Goal: Task Accomplishment & Management: Use online tool/utility

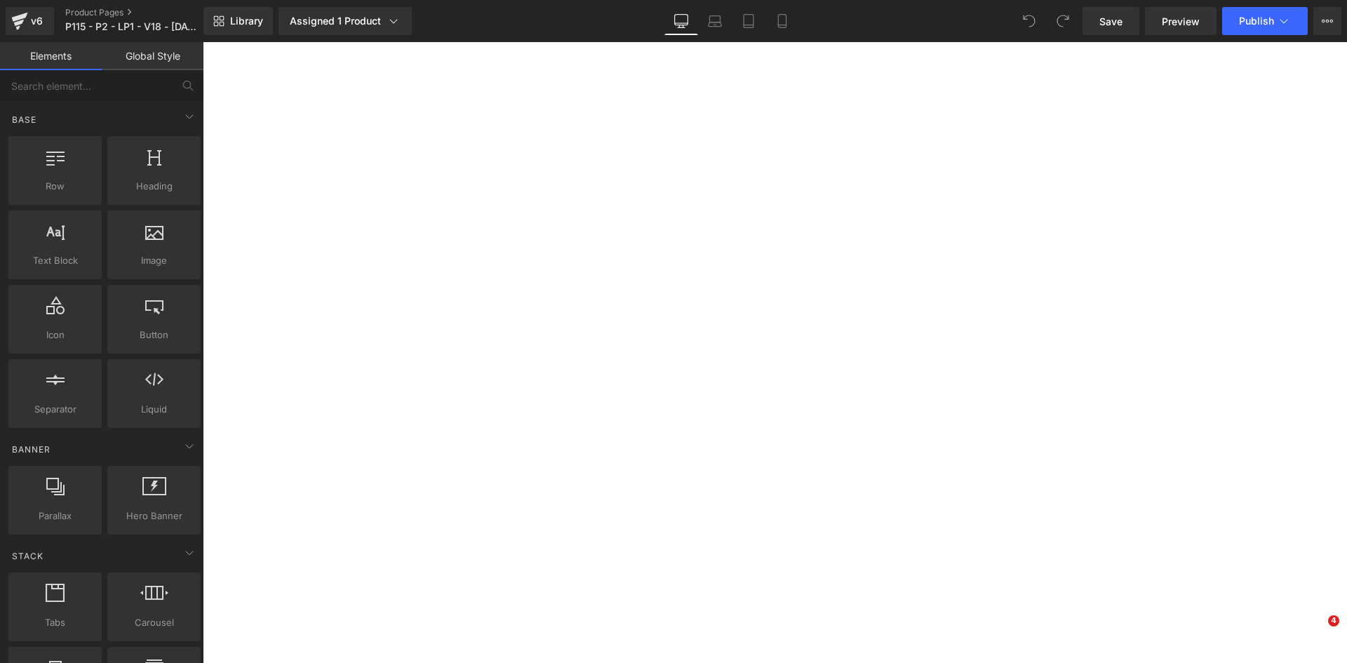
click at [783, 18] on icon at bounding box center [782, 21] width 14 height 14
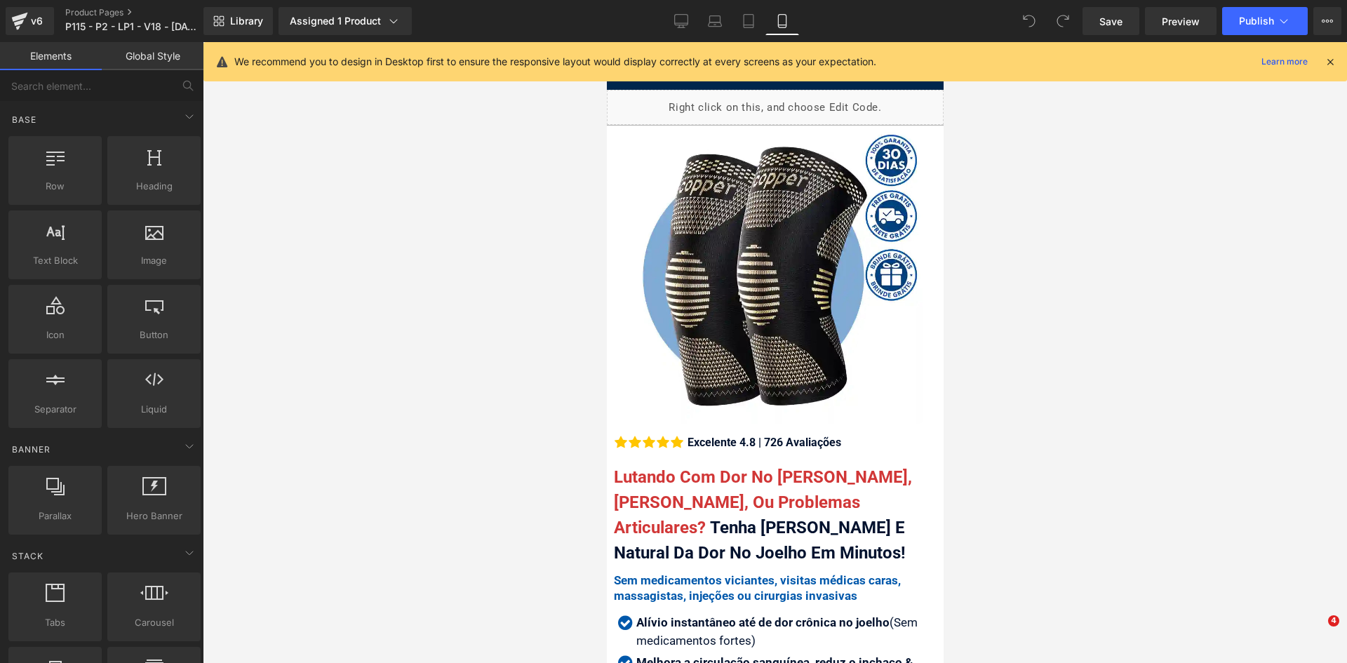
drag, startPoint x: 1328, startPoint y: 62, endPoint x: 468, endPoint y: 4, distance: 862.0
click at [1328, 62] on icon at bounding box center [1330, 61] width 13 height 13
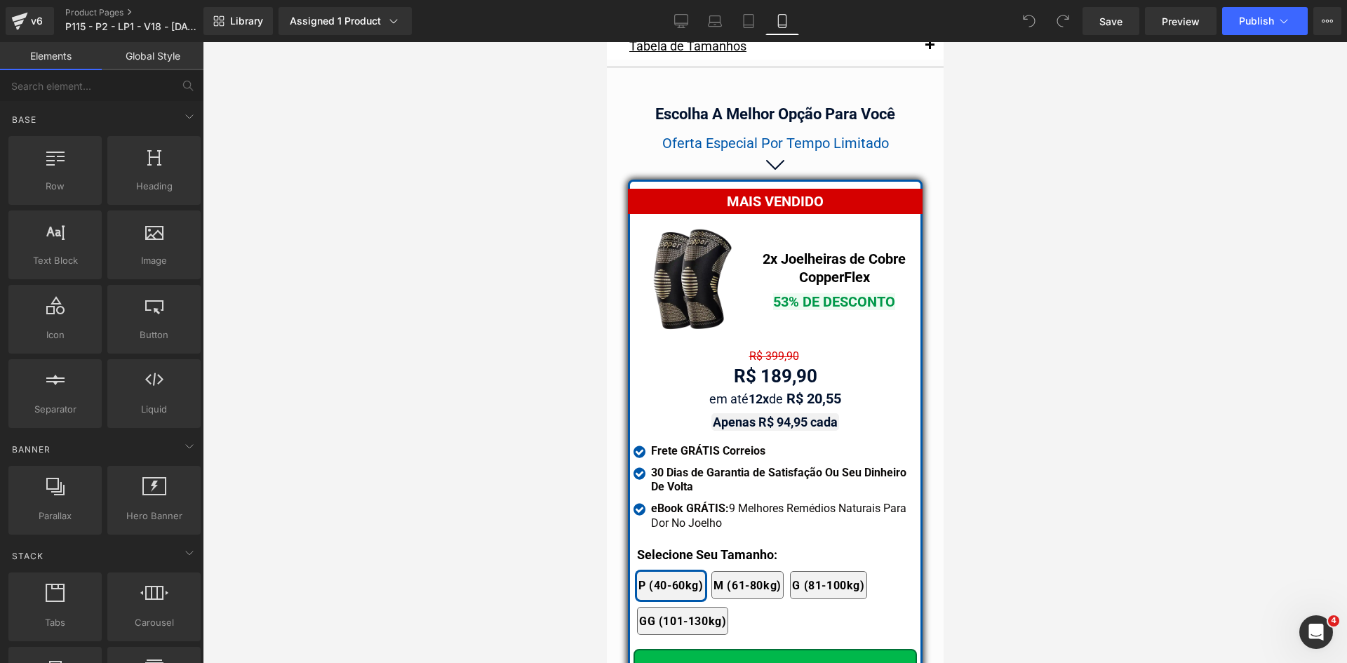
scroll to position [12208, 0]
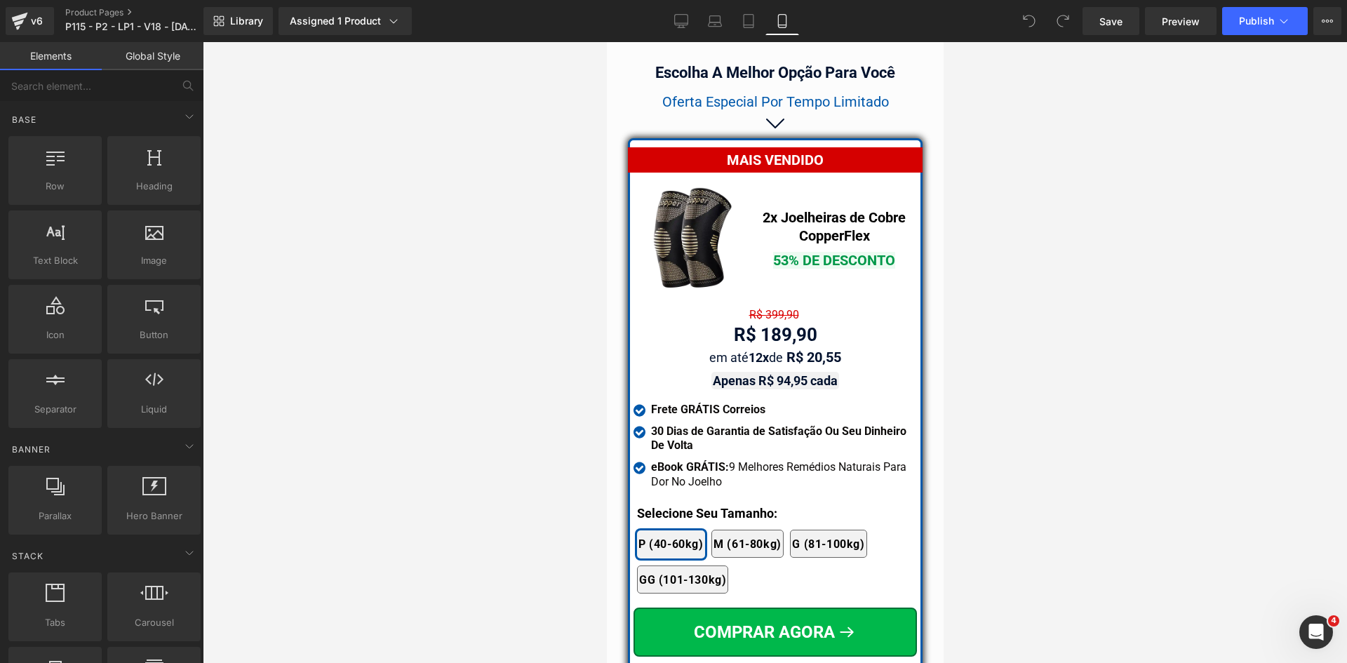
drag, startPoint x: 940, startPoint y: 60, endPoint x: 1559, endPoint y: 516, distance: 769.0
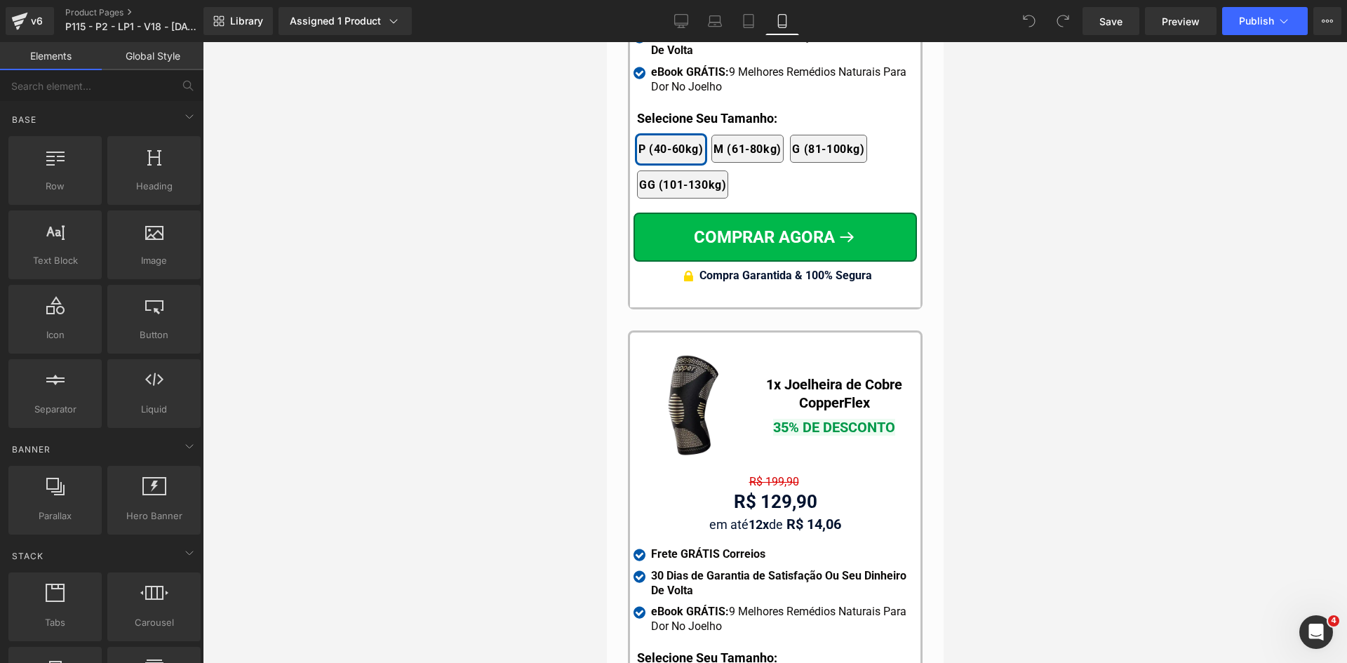
scroll to position [12839, 0]
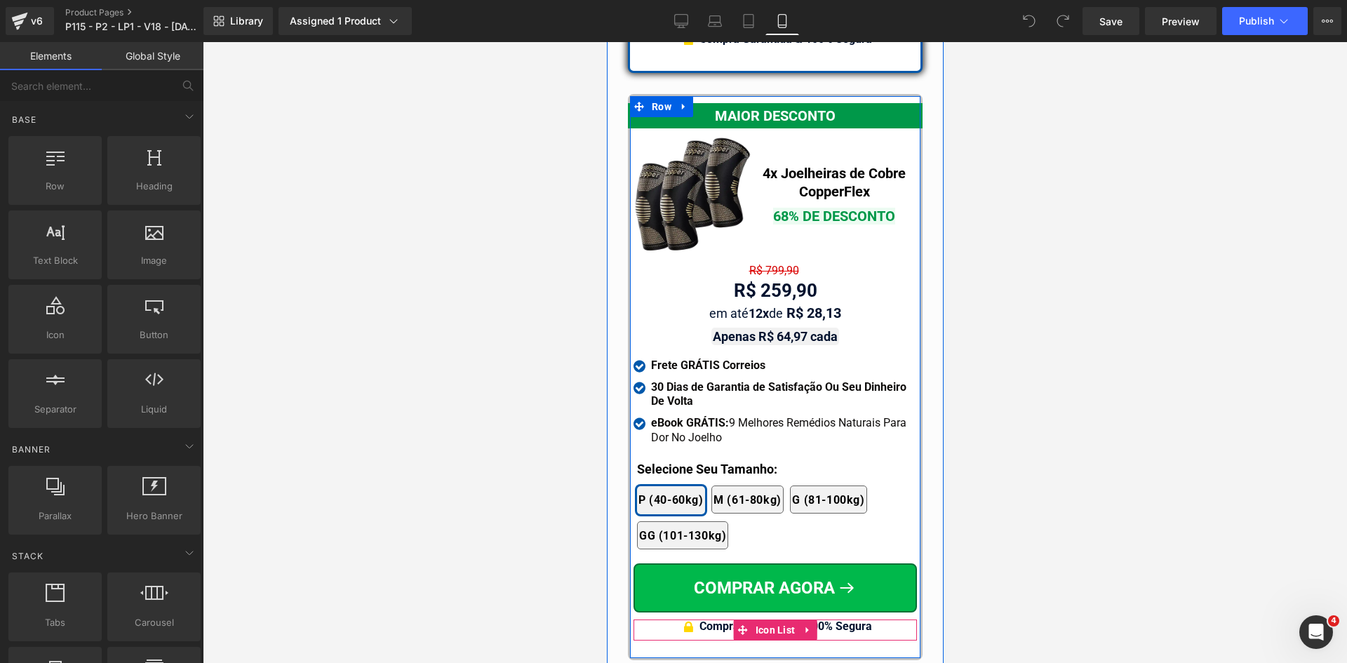
click at [858, 619] on span "Compra Garantida & 100% Segura" at bounding box center [785, 625] width 173 height 13
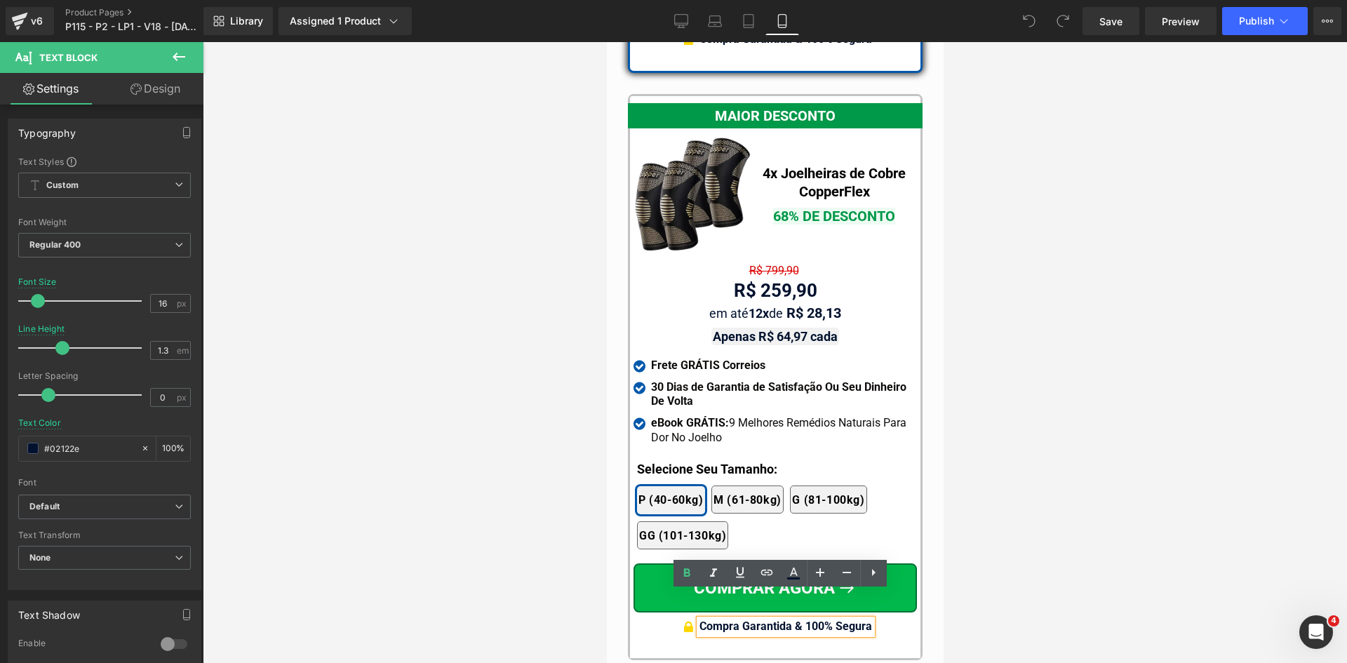
click at [767, 262] on span "Text Block" at bounding box center [767, 270] width 44 height 17
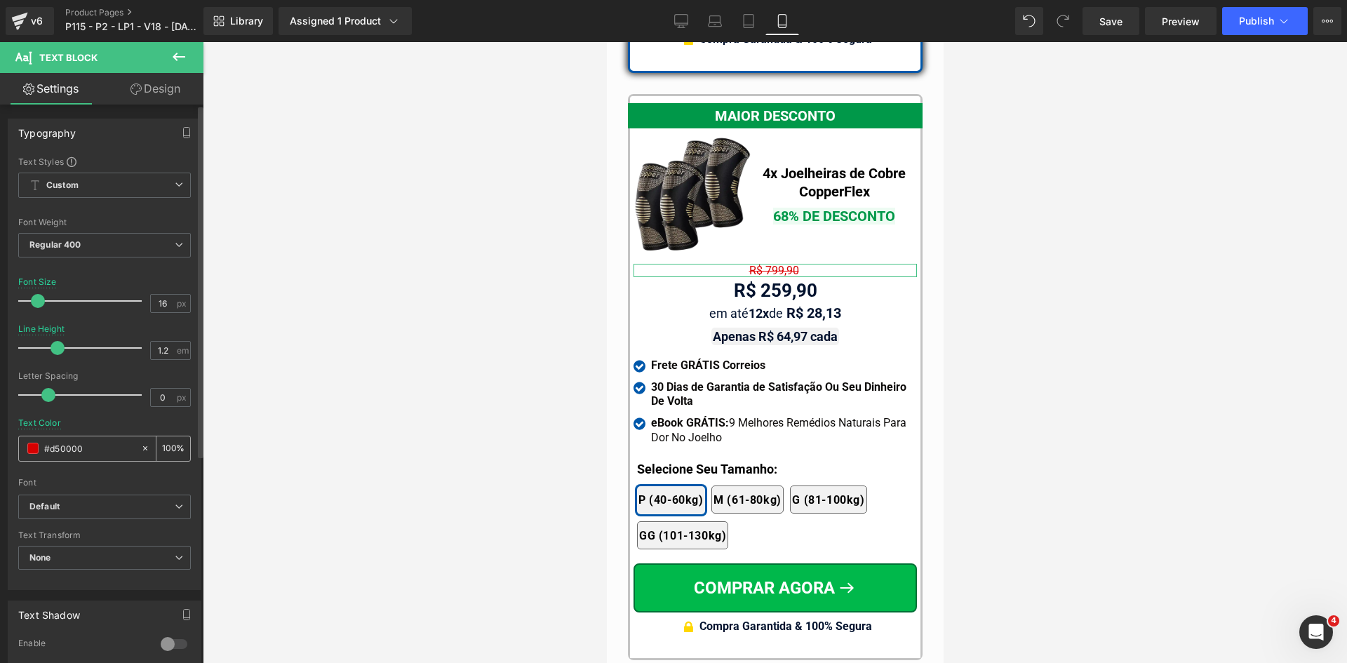
click at [90, 450] on input "#d50000" at bounding box center [89, 448] width 90 height 15
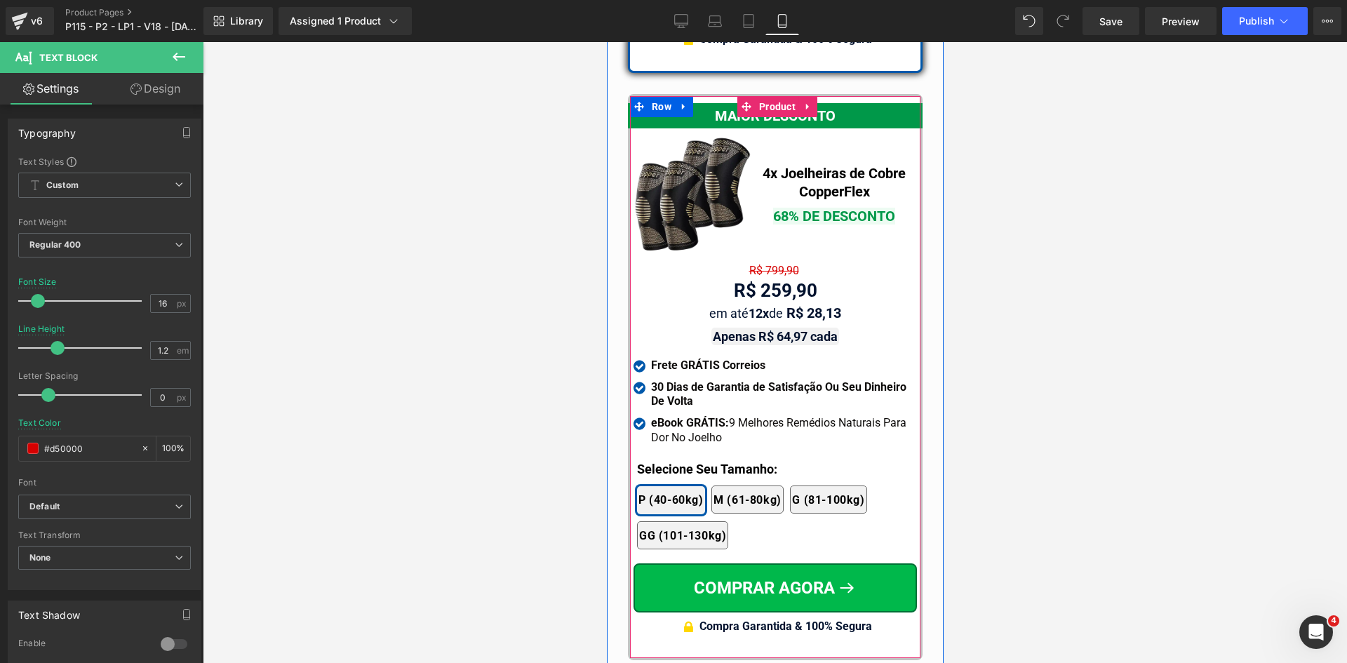
click at [766, 262] on span "Text Block" at bounding box center [767, 270] width 44 height 17
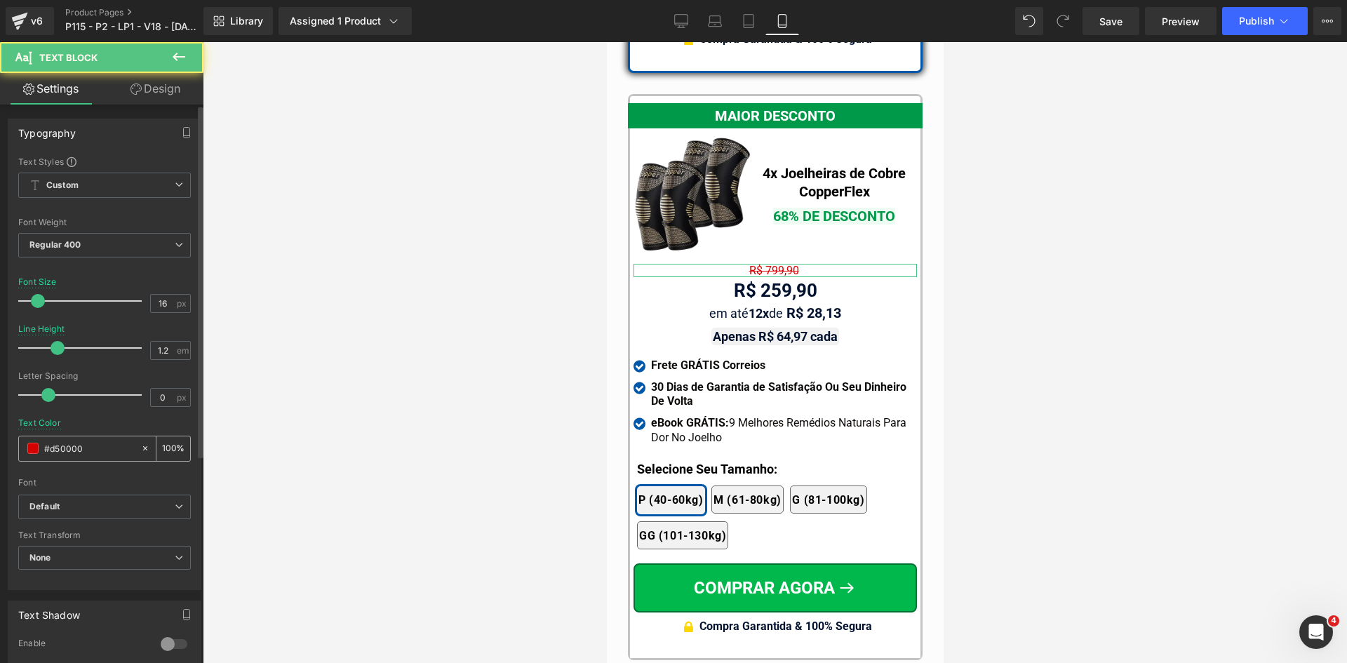
click at [85, 449] on input "#d50000" at bounding box center [89, 448] width 90 height 15
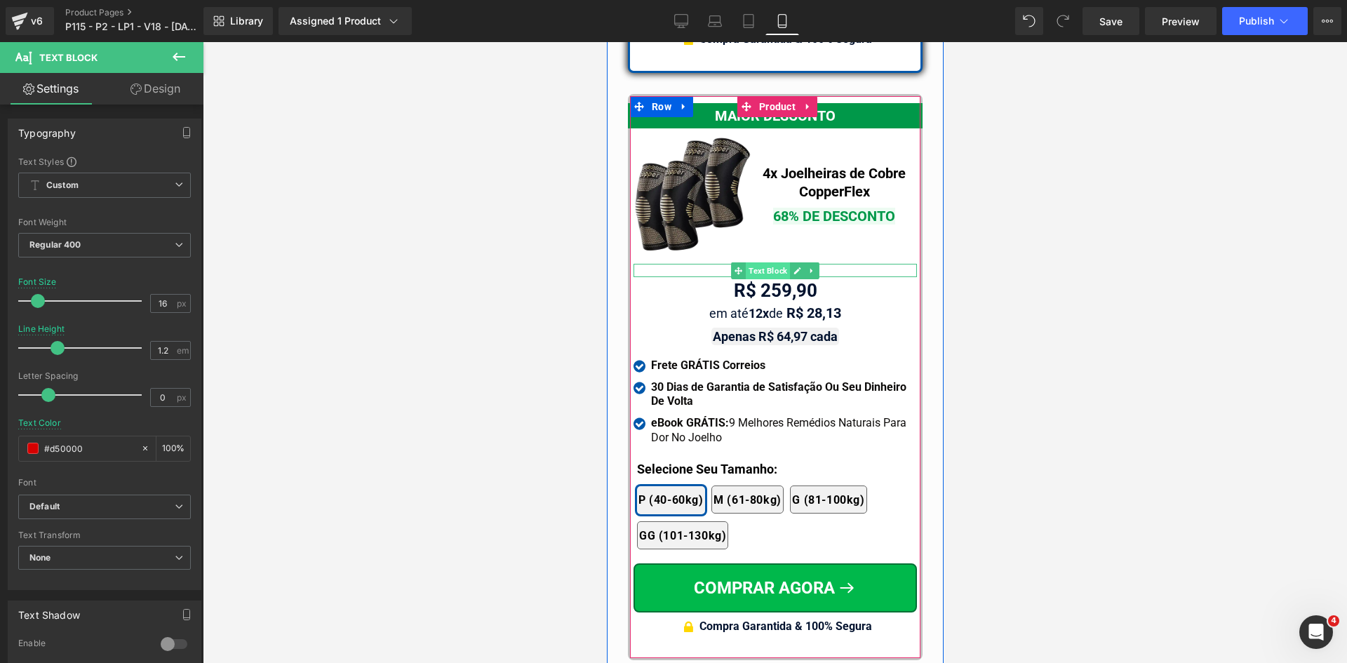
click at [767, 262] on span "Text Block" at bounding box center [767, 270] width 44 height 17
click at [752, 283] on span "Text Block" at bounding box center [767, 291] width 44 height 17
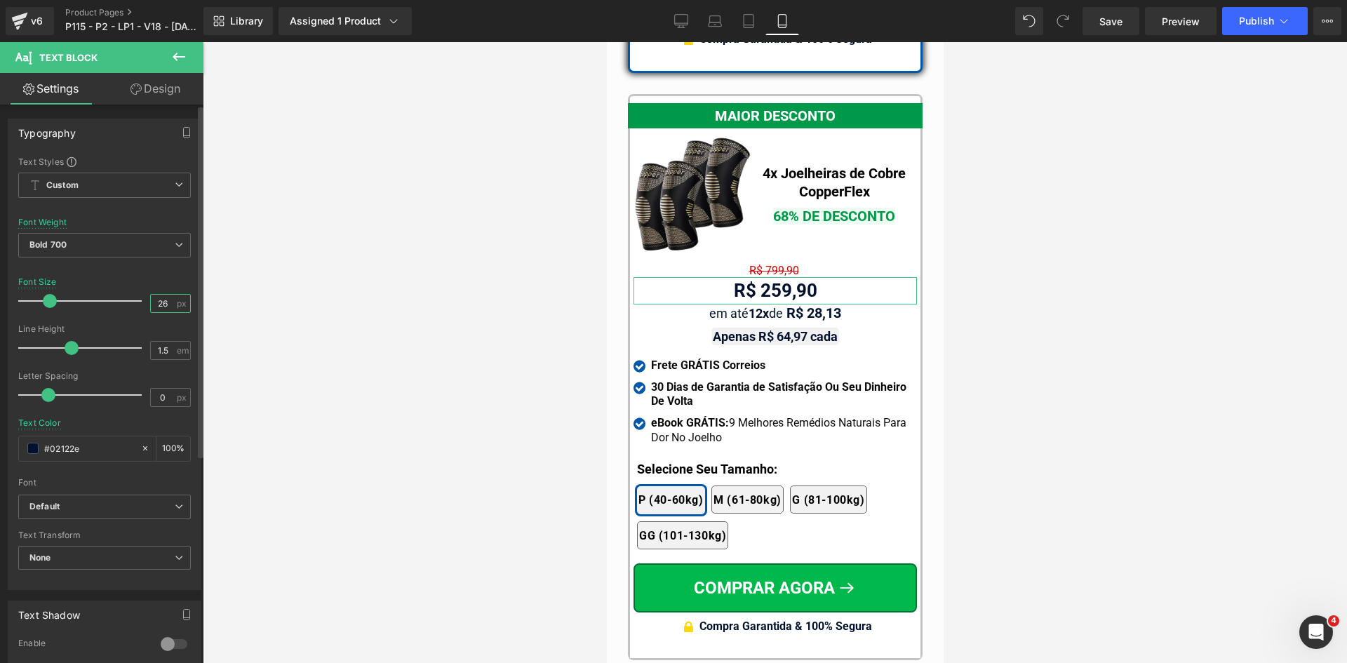
click at [163, 305] on input "26" at bounding box center [163, 304] width 25 height 18
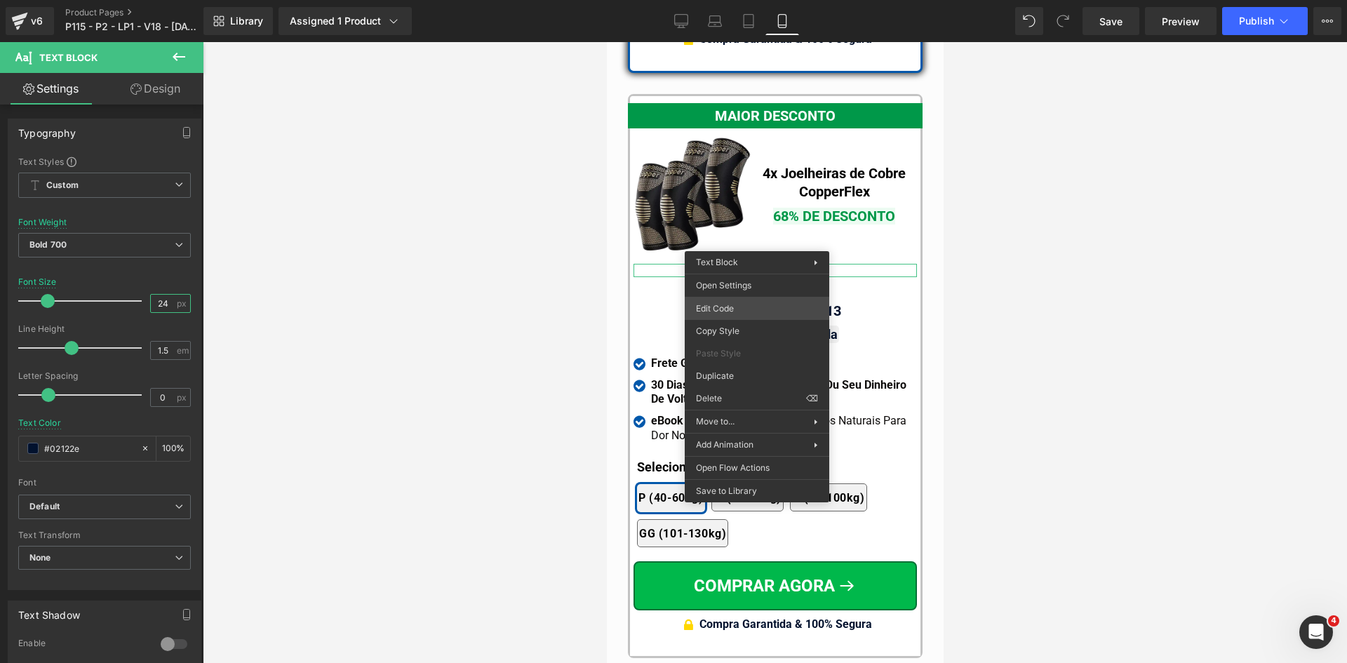
click at [730, 0] on div "Text Block You are previewing how the will restyle your page. You can not edit …" at bounding box center [673, 0] width 1347 height 0
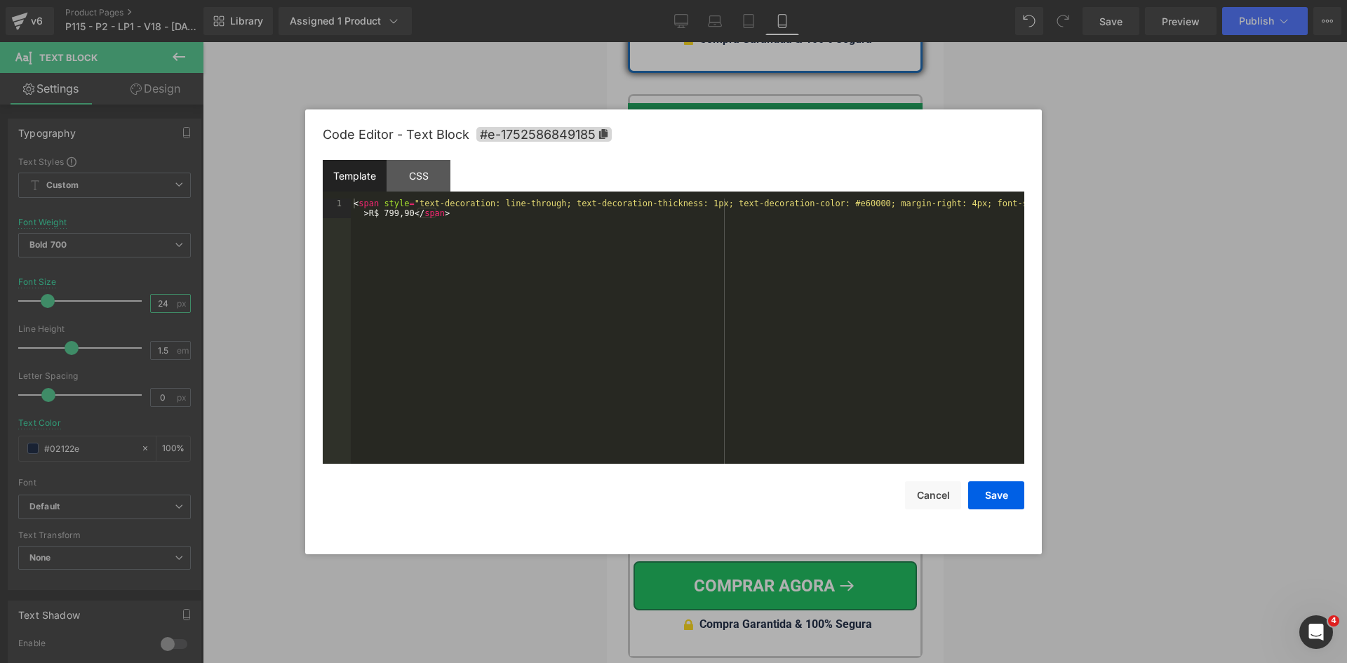
type input "24"
click at [720, 287] on div "< span style = "text-decoration: line-through; text-decoration-thickness: 1px; …" at bounding box center [687, 351] width 673 height 304
drag, startPoint x: 953, startPoint y: 488, endPoint x: 950, endPoint y: 473, distance: 15.0
click at [953, 489] on button "Cancel" at bounding box center [933, 495] width 56 height 28
click at [731, 0] on div "Text Block You are previewing how the will restyle your page. You can not edit …" at bounding box center [673, 0] width 1347 height 0
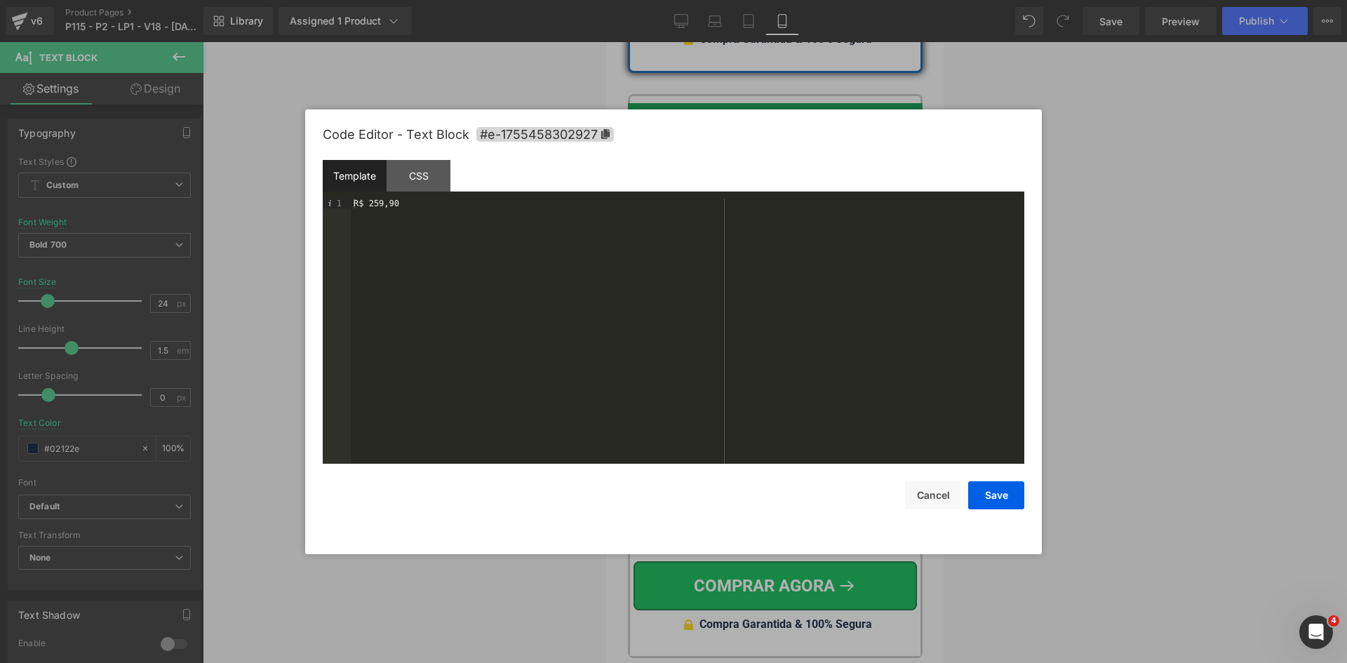
click at [352, 201] on div "R$ 259,90" at bounding box center [687, 341] width 673 height 285
click at [1016, 206] on div "< span style = "text-decoration: line-through; text-decoration-thickness: 1px; …" at bounding box center [687, 351] width 673 height 304
click at [400, 213] on div "< span style = "text-decoration: line-through; text-decoration-thickness: 1px; …" at bounding box center [687, 351] width 673 height 304
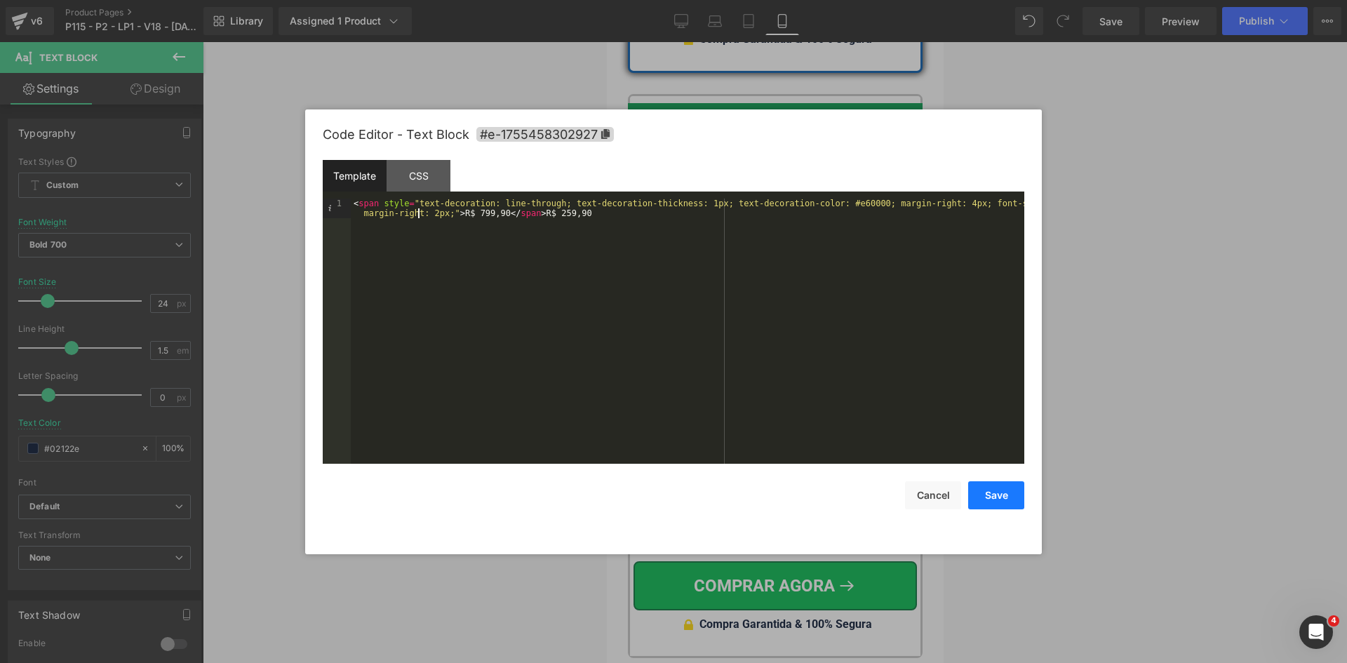
click at [990, 495] on button "Save" at bounding box center [996, 495] width 56 height 28
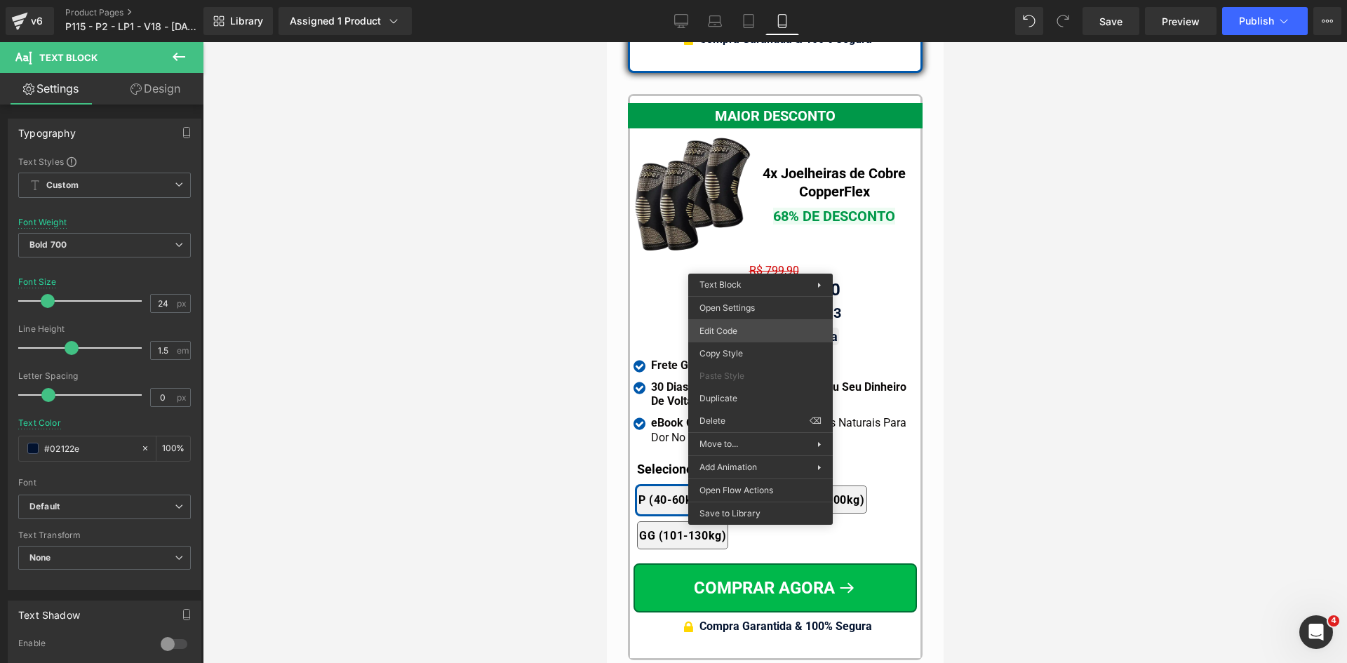
click at [729, 0] on div "Text Block You are previewing how the will restyle your page. You can not edit …" at bounding box center [673, 0] width 1347 height 0
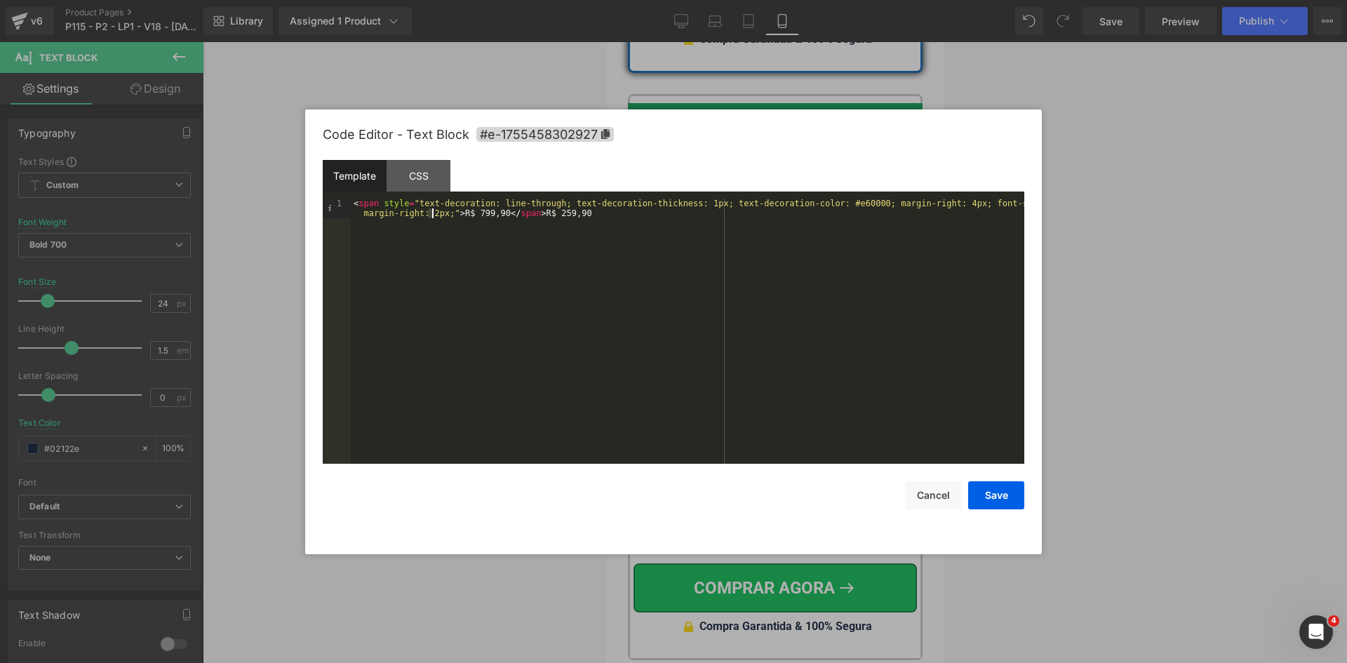
click at [433, 213] on div "< span style = "text-decoration: line-through; text-decoration-thickness: 1px; …" at bounding box center [687, 351] width 673 height 304
click at [554, 205] on div "< span style = "text-decoration: line-through; text-decoration-thickness: 1px; …" at bounding box center [687, 351] width 673 height 304
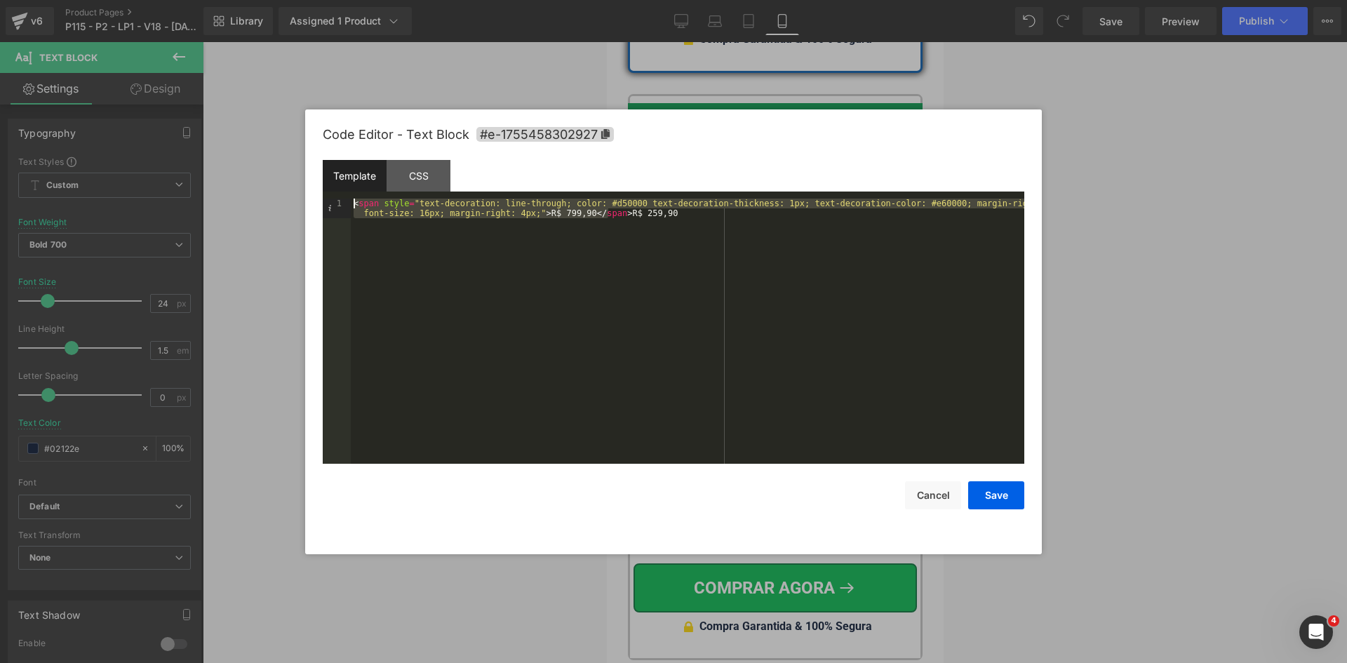
drag, startPoint x: 607, startPoint y: 215, endPoint x: 274, endPoint y: 195, distance: 333.8
click at [274, 195] on body "Text Block You are previewing how the will restyle your page. You can not edit …" at bounding box center [673, 331] width 1347 height 663
click at [981, 492] on button "Save" at bounding box center [996, 495] width 56 height 28
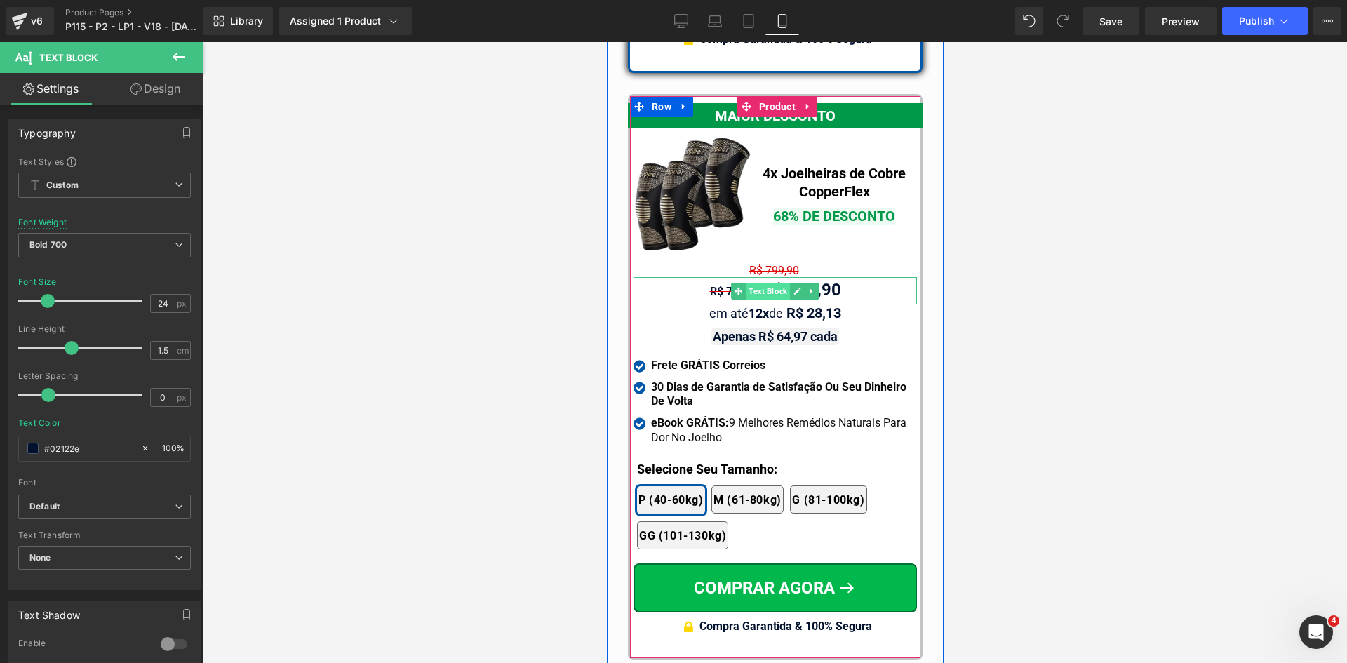
click at [764, 283] on span "Text Block" at bounding box center [767, 291] width 44 height 17
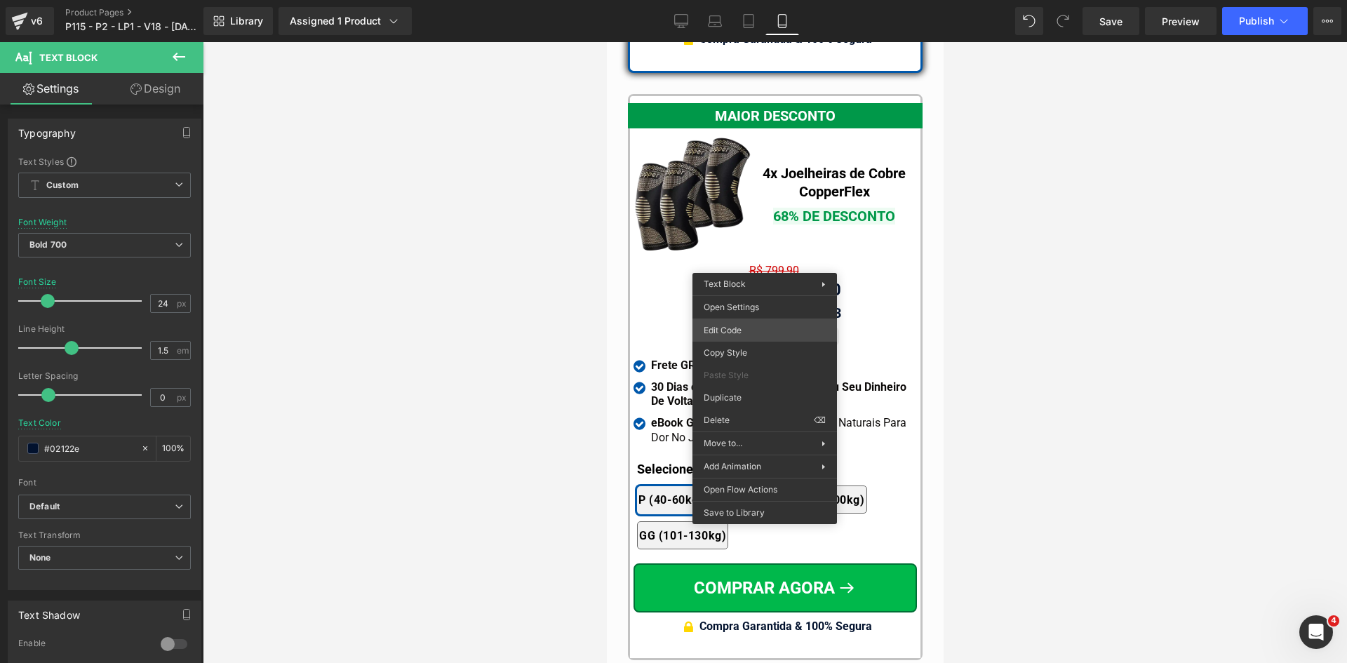
click at [739, 0] on div "Text Block You are previewing how the will restyle your page. You can not edit …" at bounding box center [673, 0] width 1347 height 0
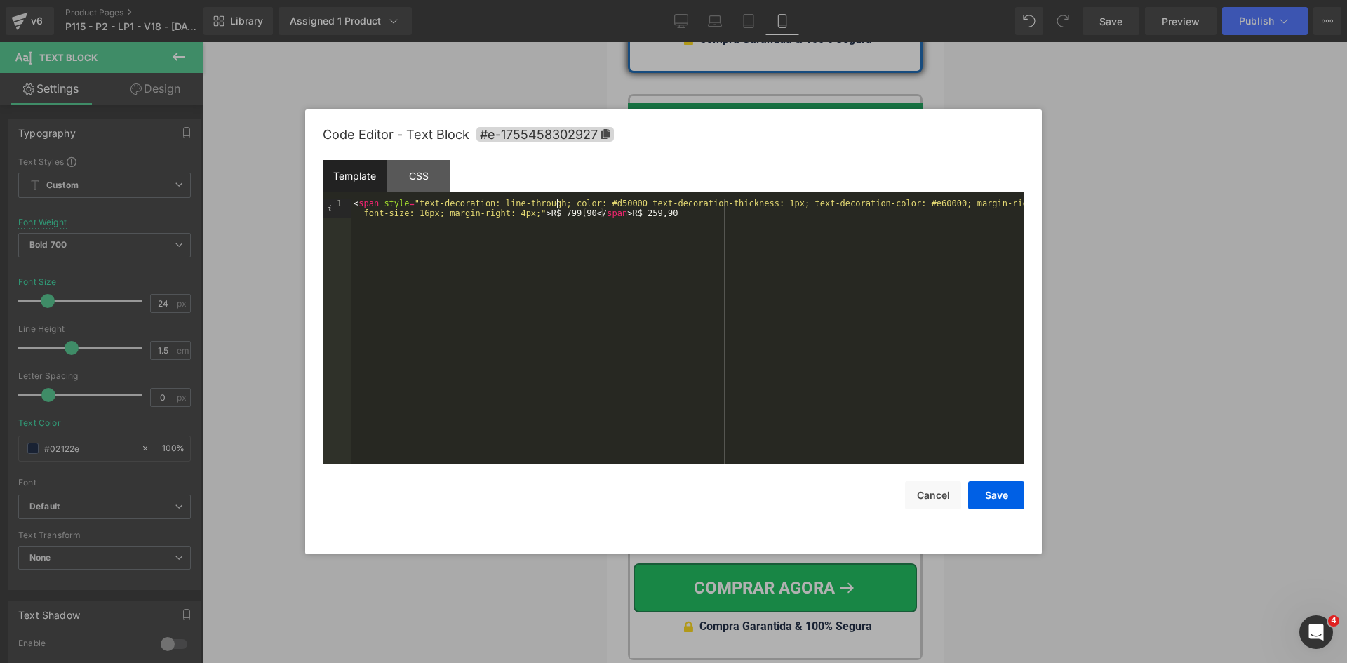
click at [558, 202] on div "< span style = "text-decoration: line-through; color: #d50000 text-decoration-t…" at bounding box center [687, 351] width 673 height 304
click at [1002, 488] on button "Save" at bounding box center [996, 495] width 56 height 28
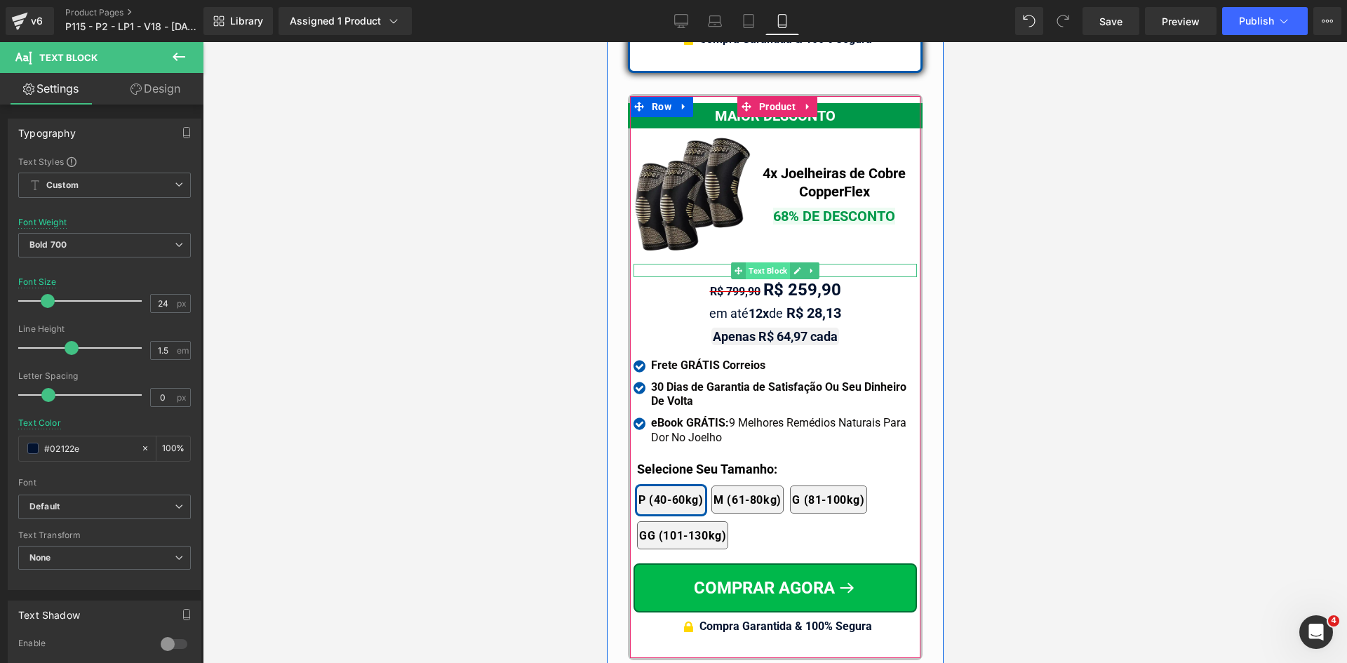
click at [760, 262] on span "Text Block" at bounding box center [767, 270] width 44 height 17
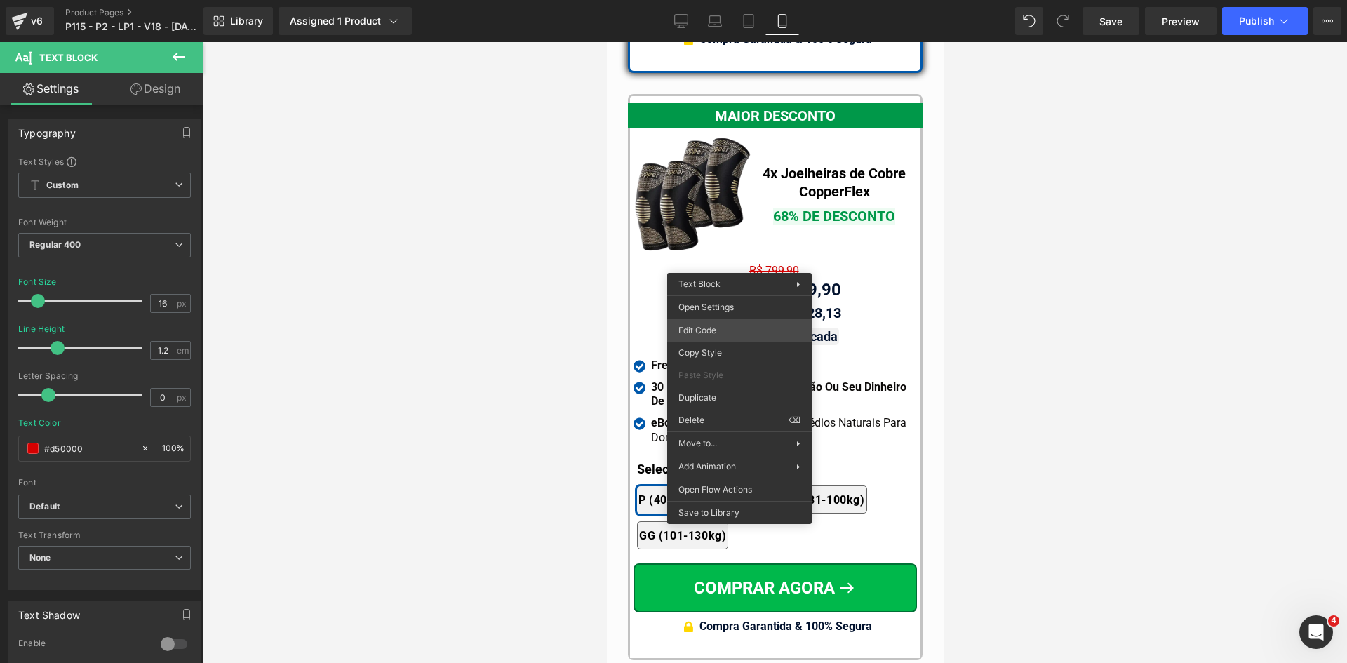
click at [725, 0] on div "Text Block You are previewing how the will restyle your page. You can not edit …" at bounding box center [673, 0] width 1347 height 0
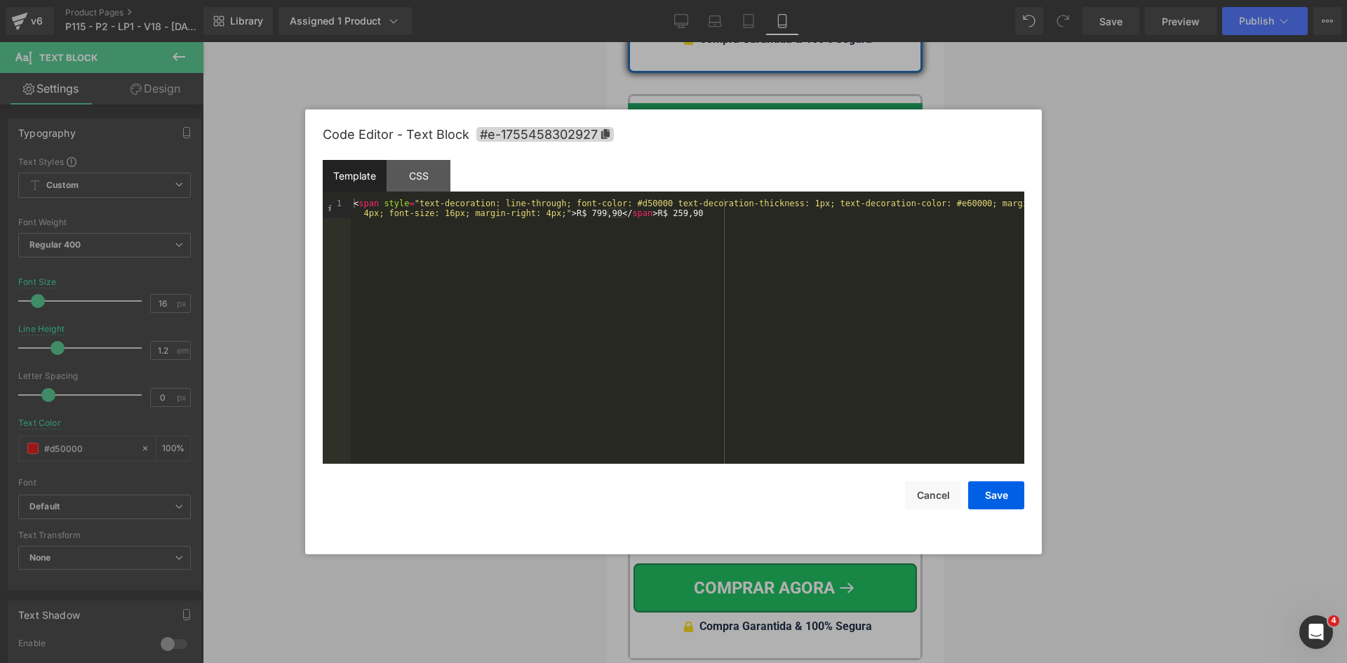
click at [645, 203] on div "< span style = "text-decoration: line-through; font-color: #d50000 text-decorat…" at bounding box center [687, 351] width 673 height 304
click at [582, 203] on div "< span style = "text-decoration: line-through; font-color: #d50000; text-decora…" at bounding box center [687, 351] width 673 height 304
drag, startPoint x: 607, startPoint y: 212, endPoint x: 368, endPoint y: 192, distance: 240.0
click at [368, 192] on div "Template CSS 1 < span style = "text-decoration: line-through; color: #d50000; t…" at bounding box center [673, 312] width 701 height 304
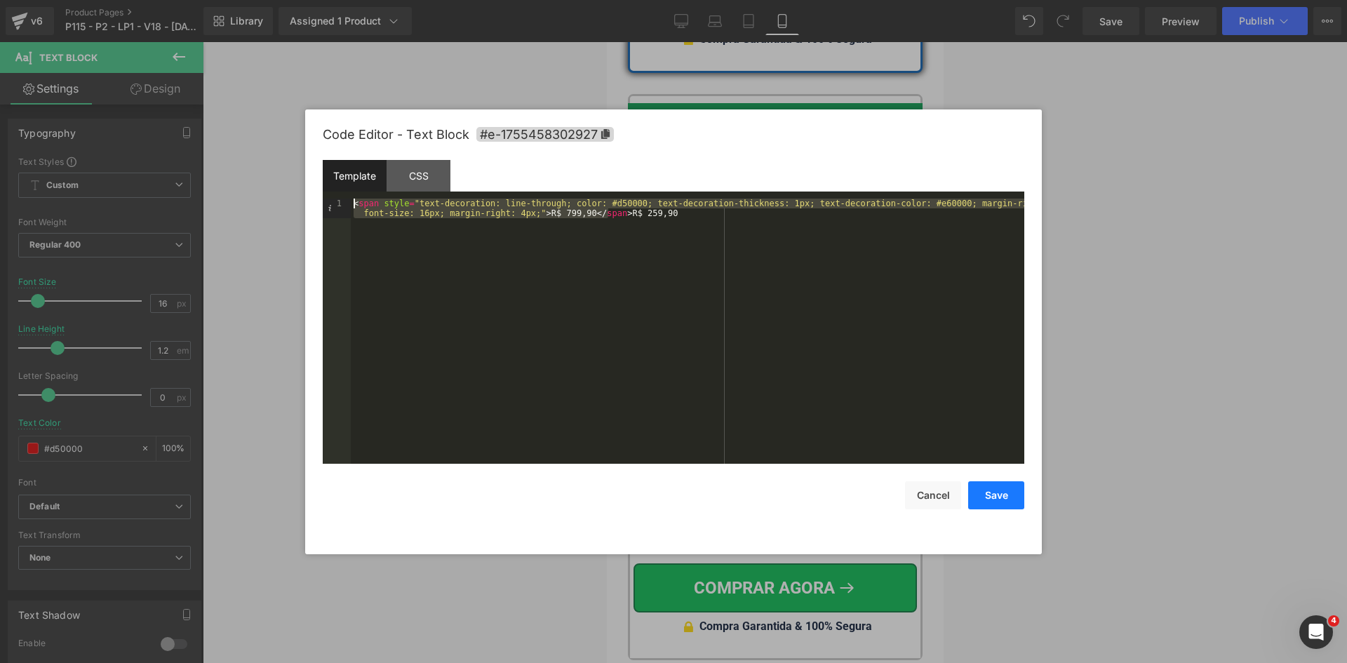
click at [1002, 495] on button "Save" at bounding box center [996, 495] width 56 height 28
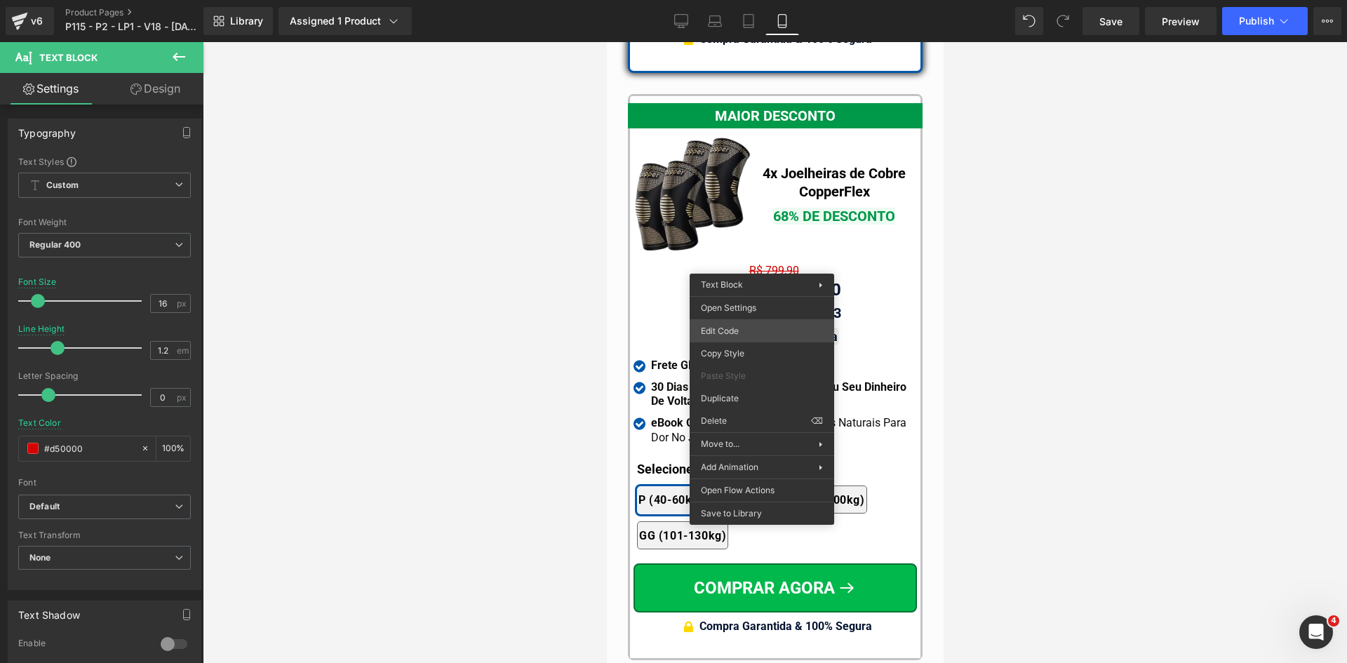
click at [745, 0] on div "Text Block You are previewing how the will restyle your page. You can not edit …" at bounding box center [673, 0] width 1347 height 0
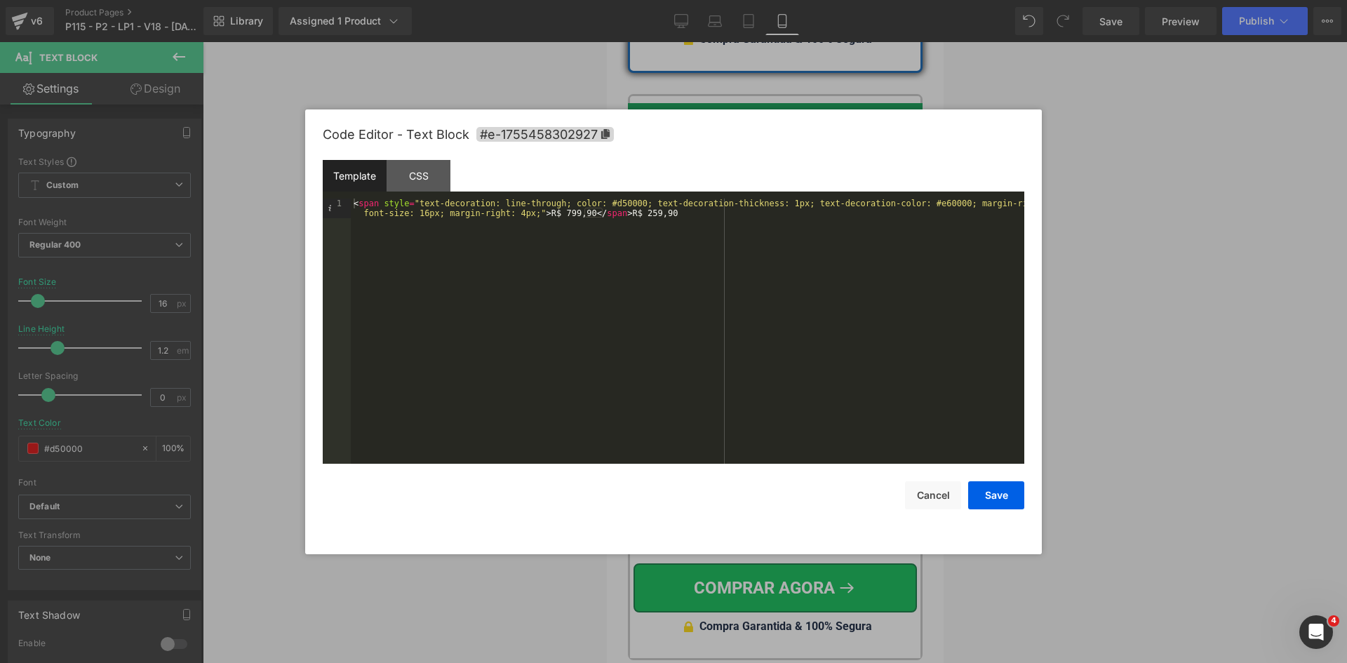
click at [524, 214] on div "< span style = "text-decoration: line-through; color: #d50000; text-decoration-…" at bounding box center [687, 351] width 673 height 304
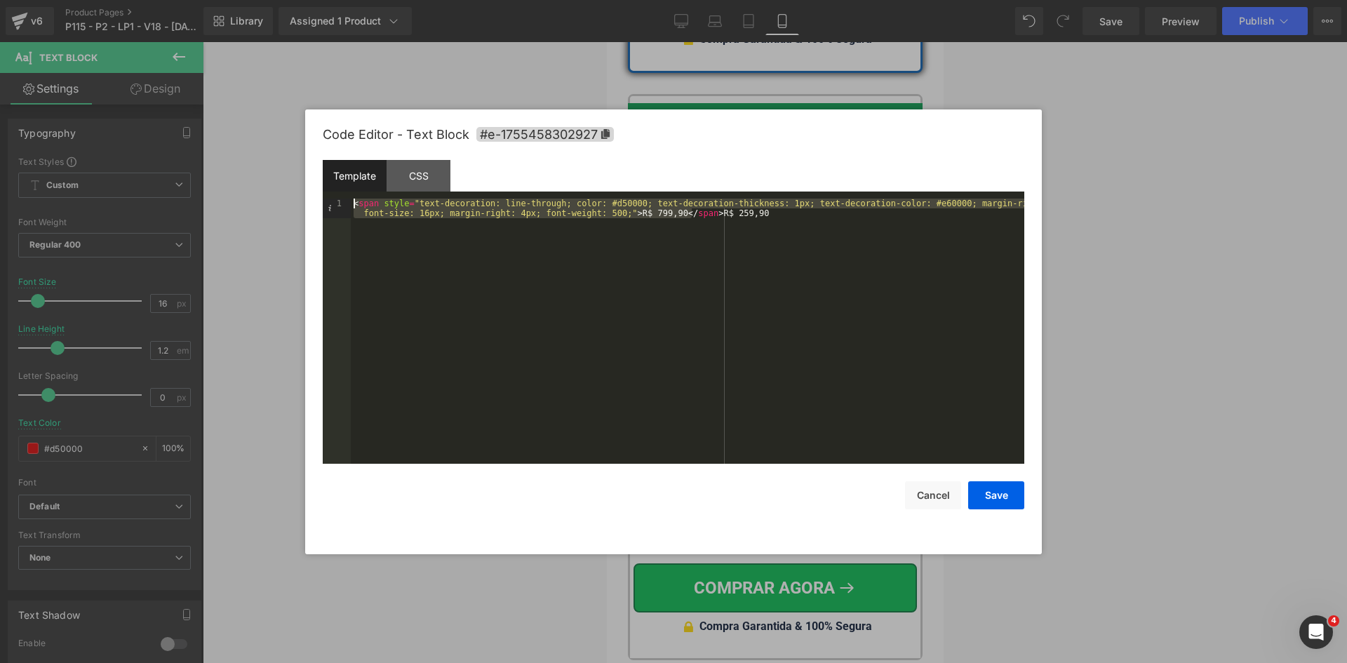
drag, startPoint x: 691, startPoint y: 212, endPoint x: 302, endPoint y: 199, distance: 389.5
click at [304, 199] on body "Text Block You are previewing how the will restyle your page. You can not edit …" at bounding box center [673, 331] width 1347 height 663
click at [995, 500] on button "Save" at bounding box center [996, 495] width 56 height 28
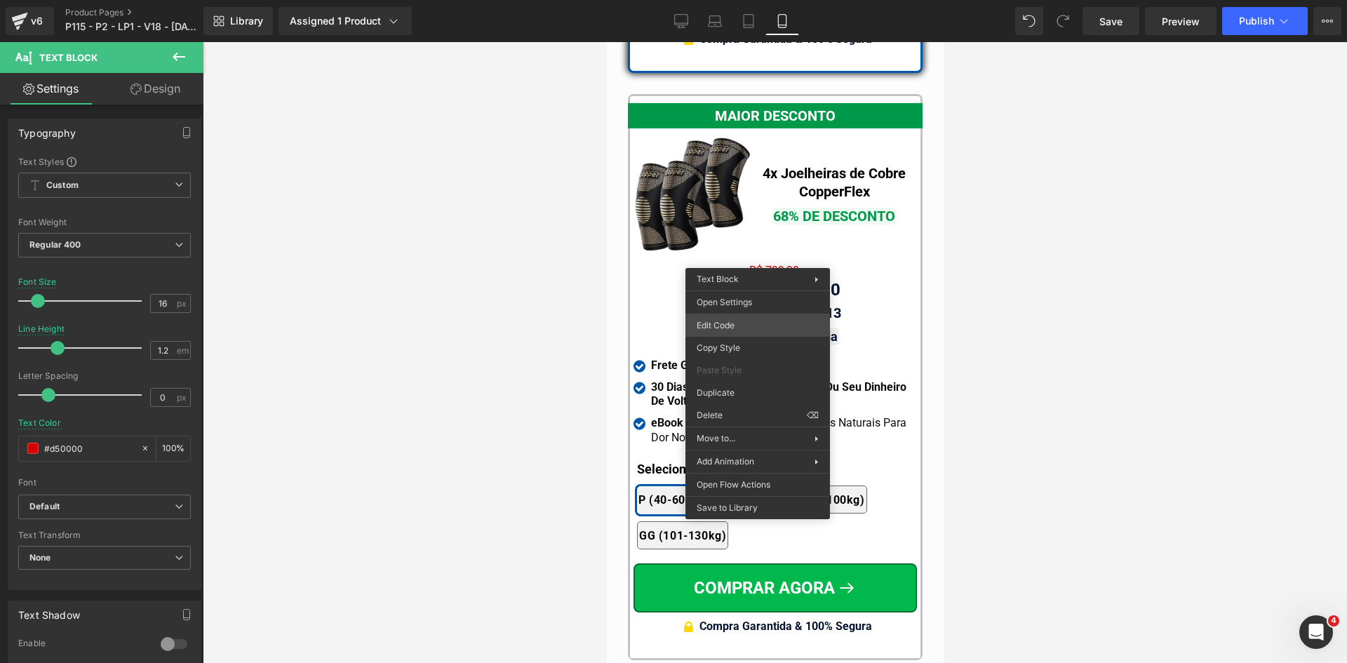
click at [742, 0] on div "Text Block You are previewing how the will restyle your page. You can not edit …" at bounding box center [673, 0] width 1347 height 0
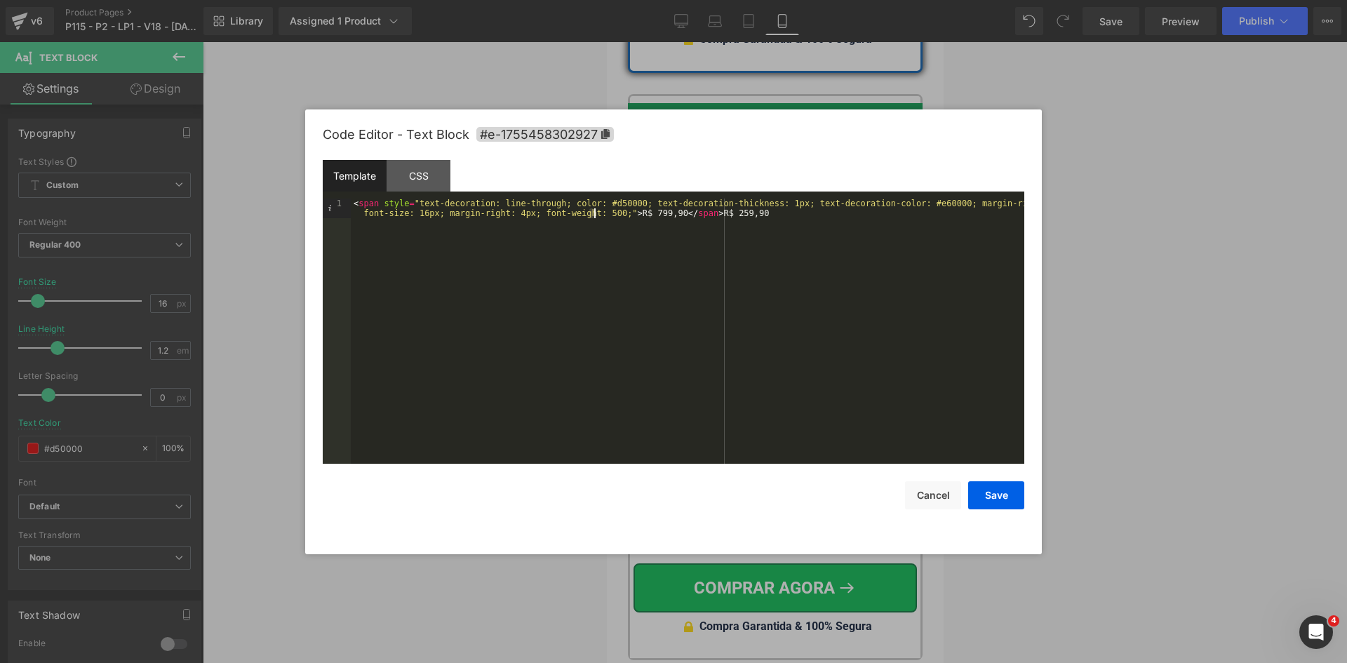
click at [593, 215] on div "< span style = "text-decoration: line-through; color: #d50000; text-decoration-…" at bounding box center [687, 351] width 673 height 304
click at [986, 490] on button "Save" at bounding box center [996, 495] width 56 height 28
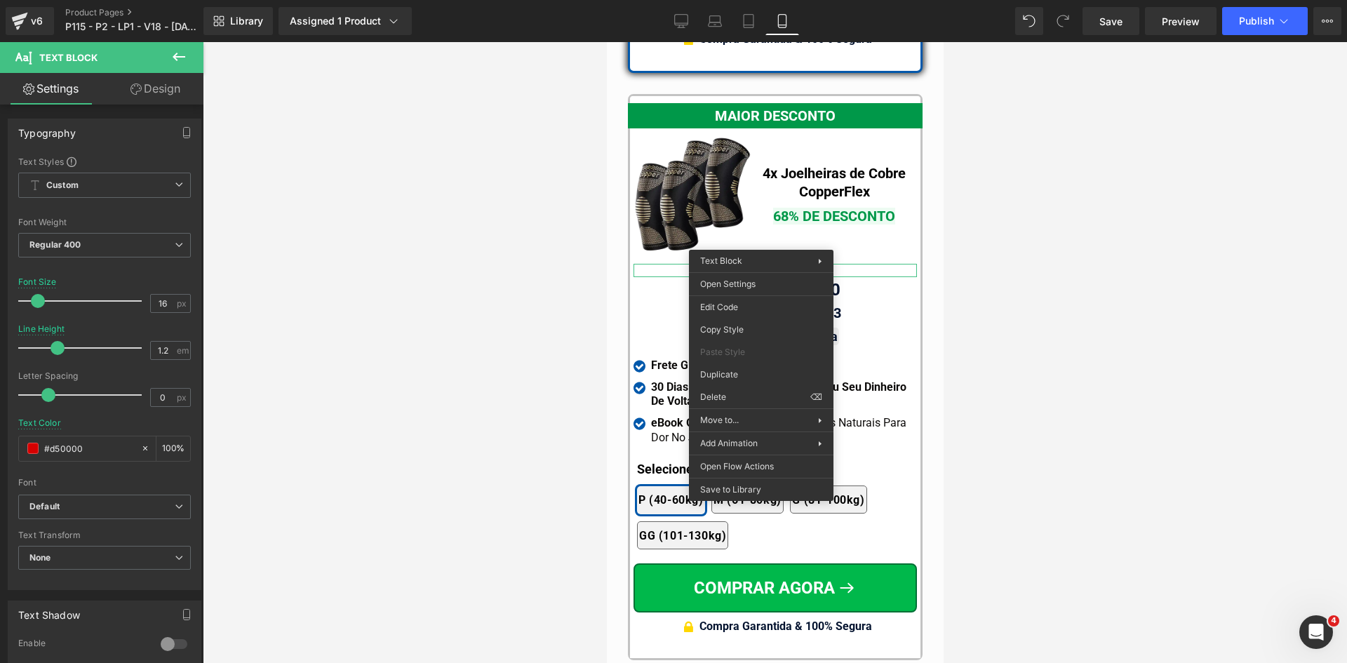
click at [156, 91] on link "Design" at bounding box center [156, 89] width 102 height 32
click at [0, 0] on div "Spacing" at bounding box center [0, 0] width 0 height 0
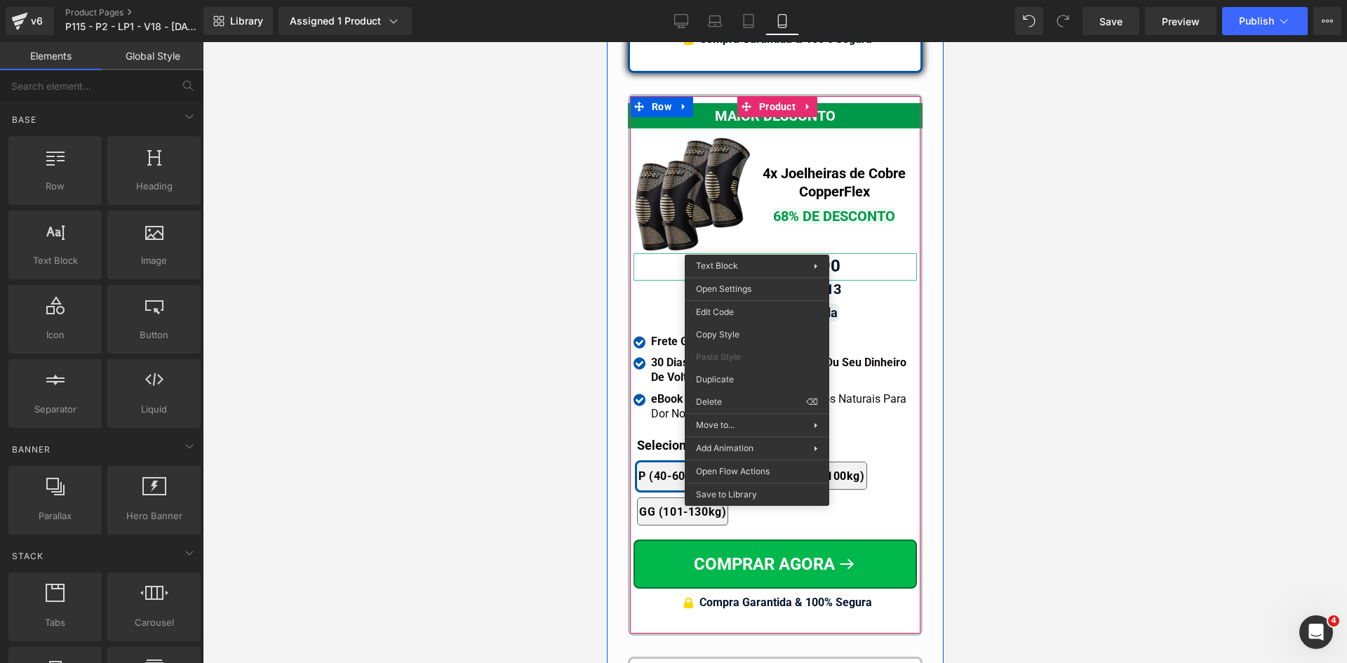
click at [756, 253] on div "R$ 799,90 R$ 259,90 Text Block" at bounding box center [774, 266] width 283 height 27
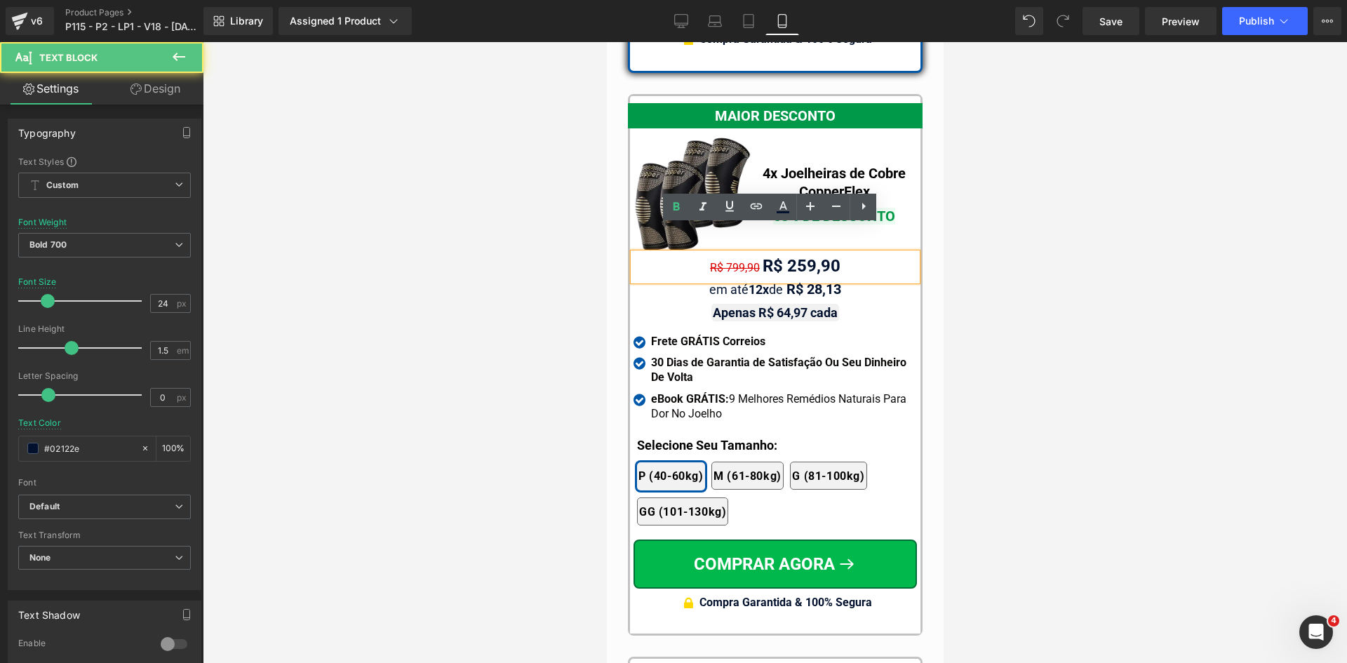
click at [751, 261] on span "R$ 799,90" at bounding box center [734, 267] width 50 height 13
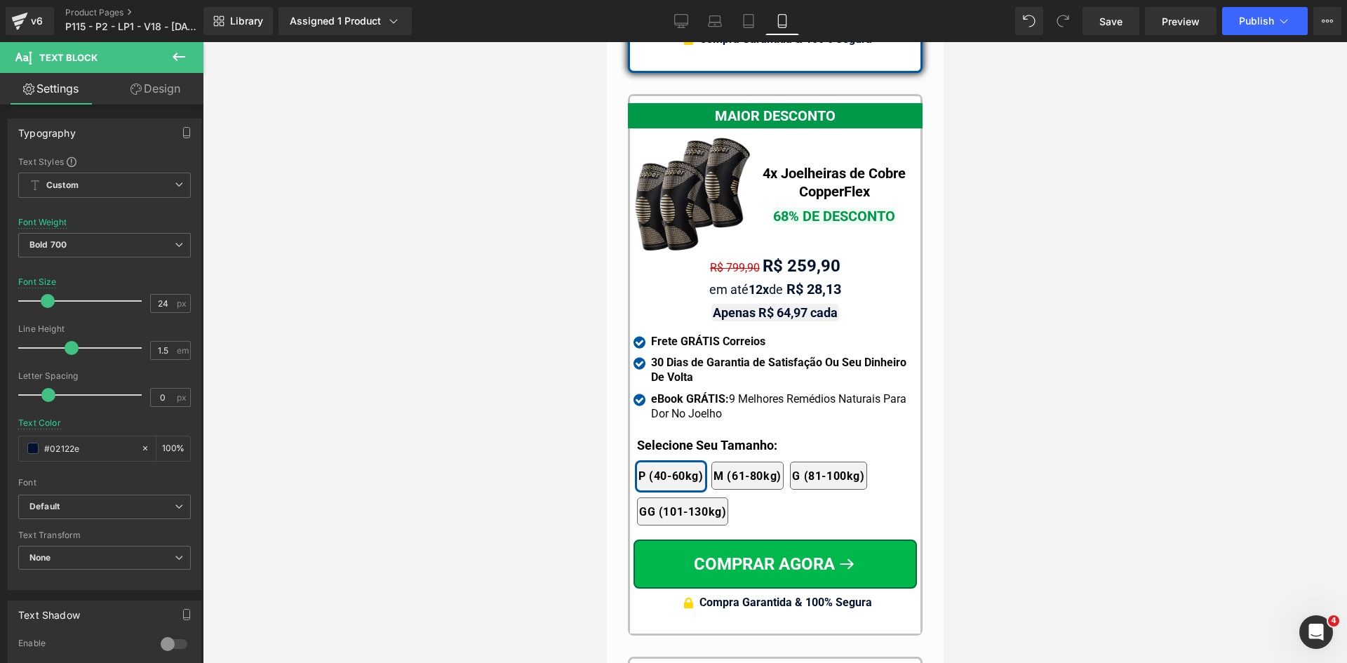
click at [168, 88] on link "Design" at bounding box center [156, 89] width 102 height 32
click at [0, 0] on div "Spacing" at bounding box center [0, 0] width 0 height 0
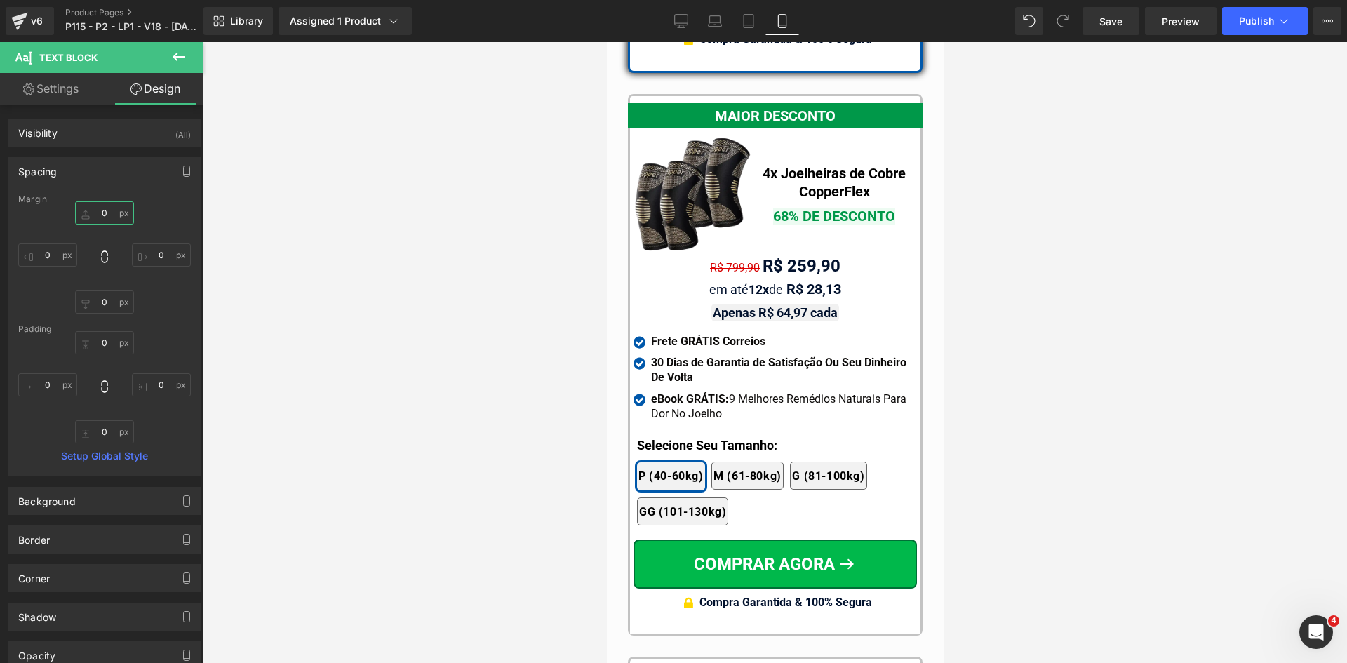
click at [99, 211] on input "text" at bounding box center [104, 212] width 59 height 23
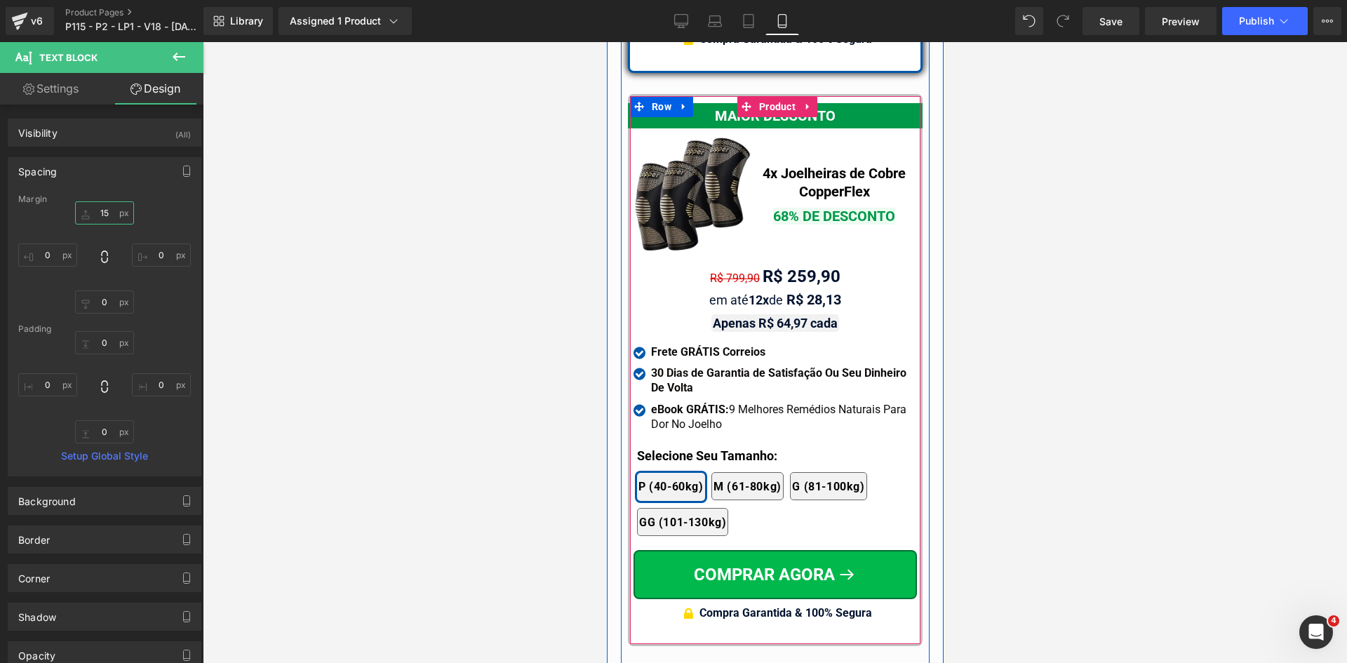
scroll to position [13330, 0]
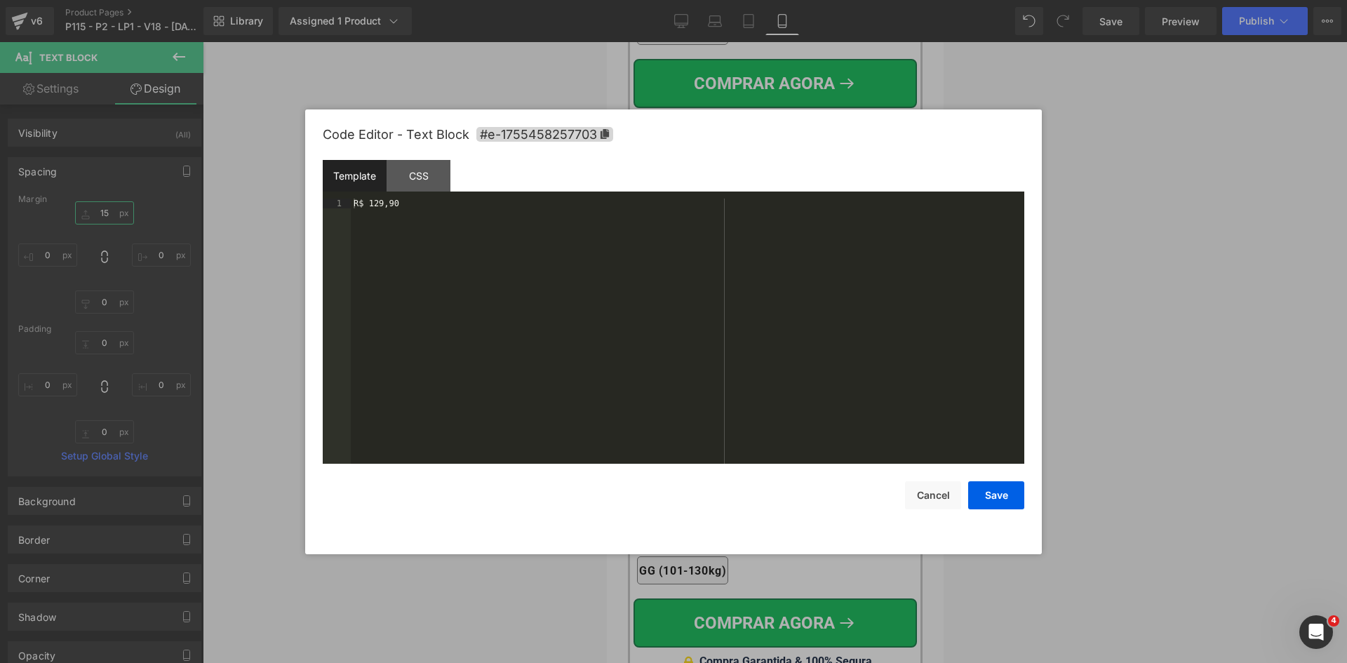
drag, startPoint x: 743, startPoint y: 389, endPoint x: 734, endPoint y: 386, distance: 9.8
click at [739, 0] on div "Text Block You are previewing how the will restyle your page. You can not edit …" at bounding box center [673, 0] width 1347 height 0
type input "15"
click at [358, 203] on div "R$ 129,90" at bounding box center [687, 341] width 673 height 285
paste textarea
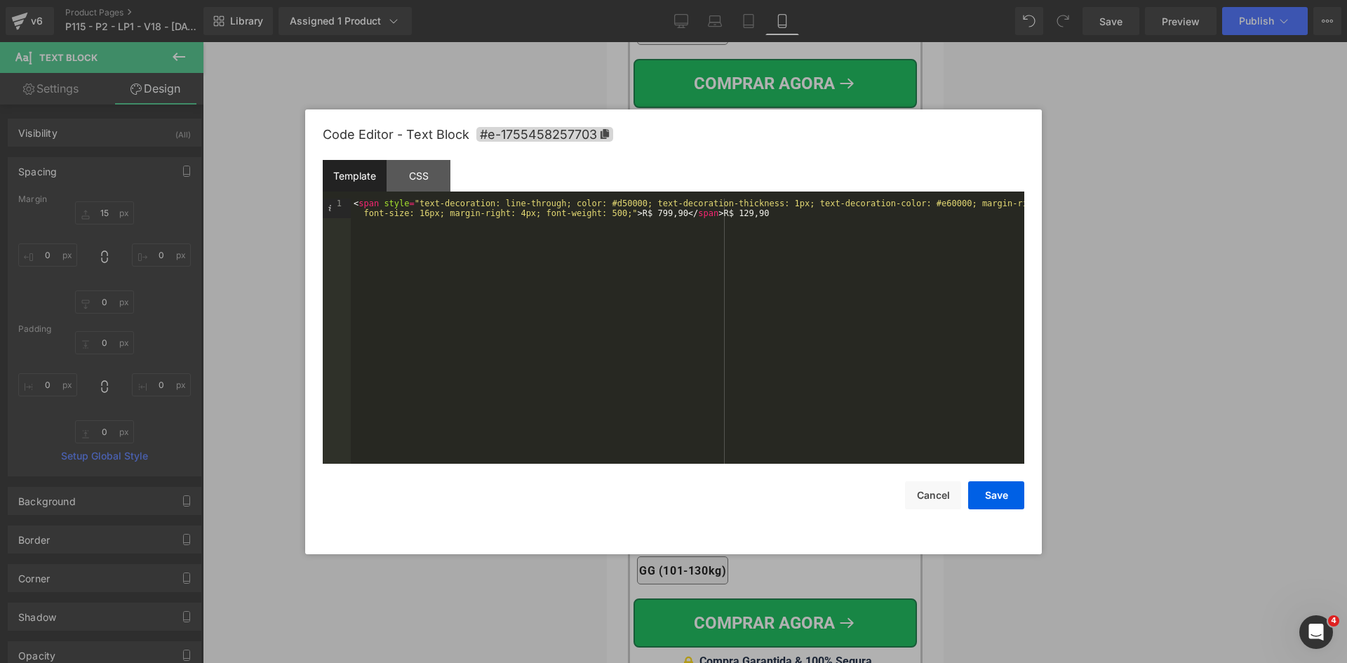
click at [633, 213] on div "< span style = "text-decoration: line-through; color: #d50000; text-decoration-…" at bounding box center [687, 351] width 673 height 304
click at [998, 496] on button "Save" at bounding box center [996, 495] width 56 height 28
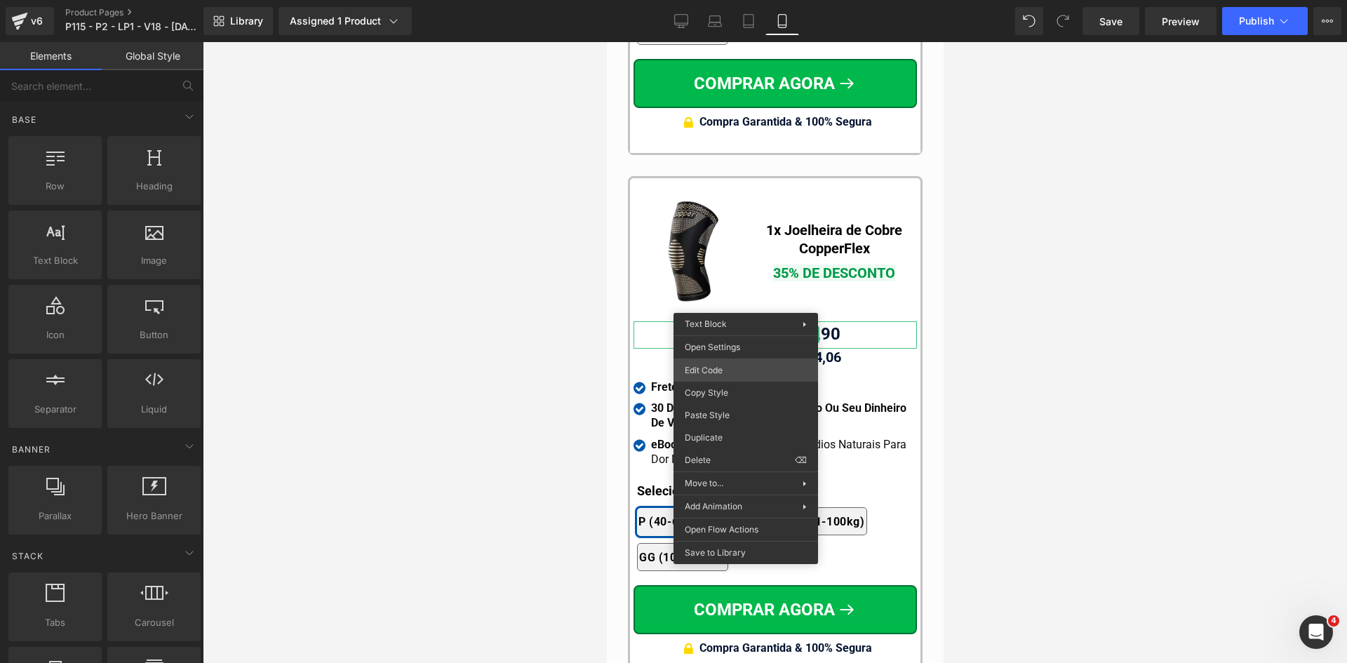
click at [694, 0] on div "Text Block You are previewing how the will restyle your page. You can not edit …" at bounding box center [673, 0] width 1347 height 0
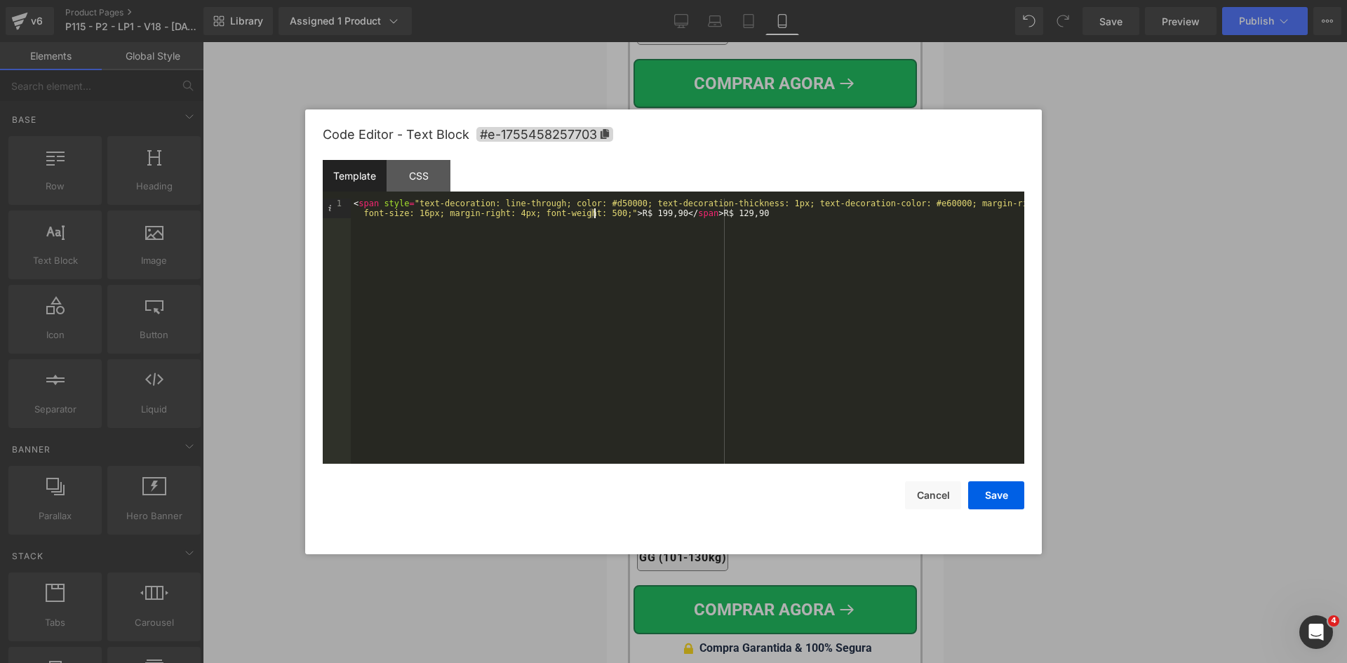
click at [592, 213] on div "< span style = "text-decoration: line-through; color: #d50000; text-decoration-…" at bounding box center [687, 351] width 673 height 304
click at [979, 488] on button "Save" at bounding box center [996, 495] width 56 height 28
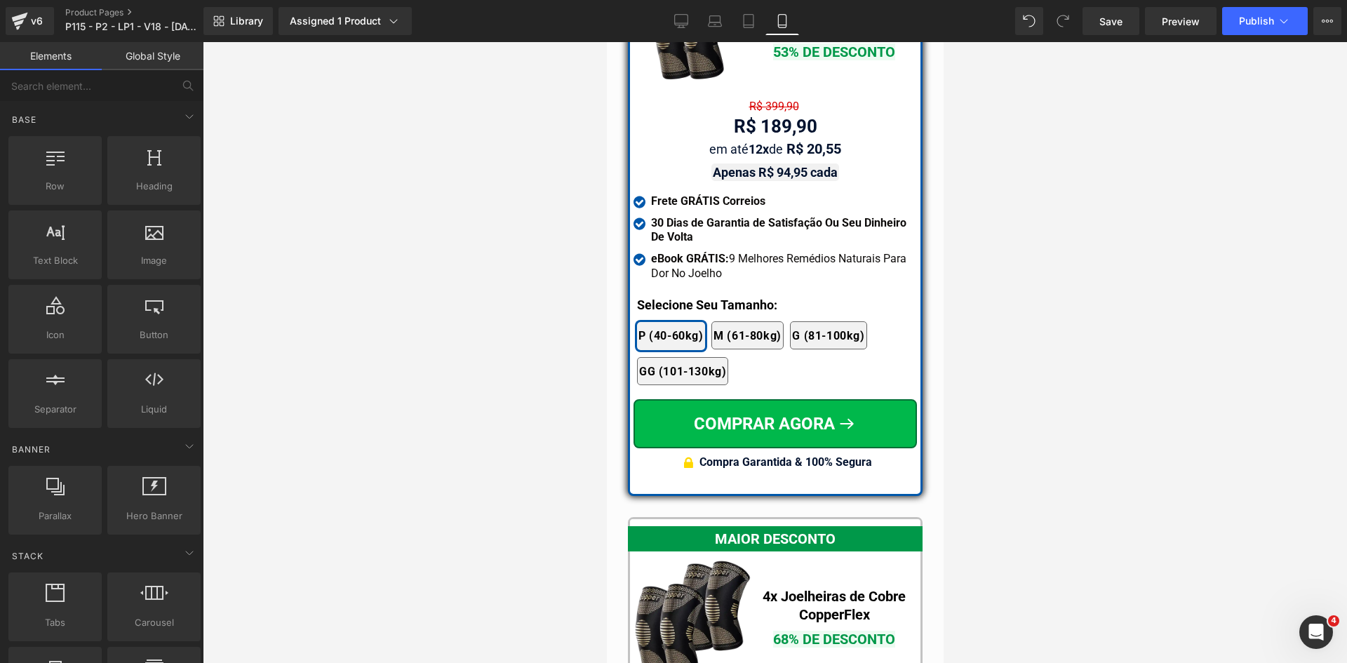
scroll to position [12348, 0]
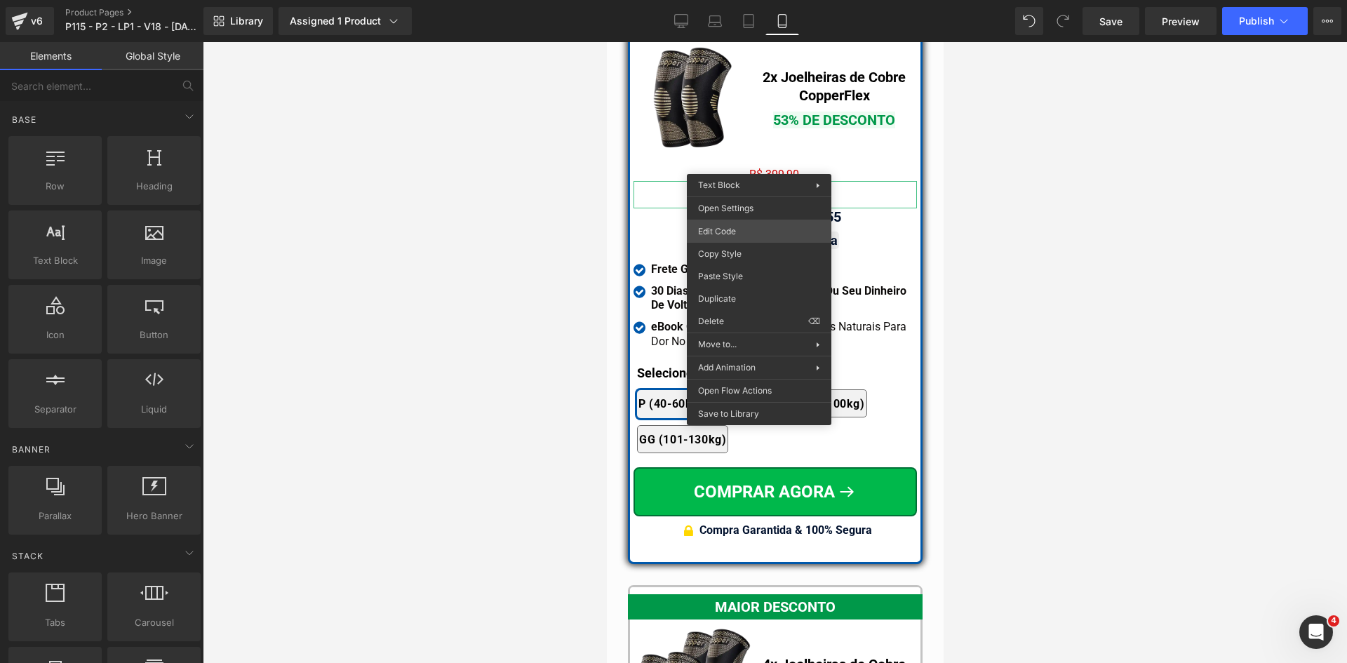
click at [737, 0] on div "Text Block You are previewing how the will restyle your page. You can not edit …" at bounding box center [673, 0] width 1347 height 0
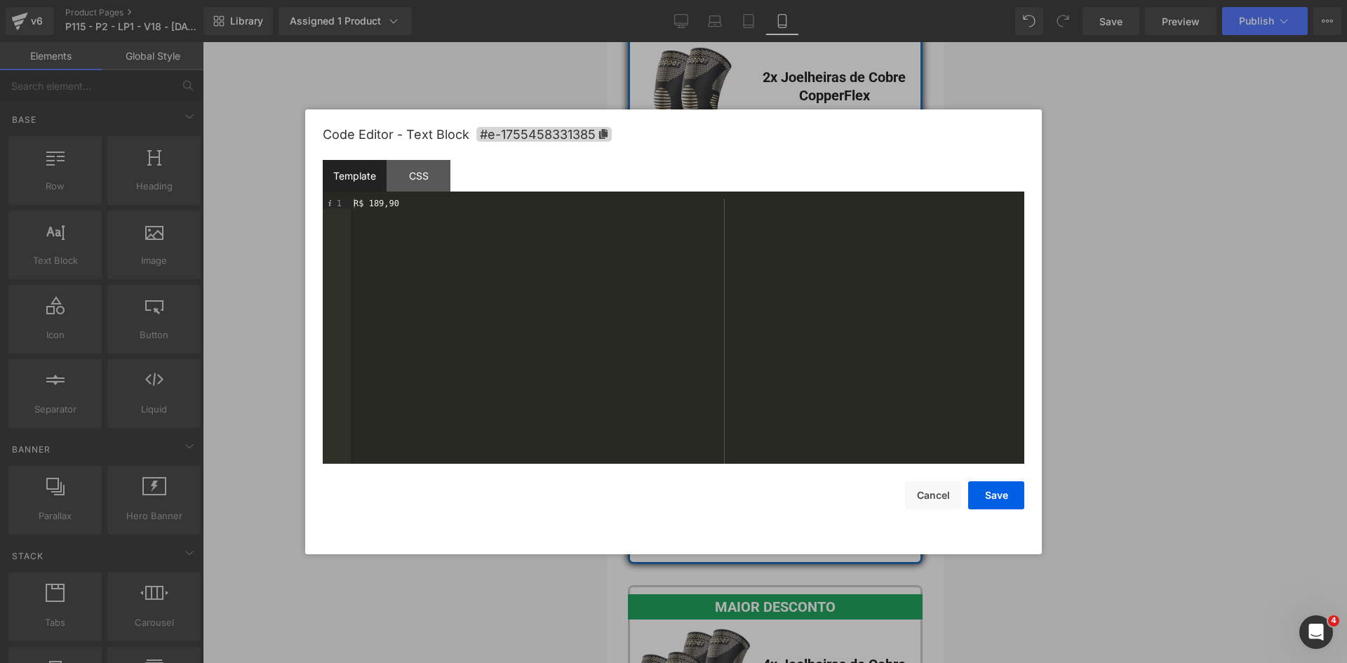
click at [355, 204] on div "R$ 189,90" at bounding box center [687, 341] width 673 height 285
paste textarea
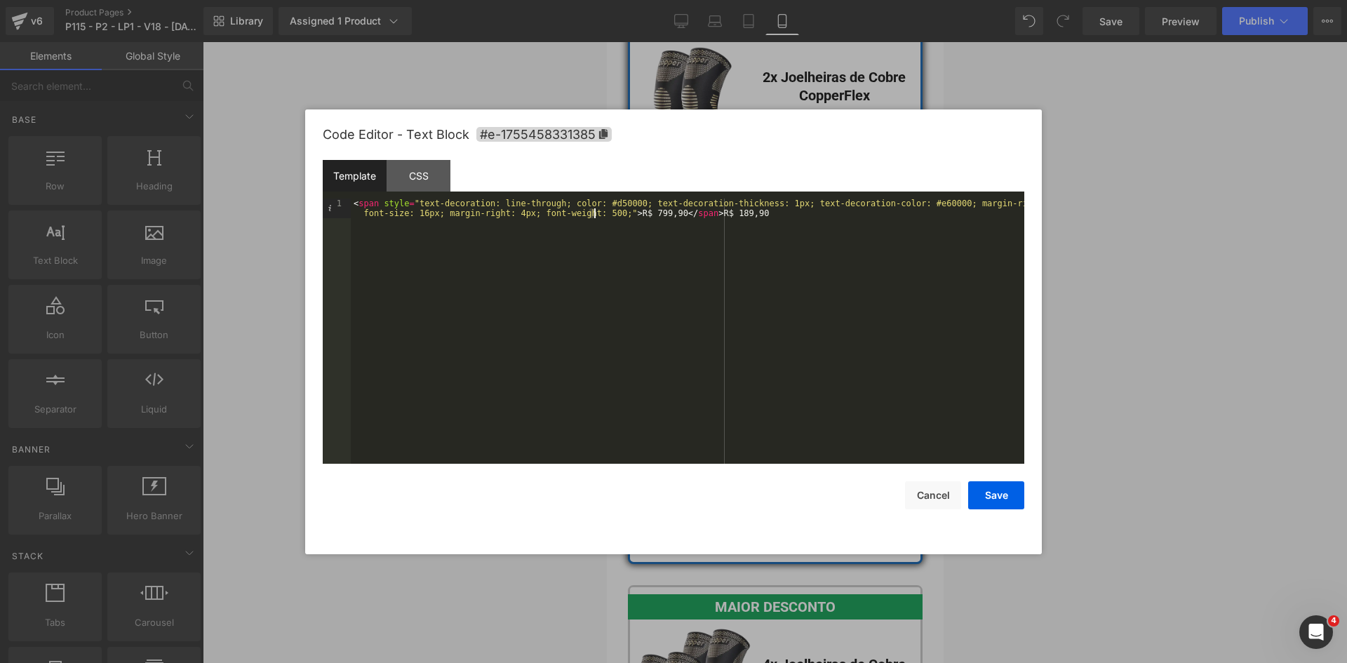
click at [592, 214] on div "< span style = "text-decoration: line-through; color: #d50000; text-decoration-…" at bounding box center [687, 351] width 673 height 304
click at [637, 214] on div "< span style = "text-decoration: line-through; color: #d50000; text-decoration-…" at bounding box center [687, 351] width 673 height 304
click at [998, 499] on button "Save" at bounding box center [996, 495] width 56 height 28
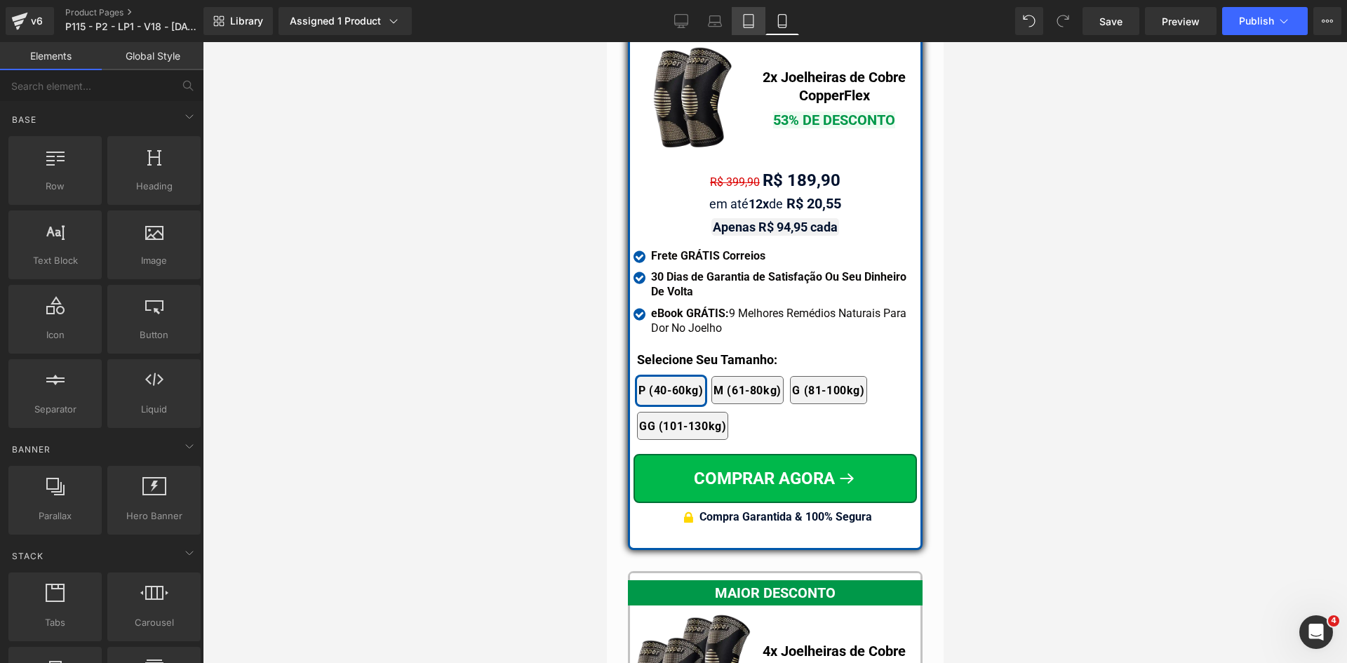
click at [743, 23] on icon at bounding box center [748, 21] width 14 height 14
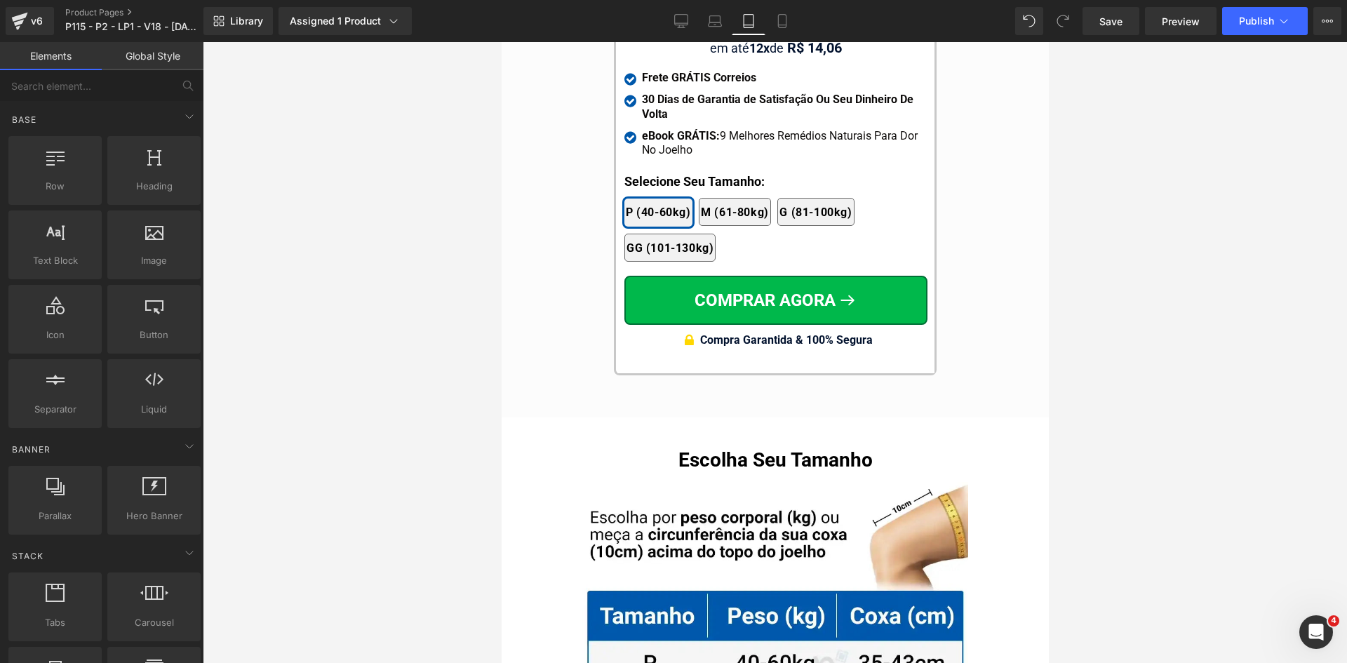
scroll to position [13145, 0]
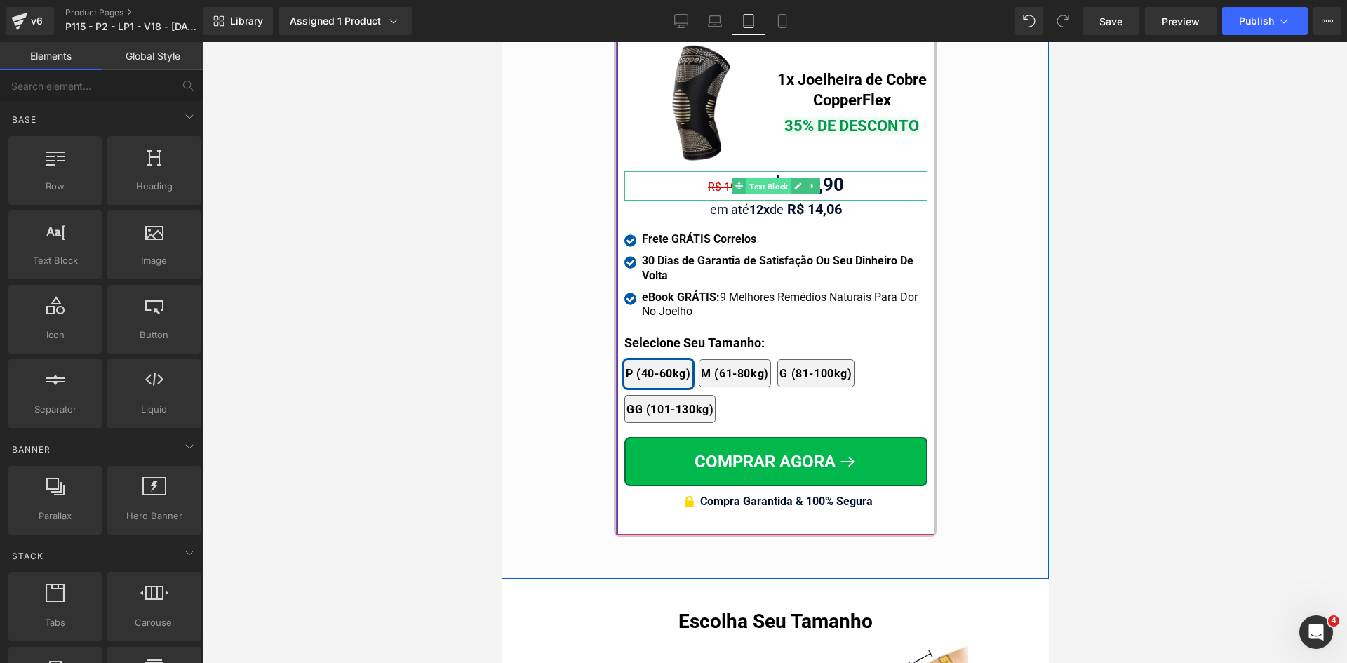
click at [759, 178] on span "Text Block" at bounding box center [768, 186] width 44 height 17
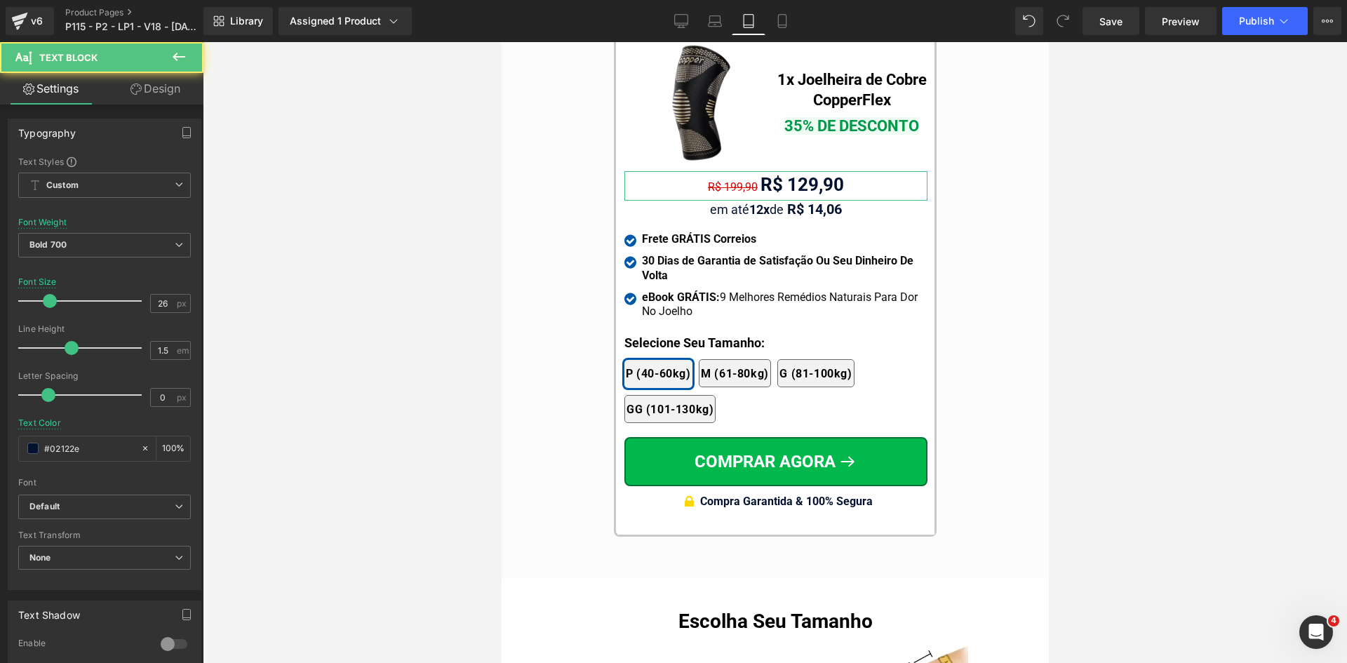
click at [156, 83] on link "Design" at bounding box center [156, 89] width 102 height 32
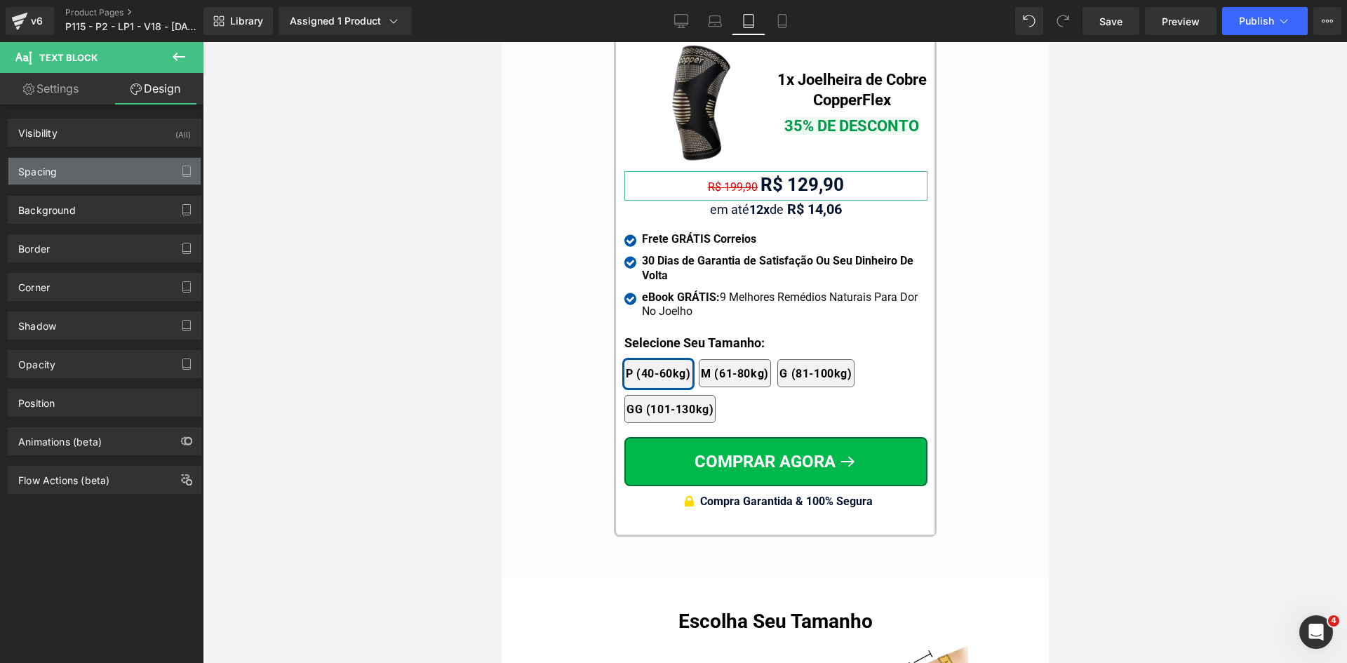
click at [79, 168] on div "Spacing" at bounding box center [104, 171] width 192 height 27
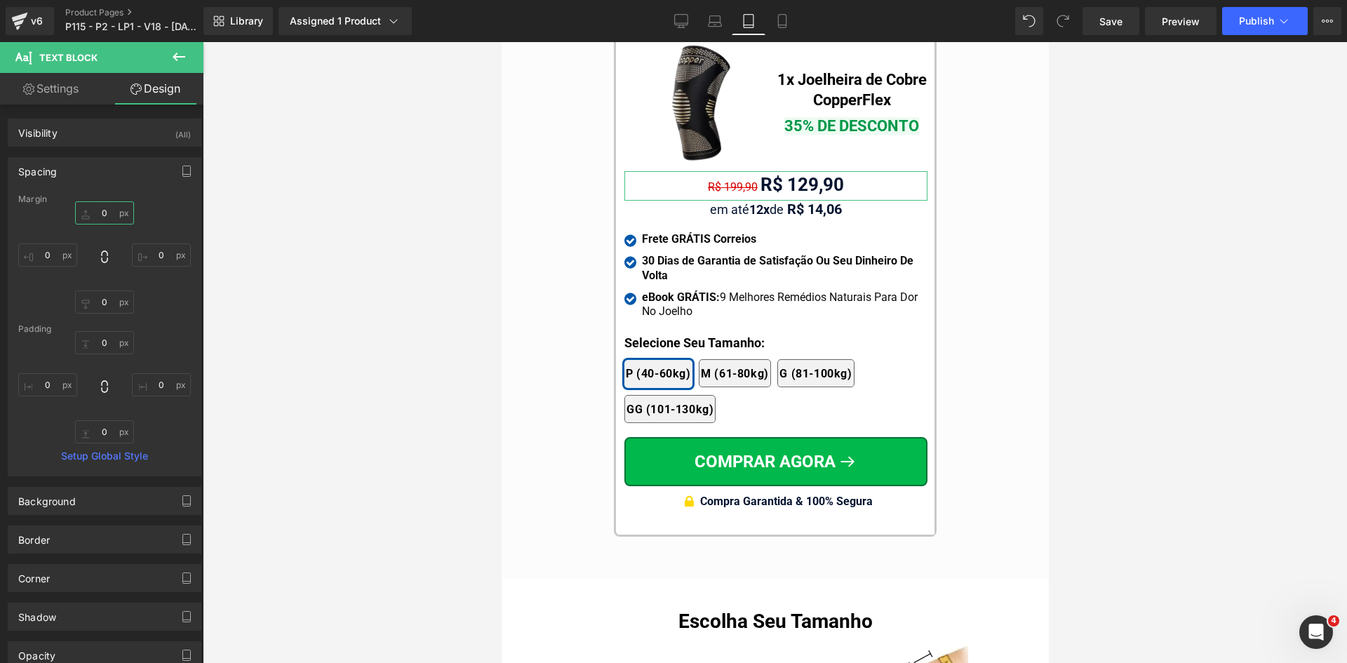
click at [105, 215] on input "text" at bounding box center [104, 212] width 59 height 23
type input "15"
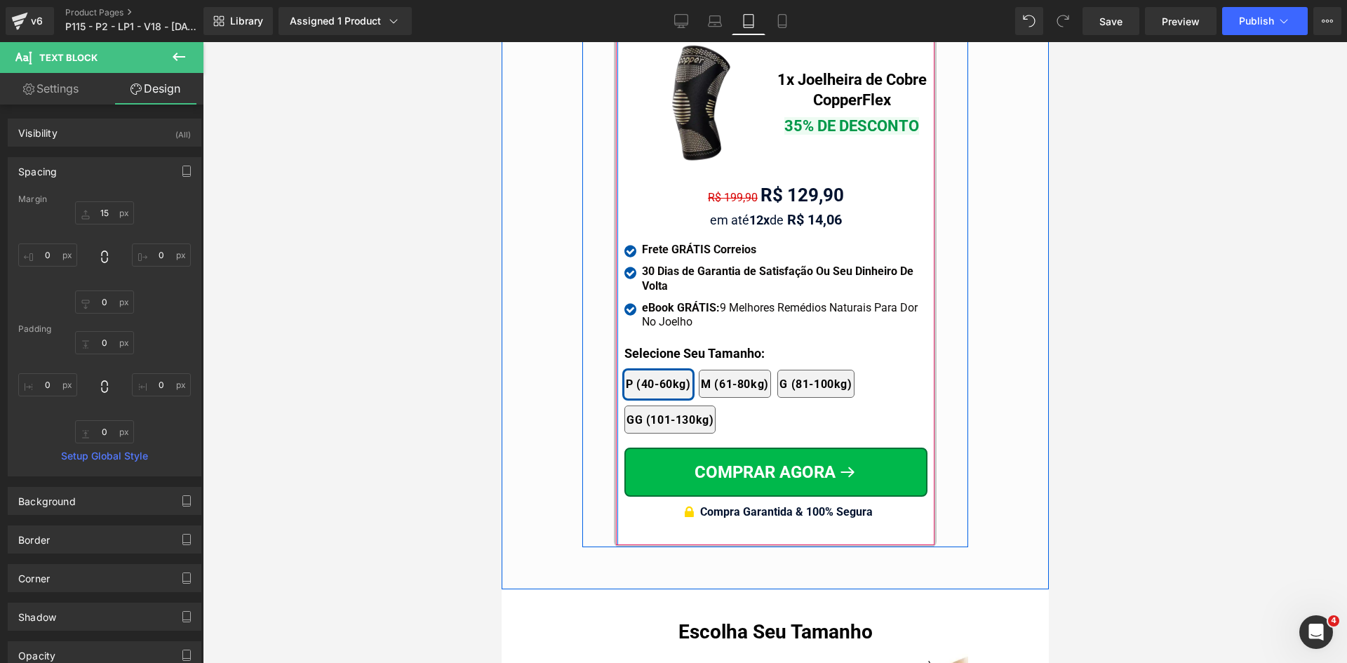
click at [757, 188] on span "Text Block" at bounding box center [768, 196] width 44 height 17
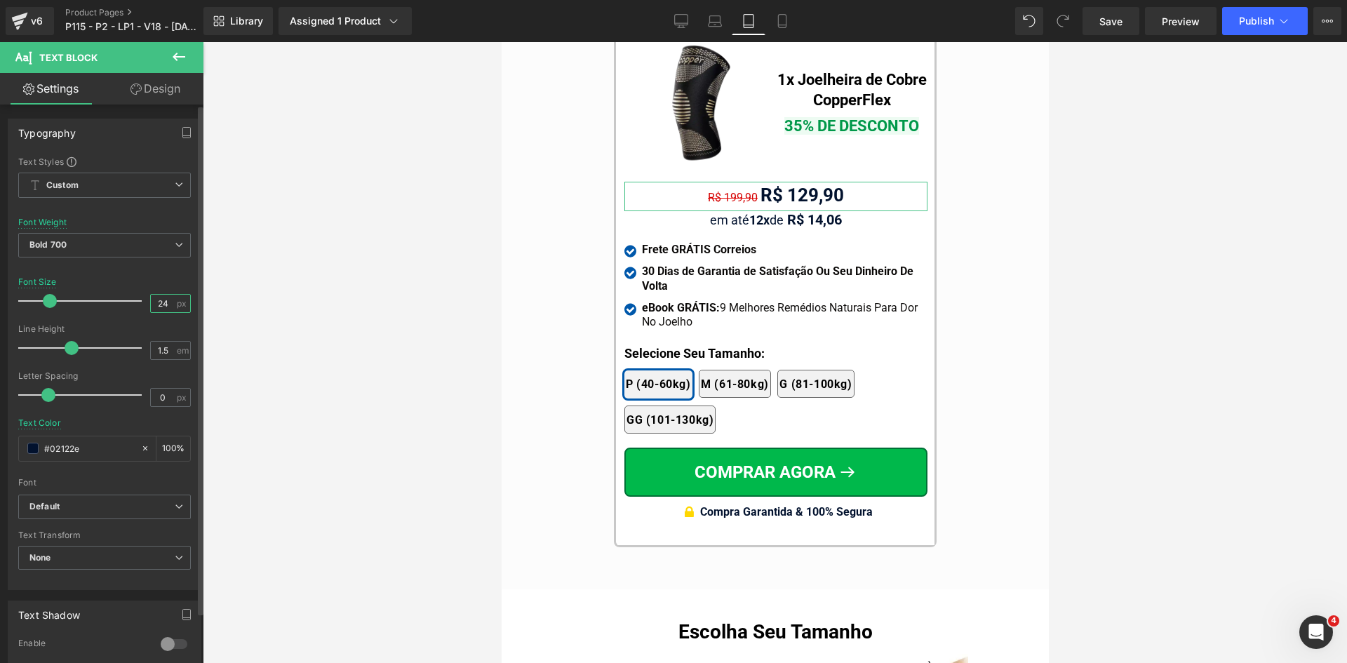
drag, startPoint x: 159, startPoint y: 304, endPoint x: 167, endPoint y: 304, distance: 8.4
click at [166, 304] on input "24" at bounding box center [163, 304] width 25 height 18
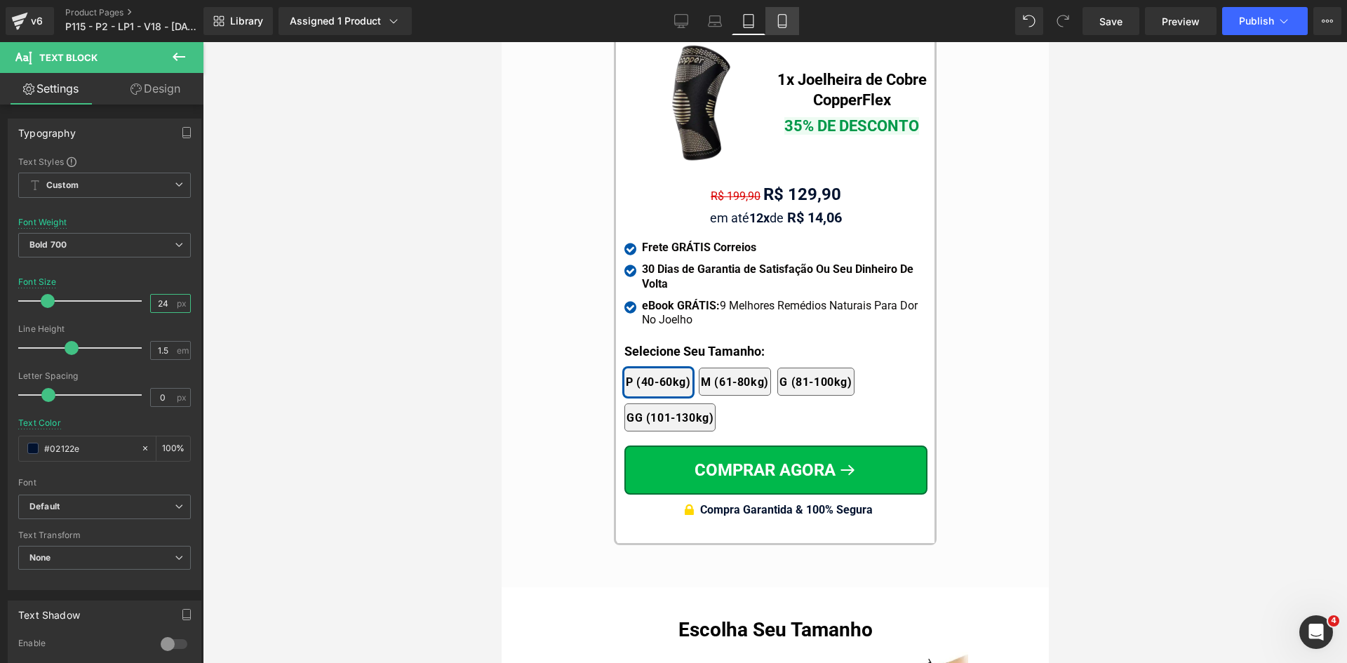
type input "24"
drag, startPoint x: 781, startPoint y: 25, endPoint x: 125, endPoint y: 62, distance: 657.6
click at [781, 25] on icon at bounding box center [782, 25] width 8 height 0
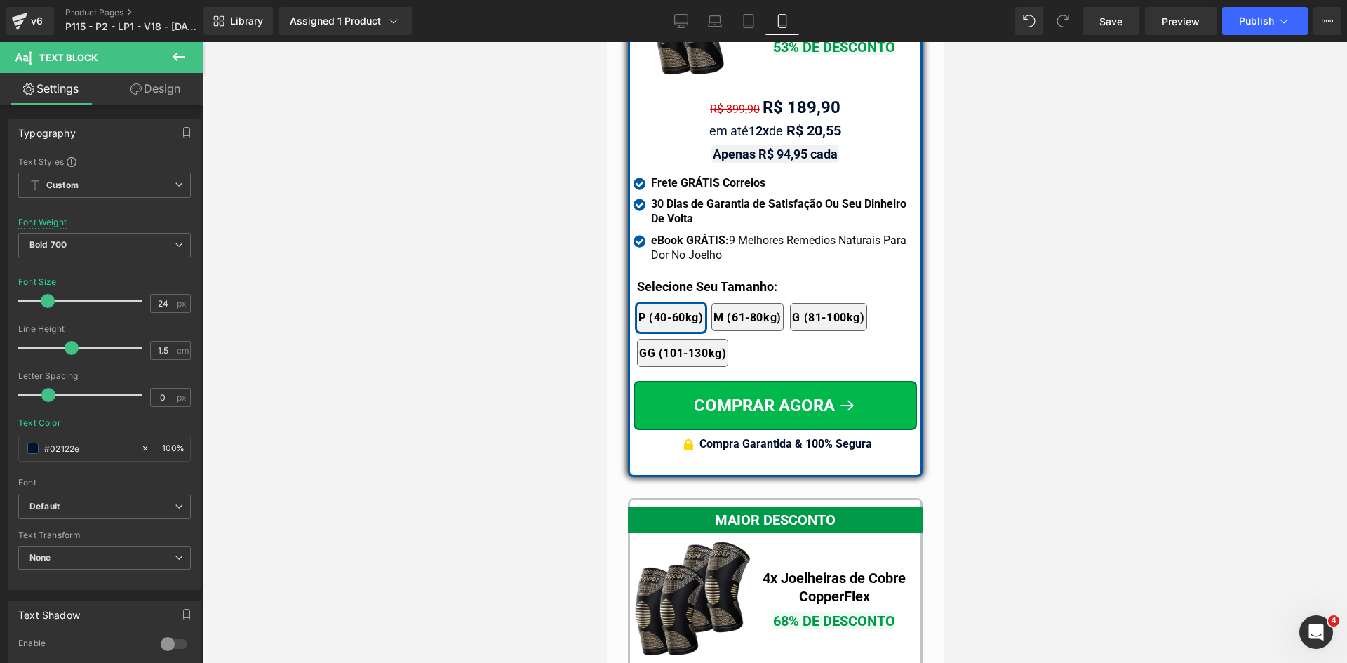
scroll to position [12382, 0]
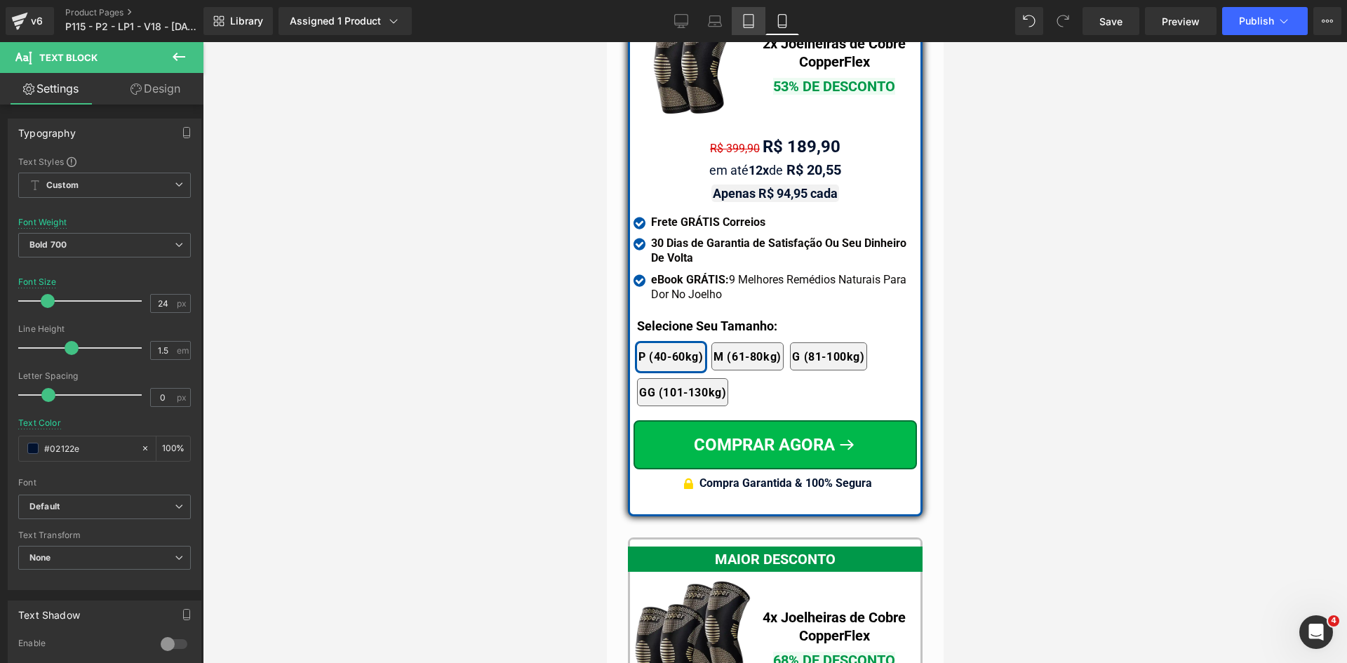
drag, startPoint x: 753, startPoint y: 22, endPoint x: 256, endPoint y: 34, distance: 496.8
click at [753, 22] on icon at bounding box center [748, 21] width 14 height 14
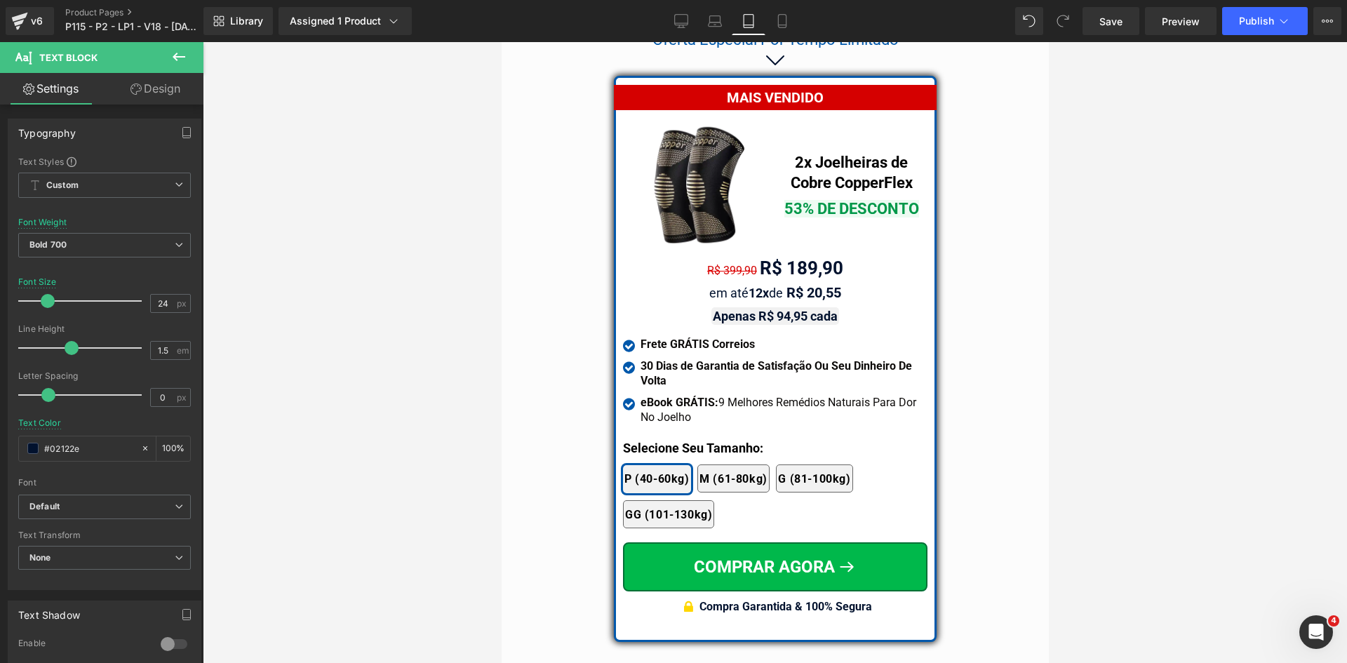
scroll to position [11801, 0]
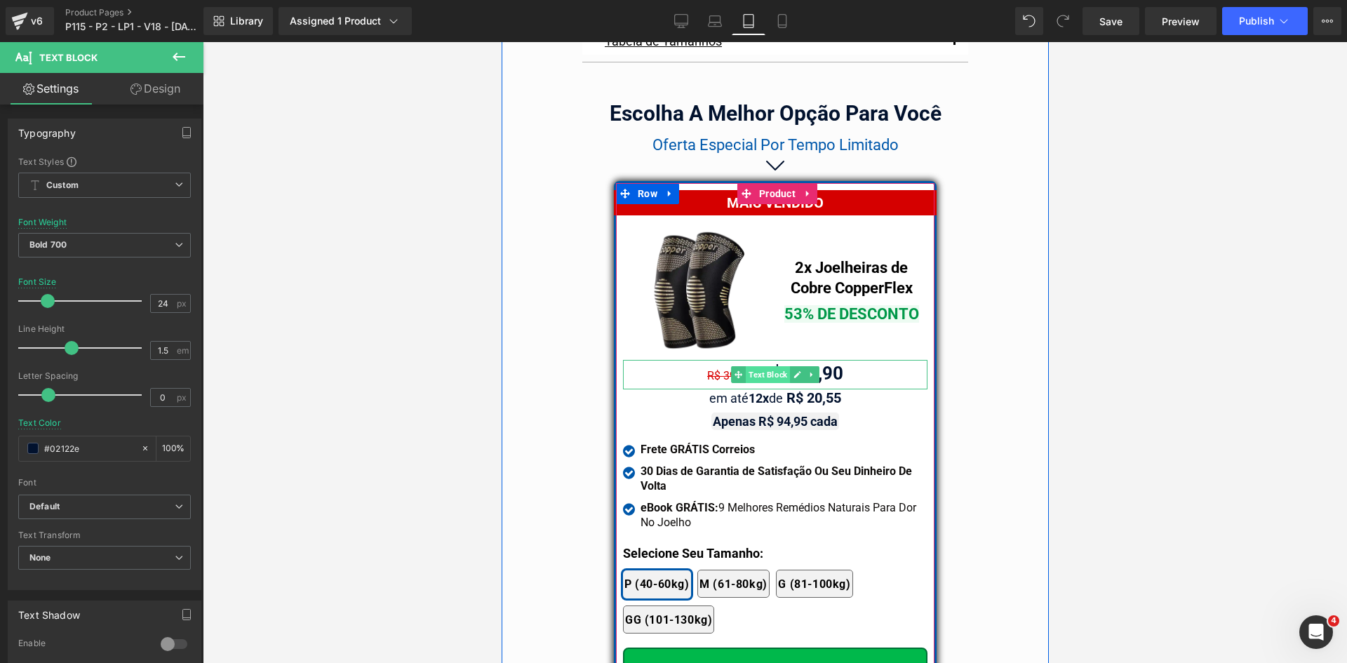
click at [758, 366] on span "Text Block" at bounding box center [767, 374] width 44 height 17
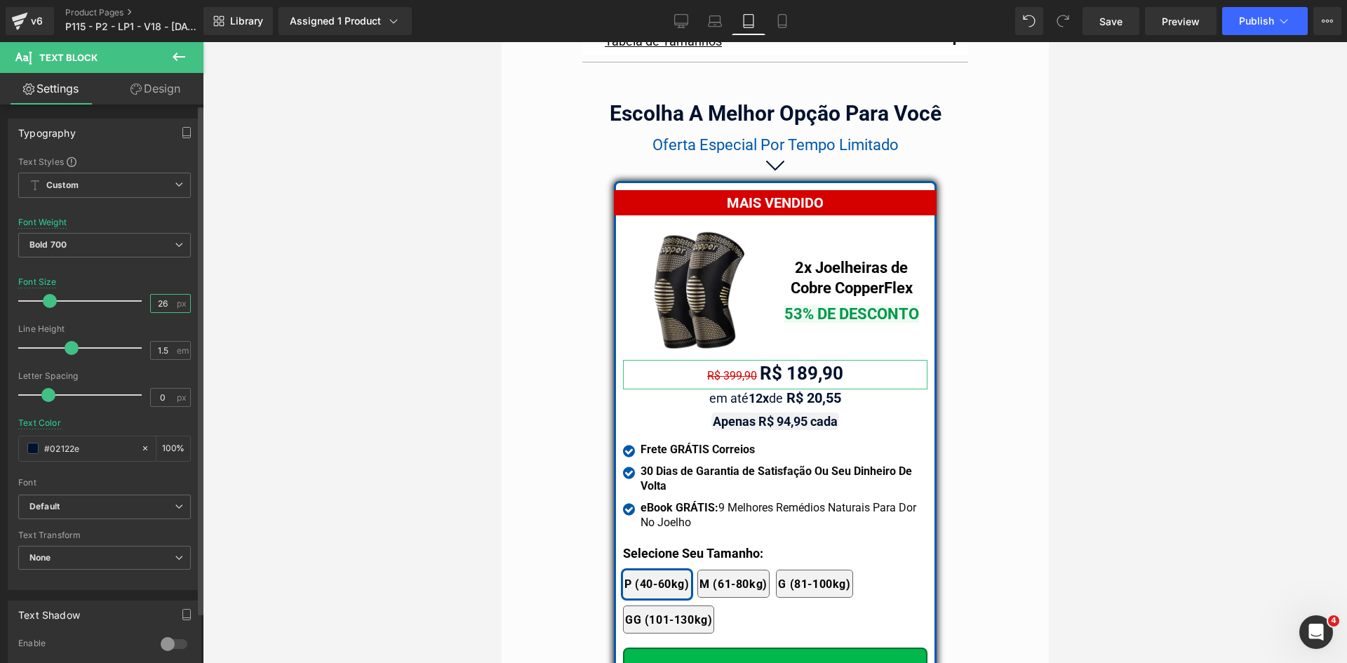
click at [164, 303] on input "26" at bounding box center [163, 304] width 25 height 18
type input "24"
click at [161, 88] on link "Design" at bounding box center [156, 89] width 102 height 32
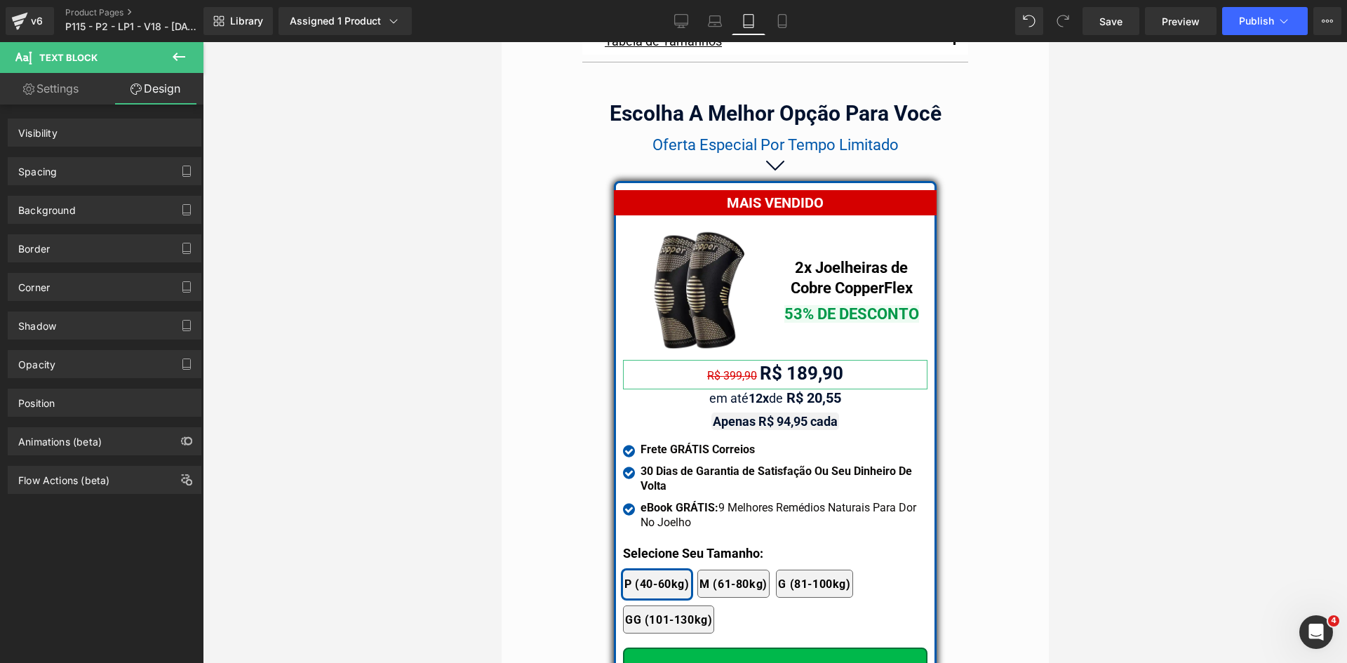
click at [47, 178] on div "Spacing" at bounding box center [104, 171] width 192 height 27
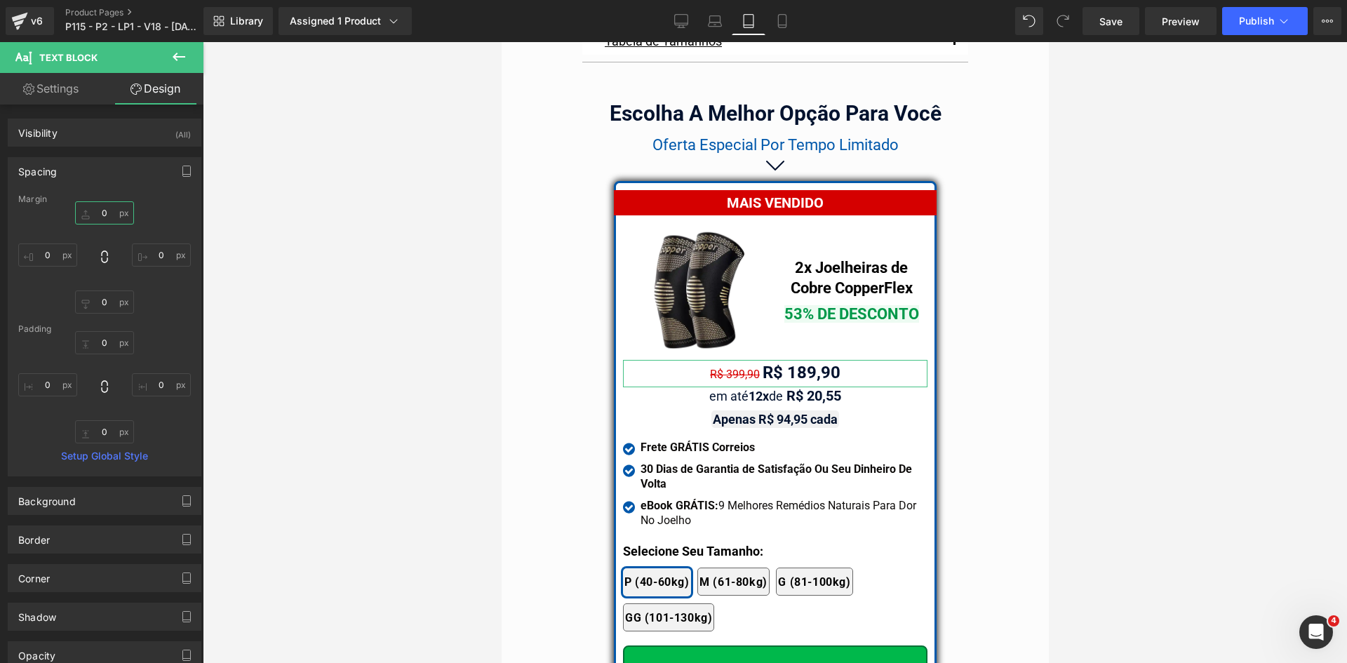
click at [107, 214] on input "text" at bounding box center [104, 212] width 59 height 23
type input "15"
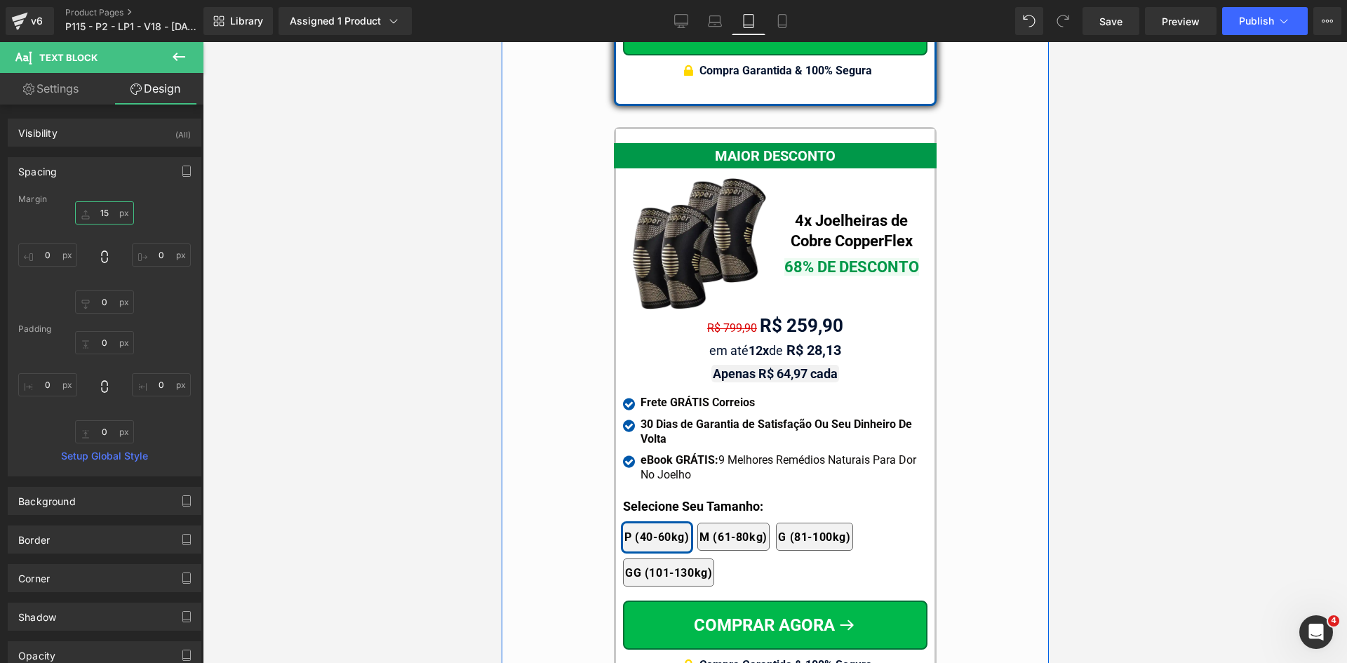
scroll to position [12503, 0]
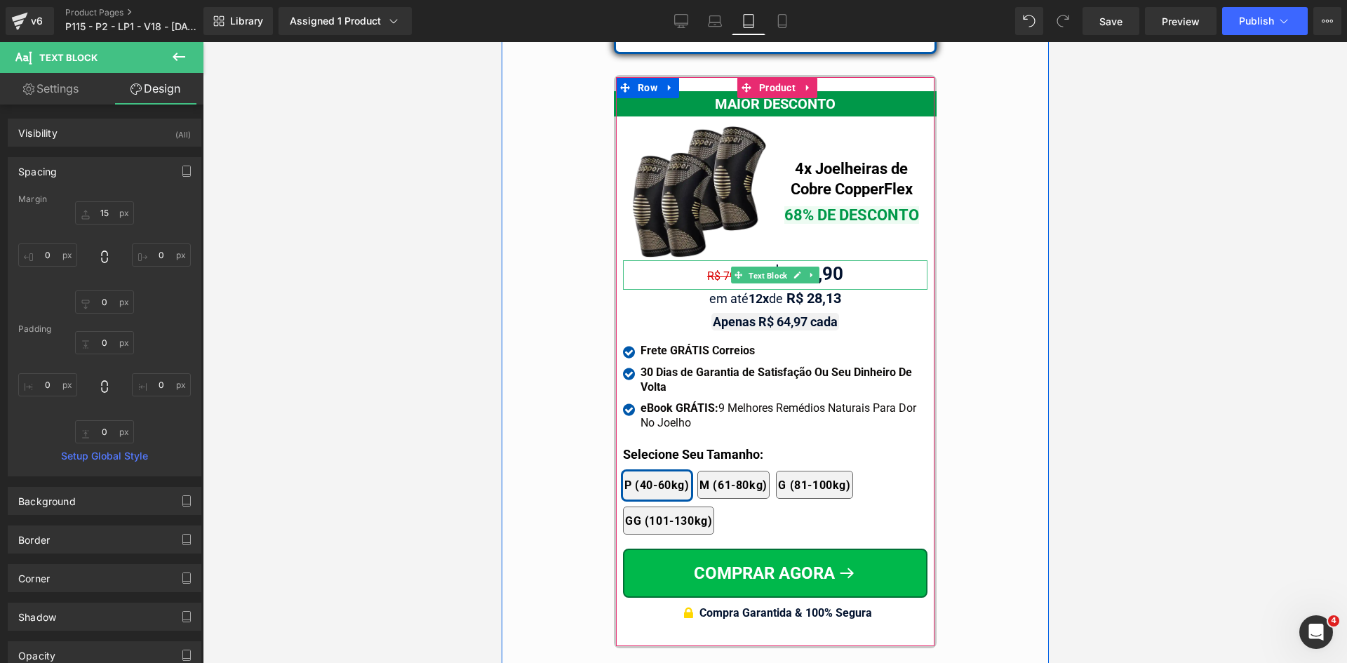
click at [761, 267] on span "Text Block" at bounding box center [767, 275] width 44 height 17
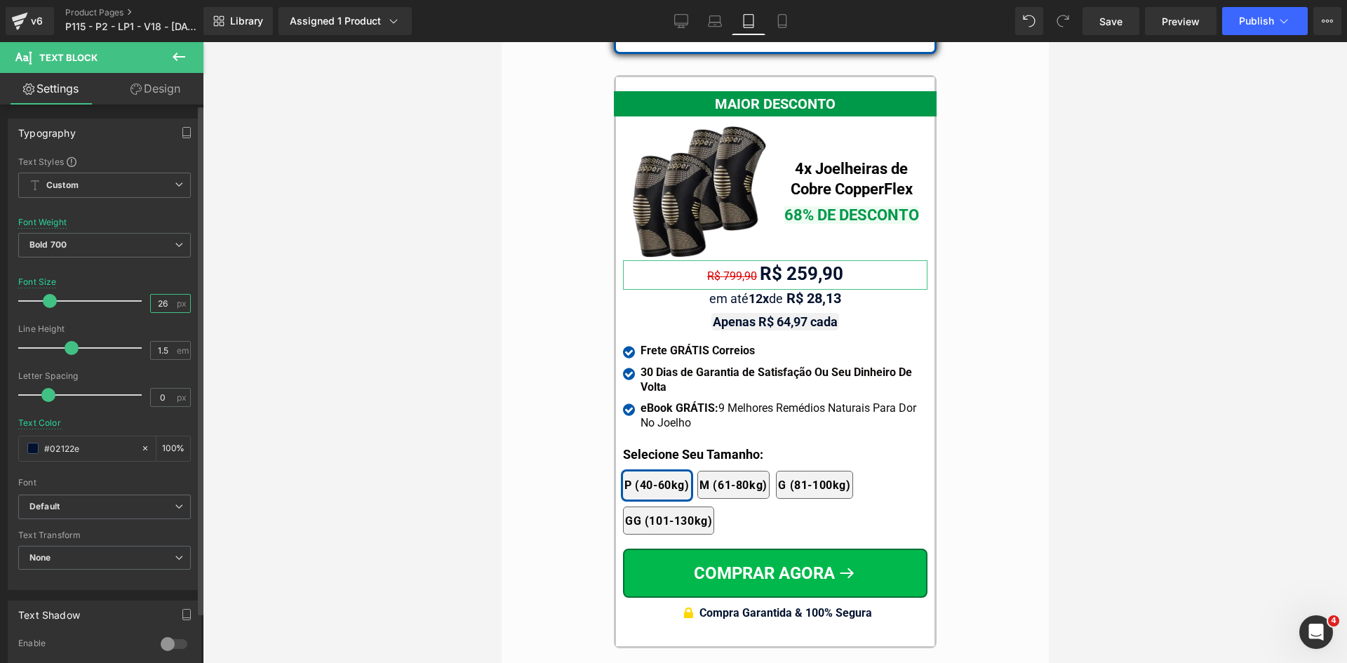
drag, startPoint x: 158, startPoint y: 302, endPoint x: 168, endPoint y: 304, distance: 9.9
click at [168, 304] on input "26" at bounding box center [163, 304] width 25 height 18
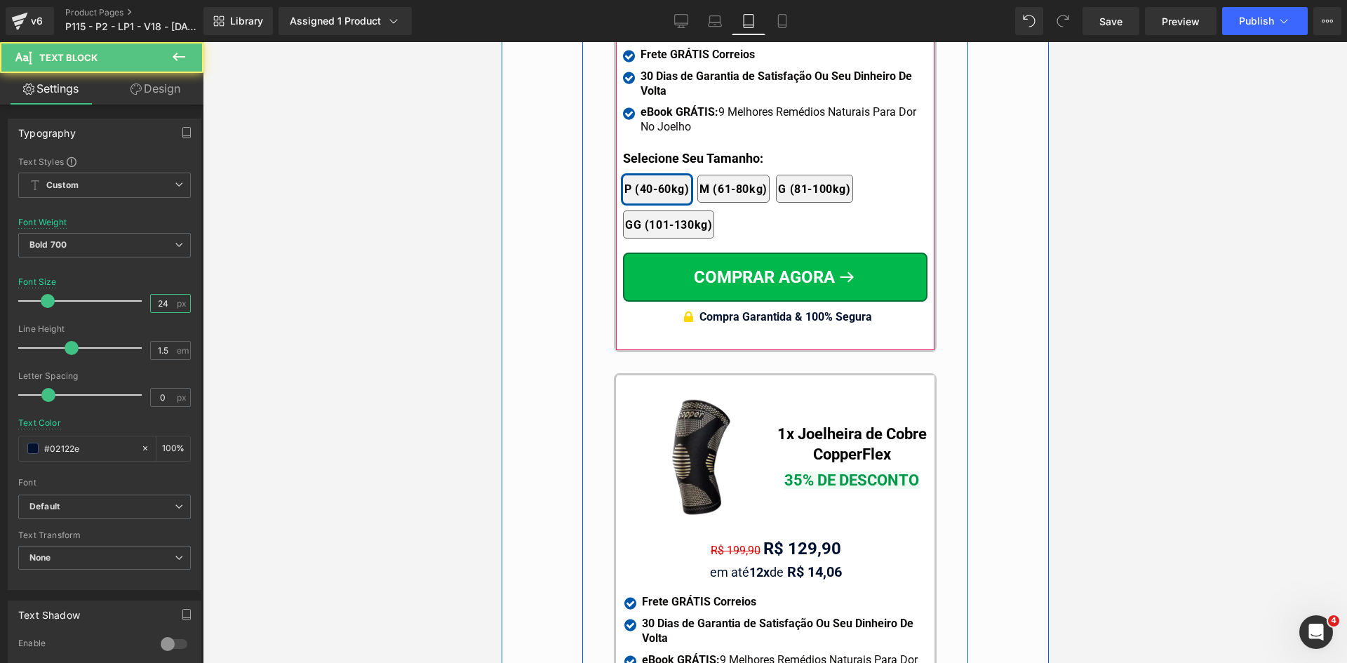
scroll to position [13064, 0]
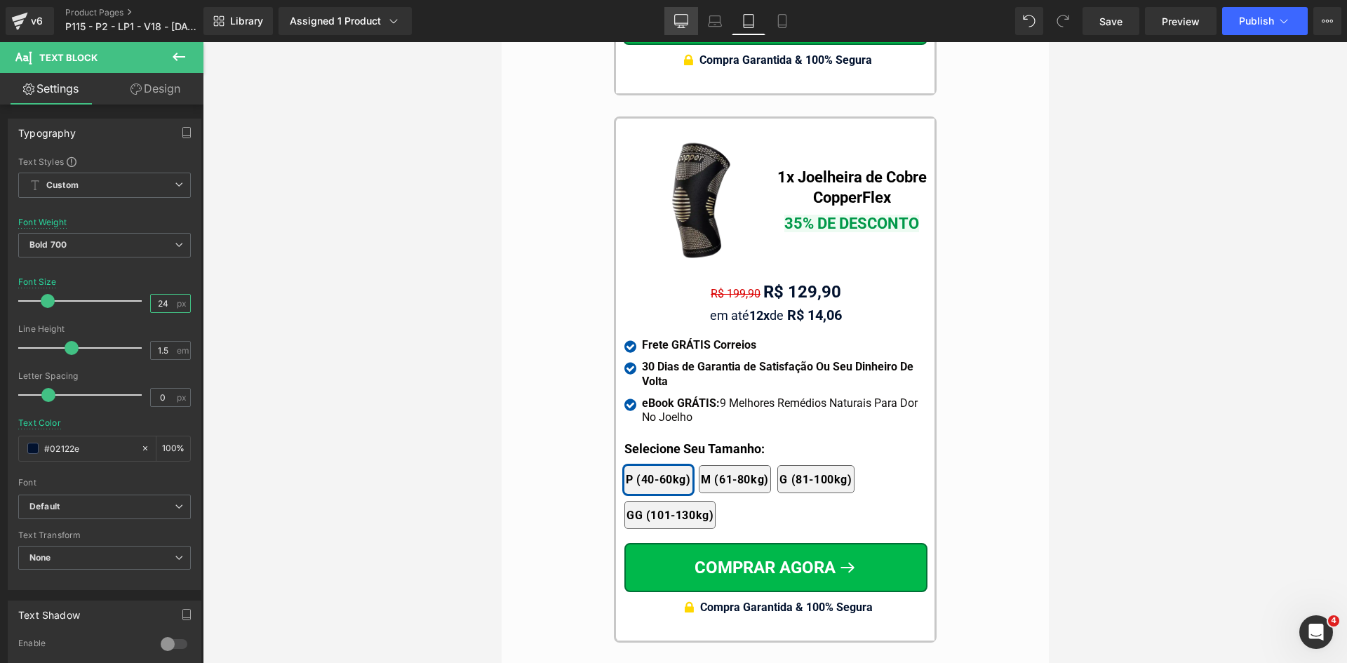
type input "24"
click at [685, 27] on icon at bounding box center [681, 27] width 7 height 0
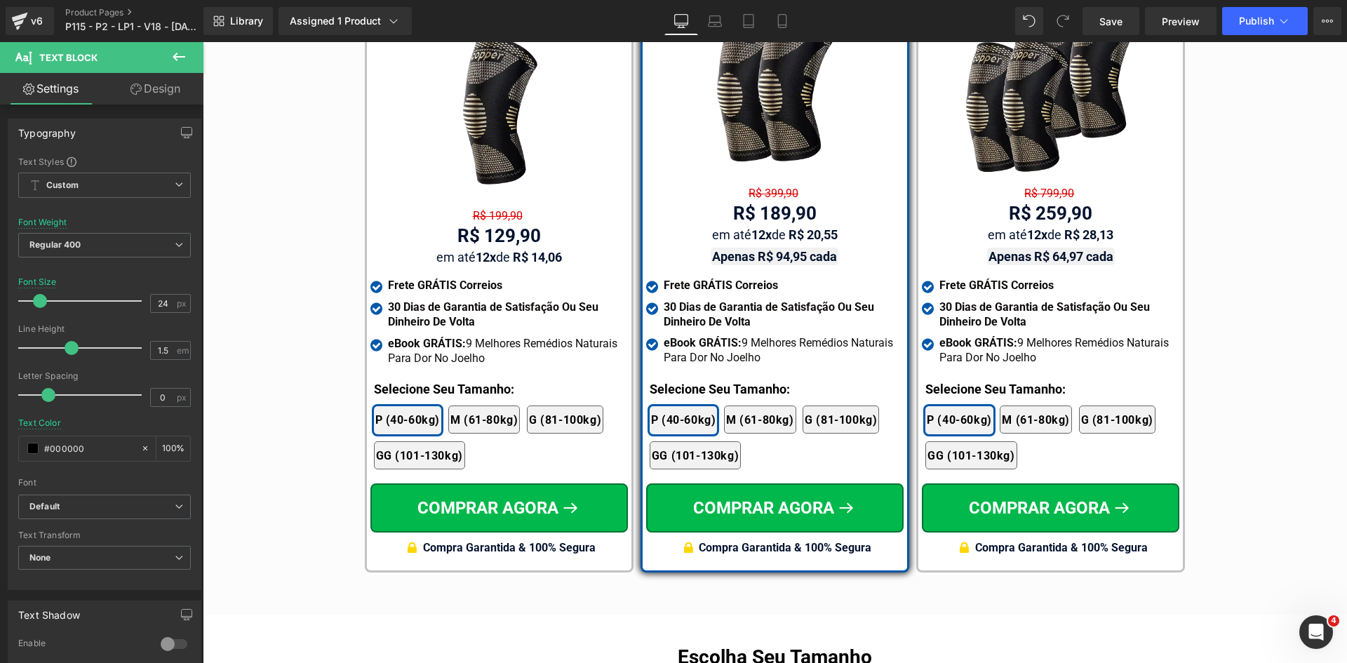
scroll to position [8321, 0]
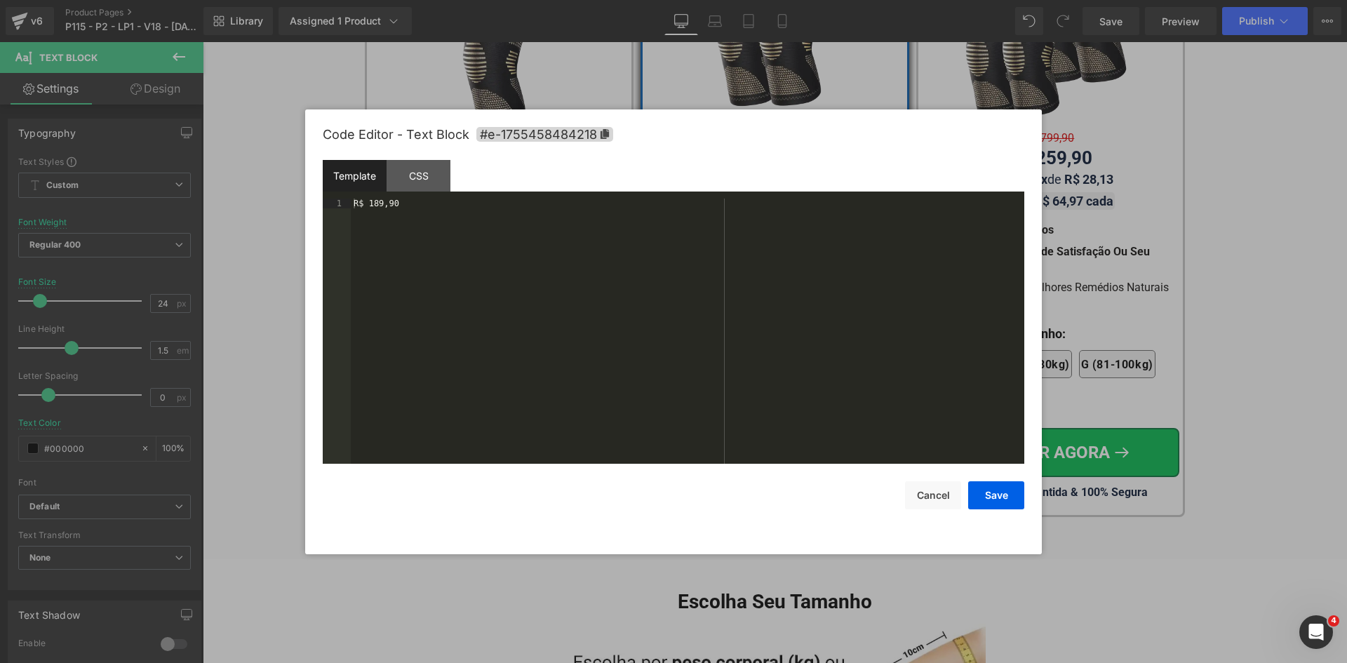
drag, startPoint x: 713, startPoint y: 212, endPoint x: 257, endPoint y: 214, distance: 456.7
click at [713, 0] on div "Text Block You are previewing how the will restyle your page. You can not edit …" at bounding box center [673, 0] width 1347 height 0
click at [356, 203] on div "R$ 189,90" at bounding box center [687, 341] width 673 height 285
paste textarea
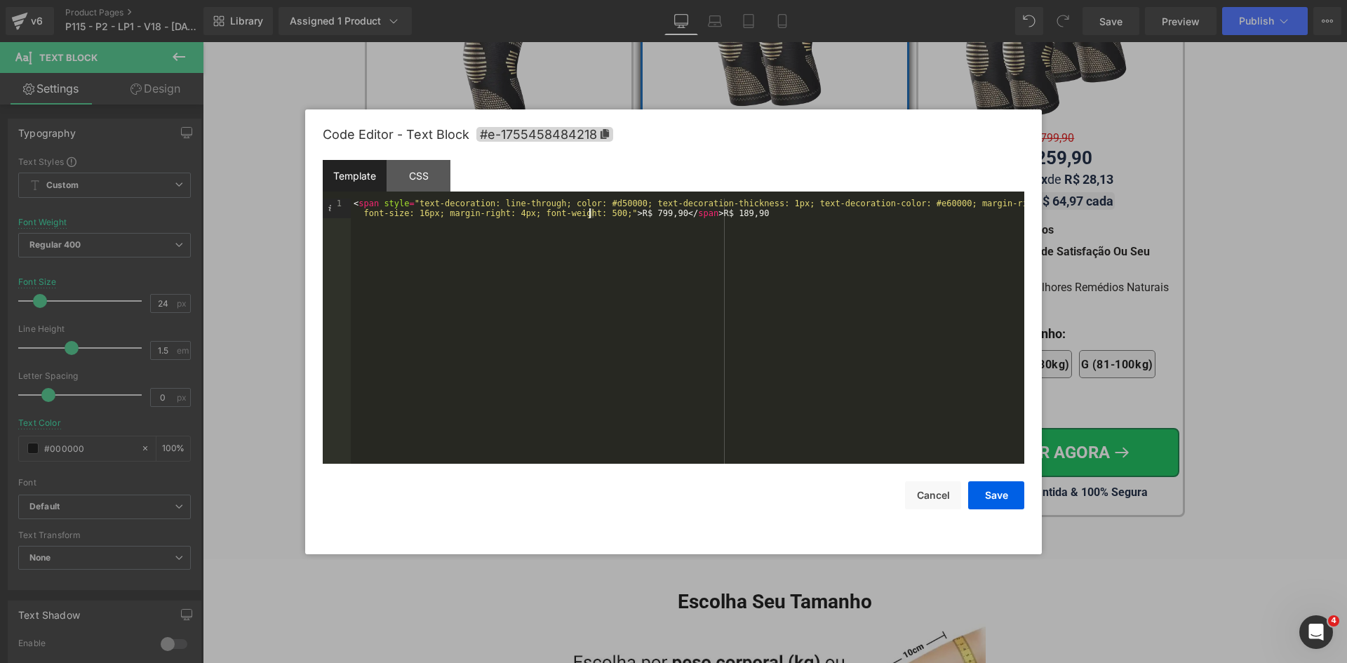
click at [591, 212] on div "< span style = "text-decoration: line-through; color: #d50000; text-decoration-…" at bounding box center [687, 351] width 673 height 304
click at [633, 213] on div "< span style = "text-decoration: line-through; color: #d50000; text-decoration-…" at bounding box center [687, 351] width 673 height 304
click at [986, 495] on button "Save" at bounding box center [996, 495] width 56 height 28
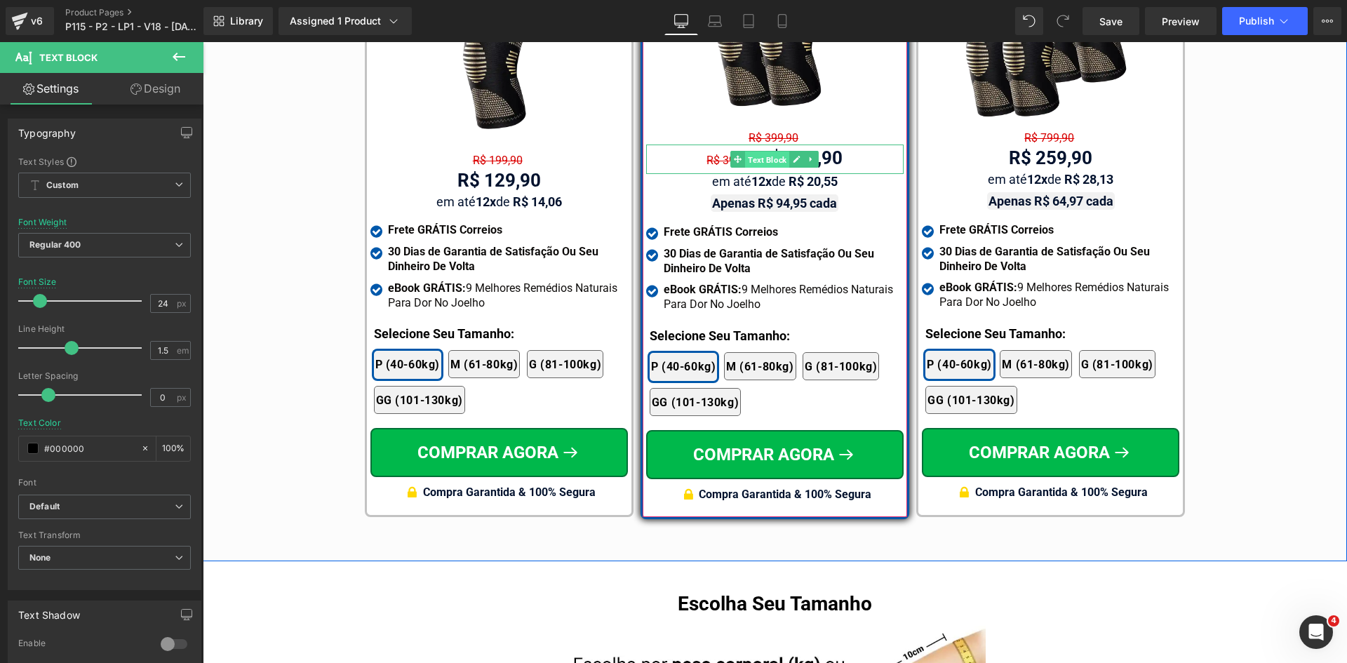
click at [762, 152] on span "Text Block" at bounding box center [767, 160] width 44 height 17
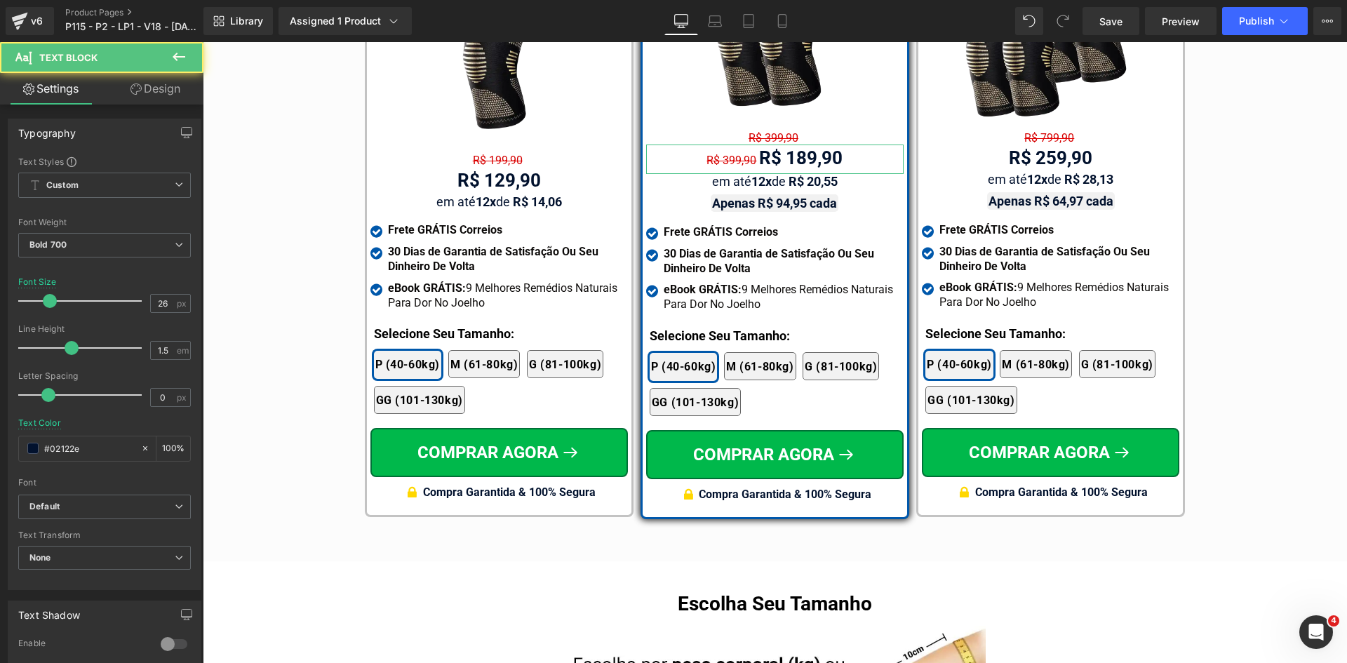
click at [166, 96] on link "Design" at bounding box center [156, 89] width 102 height 32
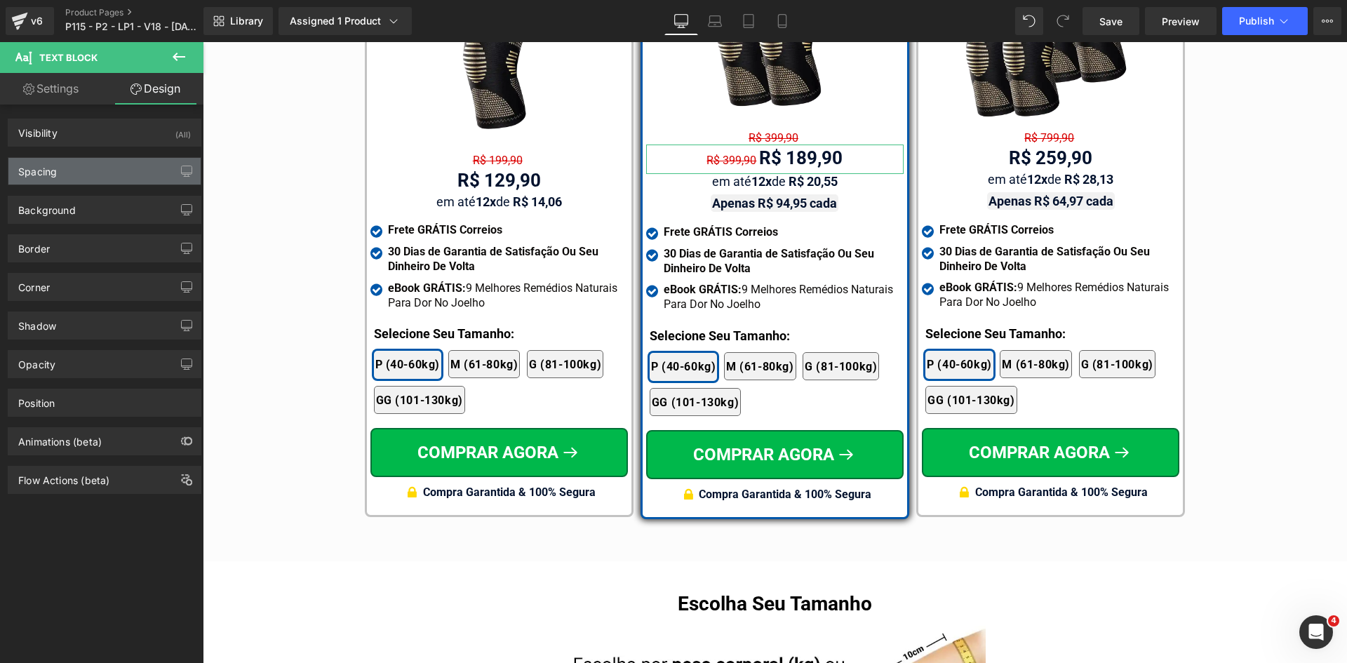
click at [72, 170] on div "Spacing" at bounding box center [104, 171] width 192 height 27
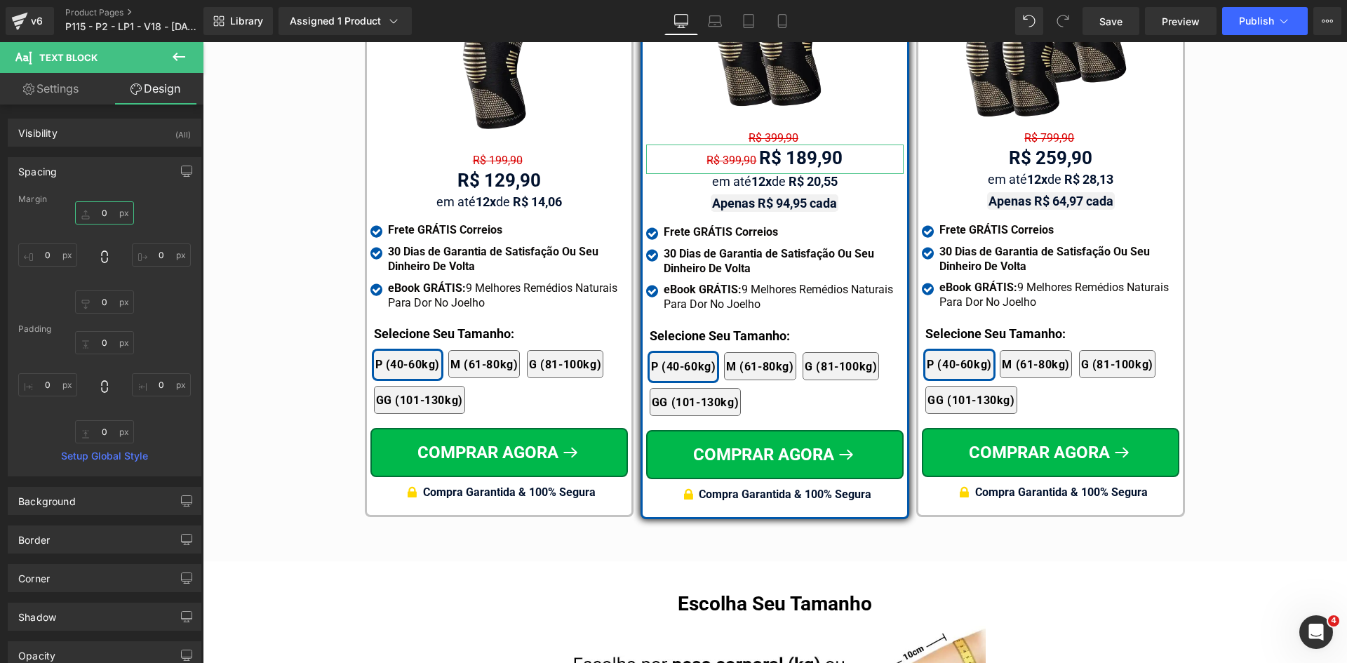
click at [105, 218] on input "0" at bounding box center [104, 212] width 59 height 23
type input "15"
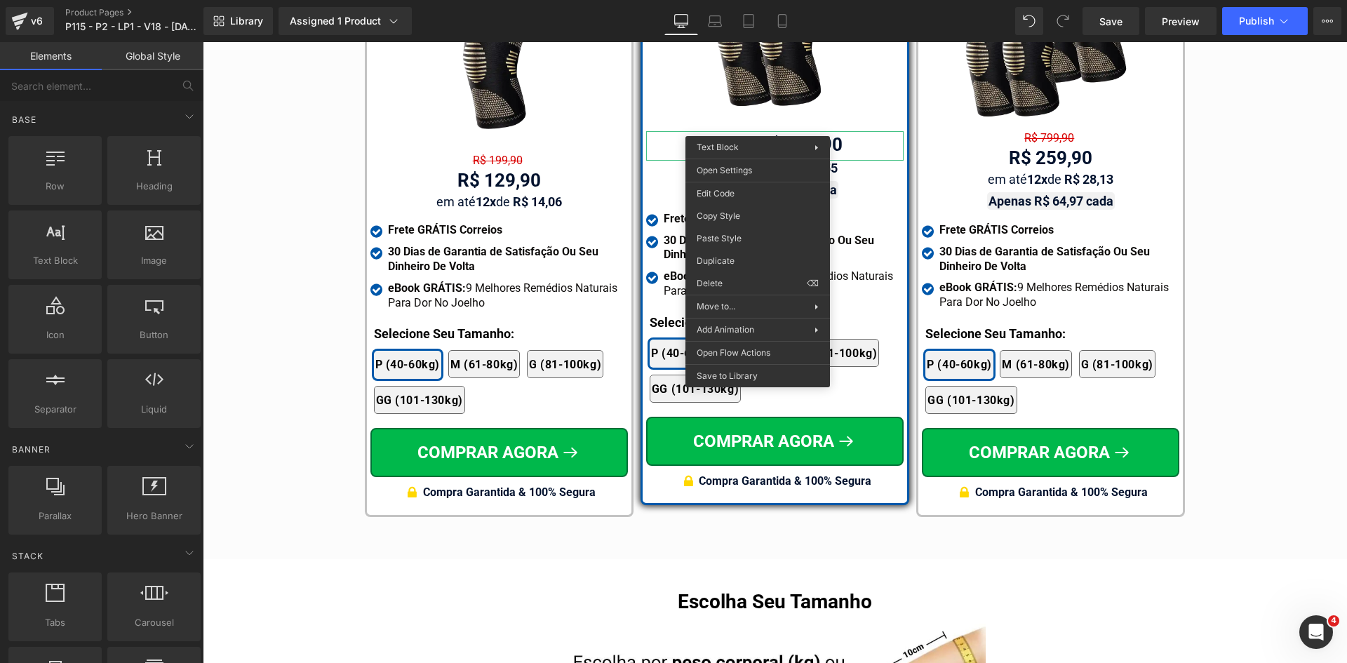
drag, startPoint x: 930, startPoint y: 257, endPoint x: 772, endPoint y: 210, distance: 165.3
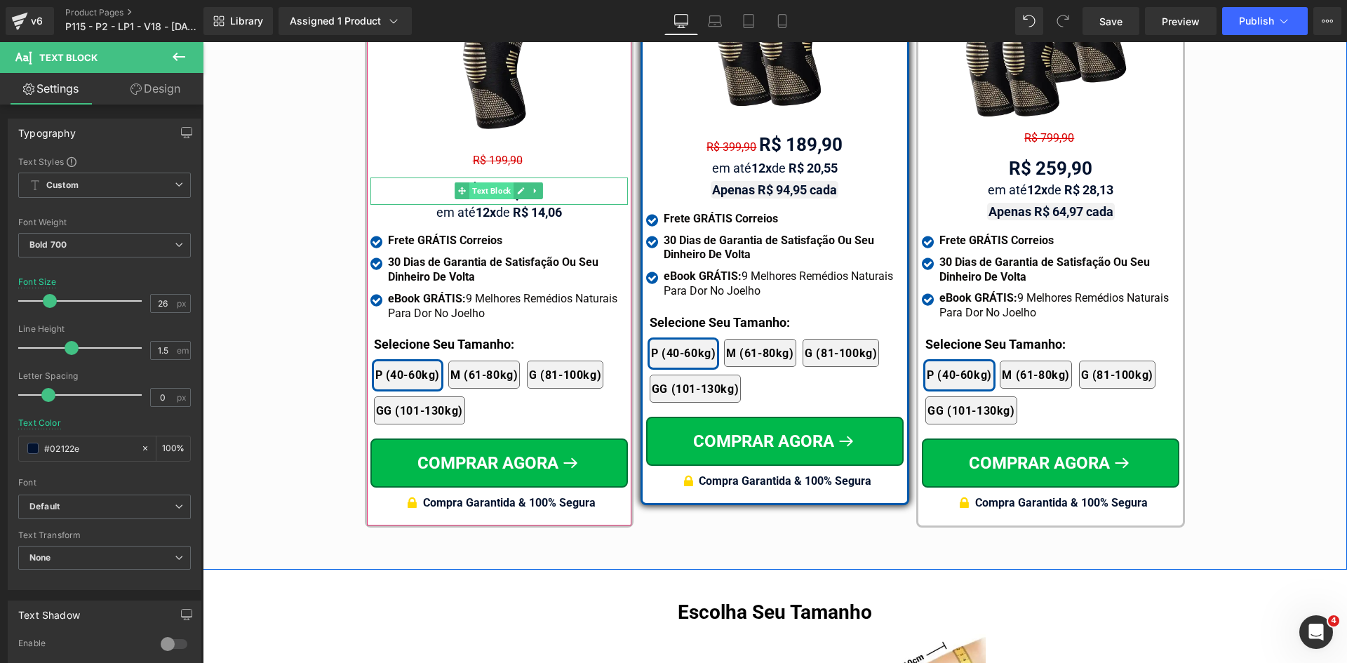
click at [480, 182] on span "Text Block" at bounding box center [491, 190] width 44 height 17
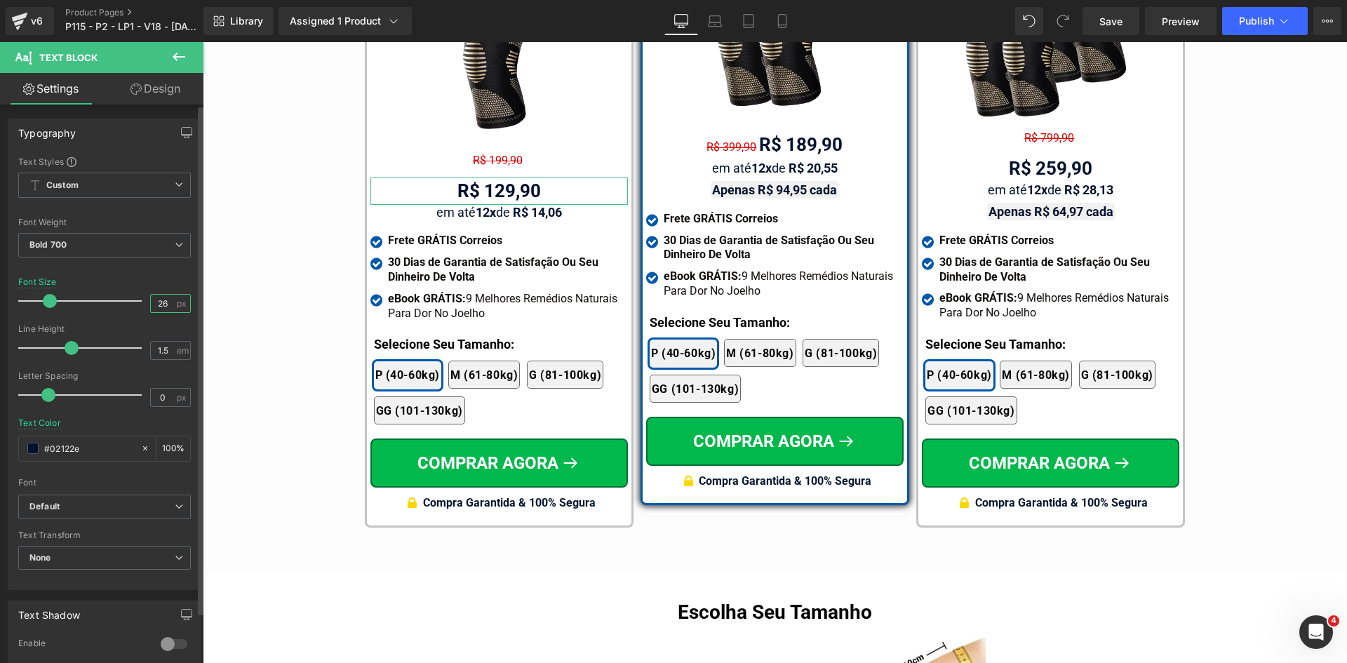
drag, startPoint x: 156, startPoint y: 300, endPoint x: 171, endPoint y: 300, distance: 14.7
click at [171, 300] on div "26 px" at bounding box center [170, 303] width 41 height 19
type input "24"
click at [764, 137] on span "Text Block" at bounding box center [767, 145] width 44 height 17
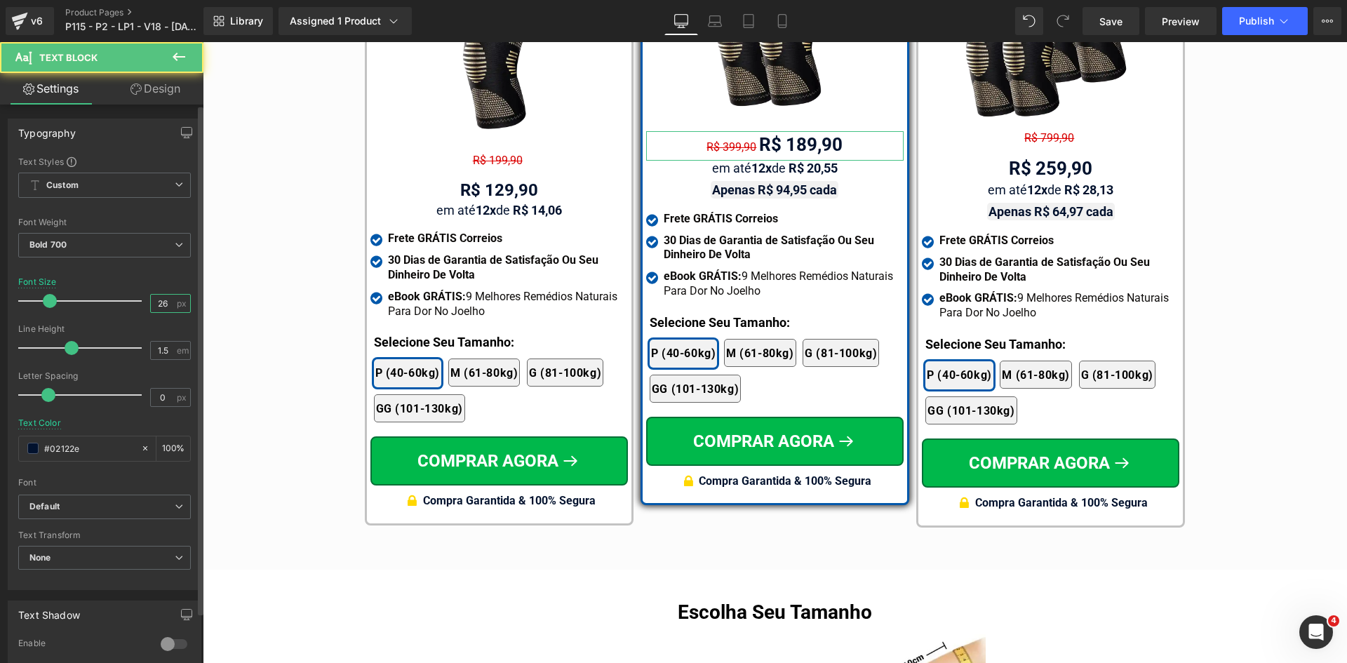
drag, startPoint x: 157, startPoint y: 302, endPoint x: 190, endPoint y: 304, distance: 33.0
click at [173, 304] on div "26 px" at bounding box center [170, 303] width 41 height 19
type input "24"
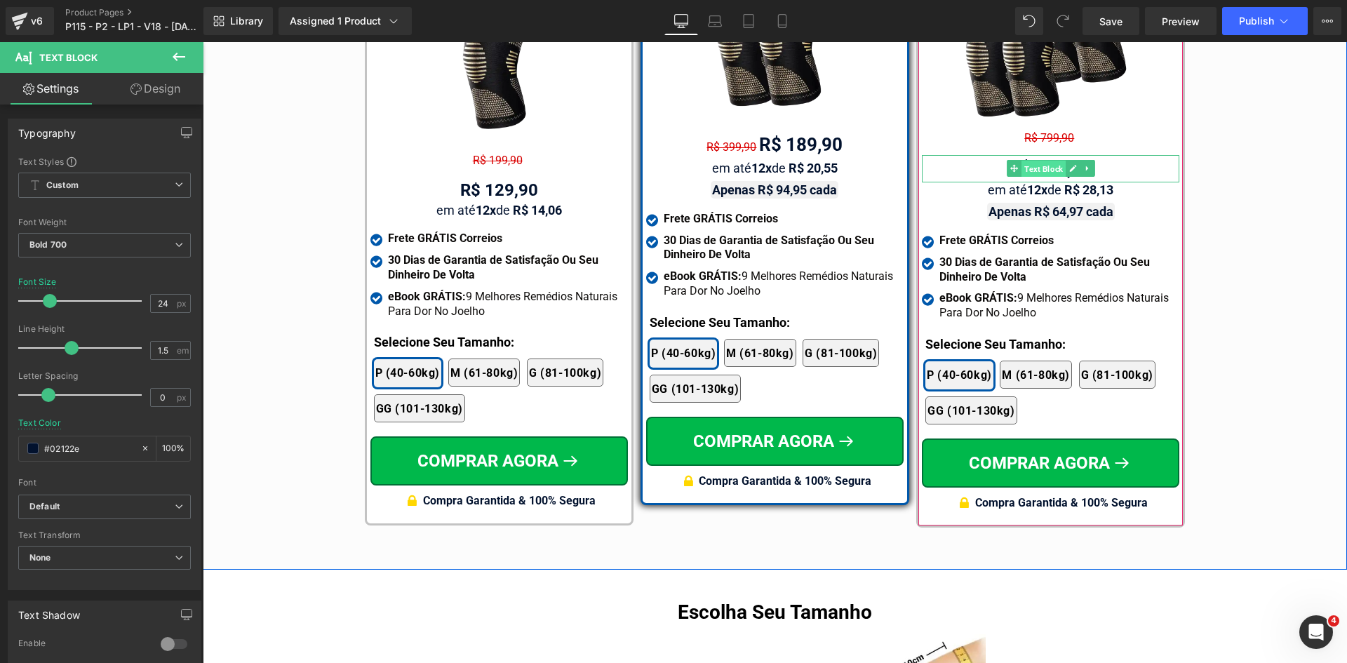
click at [1042, 161] on span "Text Block" at bounding box center [1043, 169] width 44 height 17
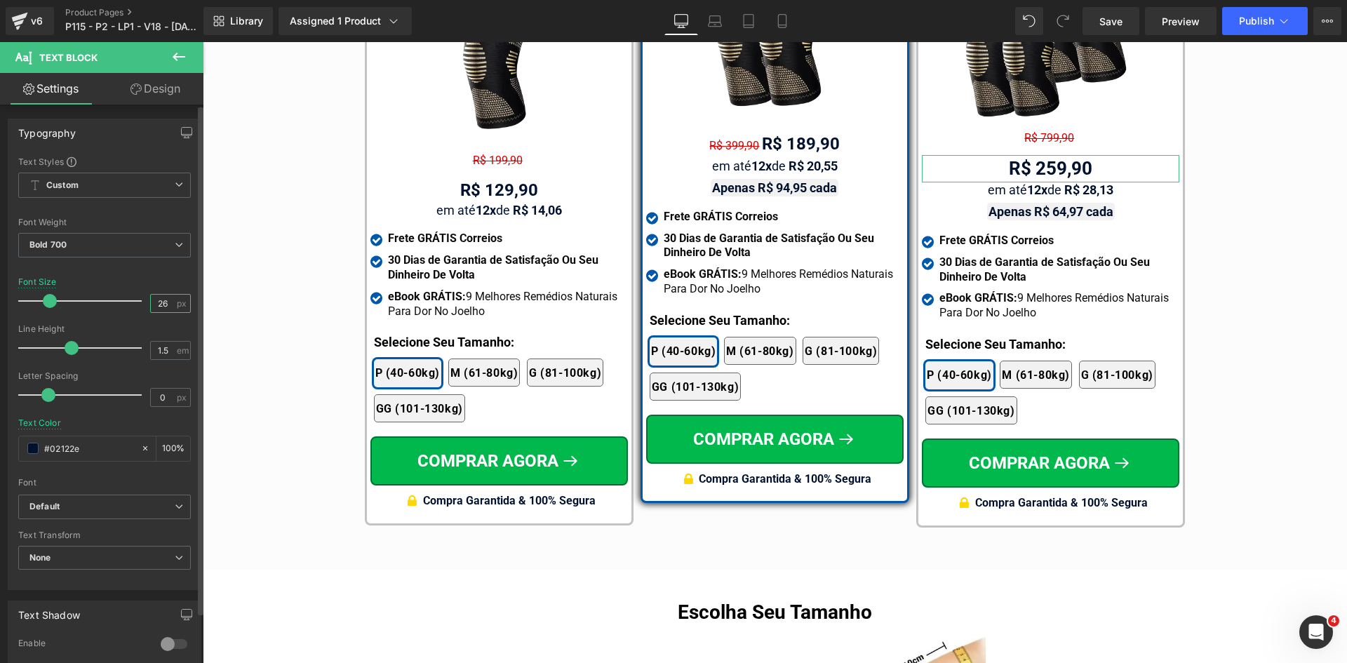
drag, startPoint x: 163, startPoint y: 300, endPoint x: 191, endPoint y: 301, distance: 28.1
click at [181, 302] on div "26 px" at bounding box center [170, 303] width 41 height 19
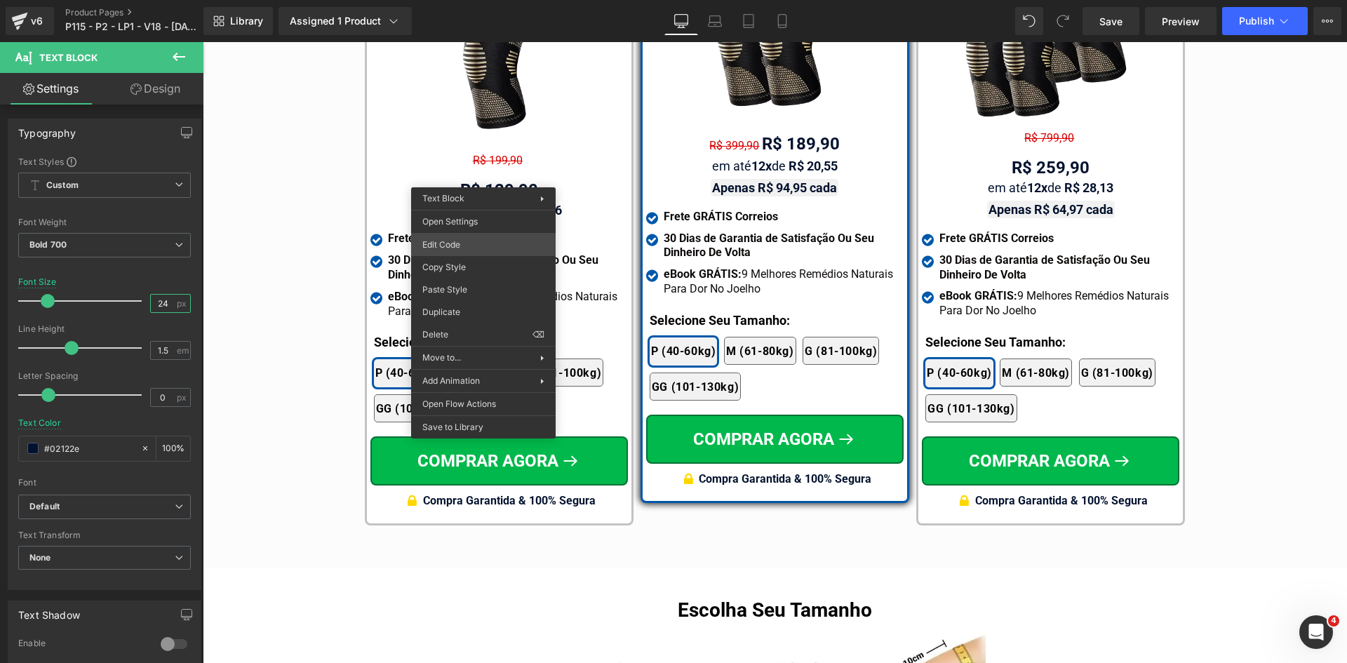
click at [464, 0] on div "Text Block You are previewing how the will restyle your page. You can not edit …" at bounding box center [673, 0] width 1347 height 0
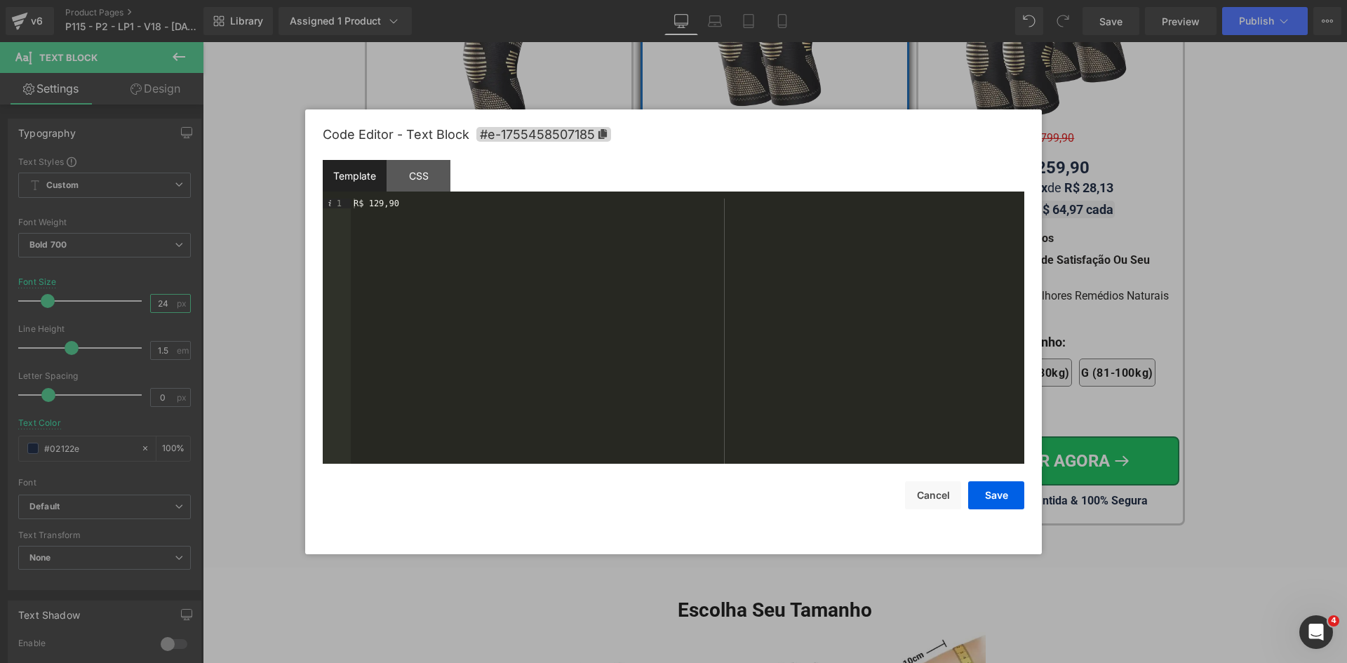
type input "24"
click at [354, 203] on div "R$ 129,90" at bounding box center [687, 341] width 673 height 285
paste textarea
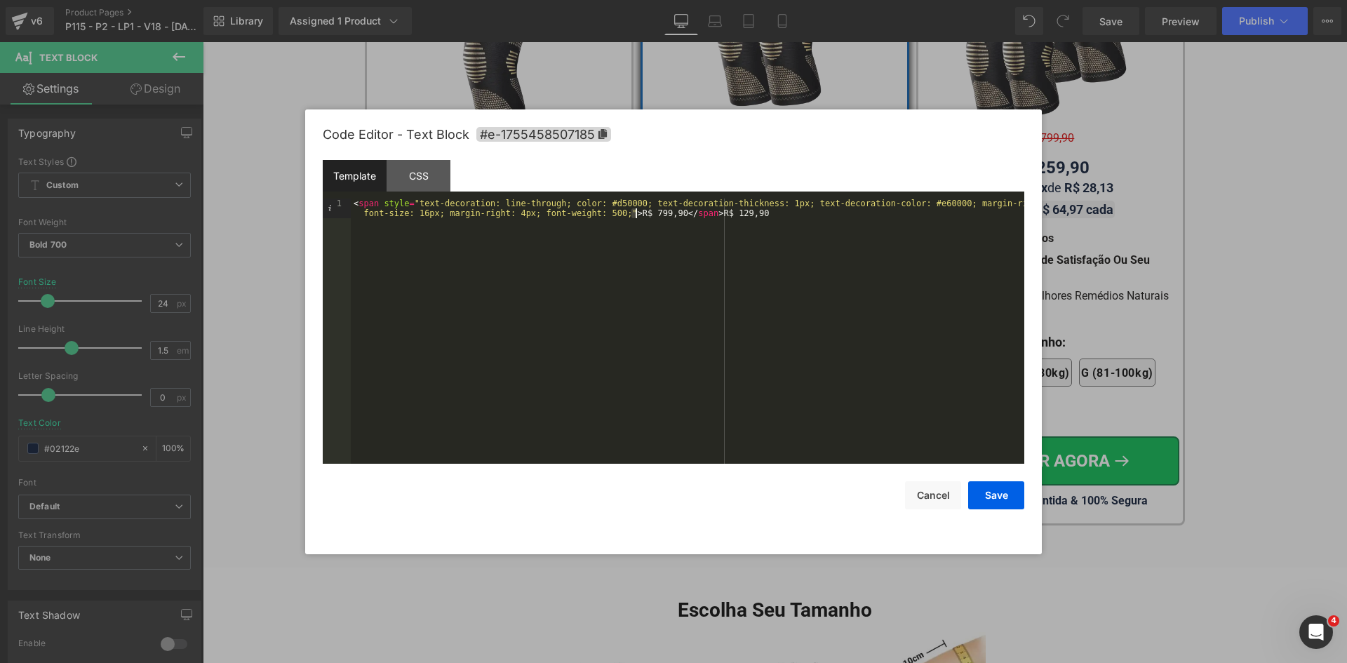
click at [636, 214] on div "< span style = "text-decoration: line-through; color: #d50000; text-decoration-…" at bounding box center [687, 351] width 673 height 304
click at [595, 214] on div "< span style = "text-decoration: line-through; color: #d50000; text-decoration-…" at bounding box center [687, 351] width 673 height 304
click at [993, 496] on button "Save" at bounding box center [996, 495] width 56 height 28
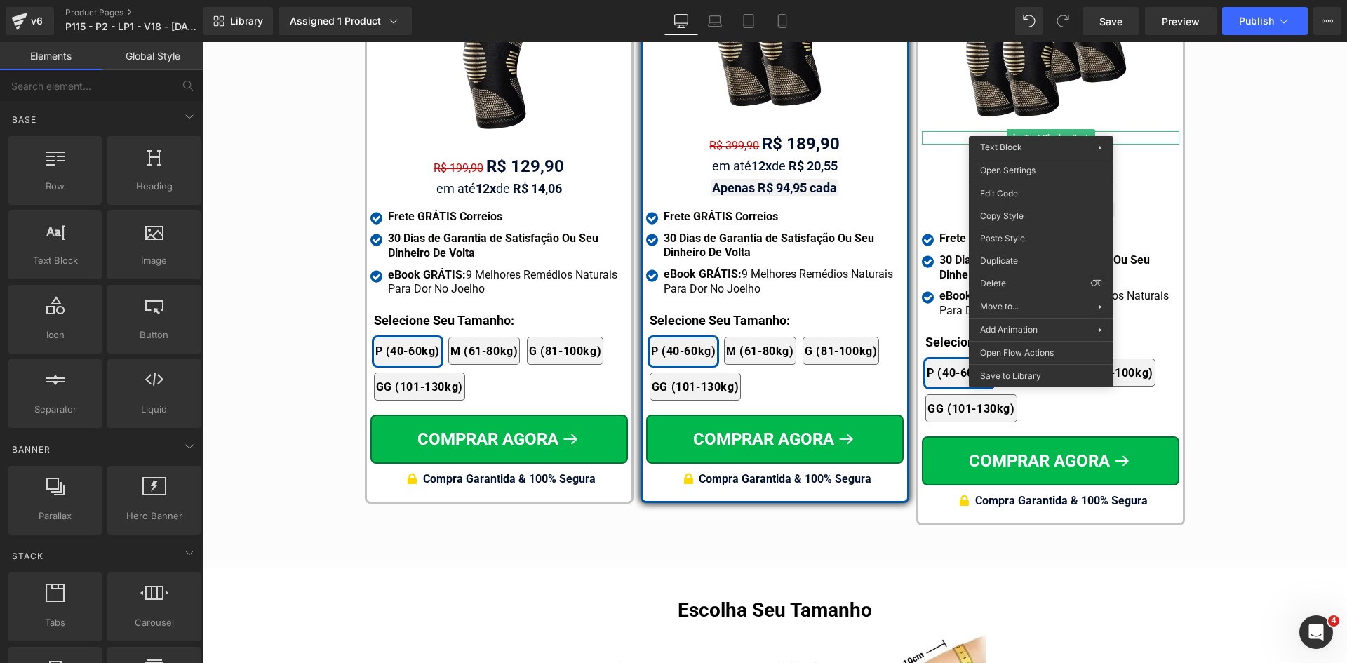
drag, startPoint x: 1214, startPoint y: 322, endPoint x: 1007, endPoint y: 275, distance: 211.5
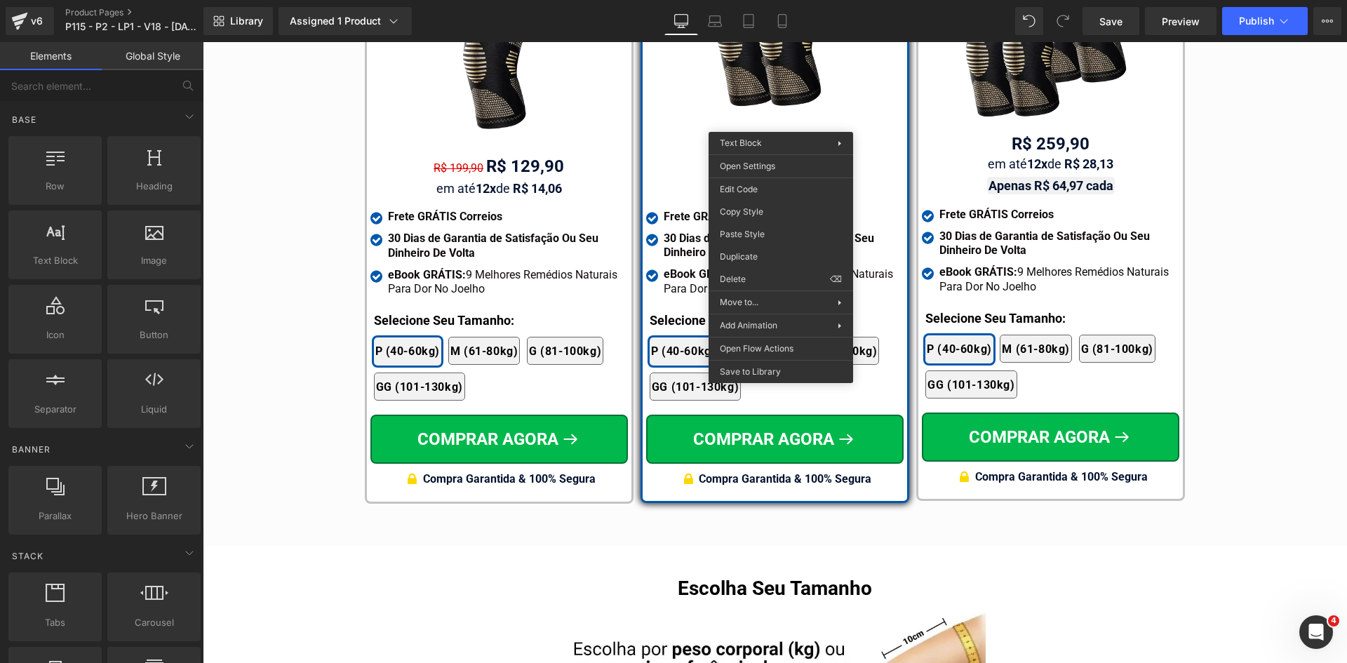
drag, startPoint x: 942, startPoint y: 254, endPoint x: 977, endPoint y: 152, distance: 108.3
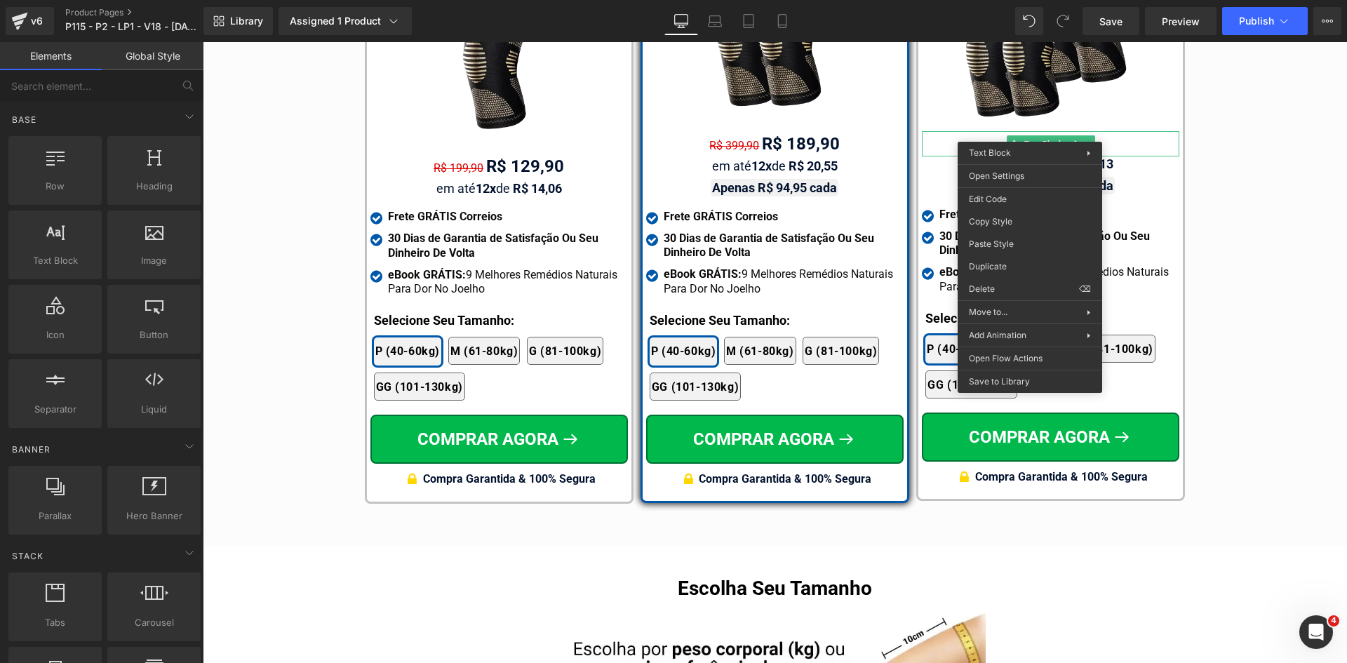
drag, startPoint x: 1206, startPoint y: 289, endPoint x: 1032, endPoint y: 132, distance: 234.4
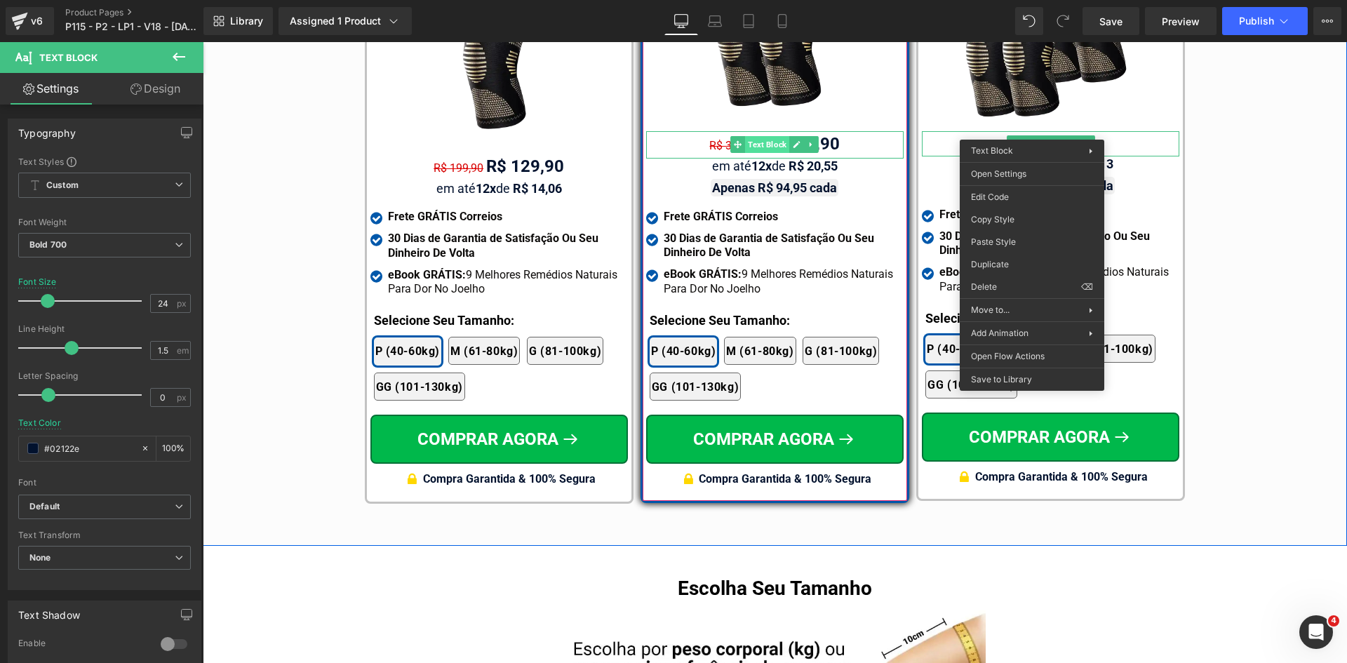
click at [774, 136] on span "Text Block" at bounding box center [767, 144] width 44 height 17
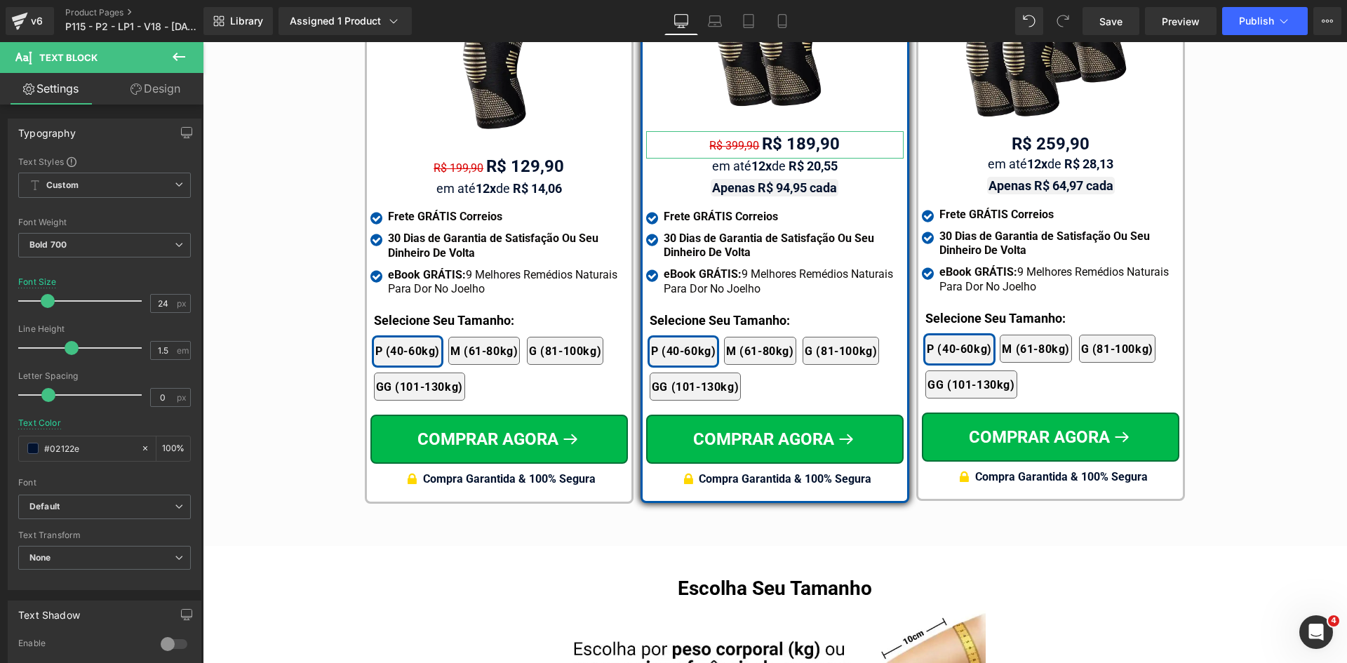
drag, startPoint x: 160, startPoint y: 97, endPoint x: 100, endPoint y: 169, distance: 93.7
click at [160, 95] on link "Design" at bounding box center [156, 89] width 102 height 32
click at [0, 0] on div "Spacing" at bounding box center [0, 0] width 0 height 0
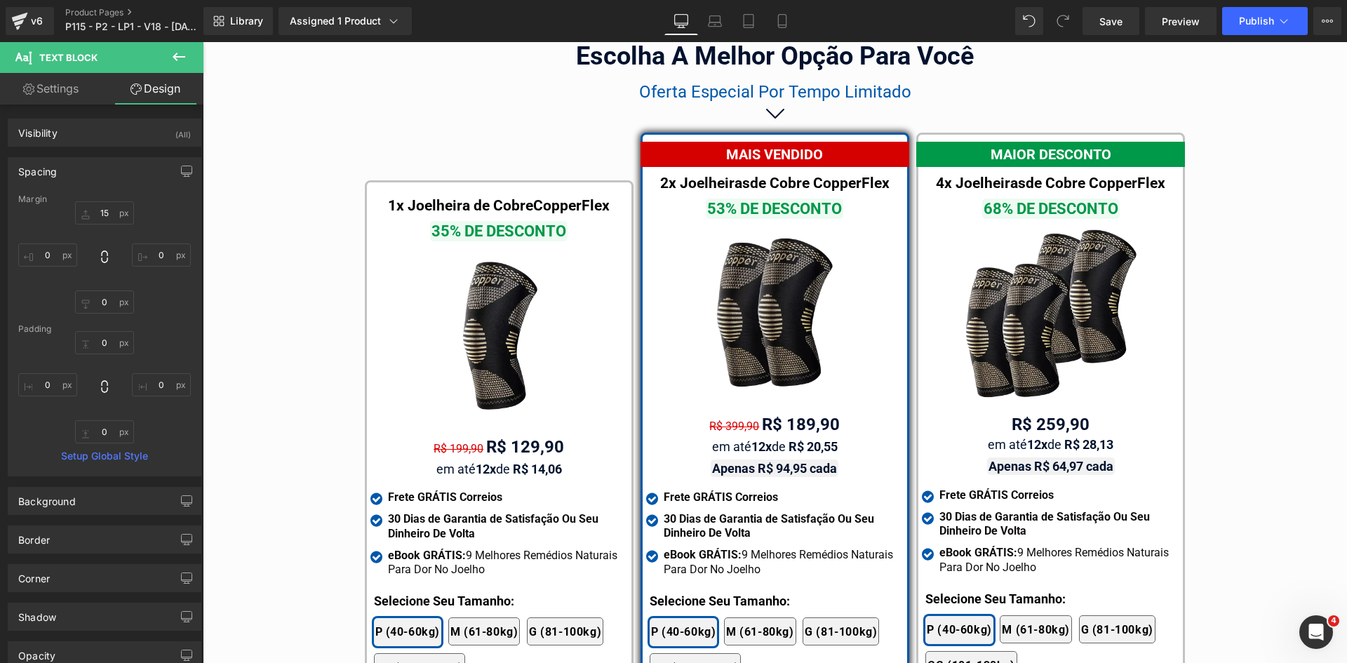
scroll to position [8110, 0]
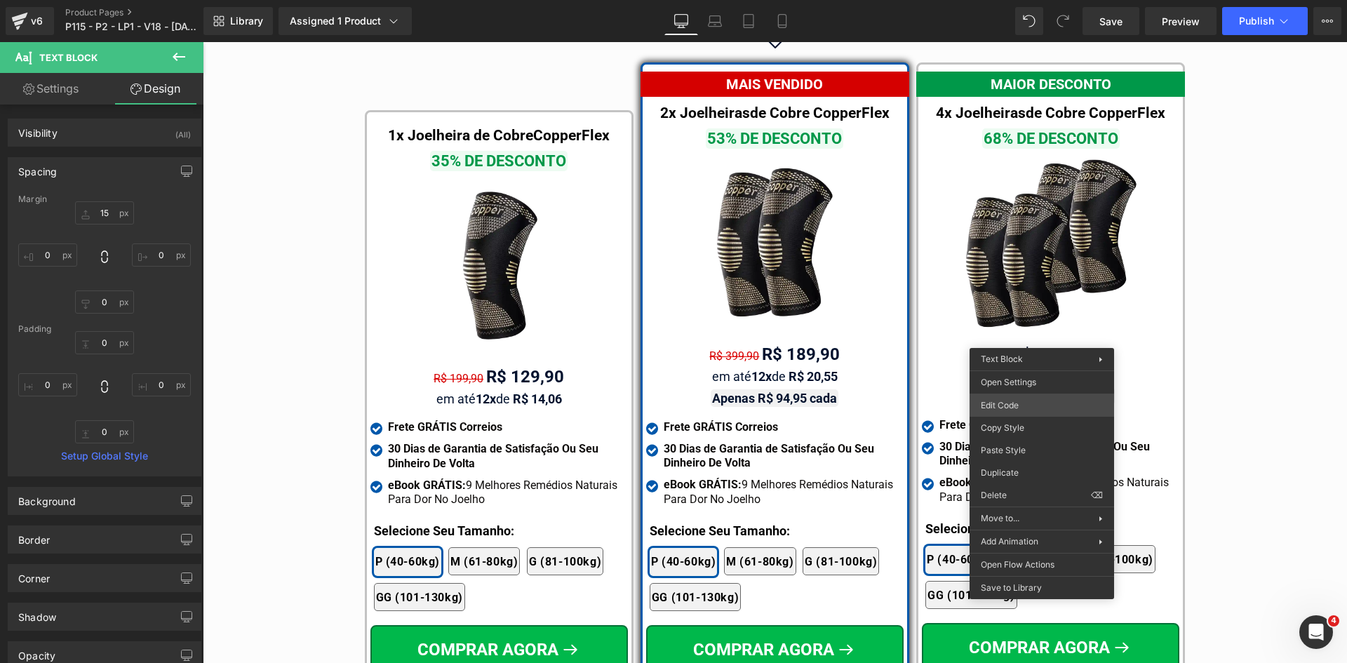
click at [1002, 0] on div "Text Block You are previewing how the will restyle your page. You can not edit …" at bounding box center [673, 0] width 1347 height 0
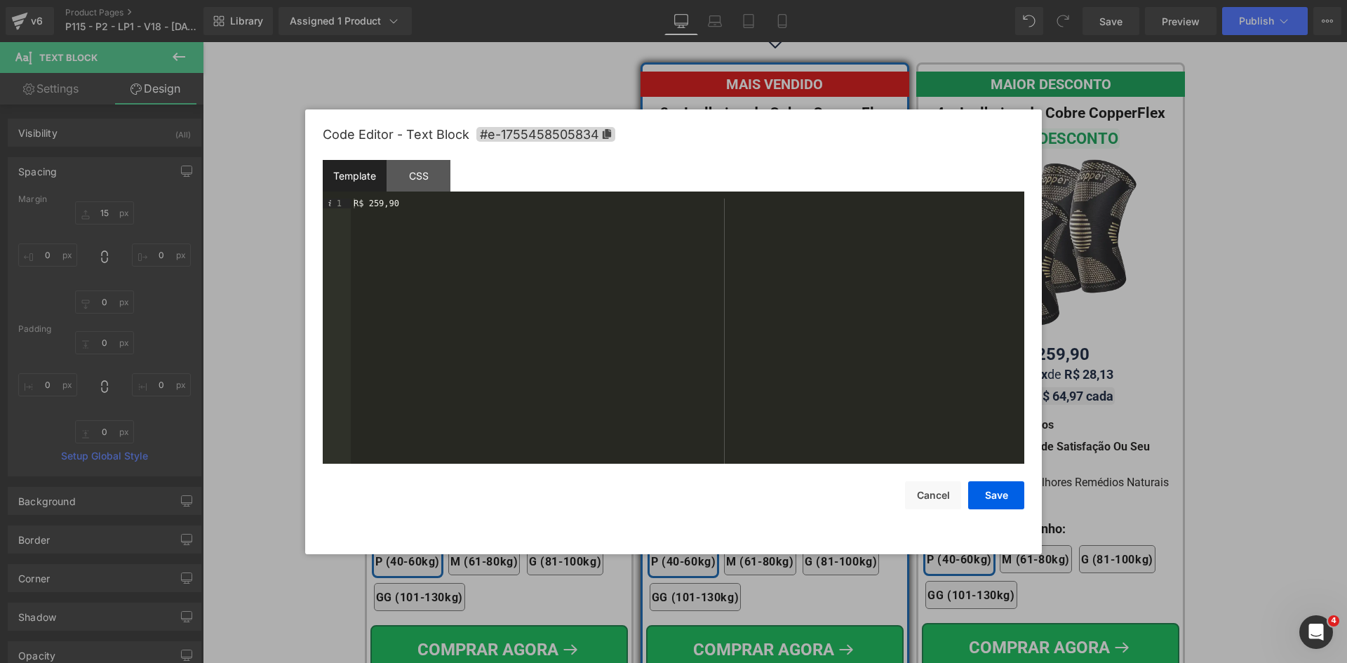
click at [353, 203] on div "R$ 259,90" at bounding box center [687, 341] width 673 height 285
paste textarea
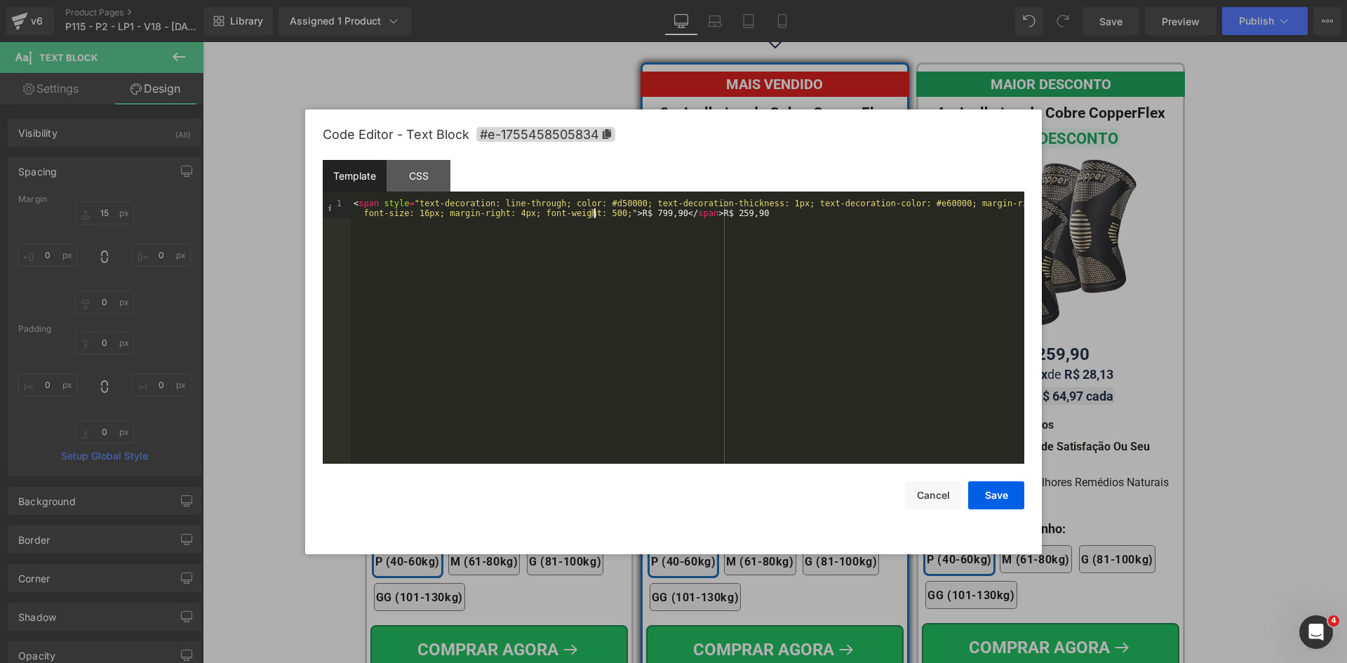
click at [593, 213] on div "< span style = "text-decoration: line-through; color: #d50000; text-decoration-…" at bounding box center [687, 351] width 673 height 304
drag, startPoint x: 1004, startPoint y: 507, endPoint x: 1005, endPoint y: 491, distance: 16.1
click at [1004, 506] on button "Save" at bounding box center [996, 495] width 56 height 28
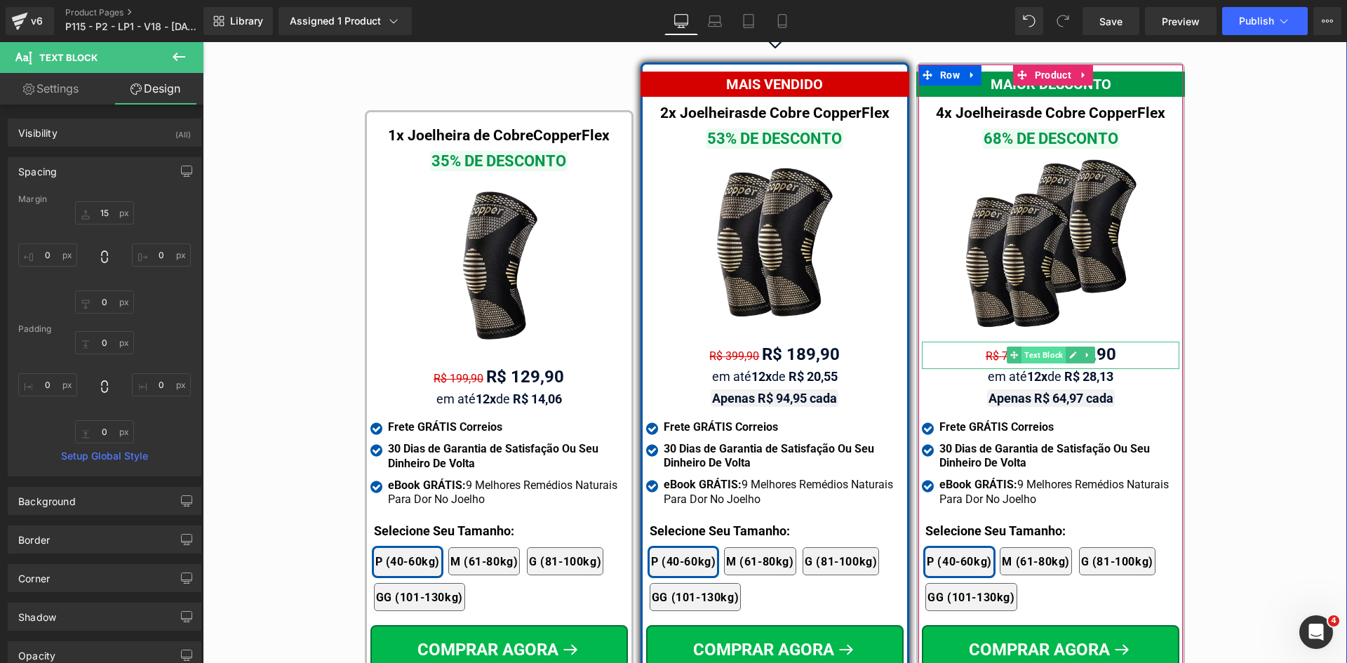
click at [1021, 347] on span "Text Block" at bounding box center [1043, 355] width 44 height 17
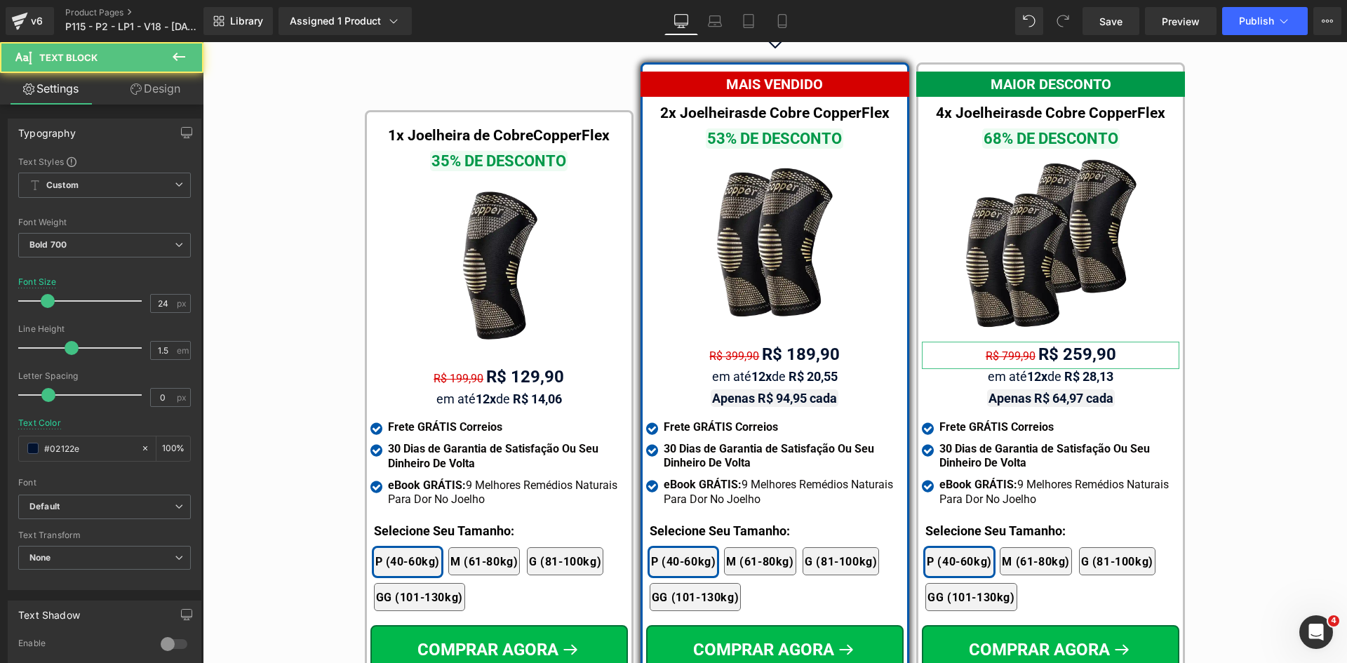
click at [159, 87] on link "Design" at bounding box center [156, 89] width 102 height 32
click at [0, 0] on div "Spacing" at bounding box center [0, 0] width 0 height 0
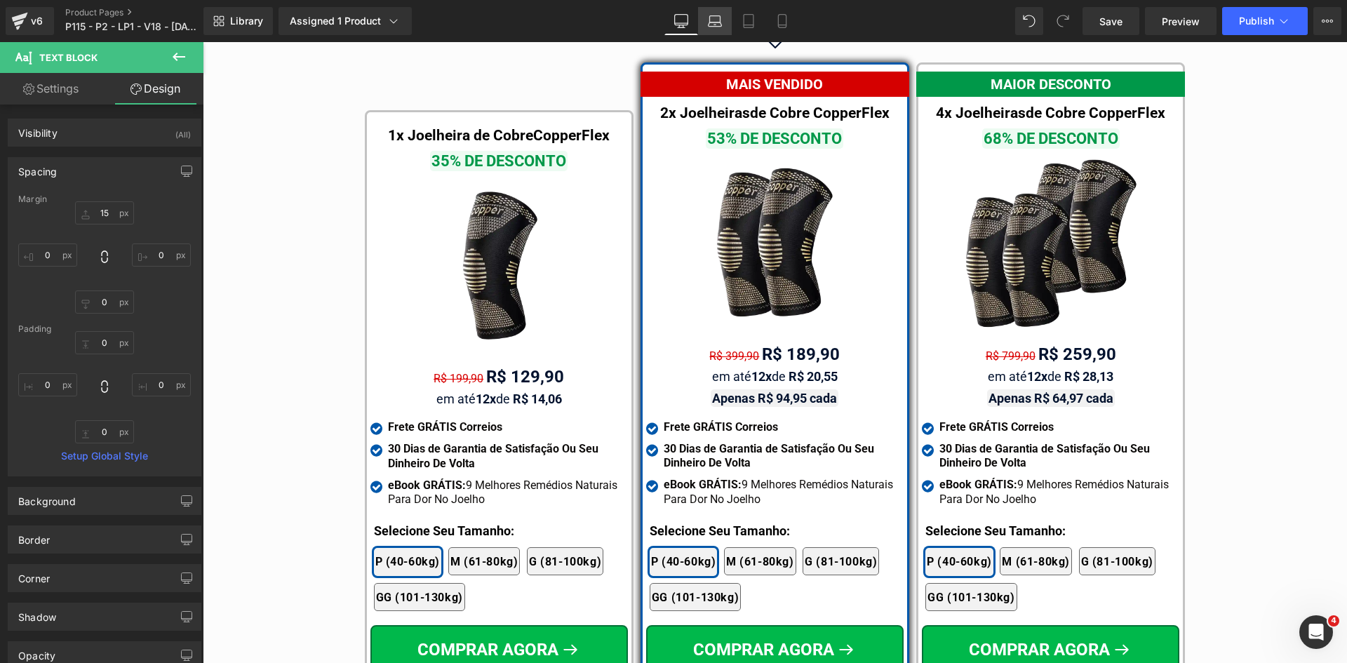
click at [711, 11] on link "Laptop" at bounding box center [715, 21] width 34 height 28
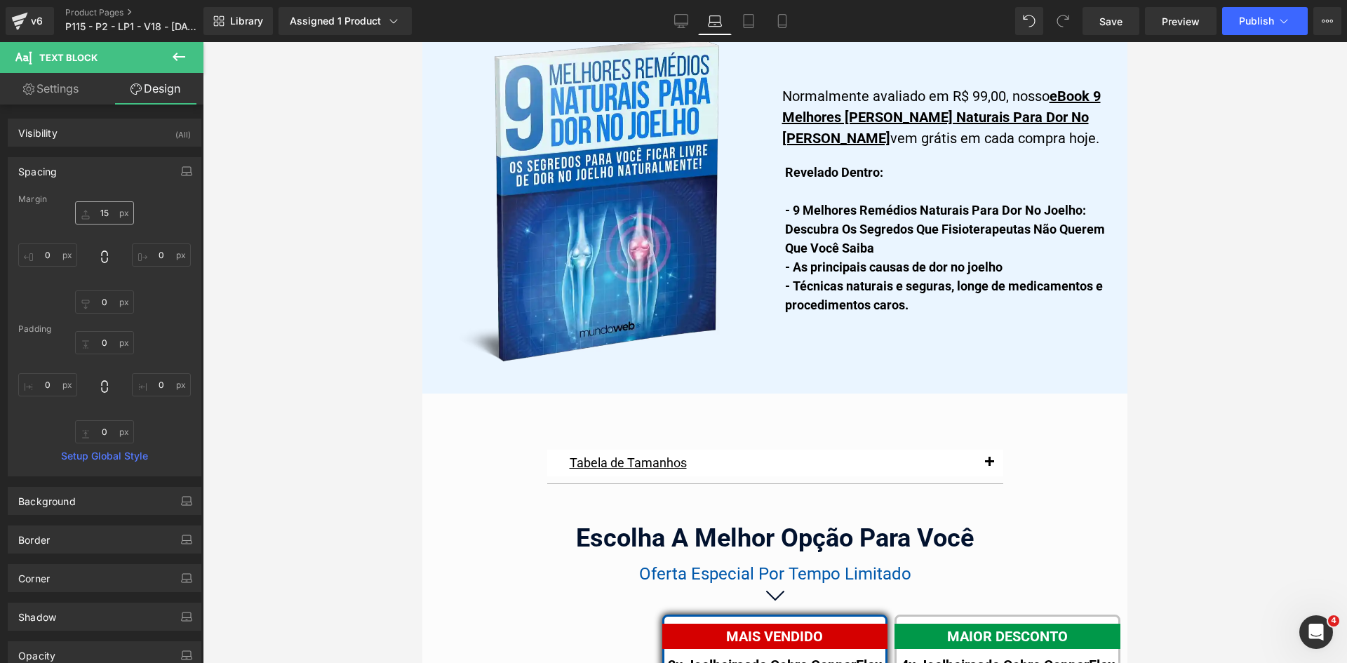
scroll to position [8668, 0]
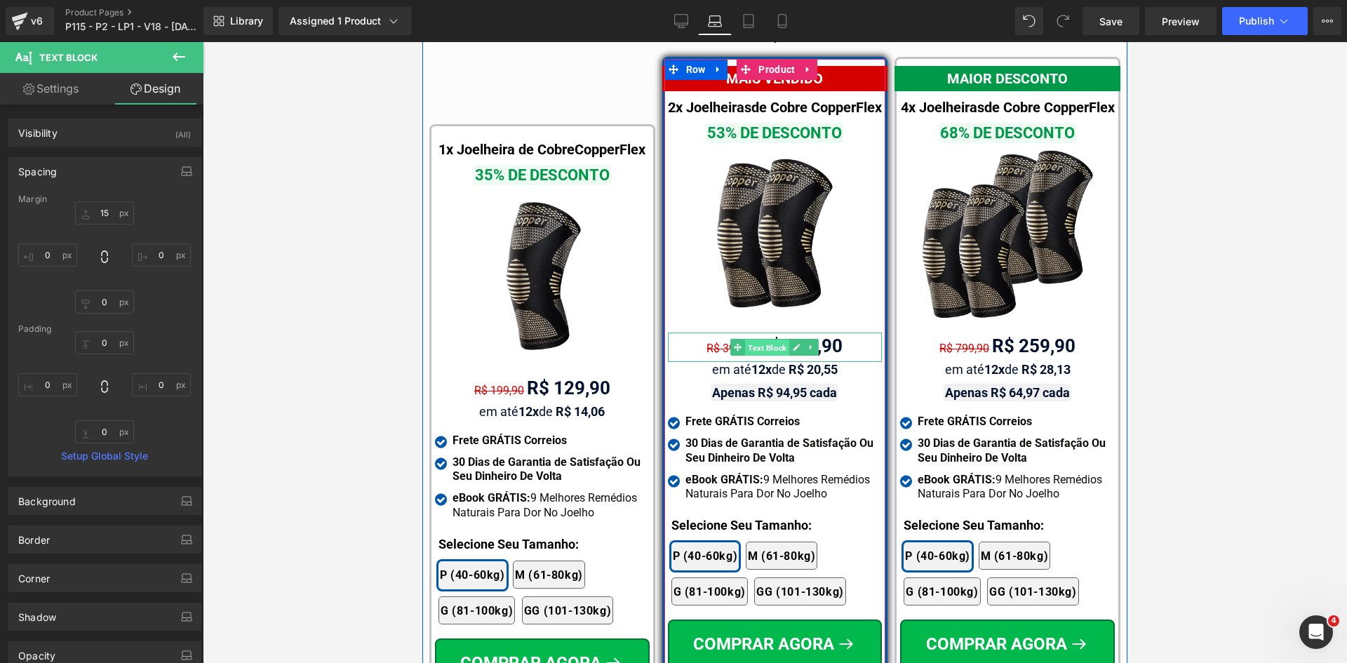
click at [776, 342] on span "Text Block" at bounding box center [767, 348] width 44 height 17
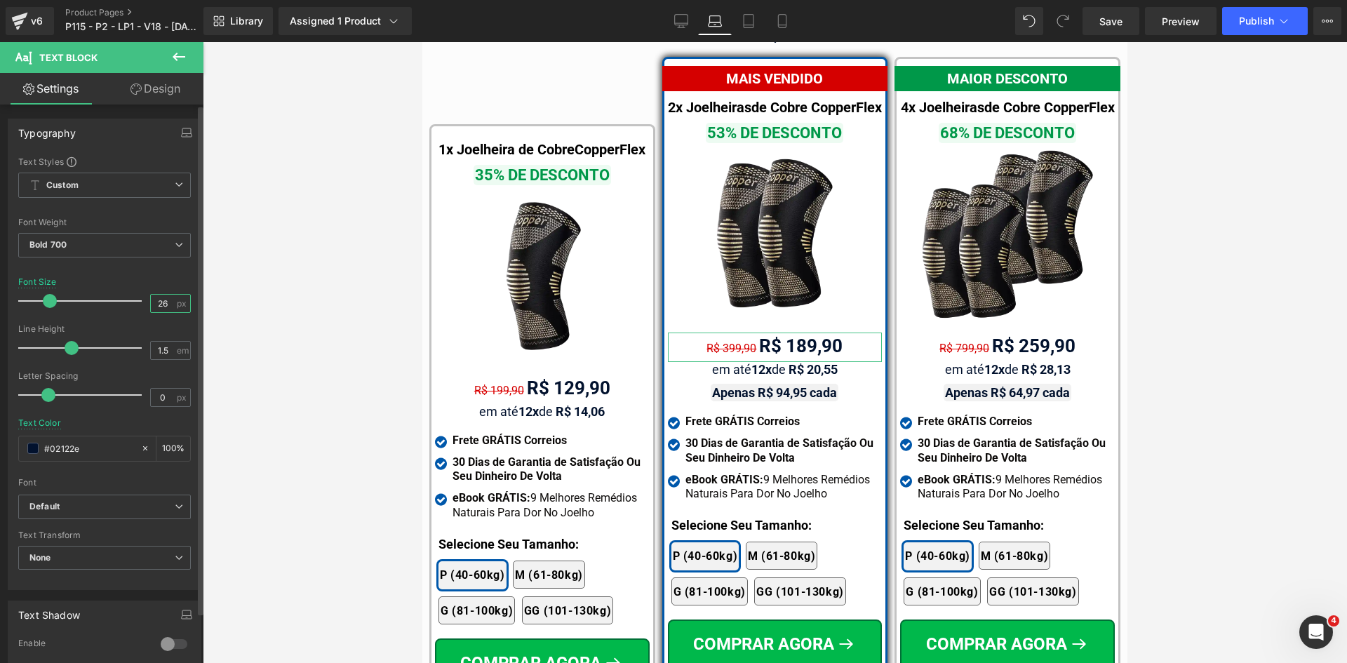
drag, startPoint x: 159, startPoint y: 304, endPoint x: 173, endPoint y: 303, distance: 13.4
click at [171, 303] on div "26 px" at bounding box center [170, 303] width 41 height 19
type input "24"
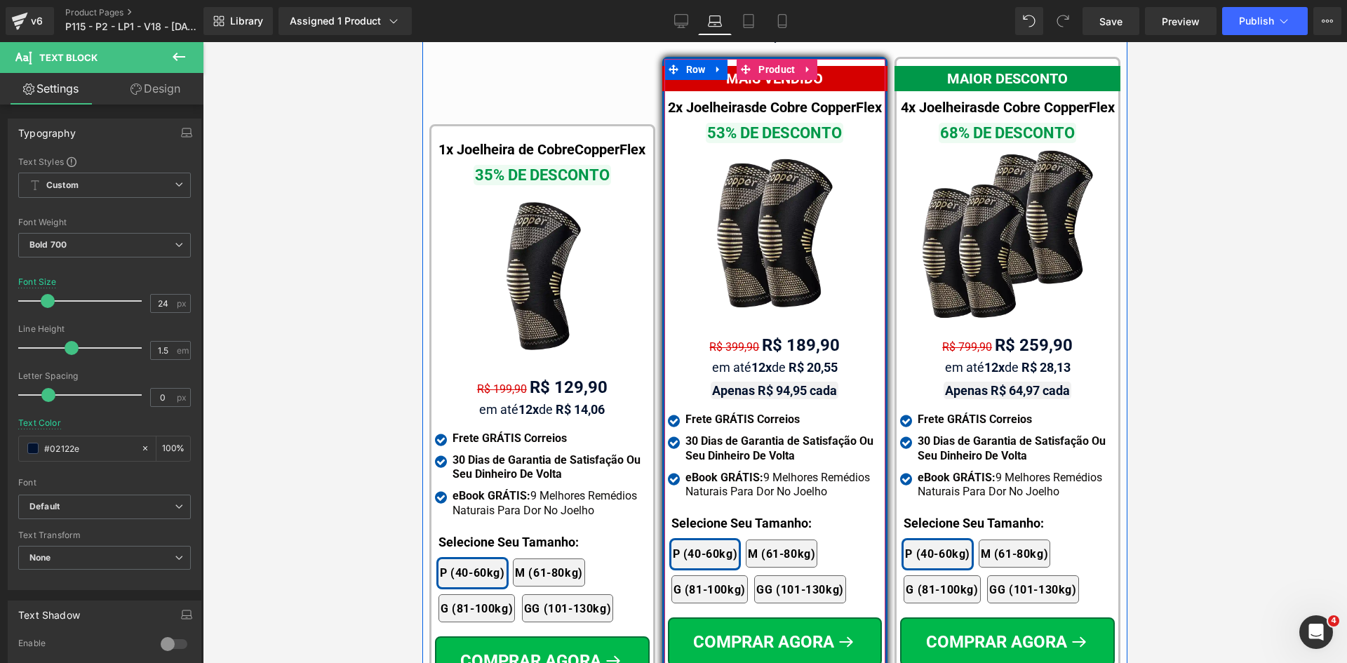
scroll to position [8528, 0]
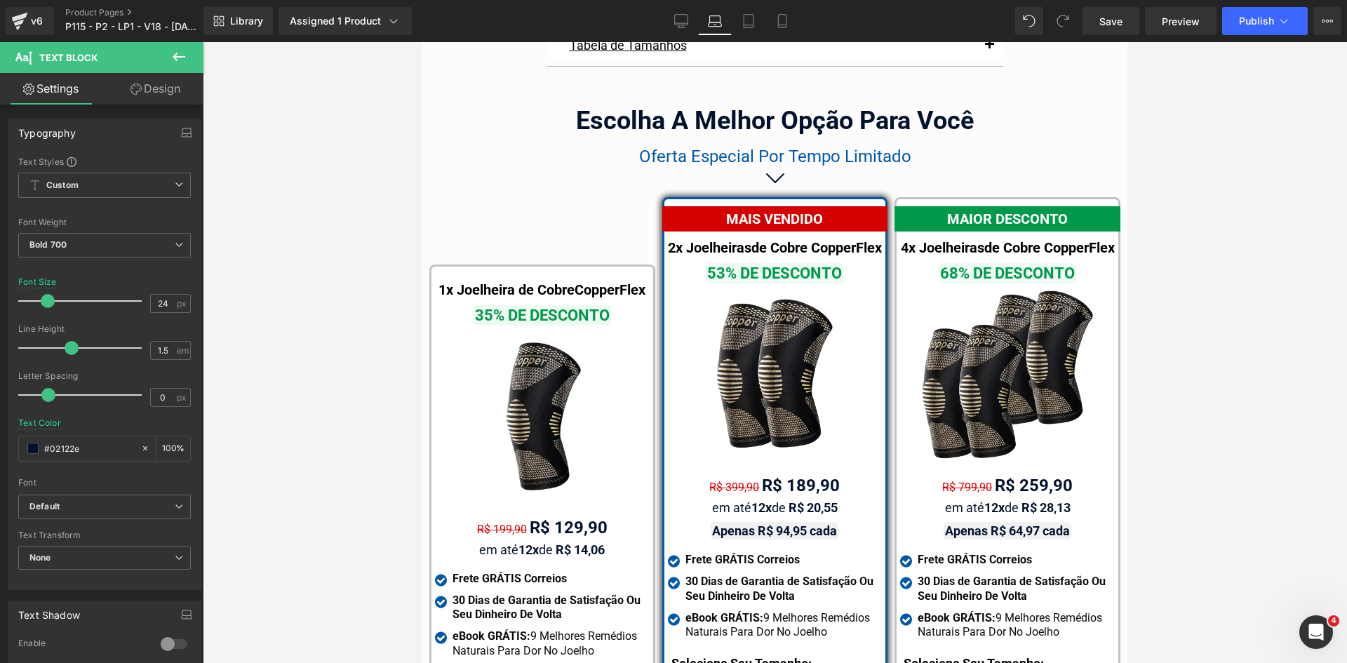
drag, startPoint x: 777, startPoint y: 22, endPoint x: 781, endPoint y: 39, distance: 18.2
click at [777, 21] on icon at bounding box center [782, 21] width 14 height 14
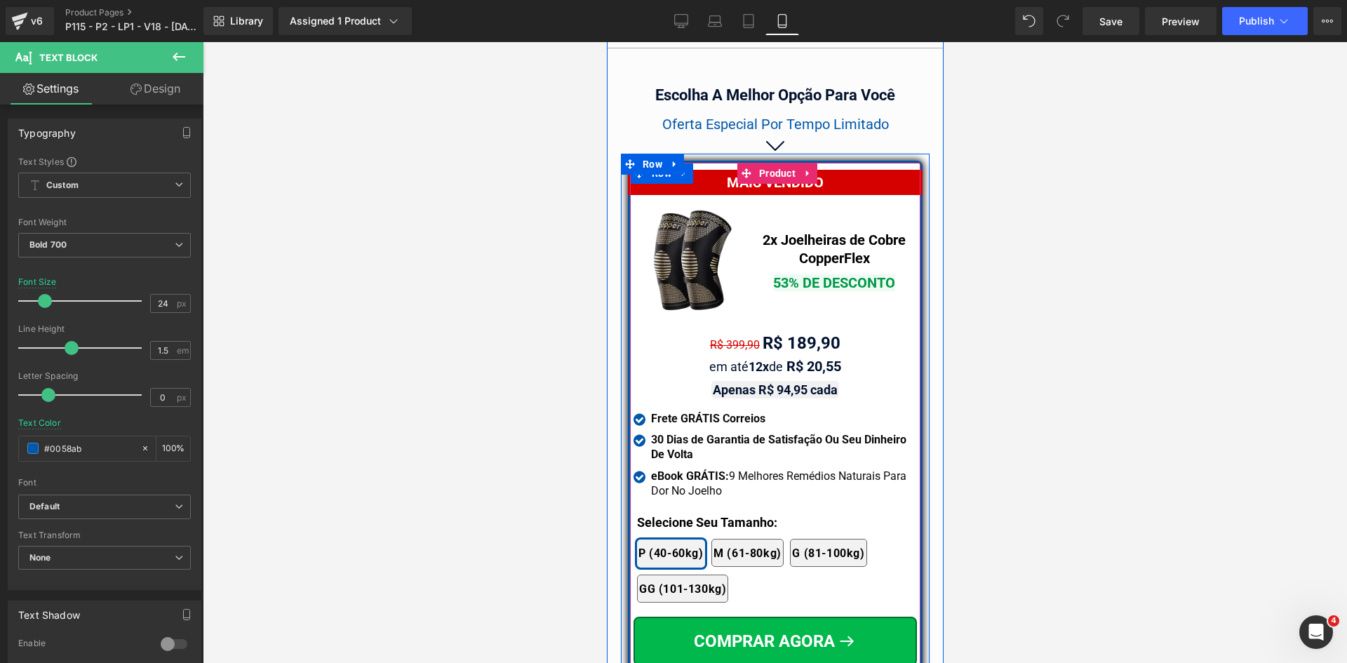
scroll to position [12117, 0]
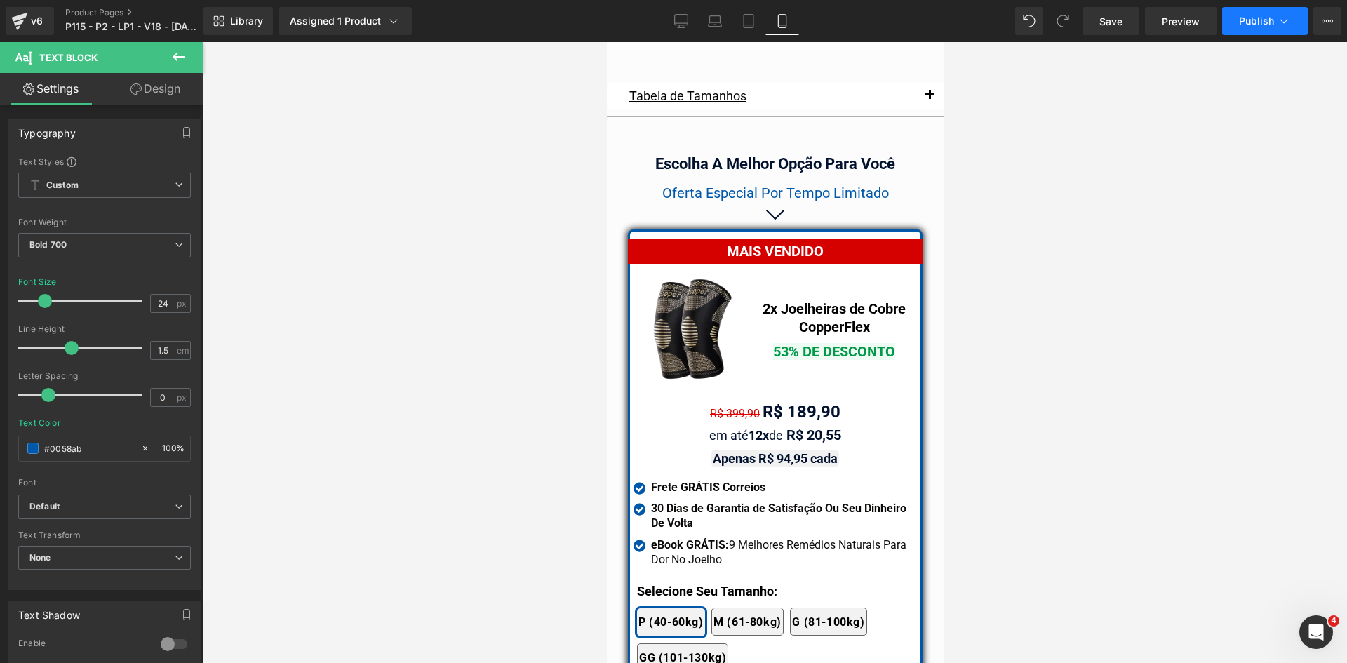
click at [1270, 15] on span "Publish" at bounding box center [1256, 20] width 35 height 11
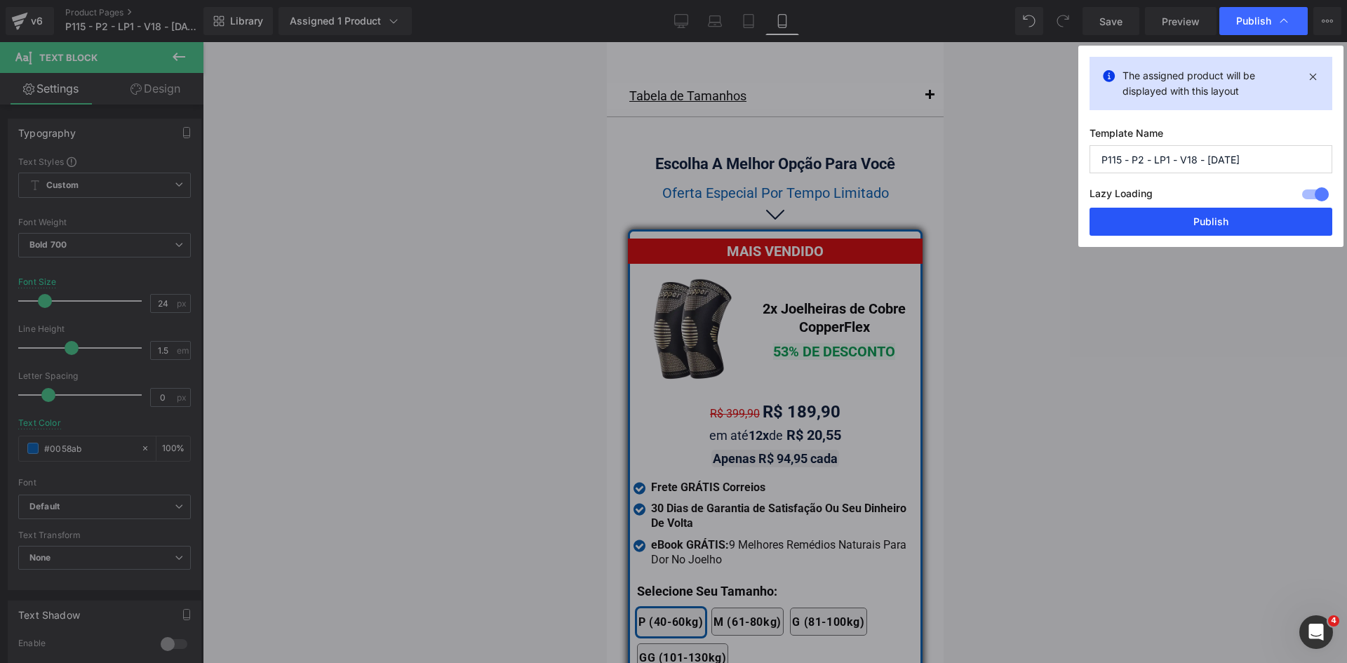
click at [1249, 218] on button "Publish" at bounding box center [1210, 222] width 243 height 28
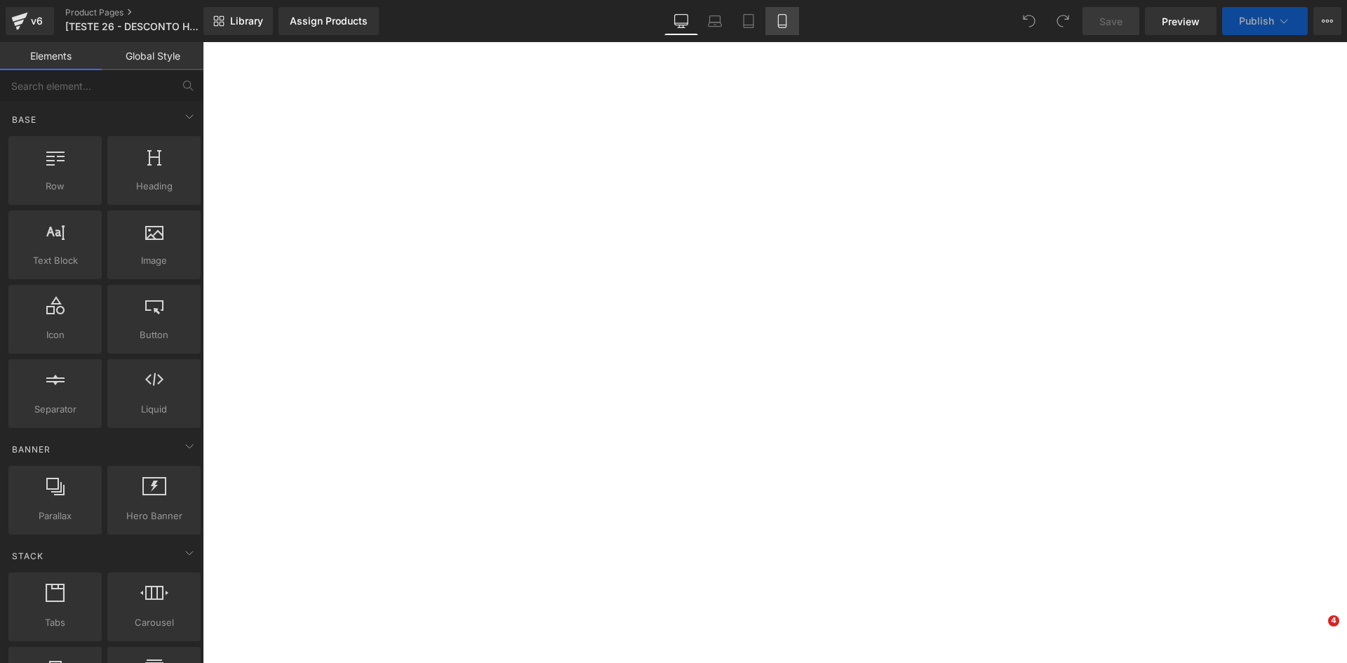
click at [781, 21] on icon at bounding box center [782, 21] width 14 height 14
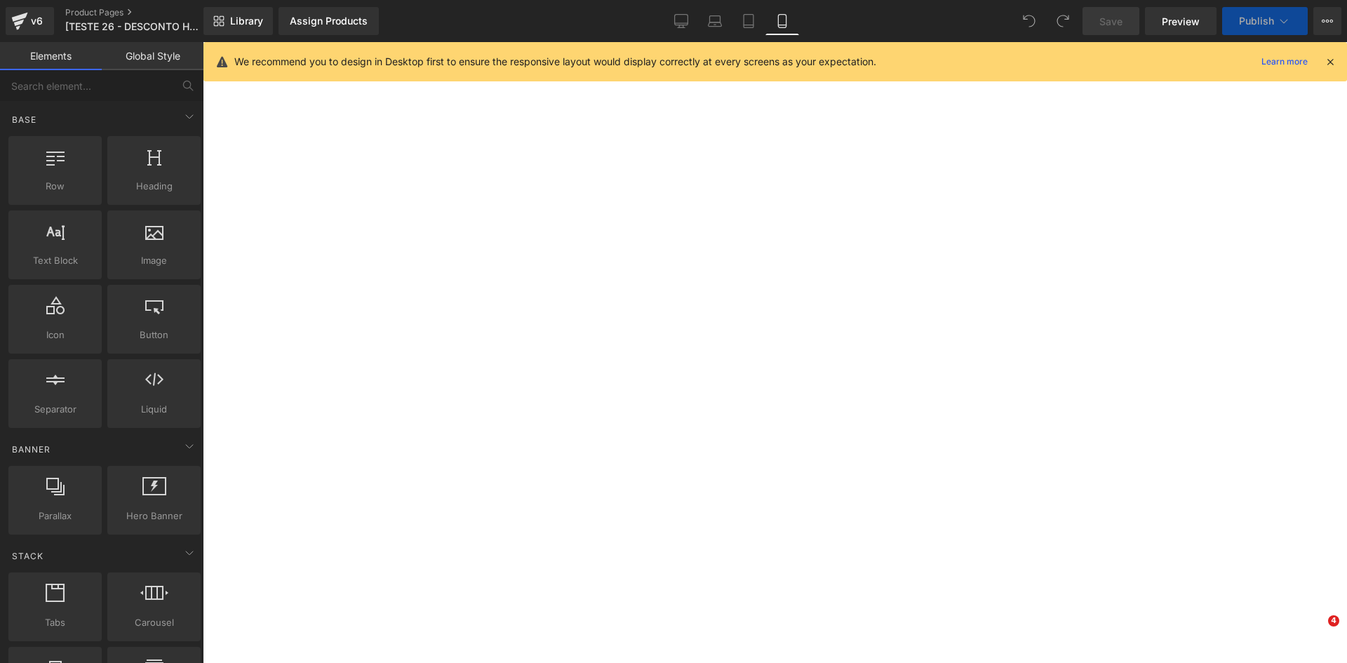
click at [1330, 65] on icon at bounding box center [1330, 61] width 13 height 13
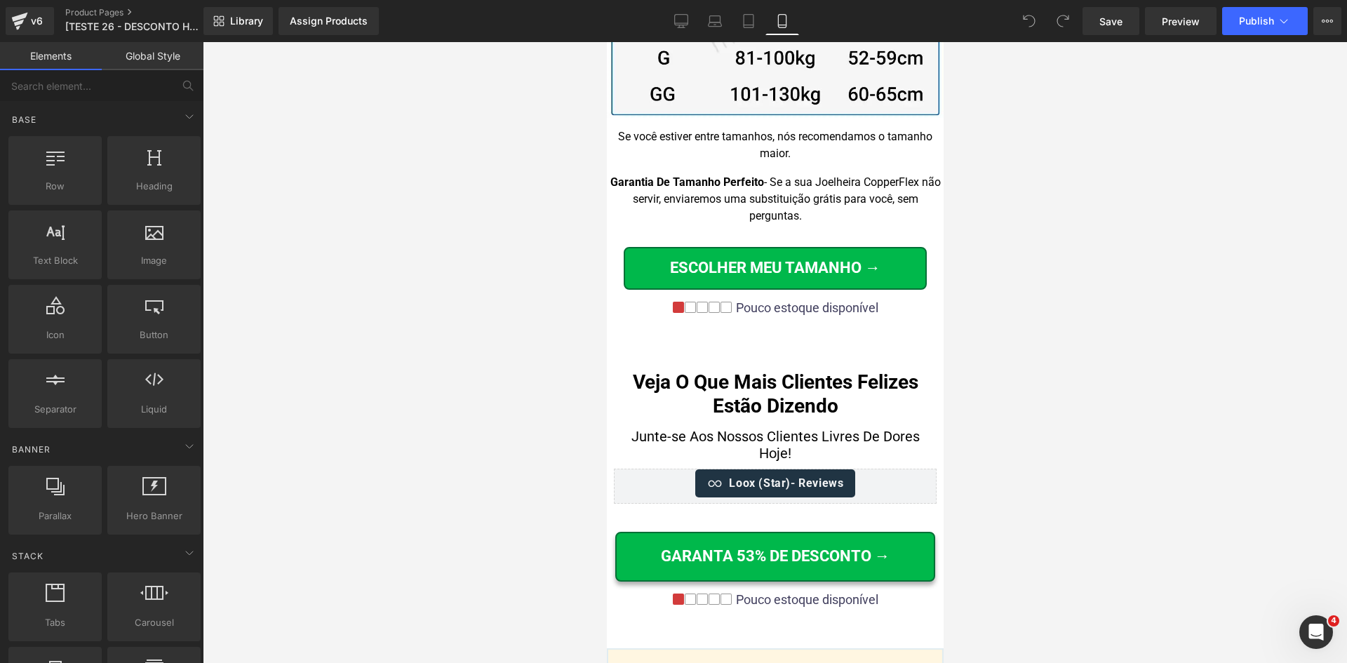
scroll to position [14966, 0]
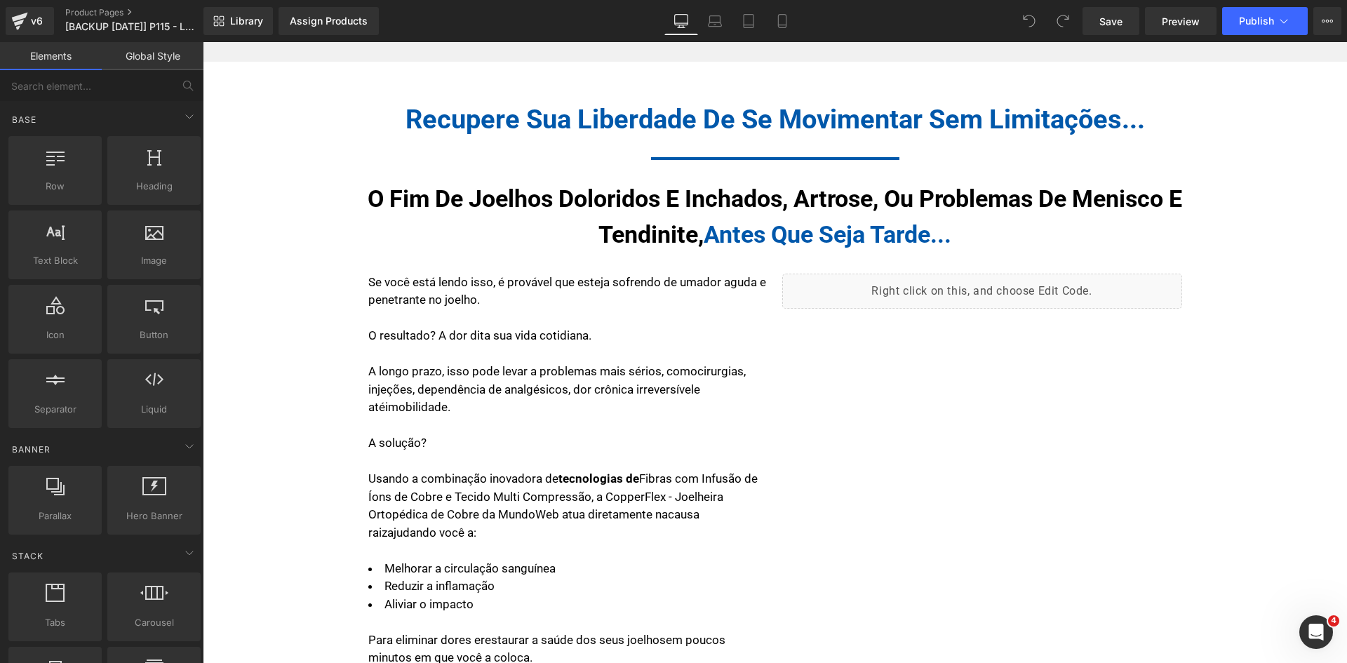
scroll to position [842, 0]
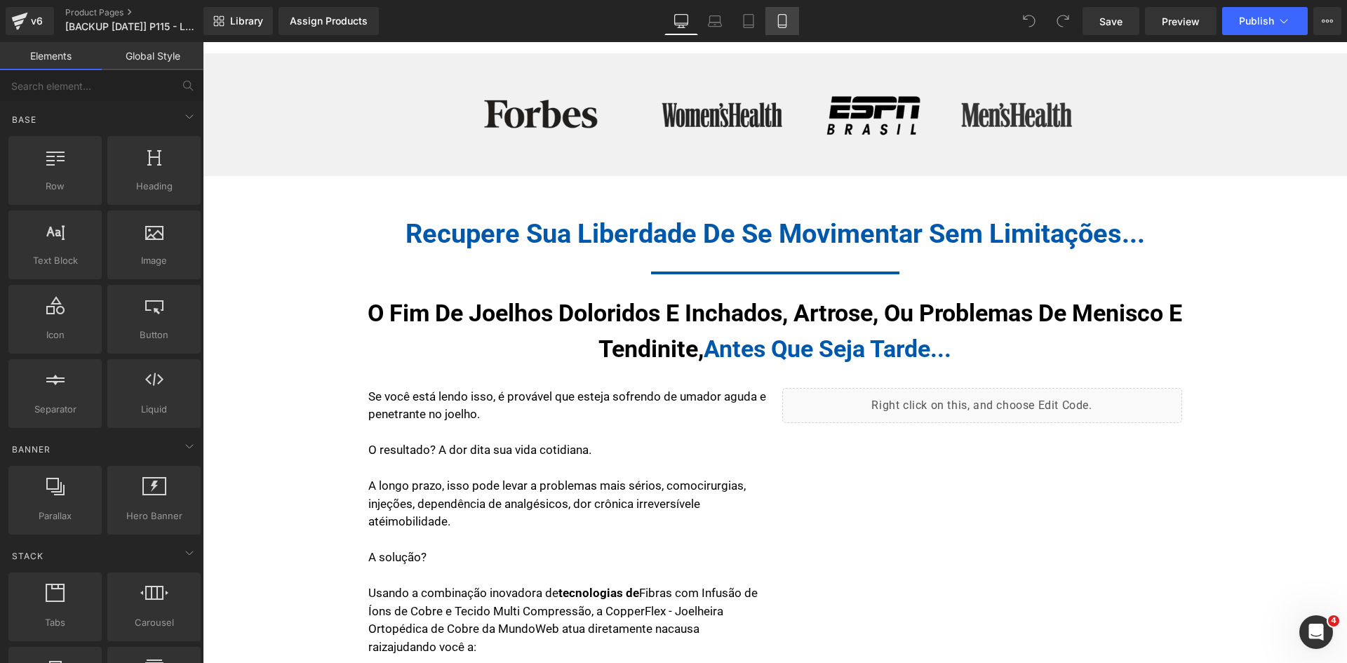
click at [780, 26] on icon at bounding box center [782, 21] width 14 height 14
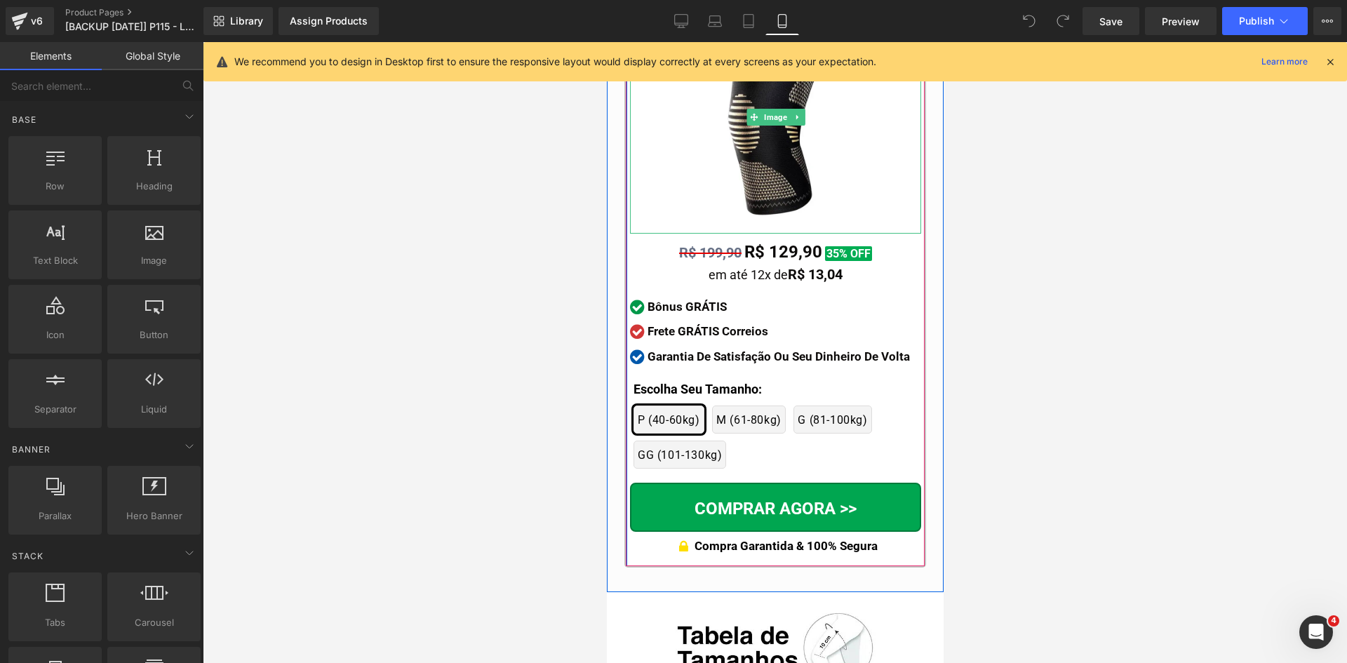
scroll to position [13088, 0]
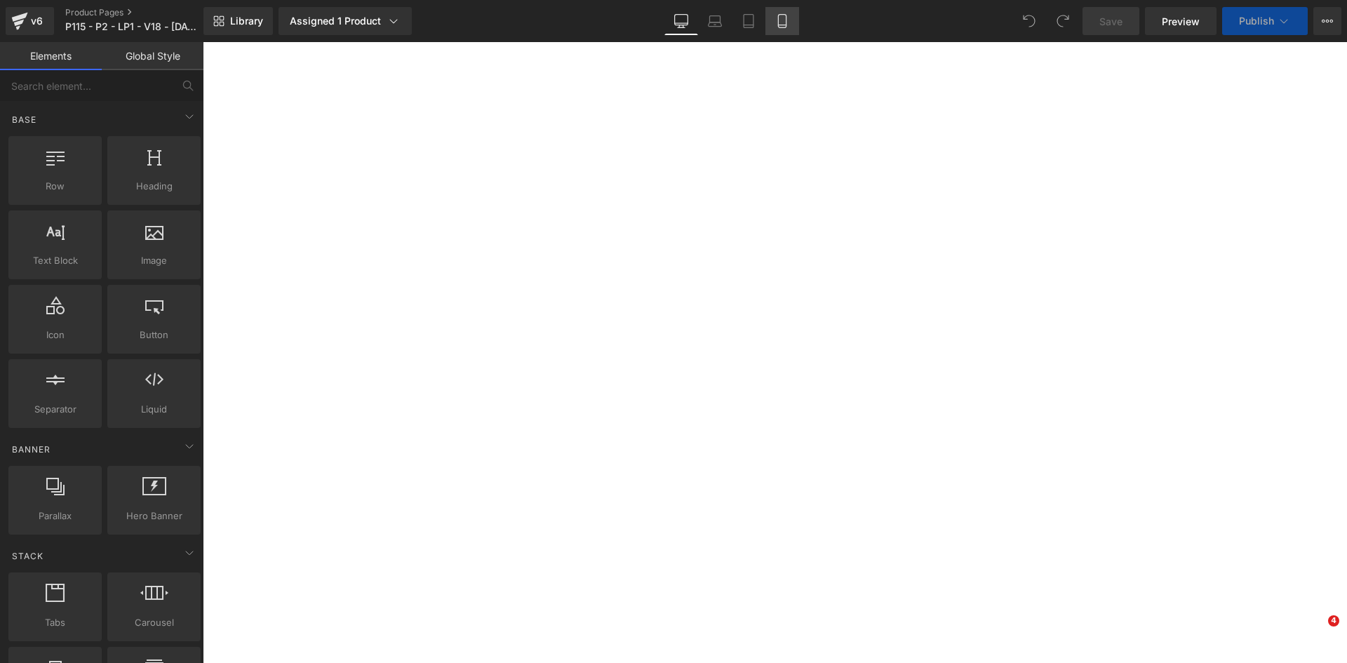
click at [783, 22] on icon at bounding box center [782, 21] width 14 height 14
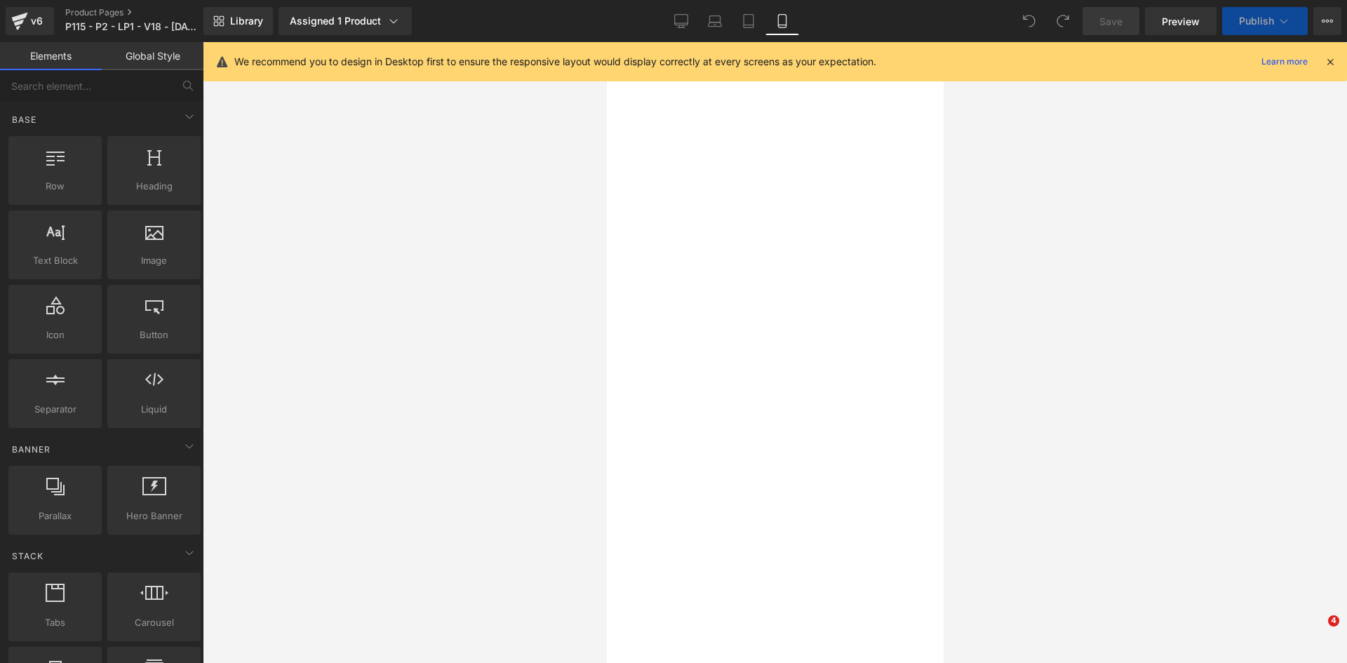
click at [1329, 65] on icon at bounding box center [1330, 61] width 13 height 13
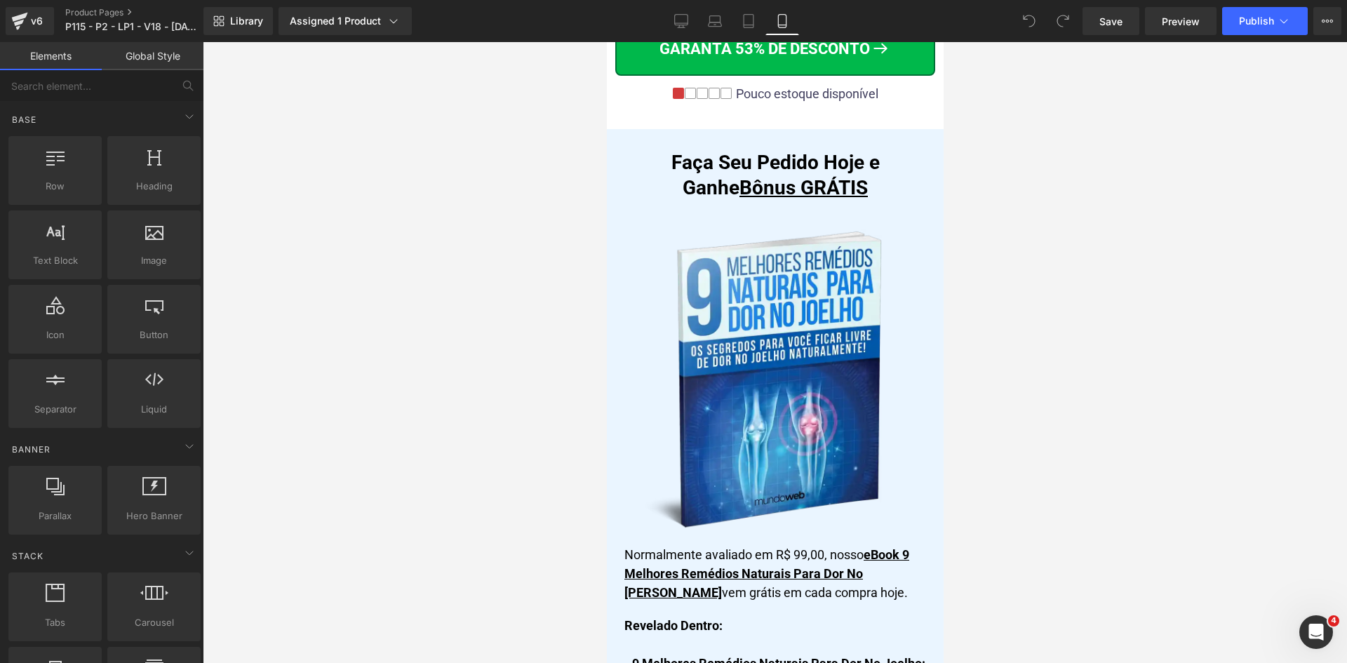
scroll to position [12138, 0]
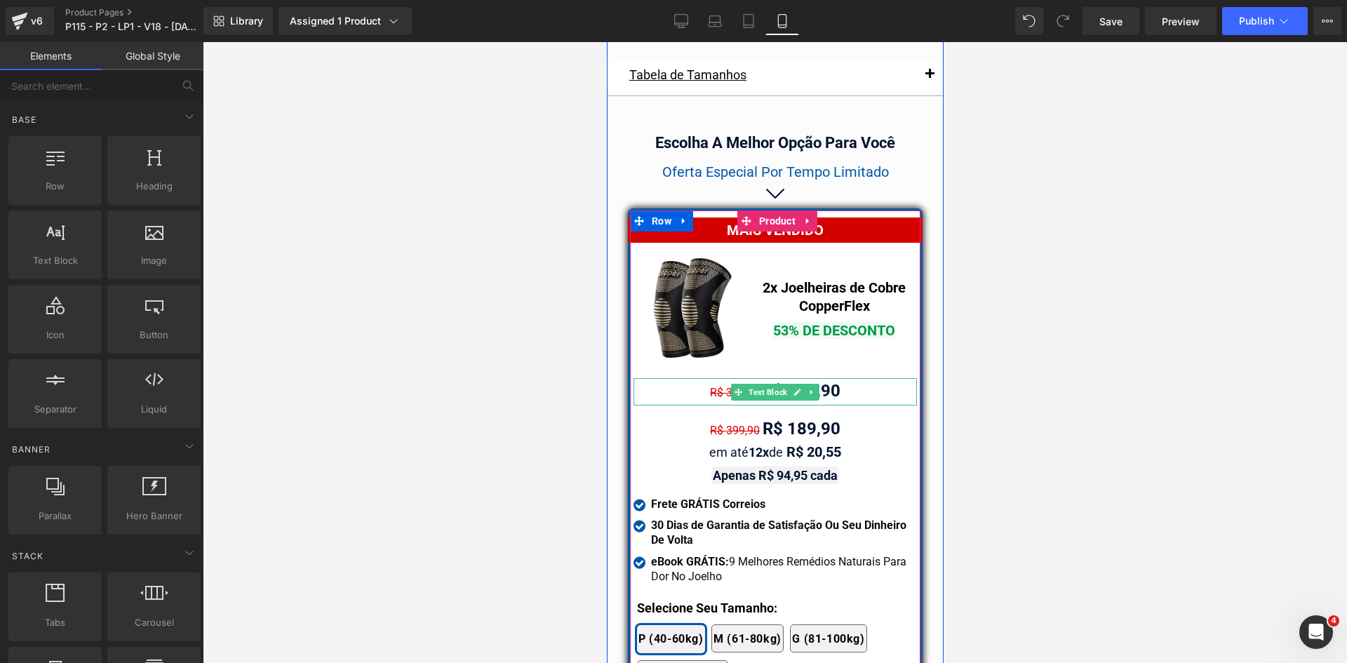
click at [717, 386] on span "R$ 399,90" at bounding box center [734, 392] width 50 height 13
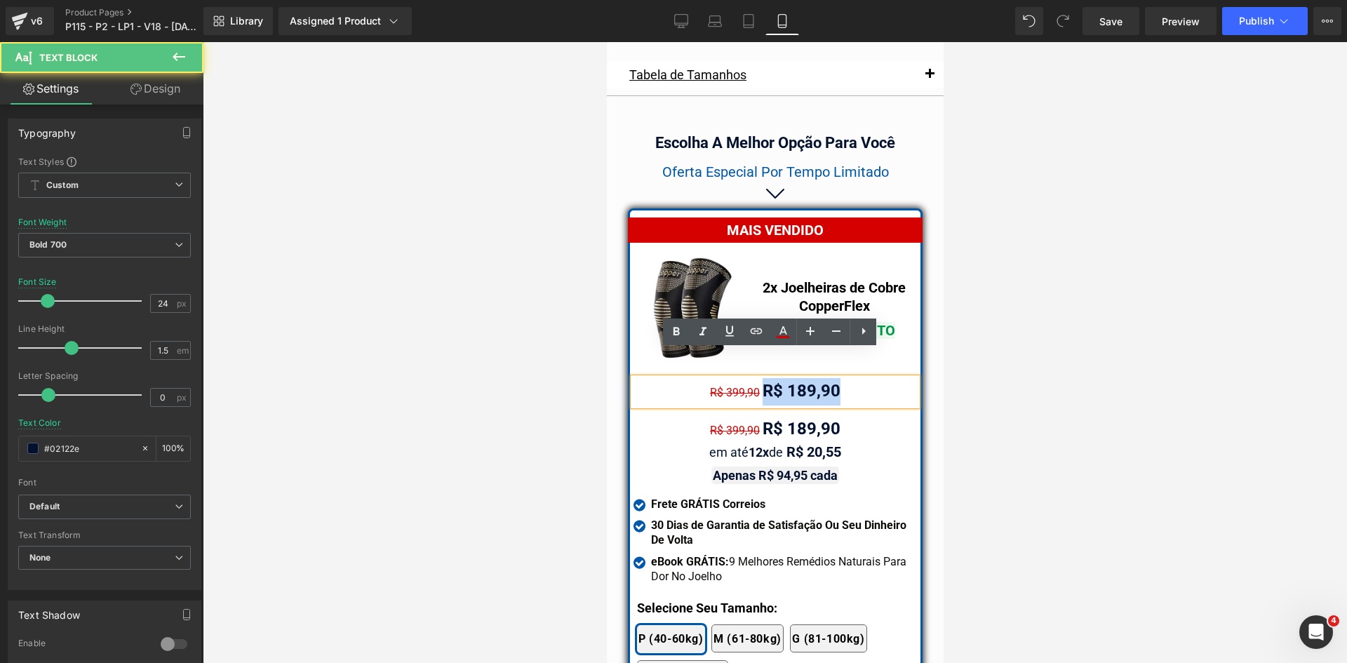
drag, startPoint x: 752, startPoint y: 363, endPoint x: 854, endPoint y: 371, distance: 102.7
click at [854, 378] on div "R$ 399,90 R$ 189,90" at bounding box center [774, 391] width 283 height 27
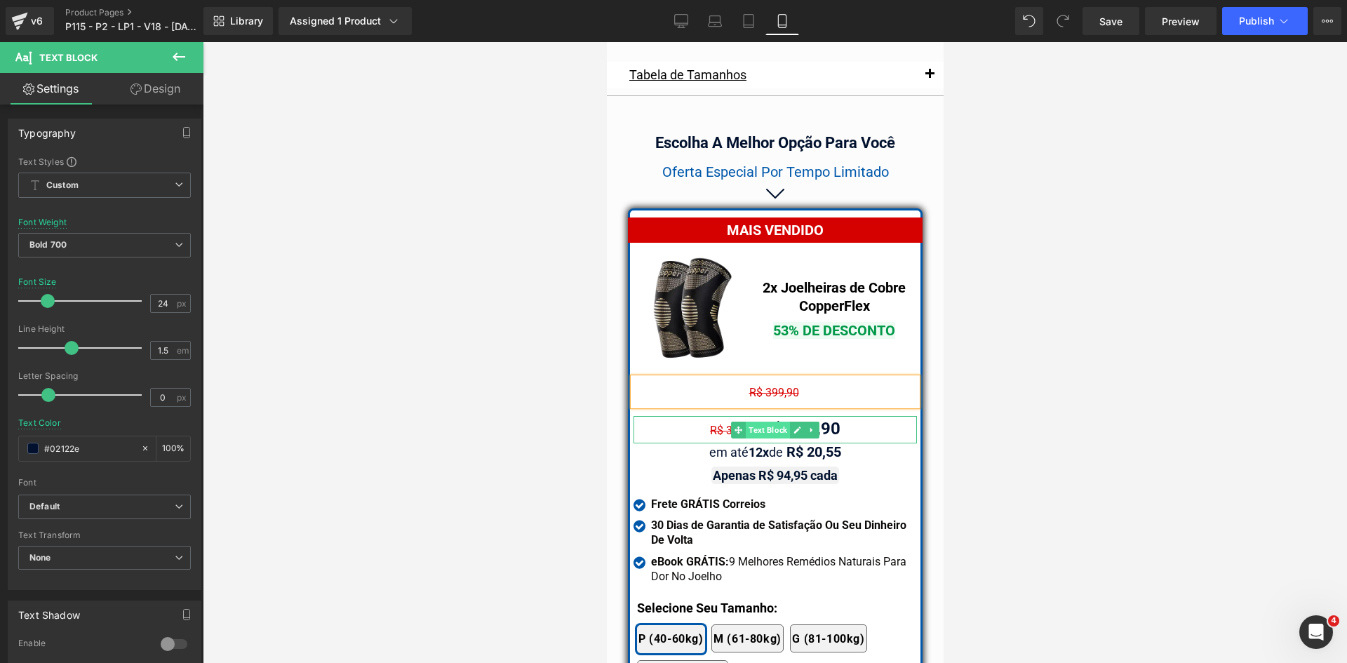
click at [745, 422] on span "Text Block" at bounding box center [767, 430] width 44 height 17
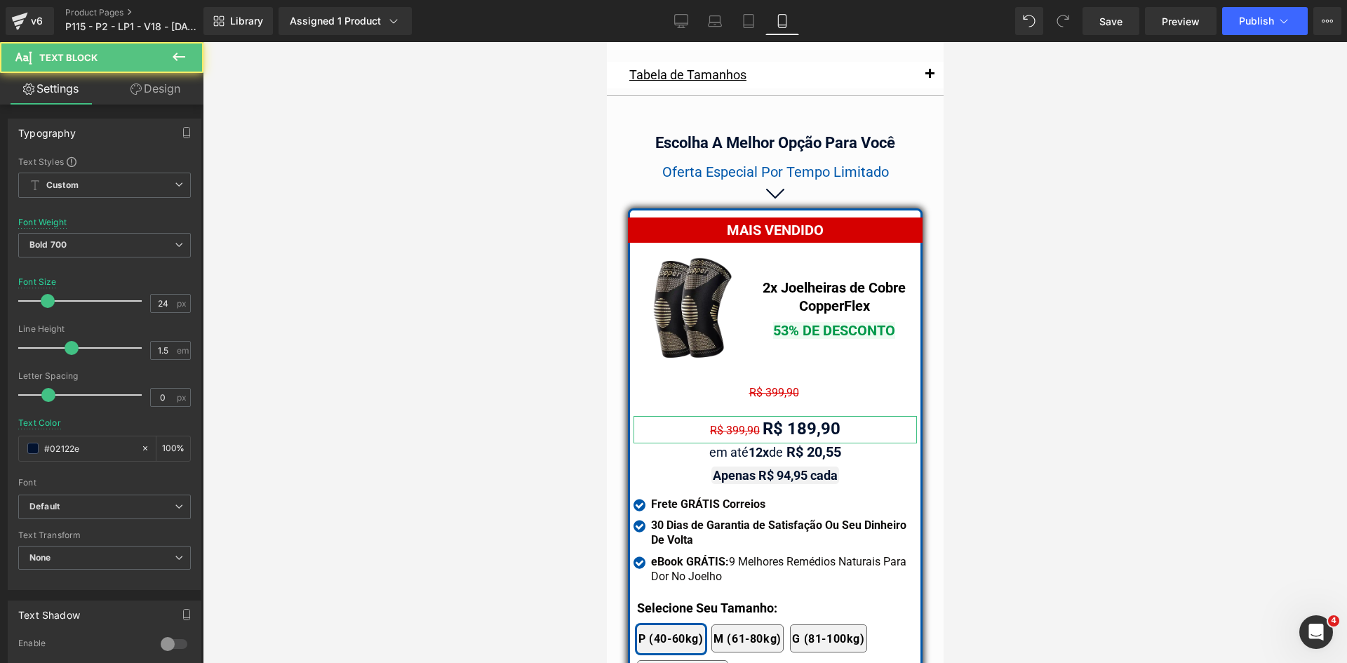
drag, startPoint x: 143, startPoint y: 95, endPoint x: 47, endPoint y: 168, distance: 120.7
click at [142, 95] on link "Design" at bounding box center [156, 89] width 102 height 32
click at [0, 0] on div "Spacing" at bounding box center [0, 0] width 0 height 0
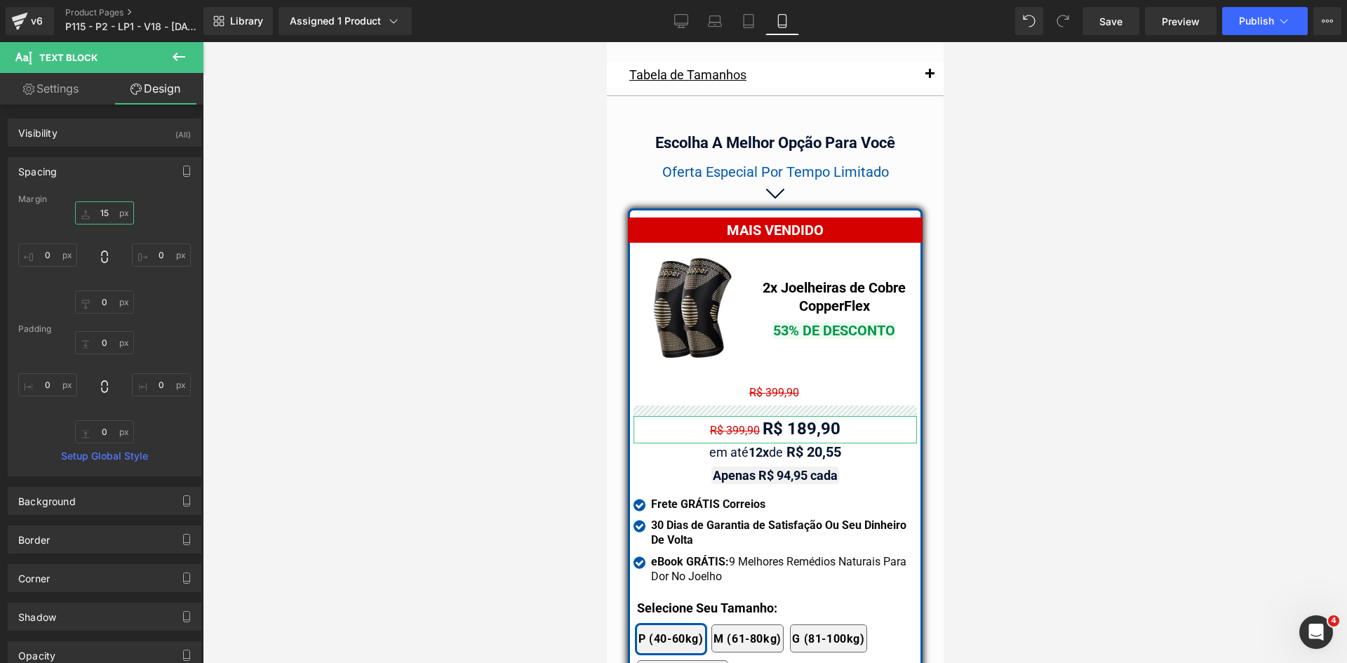
click at [95, 208] on input "text" at bounding box center [104, 212] width 59 height 23
type input "0"
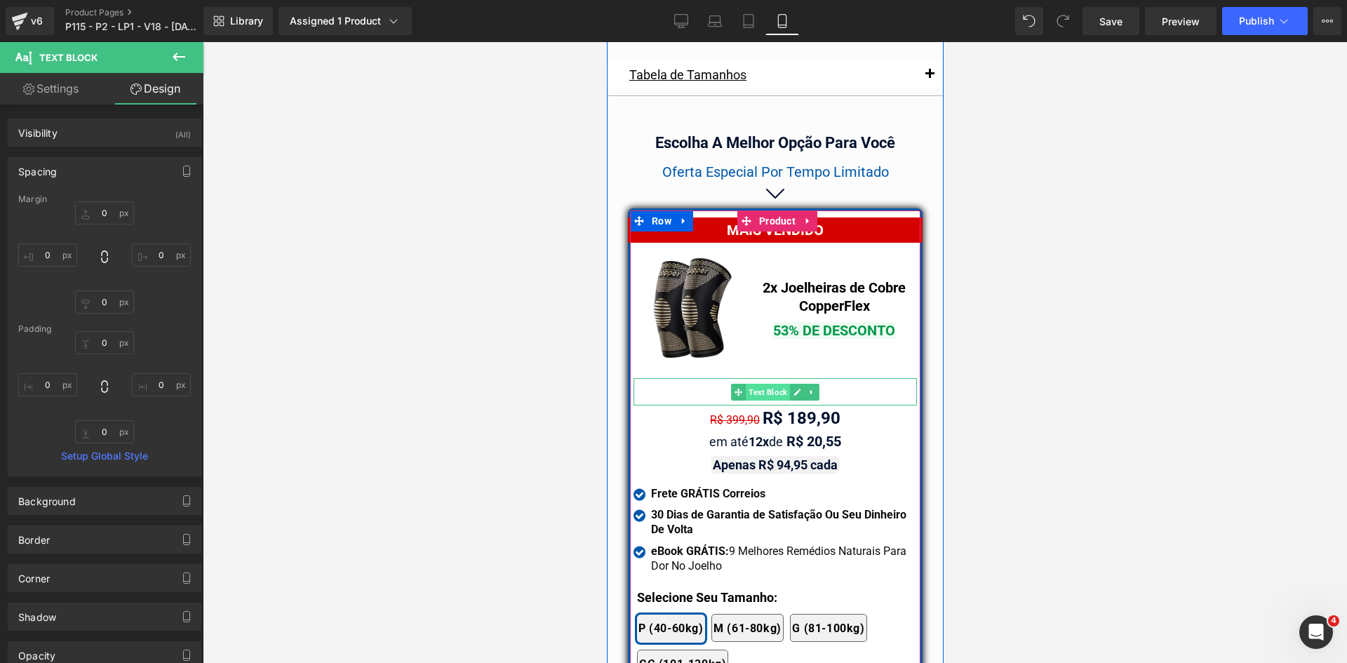
click at [745, 384] on span "Text Block" at bounding box center [767, 392] width 44 height 17
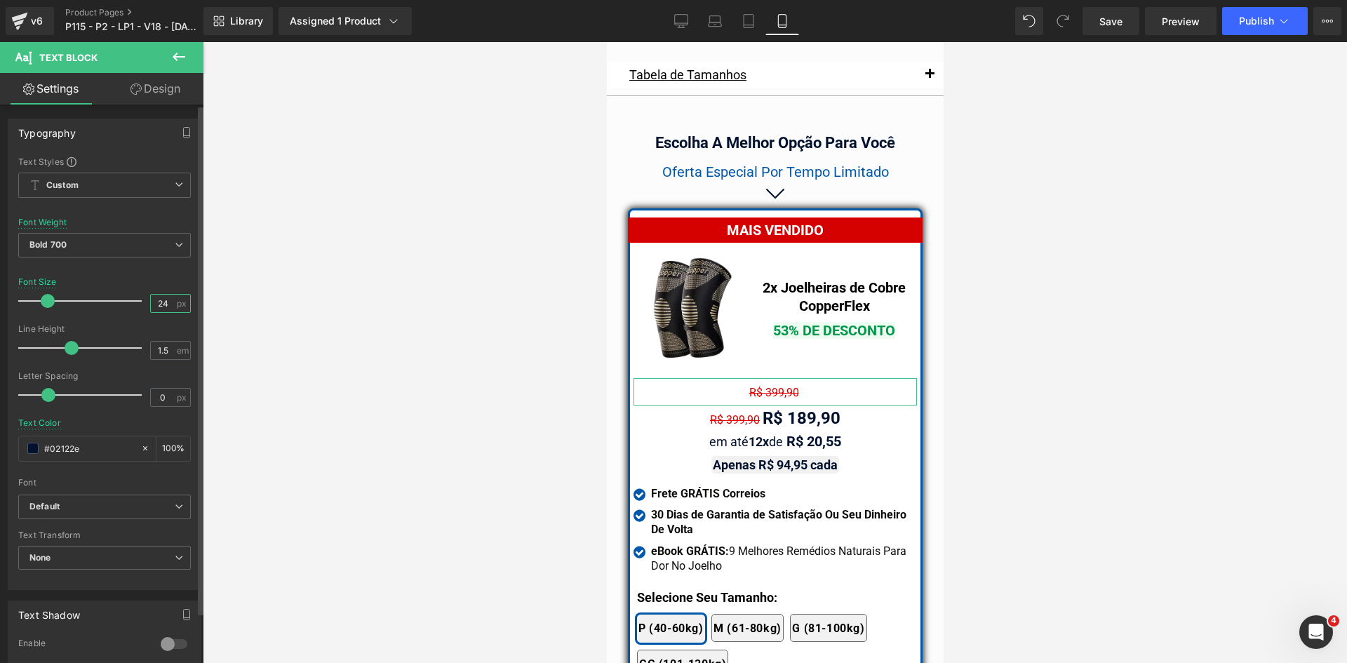
drag, startPoint x: 163, startPoint y: 304, endPoint x: 143, endPoint y: 301, distance: 20.0
click at [143, 301] on div "Font Size 24 px" at bounding box center [104, 300] width 173 height 47
type input "16"
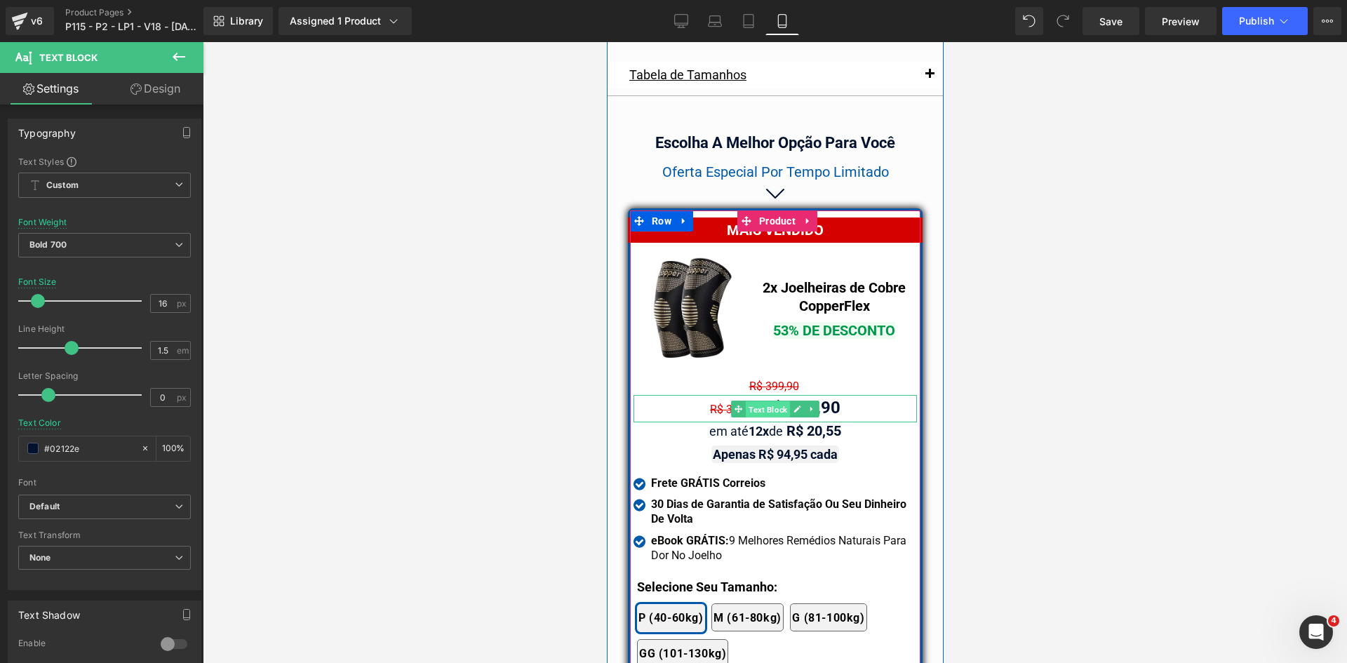
click at [748, 401] on span "Text Block" at bounding box center [767, 409] width 44 height 17
click at [701, 395] on div "R$ 399,90 R$ 189,90" at bounding box center [774, 408] width 283 height 27
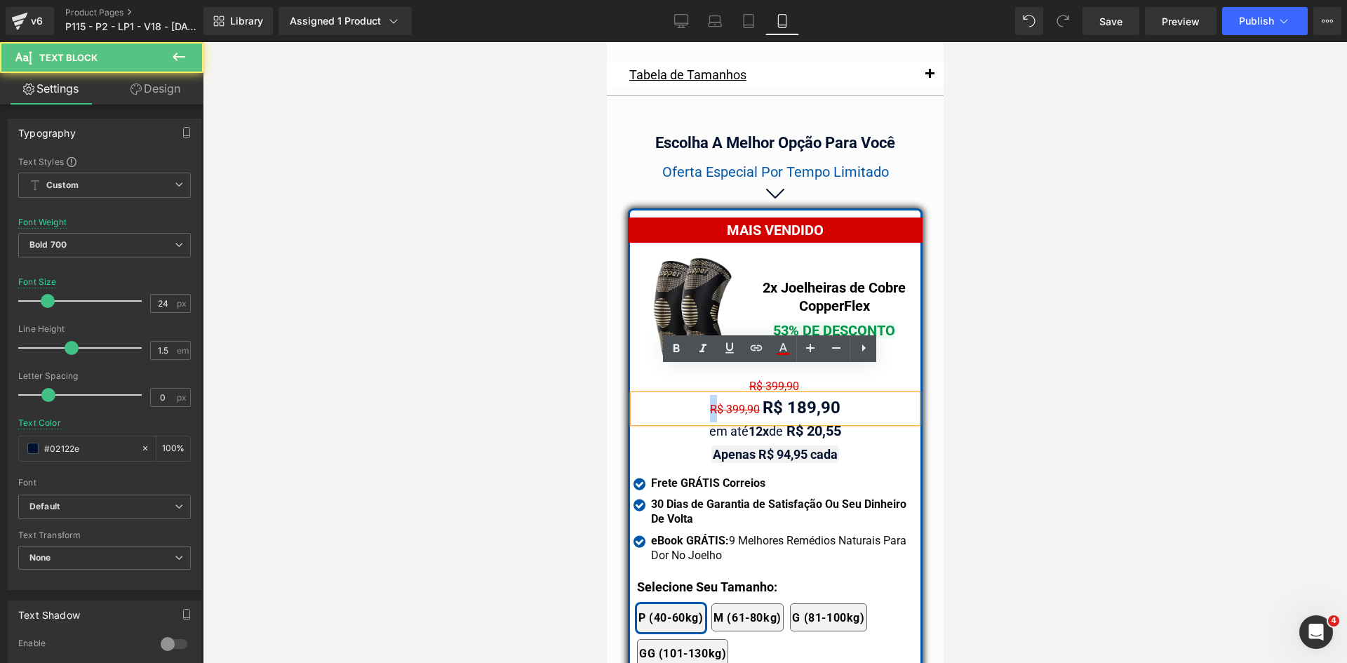
click at [701, 395] on div "R$ 399,90 R$ 189,90" at bounding box center [774, 408] width 283 height 27
drag, startPoint x: 756, startPoint y: 383, endPoint x: 643, endPoint y: 379, distance: 113.7
click at [643, 395] on div "R$ 399,90 R$ 189,90" at bounding box center [774, 408] width 283 height 27
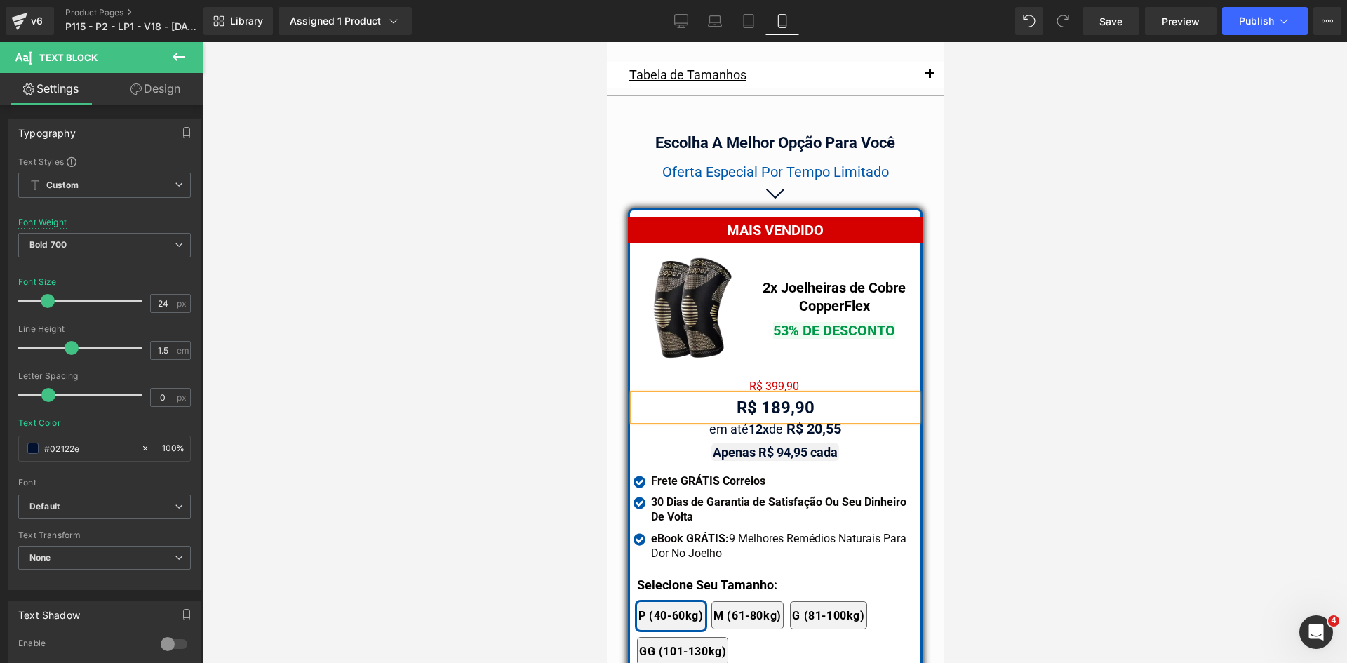
click at [560, 377] on div at bounding box center [775, 352] width 1144 height 621
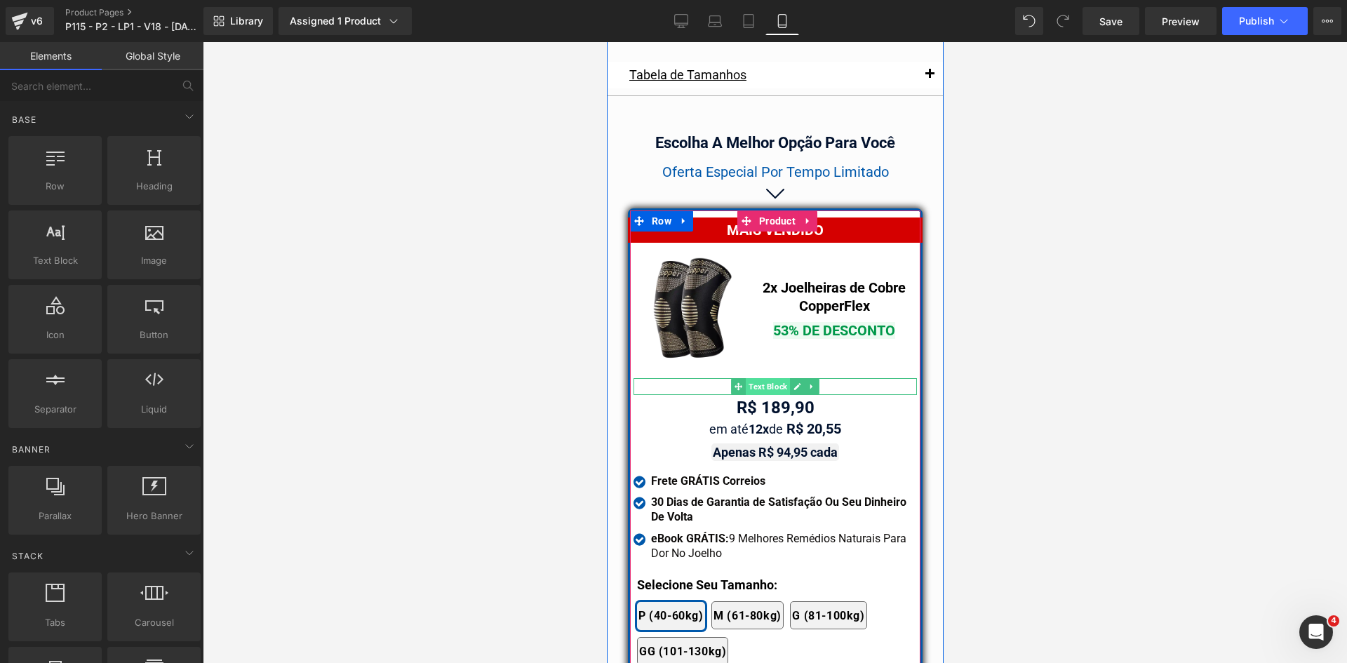
click at [746, 378] on span "Text Block" at bounding box center [767, 386] width 44 height 17
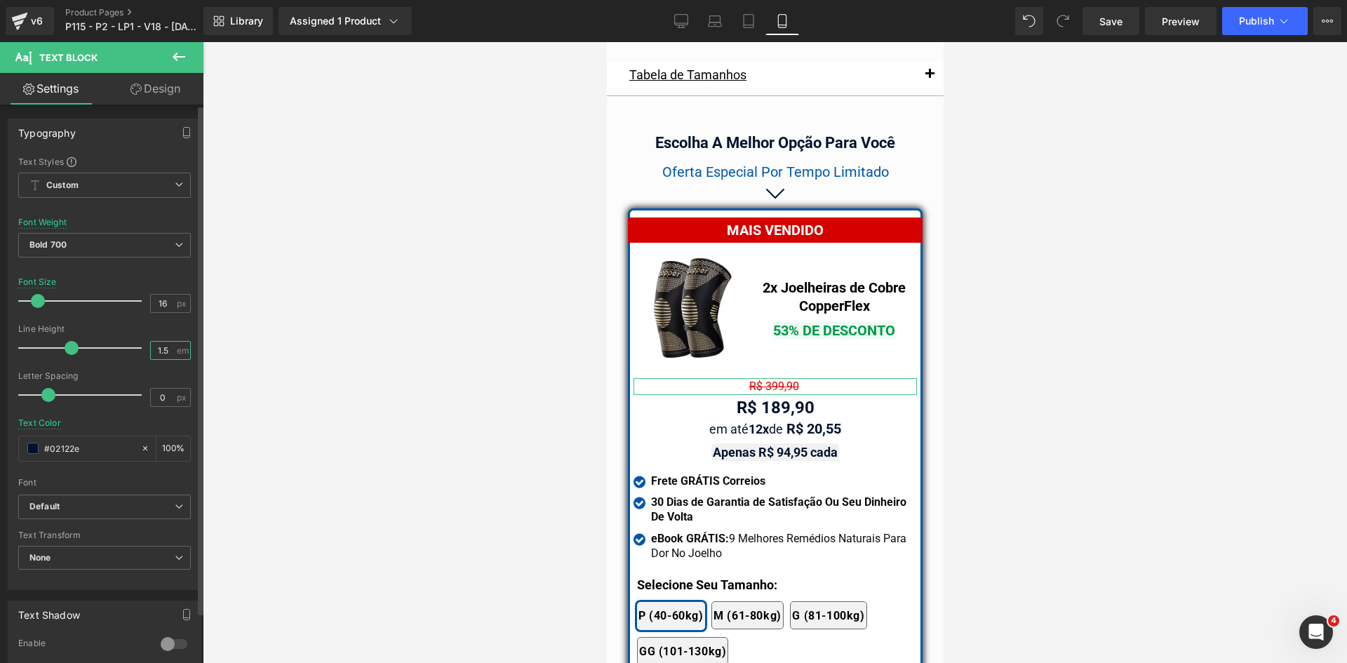
click at [167, 350] on input "1.5" at bounding box center [163, 351] width 25 height 18
type input "1.2"
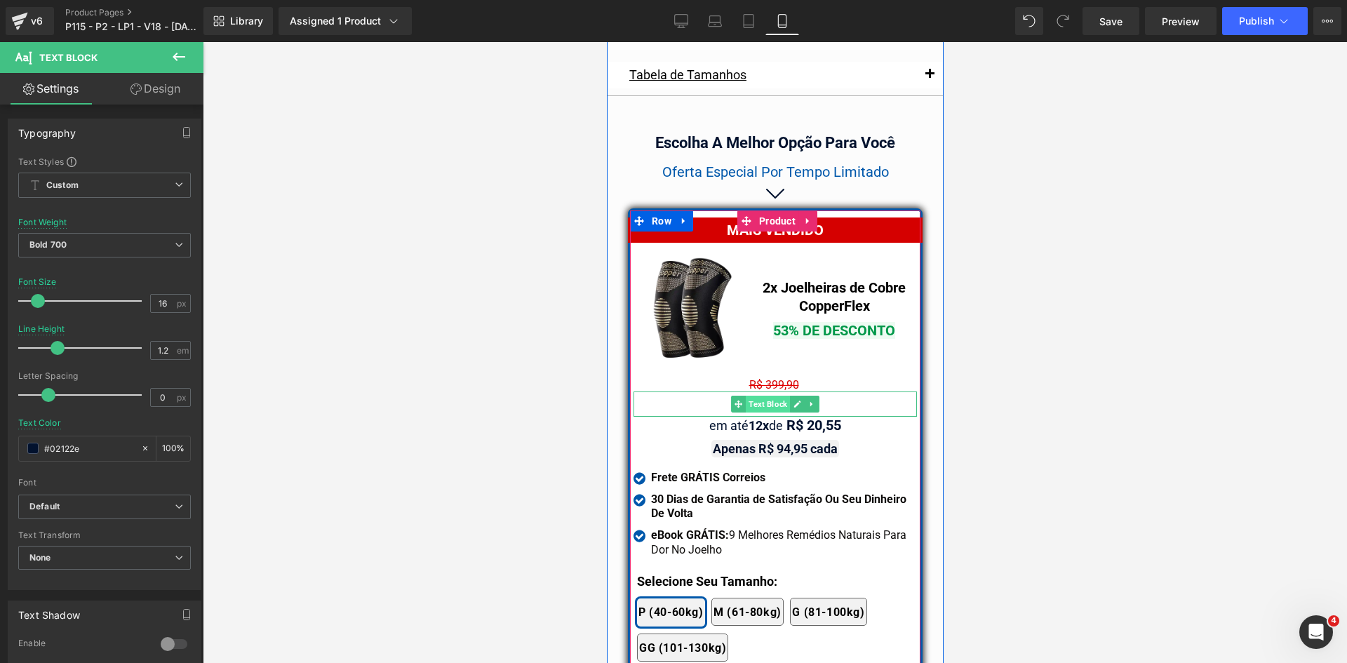
click at [770, 396] on span "Text Block" at bounding box center [767, 404] width 44 height 17
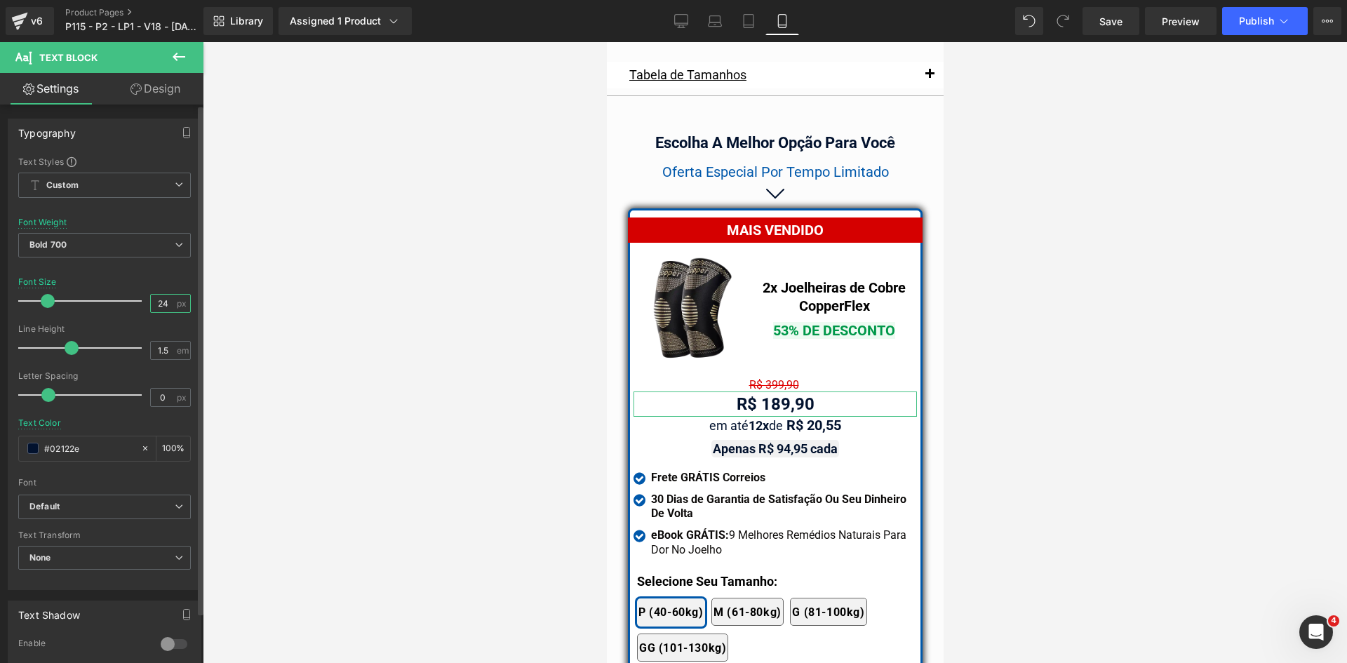
drag, startPoint x: 160, startPoint y: 302, endPoint x: 171, endPoint y: 302, distance: 11.2
click at [171, 302] on div "24 px" at bounding box center [170, 303] width 41 height 19
type input "26"
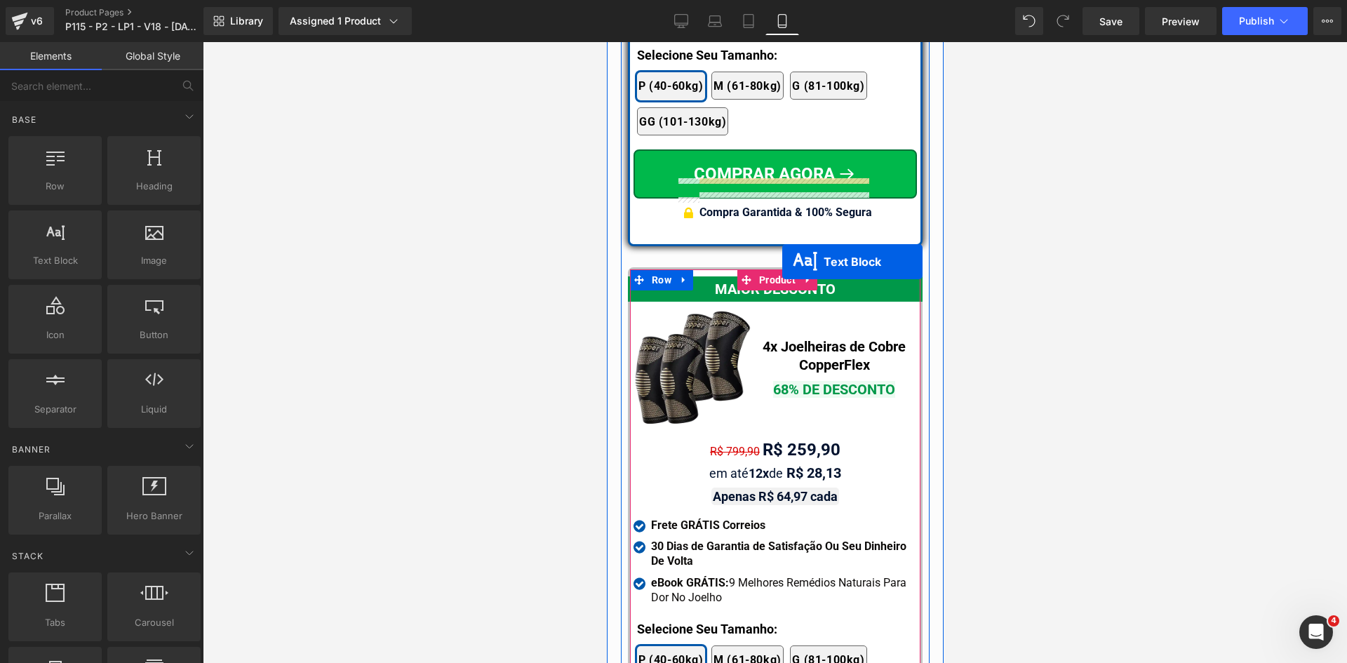
scroll to position [12839, 0]
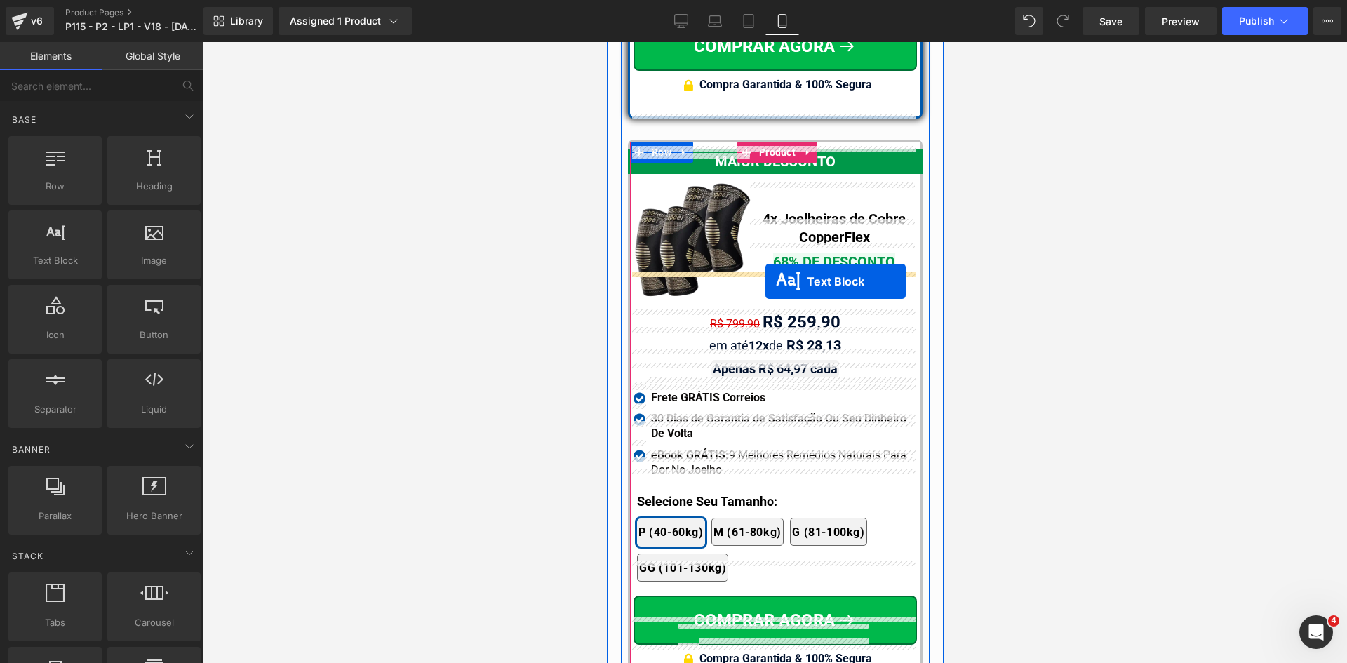
drag, startPoint x: 768, startPoint y: 98, endPoint x: 765, endPoint y: 281, distance: 183.8
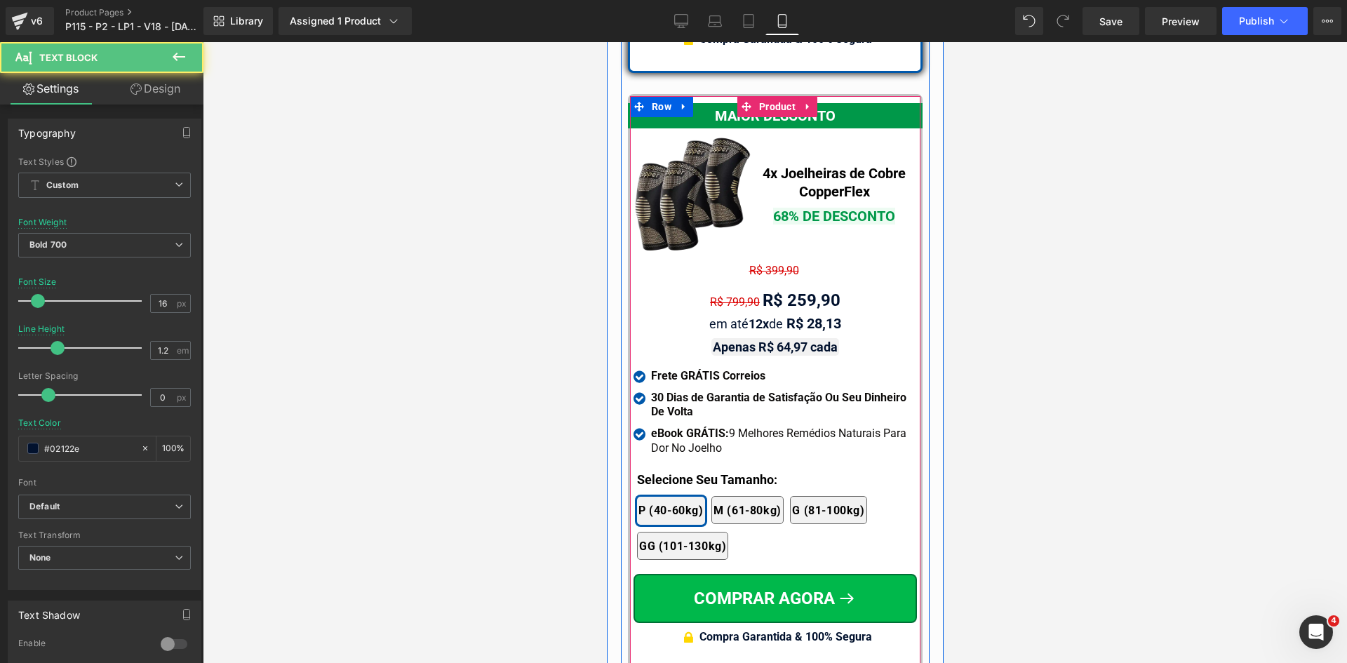
scroll to position [12794, 0]
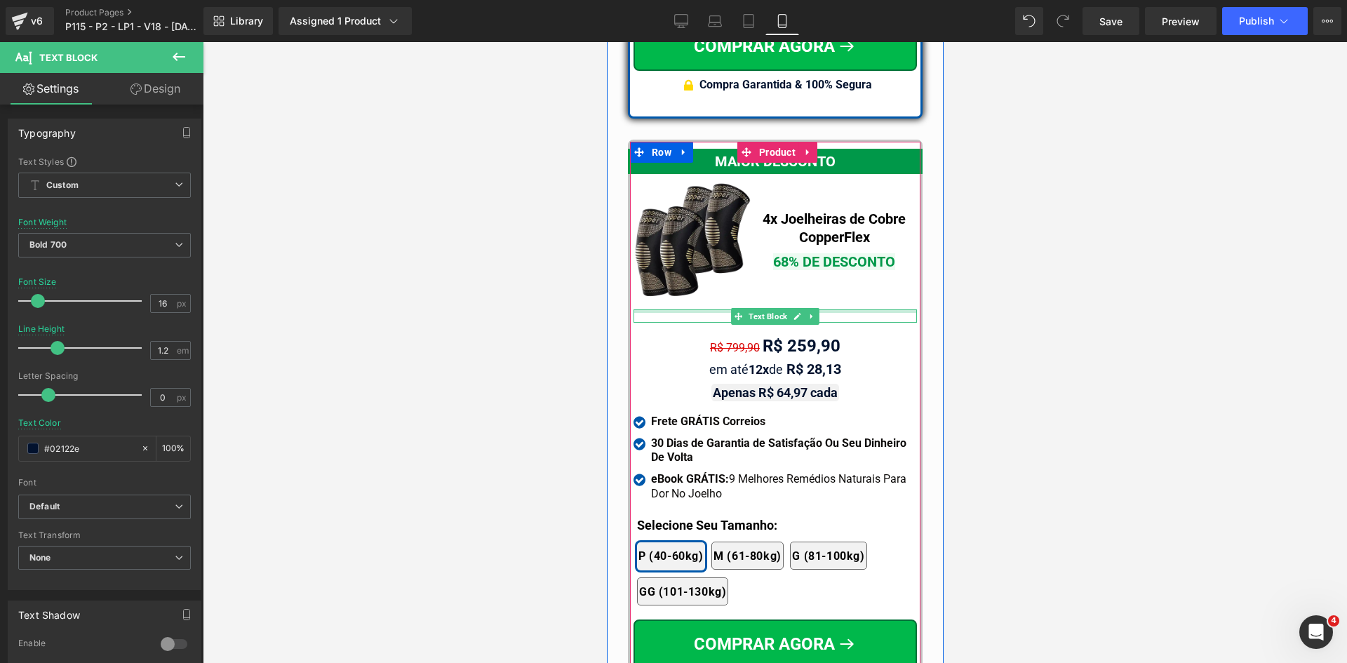
click at [690, 309] on div at bounding box center [774, 311] width 283 height 4
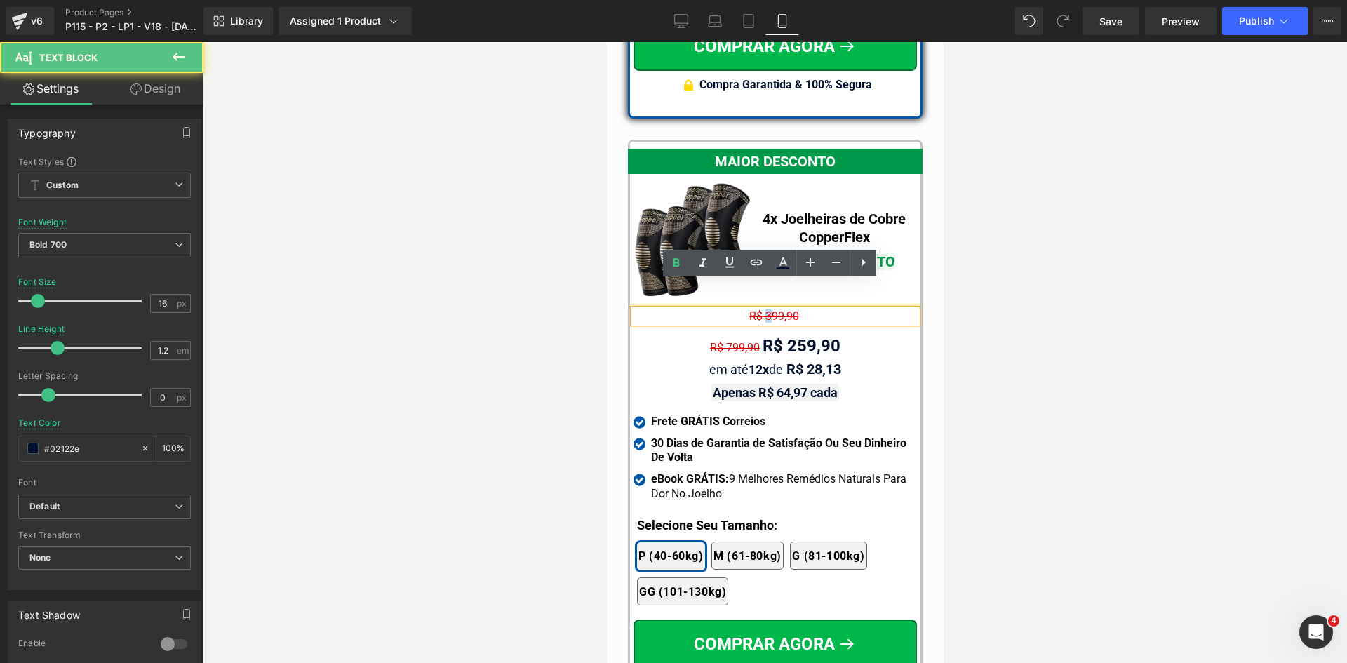
drag, startPoint x: 758, startPoint y: 288, endPoint x: 765, endPoint y: 287, distance: 7.0
click at [765, 309] on span "R$ 399,90" at bounding box center [773, 315] width 50 height 13
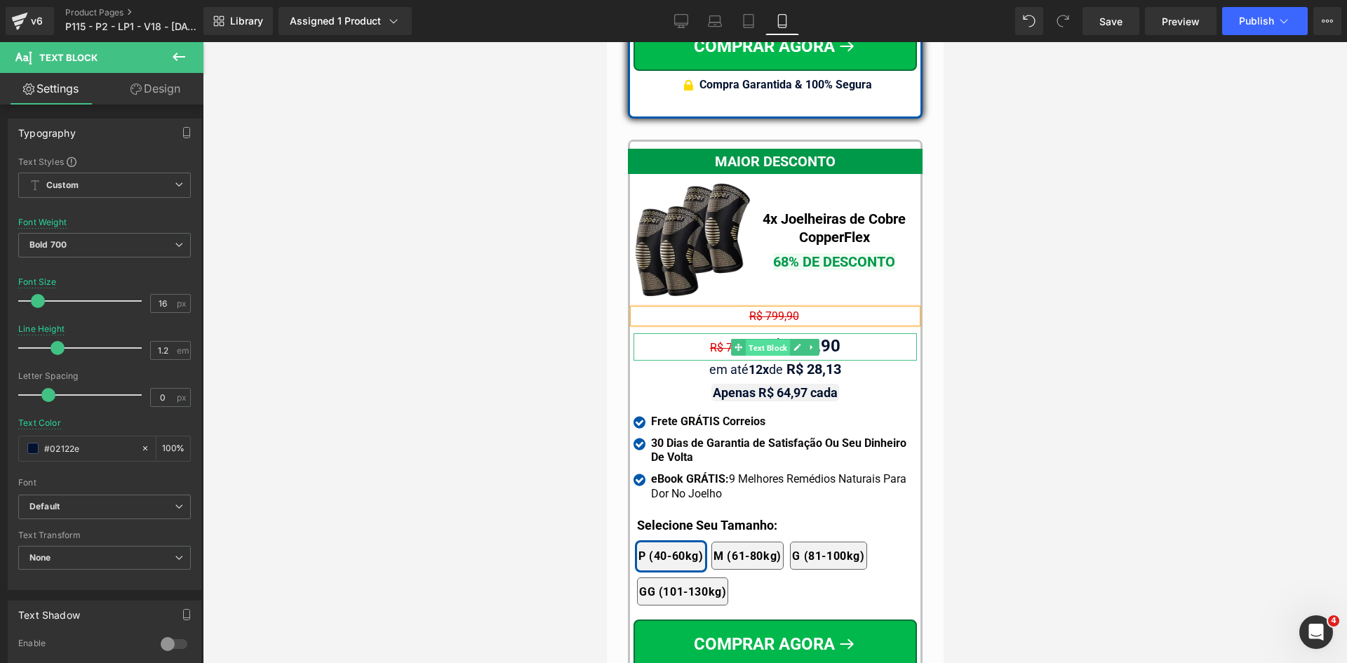
click at [761, 339] on span "Text Block" at bounding box center [767, 347] width 44 height 17
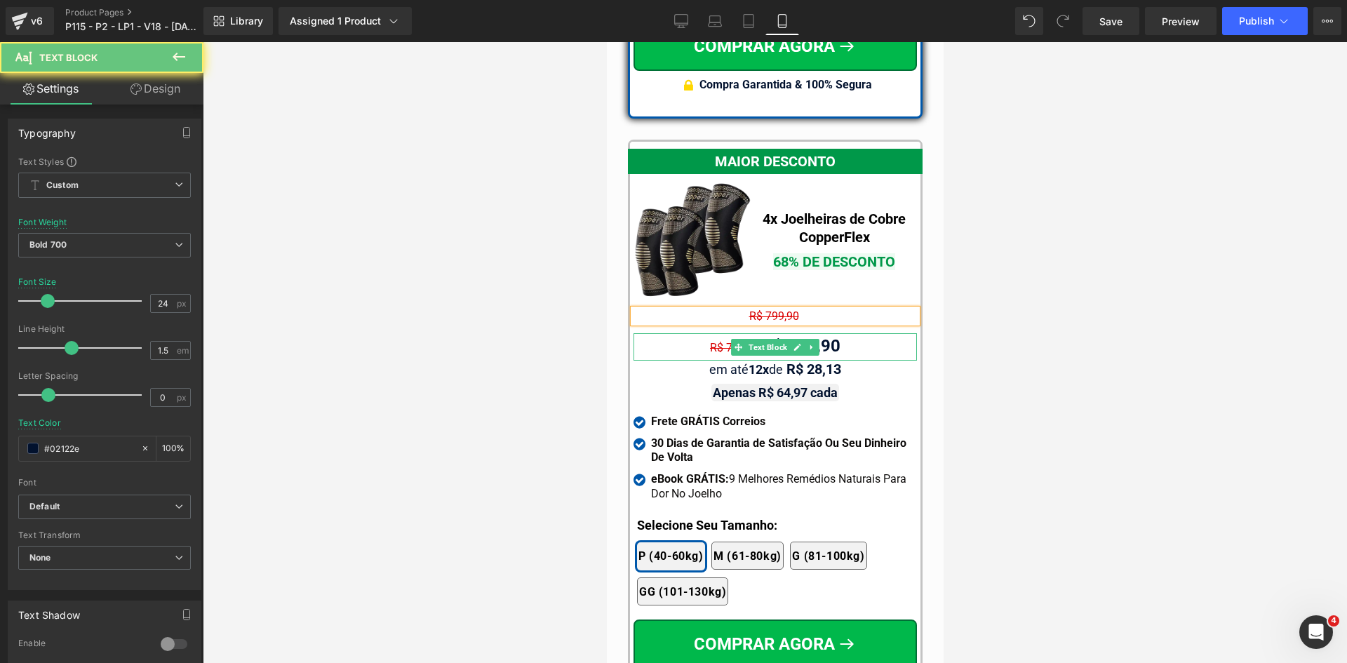
click at [685, 333] on div "R$ 799,90 R$ 259,90" at bounding box center [774, 346] width 283 height 27
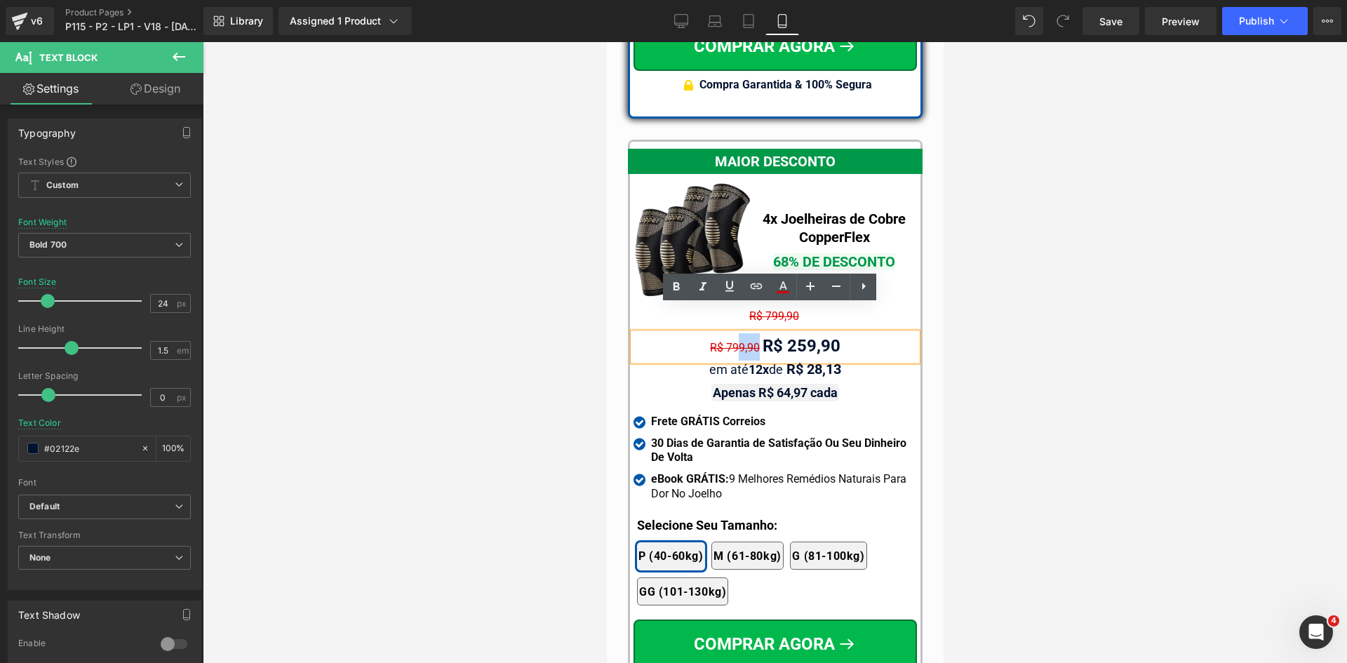
drag, startPoint x: 760, startPoint y: 318, endPoint x: 683, endPoint y: 318, distance: 77.2
click at [701, 333] on div "R$ 799,90 R$ 259,90" at bounding box center [774, 346] width 283 height 27
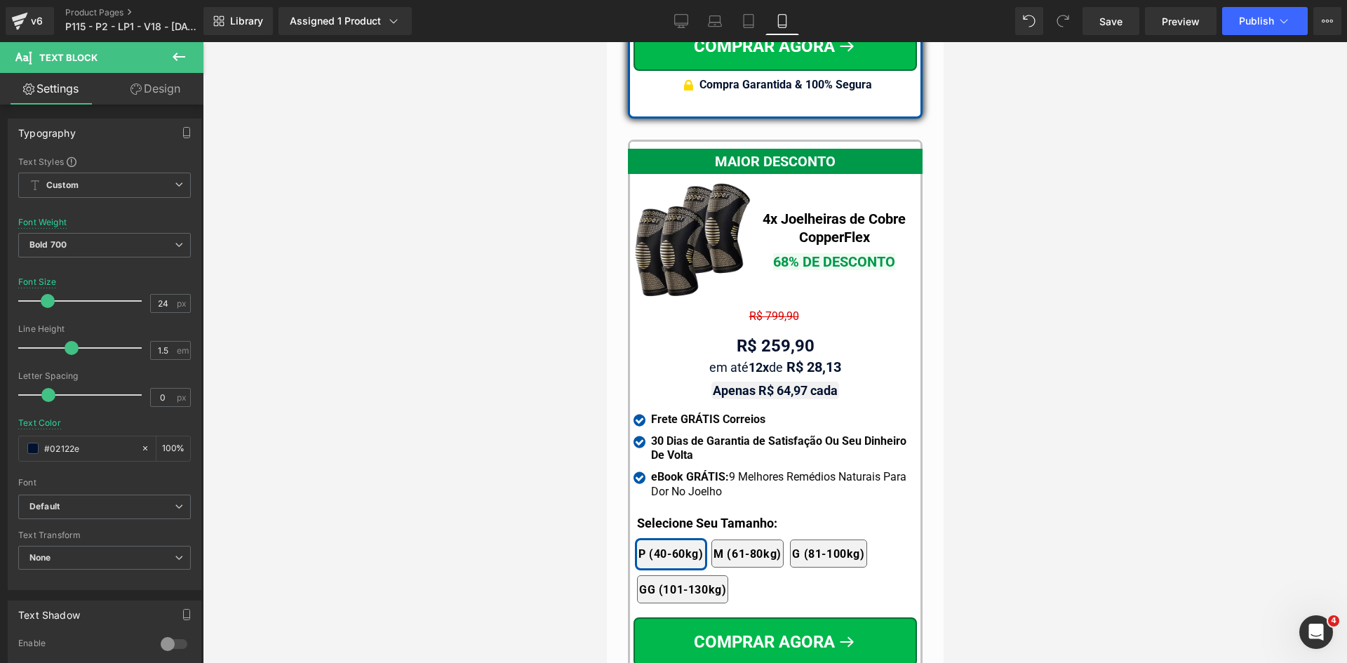
click at [152, 90] on link "Design" at bounding box center [156, 89] width 102 height 32
click at [0, 0] on div "Spacing" at bounding box center [0, 0] width 0 height 0
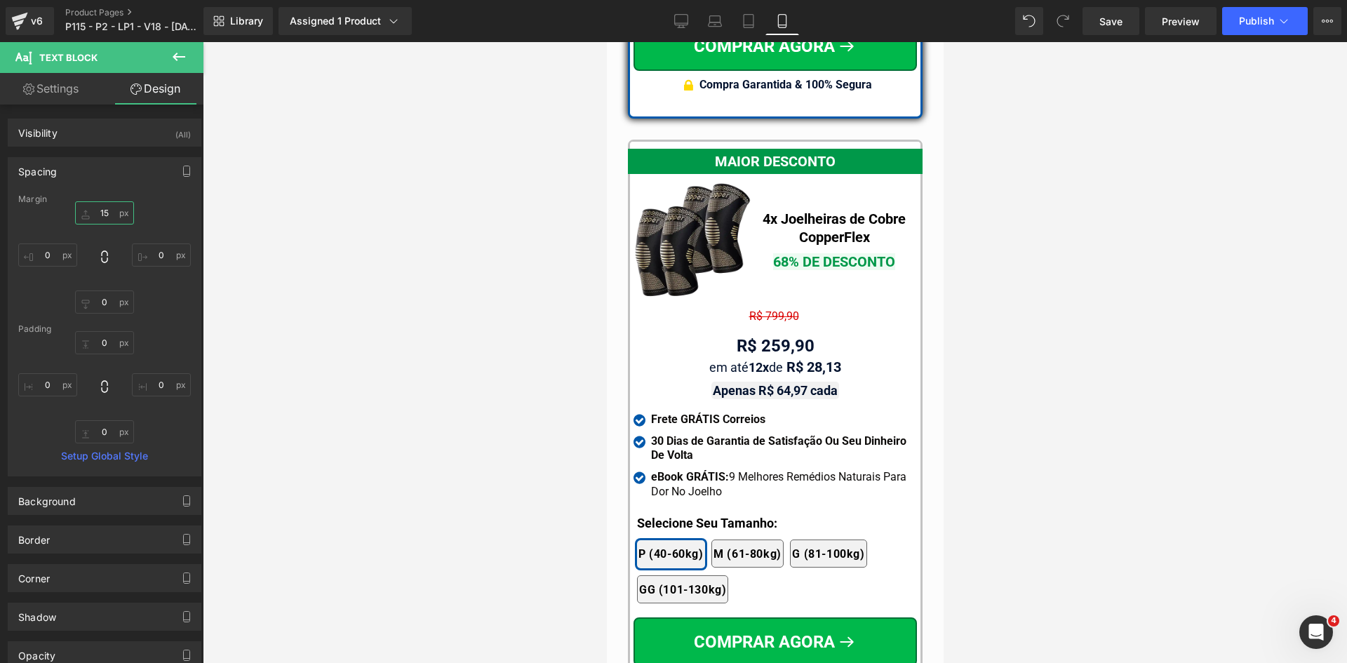
click at [98, 217] on input "text" at bounding box center [104, 212] width 59 height 23
type input "0"
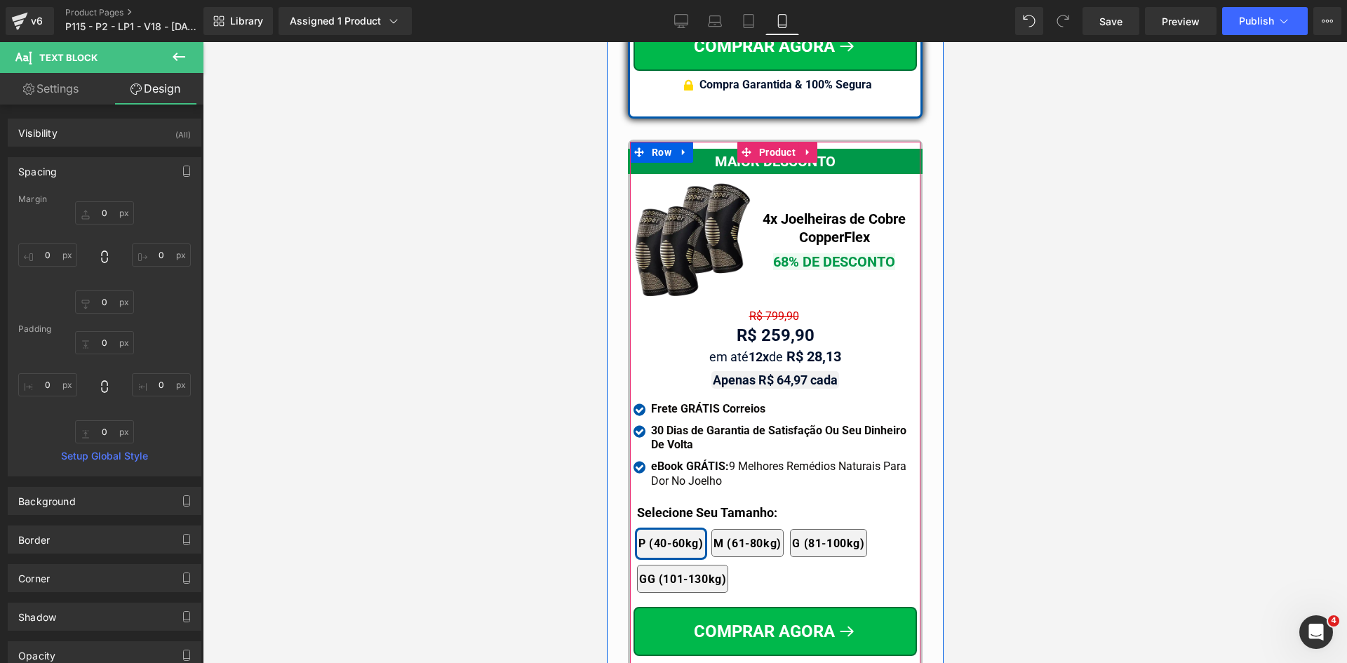
click at [766, 308] on span "Text Block" at bounding box center [767, 316] width 44 height 17
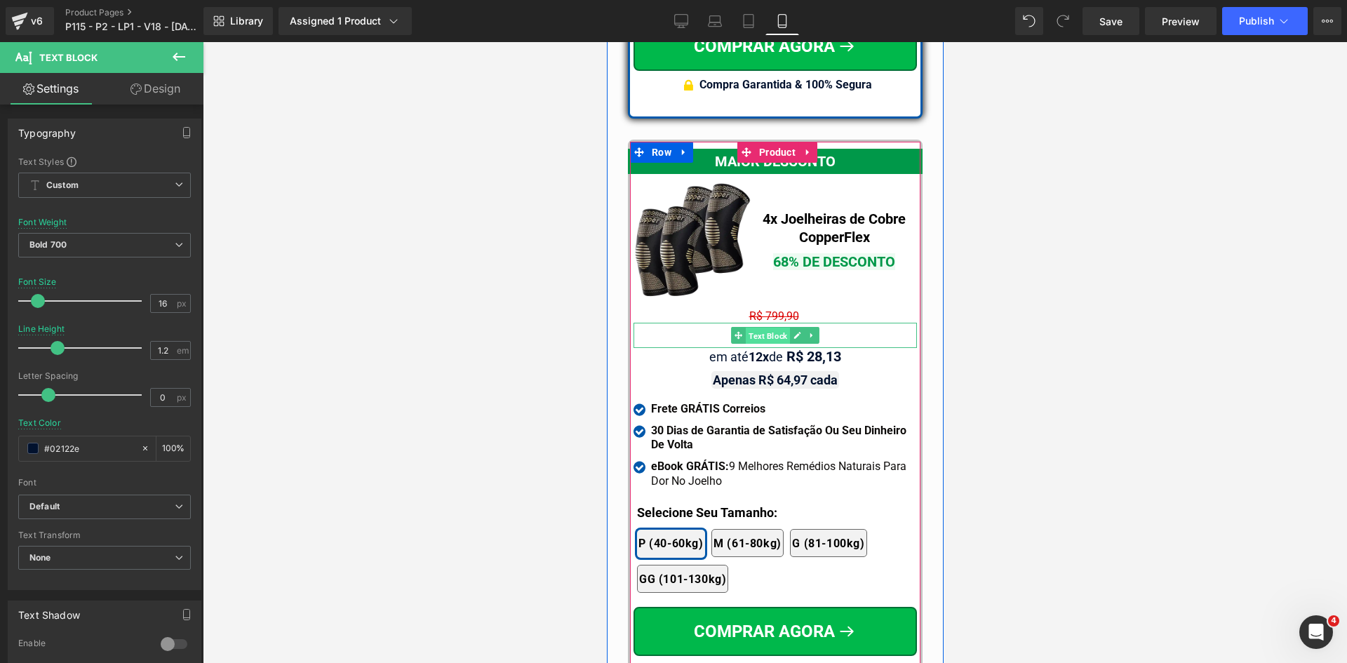
drag, startPoint x: 761, startPoint y: 306, endPoint x: 989, endPoint y: 333, distance: 229.6
click at [761, 328] on span "Text Block" at bounding box center [767, 336] width 44 height 17
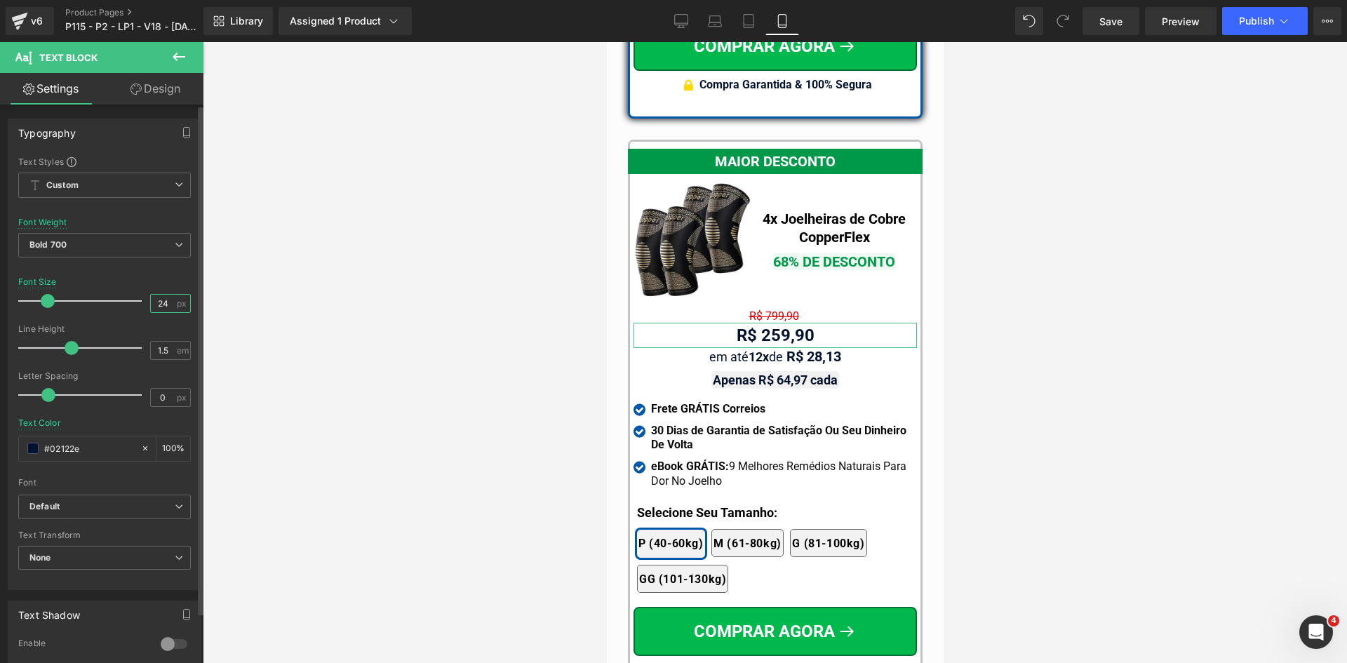
click at [164, 302] on input "24" at bounding box center [163, 304] width 25 height 18
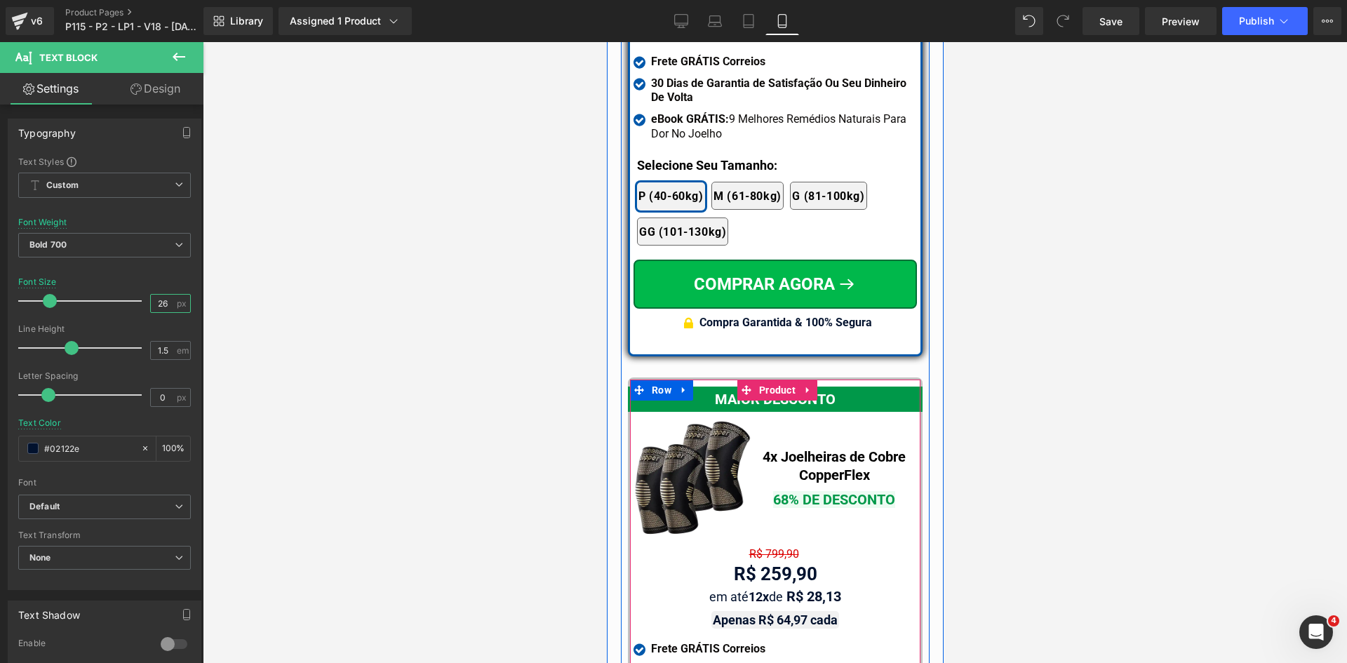
scroll to position [12373, 0]
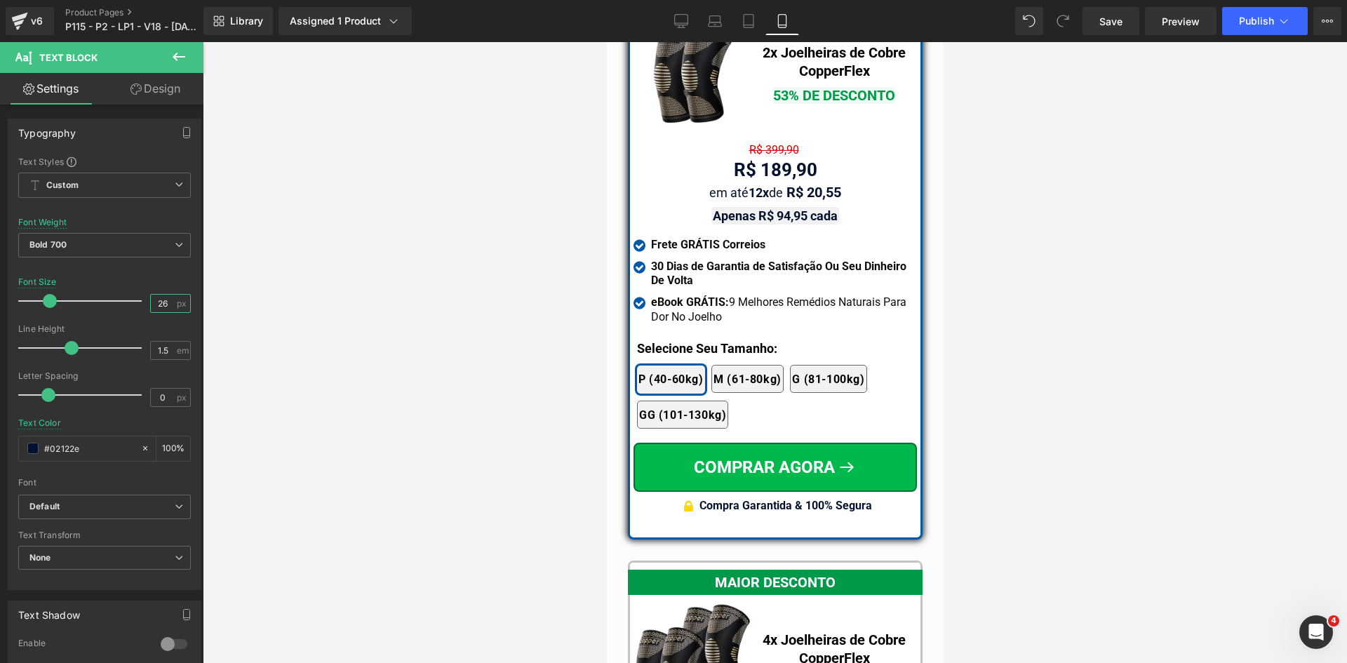
type input "26"
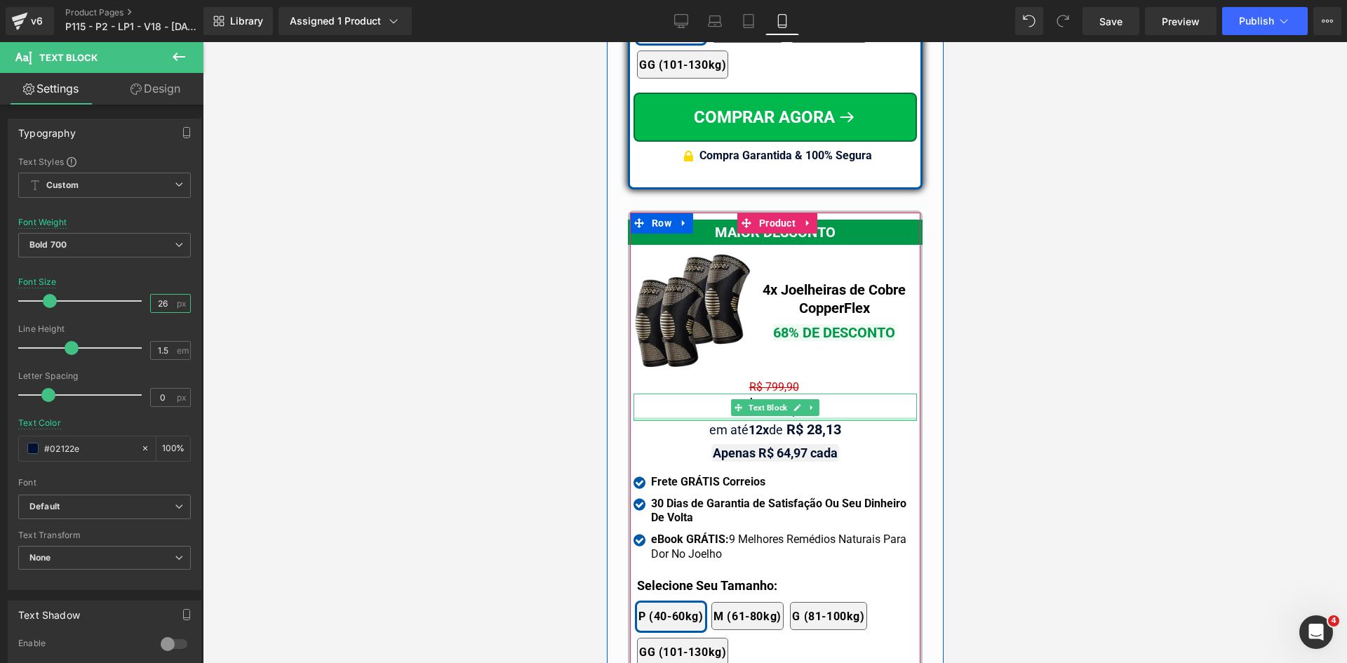
scroll to position [12724, 0]
click at [769, 398] on span "Text Block" at bounding box center [767, 406] width 44 height 17
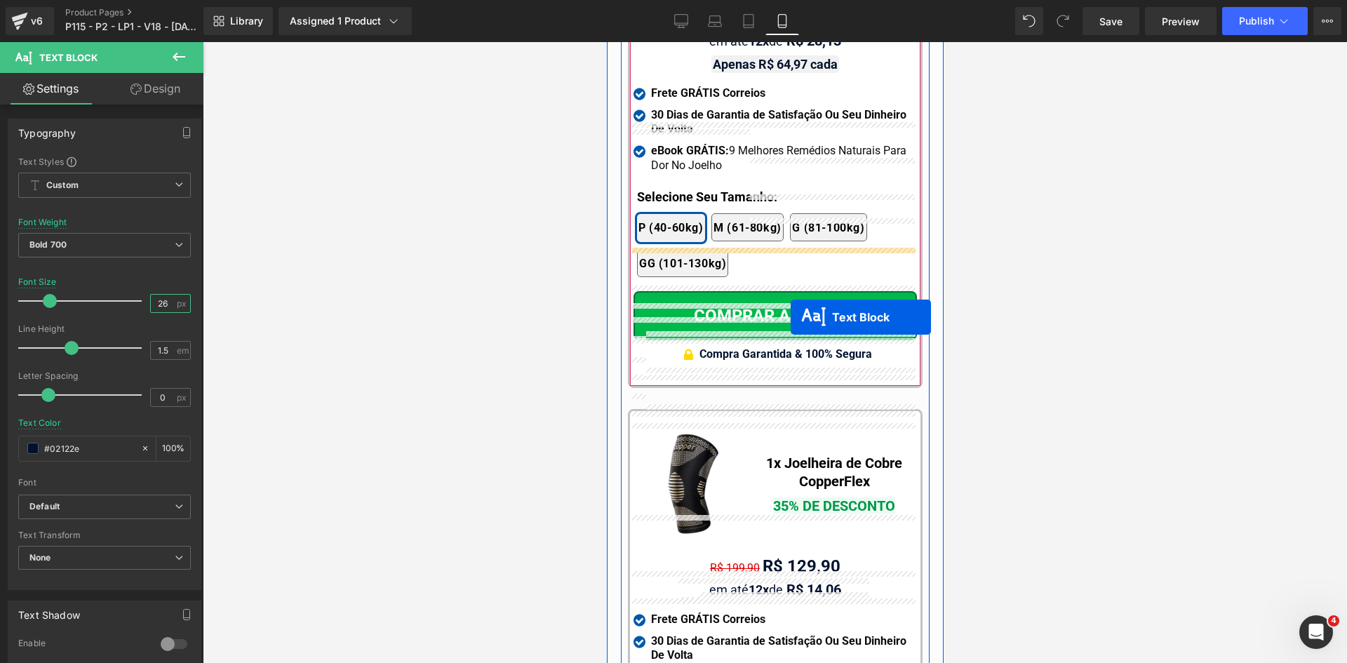
scroll to position [13425, 0]
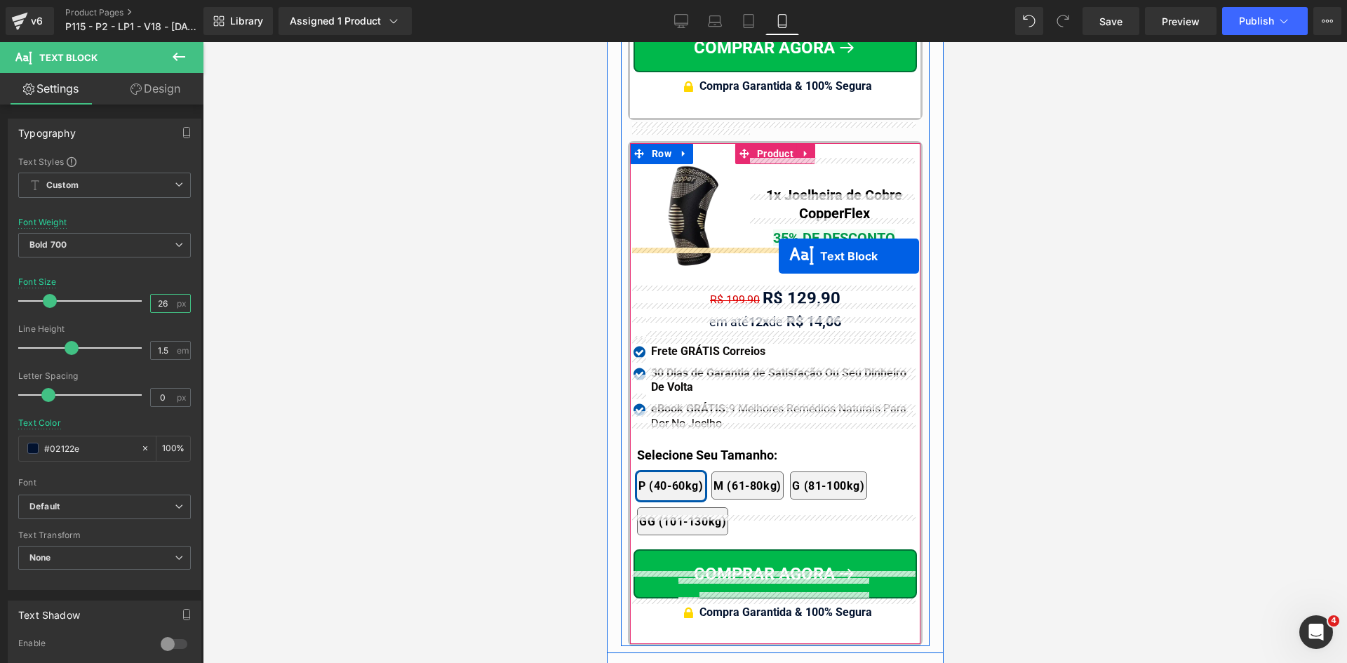
drag, startPoint x: 778, startPoint y: 229, endPoint x: 778, endPoint y: 256, distance: 26.7
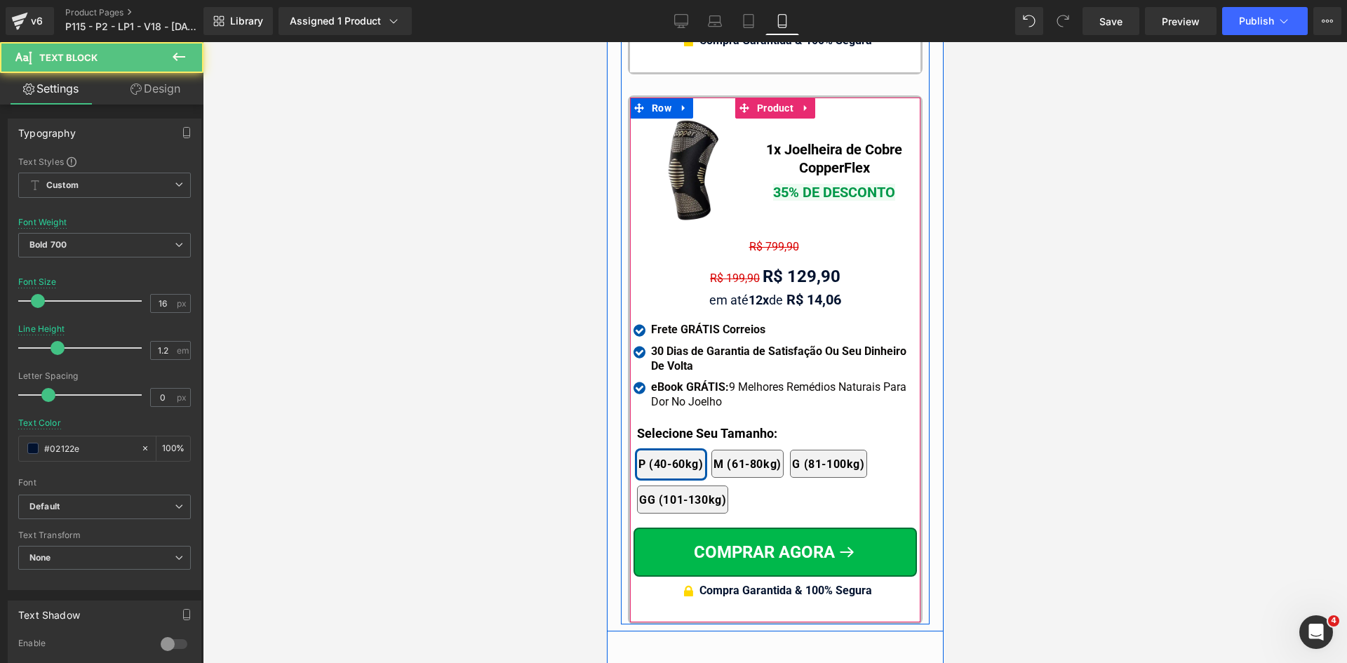
scroll to position [13380, 0]
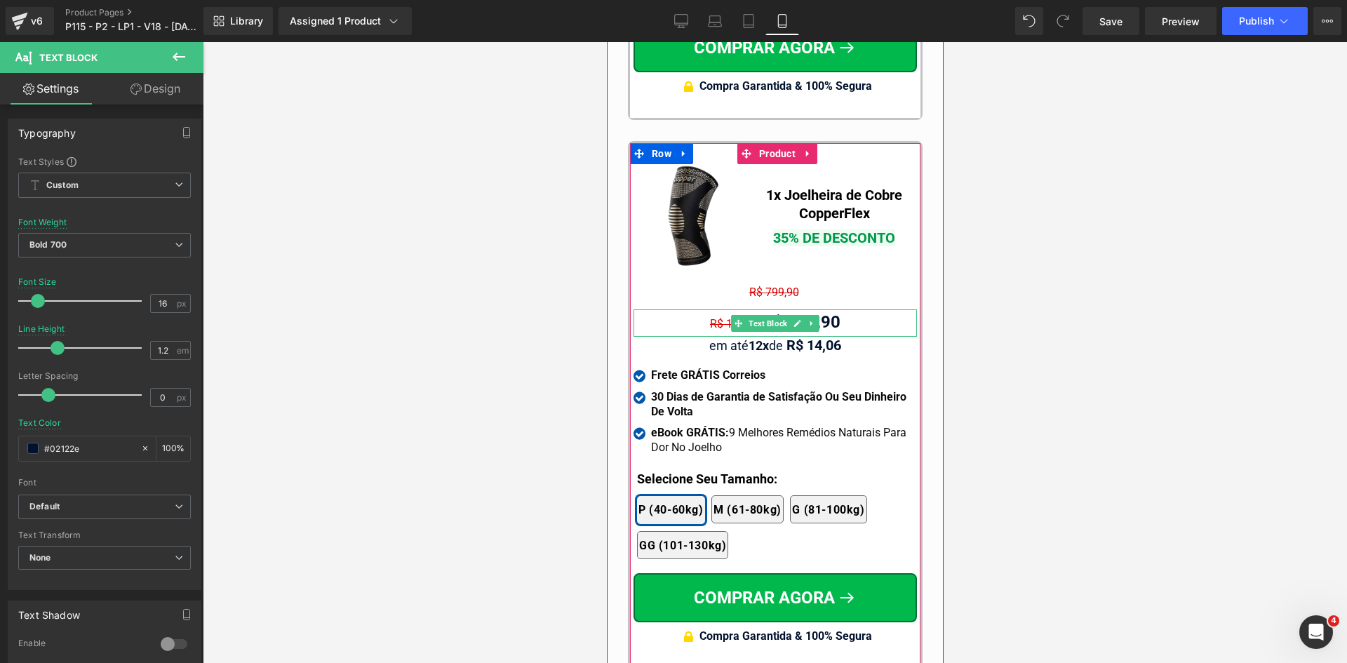
click at [711, 317] on span "R$ 199,90" at bounding box center [734, 323] width 50 height 13
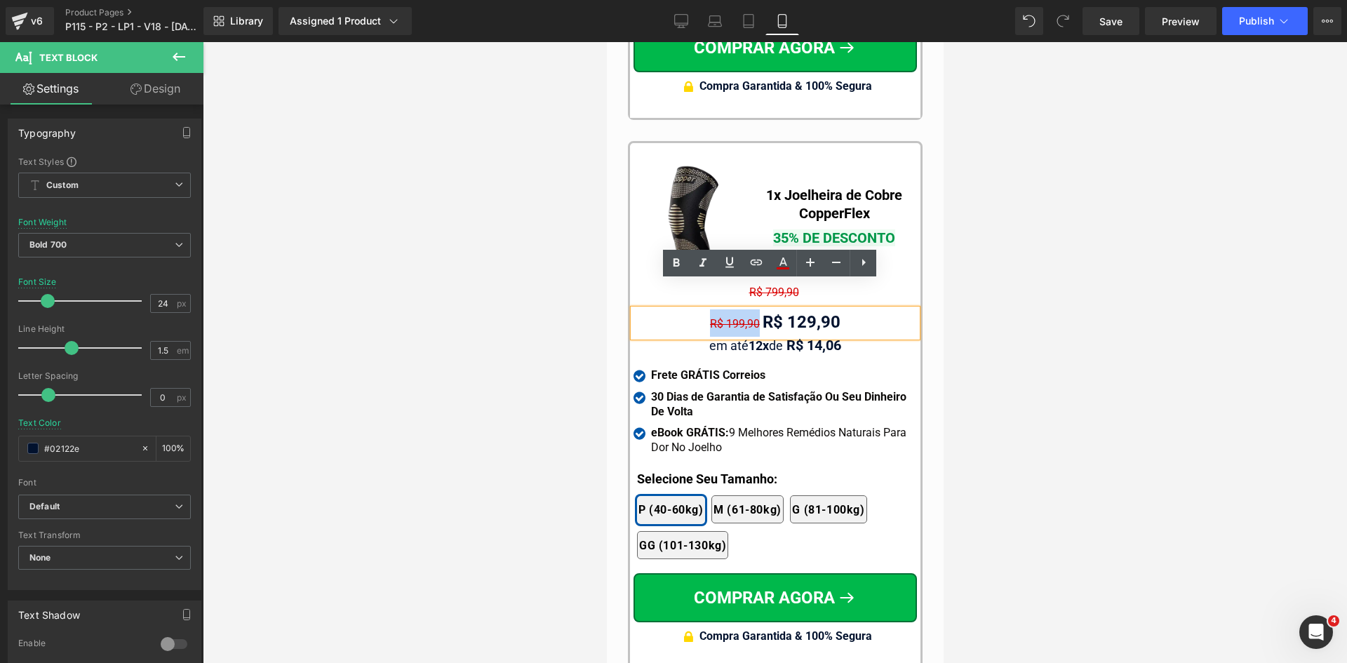
drag, startPoint x: 701, startPoint y: 294, endPoint x: 761, endPoint y: 290, distance: 59.8
click at [761, 309] on div "R$ 199,90 R$ 129,90" at bounding box center [774, 322] width 283 height 27
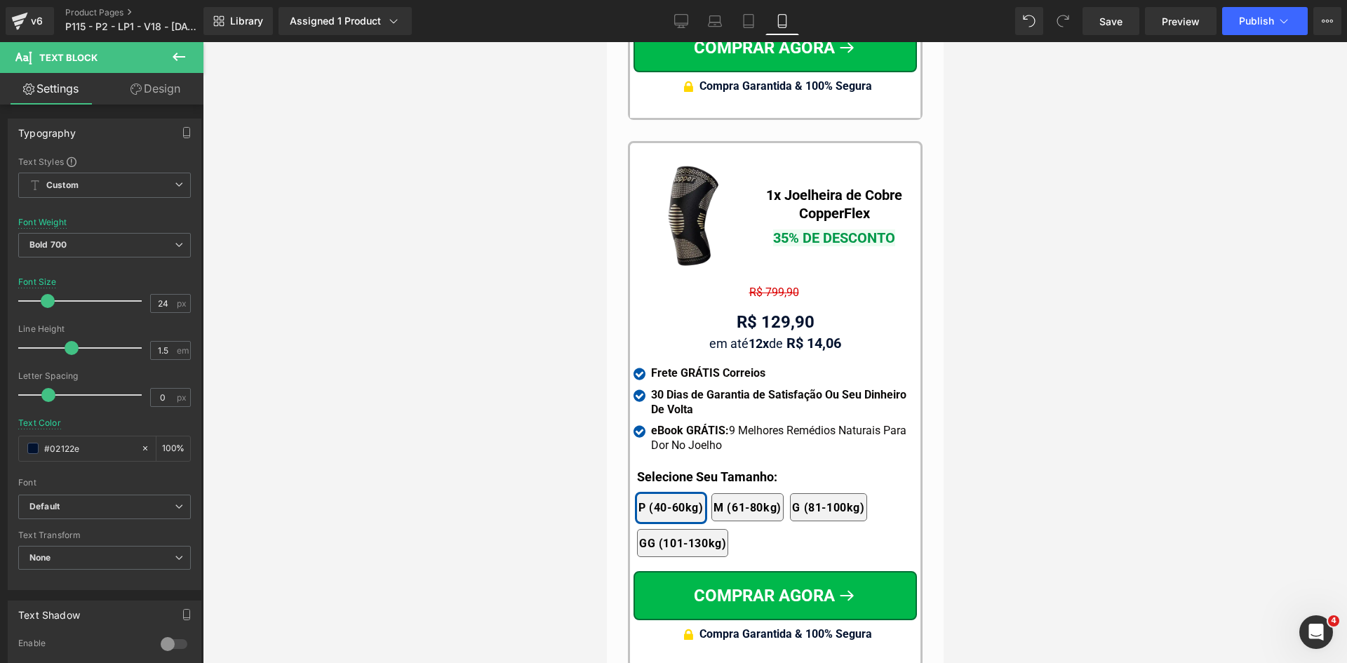
click at [157, 92] on link "Design" at bounding box center [156, 89] width 102 height 32
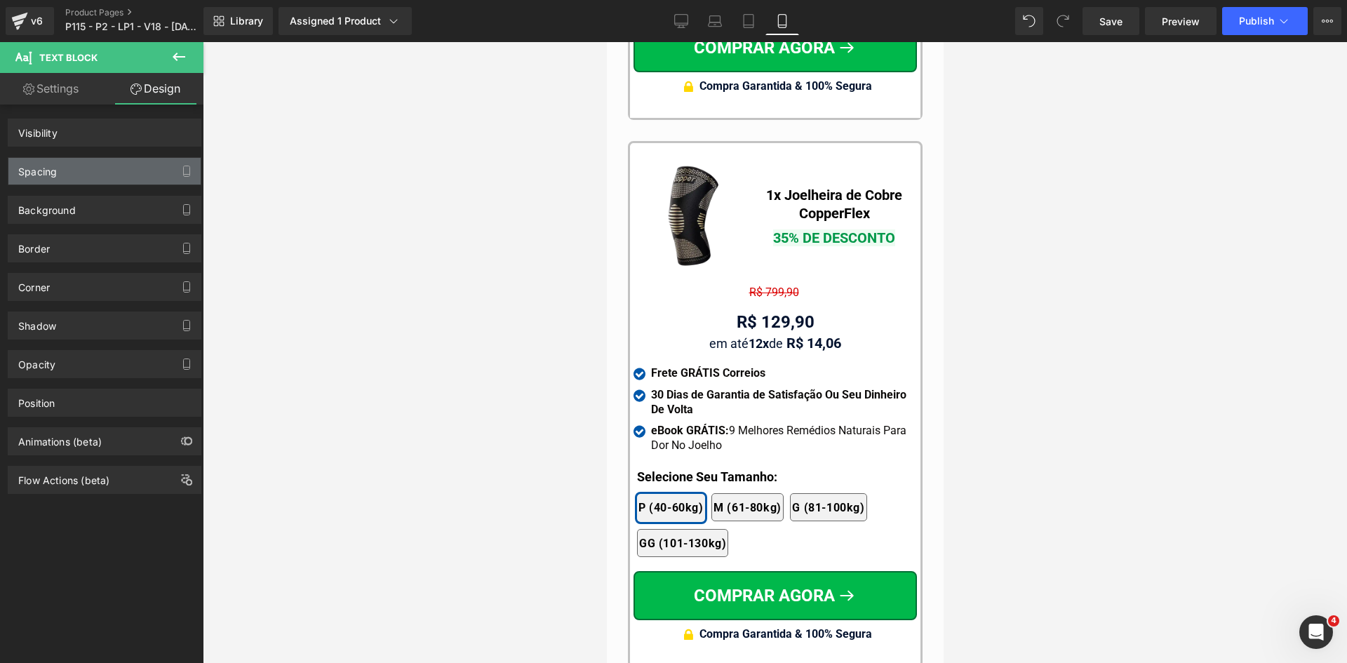
click at [58, 180] on div "Spacing" at bounding box center [104, 171] width 192 height 27
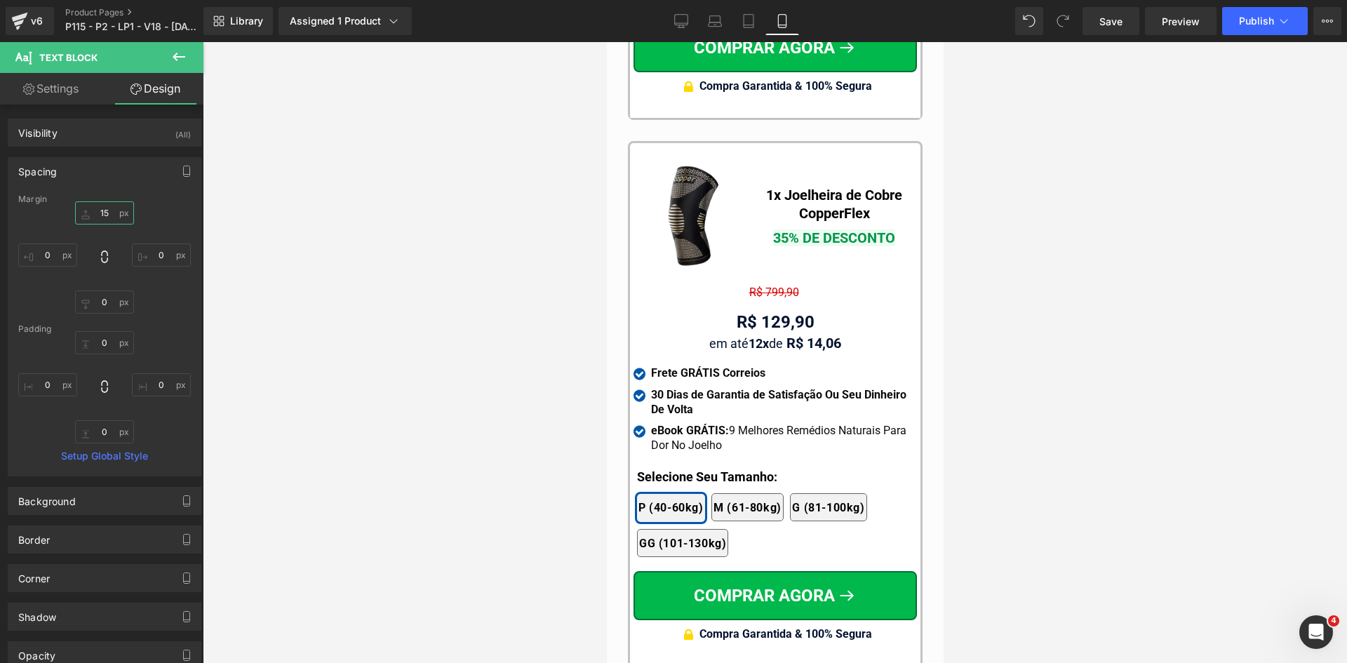
click at [104, 213] on input "text" at bounding box center [104, 212] width 59 height 23
click at [756, 25] on link "Tablet" at bounding box center [749, 21] width 34 height 28
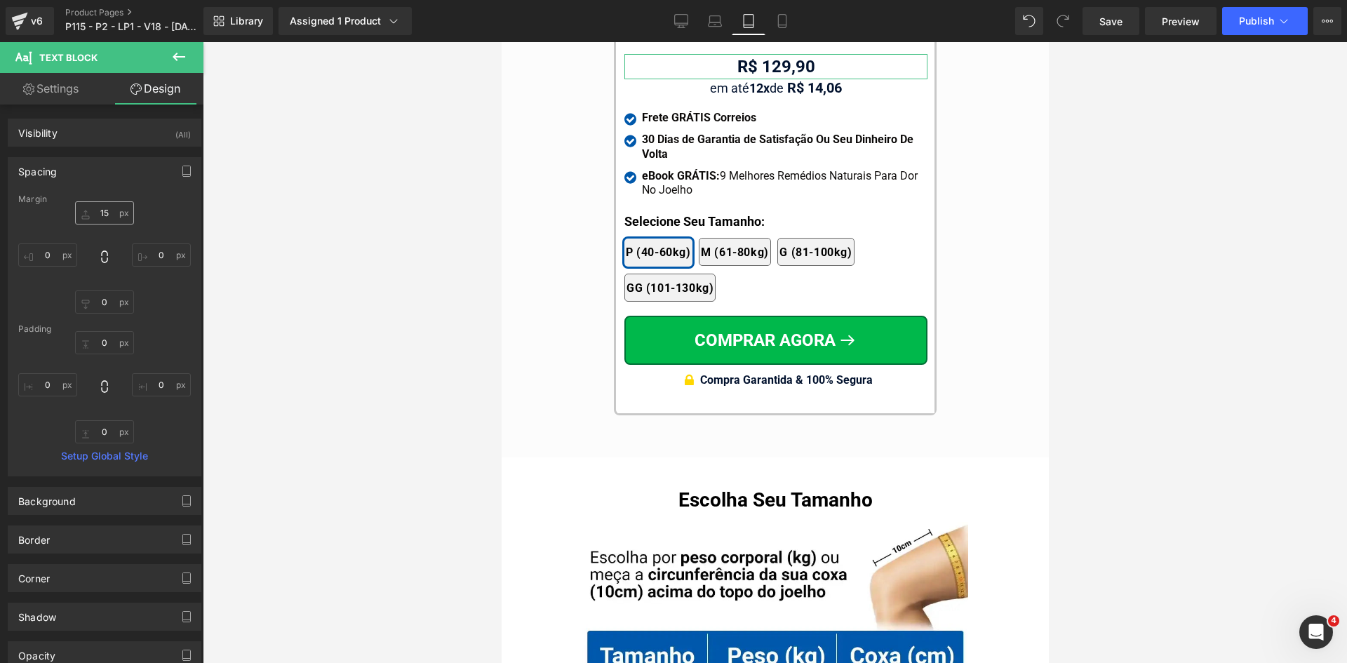
scroll to position [13155, 0]
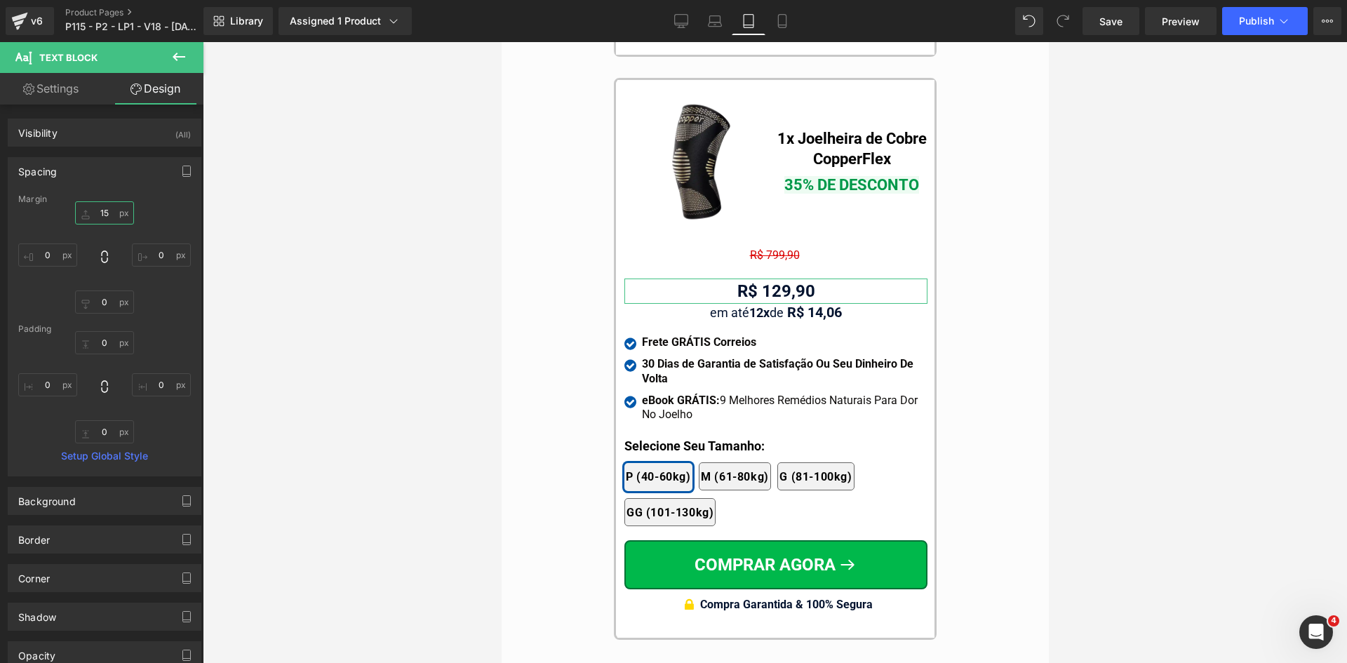
click at [104, 213] on input "15" at bounding box center [104, 212] width 59 height 23
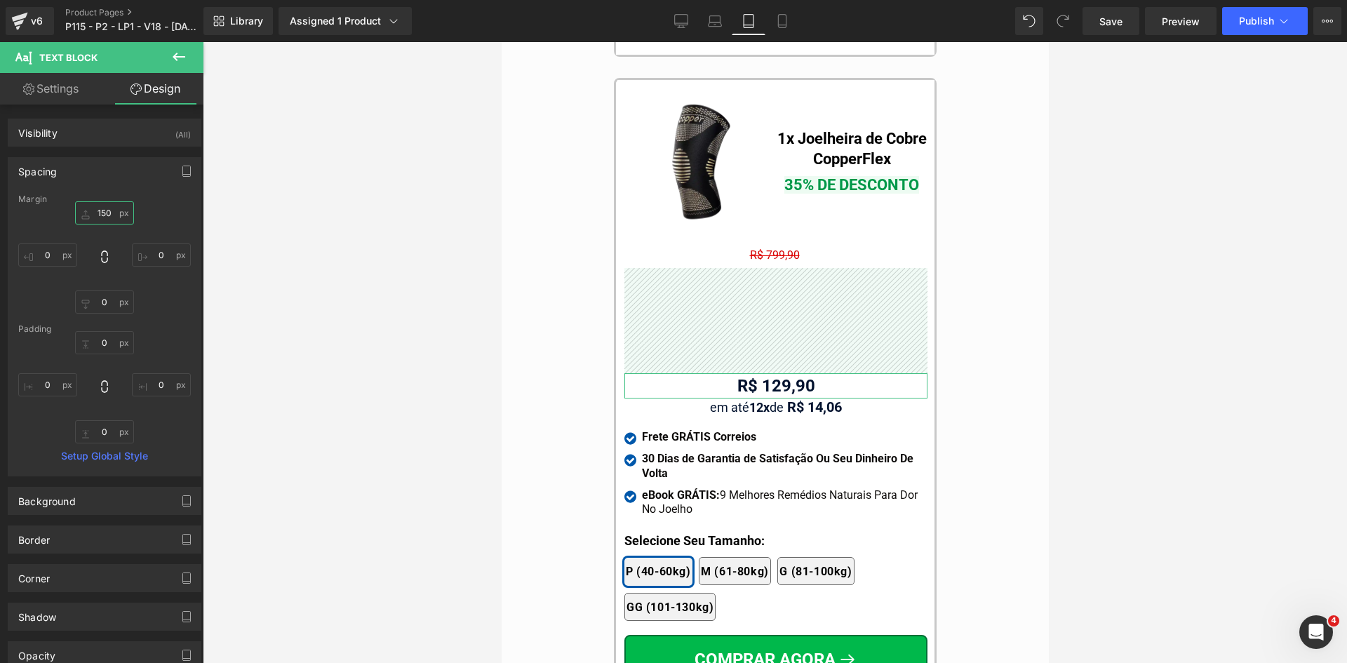
click at [102, 220] on input "150" at bounding box center [104, 212] width 59 height 23
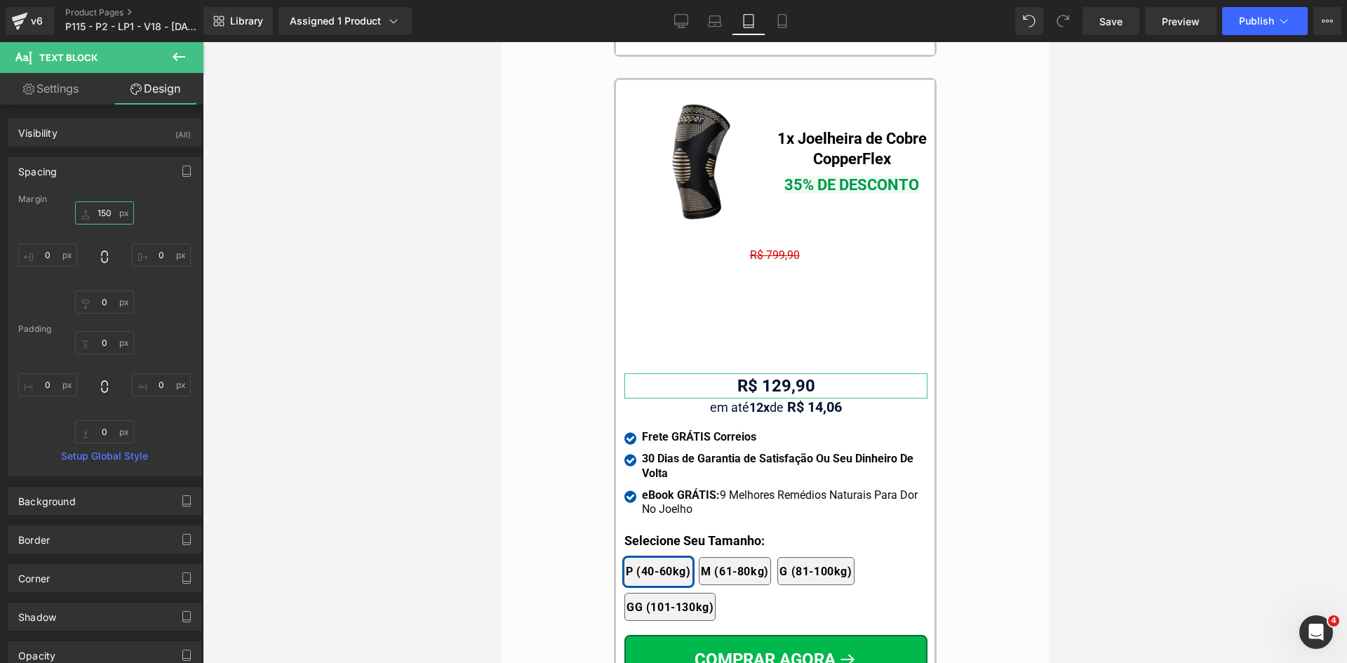
click at [102, 220] on input "150" at bounding box center [104, 212] width 59 height 23
type input "0"
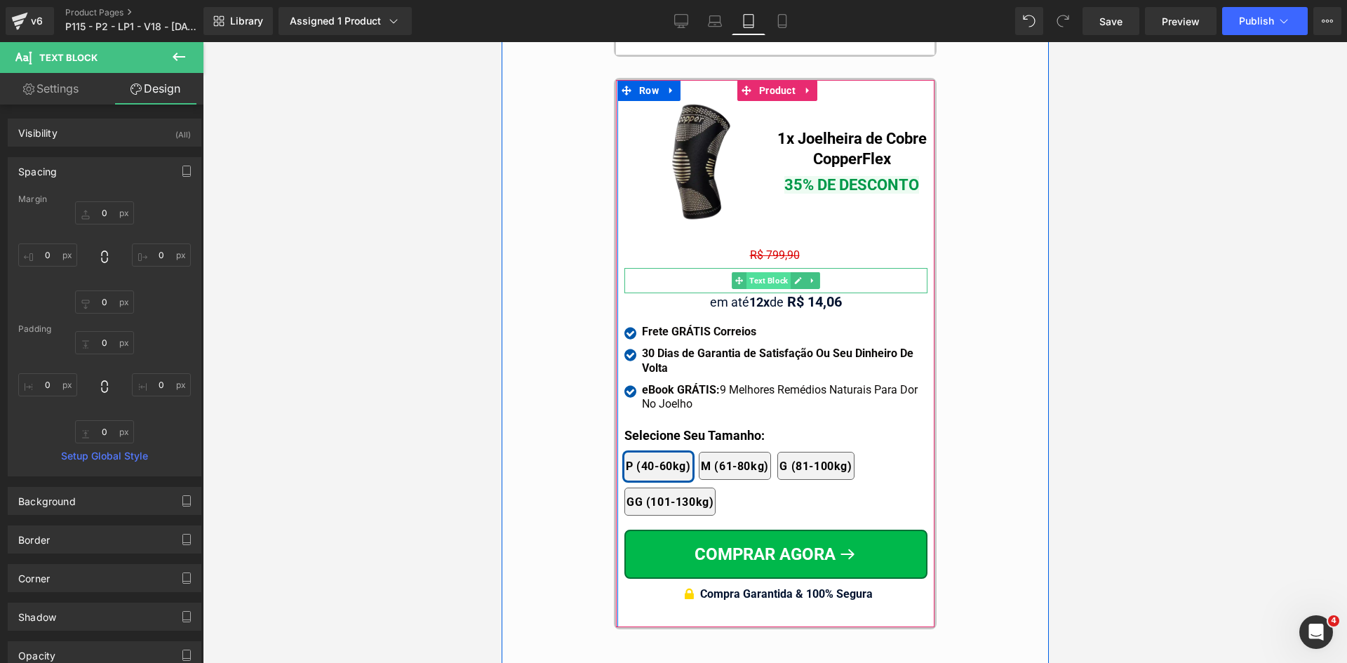
click at [770, 272] on span "Text Block" at bounding box center [768, 280] width 44 height 17
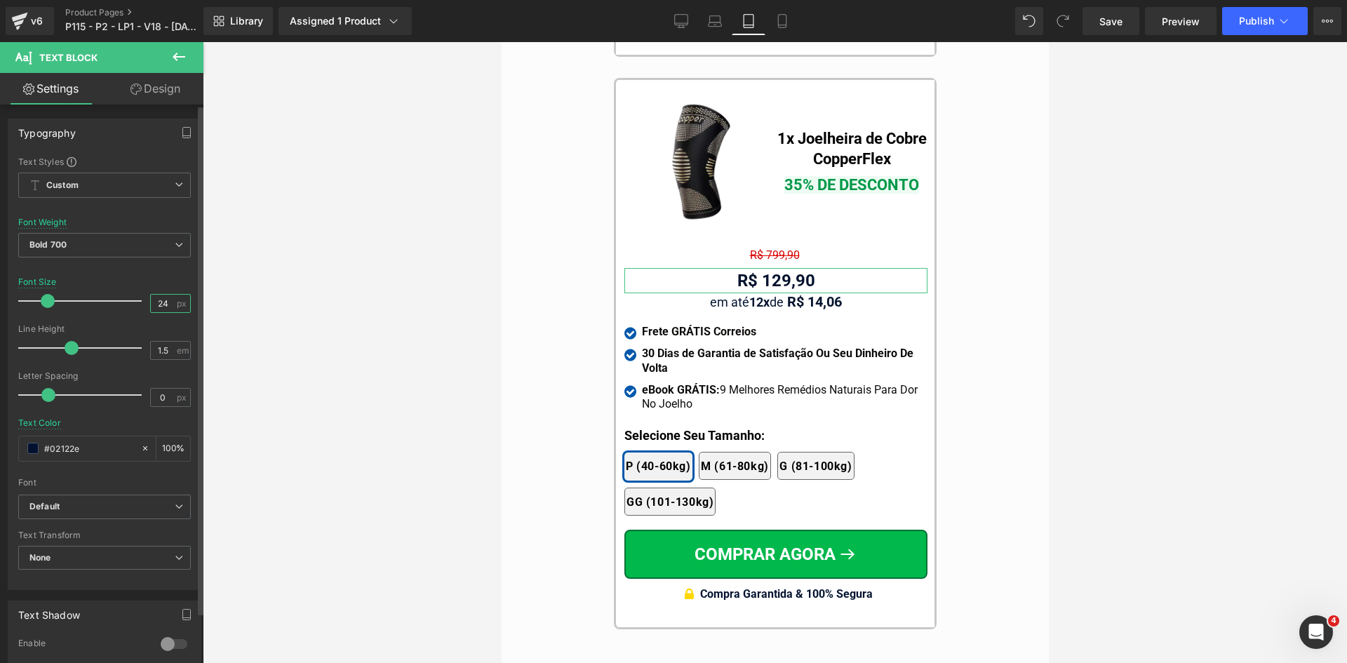
type input "26"
drag, startPoint x: 159, startPoint y: 300, endPoint x: 411, endPoint y: 287, distance: 252.8
click at [190, 300] on div "Text Styles Custom Custom Setup Global Style Custom Setup Global Style Thin 100…" at bounding box center [104, 372] width 192 height 433
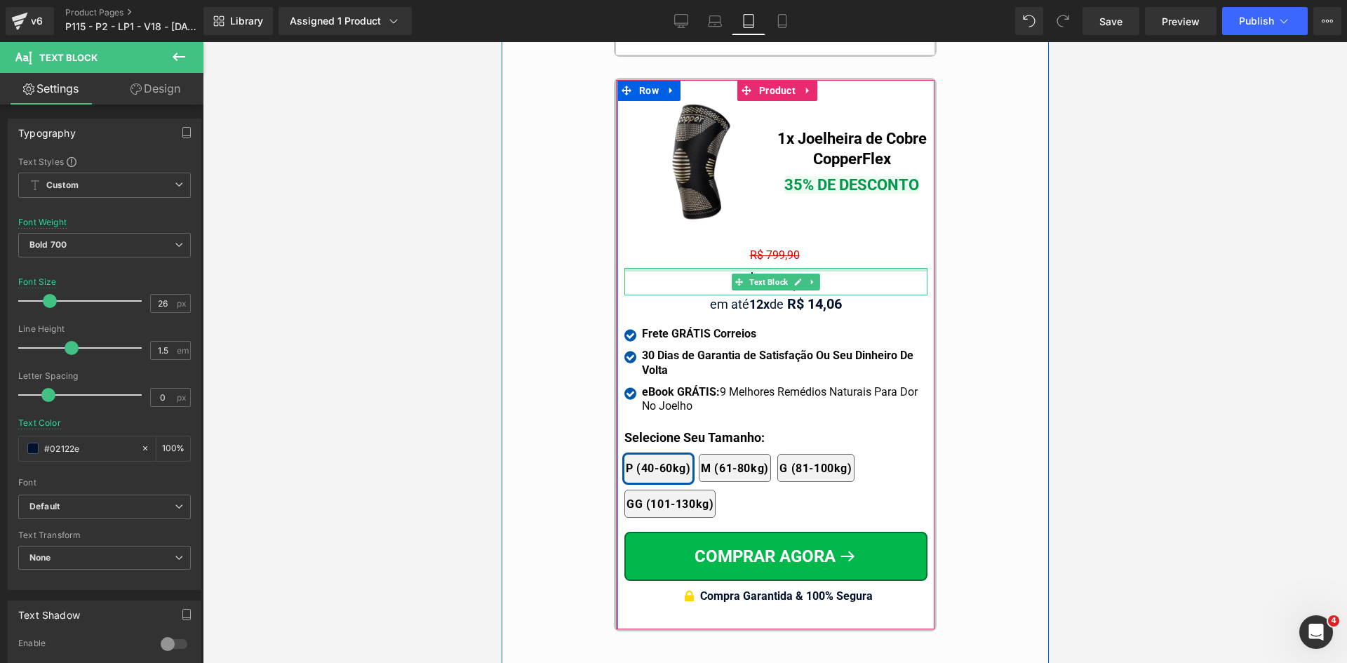
click at [756, 239] on span "Text Block" at bounding box center [758, 247] width 44 height 17
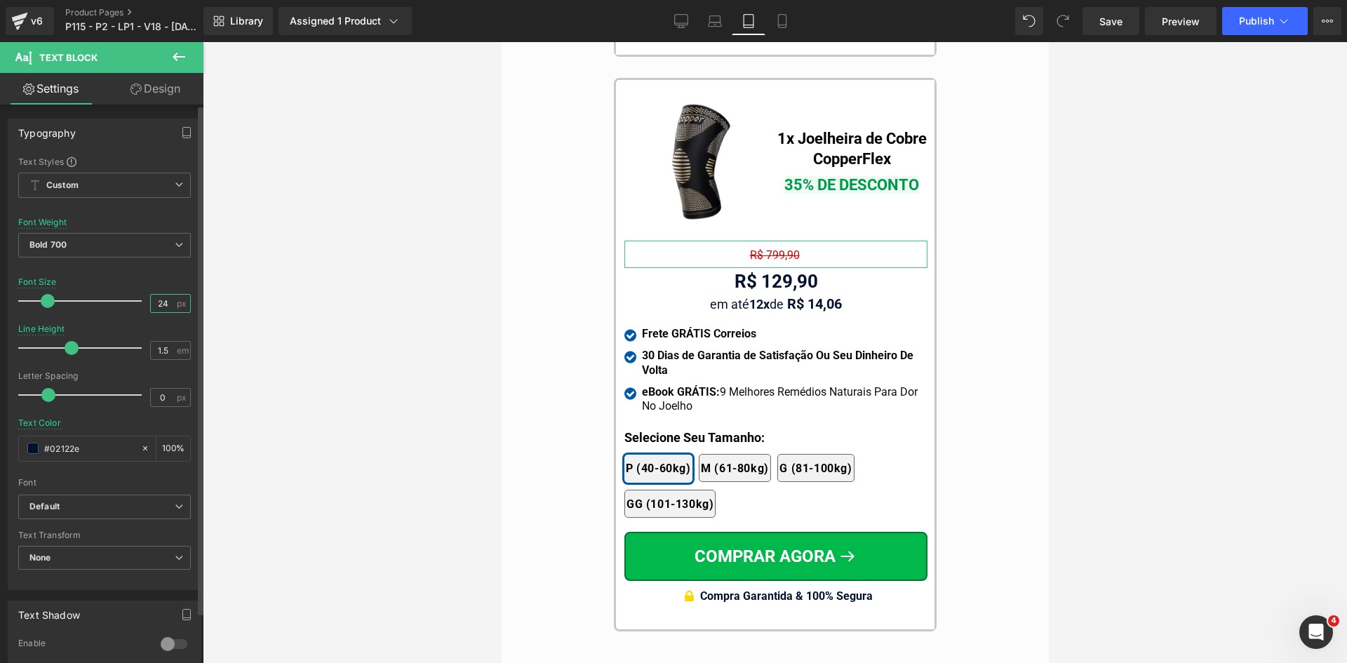
drag, startPoint x: 152, startPoint y: 304, endPoint x: 182, endPoint y: 302, distance: 30.9
click at [182, 302] on div "24 px" at bounding box center [170, 303] width 41 height 19
type input "16"
drag, startPoint x: 158, startPoint y: 351, endPoint x: 196, endPoint y: 350, distance: 38.6
click at [177, 352] on div "1.5 em" at bounding box center [170, 350] width 41 height 19
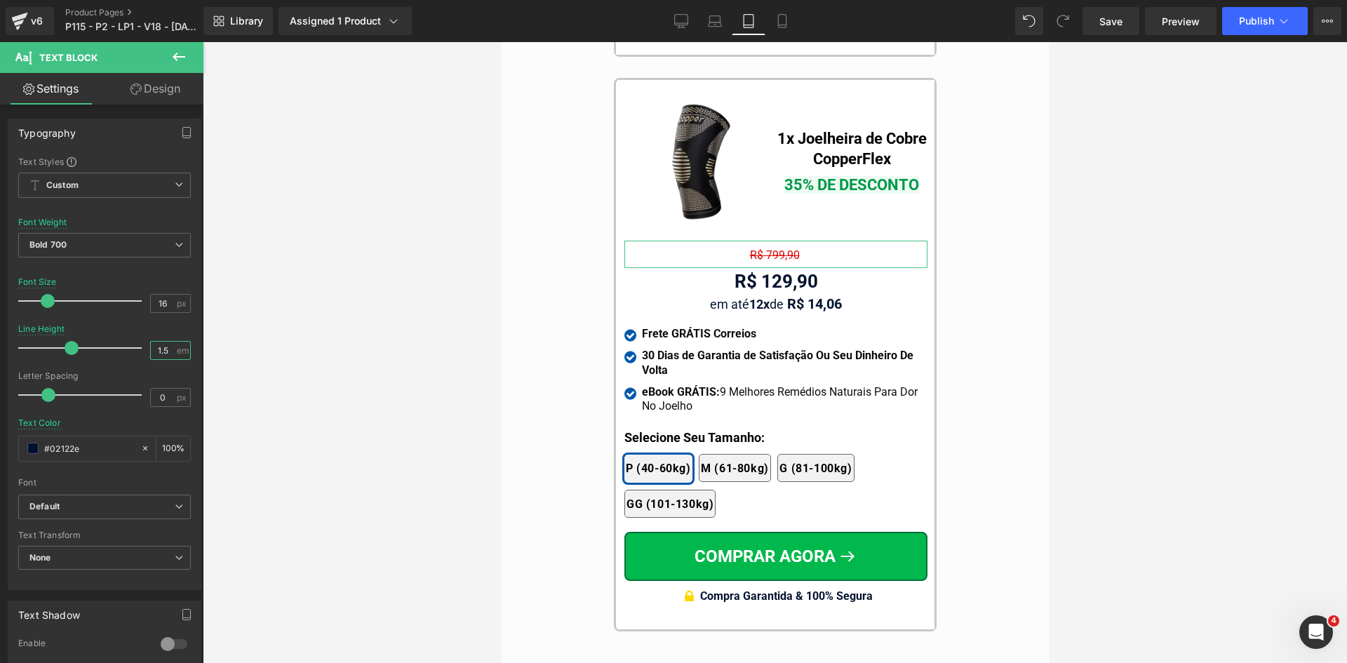
type input "1.2"
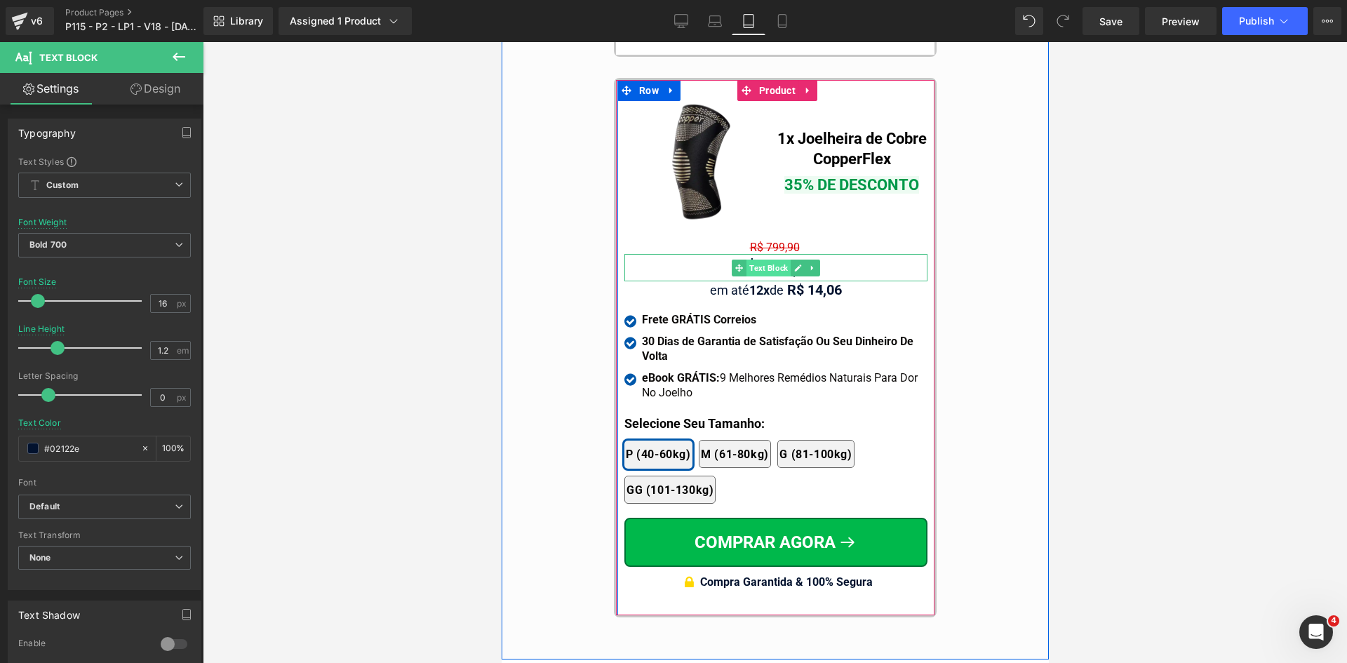
click at [768, 260] on span "Text Block" at bounding box center [768, 268] width 44 height 17
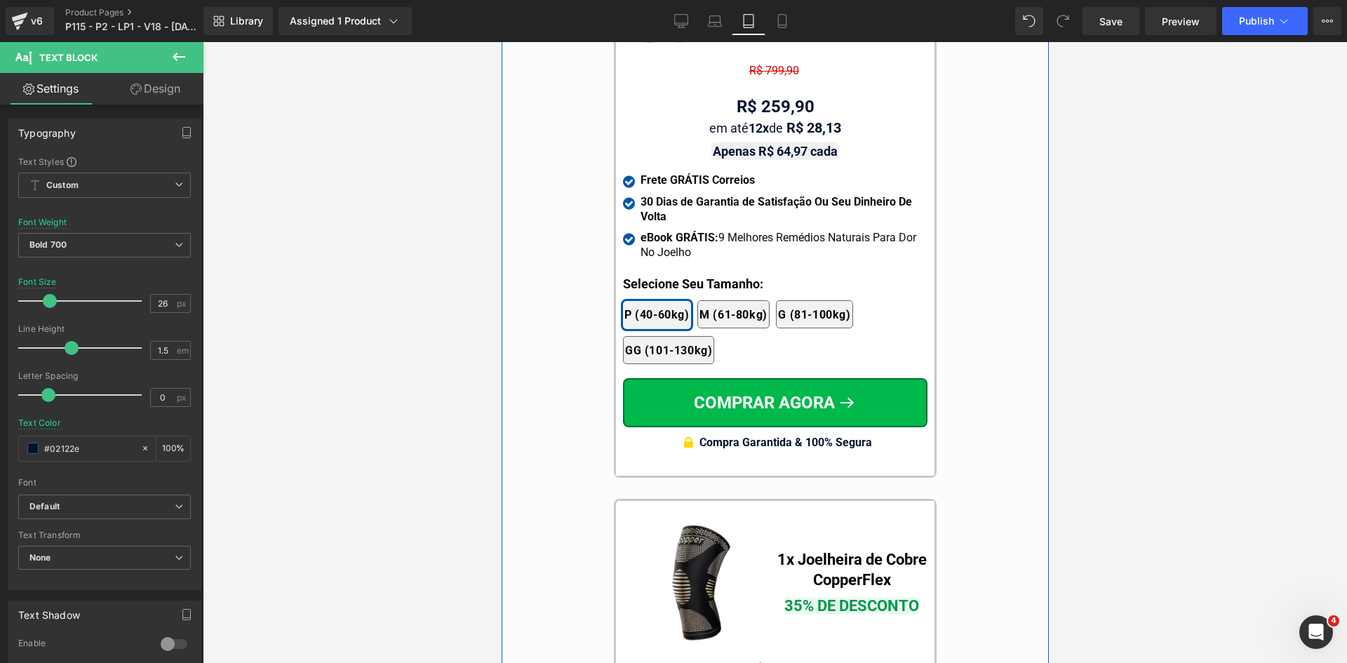
scroll to position [12594, 0]
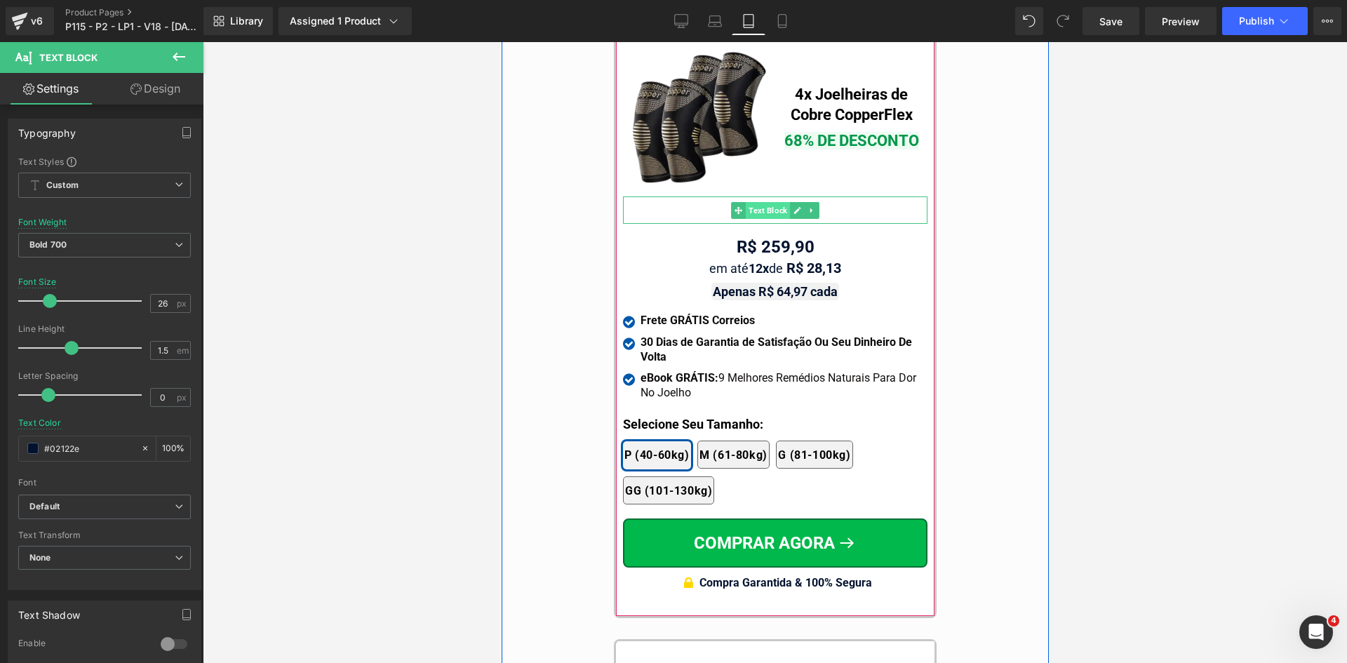
click at [768, 202] on span "Text Block" at bounding box center [767, 210] width 44 height 17
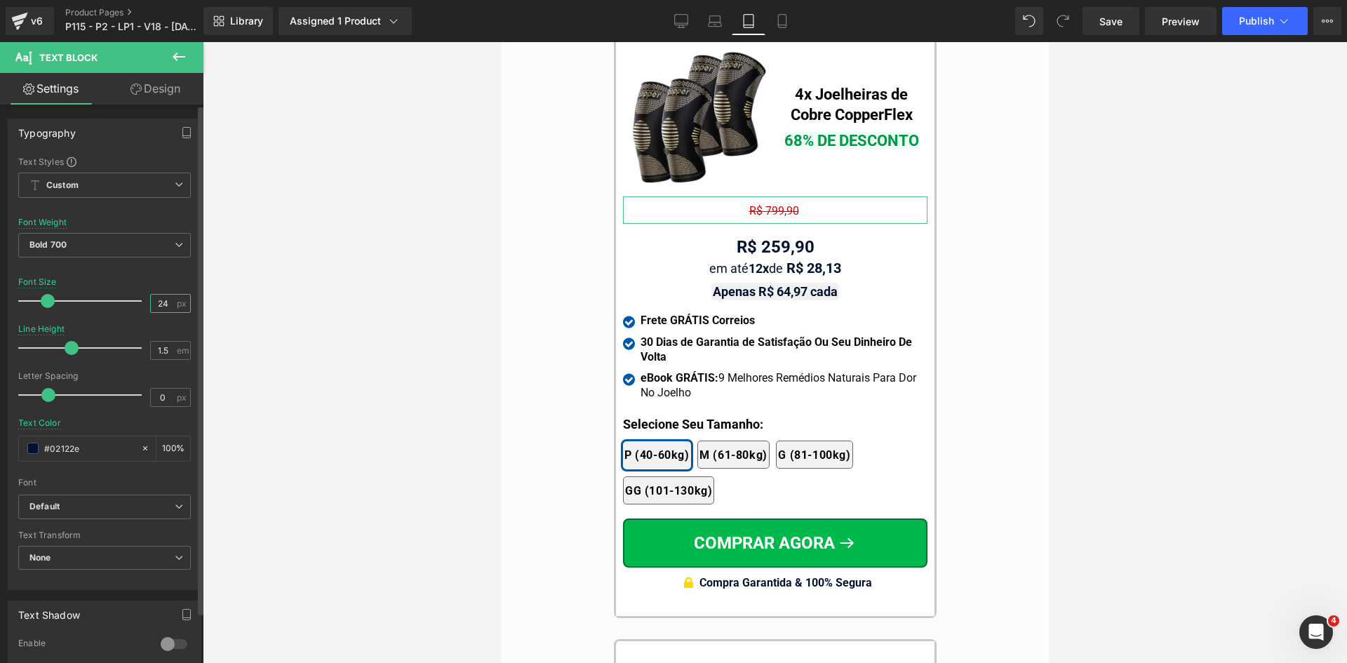
click at [180, 304] on div "24 px" at bounding box center [170, 303] width 41 height 19
type input "16"
drag, startPoint x: 172, startPoint y: 354, endPoint x: 266, endPoint y: 354, distance: 94.0
click at [175, 354] on div "1.5 em" at bounding box center [170, 350] width 41 height 19
type input "1.2"
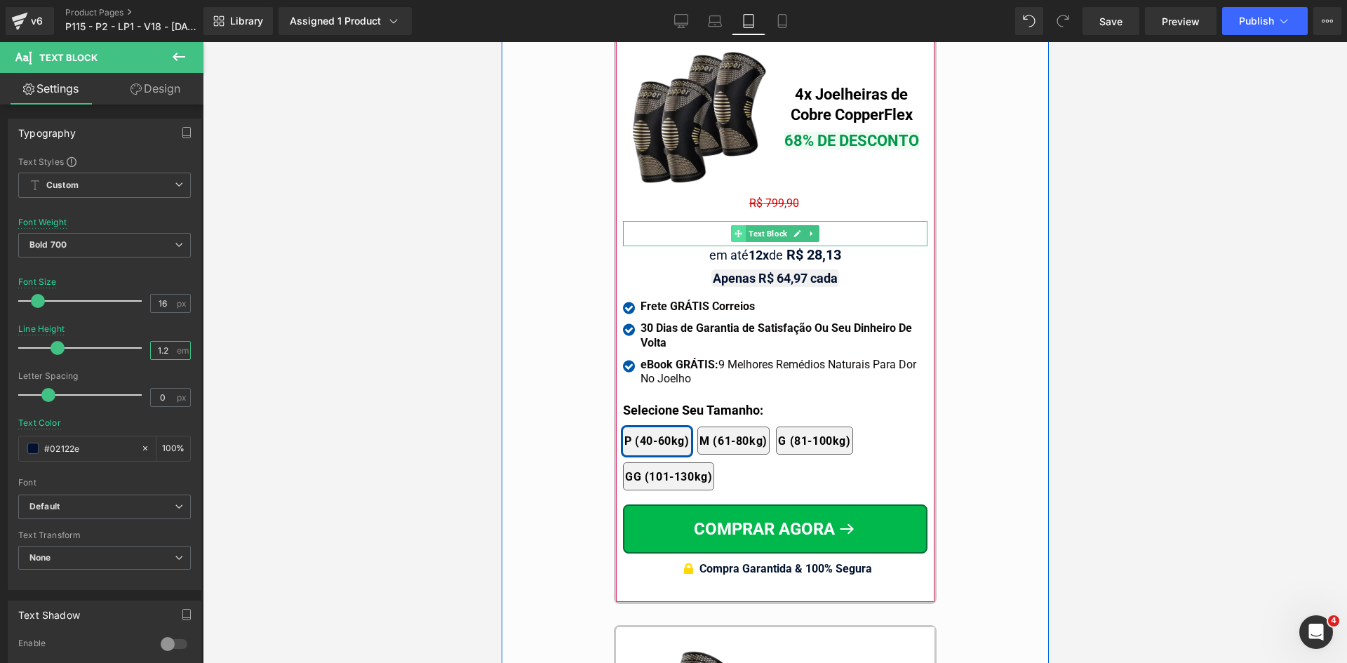
drag, startPoint x: 764, startPoint y: 203, endPoint x: 732, endPoint y: 205, distance: 31.6
click at [765, 225] on span "Text Block" at bounding box center [767, 233] width 44 height 17
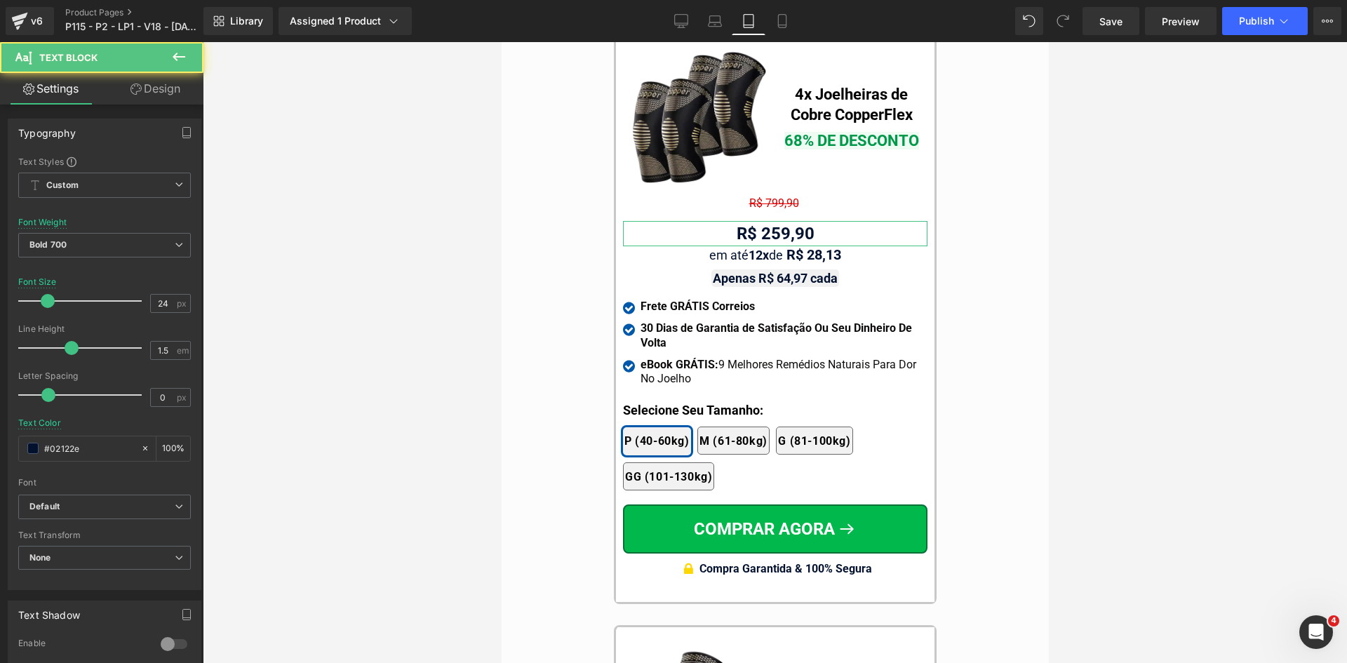
click at [140, 79] on link "Design" at bounding box center [156, 89] width 102 height 32
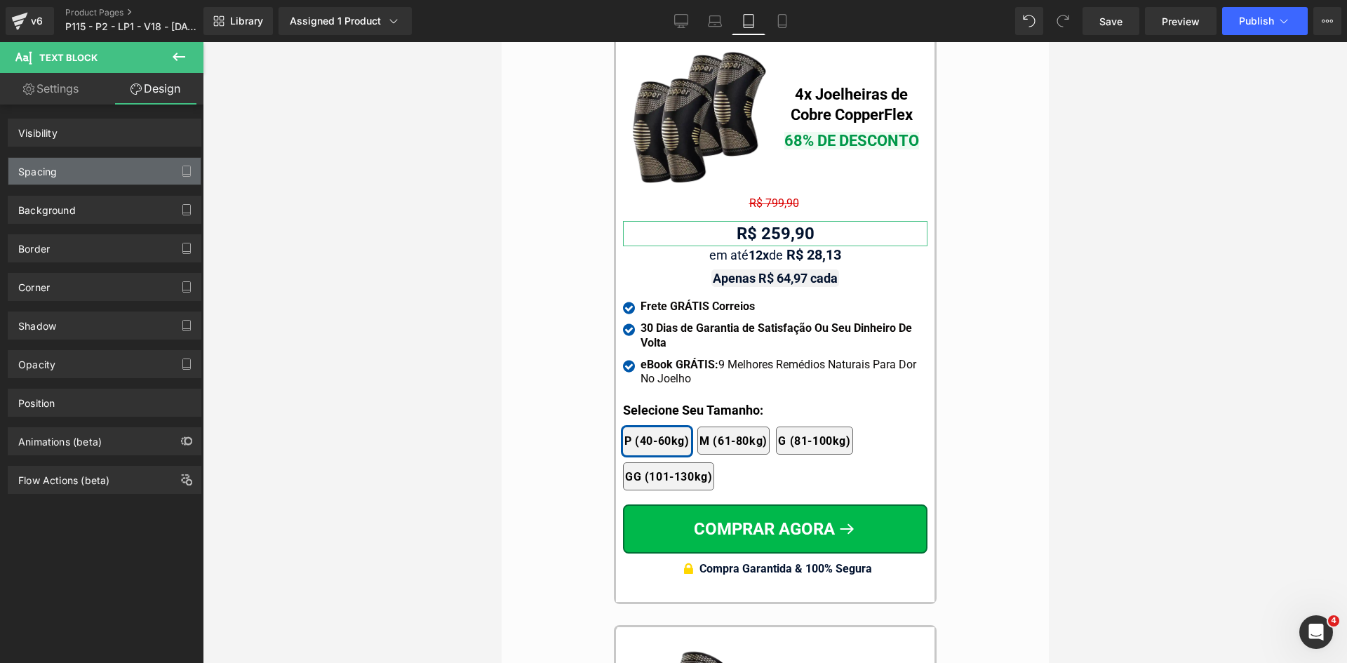
click at [43, 178] on div "Spacing" at bounding box center [104, 171] width 192 height 27
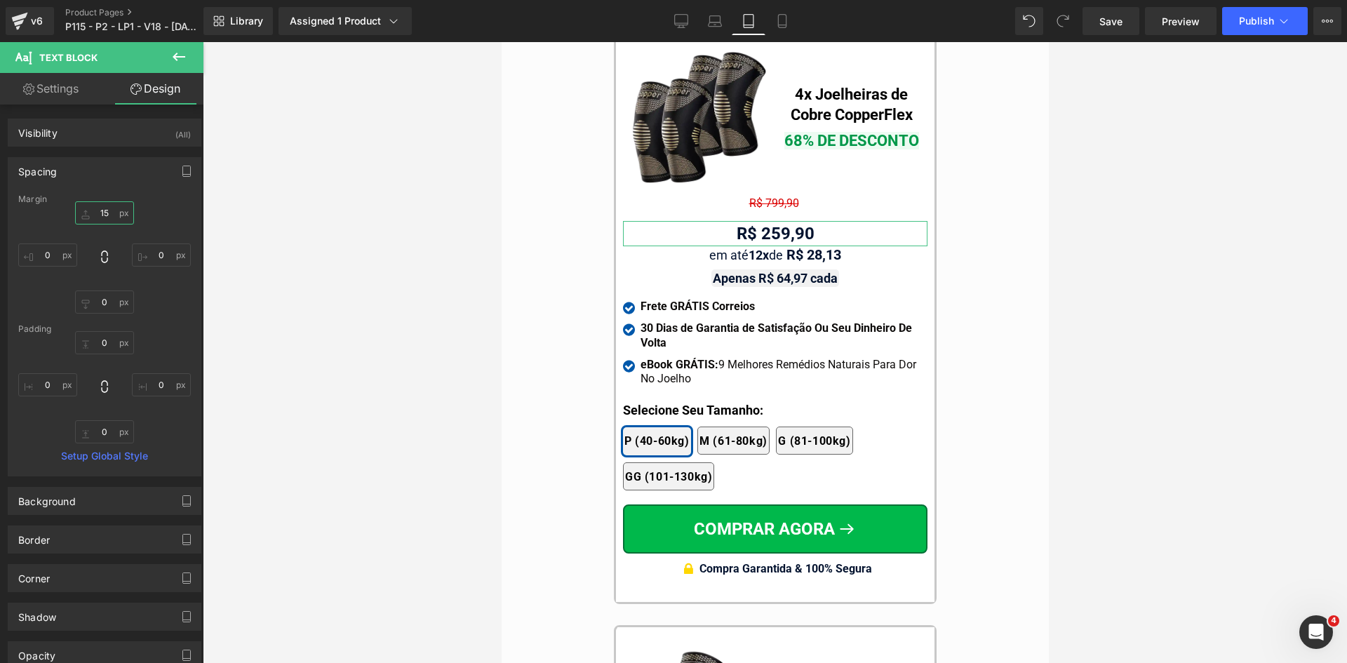
click at [105, 221] on input "15" at bounding box center [104, 212] width 59 height 23
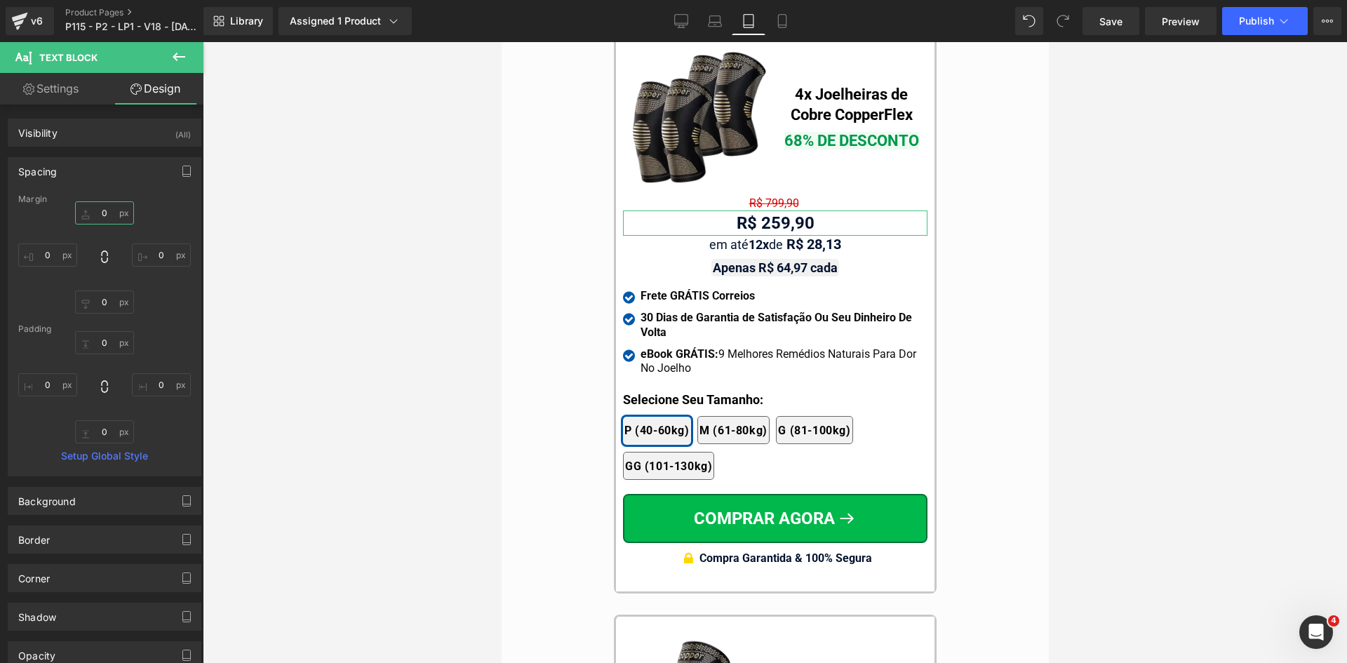
type input "0"
click at [63, 98] on link "Settings" at bounding box center [51, 89] width 102 height 32
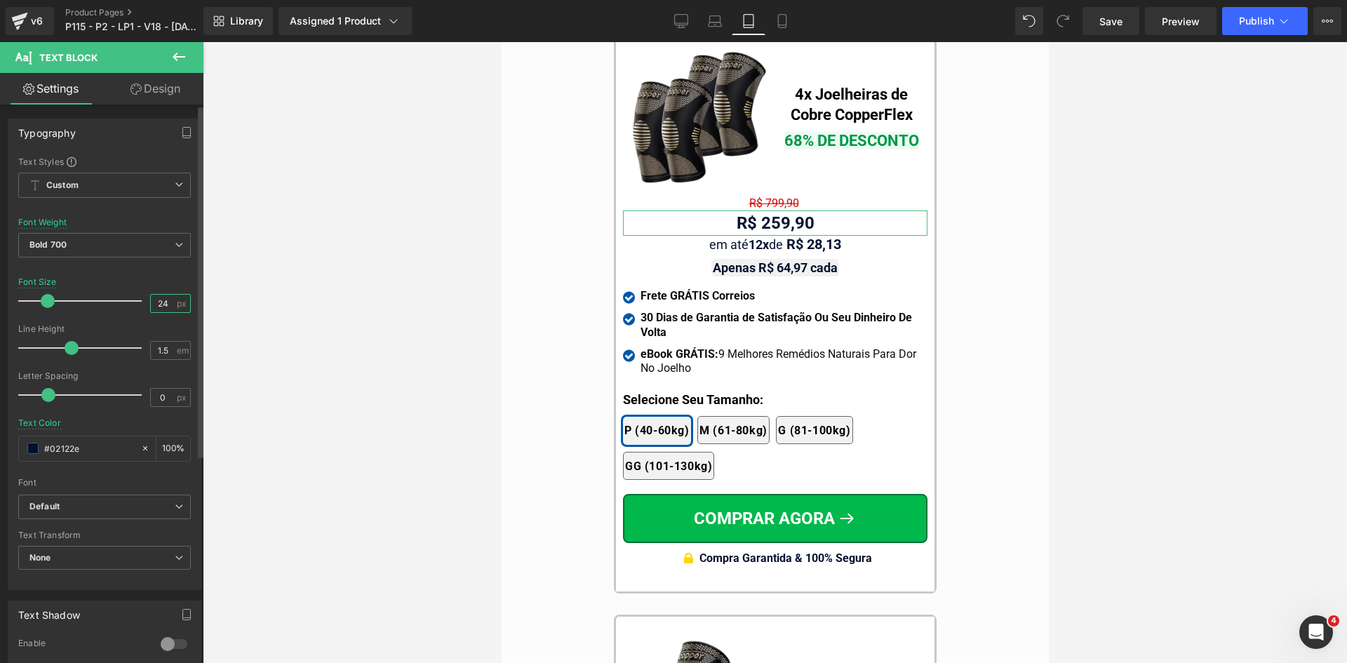
drag, startPoint x: 158, startPoint y: 306, endPoint x: 167, endPoint y: 307, distance: 9.2
click at [167, 307] on input "24" at bounding box center [163, 304] width 25 height 18
type input "26"
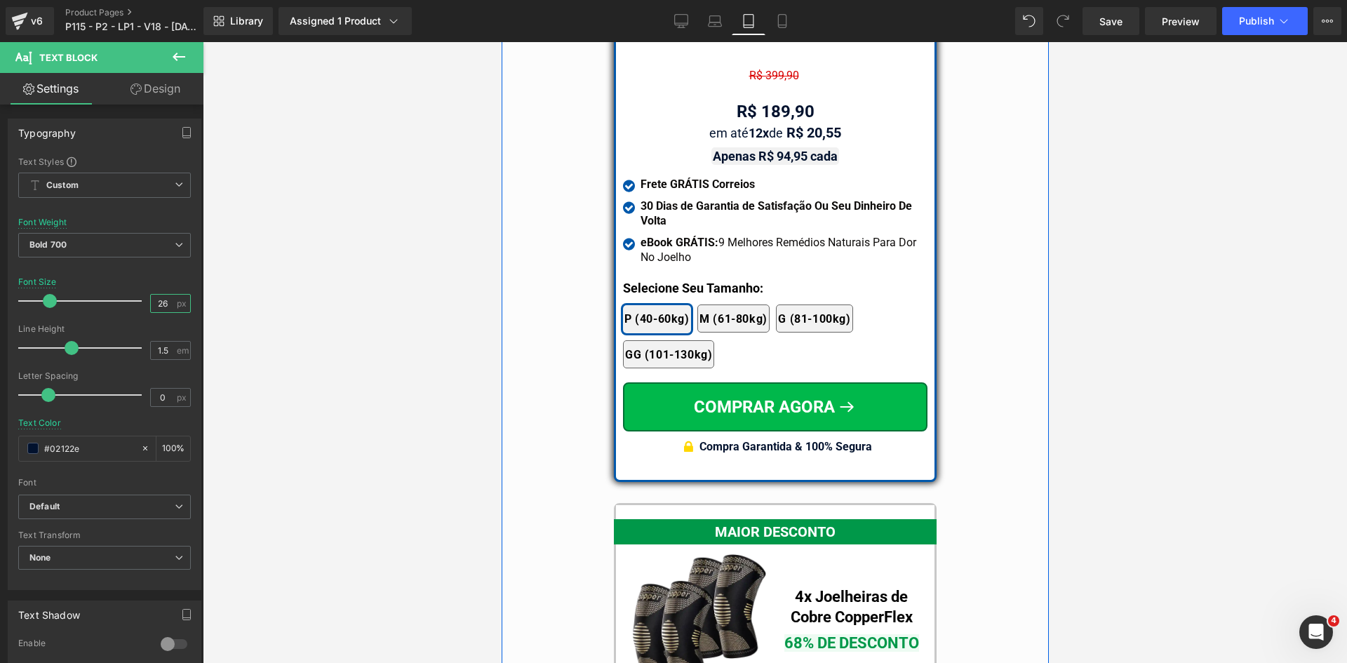
scroll to position [11752, 0]
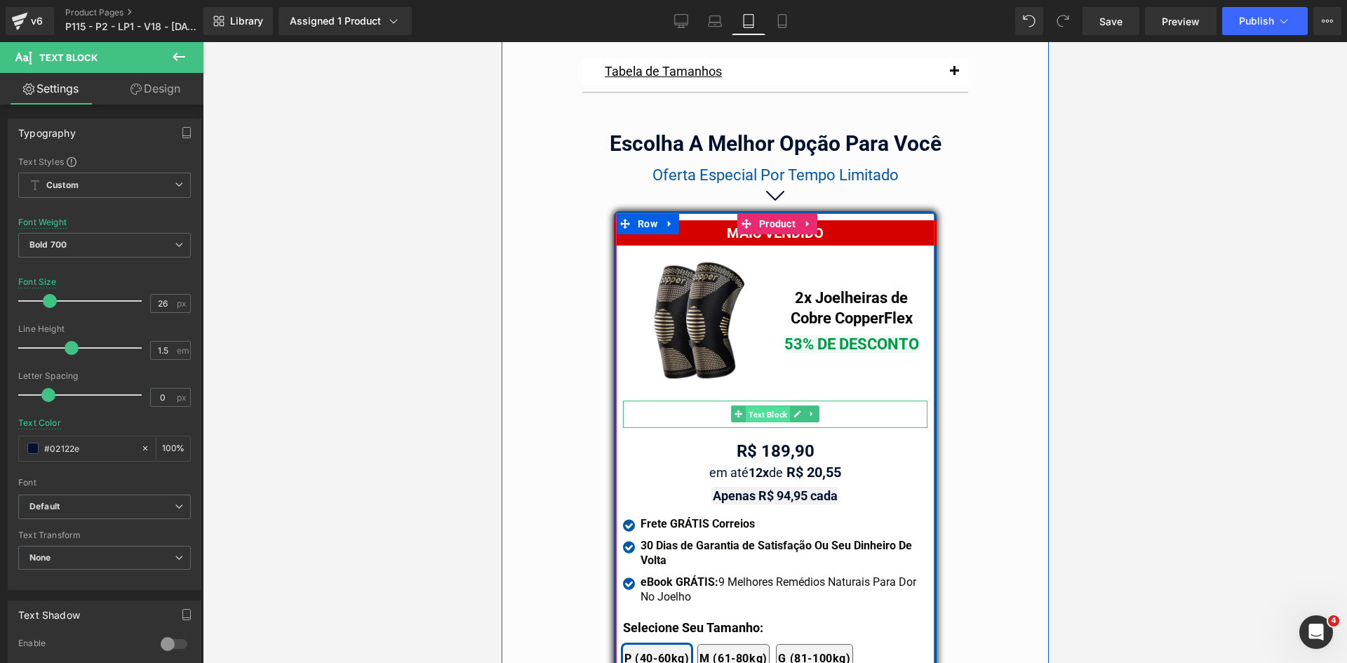
click at [765, 406] on span "Text Block" at bounding box center [767, 414] width 44 height 17
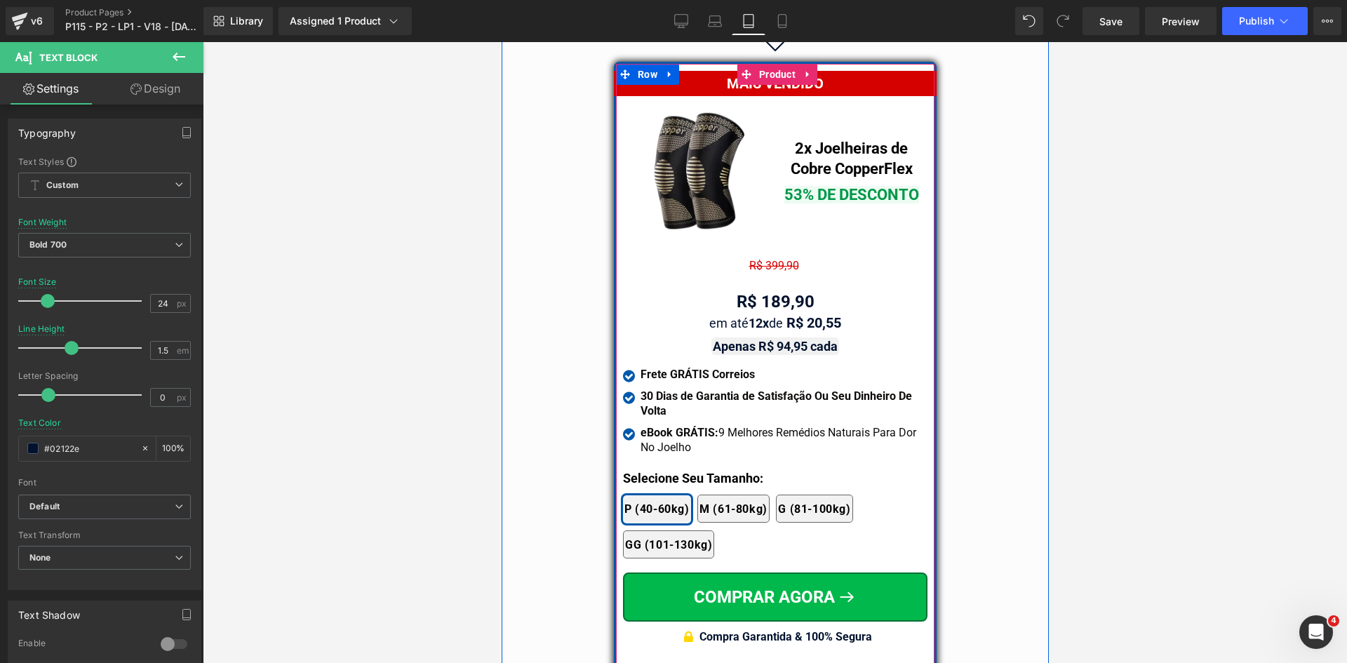
scroll to position [11963, 0]
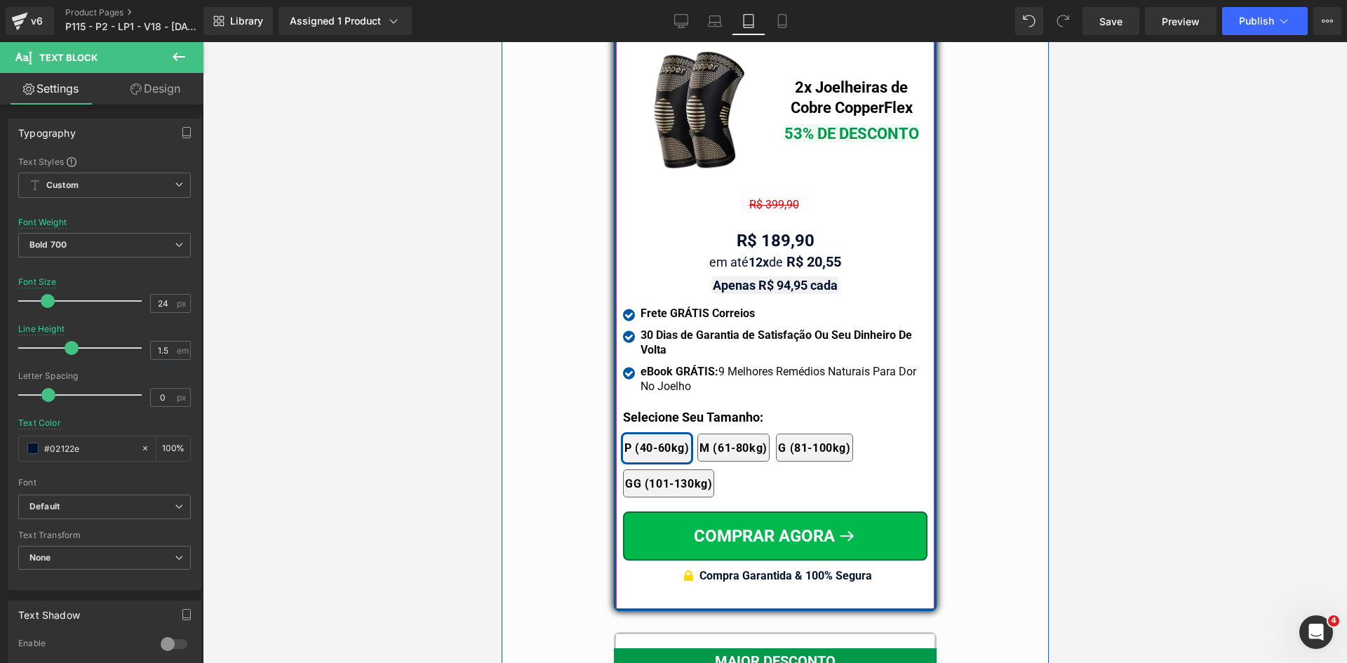
click at [763, 233] on span "Text Block" at bounding box center [756, 241] width 44 height 17
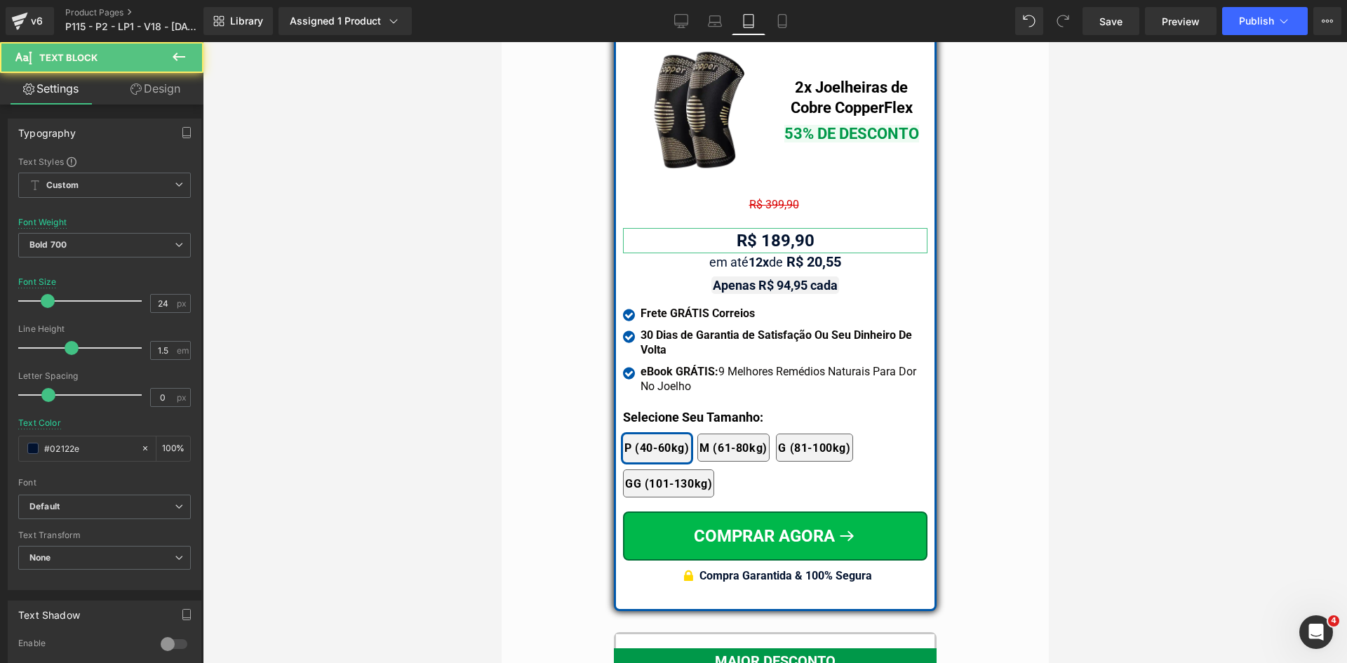
click at [167, 94] on link "Design" at bounding box center [156, 89] width 102 height 32
click at [0, 0] on div "Spacing" at bounding box center [0, 0] width 0 height 0
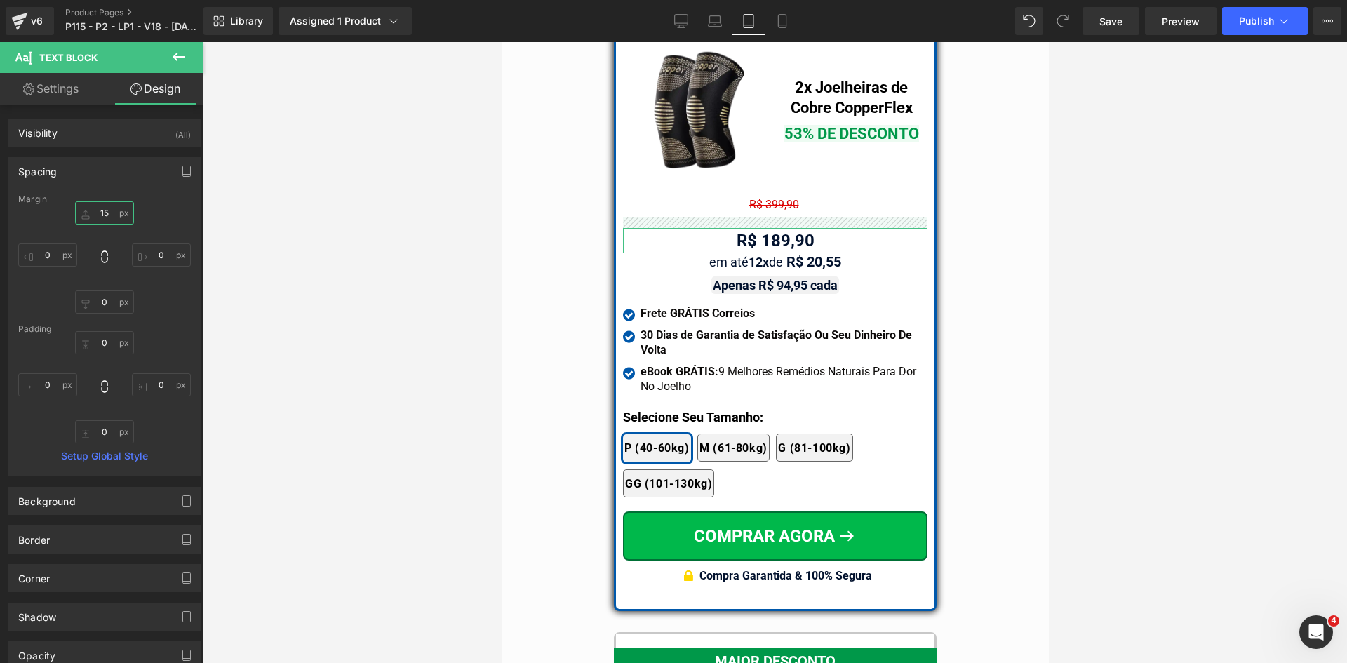
click at [98, 217] on input "text" at bounding box center [104, 212] width 59 height 23
type input "0"
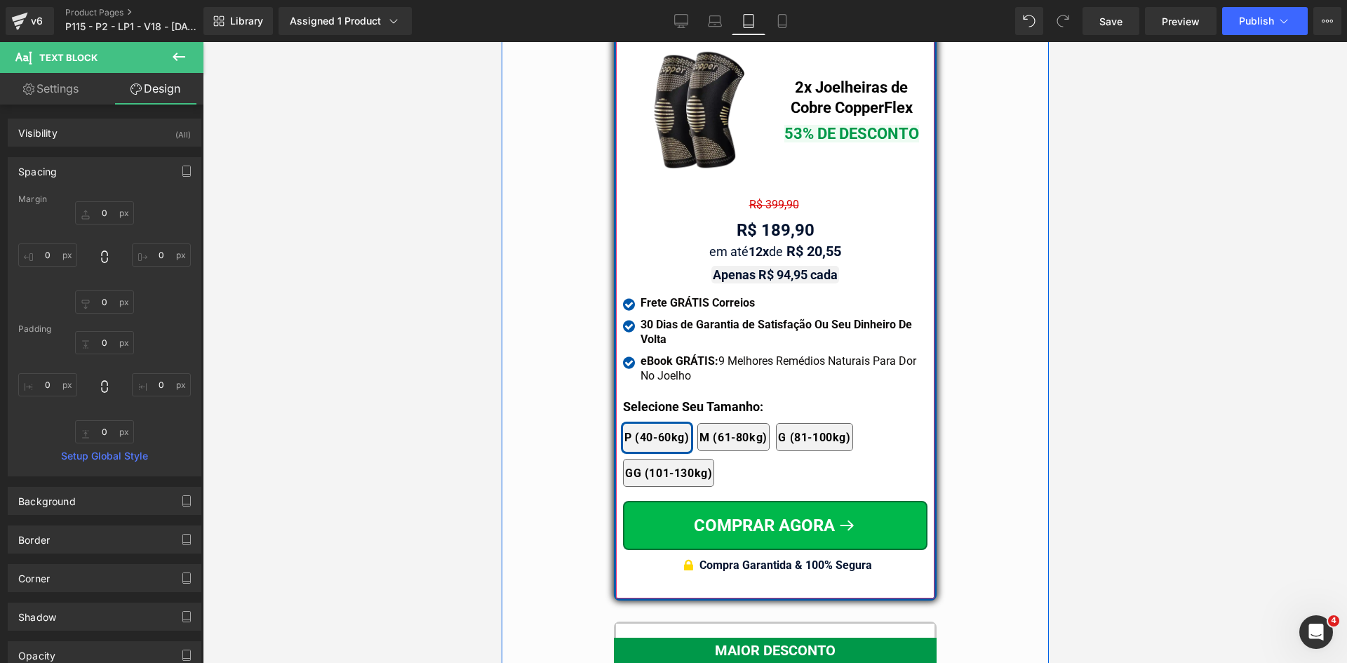
click at [759, 190] on div "R$ 399,90 Text Block" at bounding box center [774, 203] width 304 height 27
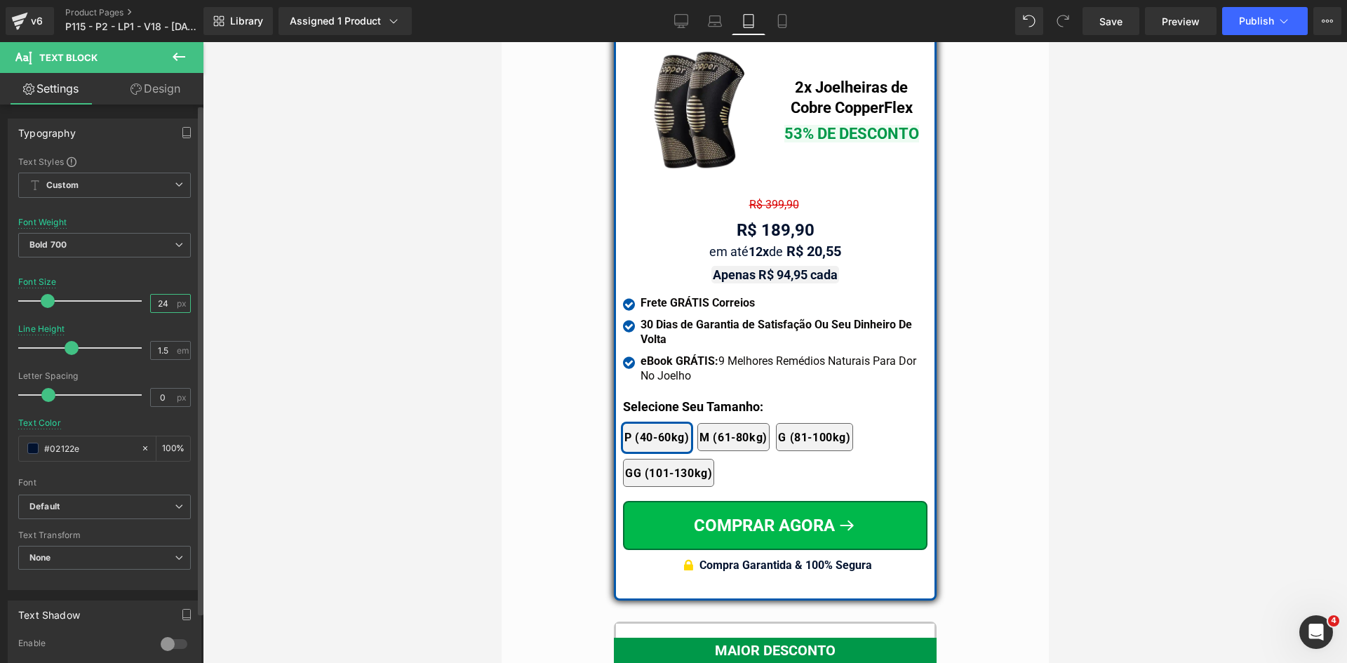
drag, startPoint x: 155, startPoint y: 303, endPoint x: 171, endPoint y: 303, distance: 16.1
click at [171, 303] on div "24 px" at bounding box center [170, 303] width 41 height 19
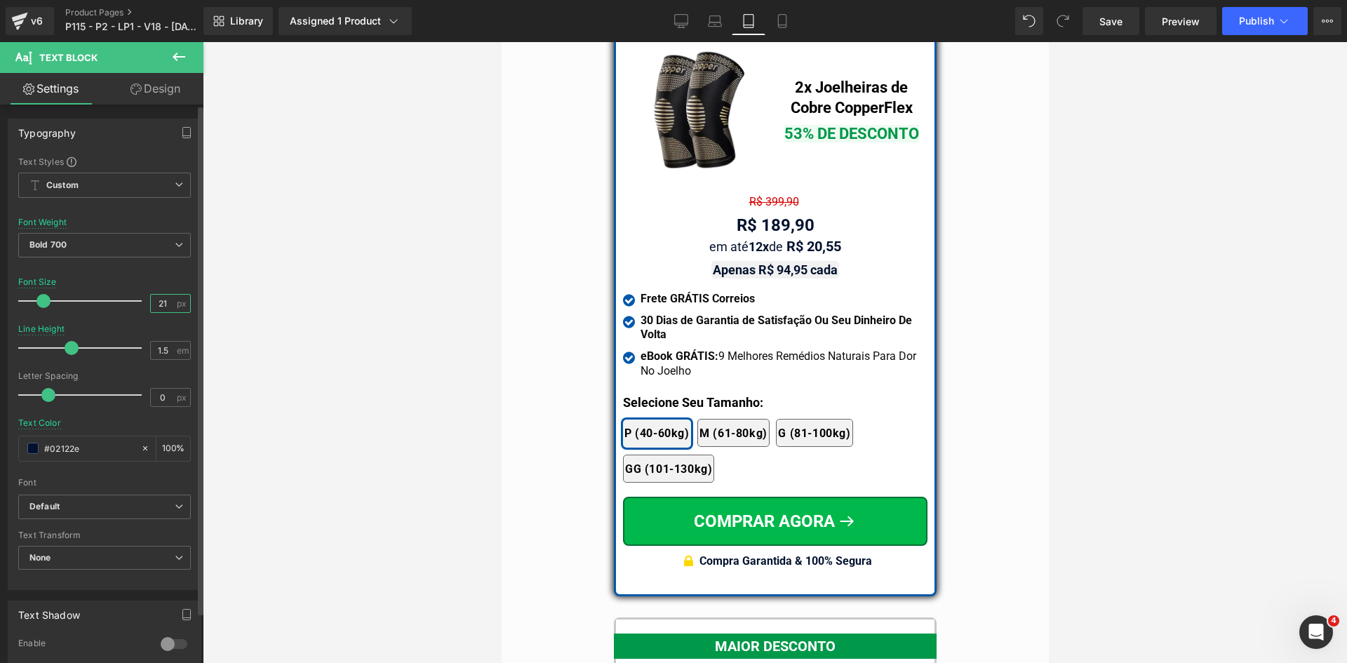
drag, startPoint x: 150, startPoint y: 304, endPoint x: 175, endPoint y: 305, distance: 25.3
click at [175, 304] on div "21 px" at bounding box center [170, 303] width 41 height 19
type input "16"
click at [168, 351] on input "1.5" at bounding box center [163, 351] width 25 height 18
type input "1.2"
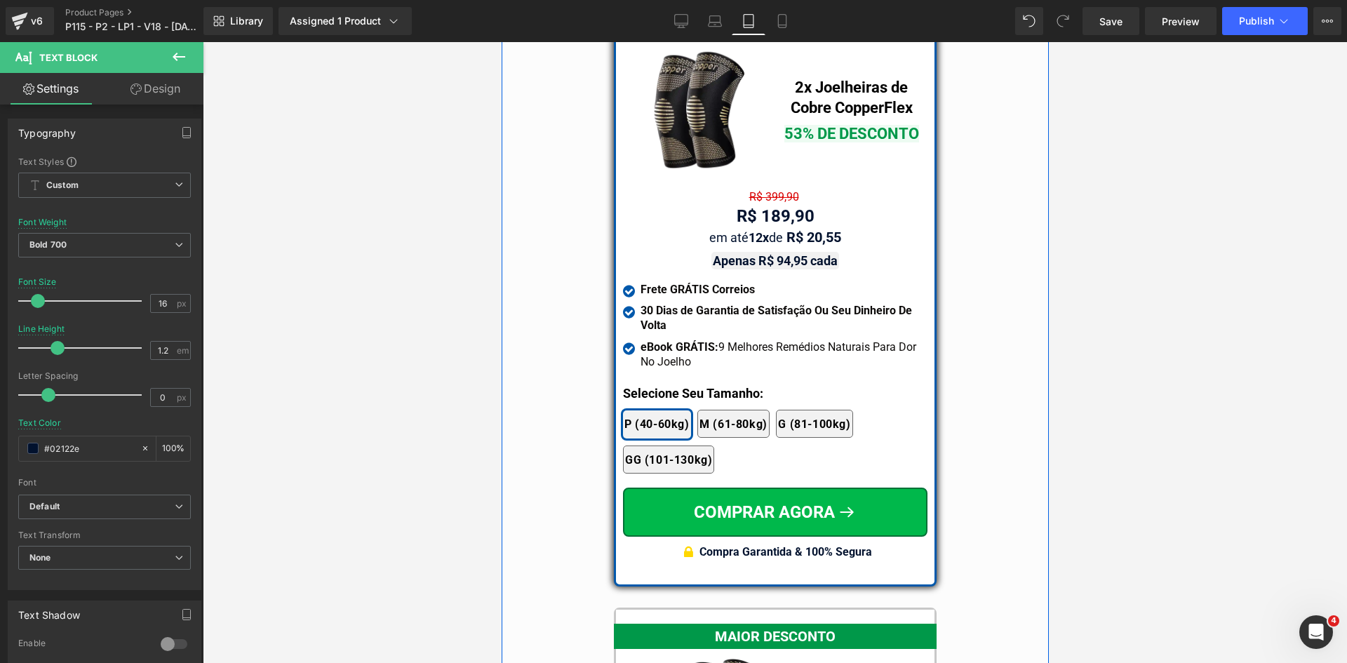
click at [759, 208] on span "Text Block" at bounding box center [767, 216] width 44 height 17
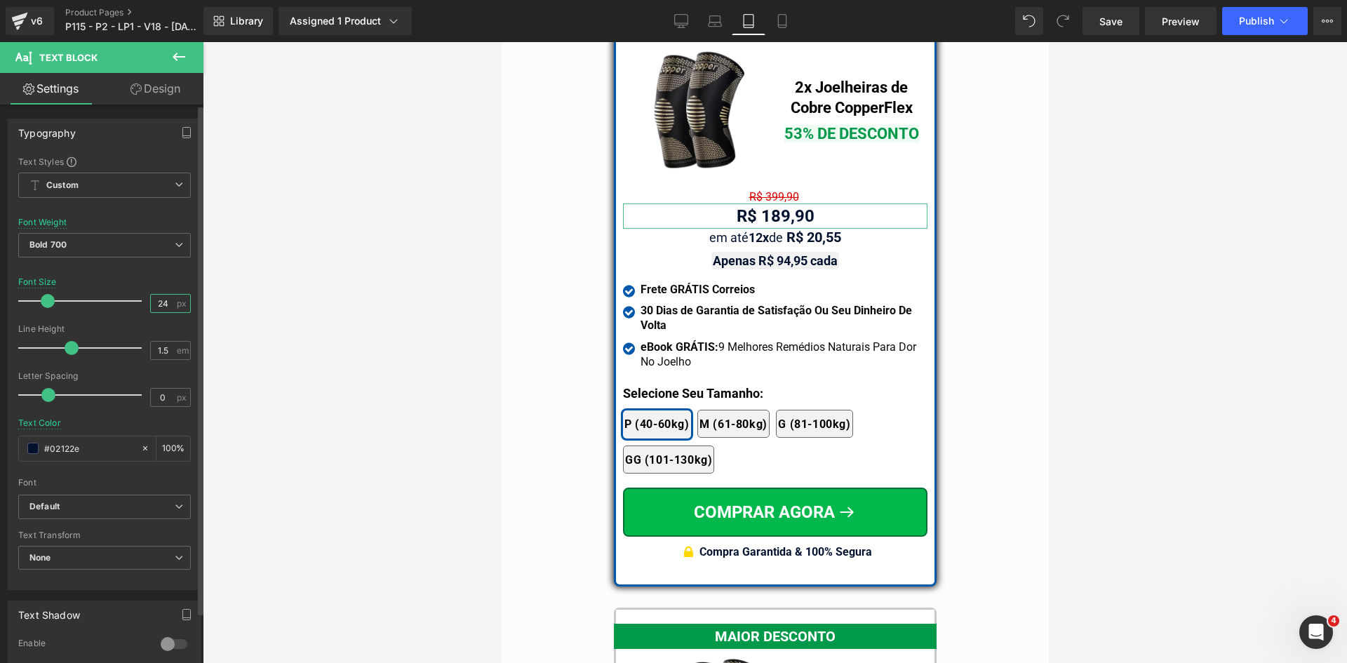
drag, startPoint x: 164, startPoint y: 300, endPoint x: 175, endPoint y: 300, distance: 10.5
click at [175, 300] on div "24 px" at bounding box center [170, 303] width 41 height 19
type input "26"
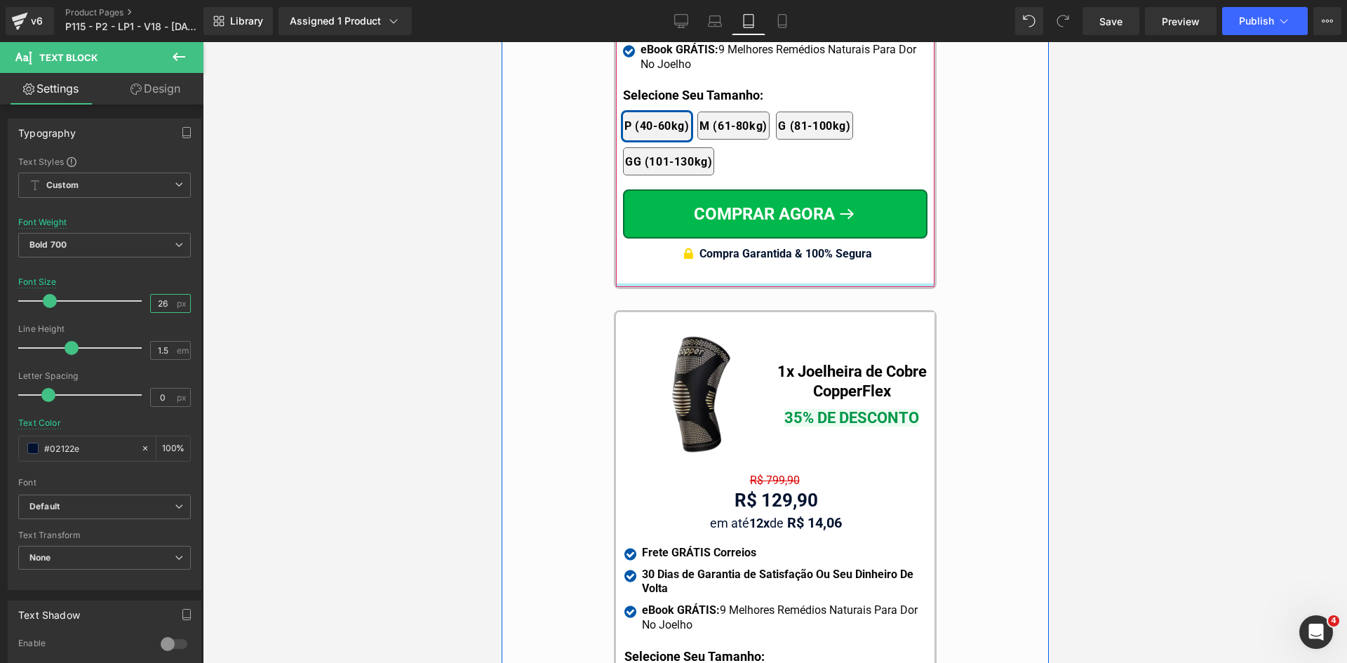
scroll to position [13015, 0]
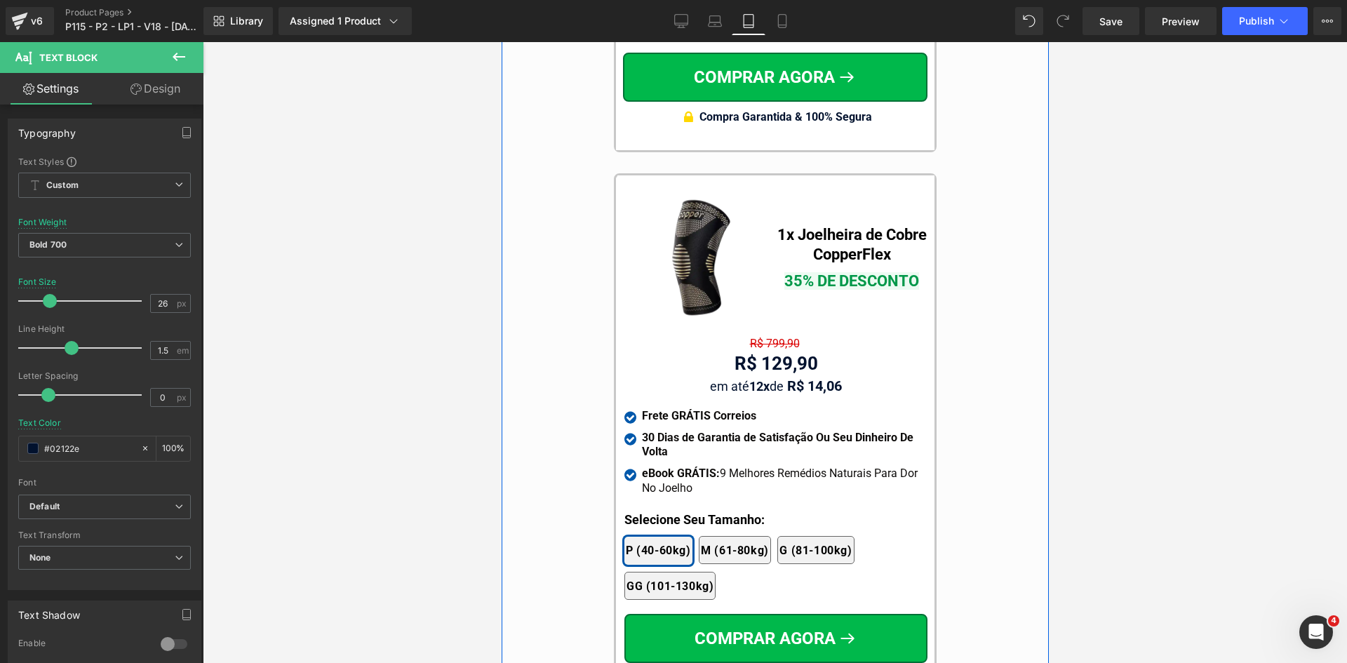
click at [755, 355] on span "Text Block" at bounding box center [768, 363] width 44 height 17
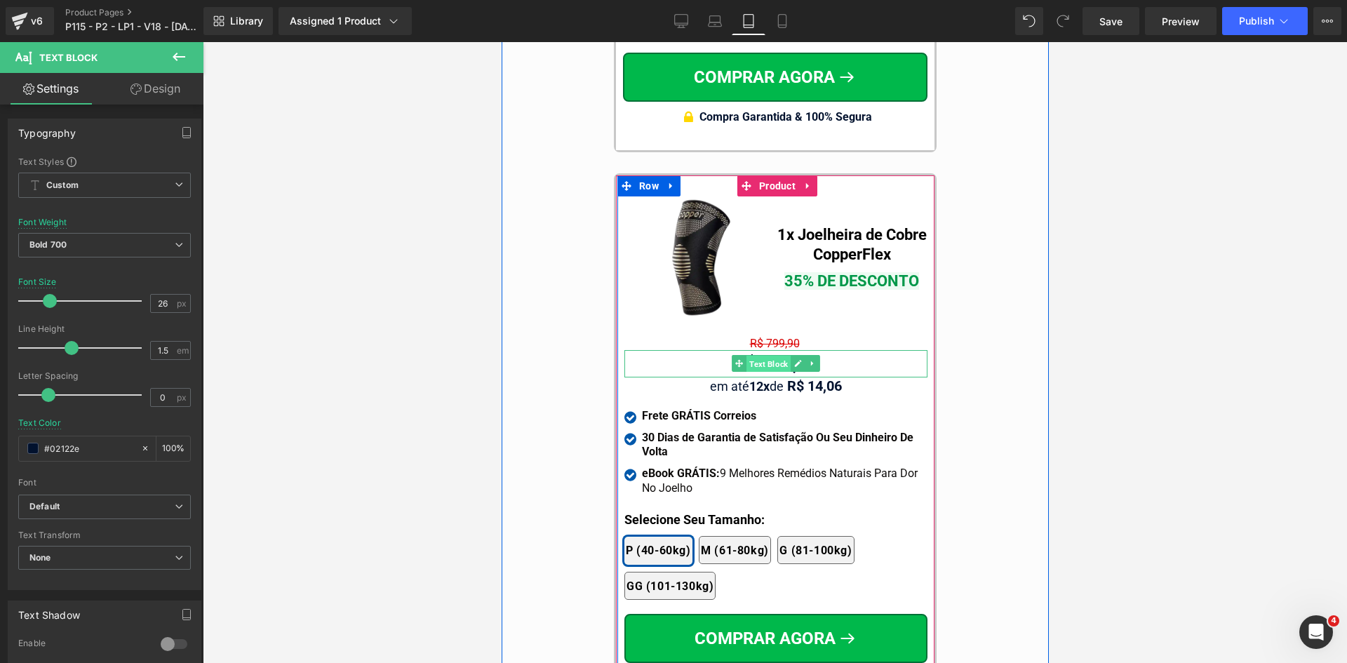
click at [757, 356] on span "Text Block" at bounding box center [768, 364] width 44 height 17
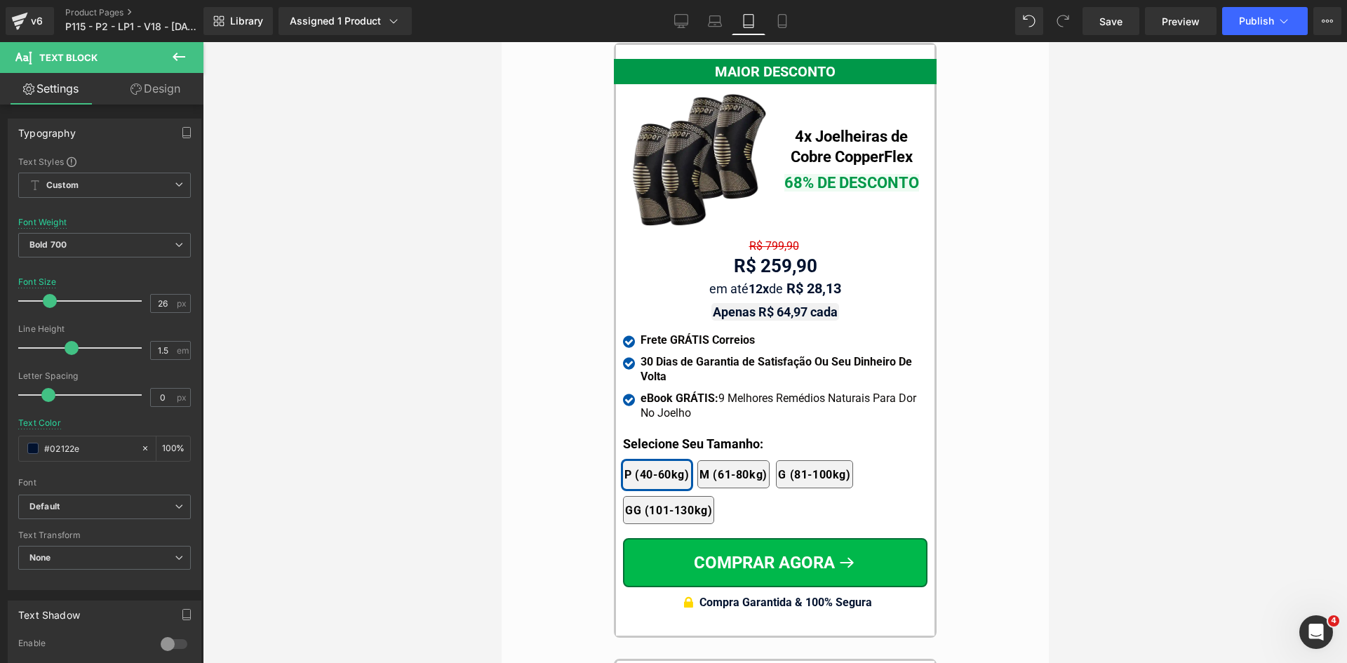
scroll to position [12524, 0]
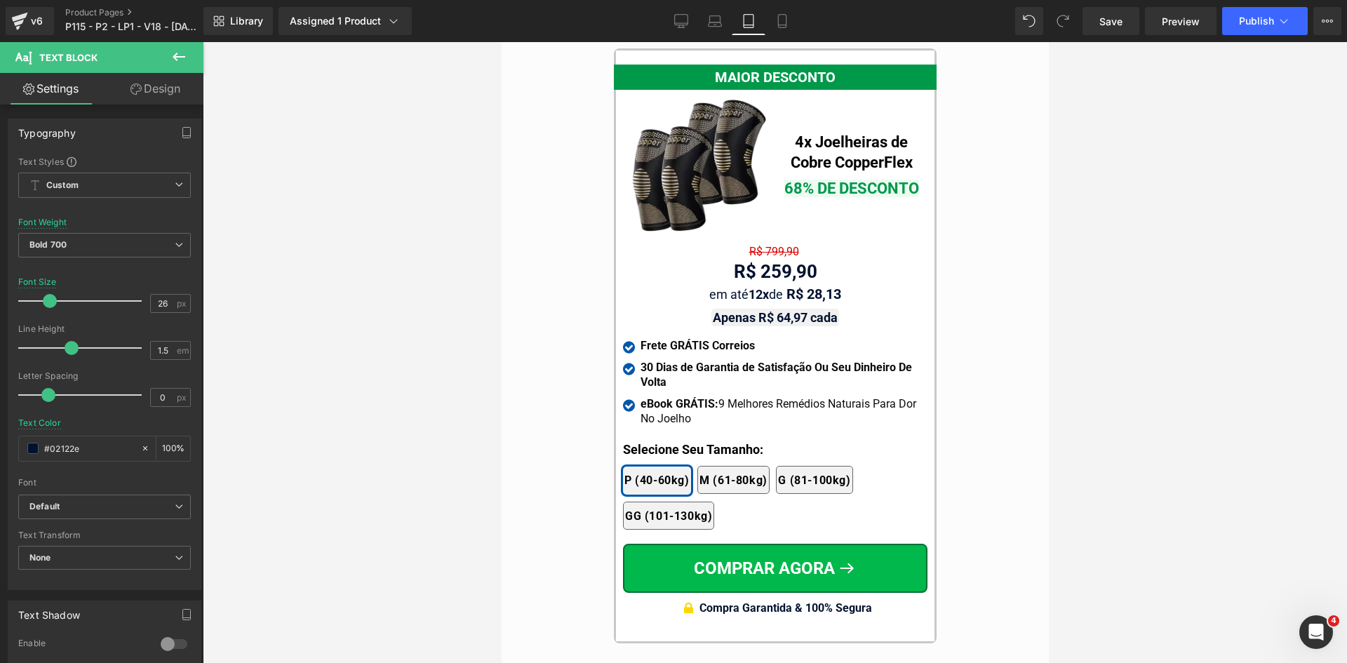
click at [768, 258] on div "R$ 259,90 Text Block" at bounding box center [774, 271] width 304 height 27
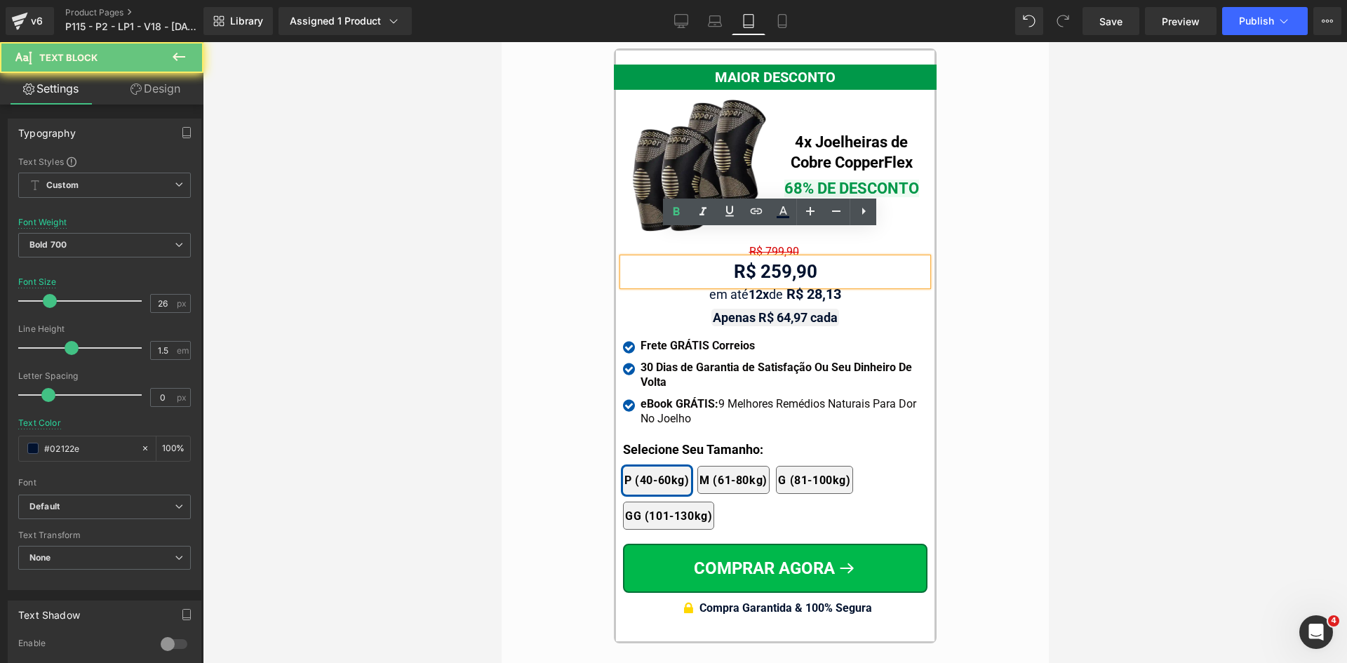
click at [768, 258] on div "R$ 259,90" at bounding box center [774, 271] width 304 height 27
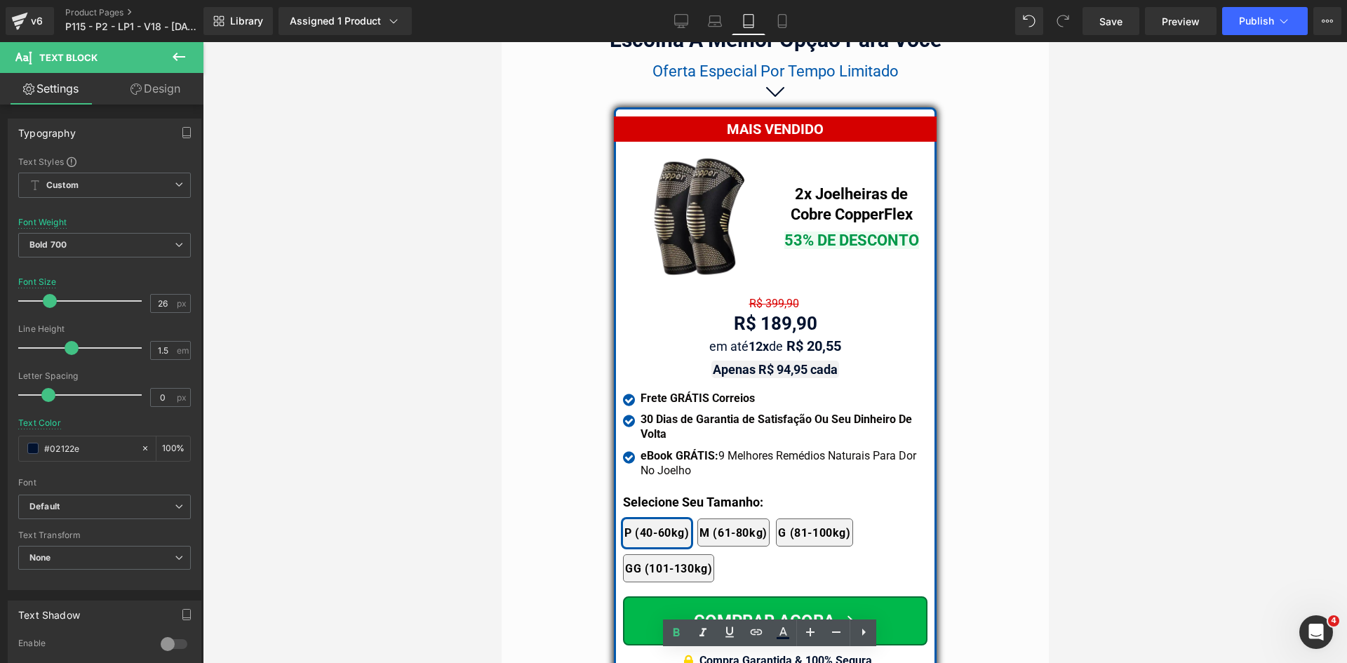
scroll to position [11822, 0]
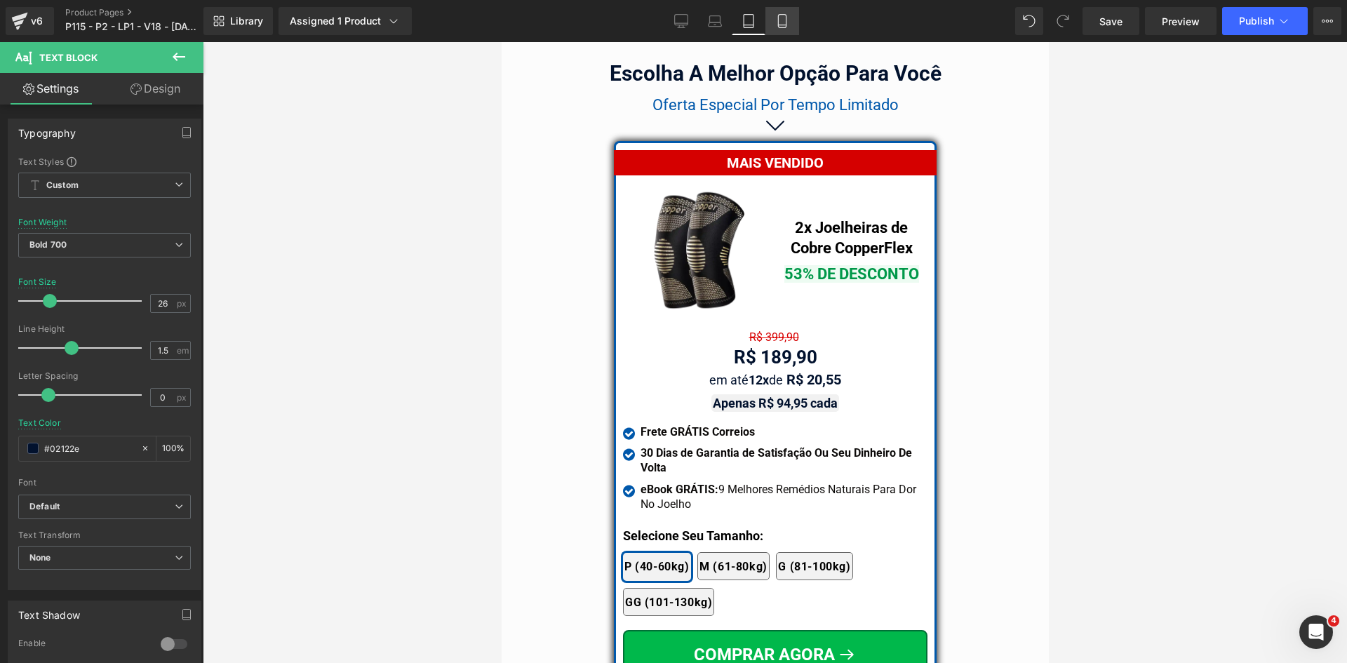
click at [777, 14] on icon at bounding box center [782, 21] width 14 height 14
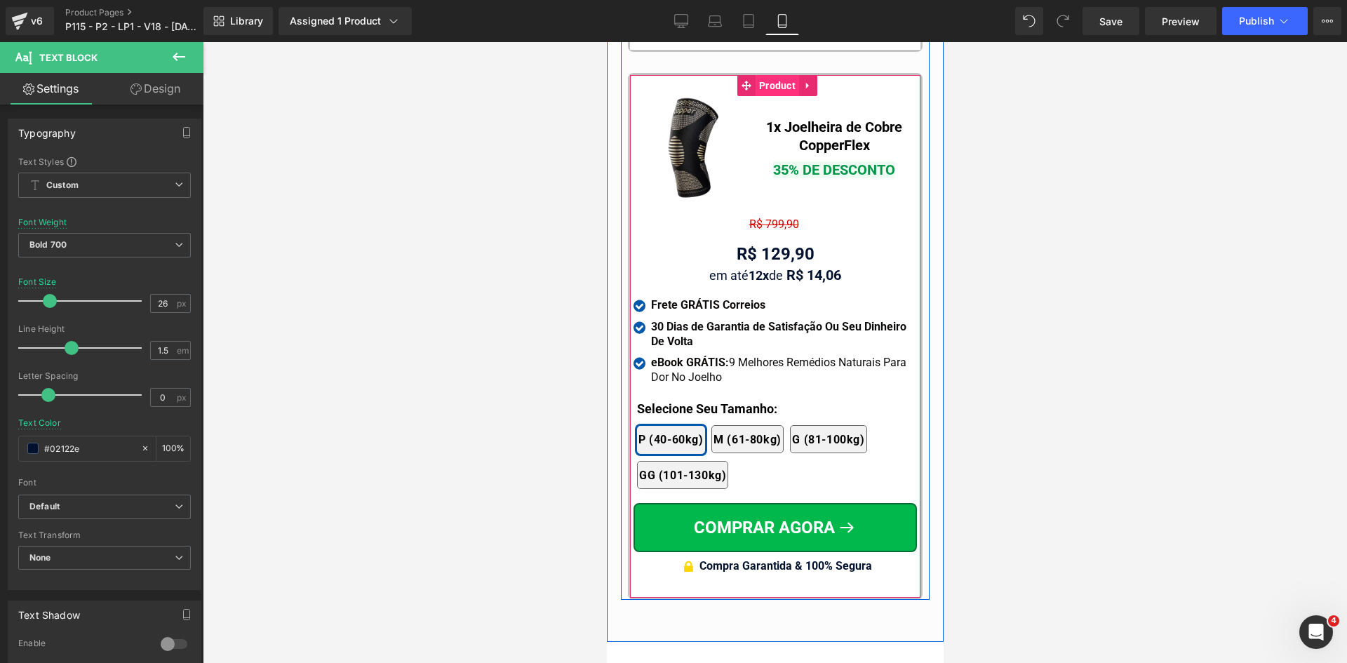
scroll to position [13461, 0]
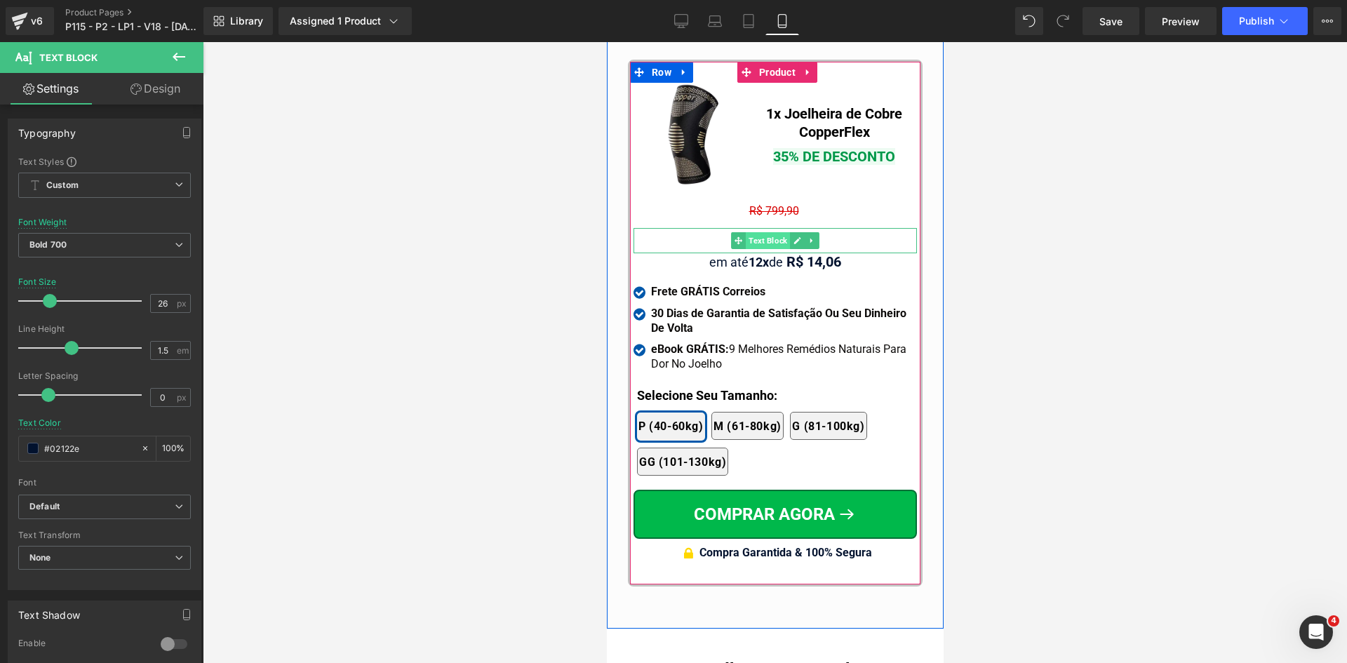
click at [771, 232] on span "Text Block" at bounding box center [767, 240] width 44 height 17
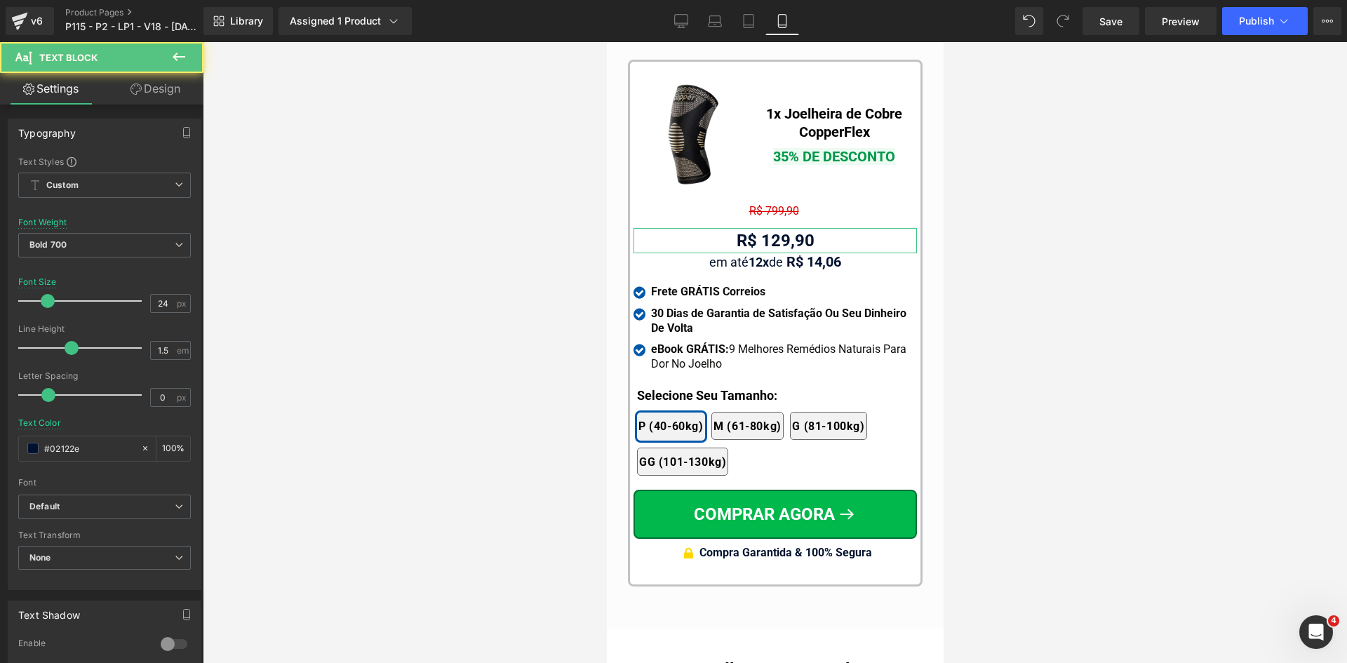
click at [157, 91] on link "Design" at bounding box center [156, 89] width 102 height 32
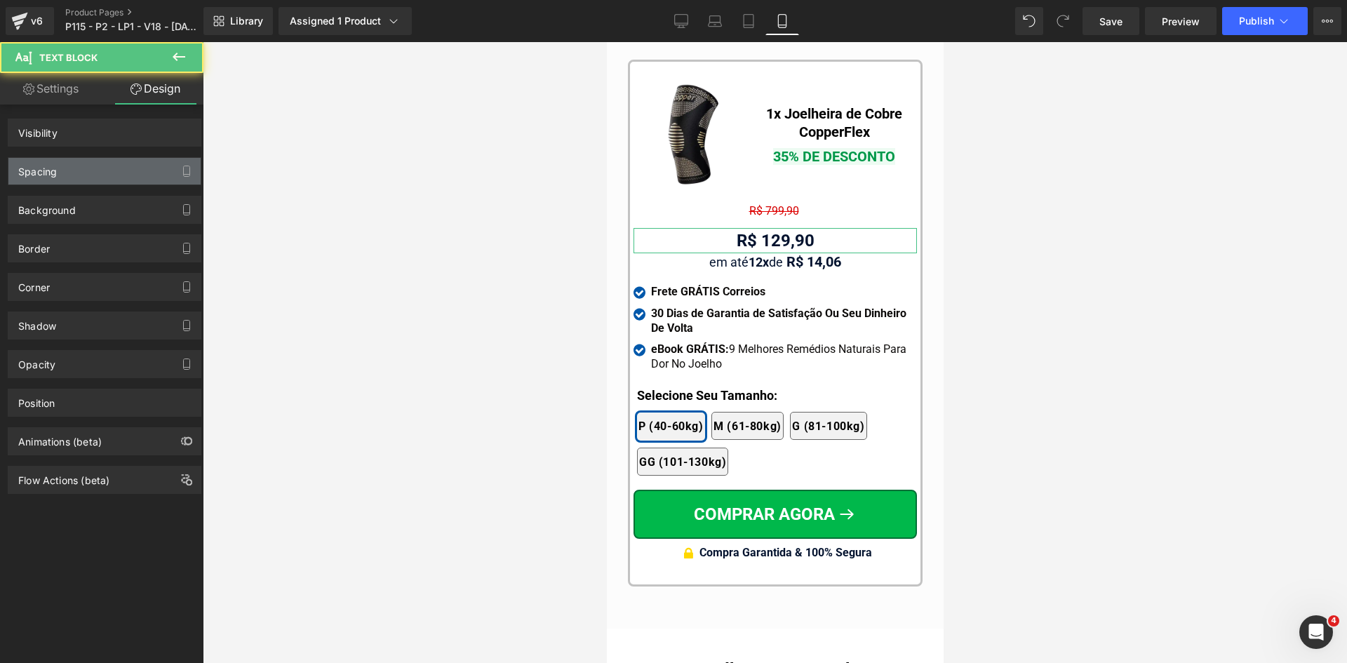
click at [46, 175] on div "Spacing" at bounding box center [37, 168] width 39 height 20
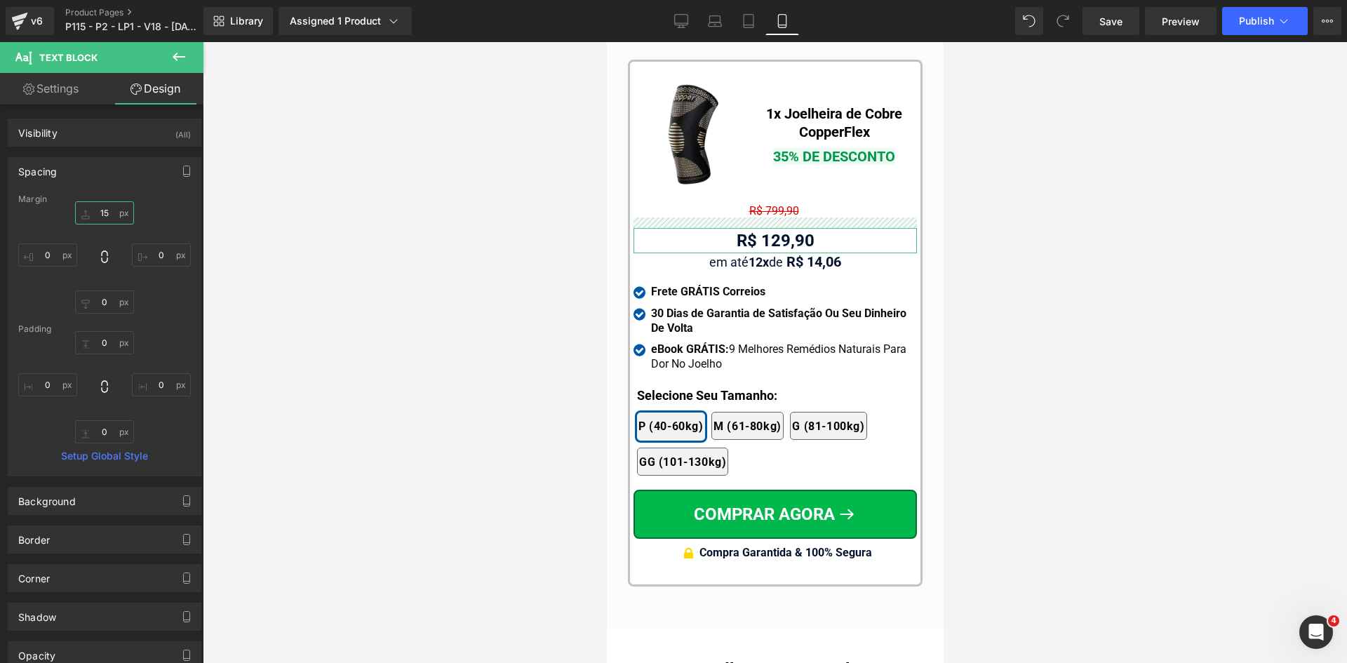
click at [95, 214] on input "text" at bounding box center [104, 212] width 59 height 23
type input "0"
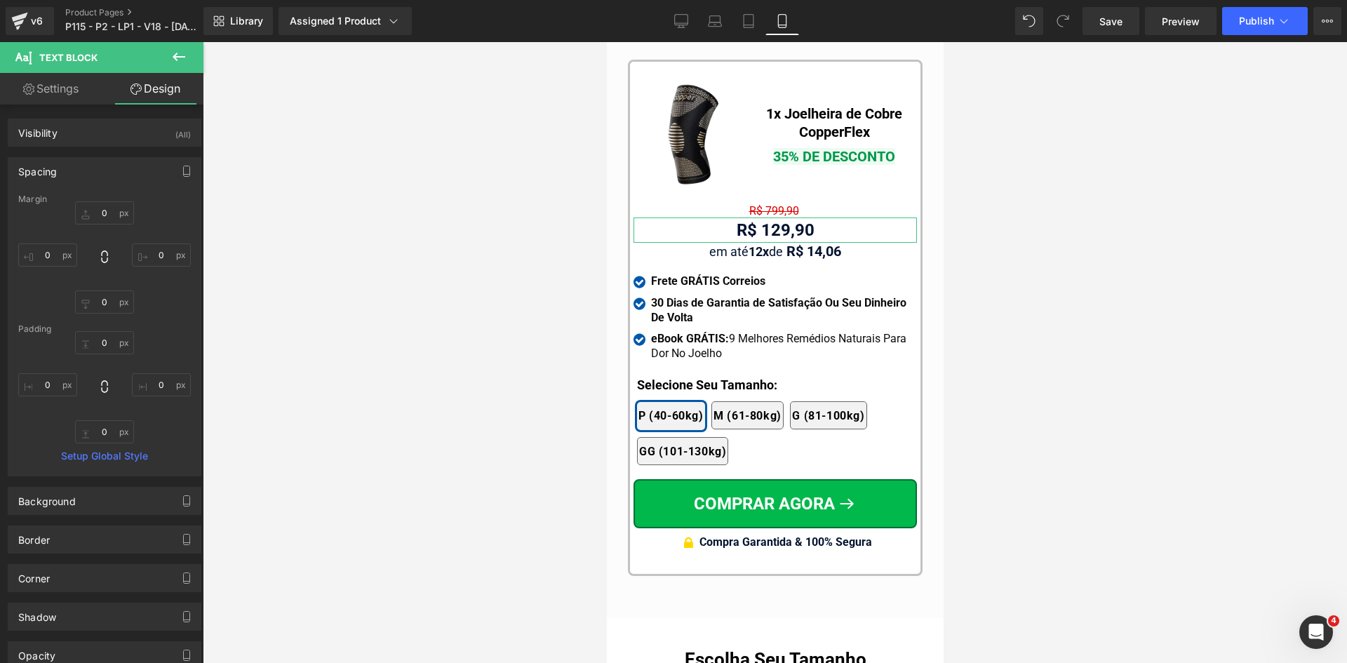
click at [50, 87] on link "Settings" at bounding box center [51, 89] width 102 height 32
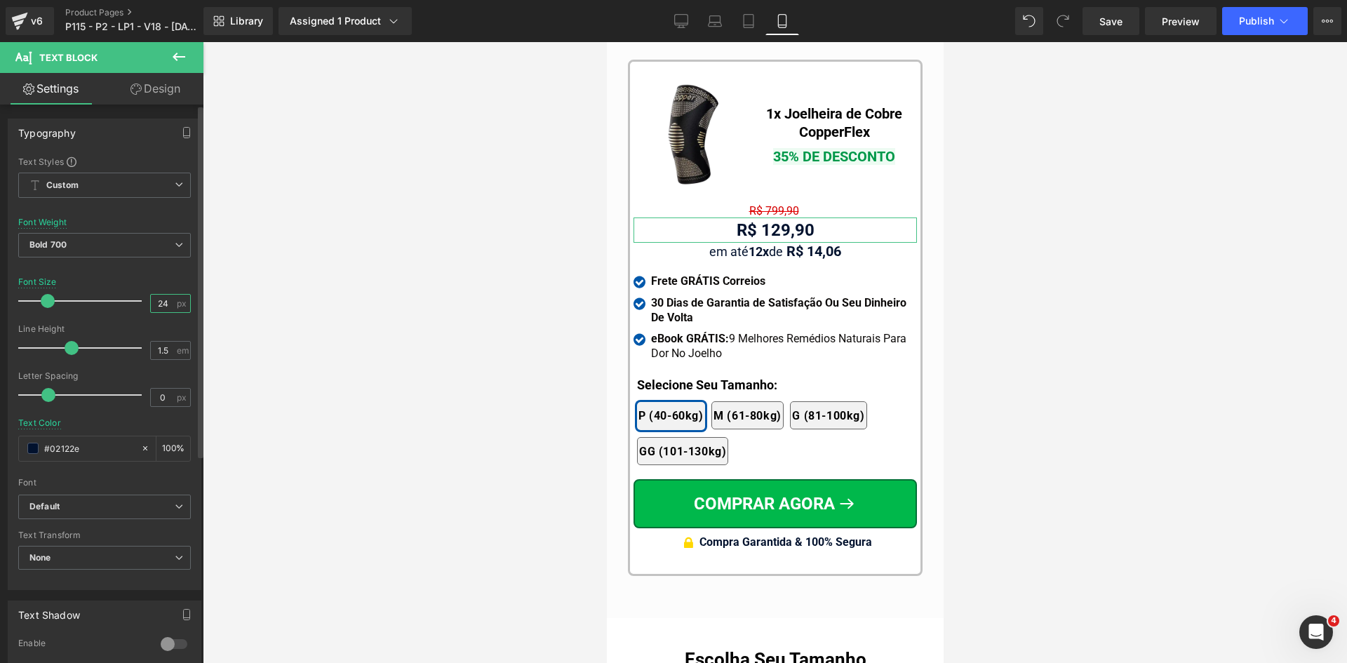
drag, startPoint x: 159, startPoint y: 302, endPoint x: 169, endPoint y: 302, distance: 10.5
click at [168, 302] on input "24" at bounding box center [163, 304] width 25 height 18
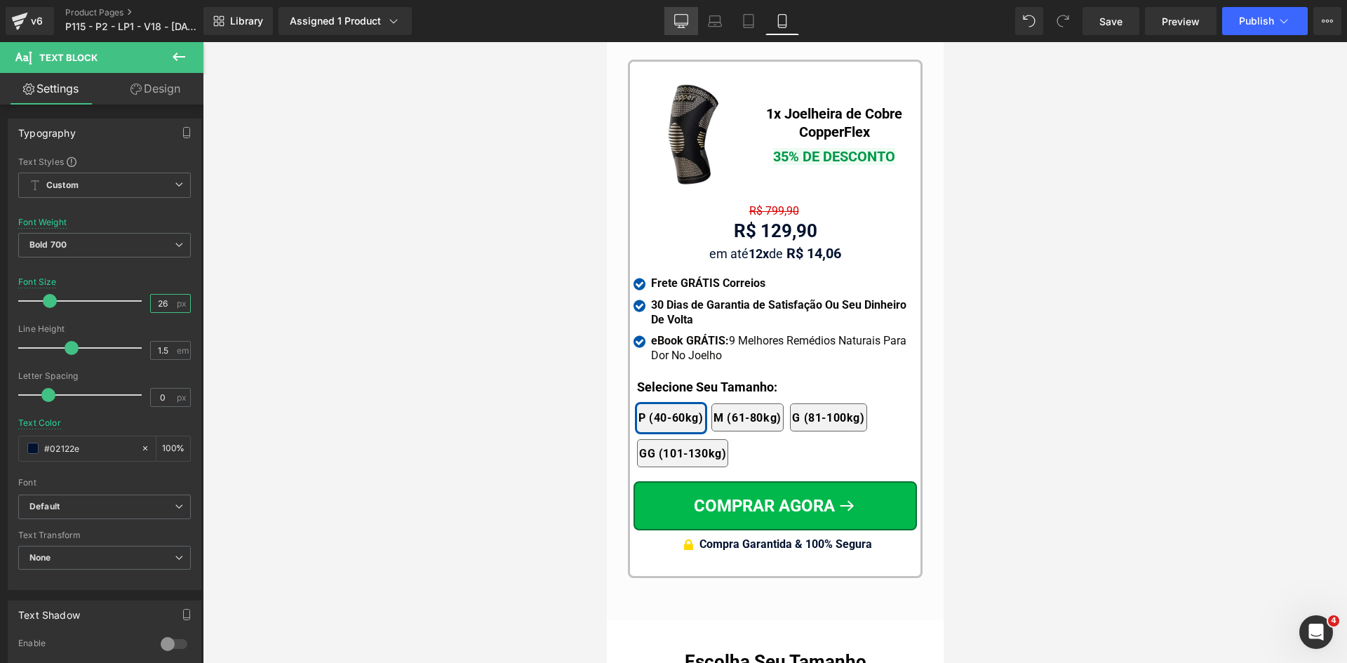
type input "26"
click at [682, 20] on icon at bounding box center [681, 21] width 14 height 14
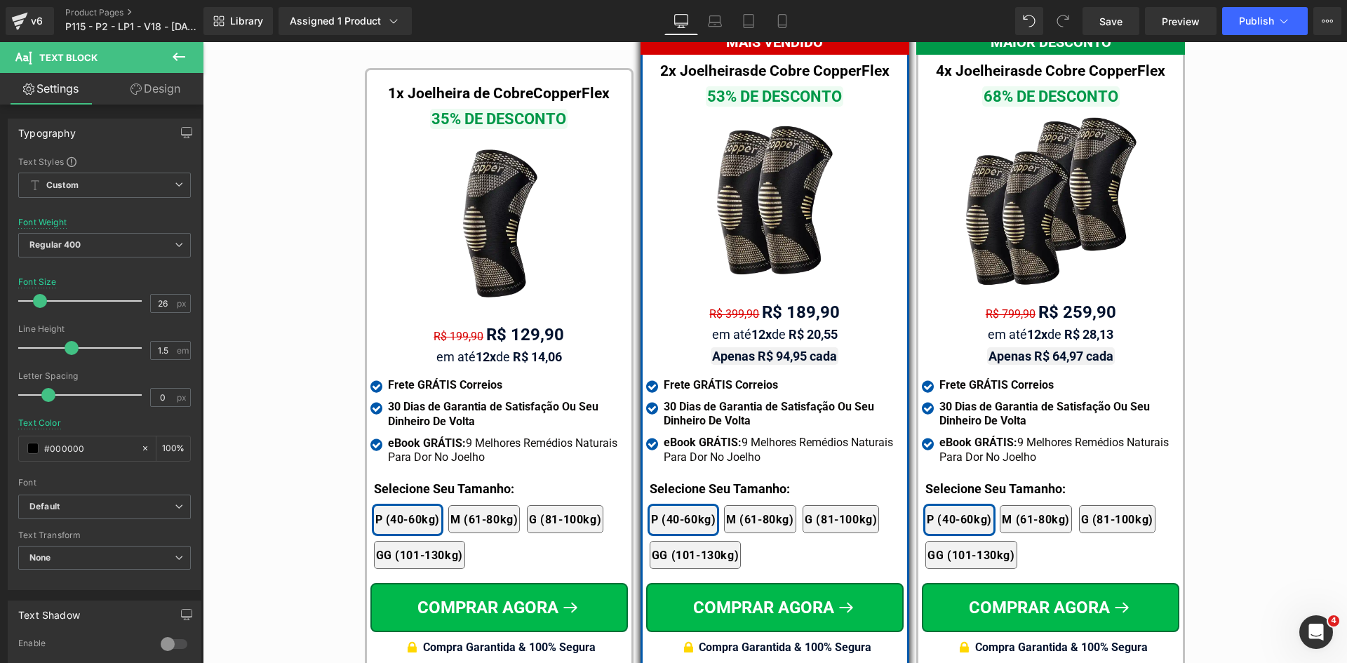
scroll to position [8153, 0]
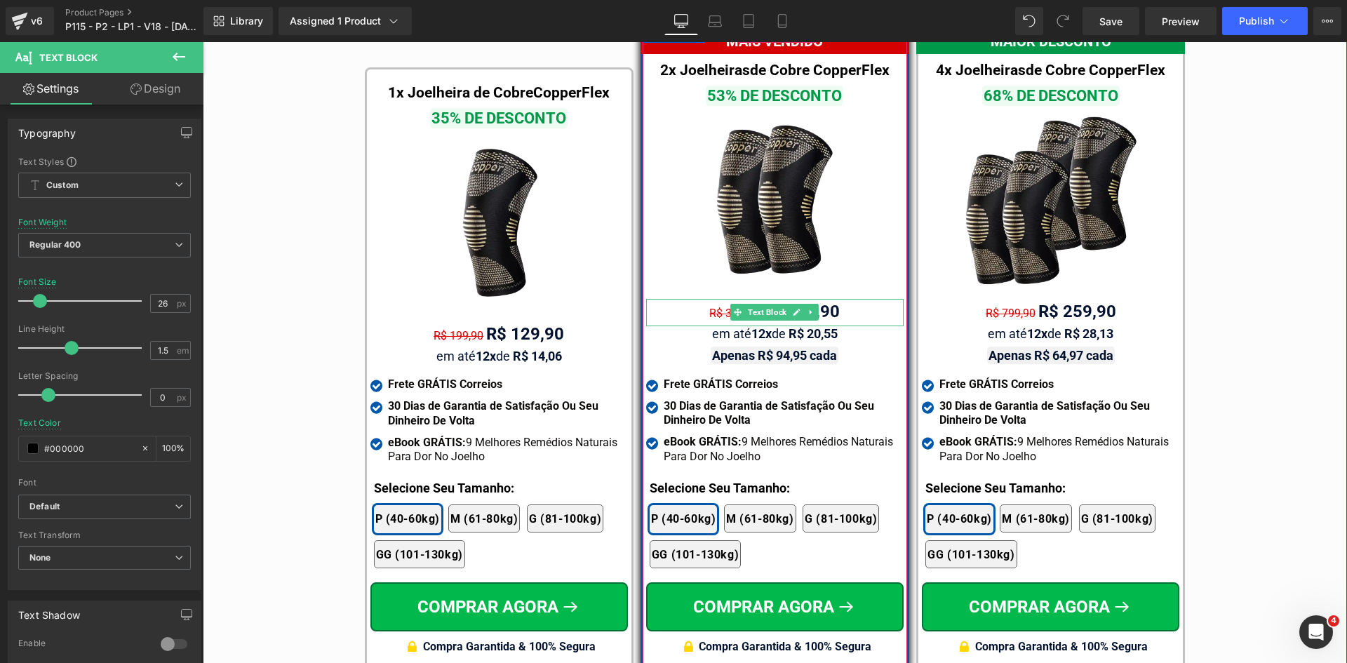
drag, startPoint x: 771, startPoint y: 297, endPoint x: 767, endPoint y: 307, distance: 10.4
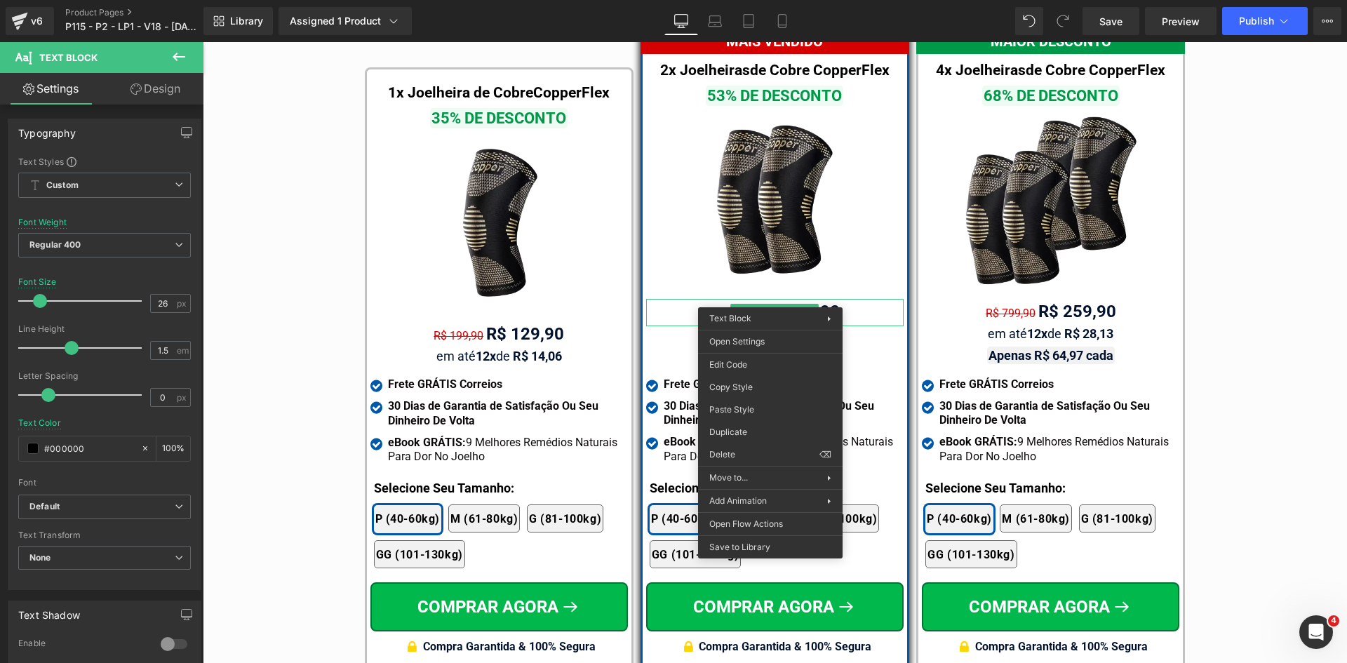
drag, startPoint x: 947, startPoint y: 475, endPoint x: 737, endPoint y: 354, distance: 242.9
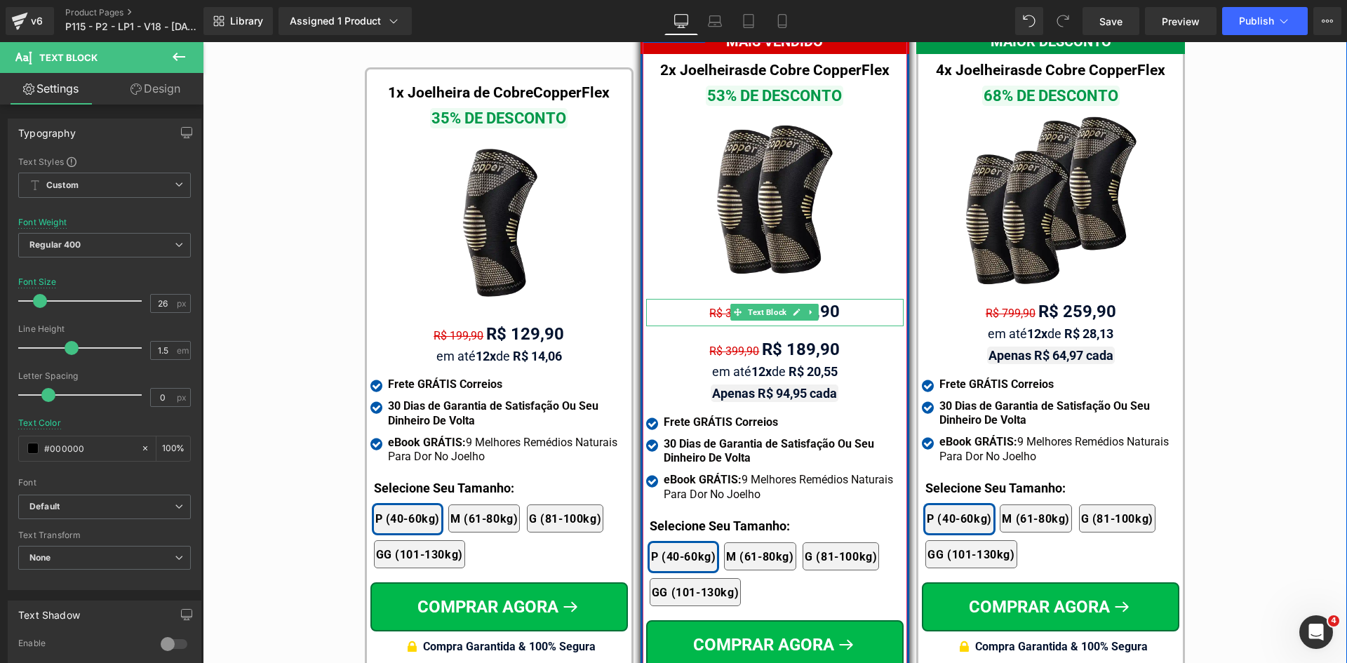
click at [709, 307] on span "R$ 399,90" at bounding box center [734, 313] width 50 height 13
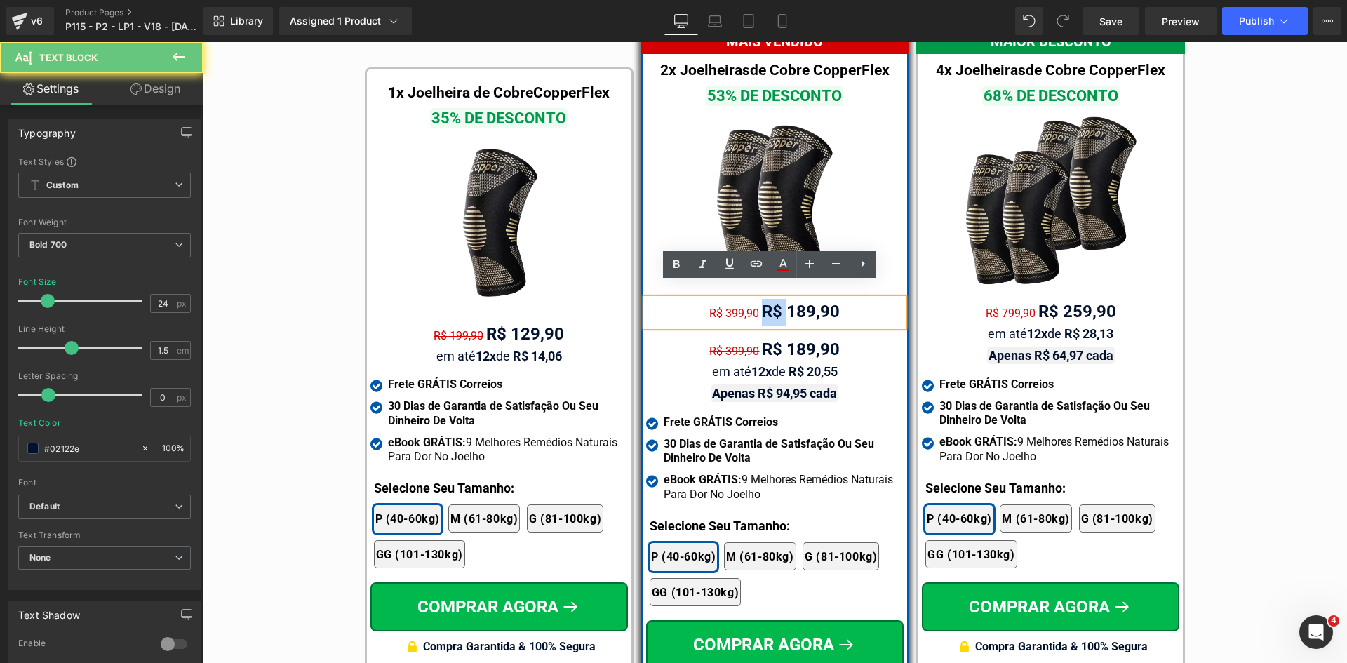
drag, startPoint x: 754, startPoint y: 295, endPoint x: 836, endPoint y: 295, distance: 82.1
click at [819, 299] on div "R$ 399,90 R$ 189,90" at bounding box center [774, 312] width 257 height 27
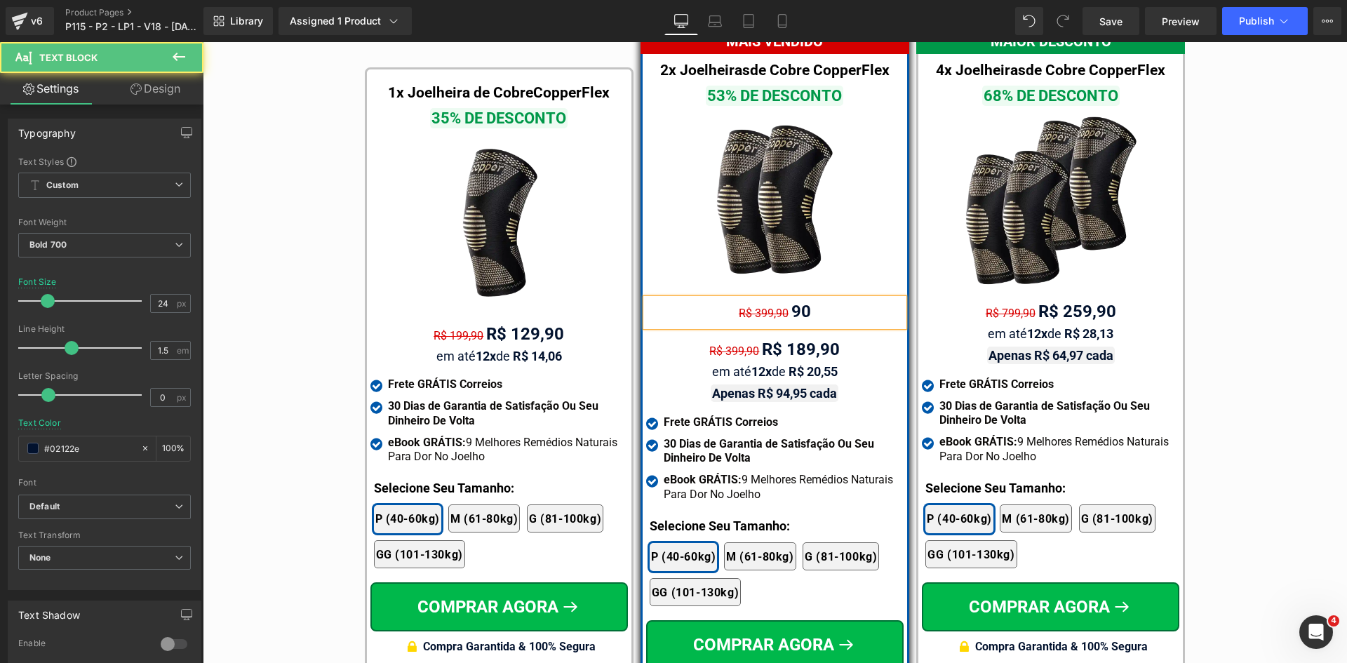
click at [827, 299] on div "R$ 399,90 90" at bounding box center [774, 312] width 257 height 27
click at [717, 344] on span "R$ 399,90" at bounding box center [734, 350] width 50 height 13
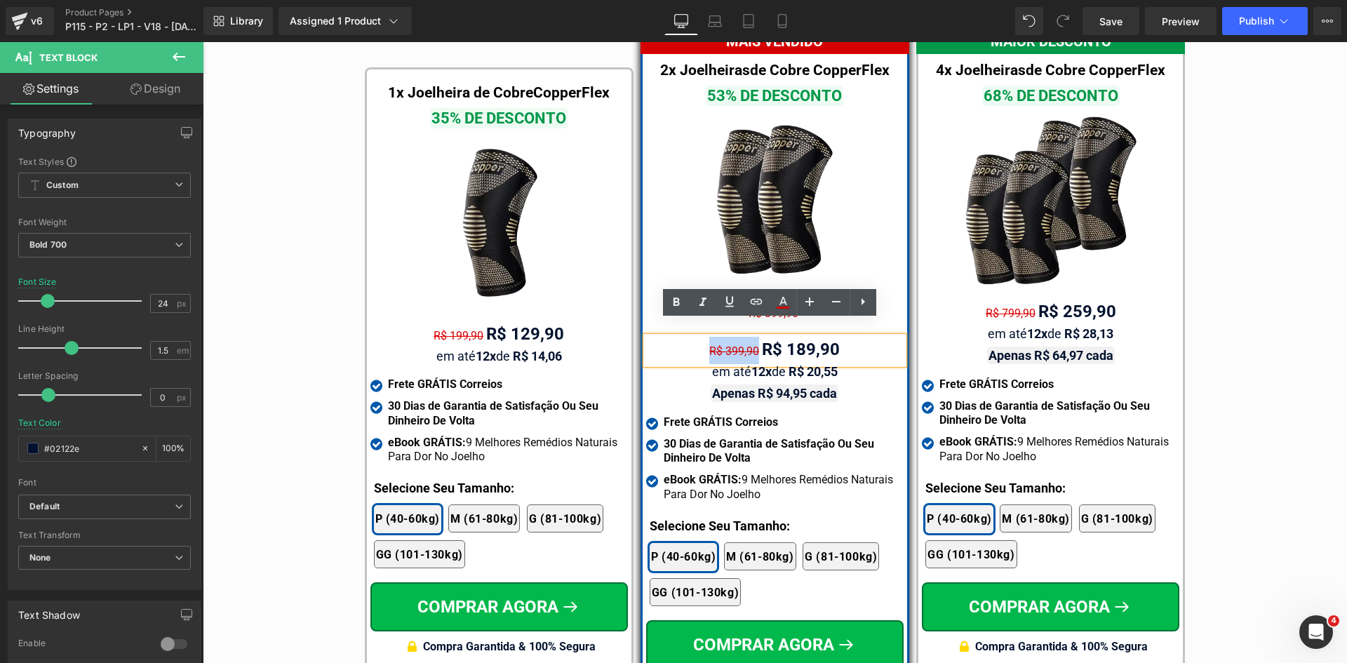
drag, startPoint x: 707, startPoint y: 335, endPoint x: 762, endPoint y: 335, distance: 54.7
click at [762, 337] on div "R$ 399,90 R$ 189,90" at bounding box center [774, 350] width 257 height 27
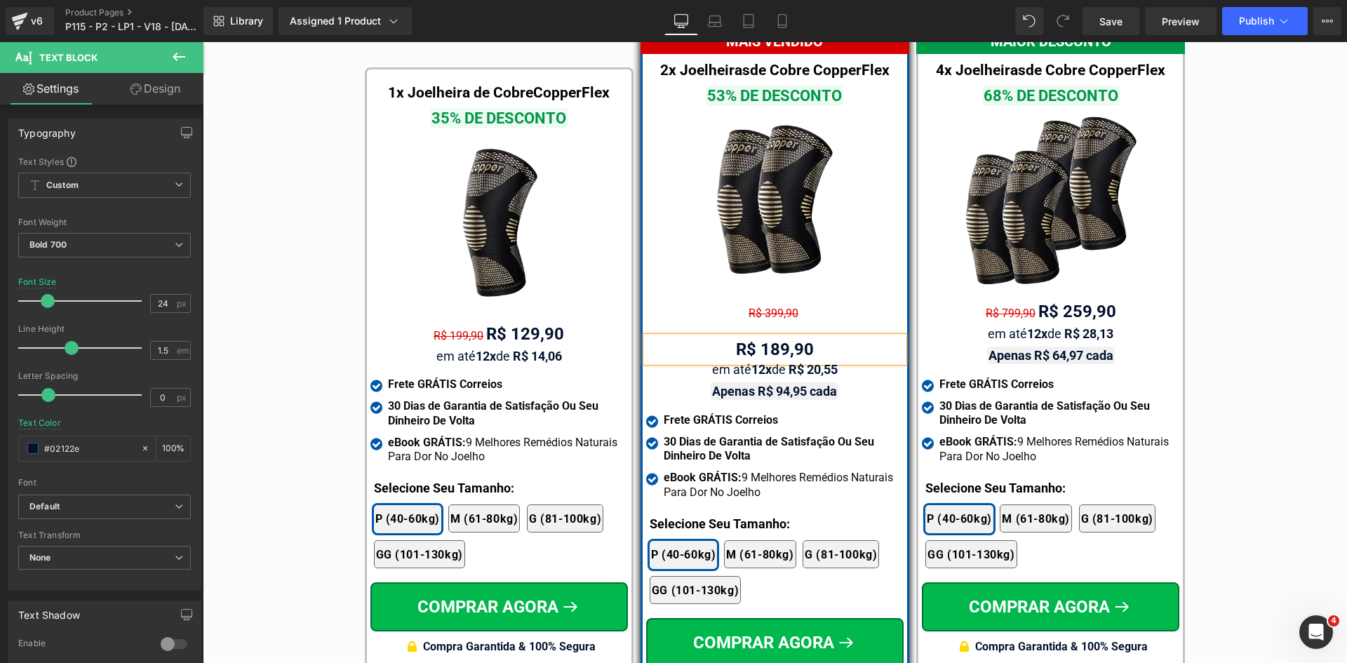
click at [191, 90] on link "Design" at bounding box center [156, 89] width 102 height 32
click at [0, 0] on div "Spacing" at bounding box center [0, 0] width 0 height 0
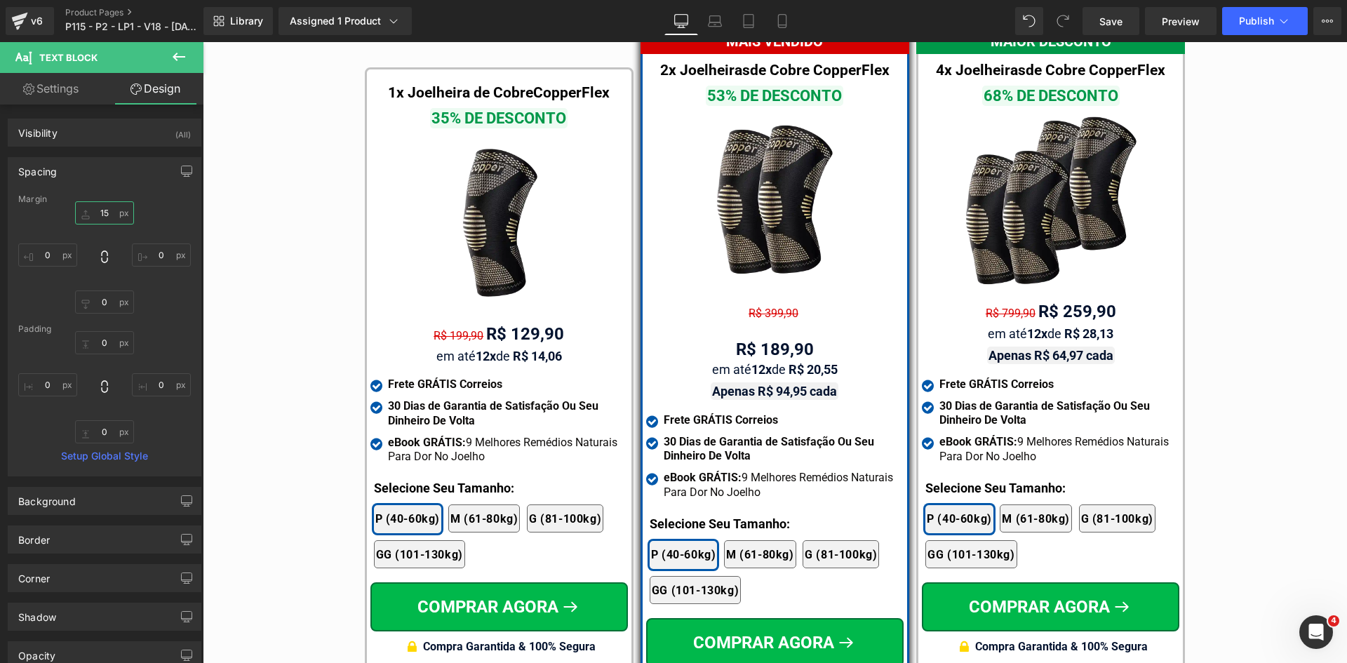
click at [98, 223] on input "15" at bounding box center [104, 212] width 59 height 23
type input "0"
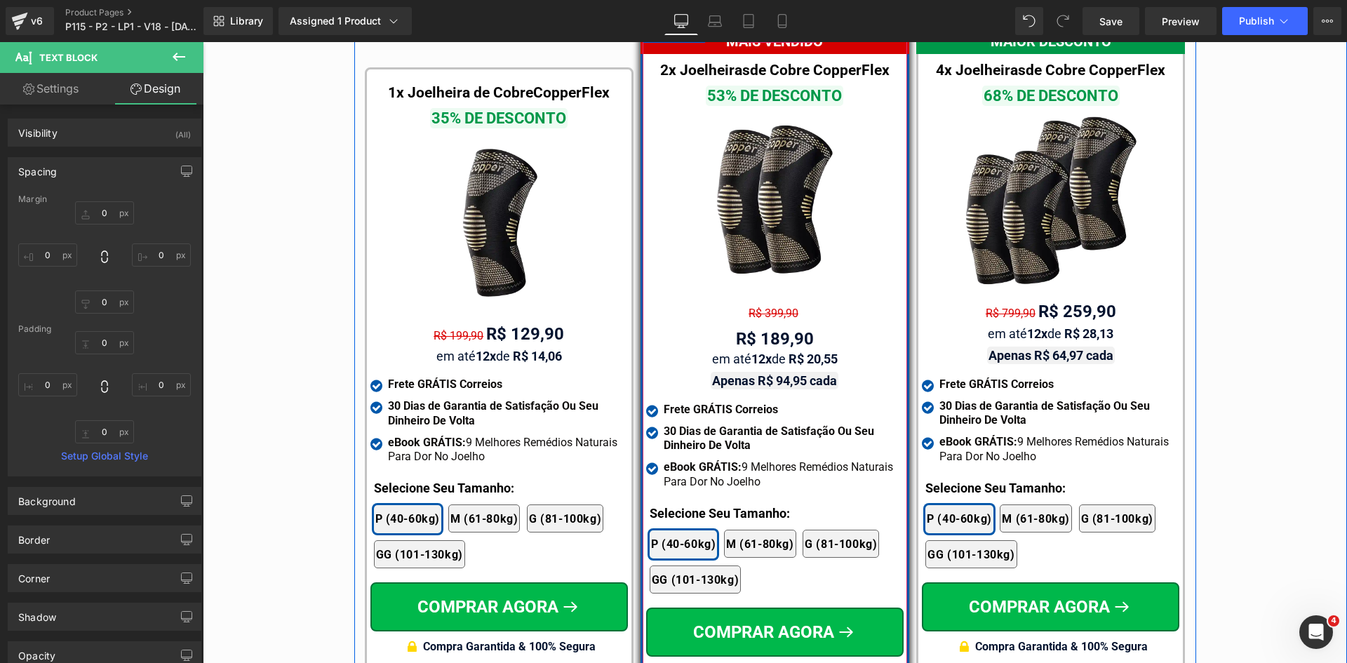
click at [758, 304] on span "Text Block" at bounding box center [767, 312] width 44 height 17
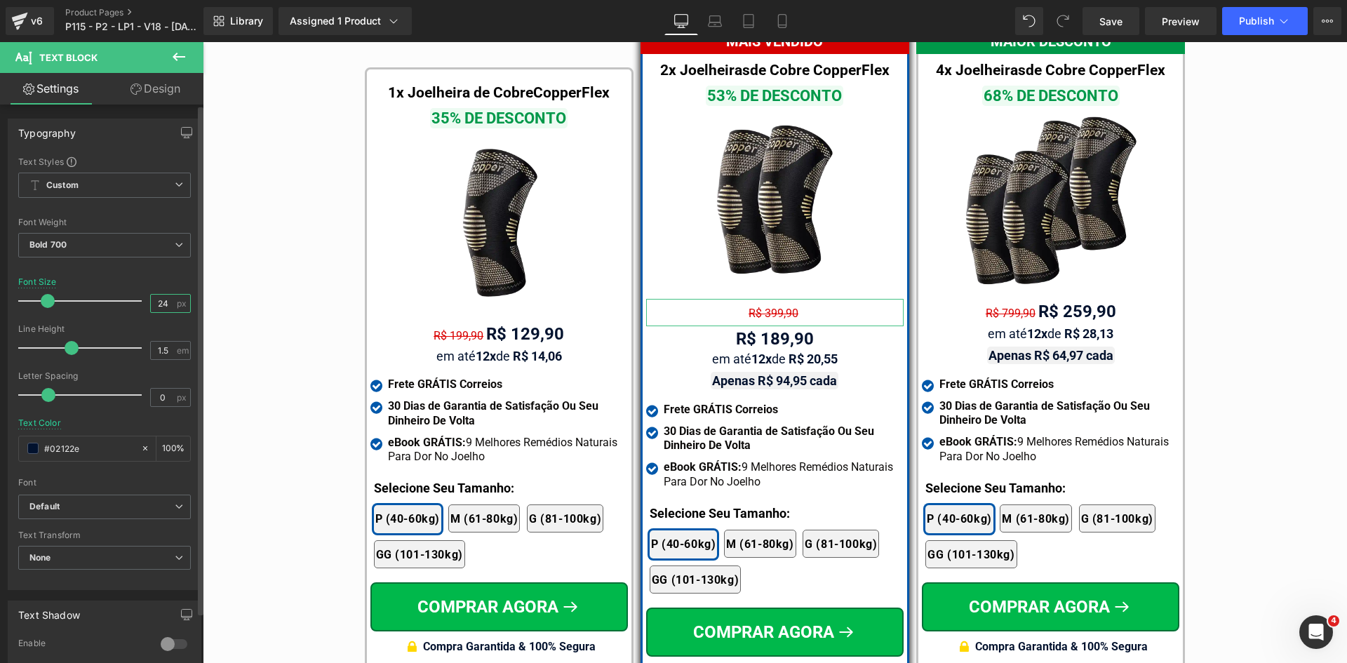
drag, startPoint x: 151, startPoint y: 298, endPoint x: 179, endPoint y: 304, distance: 28.6
click at [179, 304] on div "24 px" at bounding box center [170, 303] width 41 height 19
type input "16"
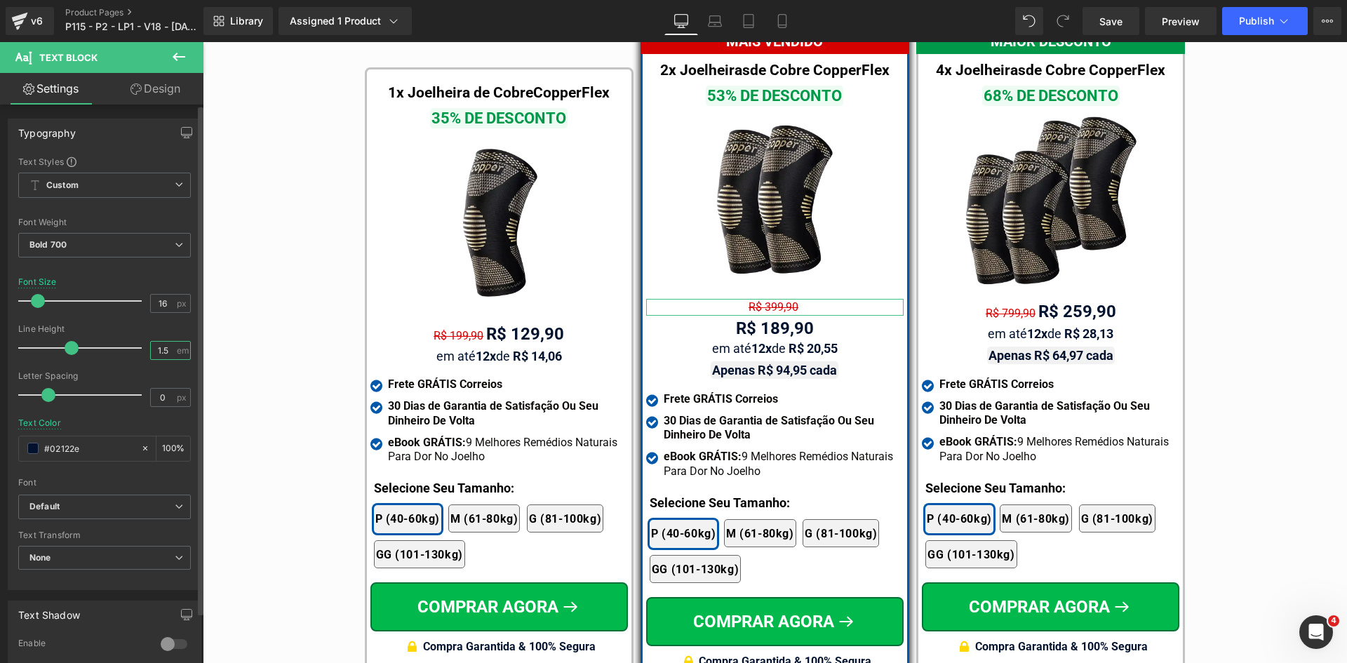
drag, startPoint x: 159, startPoint y: 353, endPoint x: 168, endPoint y: 351, distance: 9.2
click at [168, 351] on input "1.5" at bounding box center [163, 351] width 25 height 18
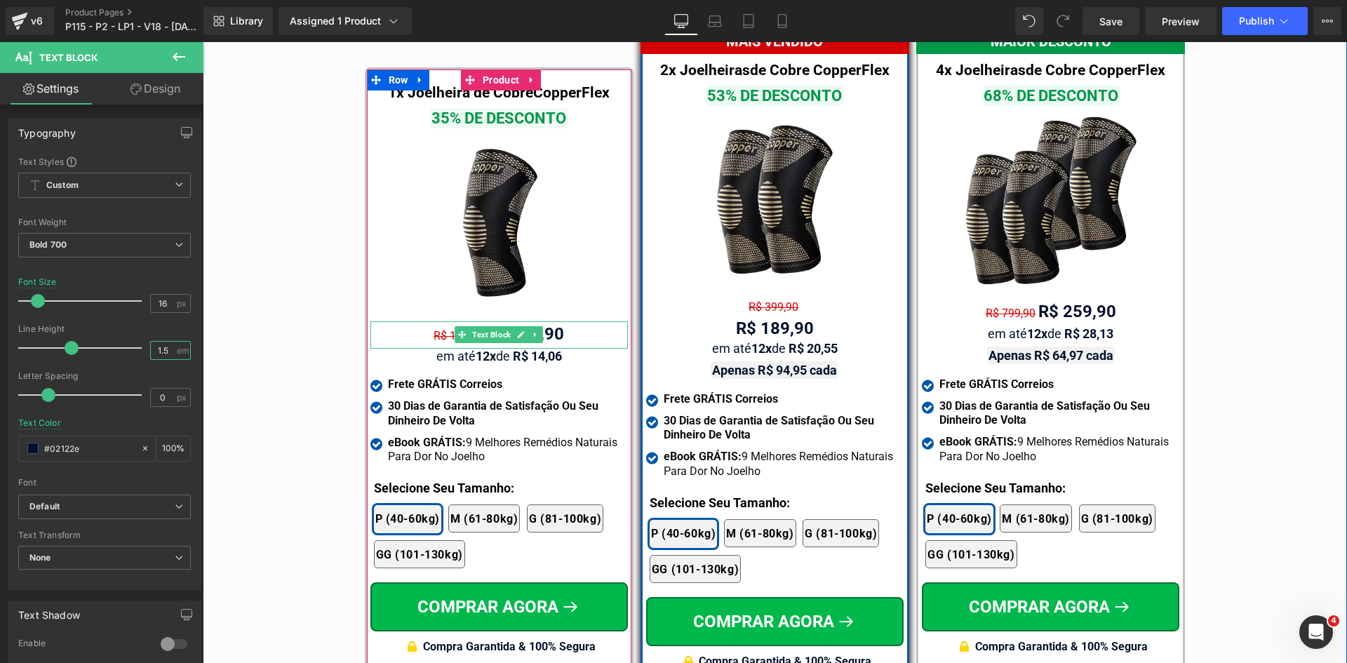
type input "1.2"
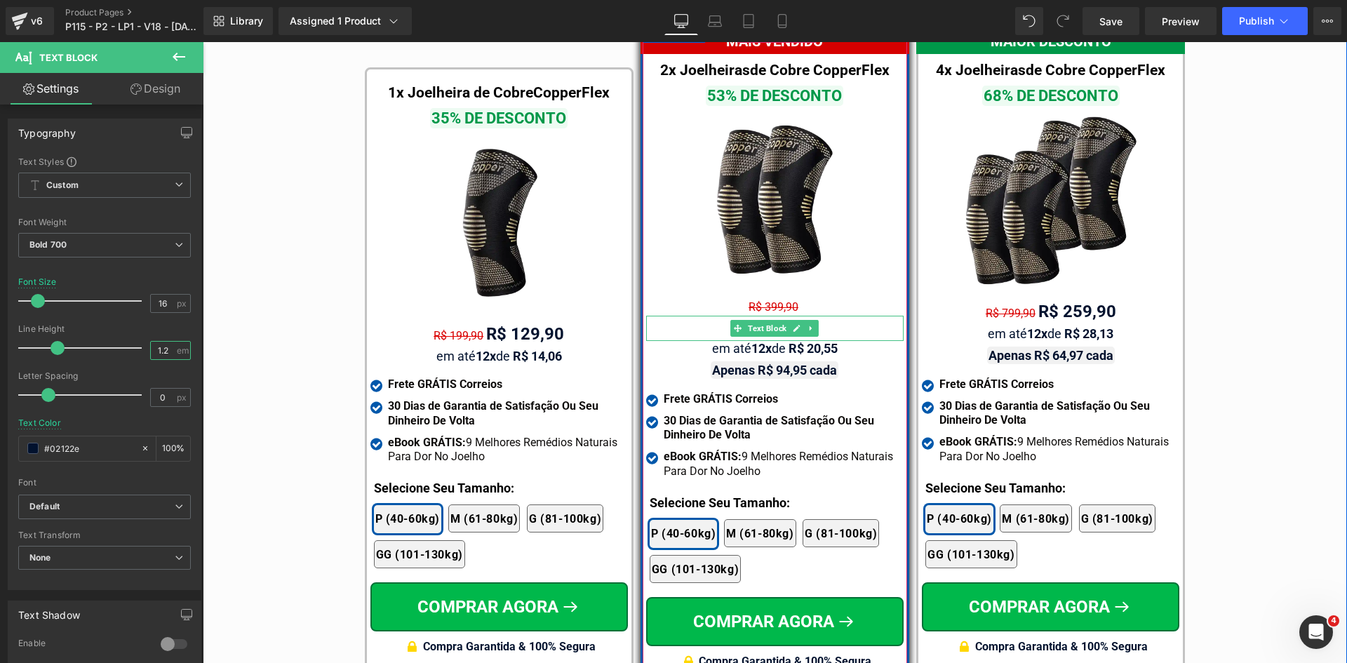
drag, startPoint x: 751, startPoint y: 312, endPoint x: 428, endPoint y: 293, distance: 323.9
click at [753, 320] on span "Text Block" at bounding box center [767, 328] width 44 height 17
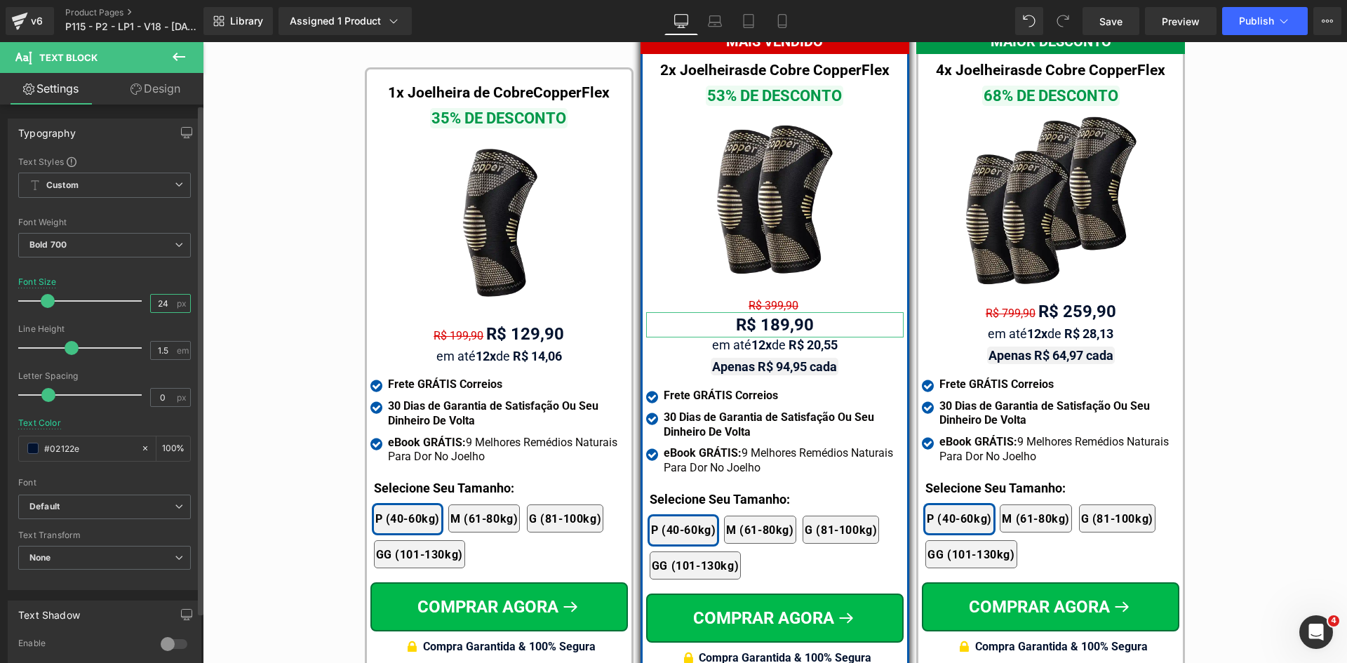
type input "26"
drag, startPoint x: 156, startPoint y: 300, endPoint x: 175, endPoint y: 322, distance: 29.4
click at [184, 303] on div "26 px" at bounding box center [170, 303] width 41 height 19
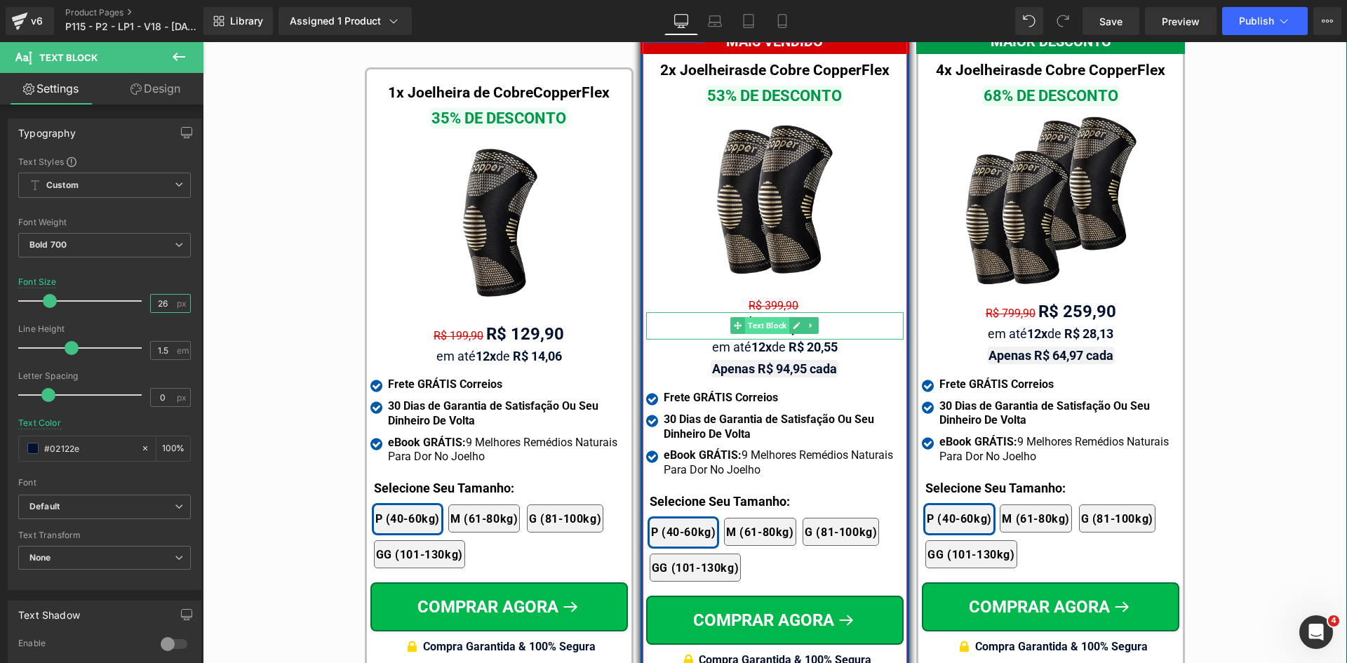
click at [774, 317] on span "Text Block" at bounding box center [767, 325] width 44 height 17
click at [764, 297] on span "Text Block" at bounding box center [767, 305] width 44 height 17
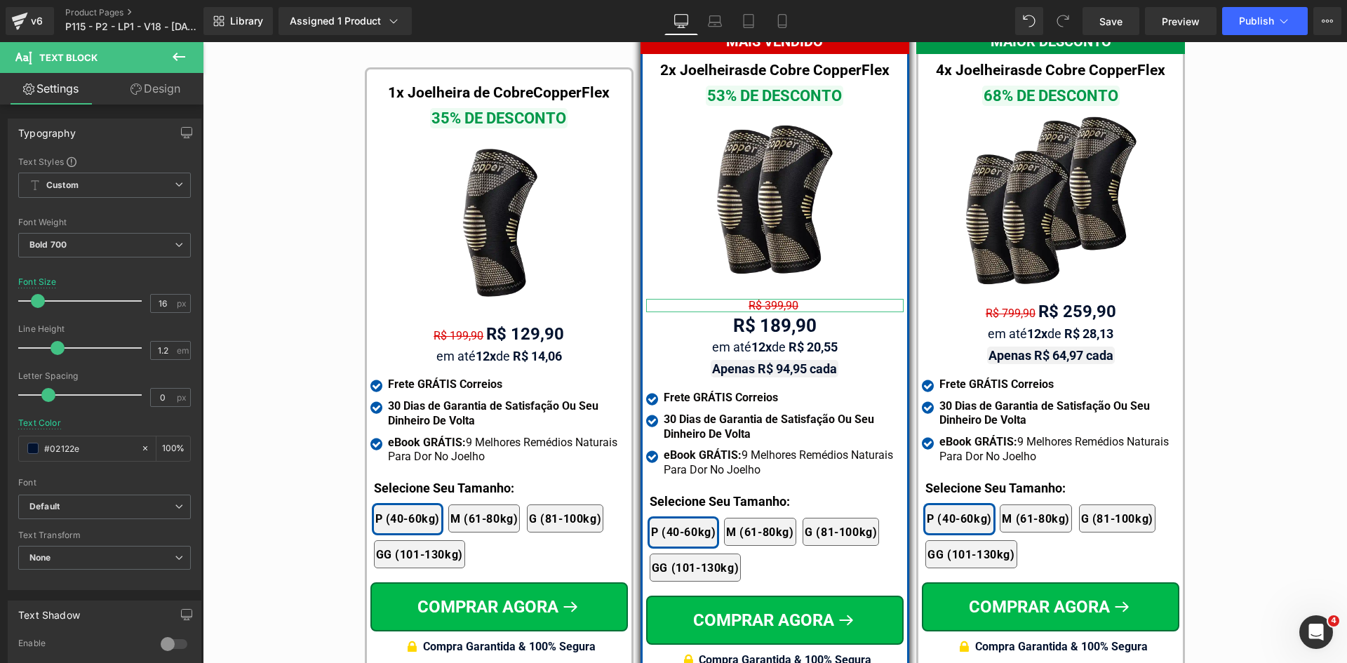
click at [130, 91] on icon at bounding box center [135, 88] width 11 height 11
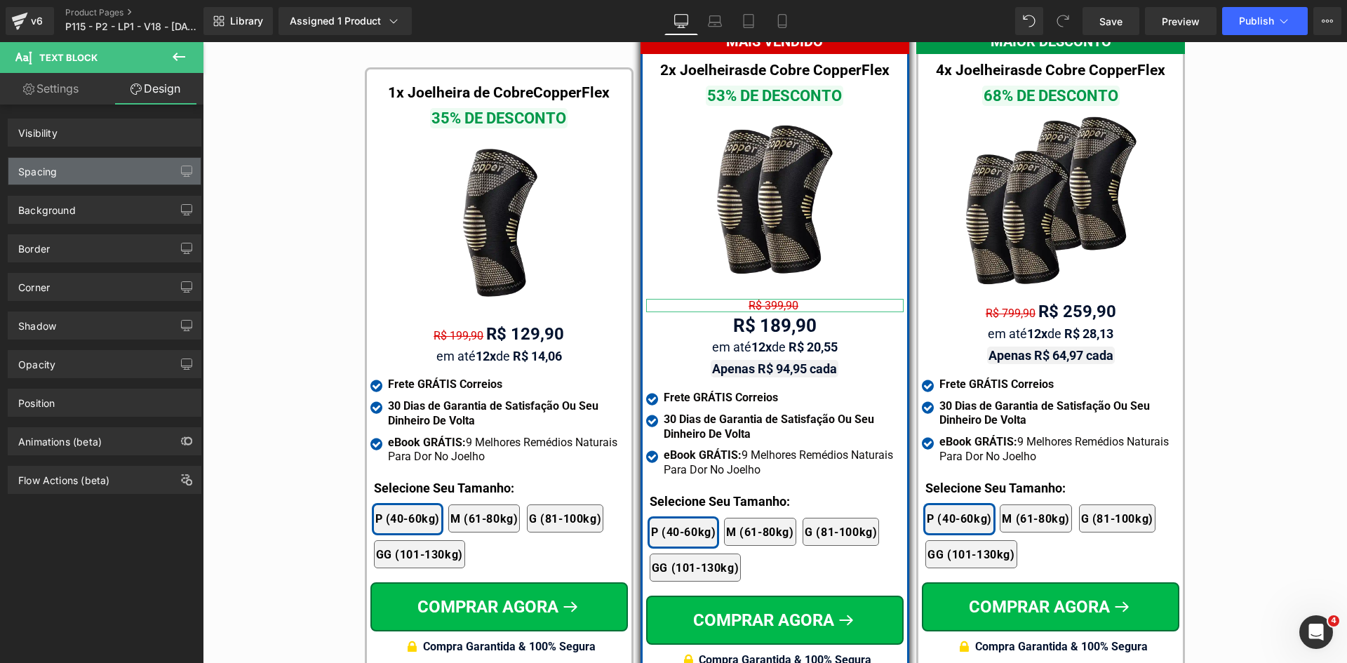
click at [65, 163] on div "Spacing" at bounding box center [104, 171] width 192 height 27
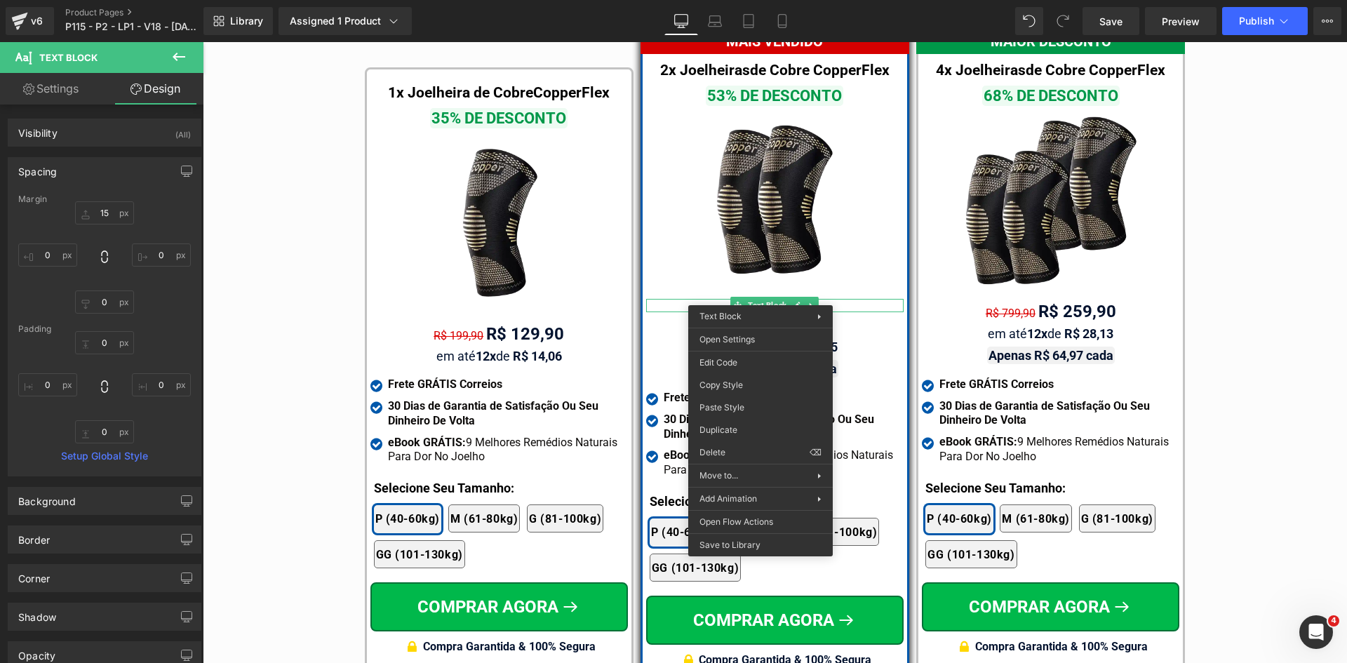
drag, startPoint x: 925, startPoint y: 469, endPoint x: 751, endPoint y: 355, distance: 207.8
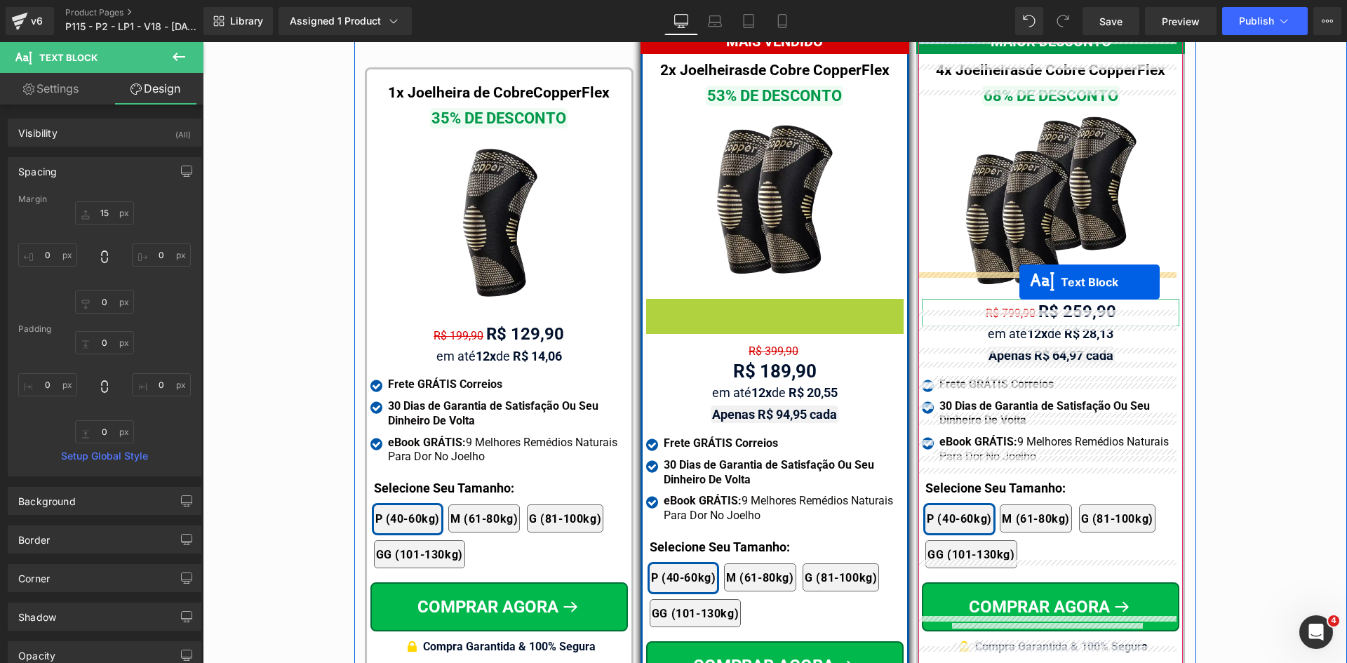
drag, startPoint x: 763, startPoint y: 290, endPoint x: 1019, endPoint y: 282, distance: 256.2
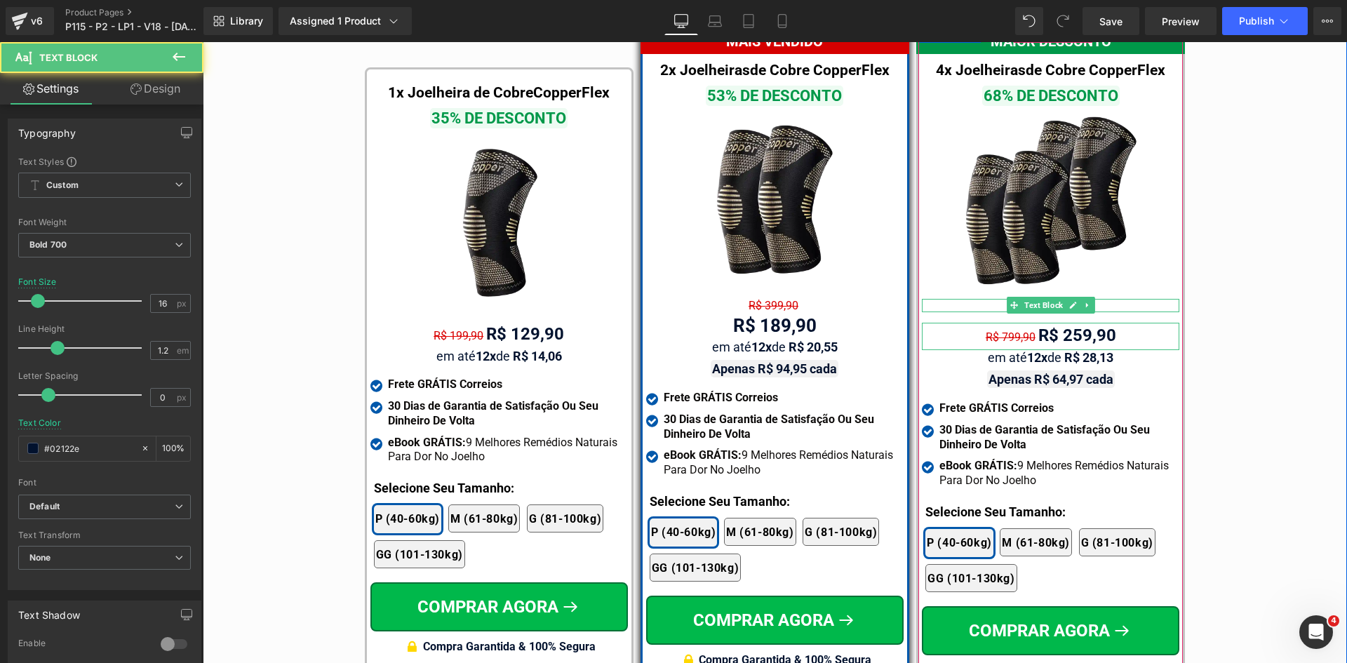
click at [986, 299] on div "R$ 399,90" at bounding box center [1050, 305] width 257 height 13
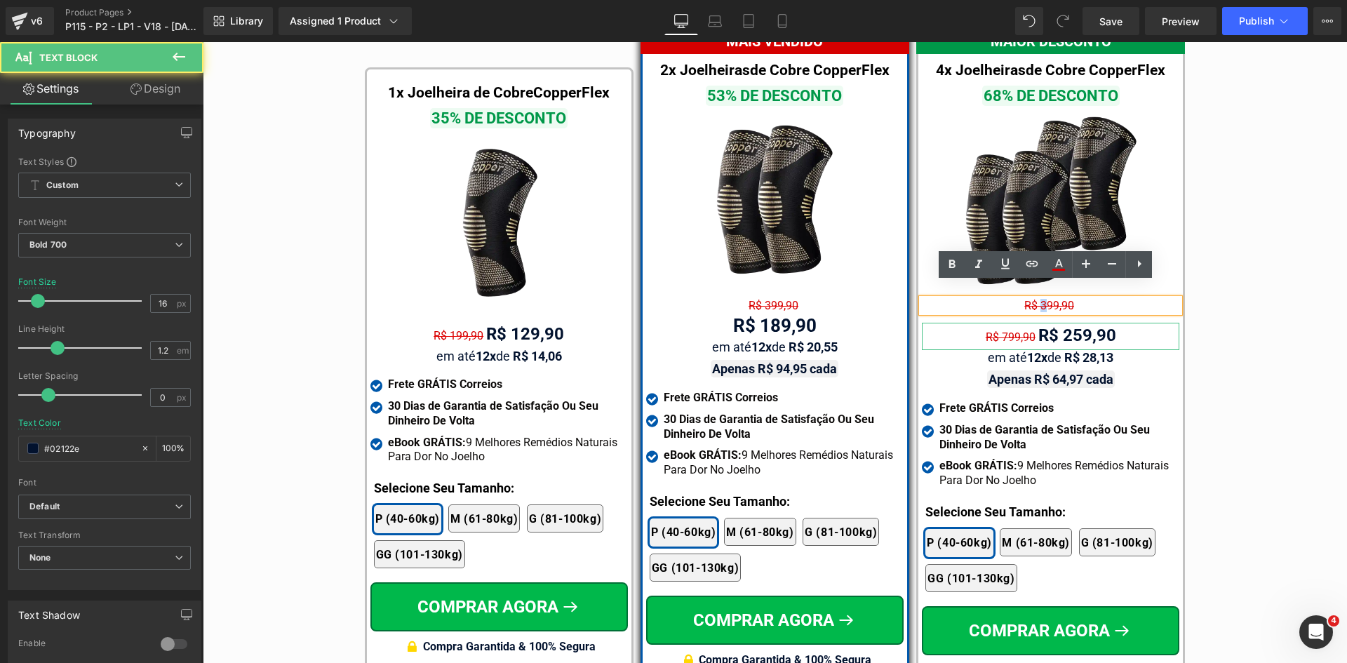
click at [1042, 299] on span "R$ 399,90" at bounding box center [1049, 305] width 50 height 13
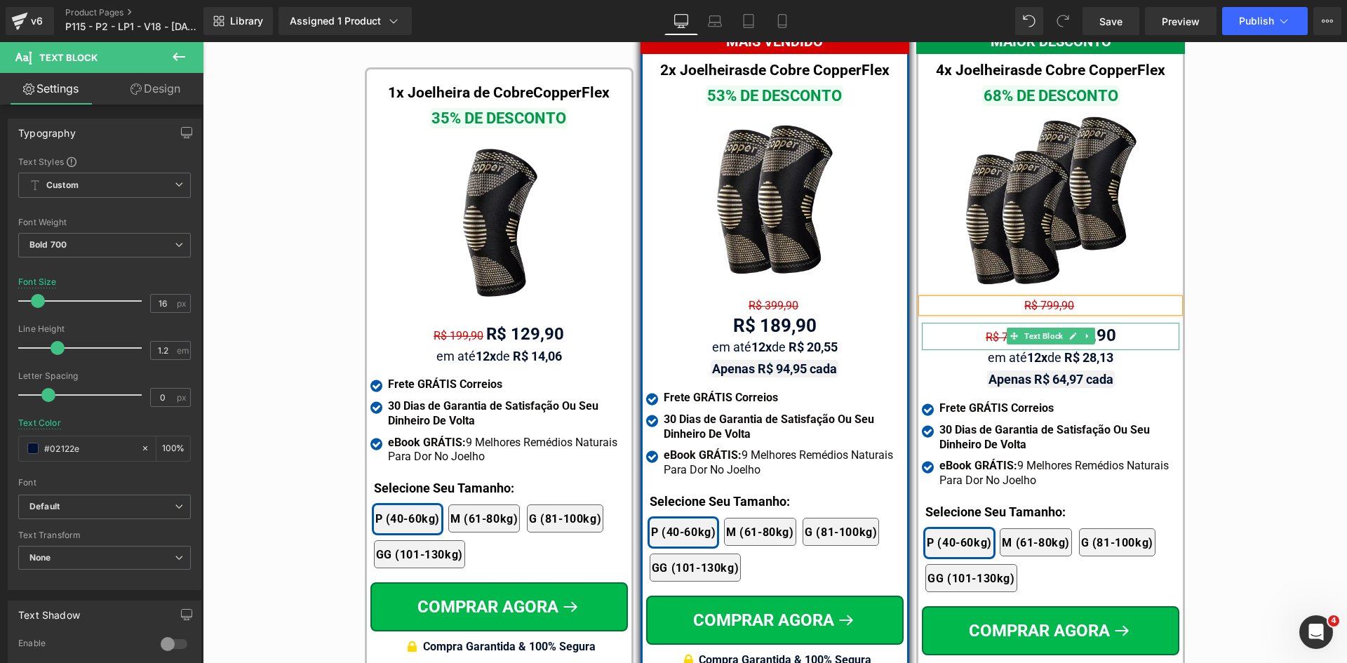
click at [986, 330] on span "R$ 799,90" at bounding box center [1011, 336] width 50 height 13
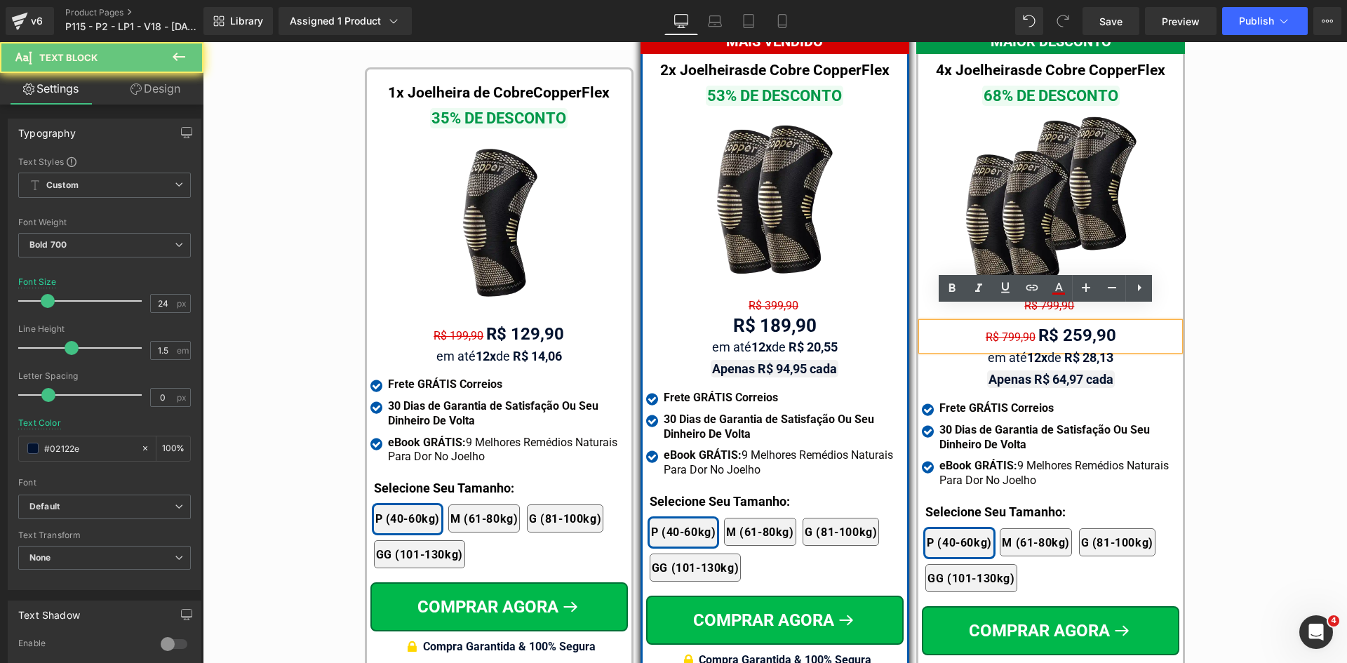
click at [969, 323] on div "R$ 799,90 R$ 259,90" at bounding box center [1050, 336] width 257 height 27
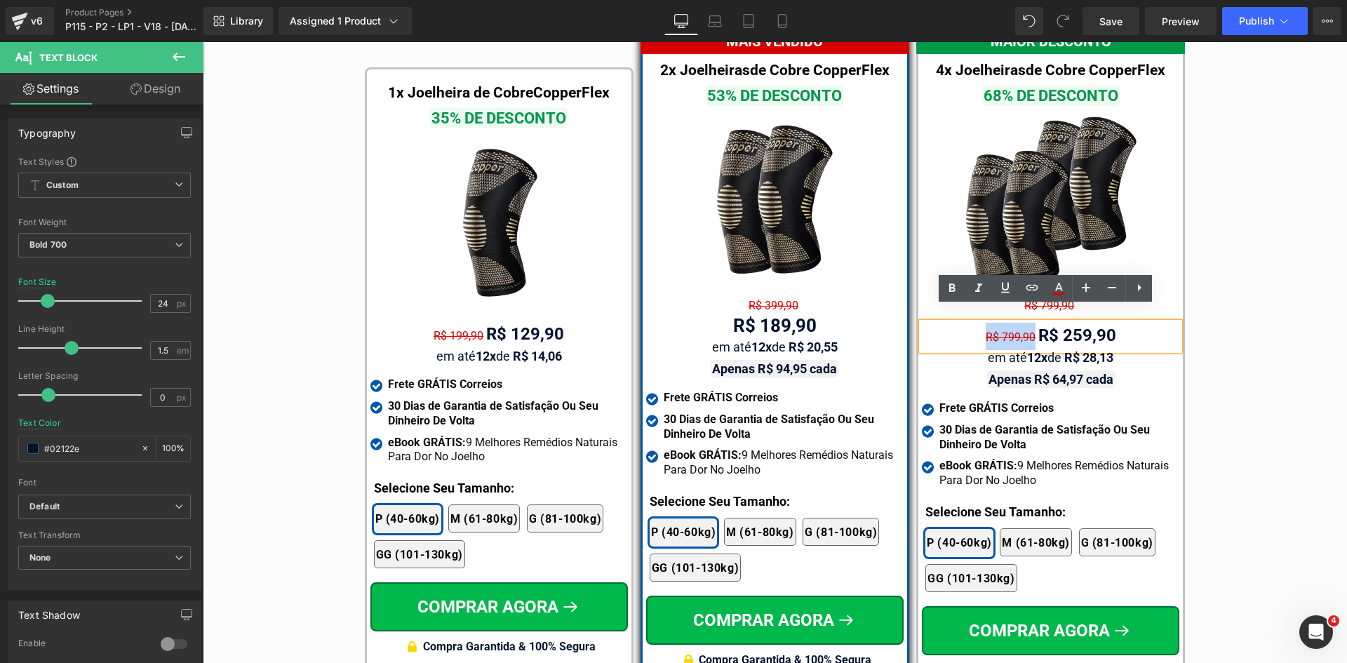
drag, startPoint x: 1033, startPoint y: 320, endPoint x: 951, endPoint y: 324, distance: 82.2
click at [951, 324] on div "R$ 799,90 R$ 259,90" at bounding box center [1050, 336] width 257 height 27
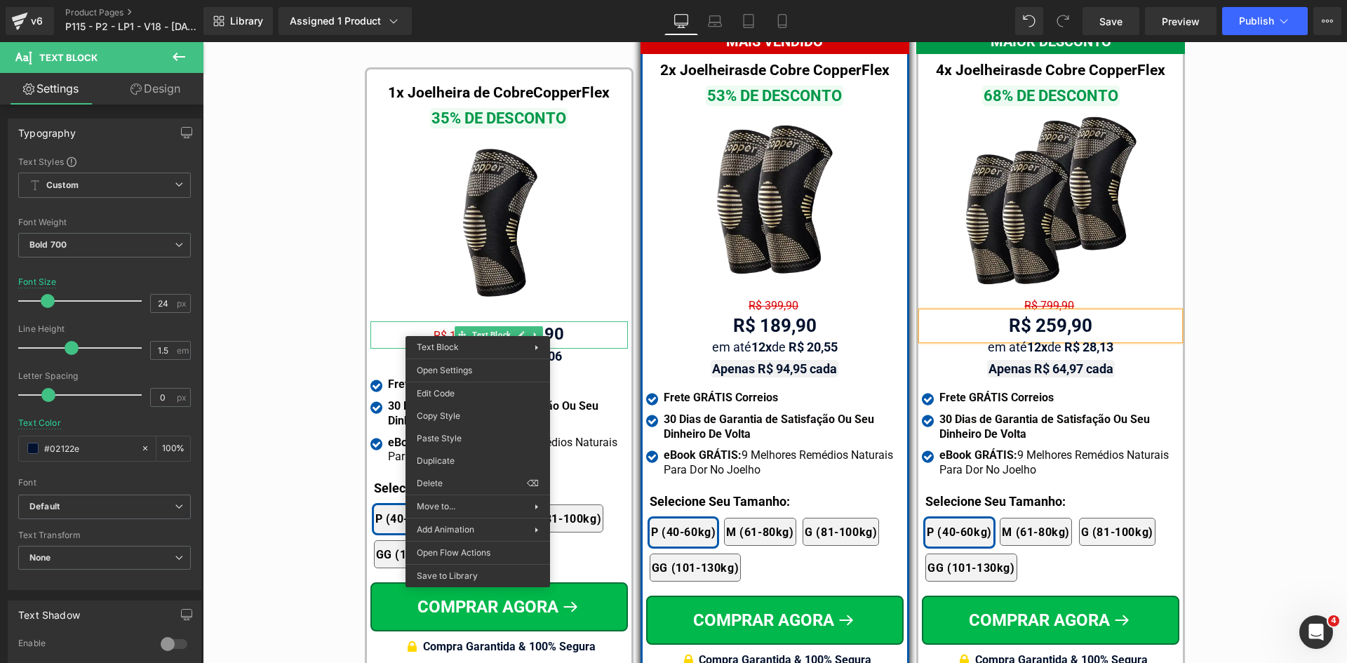
drag, startPoint x: 644, startPoint y: 502, endPoint x: 442, endPoint y: 456, distance: 207.3
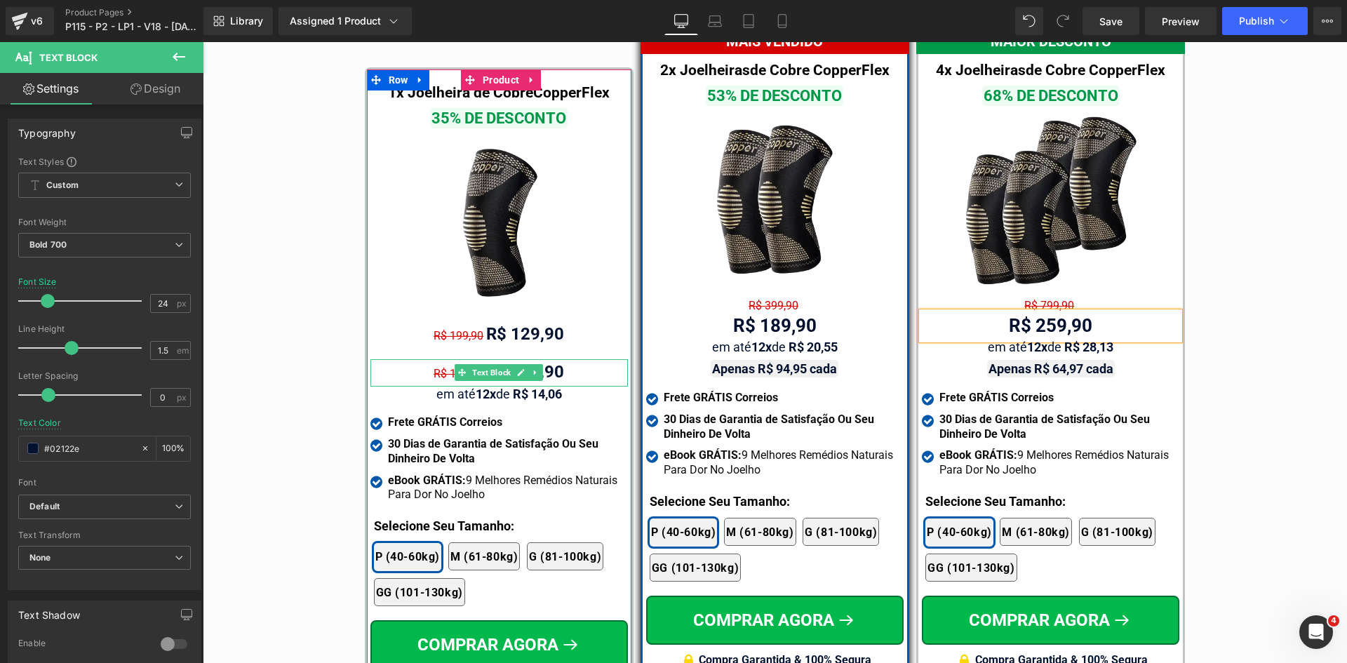
drag, startPoint x: 479, startPoint y: 358, endPoint x: 479, endPoint y: 368, distance: 9.1
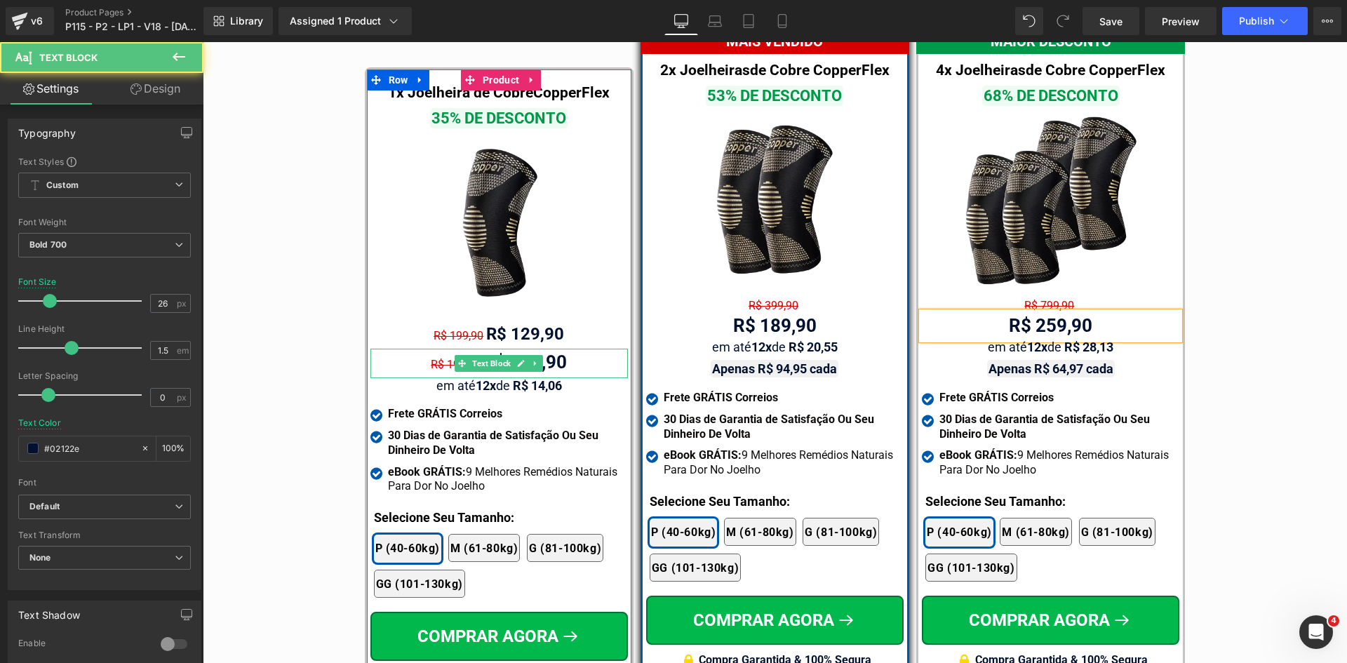
click at [431, 358] on span "R$ 199,90" at bounding box center [456, 364] width 50 height 13
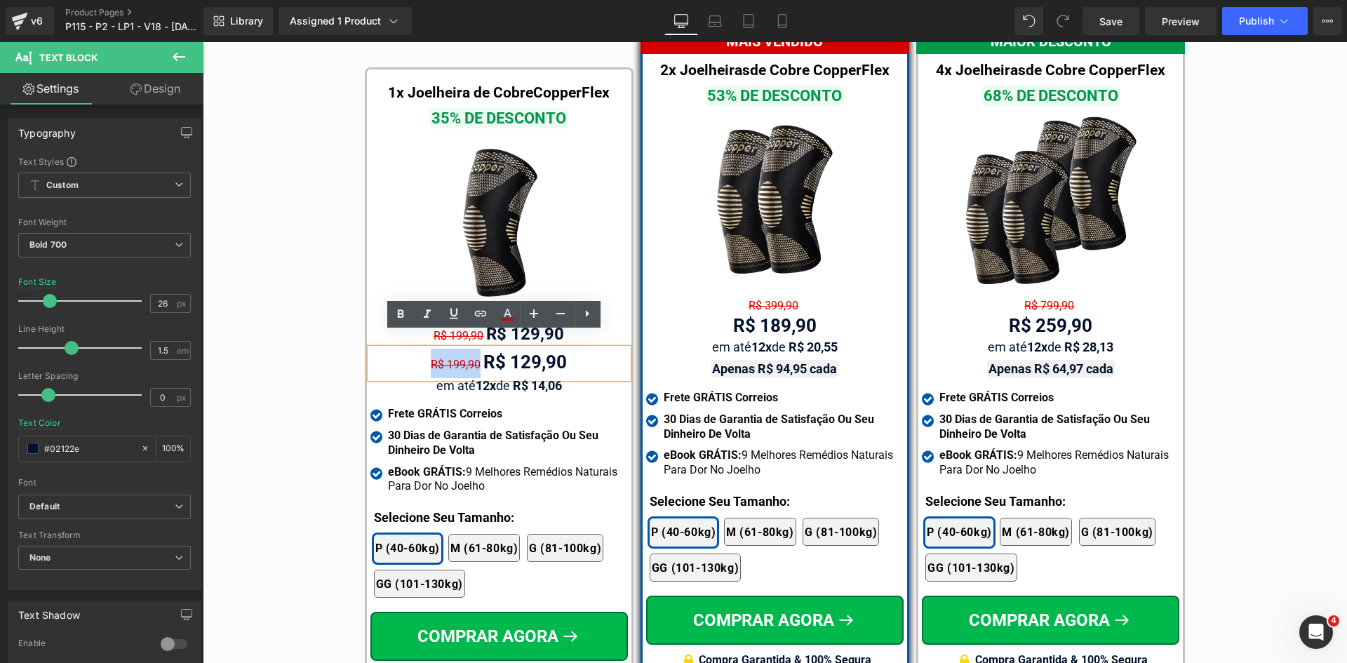
drag, startPoint x: 426, startPoint y: 349, endPoint x: 476, endPoint y: 350, distance: 50.5
click at [476, 350] on div "R$ 199,90 R$ 129,90" at bounding box center [498, 363] width 257 height 29
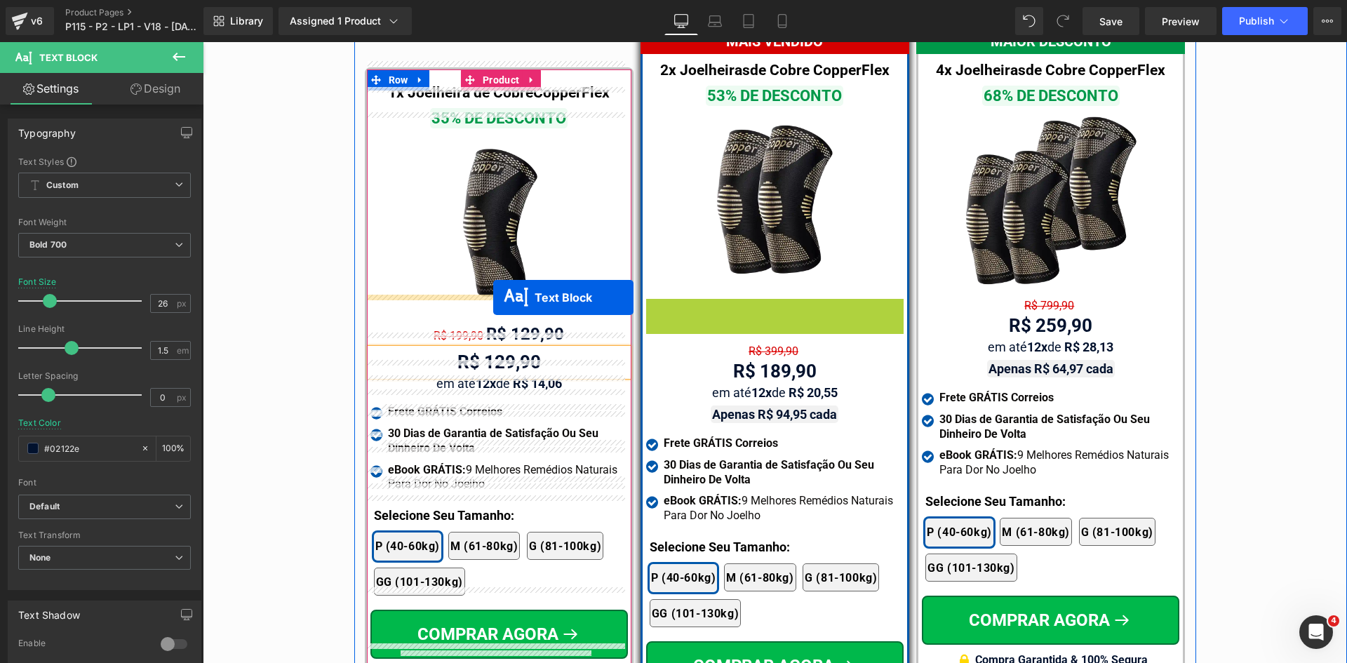
drag, startPoint x: 759, startPoint y: 288, endPoint x: 493, endPoint y: 297, distance: 266.0
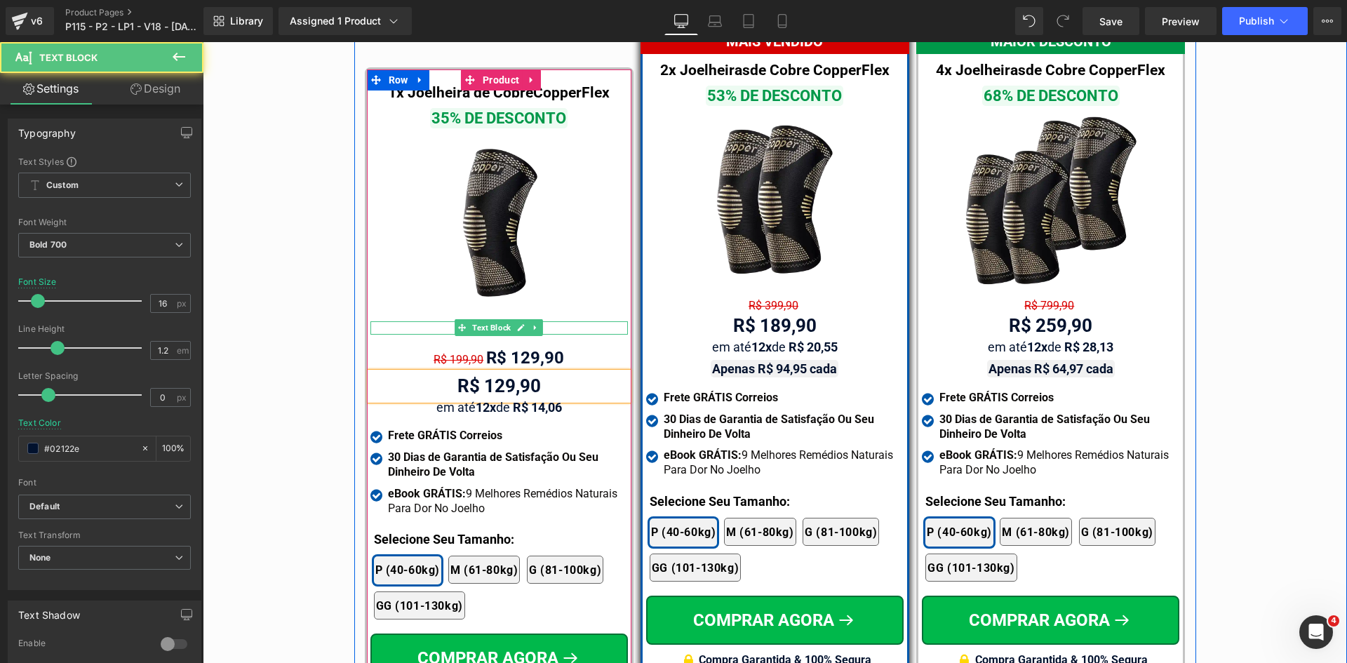
scroll to position [8177, 0]
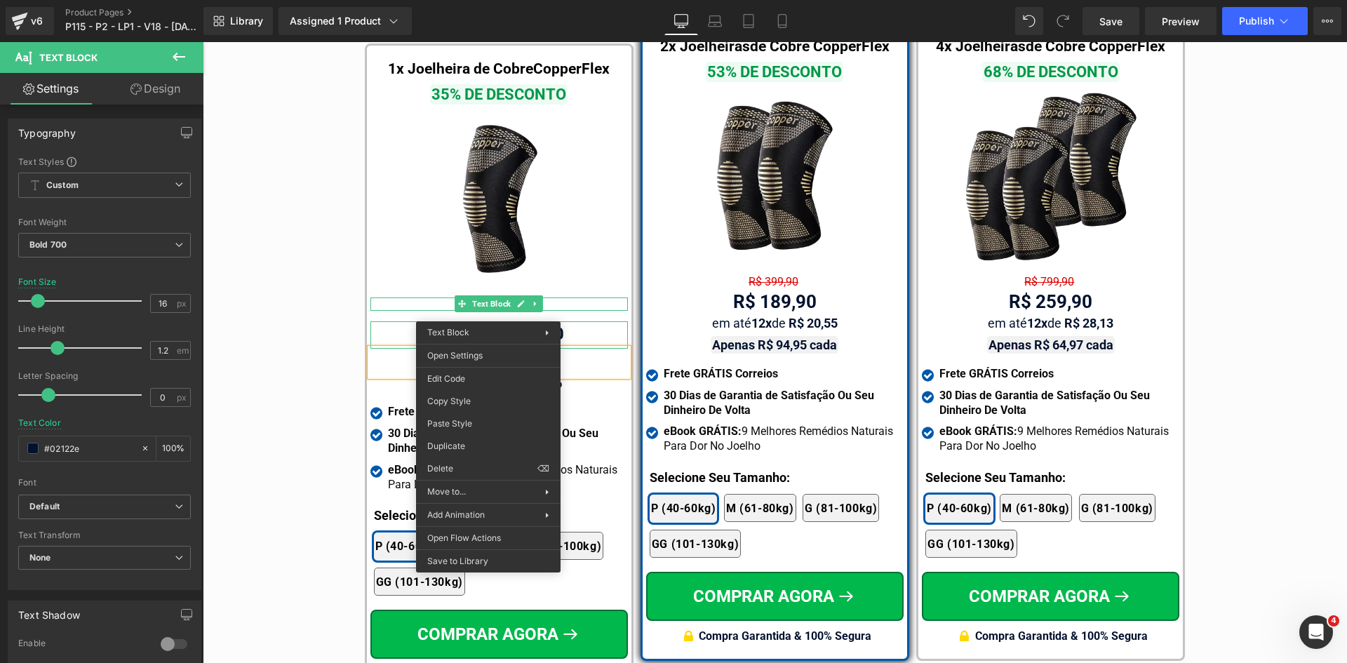
drag, startPoint x: 647, startPoint y: 508, endPoint x: 464, endPoint y: 429, distance: 198.6
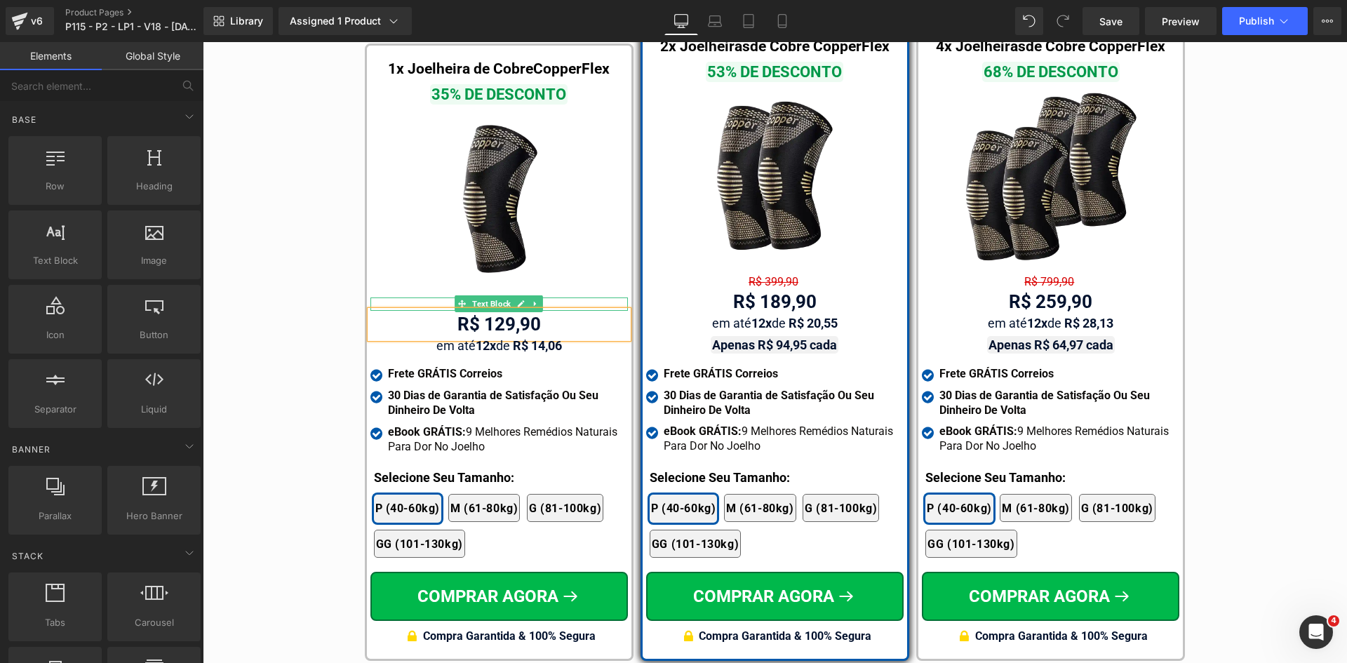
click at [488, 311] on div "R$ 129,90" at bounding box center [498, 324] width 257 height 27
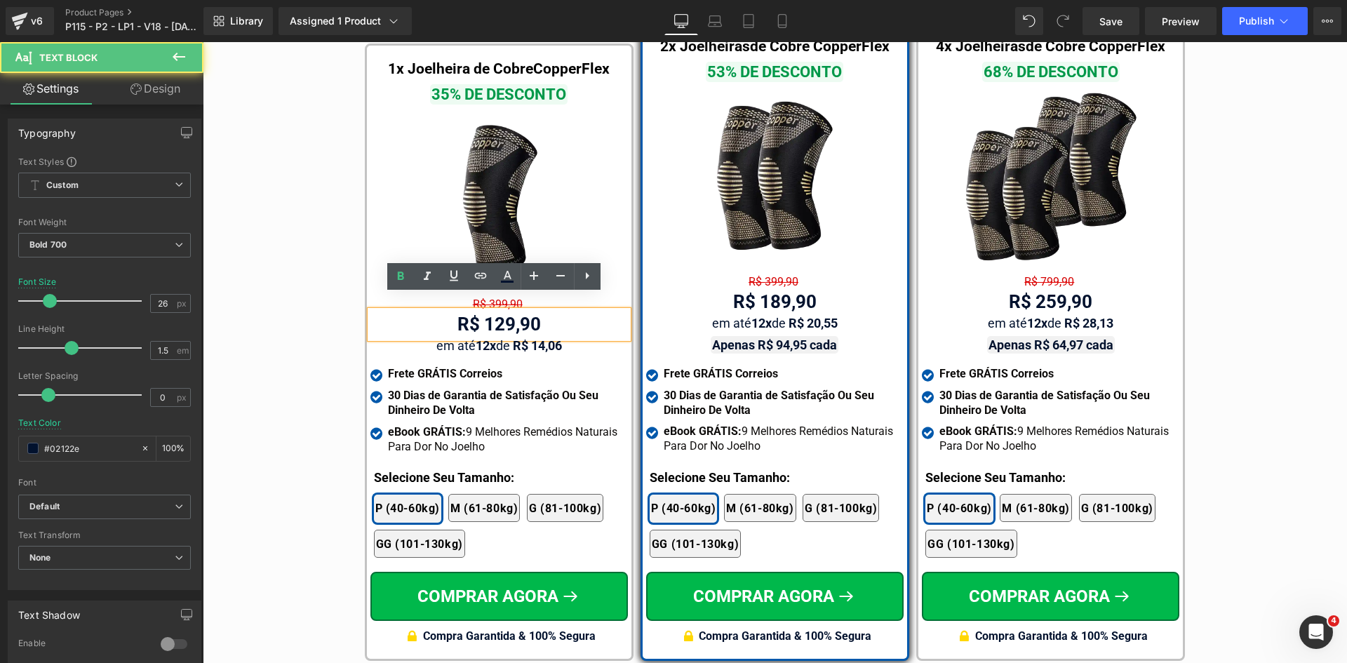
click at [311, 283] on div "Tabela de Tamanhos Text Block Image Se você estiver entre tamanhos, recomendamo…" at bounding box center [775, 246] width 1144 height 844
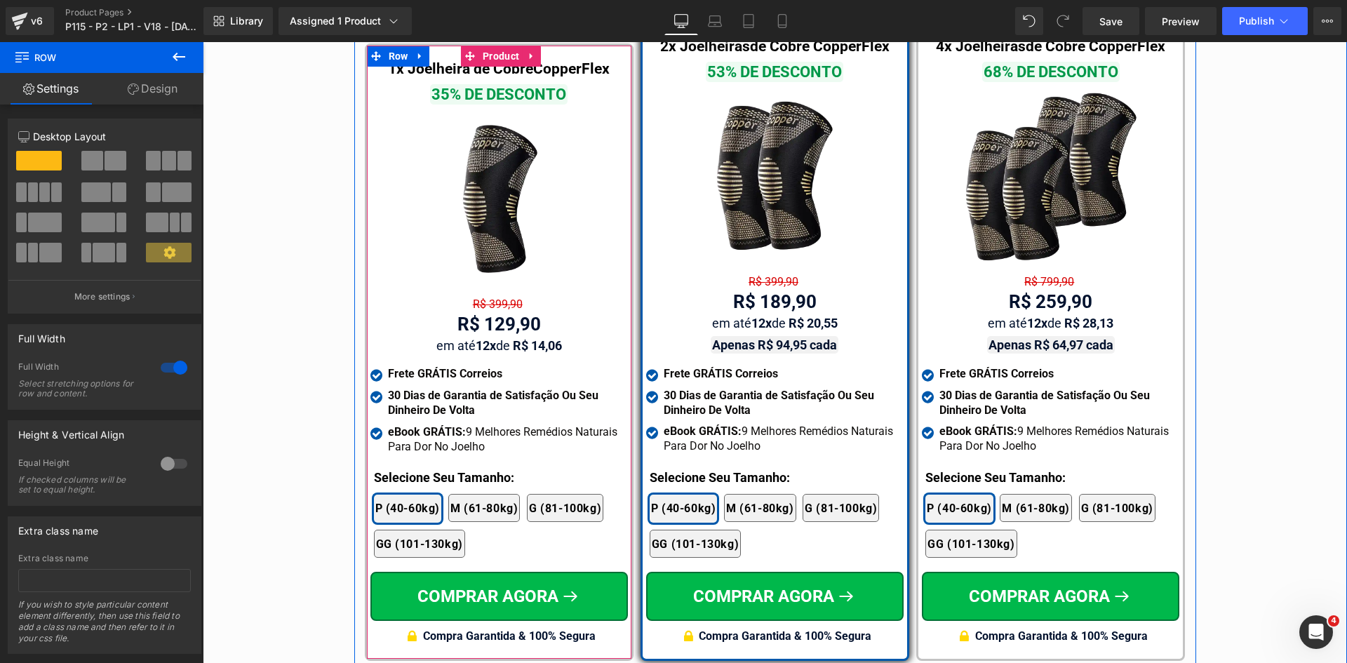
click at [453, 280] on div "1x Joelheira de Cobre CopperFlex Text Block 35% DE DESCONTO Text Block Image R$…" at bounding box center [498, 352] width 257 height 599
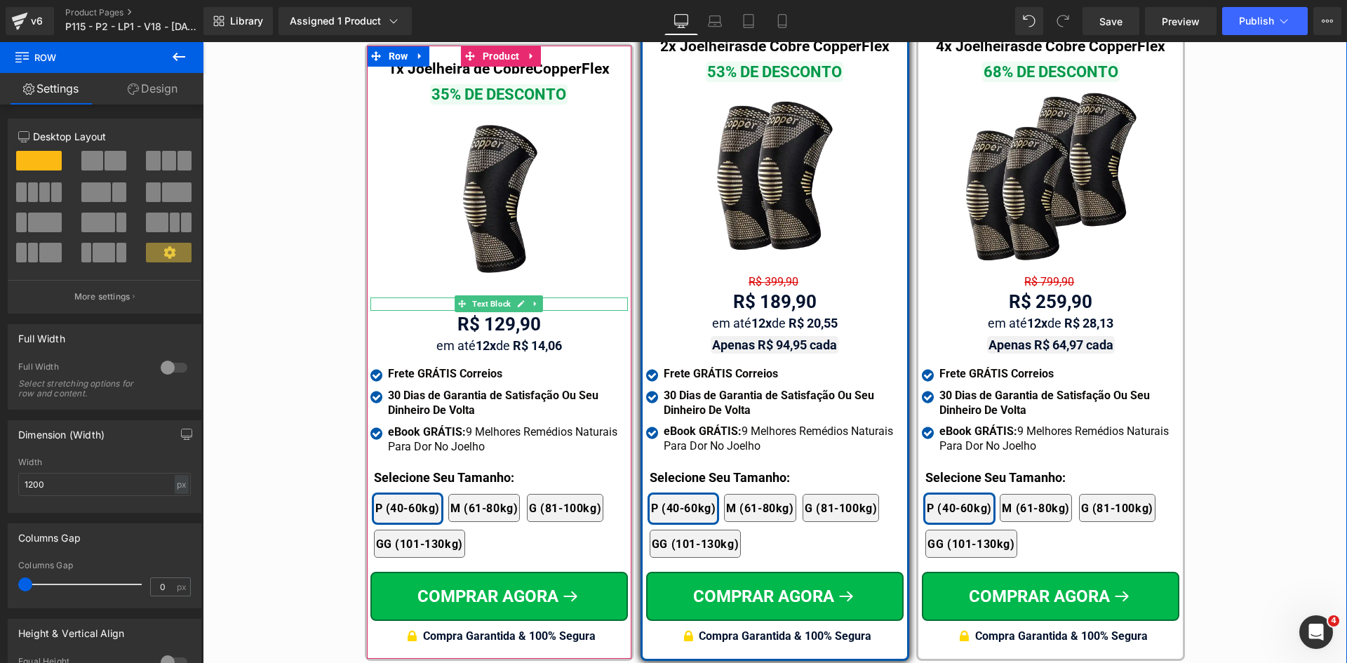
click at [399, 297] on div "R$ 399,90" at bounding box center [498, 303] width 257 height 13
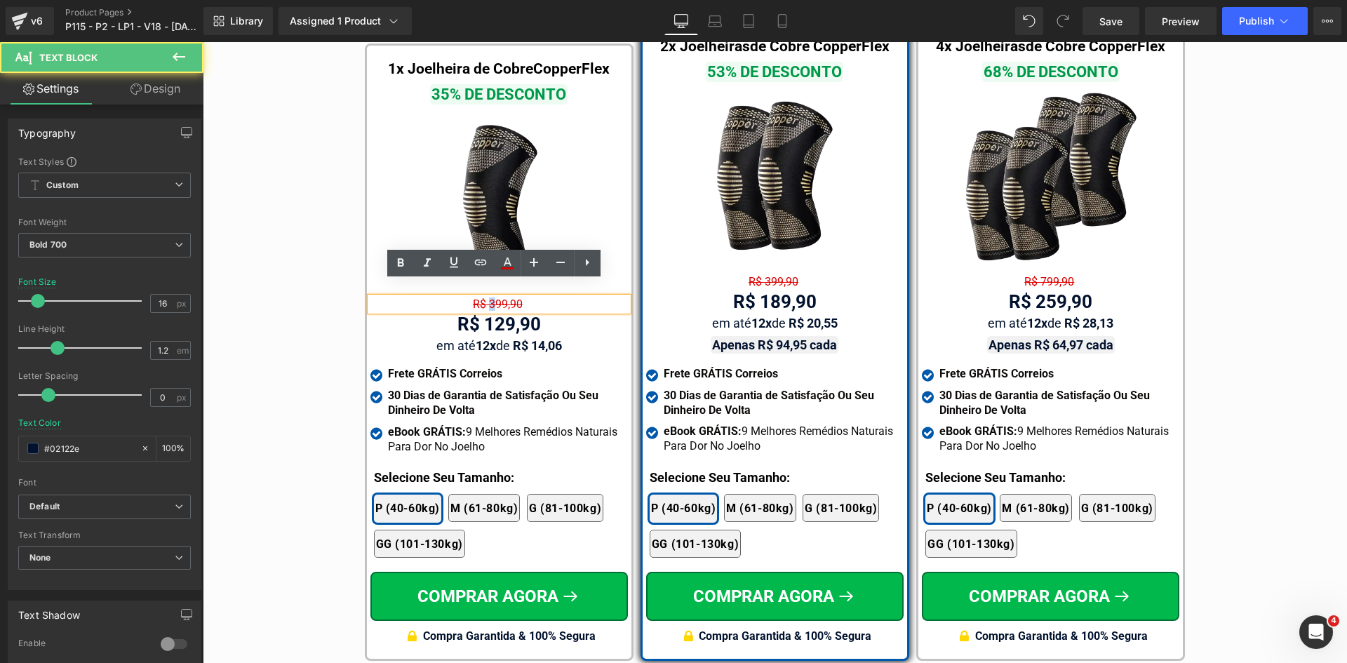
click at [488, 297] on span "R$ 399,90" at bounding box center [498, 303] width 50 height 13
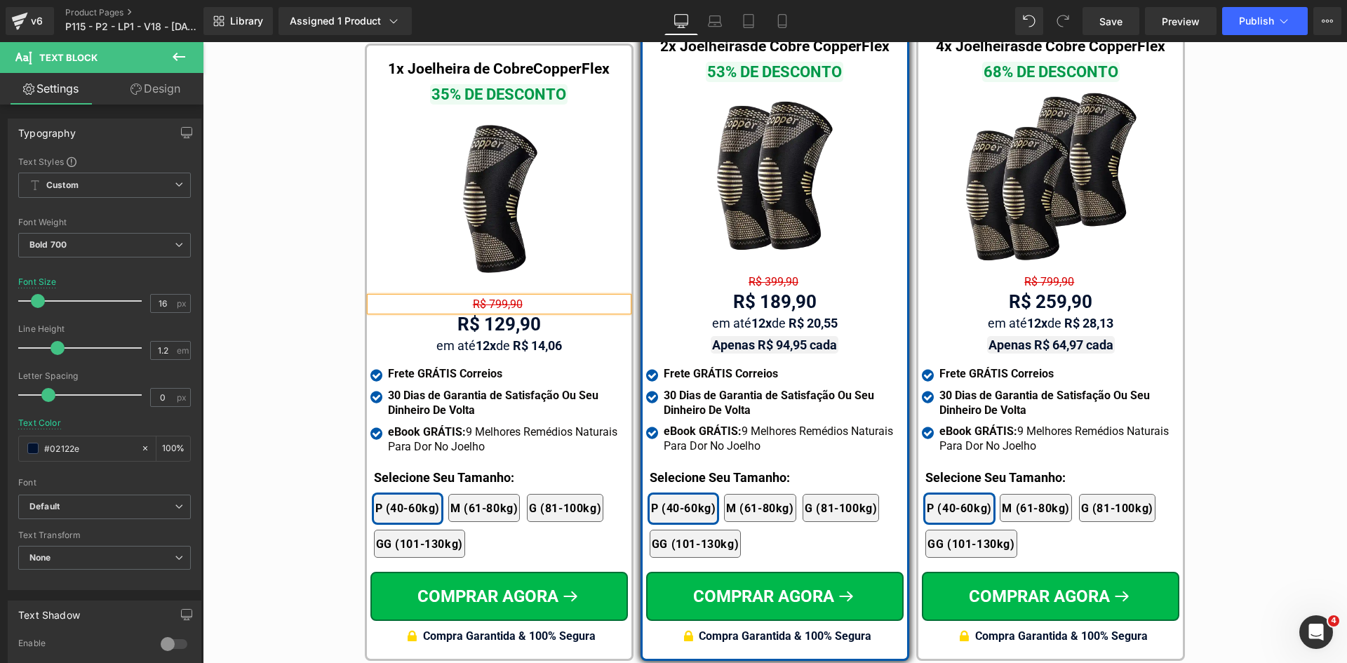
click at [292, 370] on div "Tabela de Tamanhos Text Block Image Se você estiver entre tamanhos, recomendamo…" at bounding box center [775, 246] width 1144 height 844
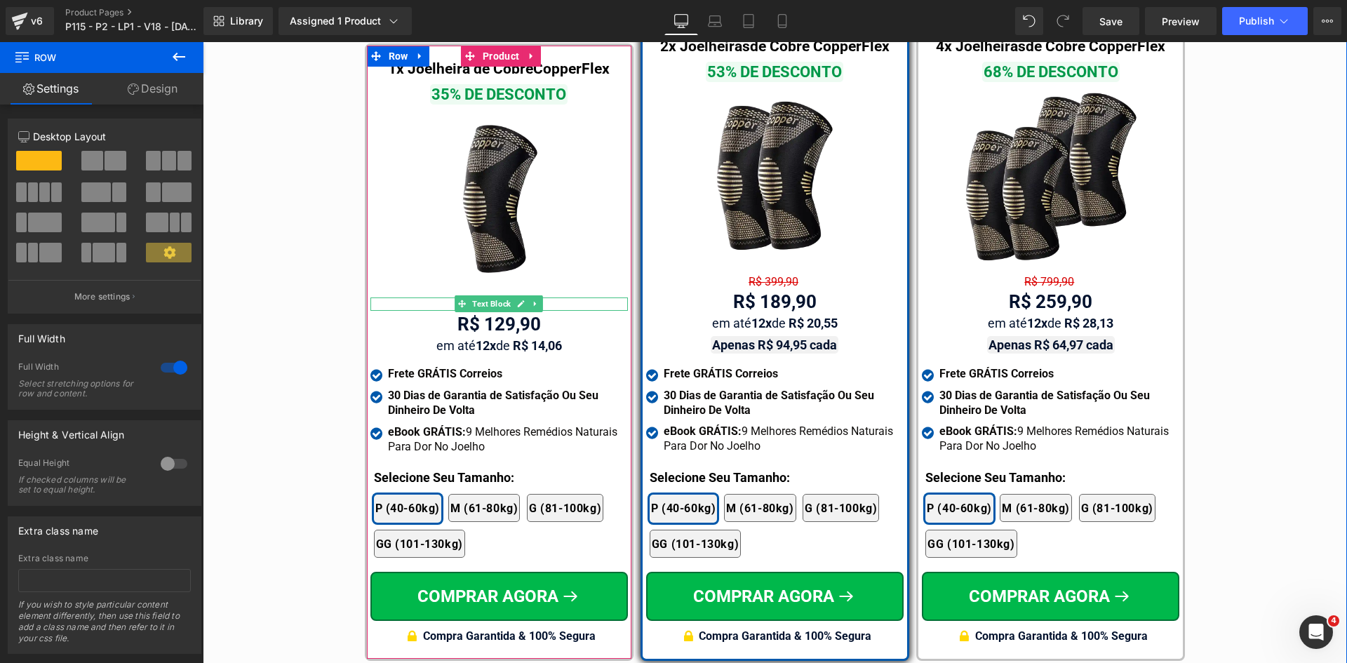
click at [424, 297] on div "R$ 799,90" at bounding box center [498, 303] width 257 height 13
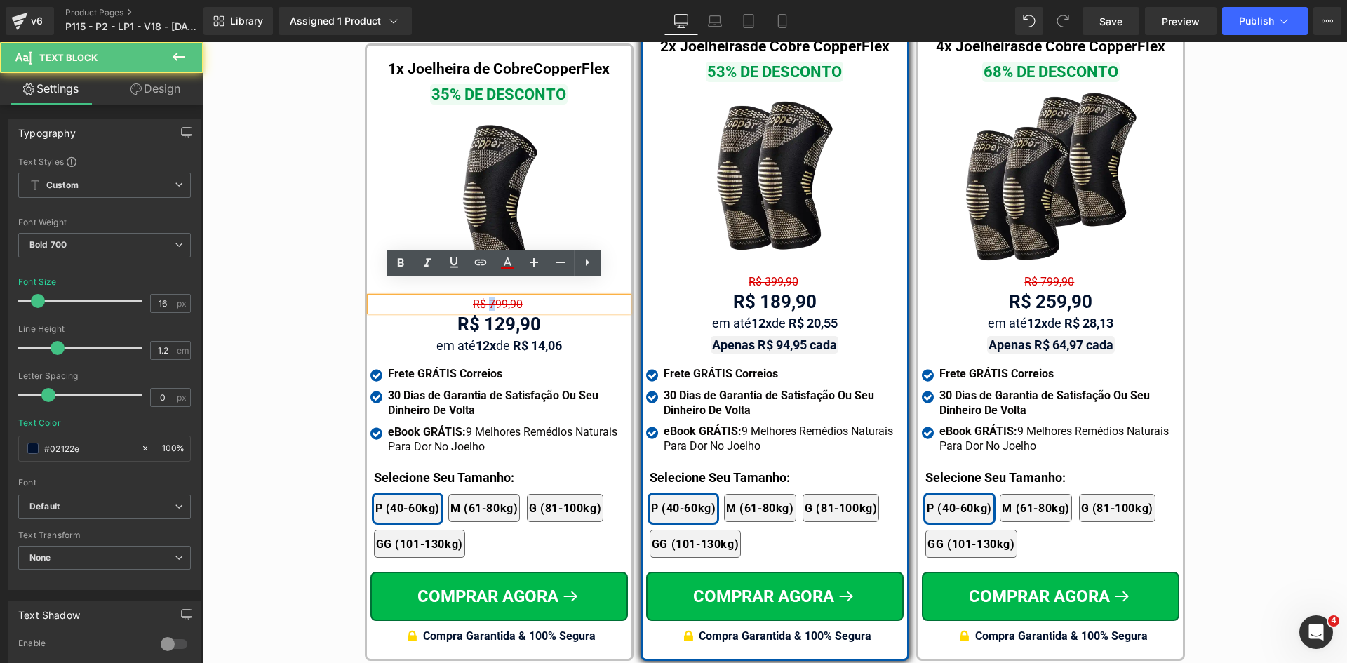
click at [485, 297] on span "R$ 799,90" at bounding box center [498, 303] width 50 height 13
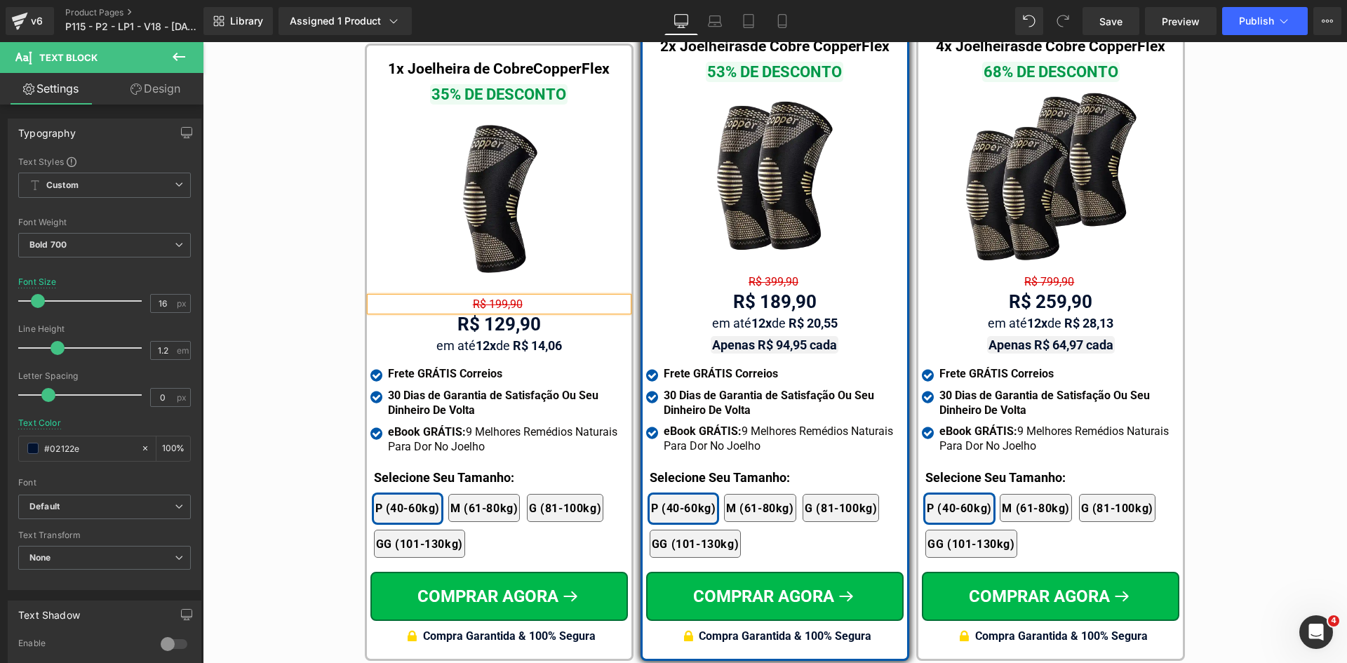
click at [302, 347] on div "Tabela de Tamanhos Text Block Image Se você estiver entre tamanhos, recomendamo…" at bounding box center [775, 246] width 1144 height 844
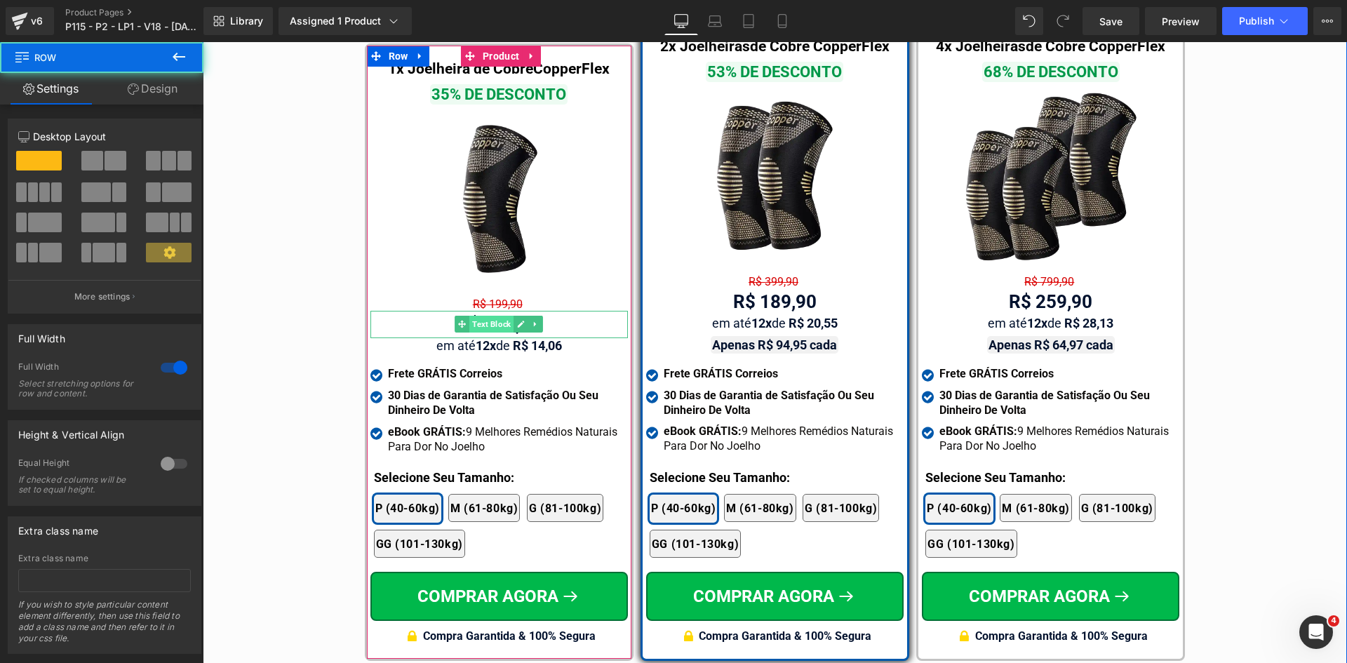
click at [490, 316] on span "Text Block" at bounding box center [491, 324] width 44 height 17
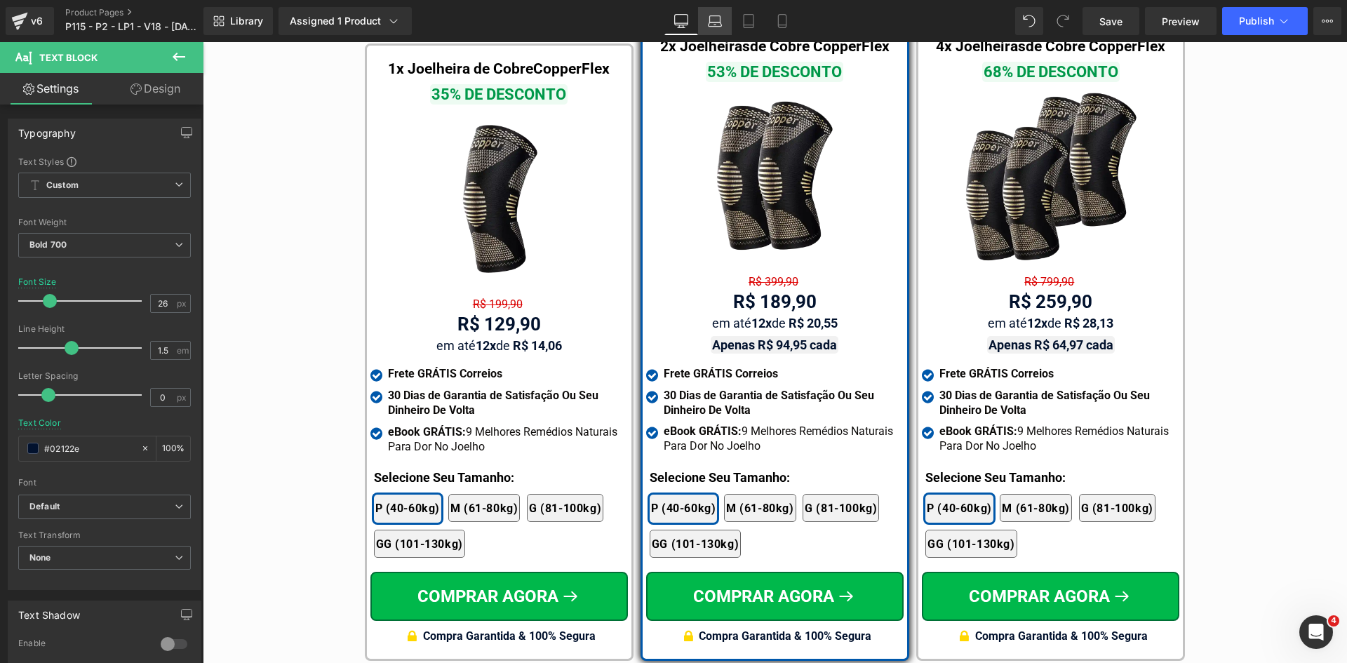
click at [713, 22] on icon at bounding box center [715, 21] width 14 height 14
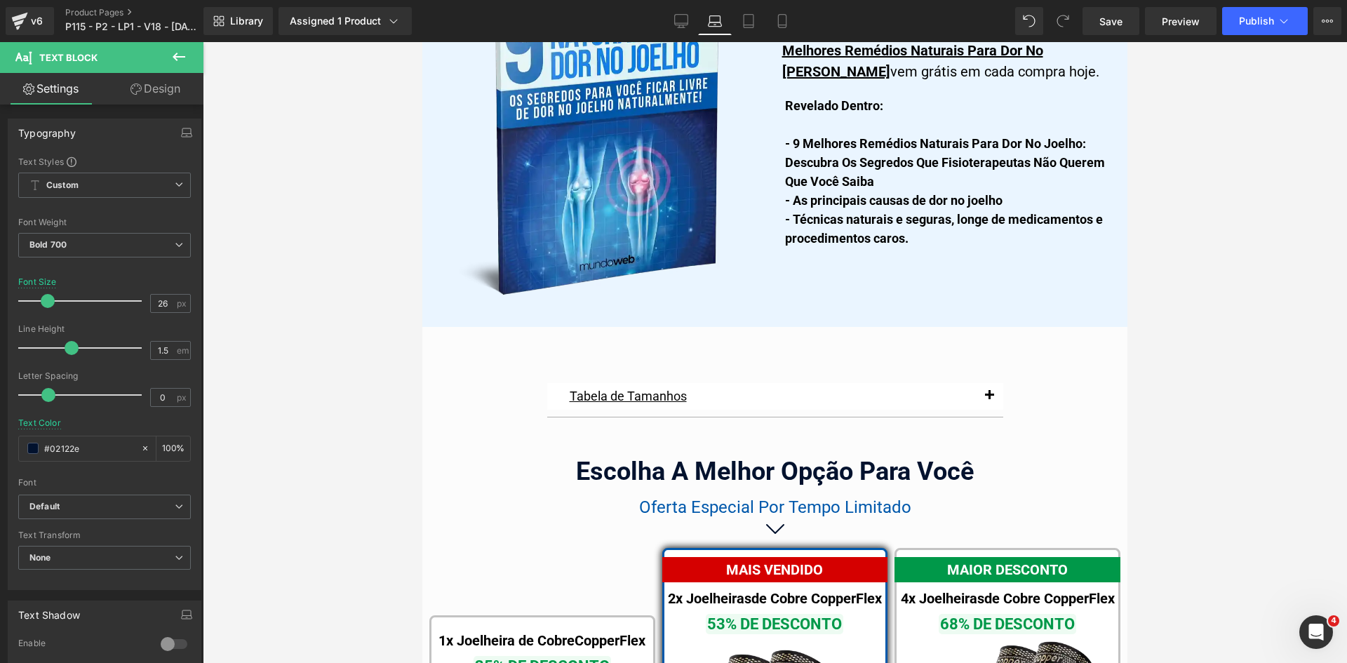
scroll to position [8741, 0]
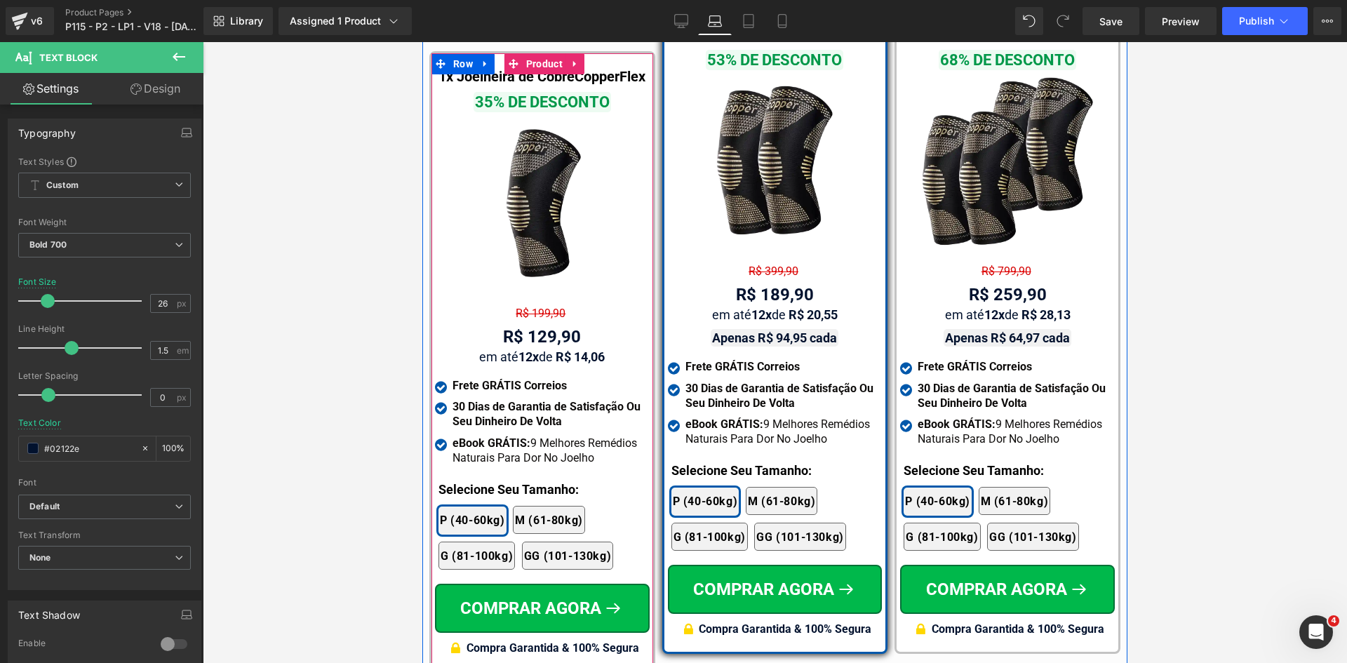
click at [535, 300] on span "Text Block" at bounding box center [557, 308] width 44 height 17
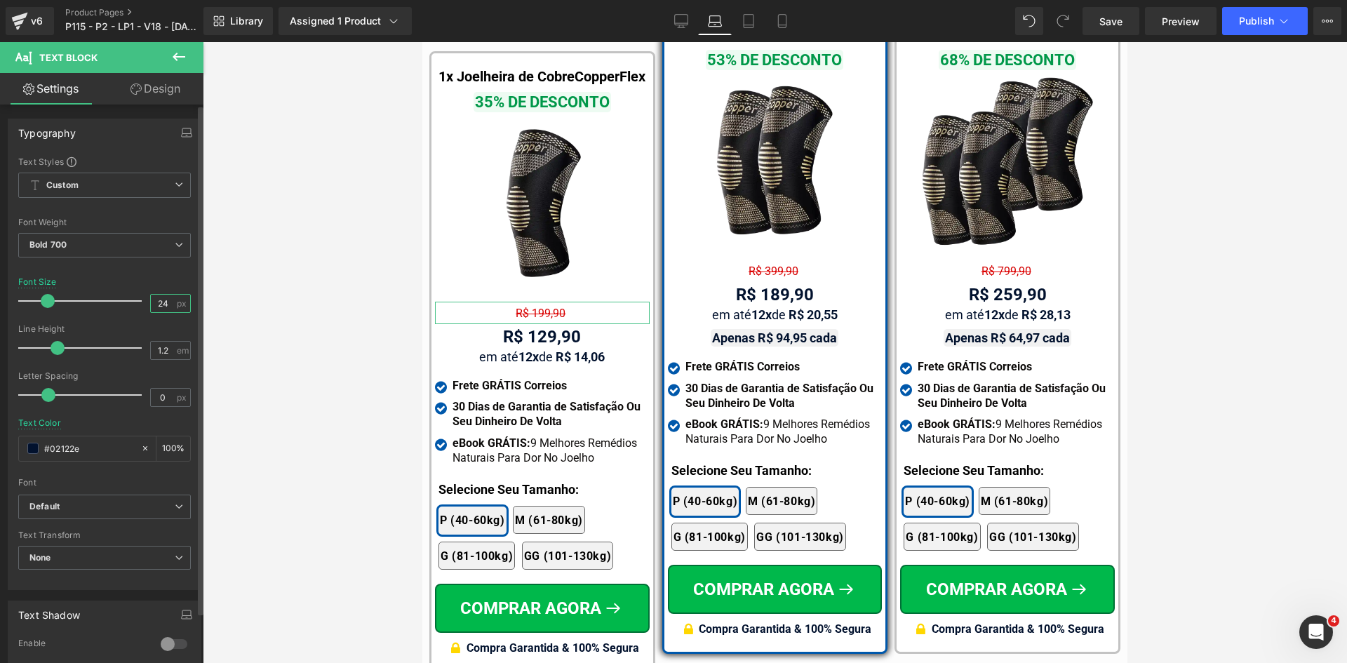
drag, startPoint x: 154, startPoint y: 309, endPoint x: 184, endPoint y: 305, distance: 29.8
click at [180, 307] on div "24 px" at bounding box center [170, 303] width 41 height 19
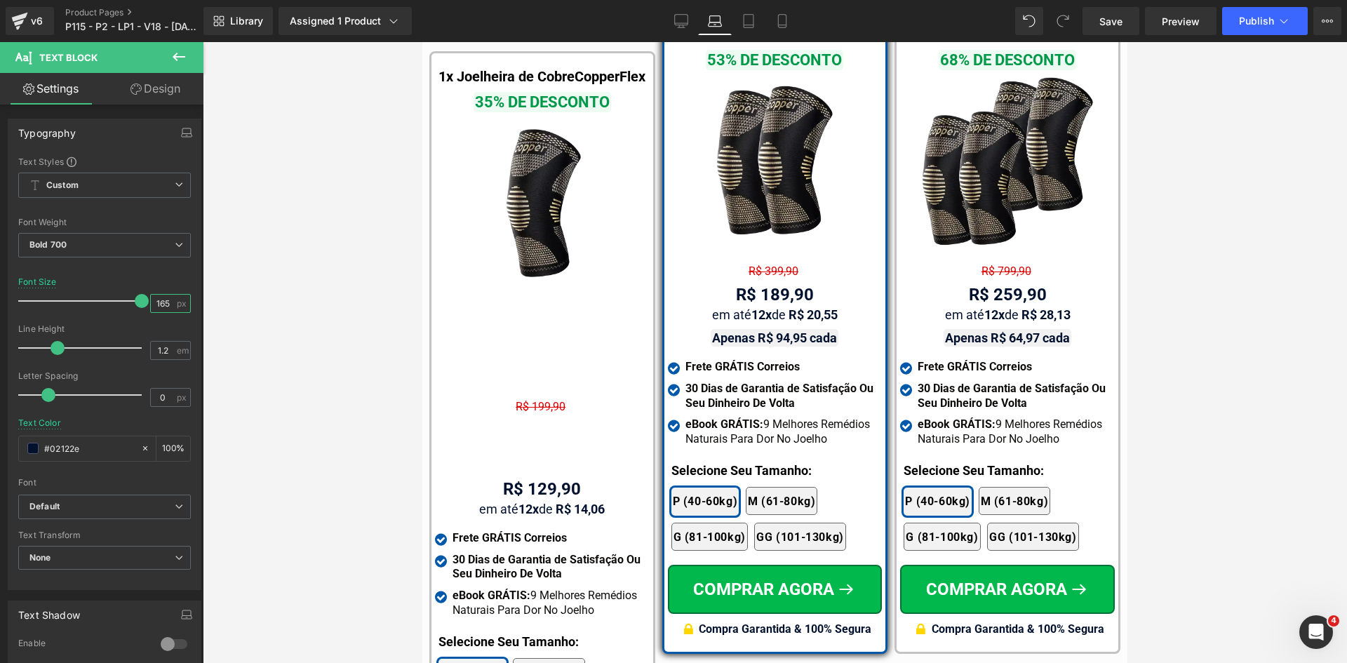
type input "16"
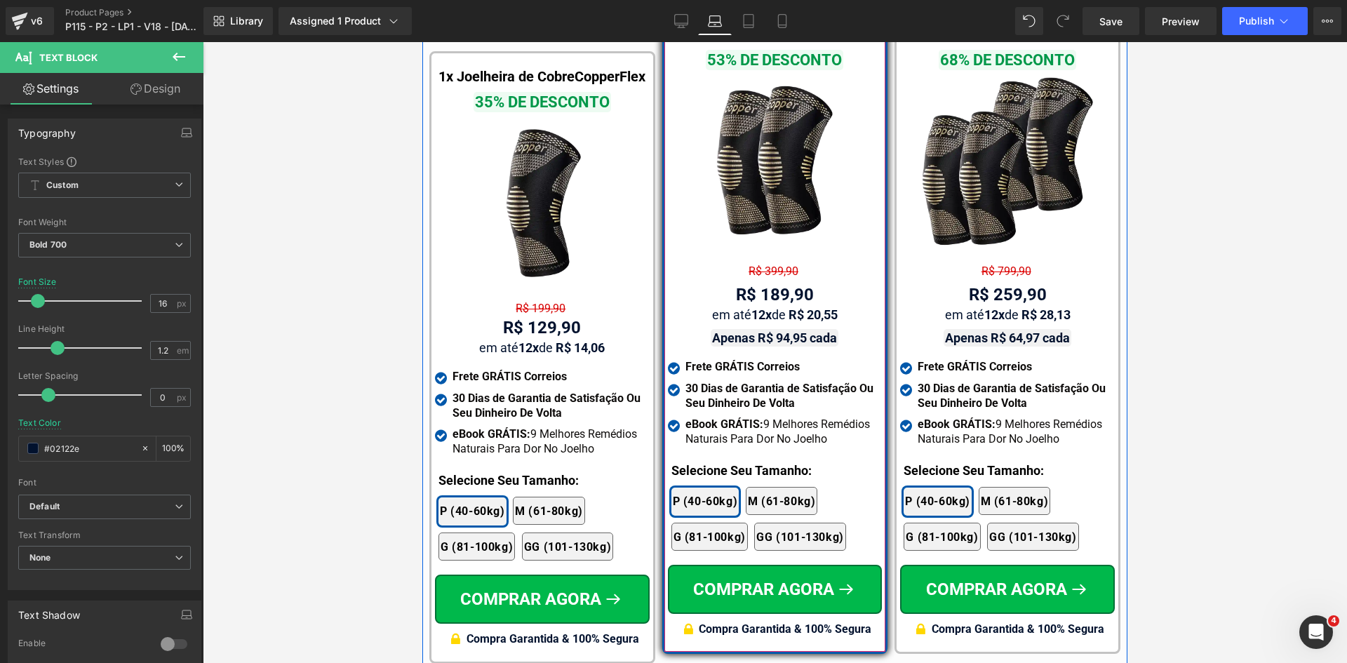
click at [751, 262] on span "Text Block" at bounding box center [767, 270] width 44 height 17
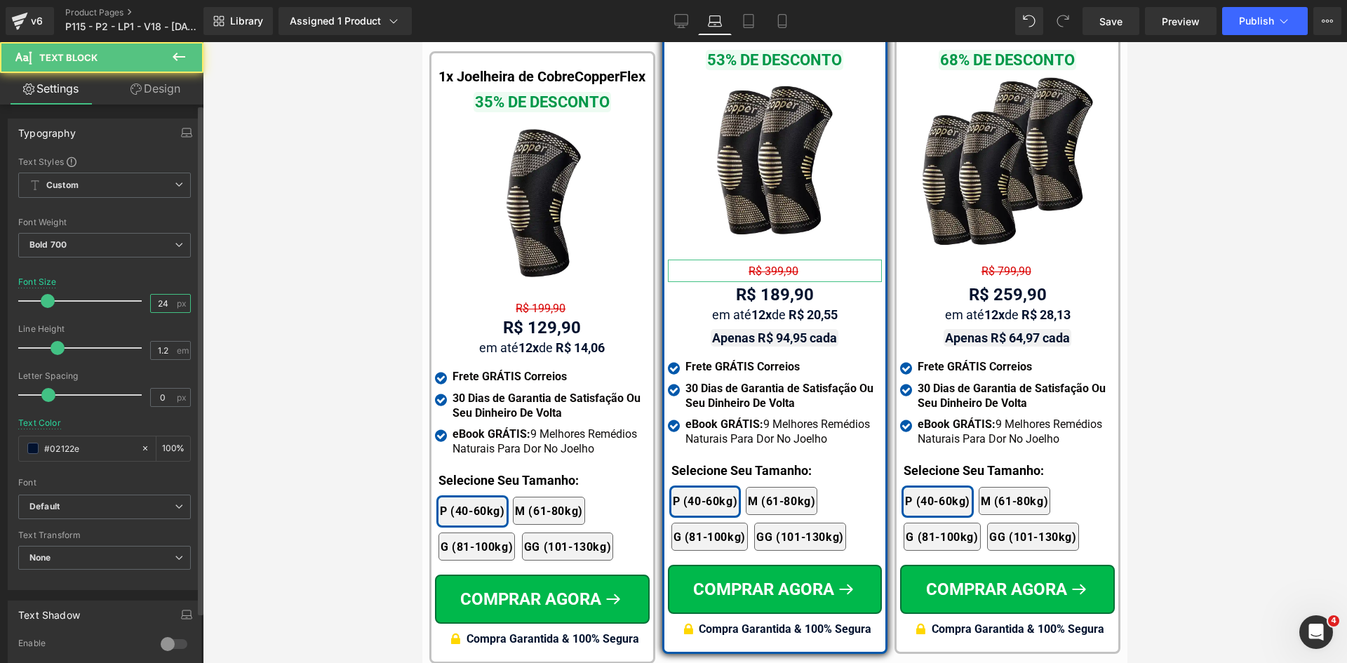
drag, startPoint x: 149, startPoint y: 304, endPoint x: 168, endPoint y: 303, distance: 18.3
click at [168, 303] on input "24" at bounding box center [163, 304] width 25 height 18
type input "16"
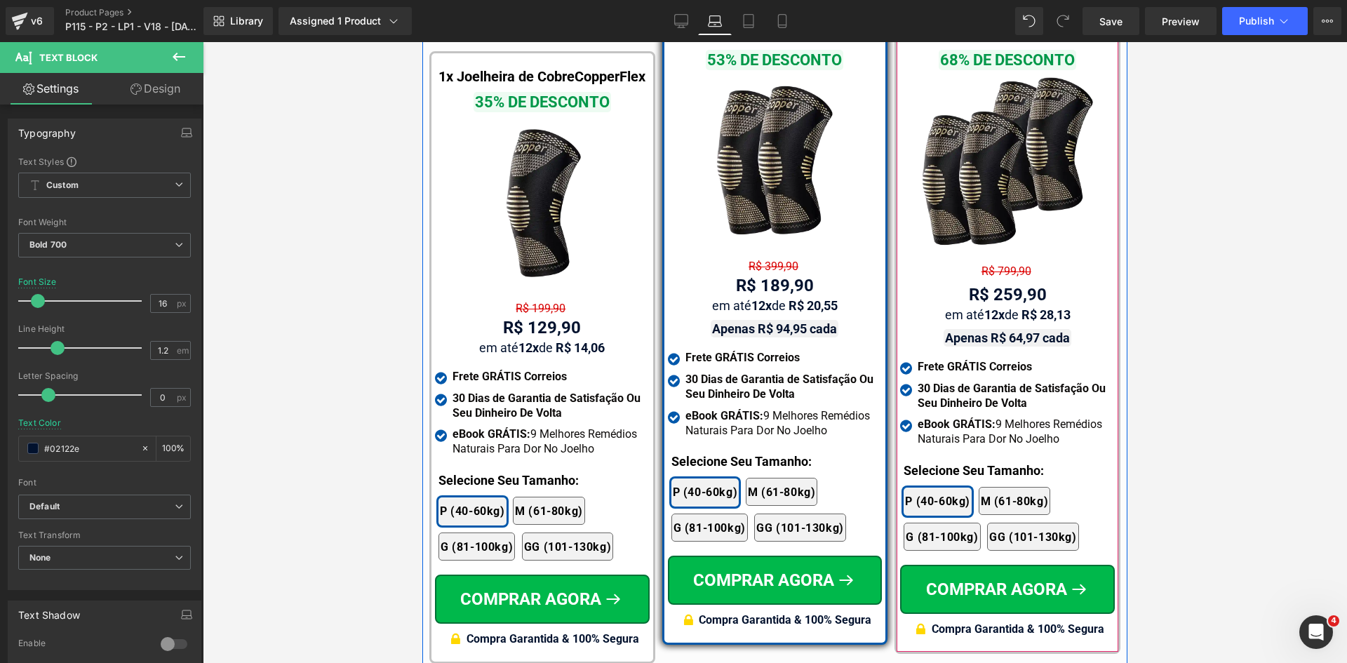
click at [1000, 268] on span "Text Block" at bounding box center [1022, 266] width 44 height 17
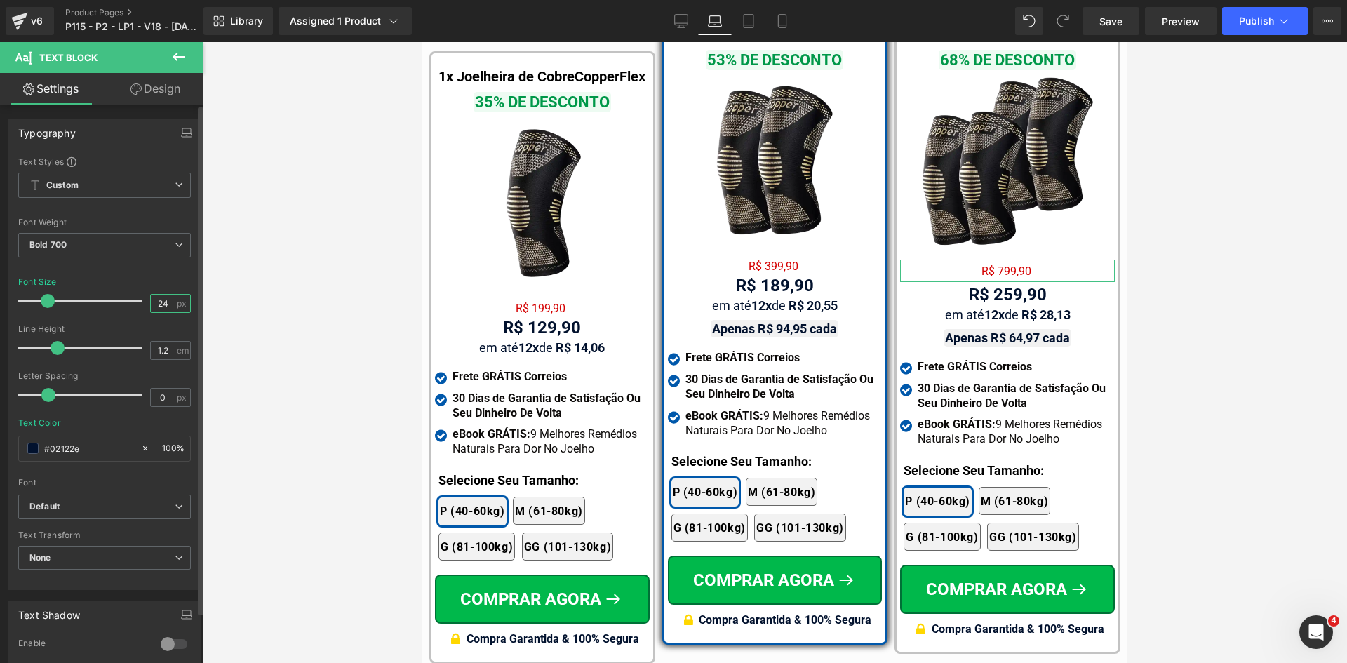
drag, startPoint x: 151, startPoint y: 302, endPoint x: 182, endPoint y: 304, distance: 30.9
click at [182, 304] on div "24 px" at bounding box center [170, 303] width 41 height 19
type input "16"
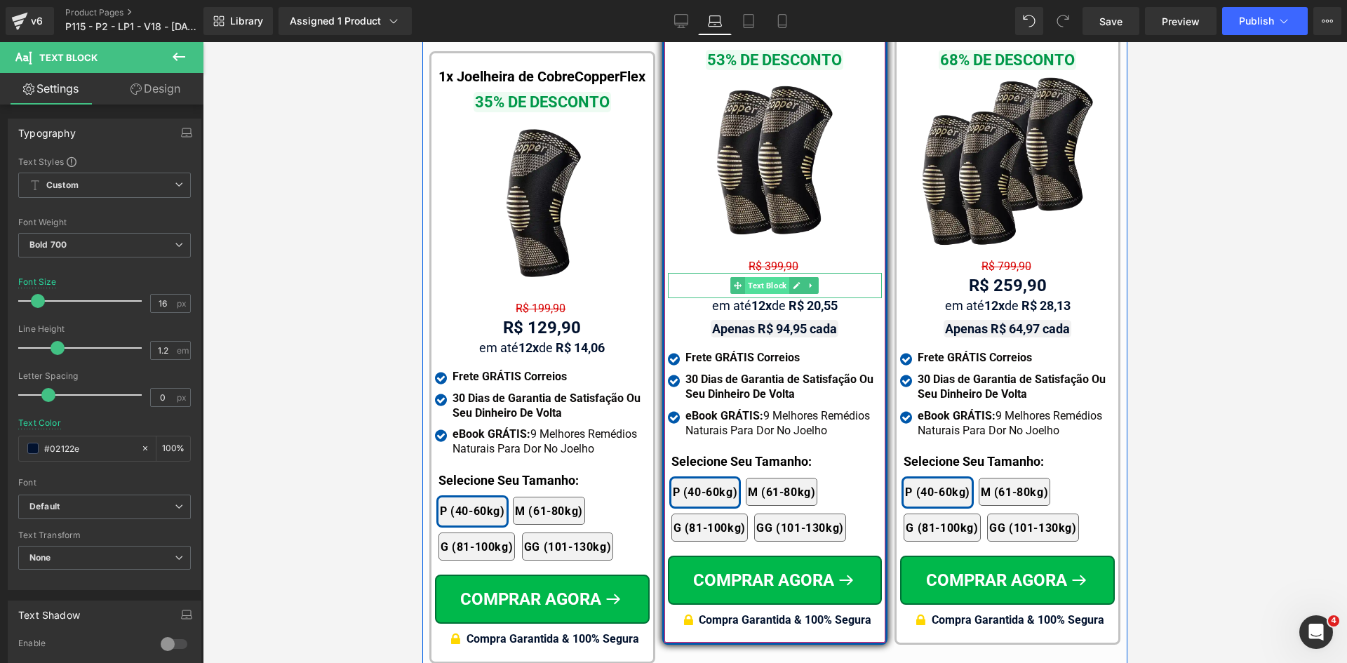
click at [762, 281] on span "Text Block" at bounding box center [767, 285] width 44 height 17
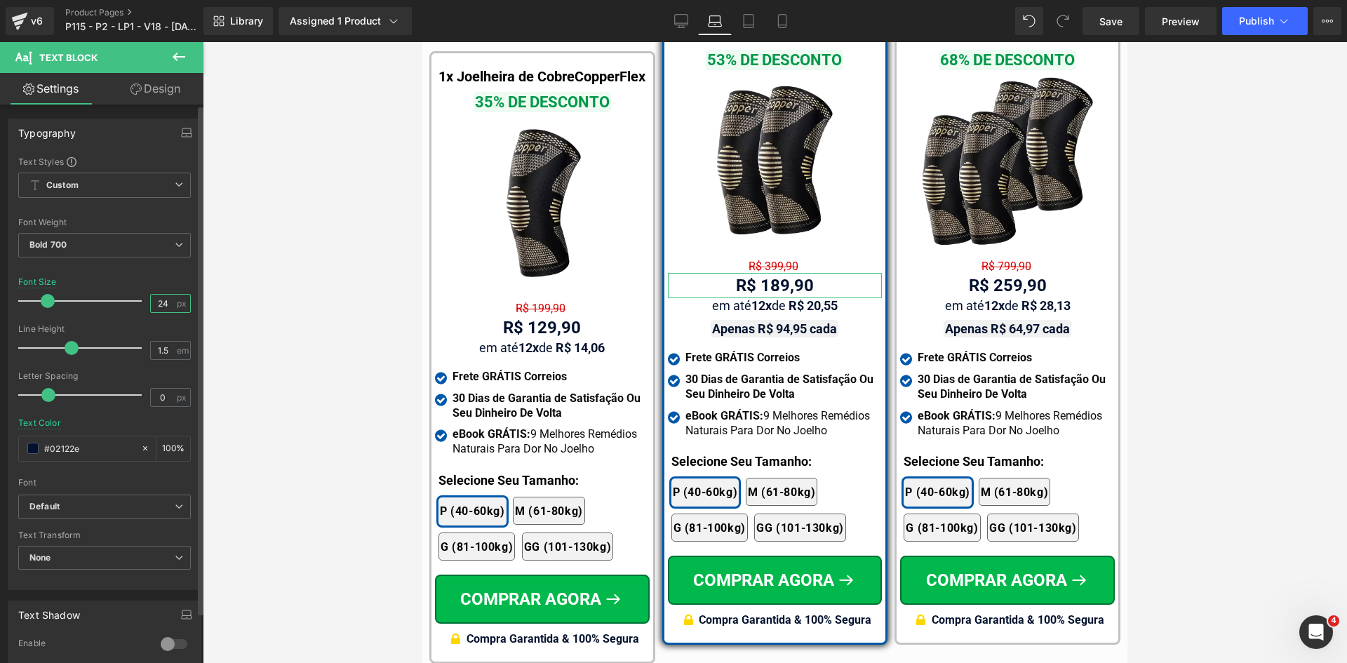
drag, startPoint x: 158, startPoint y: 302, endPoint x: 181, endPoint y: 303, distance: 23.2
click at [178, 303] on div "24 px" at bounding box center [170, 303] width 41 height 19
type input "26"
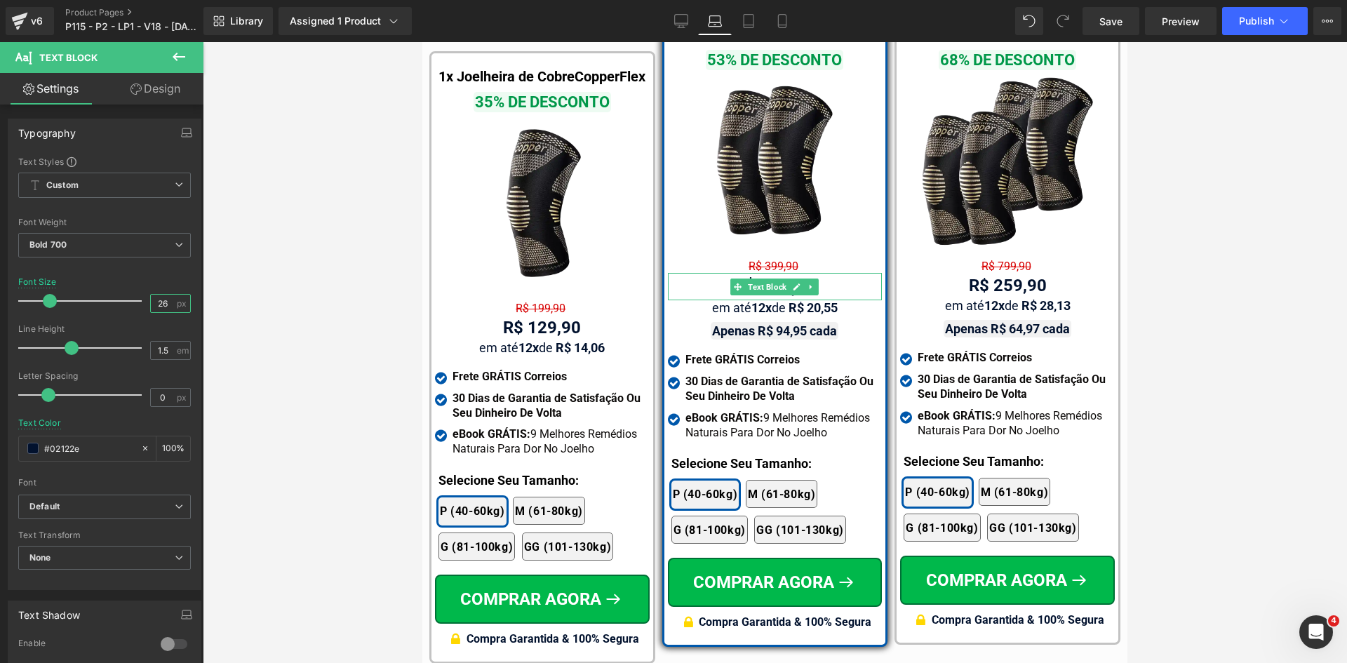
drag, startPoint x: 1160, startPoint y: 416, endPoint x: 578, endPoint y: 343, distance: 586.1
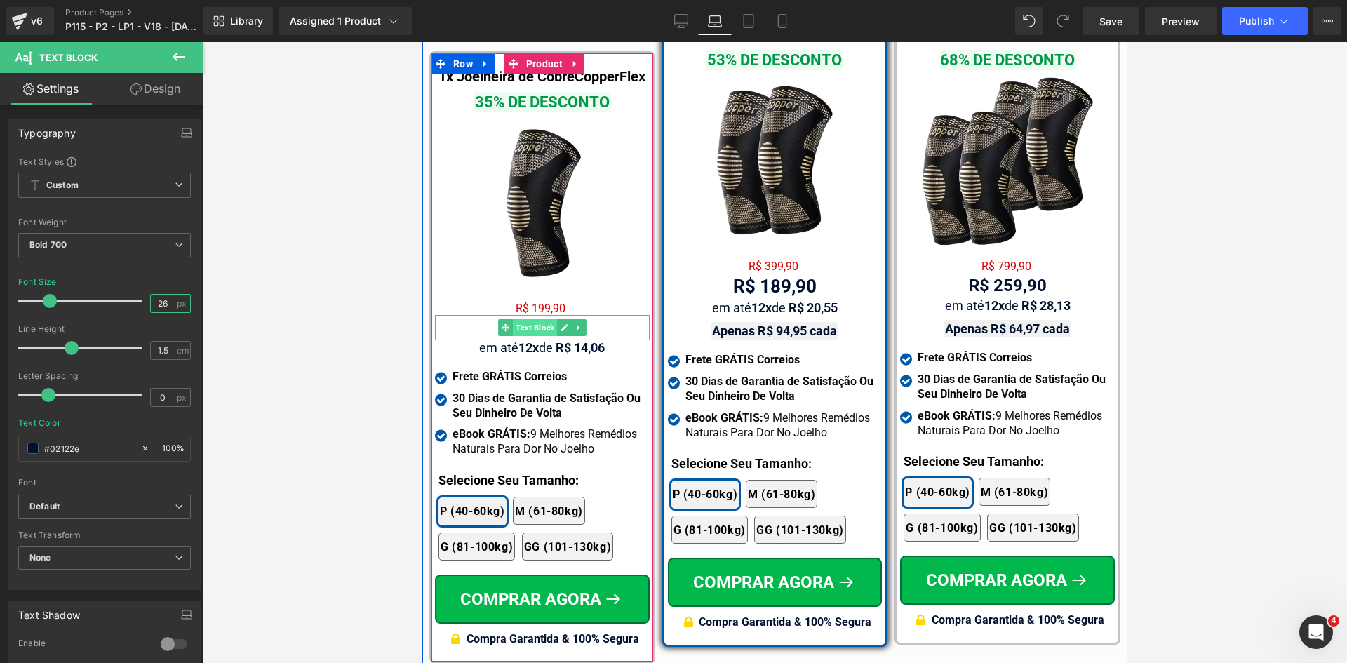
drag, startPoint x: 516, startPoint y: 300, endPoint x: 520, endPoint y: 307, distance: 7.6
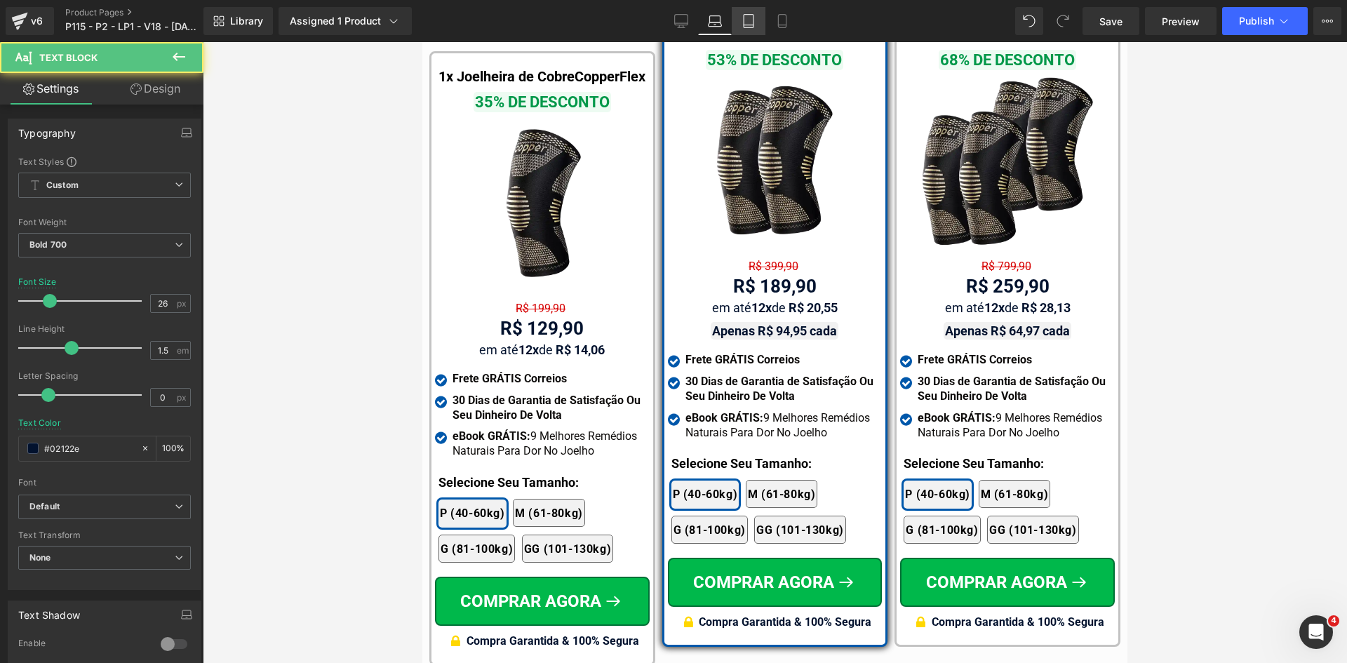
click at [757, 18] on link "Tablet" at bounding box center [749, 21] width 34 height 28
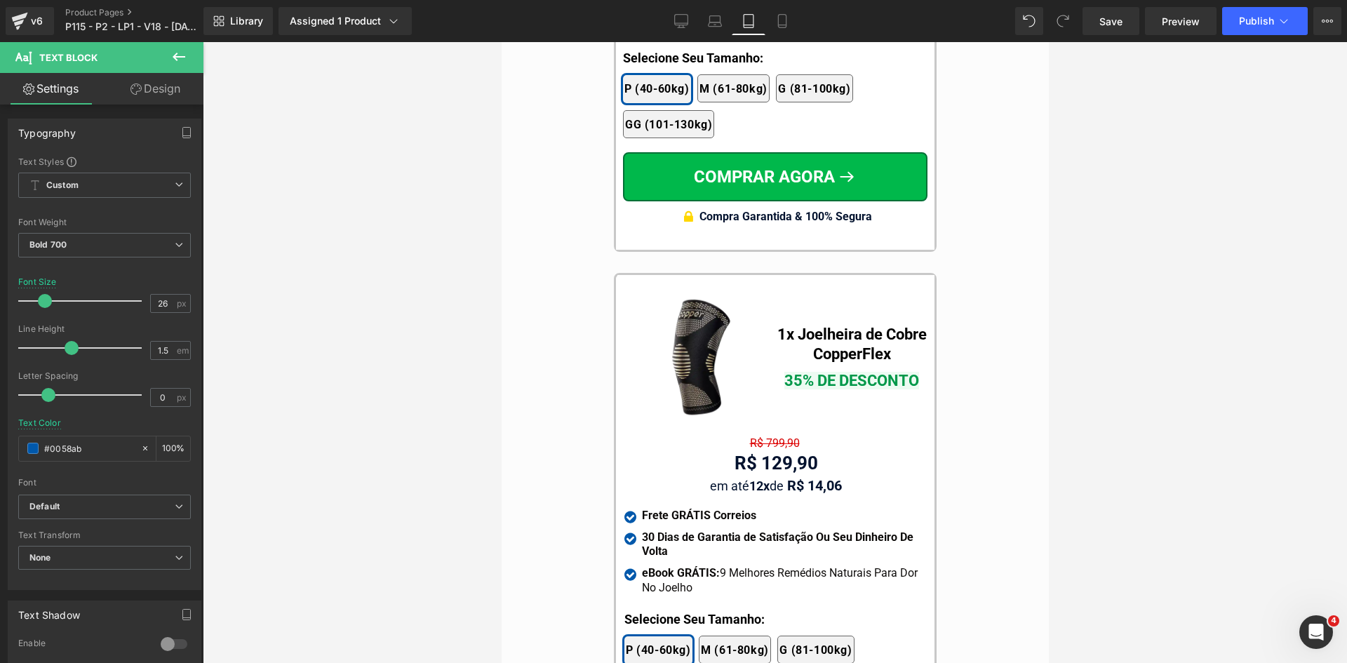
scroll to position [12935, 0]
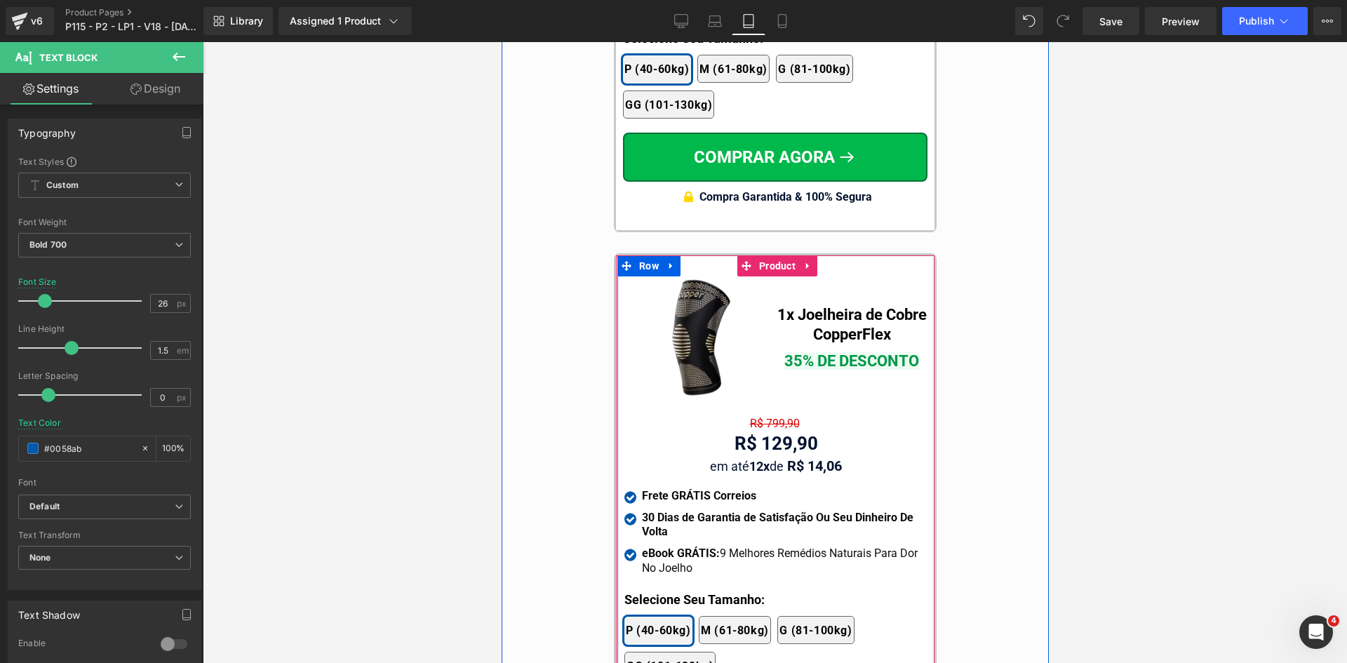
click at [501, 42] on div at bounding box center [501, 42] width 0 height 0
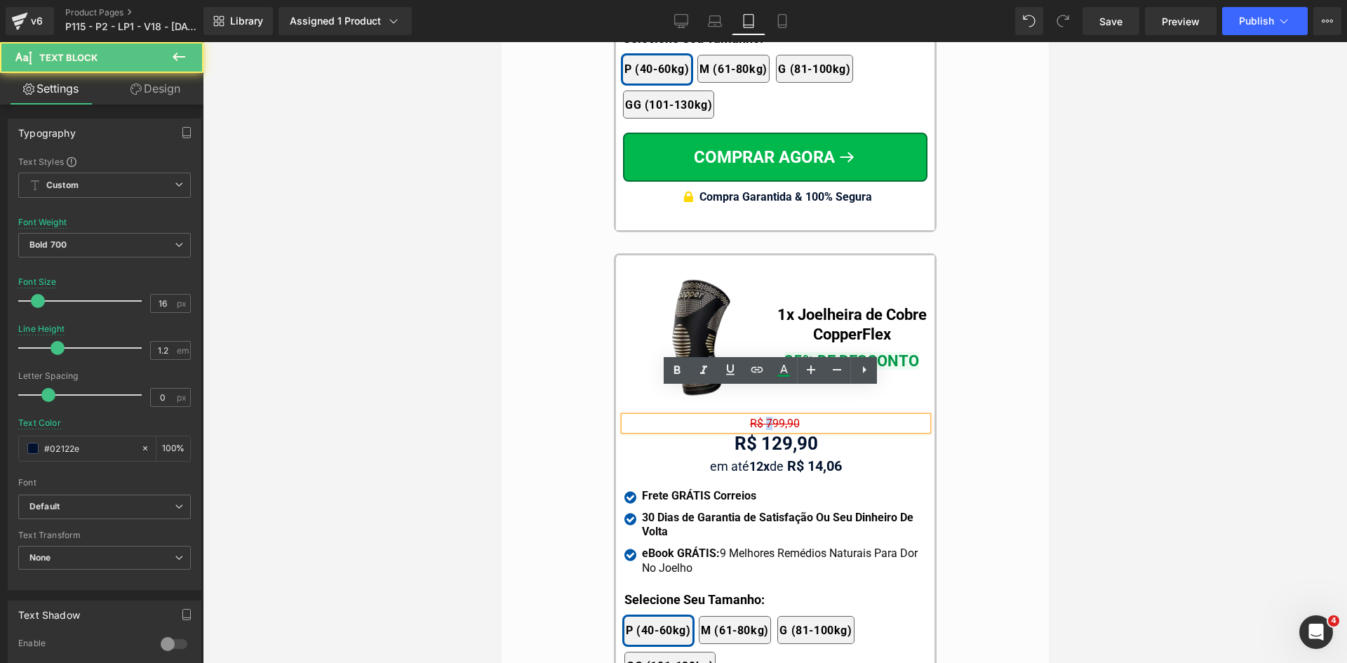
click at [765, 417] on span "R$ 799,90" at bounding box center [774, 423] width 50 height 13
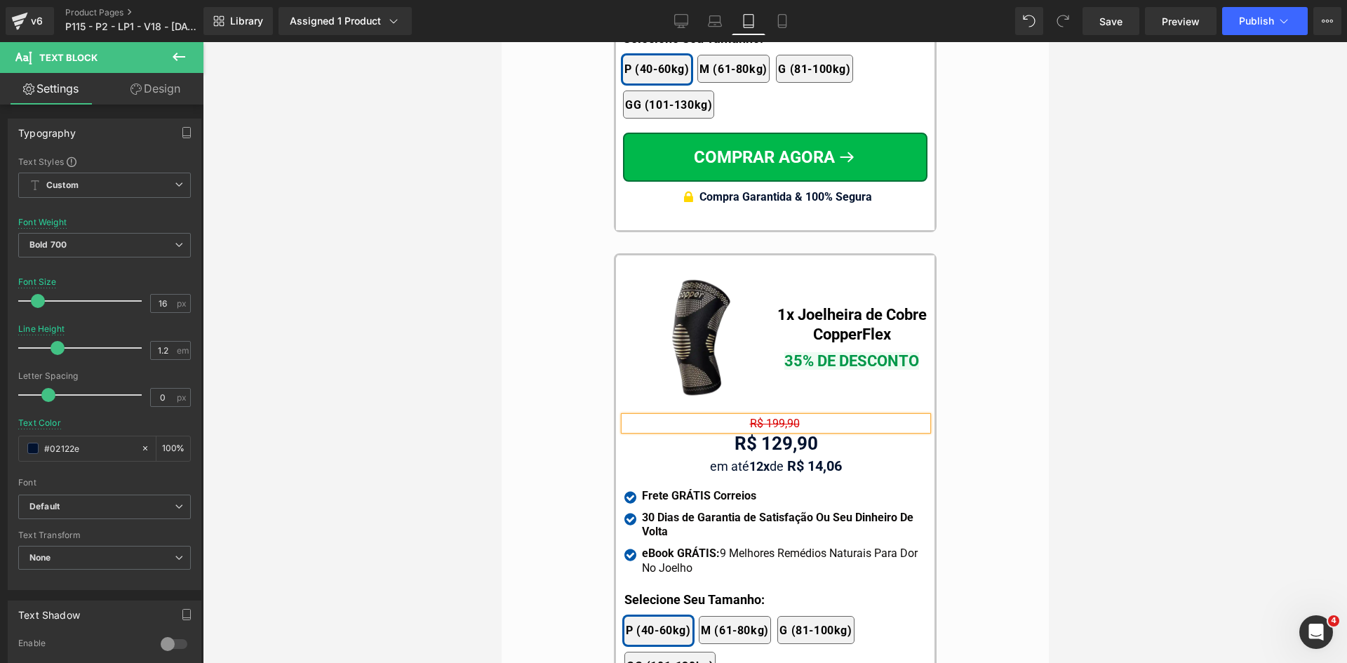
click at [1120, 395] on div at bounding box center [775, 352] width 1144 height 621
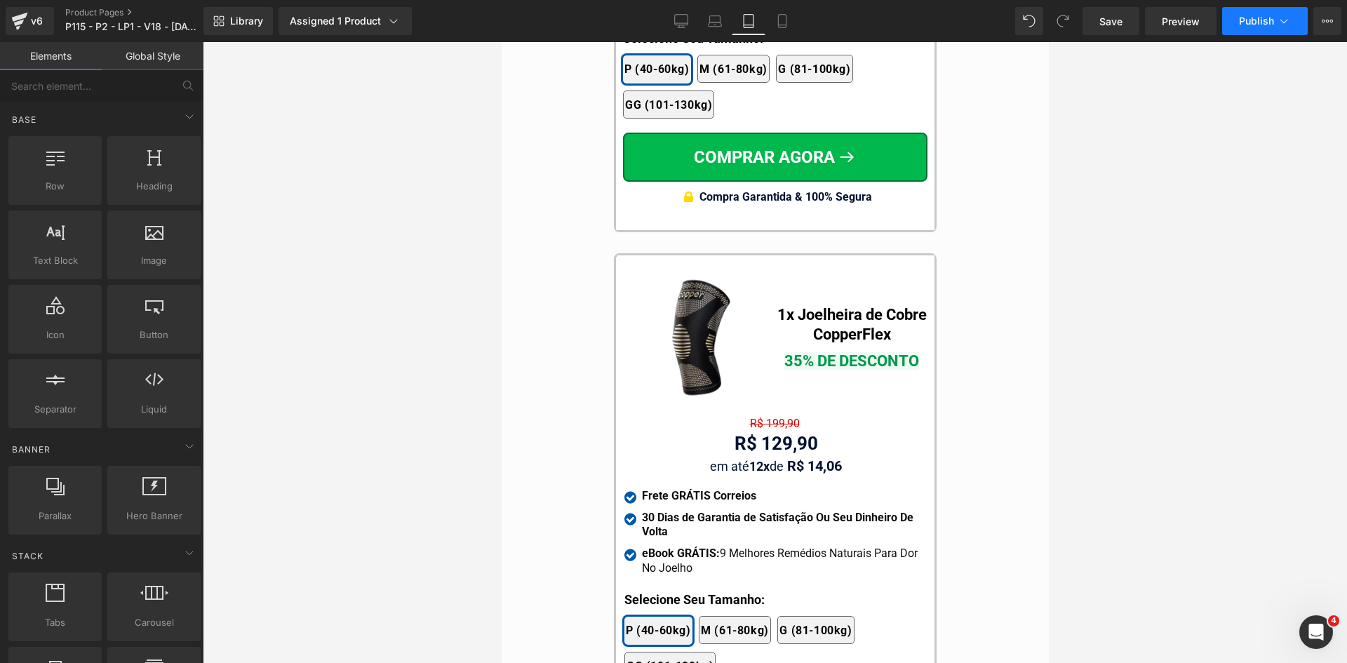
click at [1265, 26] on span "Publish" at bounding box center [1256, 20] width 35 height 11
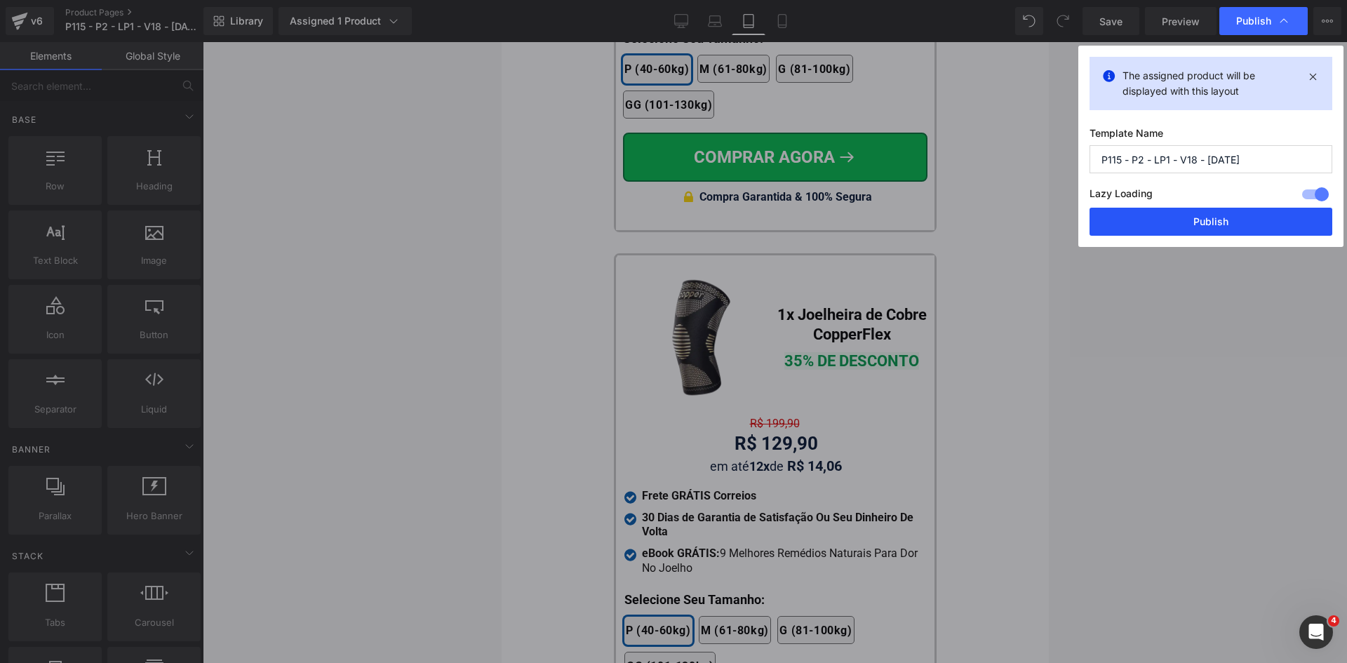
click at [1232, 222] on button "Publish" at bounding box center [1210, 222] width 243 height 28
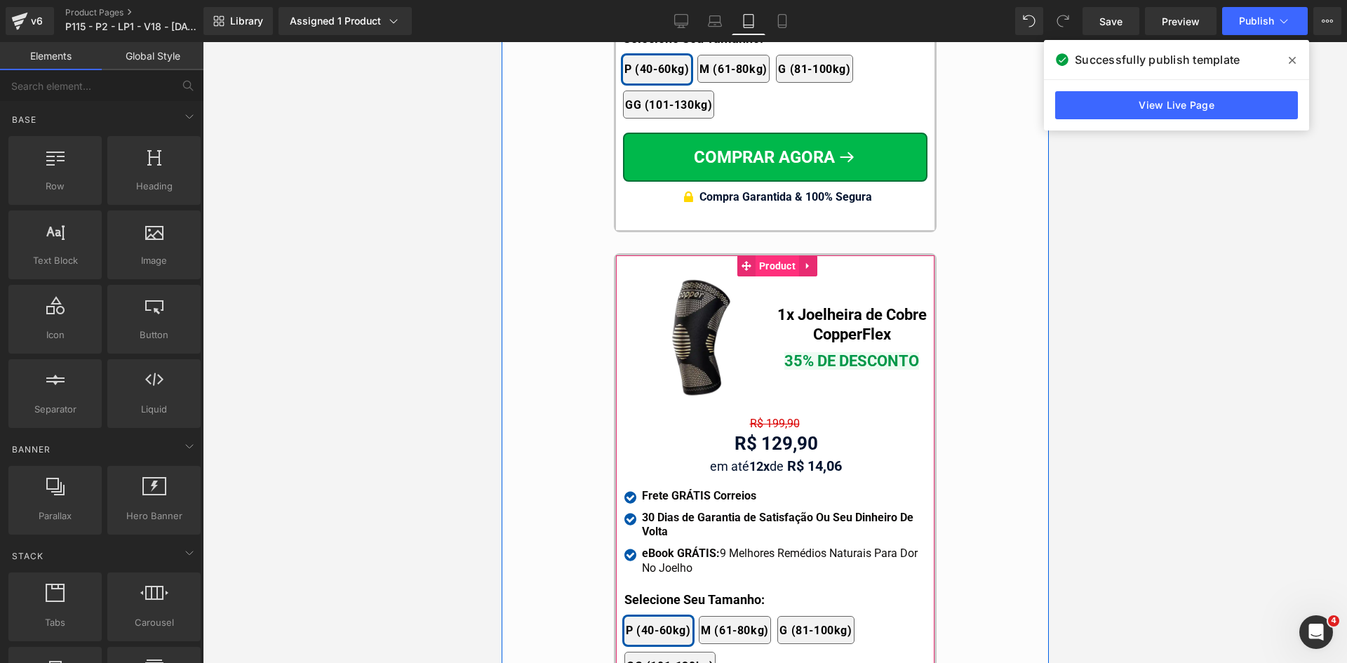
click at [755, 255] on span "Product" at bounding box center [776, 265] width 43 height 21
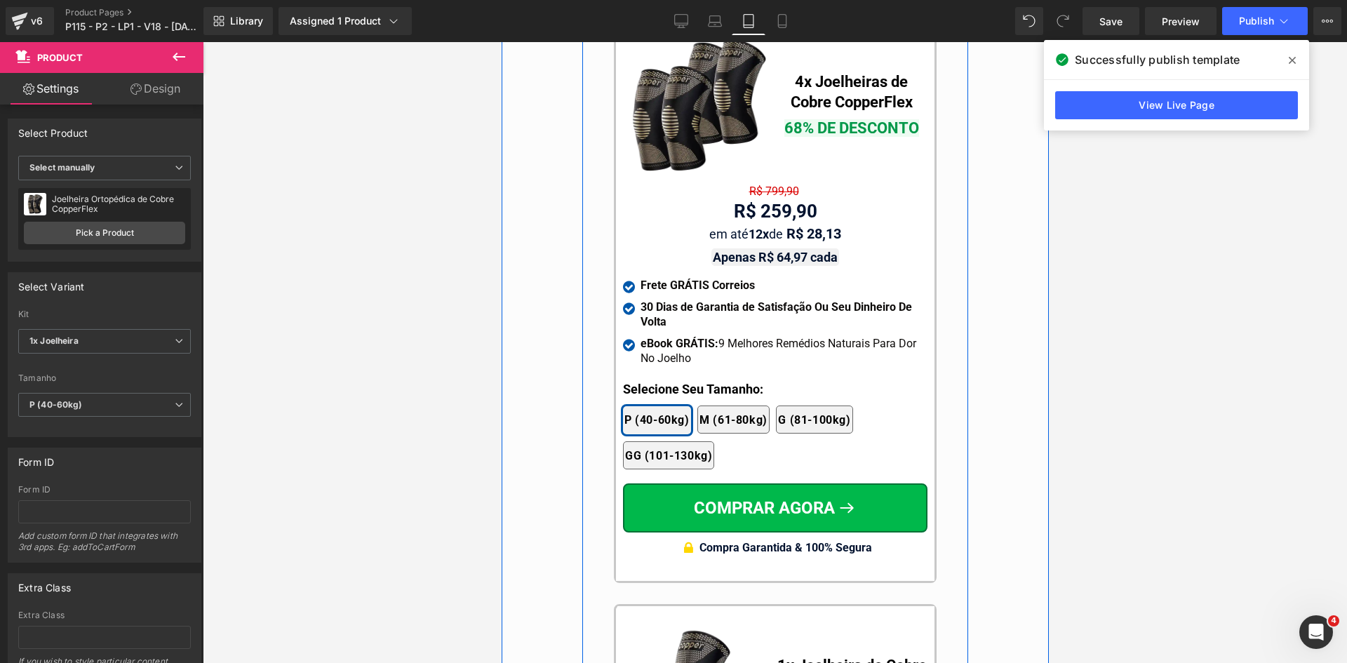
scroll to position [12374, 0]
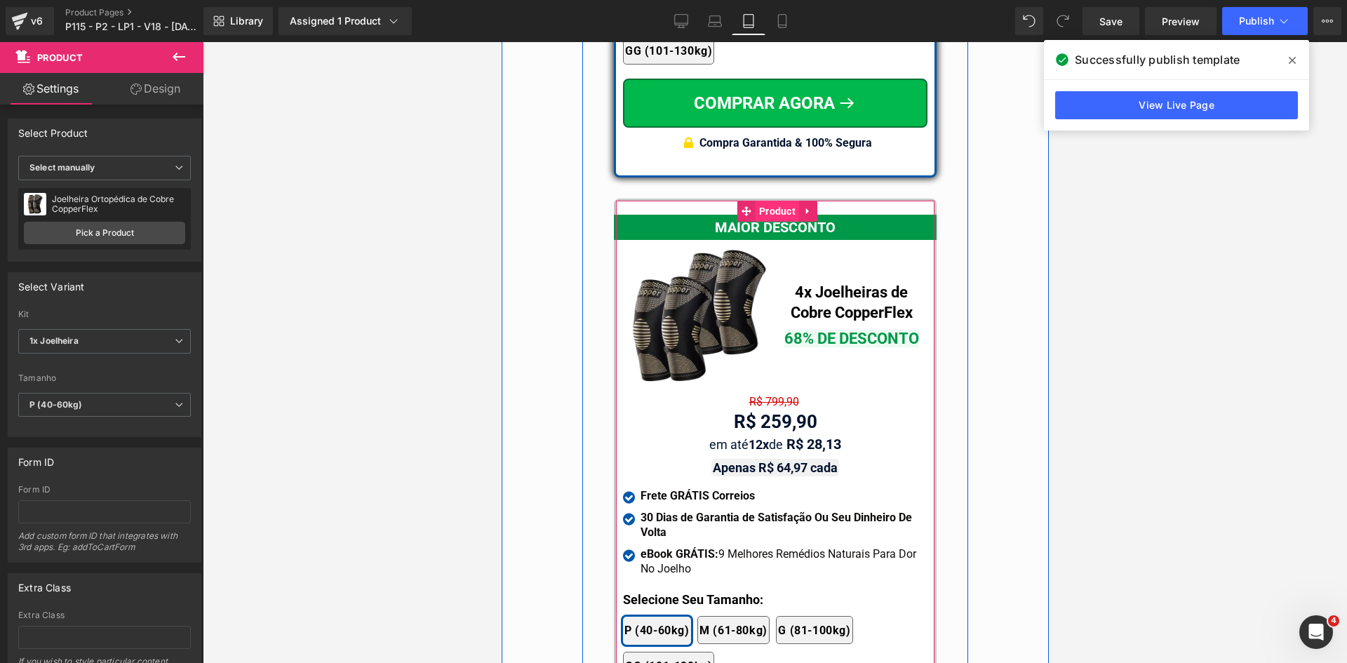
click at [762, 201] on span "Product" at bounding box center [776, 211] width 43 height 21
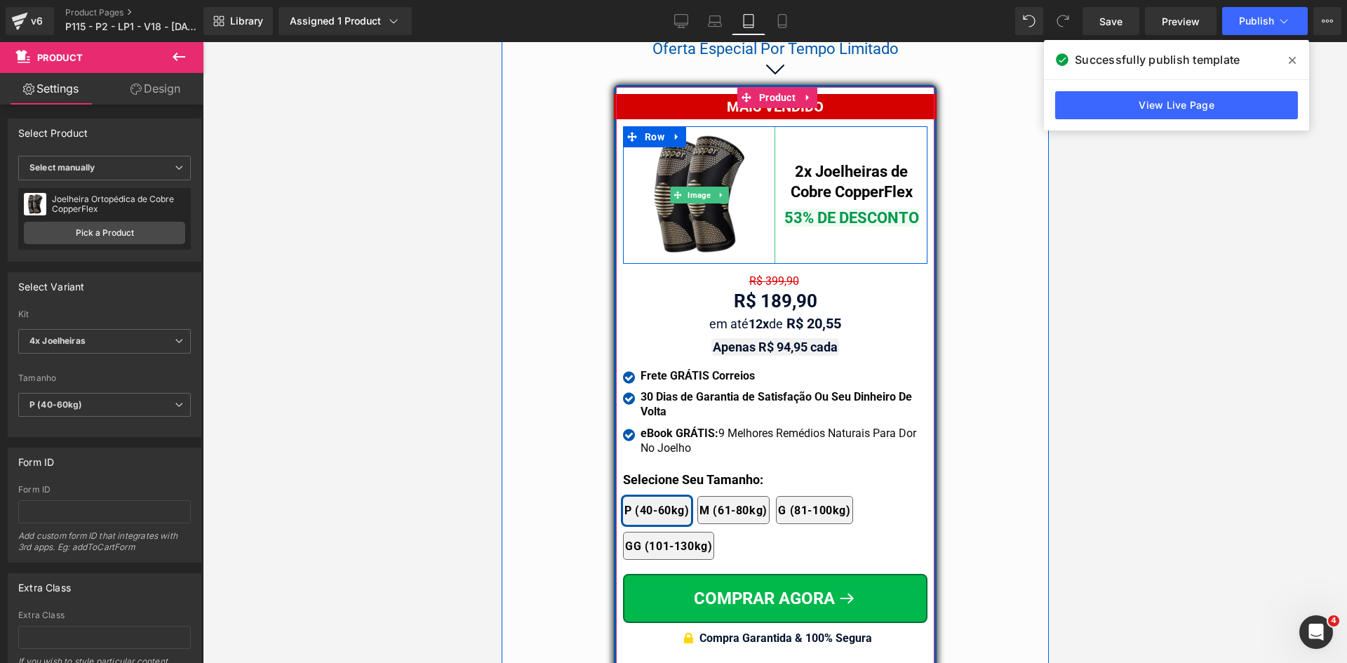
scroll to position [11812, 0]
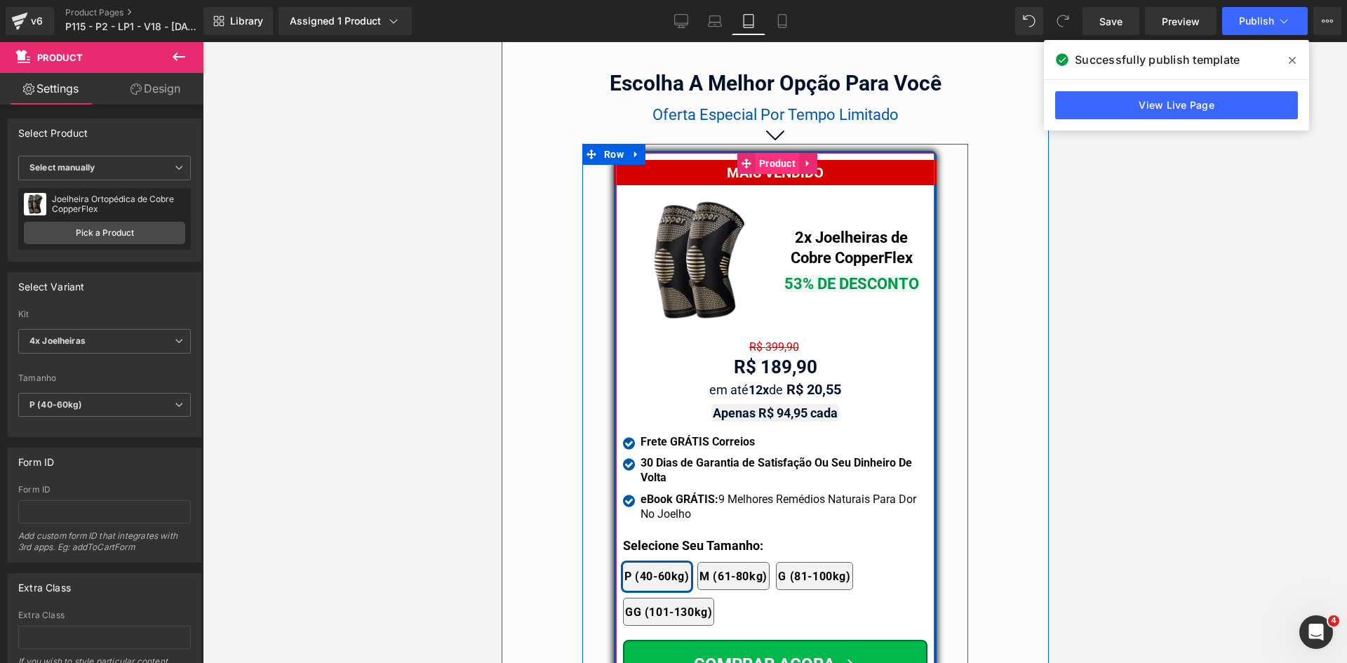
click at [767, 153] on span "Product" at bounding box center [776, 163] width 43 height 21
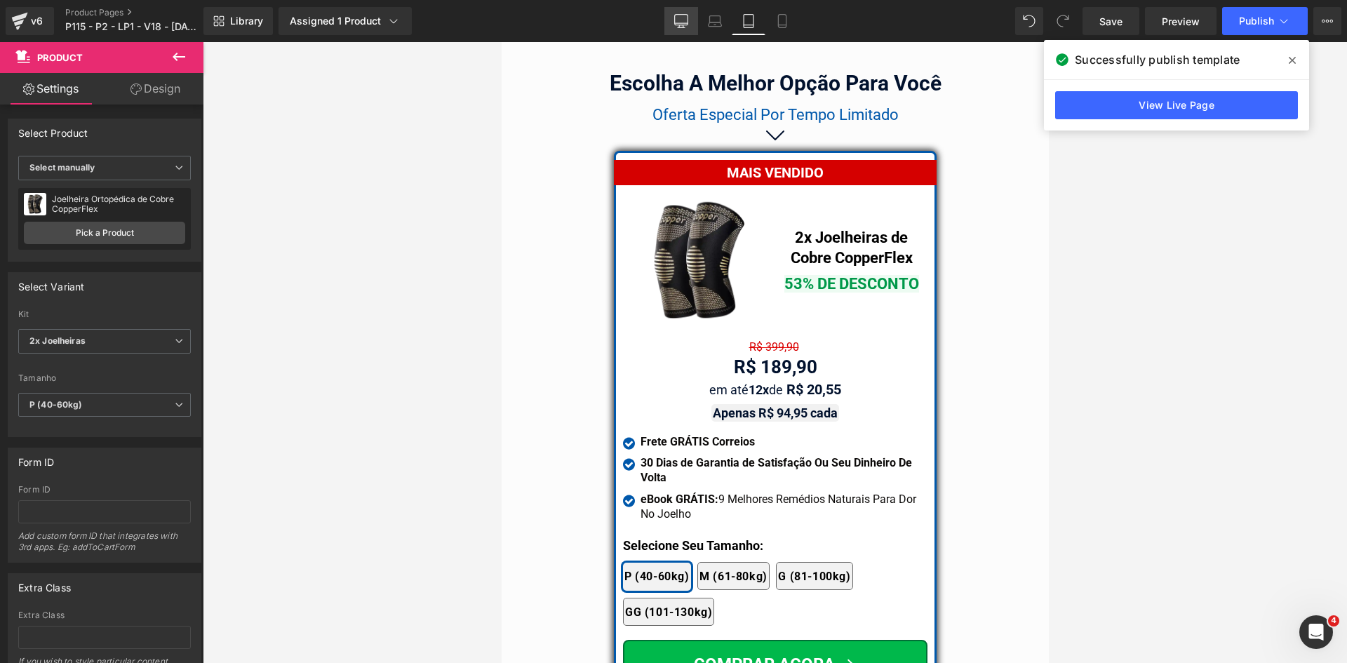
click at [678, 15] on icon at bounding box center [681, 21] width 14 height 14
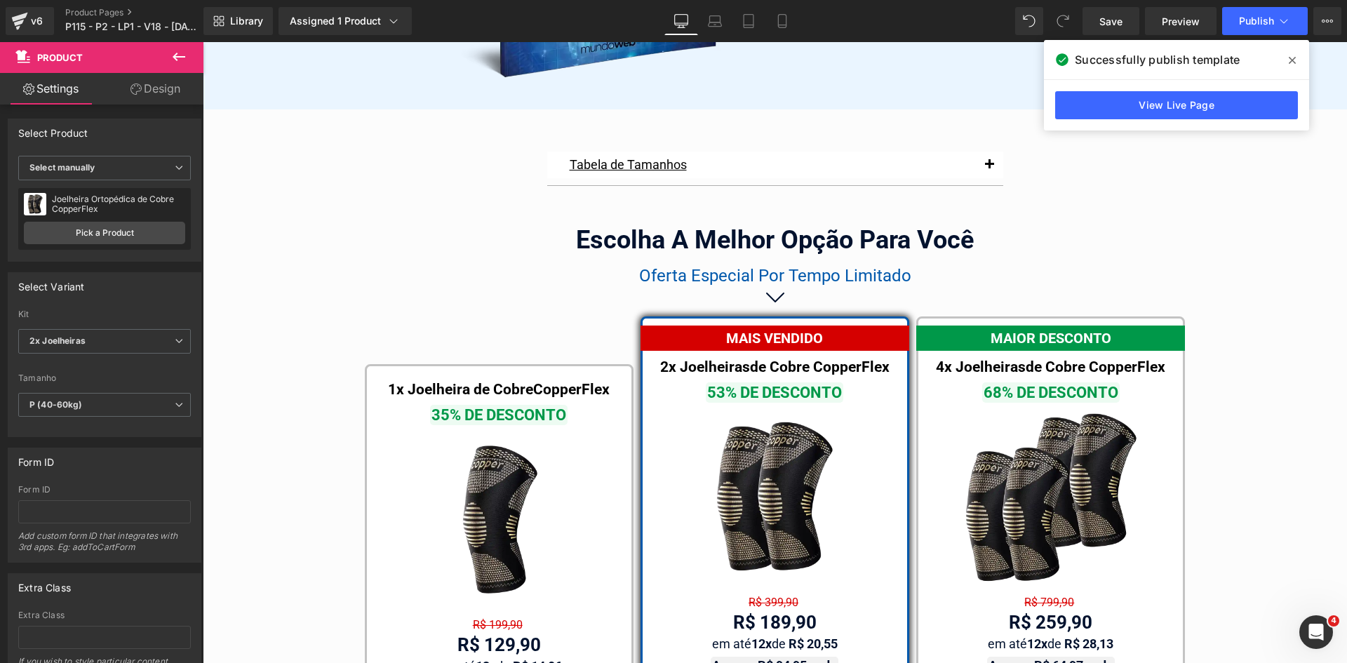
scroll to position [7942, 0]
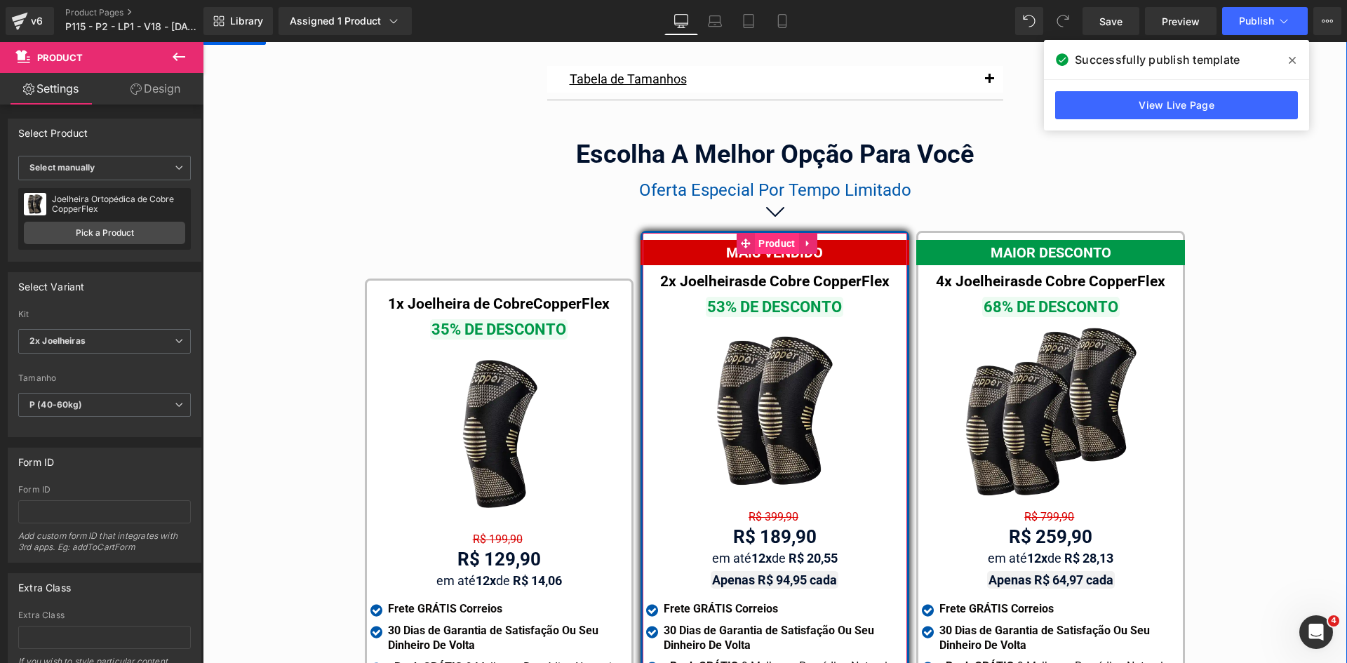
click at [764, 233] on span "Product" at bounding box center [776, 243] width 43 height 21
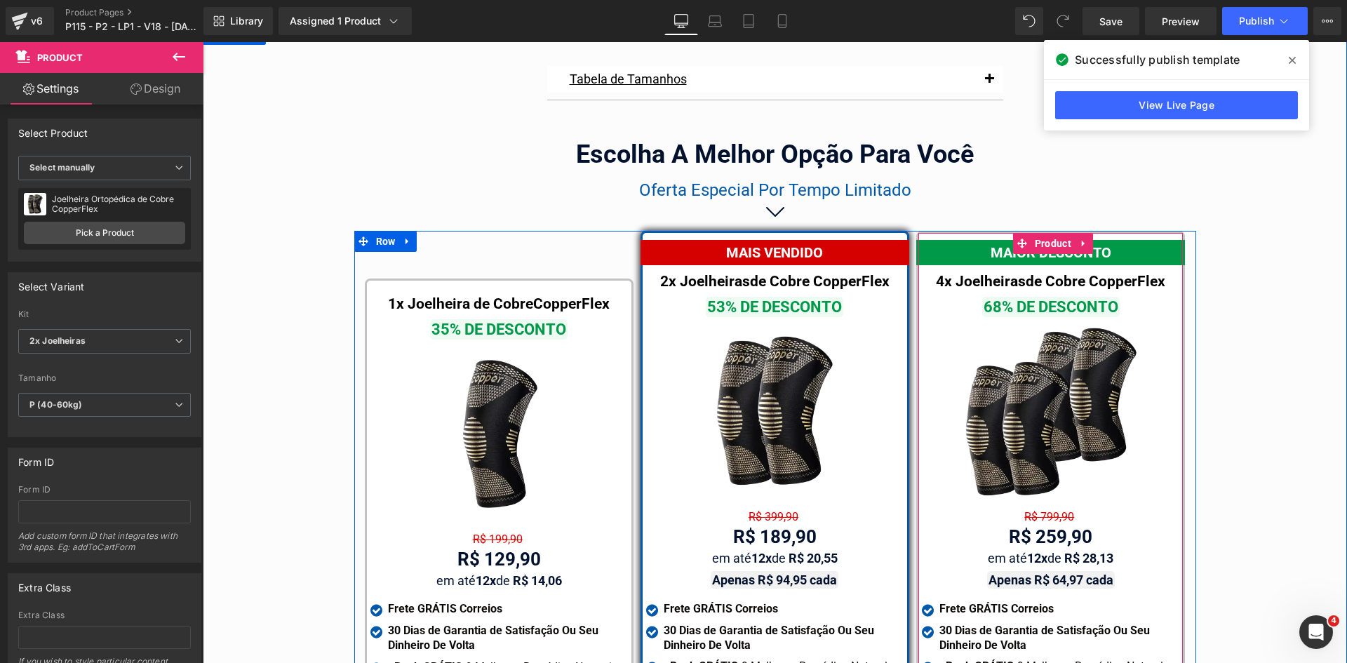
click at [1041, 233] on span "Product" at bounding box center [1052, 243] width 43 height 21
click at [485, 281] on span "Product" at bounding box center [500, 291] width 43 height 21
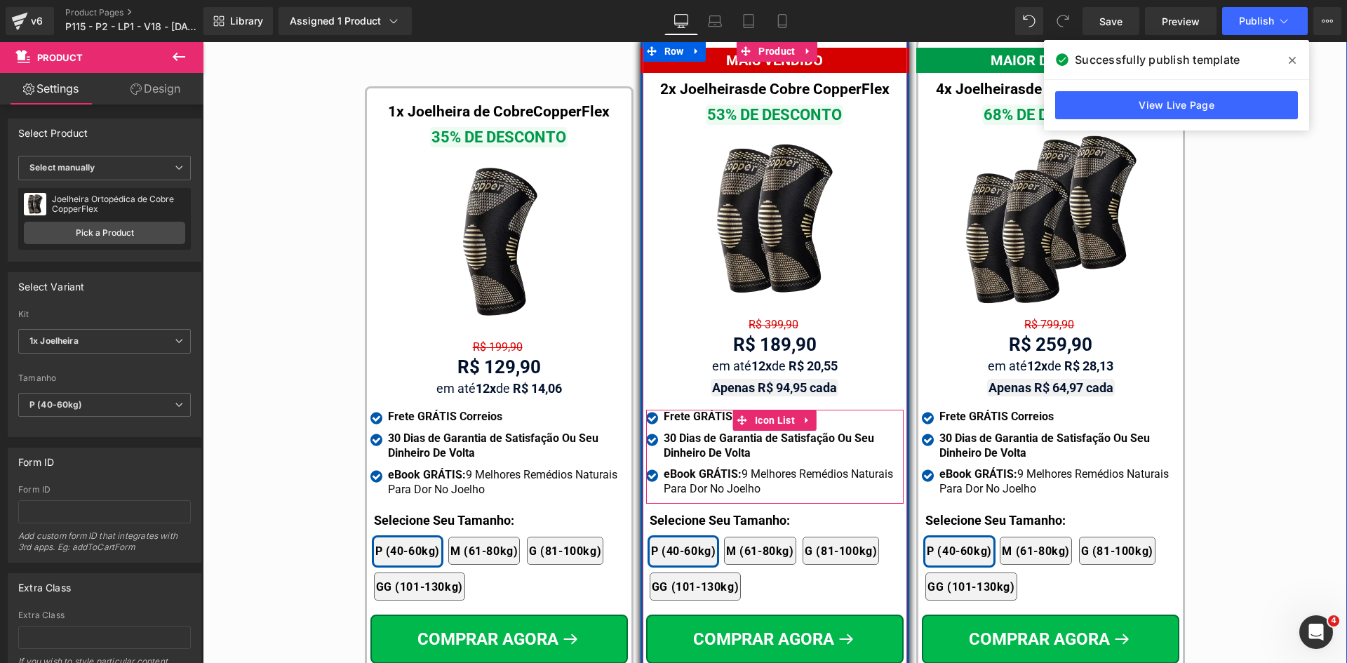
scroll to position [8222, 0]
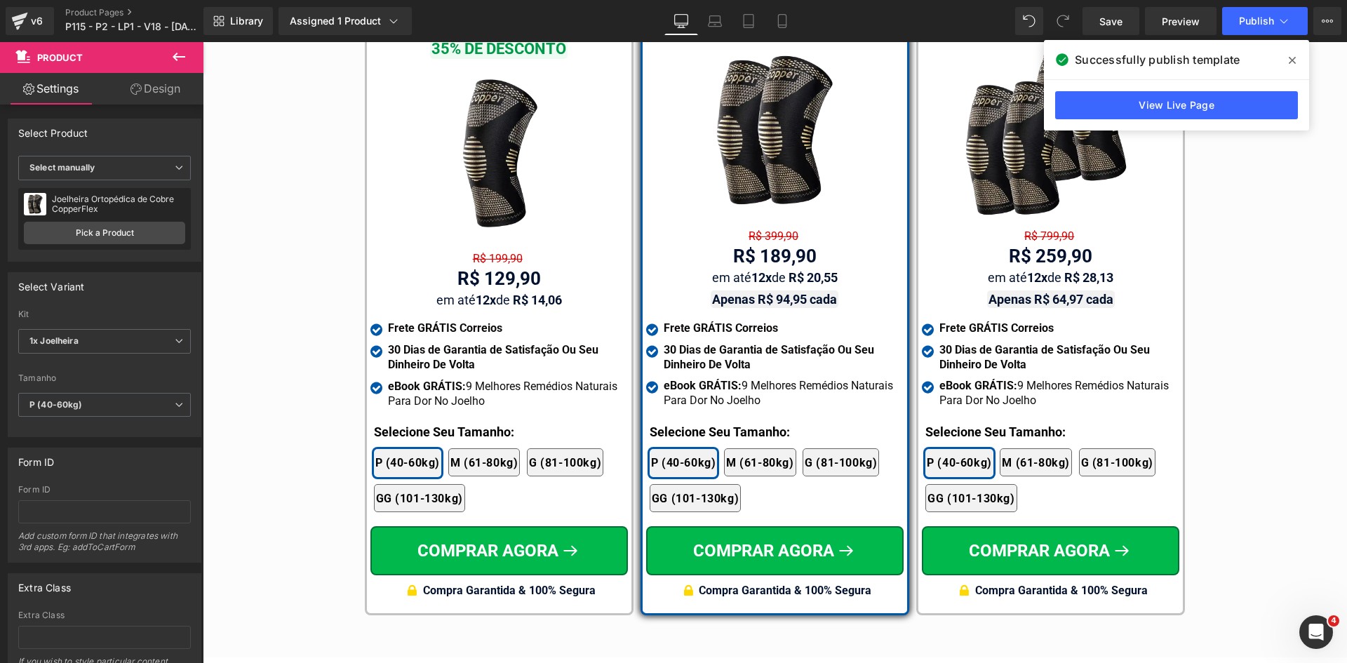
click at [788, 14] on icon at bounding box center [782, 21] width 14 height 14
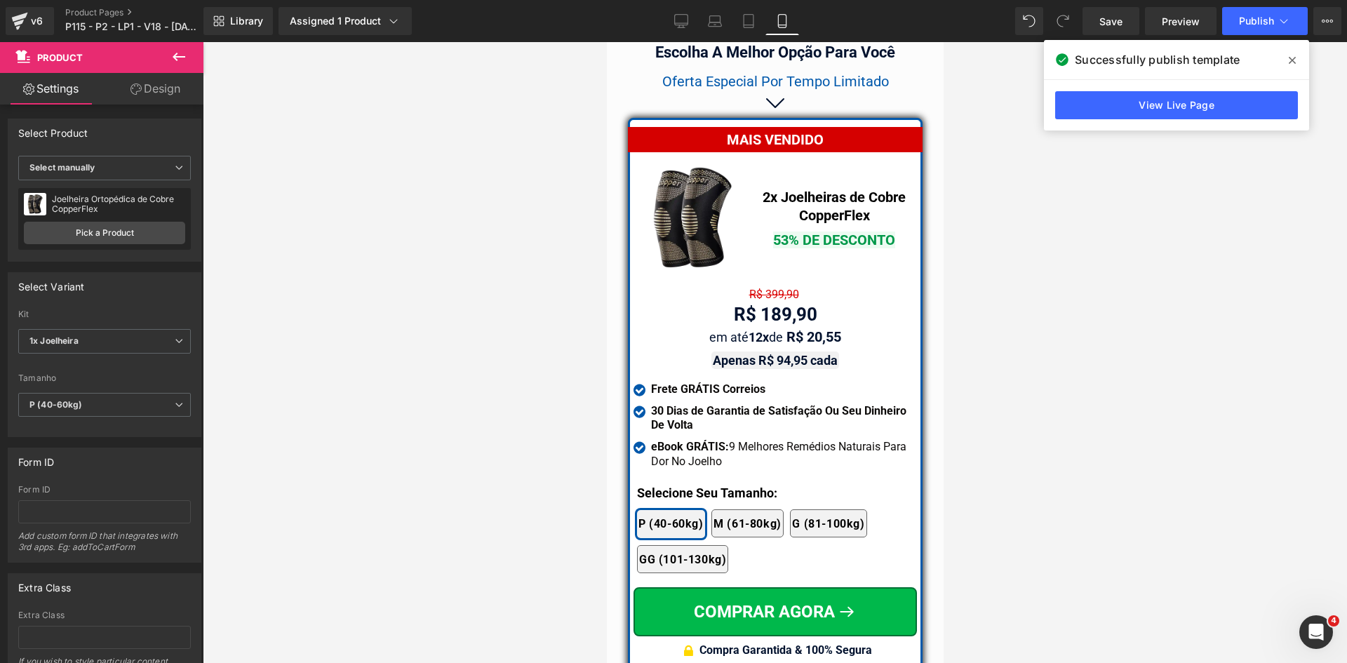
scroll to position [12249, 0]
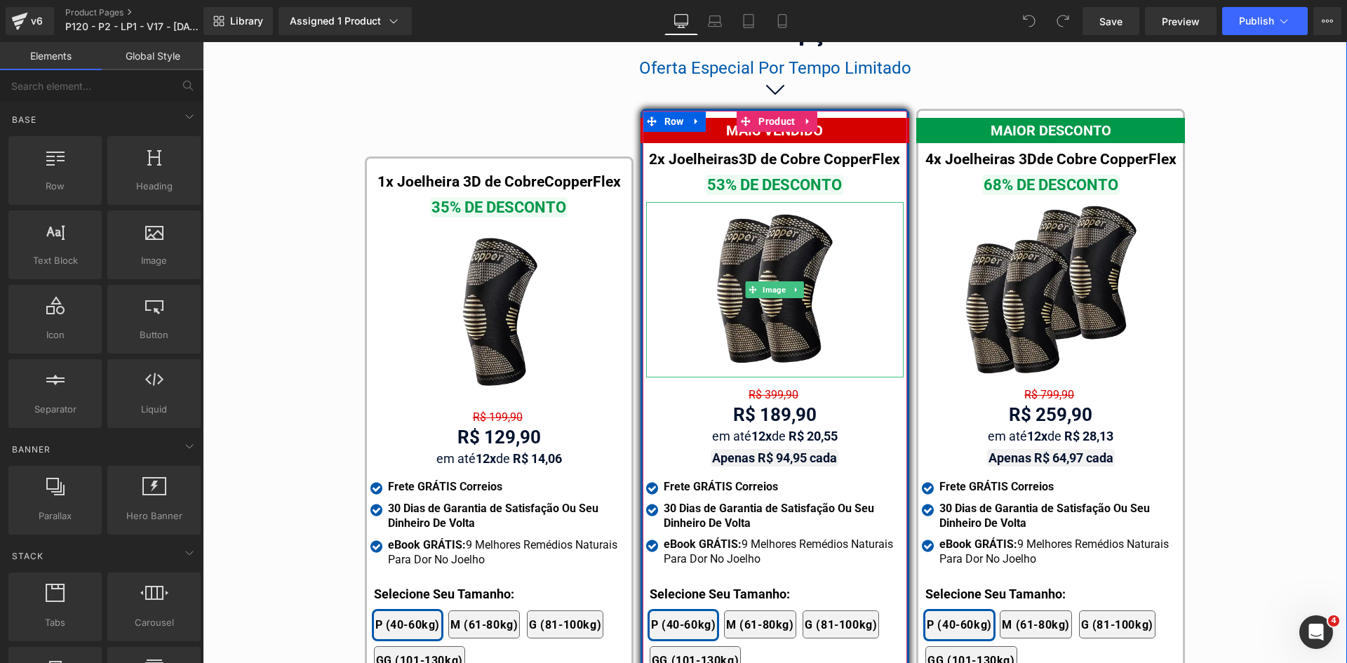
scroll to position [8073, 0]
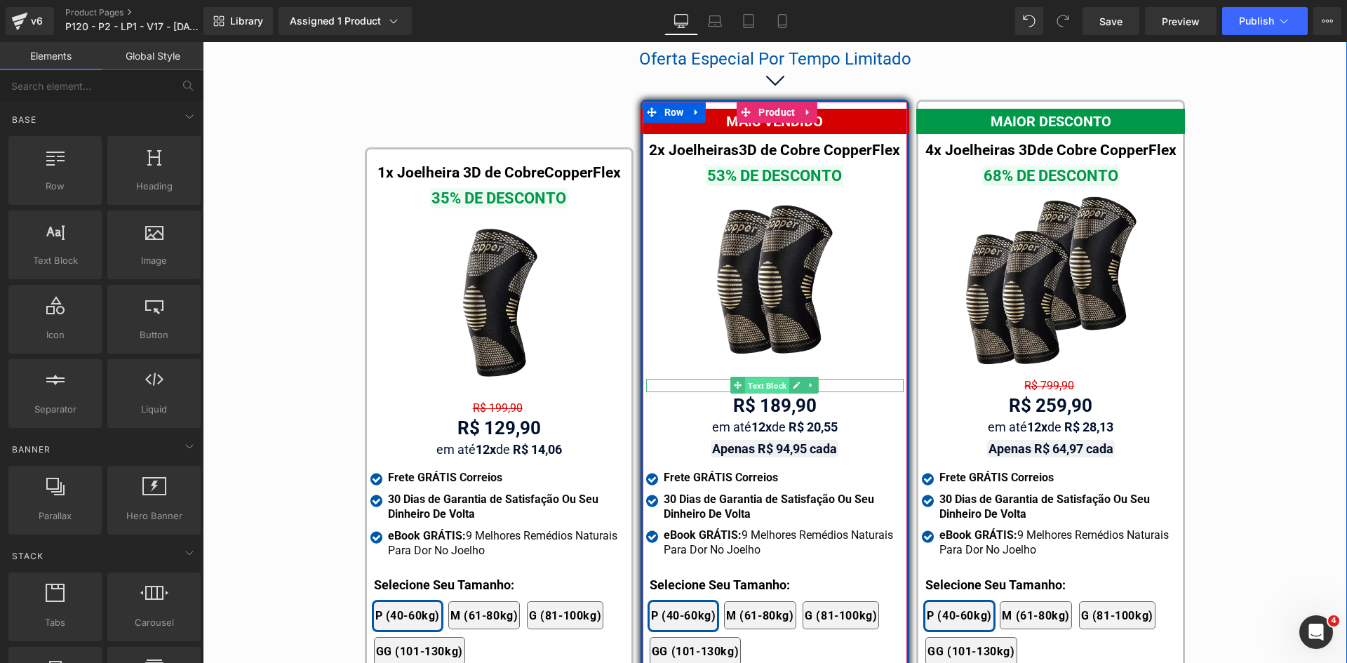
click at [762, 377] on span "Text Block" at bounding box center [767, 385] width 44 height 17
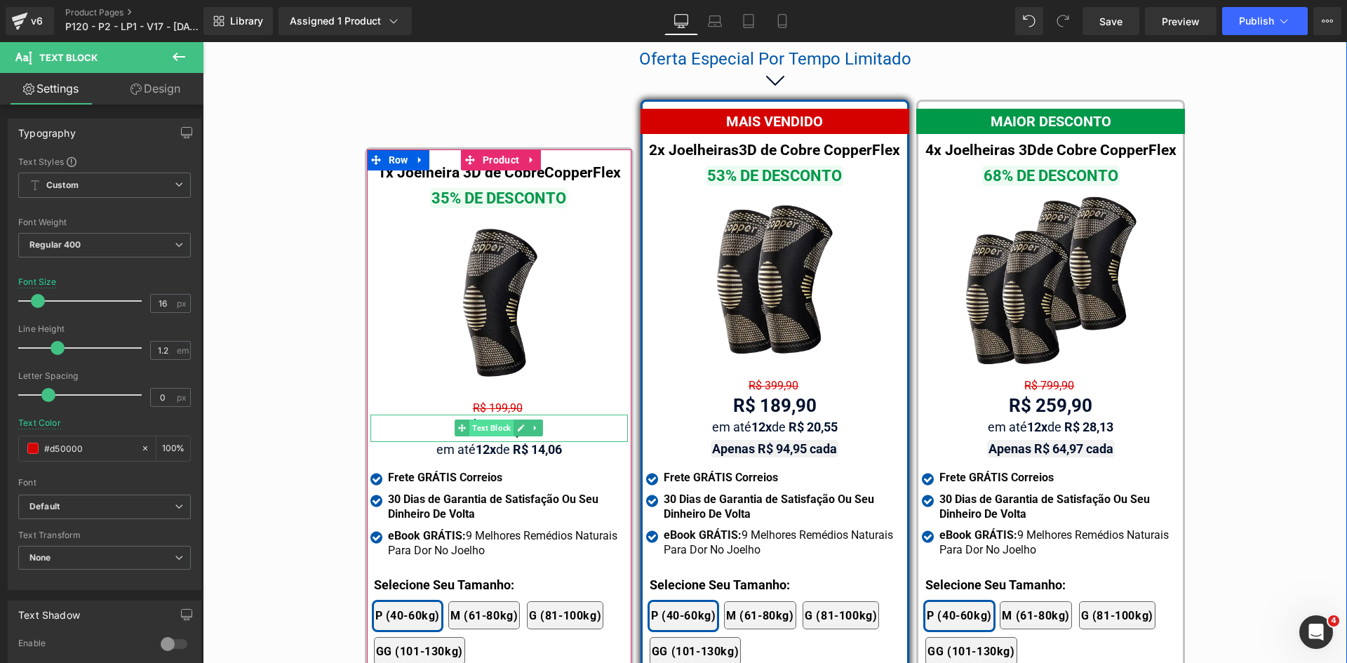
click at [484, 419] on span "Text Block" at bounding box center [491, 427] width 44 height 17
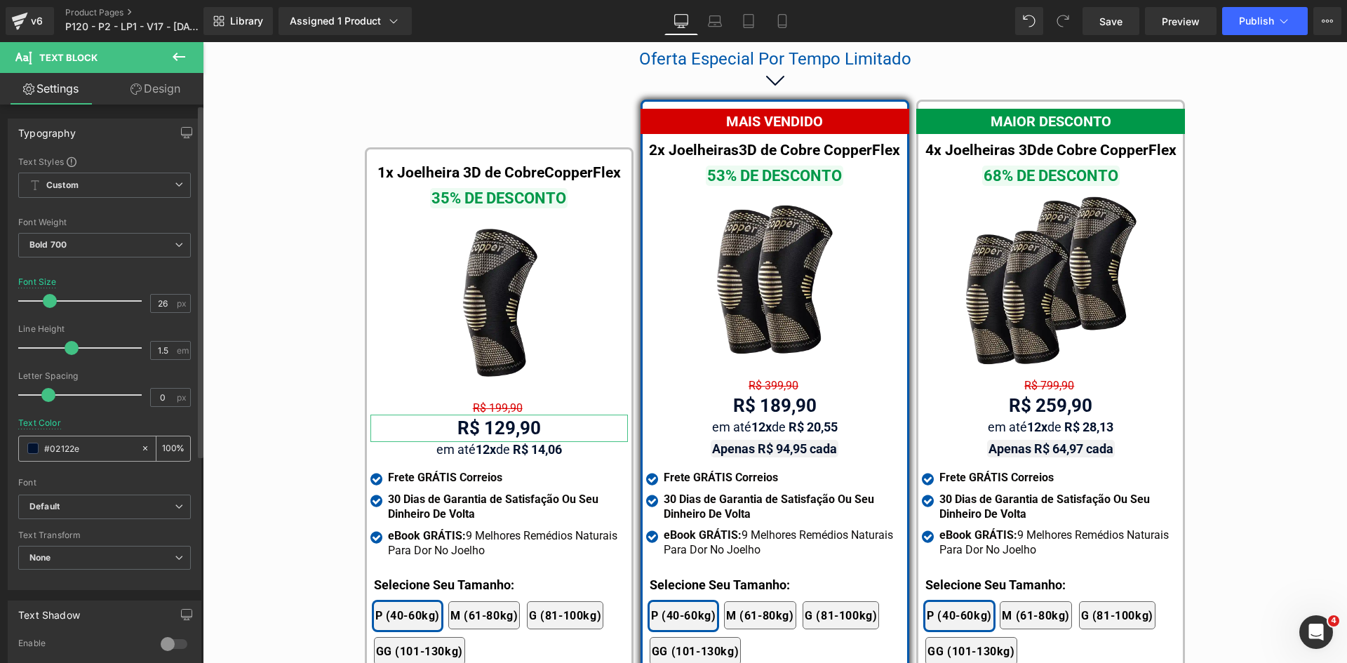
click at [86, 448] on input "#02122e" at bounding box center [89, 448] width 90 height 15
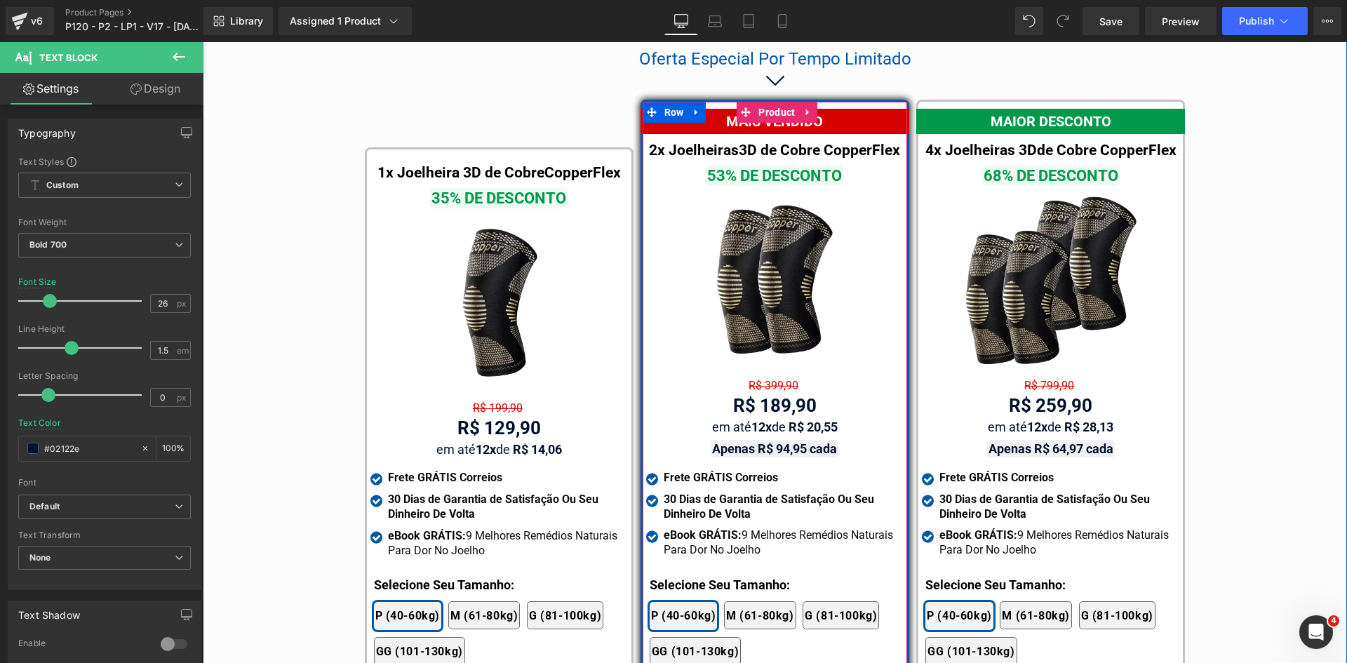
click at [764, 377] on span "Text Block" at bounding box center [767, 385] width 44 height 17
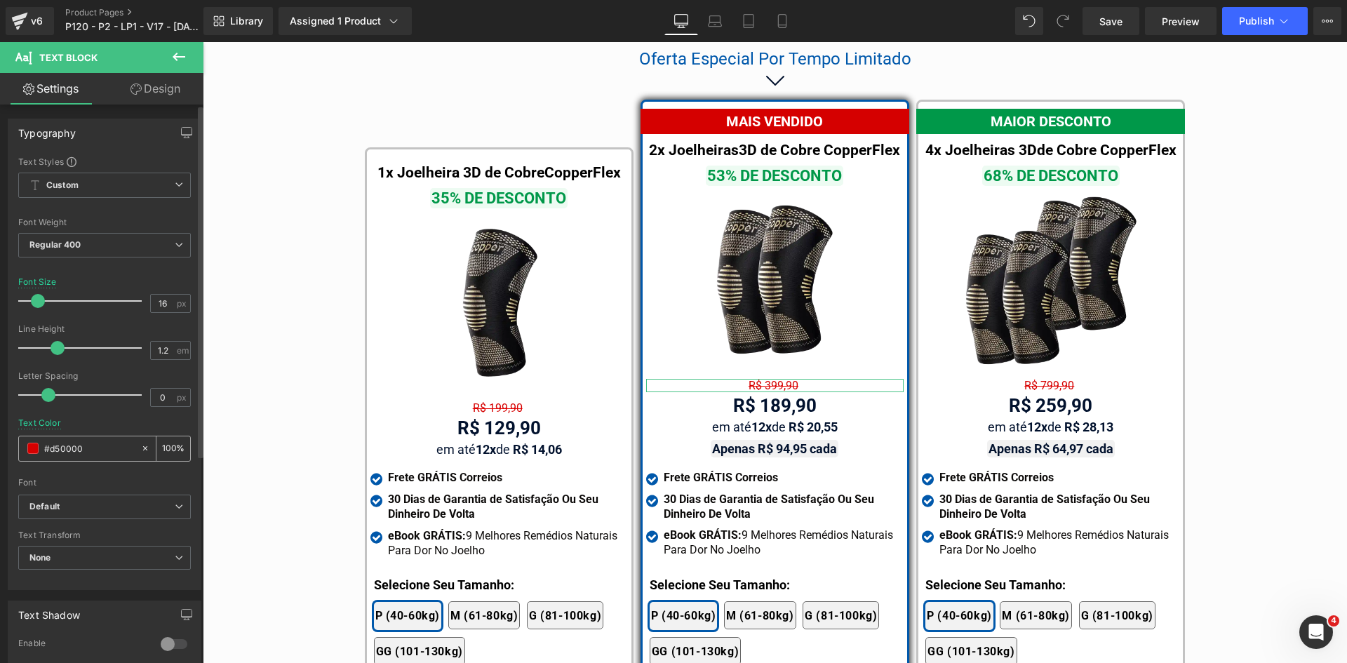
drag, startPoint x: 53, startPoint y: 448, endPoint x: 41, endPoint y: 448, distance: 11.9
click at [41, 448] on div "#d50000" at bounding box center [79, 448] width 121 height 25
type input "323246"
click at [133, 243] on span "Regular 400" at bounding box center [104, 245] width 173 height 25
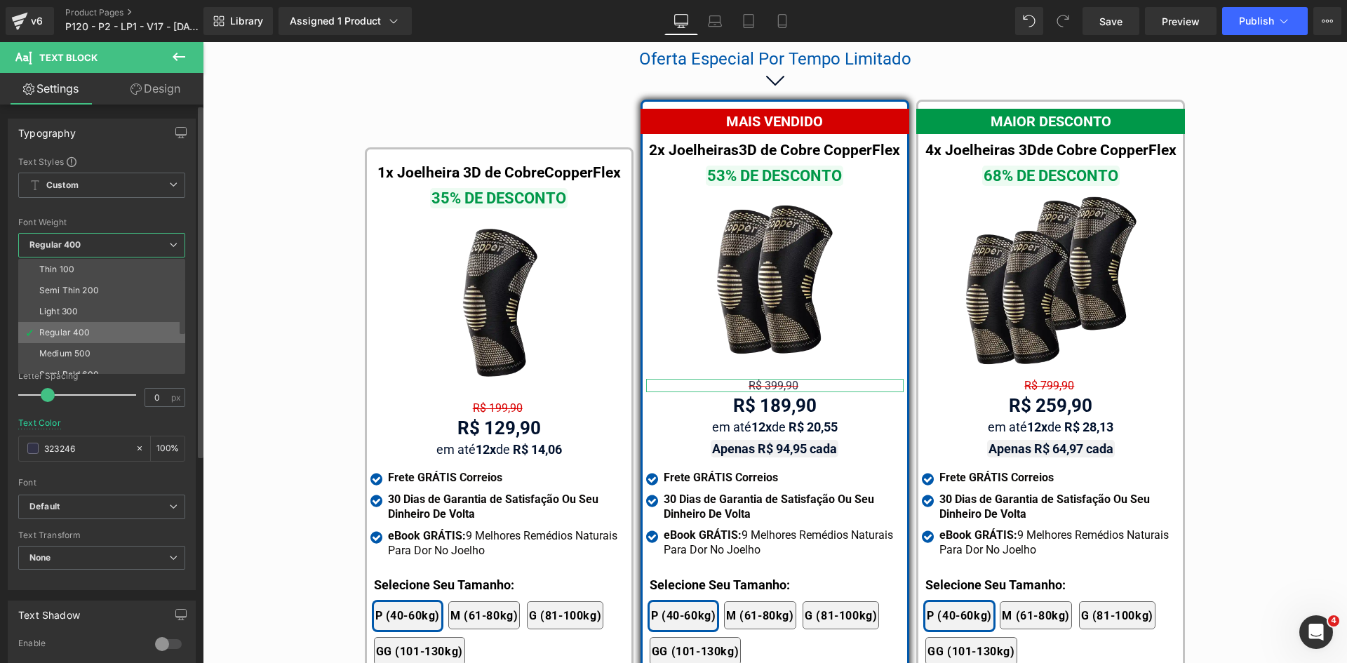
scroll to position [70, 0]
click at [81, 366] on li "Bold 700" at bounding box center [104, 367] width 173 height 21
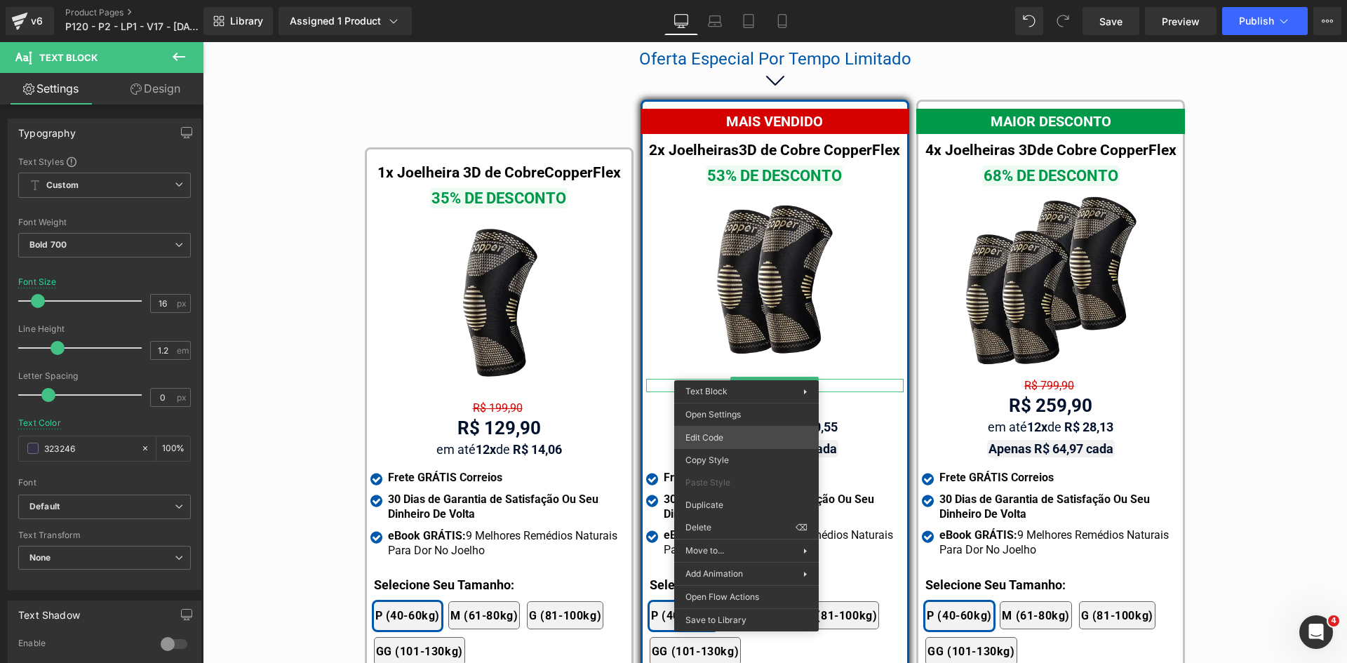
click at [732, 0] on div "Text Block You are previewing how the will restyle your page. You can not edit …" at bounding box center [673, 0] width 1347 height 0
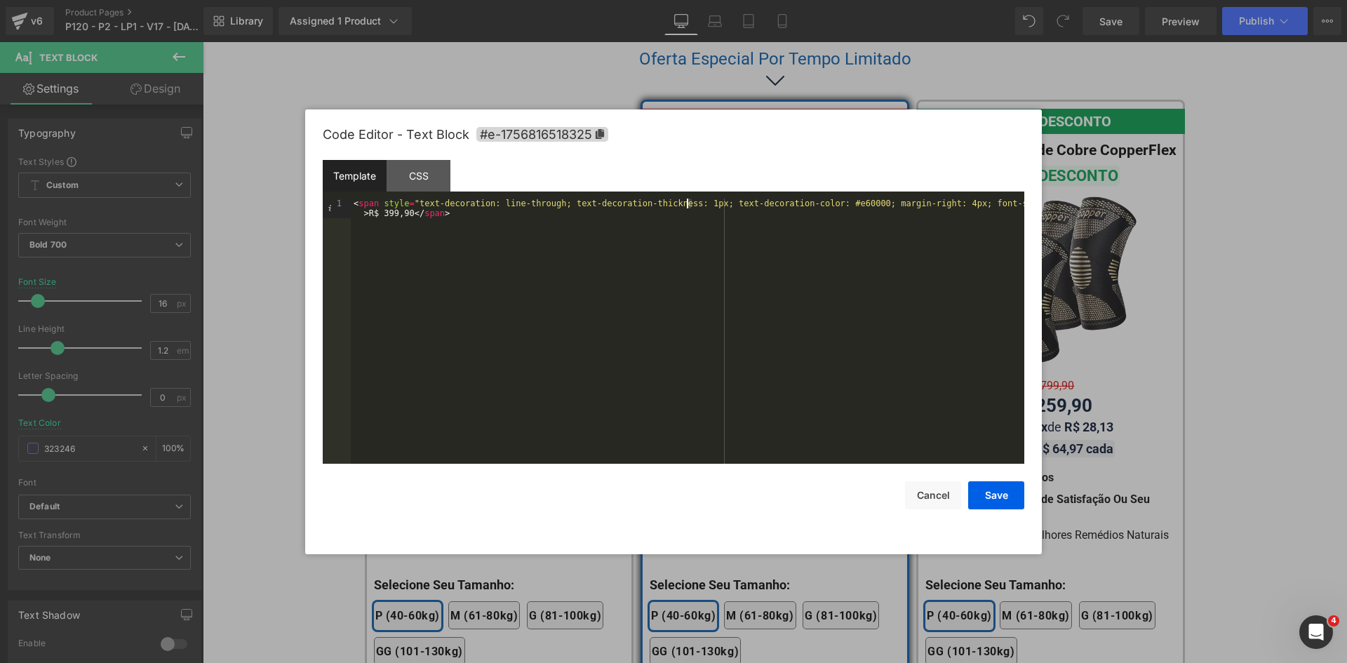
click at [683, 200] on div "< span style = "text-decoration: line-through; text-decoration-thickness: 1px; …" at bounding box center [687, 351] width 673 height 304
click at [1016, 499] on button "Save" at bounding box center [996, 495] width 56 height 28
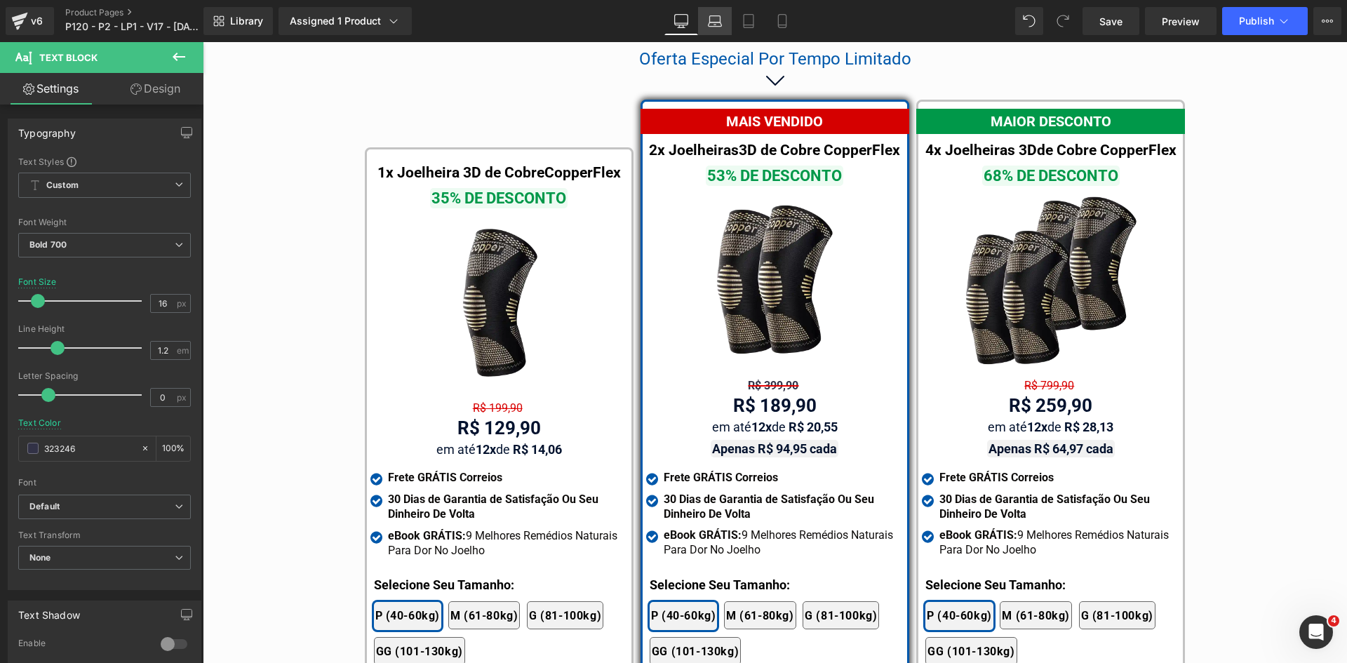
click at [720, 17] on icon at bounding box center [715, 21] width 14 height 14
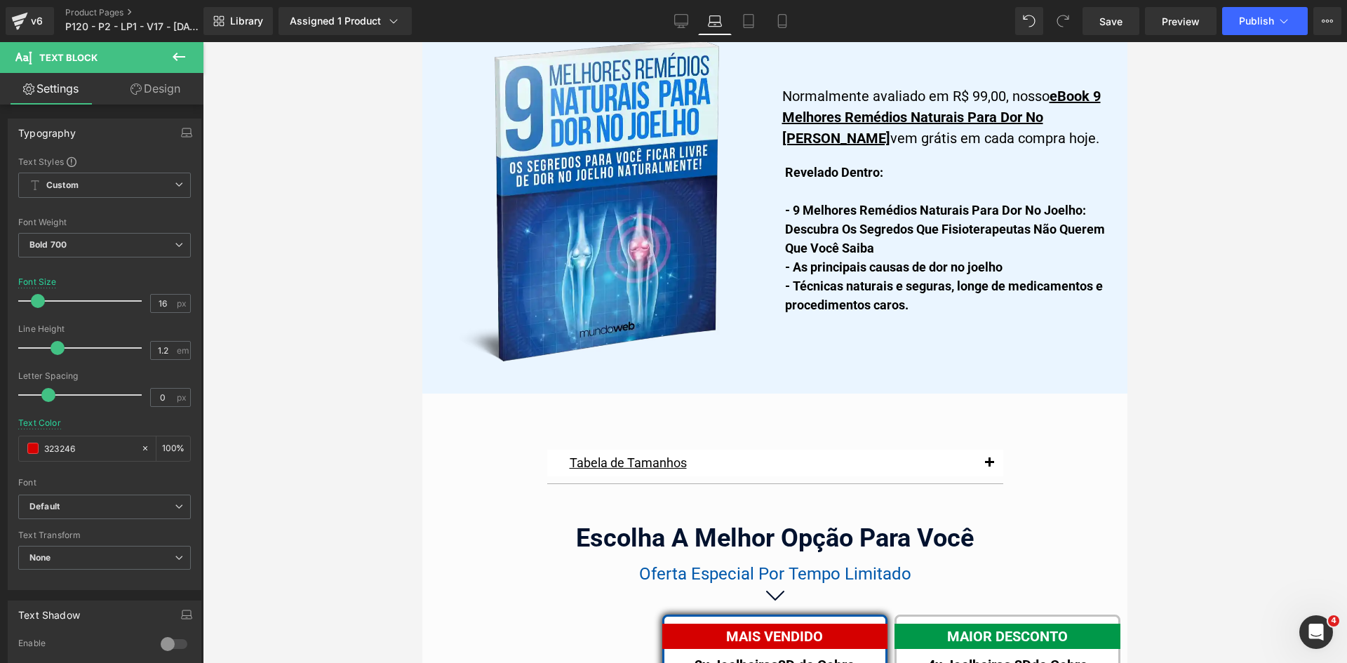
scroll to position [8704, 0]
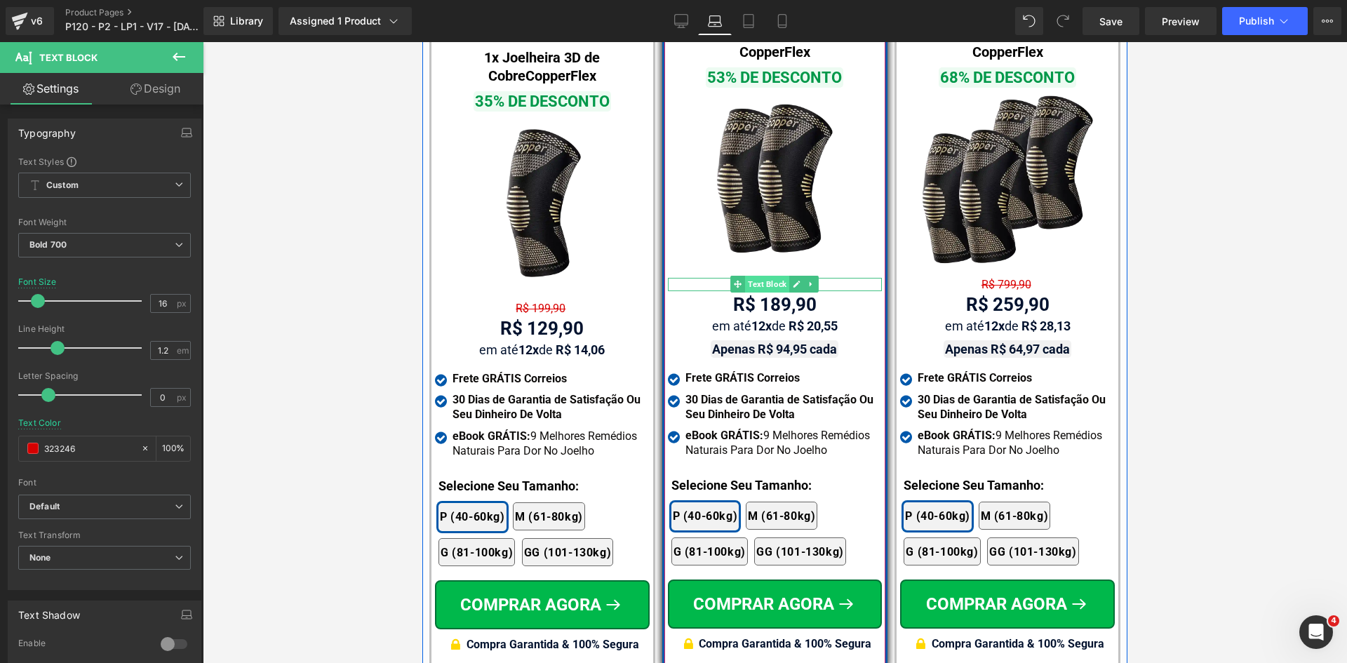
click at [769, 276] on span "Text Block" at bounding box center [767, 284] width 44 height 17
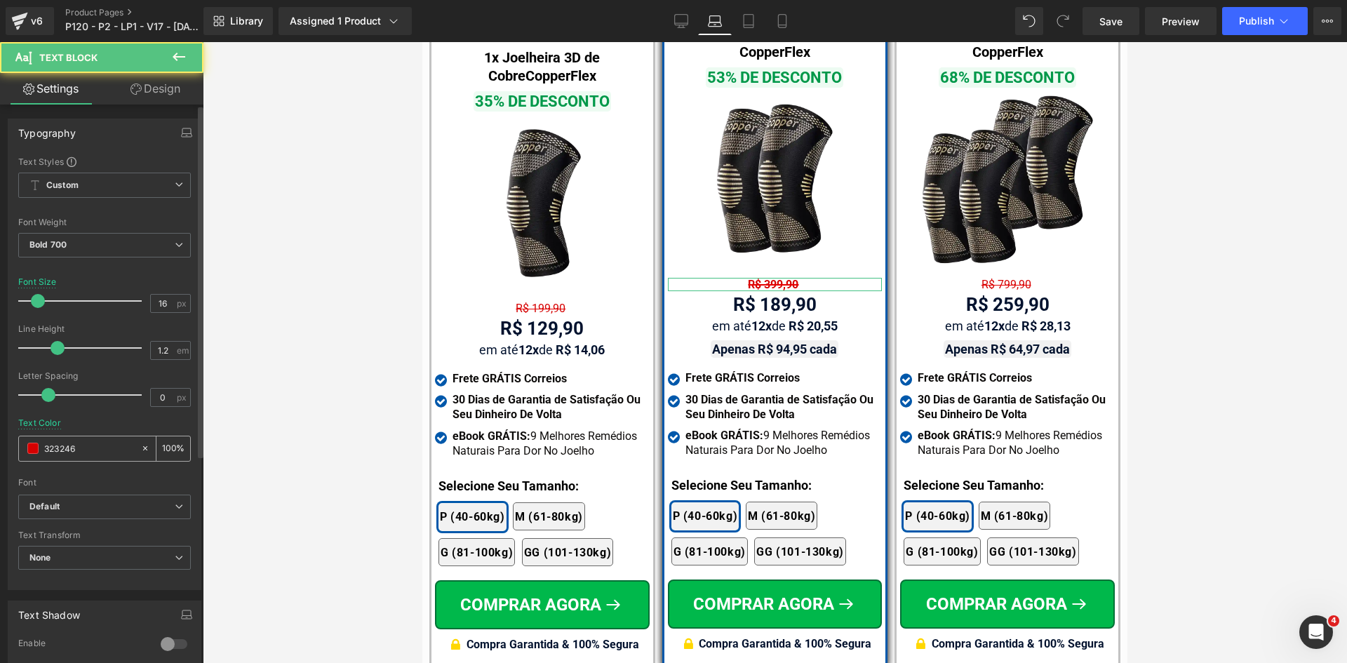
click at [90, 456] on input "323246" at bounding box center [89, 448] width 90 height 15
paste input "323246"
click at [140, 448] on icon at bounding box center [145, 448] width 10 height 10
click at [94, 449] on input "#323246" at bounding box center [89, 448] width 90 height 15
paste input "#323246"
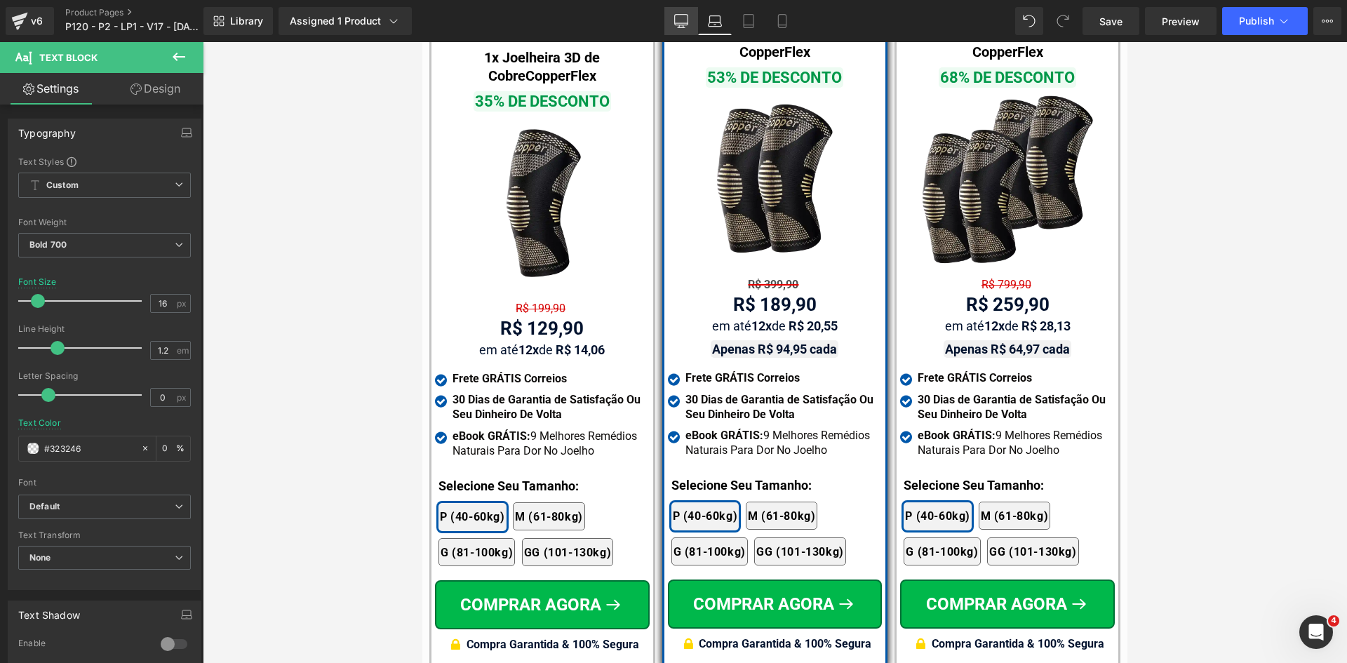
type input "#323246"
drag, startPoint x: 685, startPoint y: 15, endPoint x: 688, endPoint y: 25, distance: 9.5
click at [685, 13] on link "Desktop" at bounding box center [681, 21] width 34 height 28
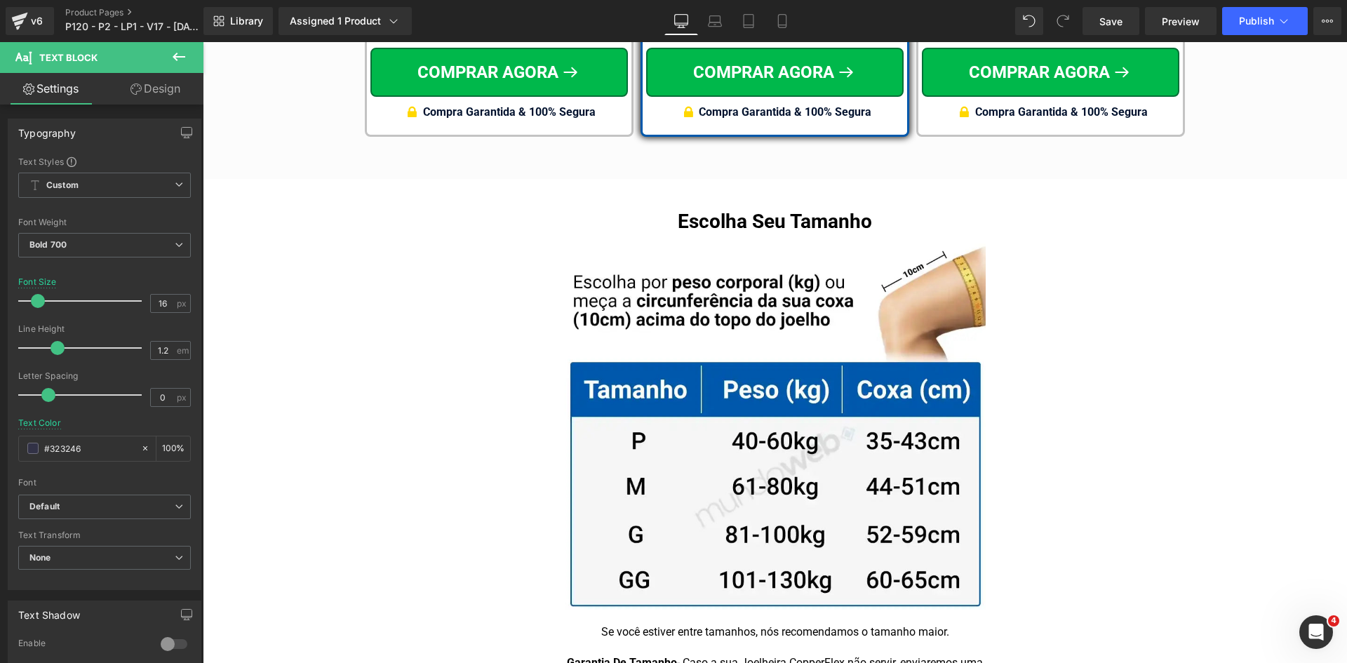
scroll to position [8184, 0]
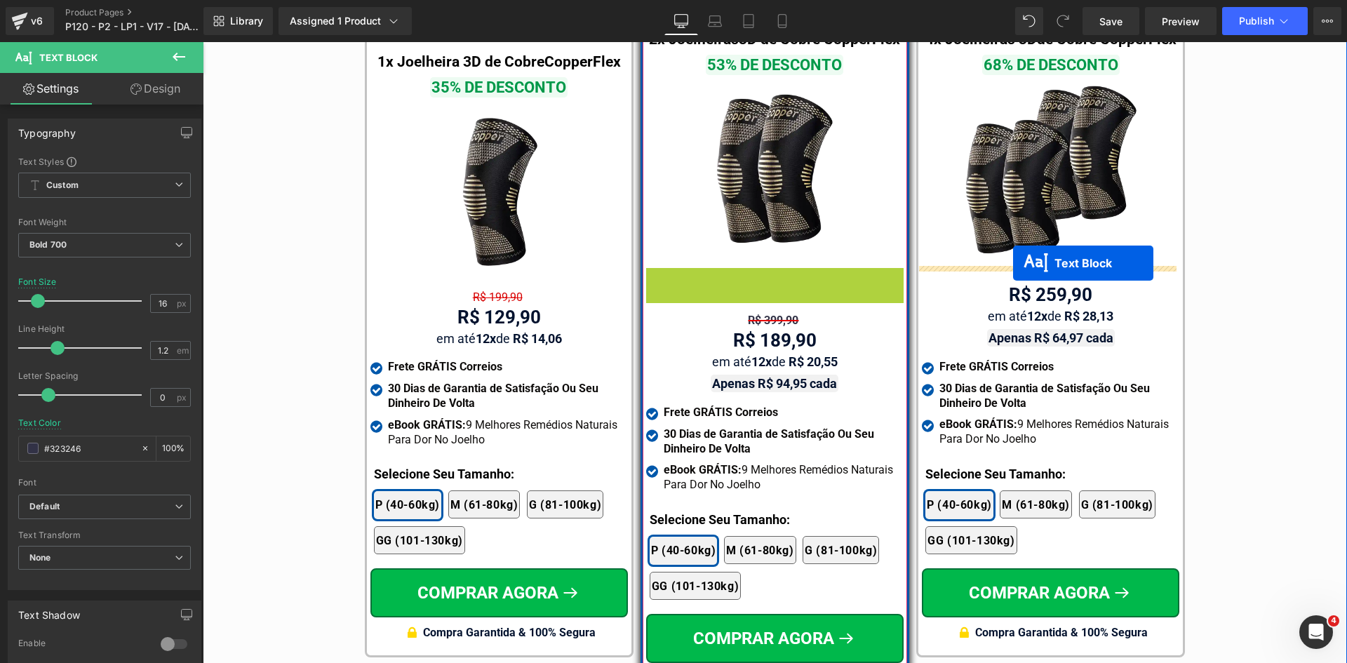
drag, startPoint x: 759, startPoint y: 260, endPoint x: 1014, endPoint y: 263, distance: 255.4
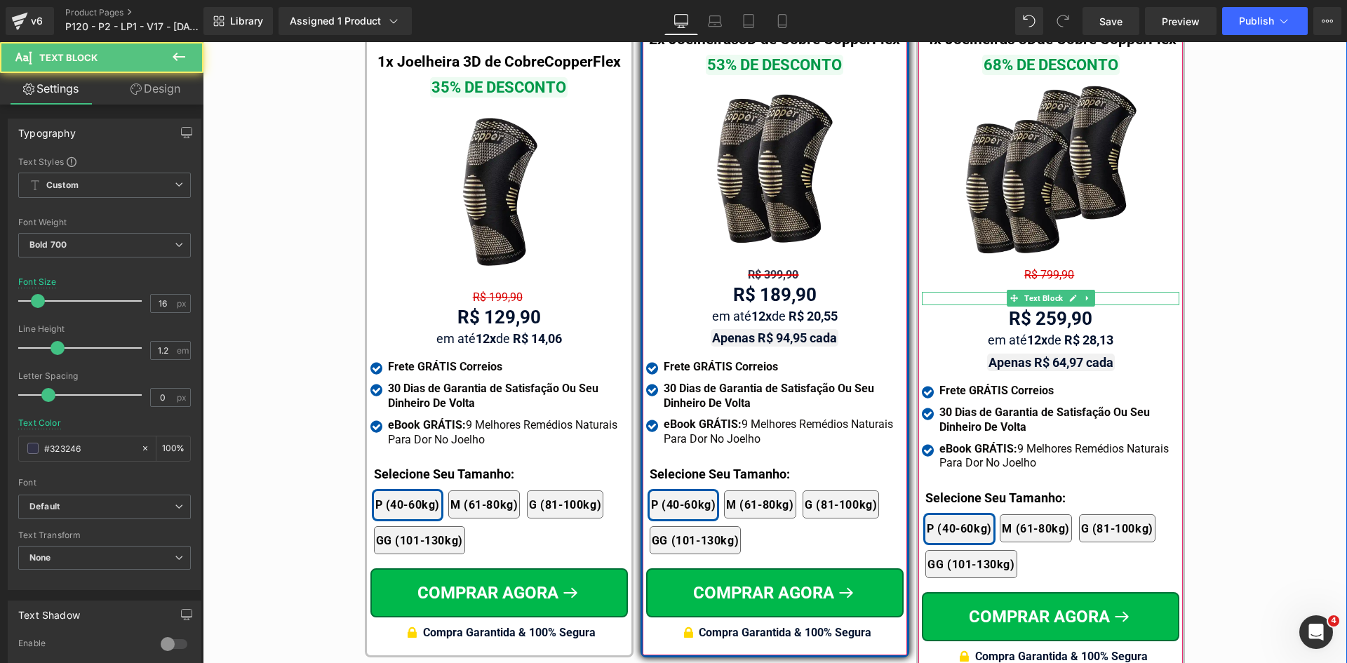
click at [979, 292] on div "R$ 399,90" at bounding box center [1050, 298] width 257 height 13
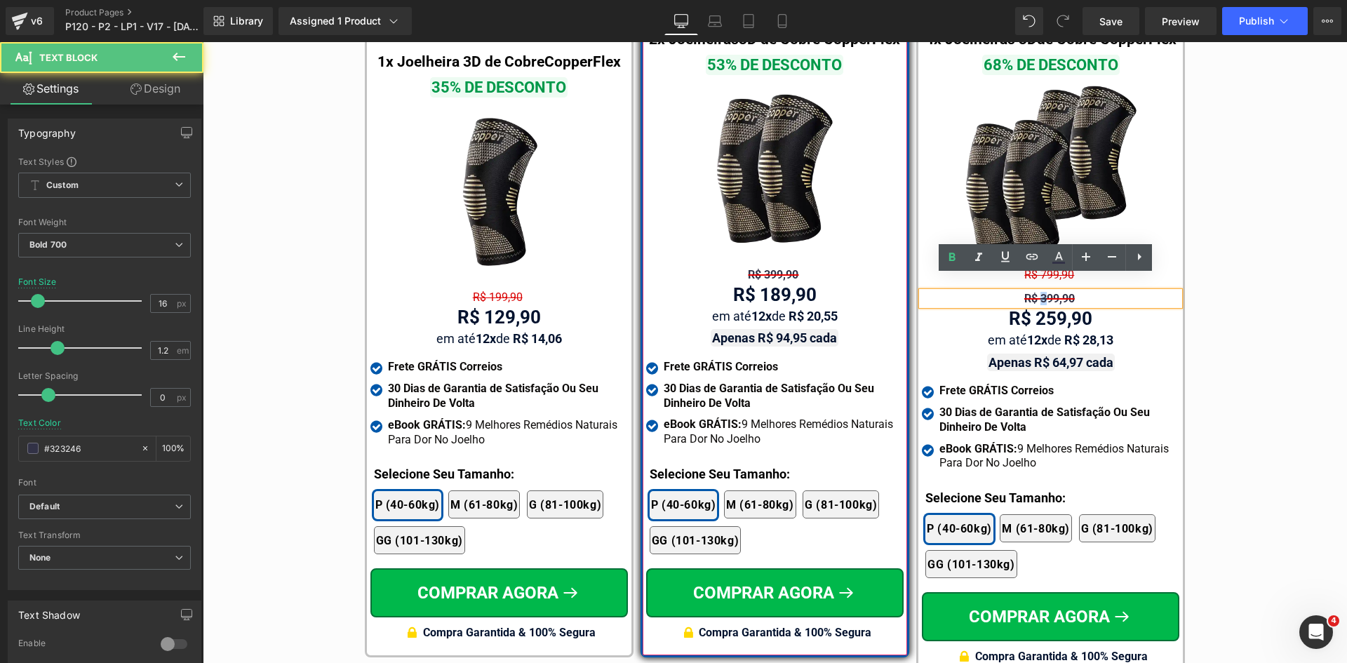
click at [1040, 292] on span "R$ 399,90" at bounding box center [1049, 298] width 51 height 13
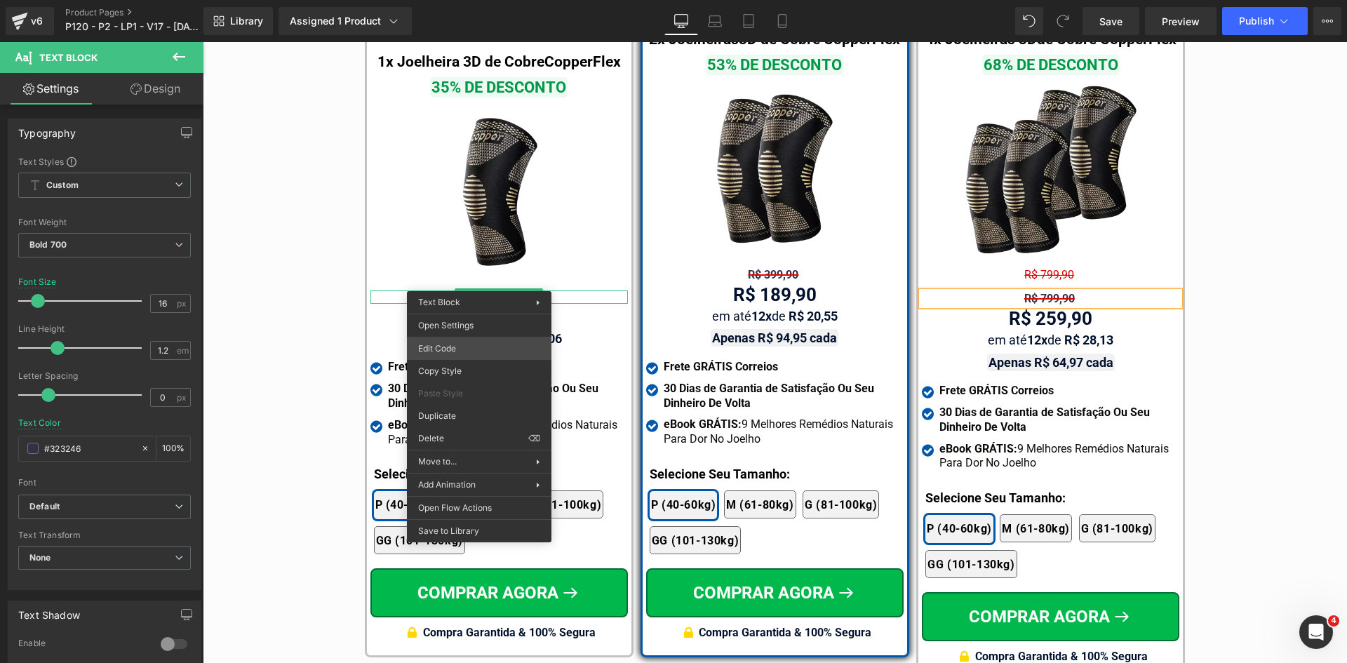
click at [461, 0] on div "Text Block You are previewing how the will restyle your page. You can not edit …" at bounding box center [673, 0] width 1347 height 0
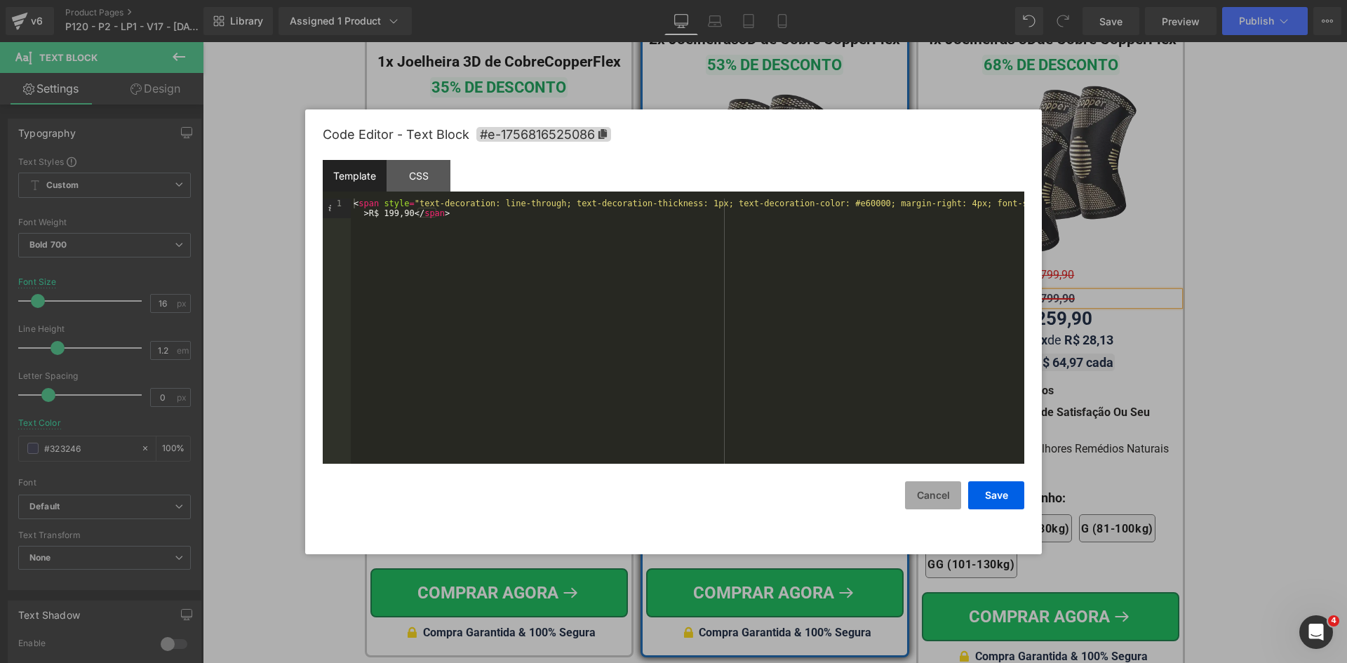
click at [942, 502] on button "Cancel" at bounding box center [933, 495] width 56 height 28
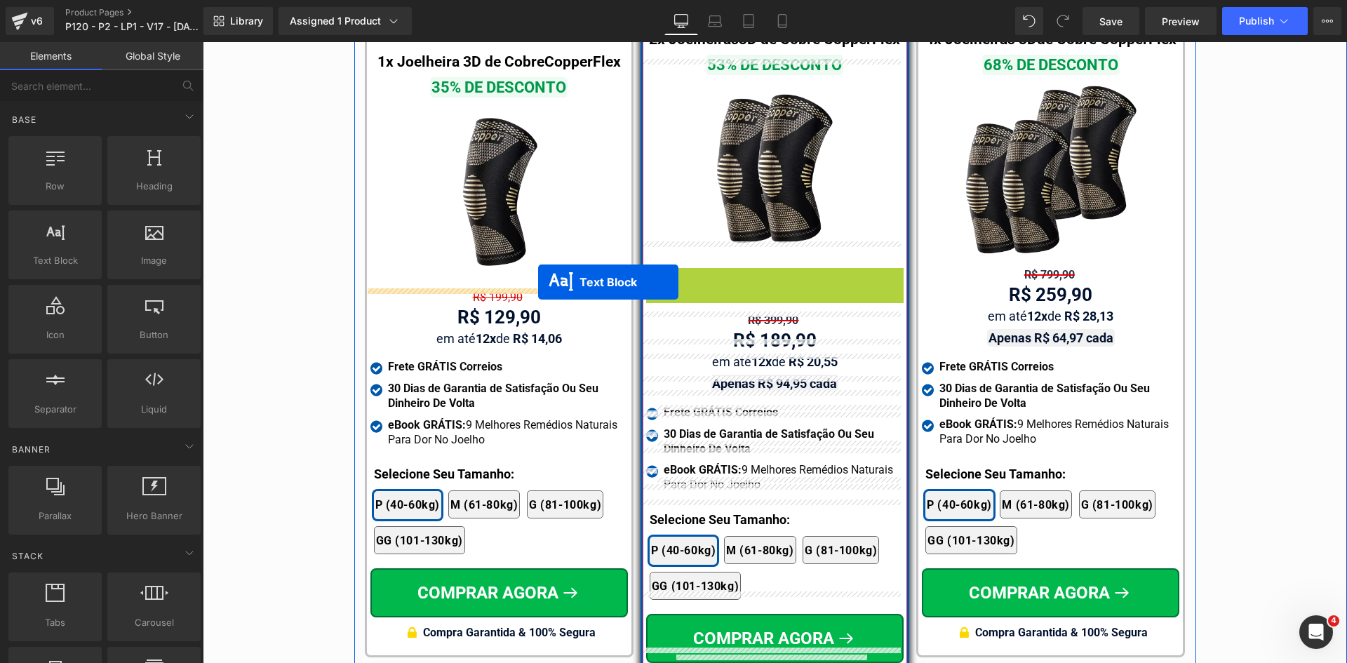
drag, startPoint x: 765, startPoint y: 255, endPoint x: 538, endPoint y: 282, distance: 228.2
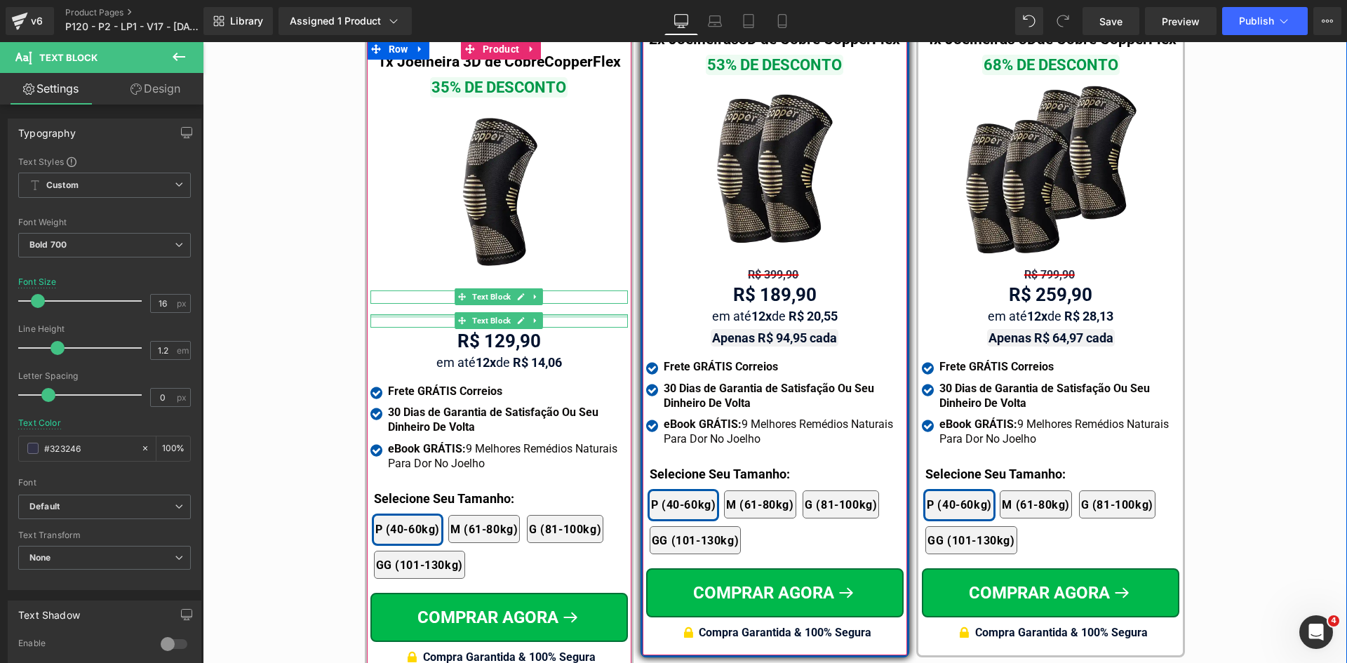
click at [432, 290] on div "R$ 199,90" at bounding box center [498, 296] width 257 height 13
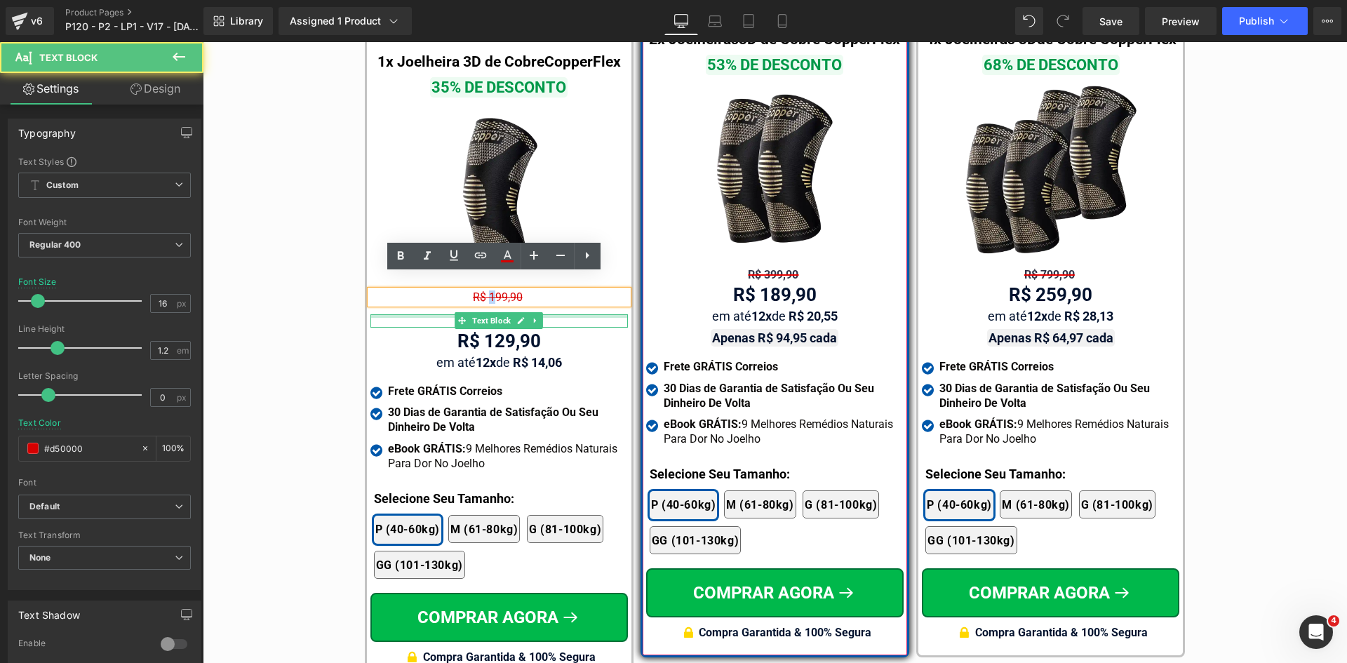
click at [486, 290] on span "R$ 199,90" at bounding box center [498, 296] width 50 height 13
click at [439, 314] on div "R$ 399,90" at bounding box center [498, 320] width 257 height 13
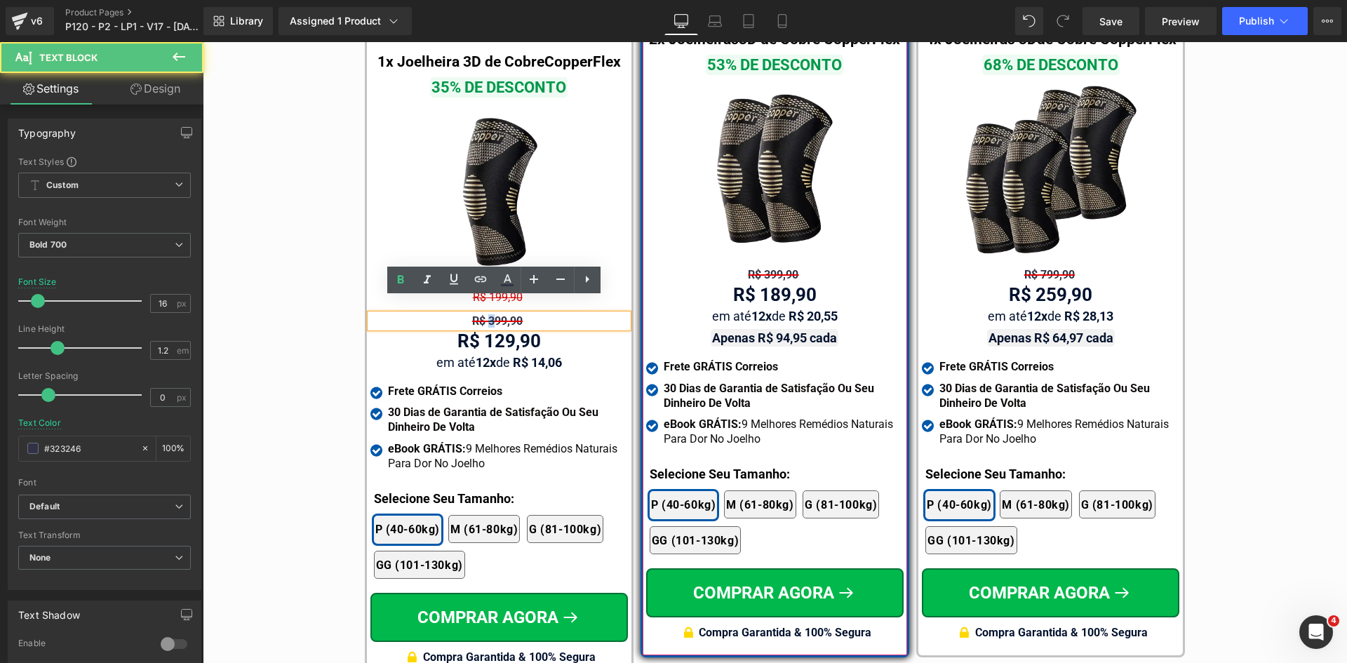
click at [488, 314] on span "R$ 399,90" at bounding box center [497, 320] width 51 height 13
click at [330, 290] on div "Tabela de Tamanhos Text Block Image Se você estiver entre tamanhos, recomendamo…" at bounding box center [775, 252] width 1144 height 871
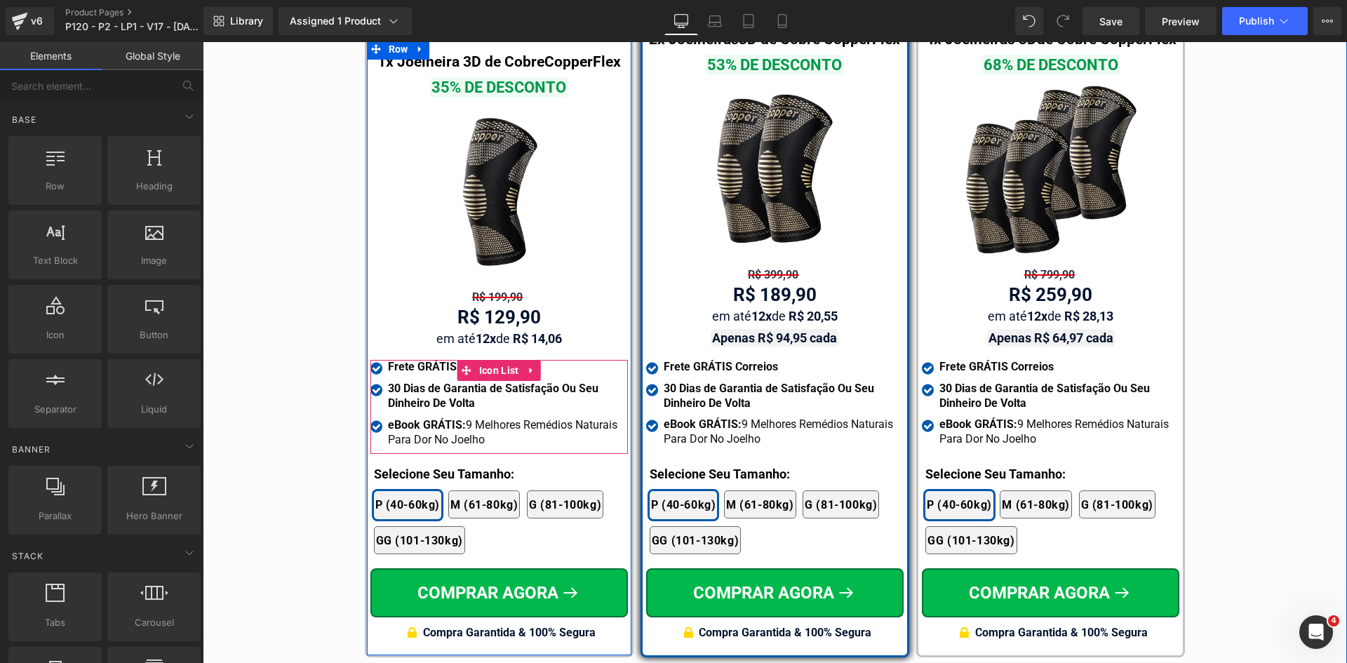
click at [490, 360] on span "Icon List" at bounding box center [499, 370] width 47 height 21
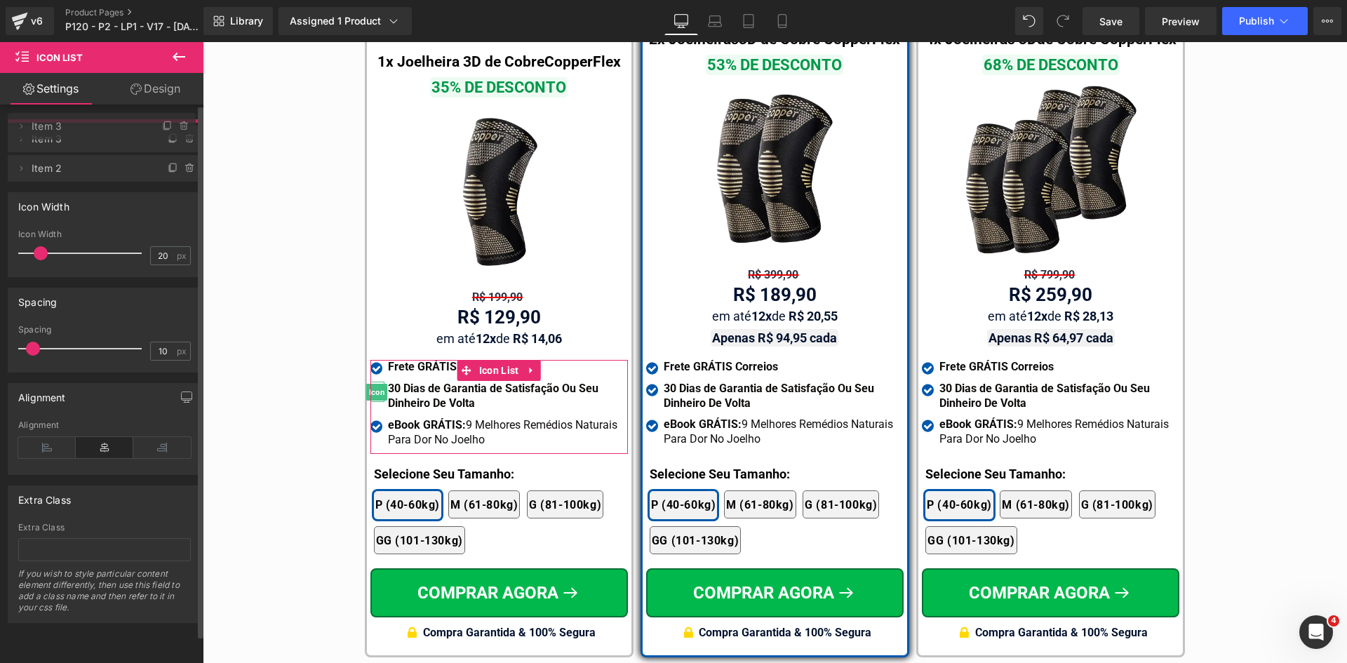
drag, startPoint x: 126, startPoint y: 171, endPoint x: 109, endPoint y: 239, distance: 70.3
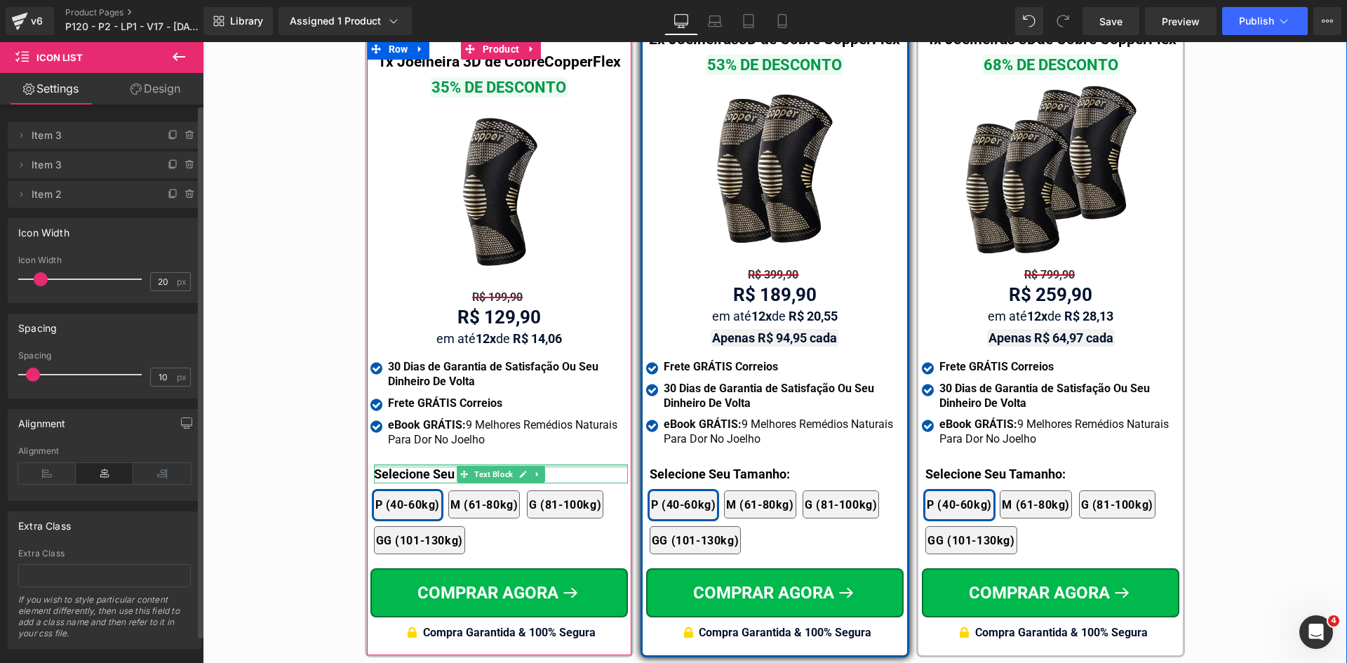
click at [395, 464] on div "Selecione Seu Tamanho: Text Block" at bounding box center [501, 473] width 254 height 19
click at [395, 464] on p "Selecione Seu Tamanho:" at bounding box center [501, 473] width 254 height 19
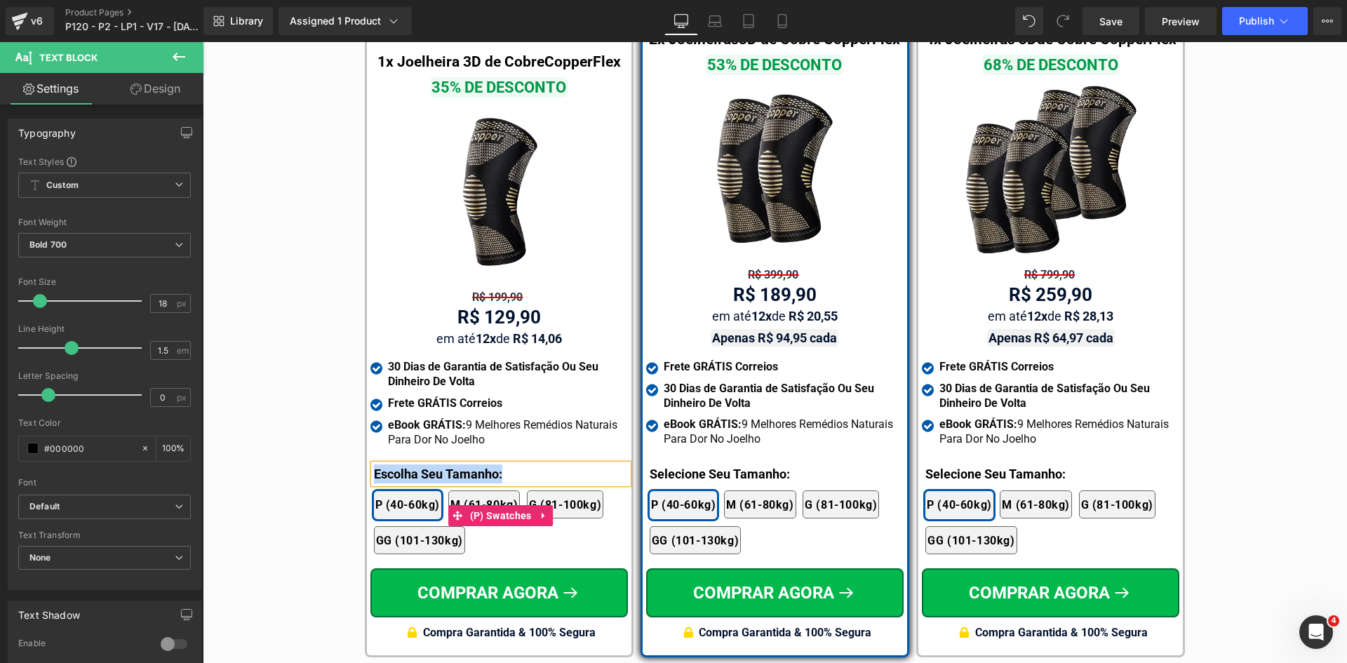
copy p "Escolha Seu Tamanho:"
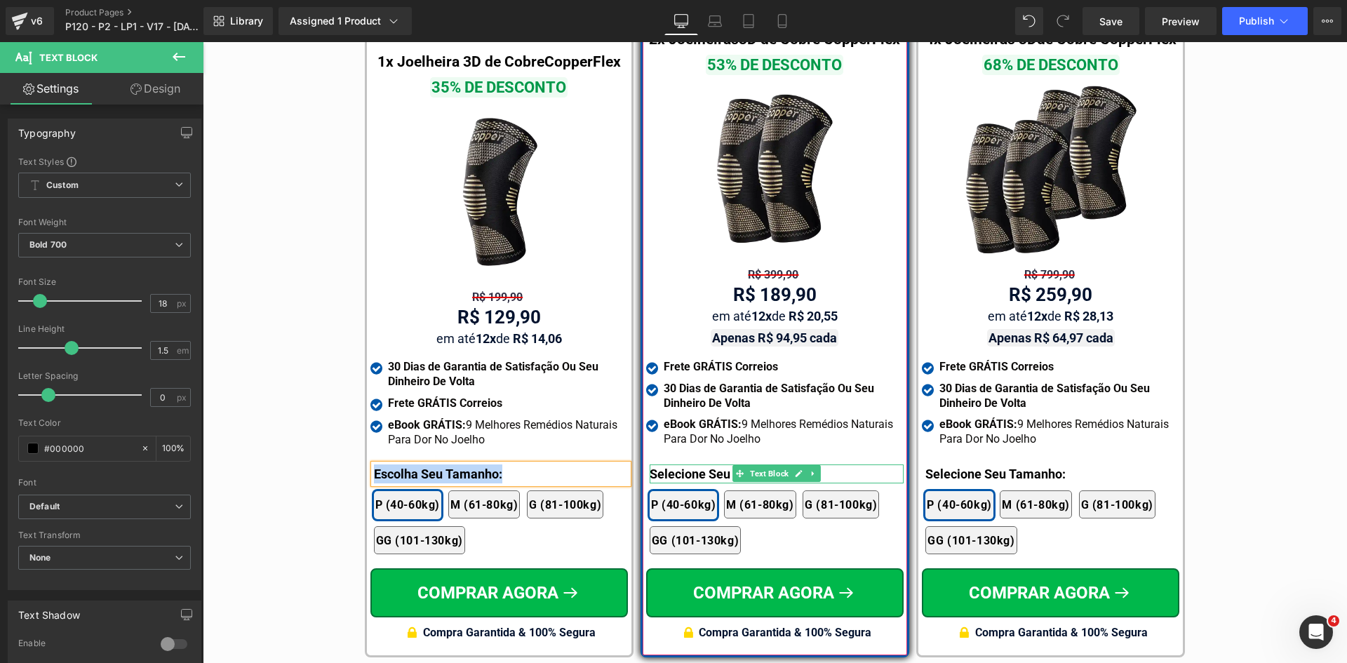
click at [659, 464] on div at bounding box center [777, 466] width 254 height 4
click at [659, 464] on p "Selecione Seu Tamanho:" at bounding box center [777, 473] width 254 height 19
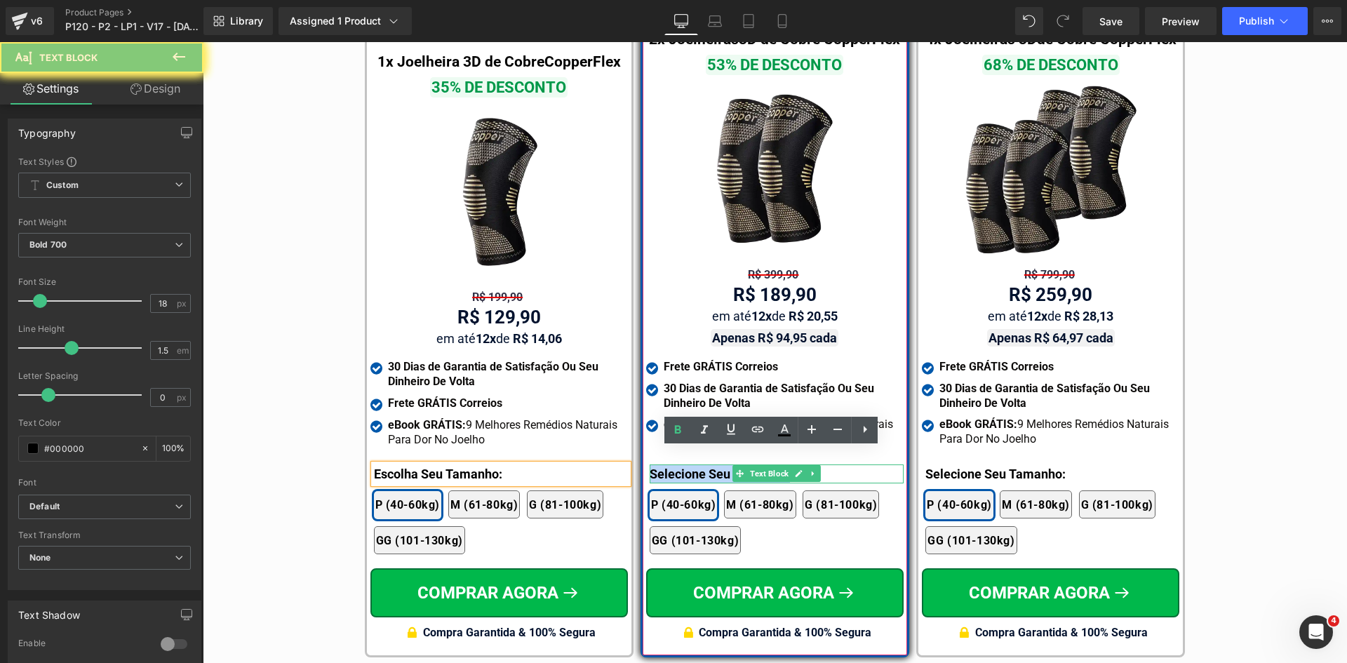
paste div
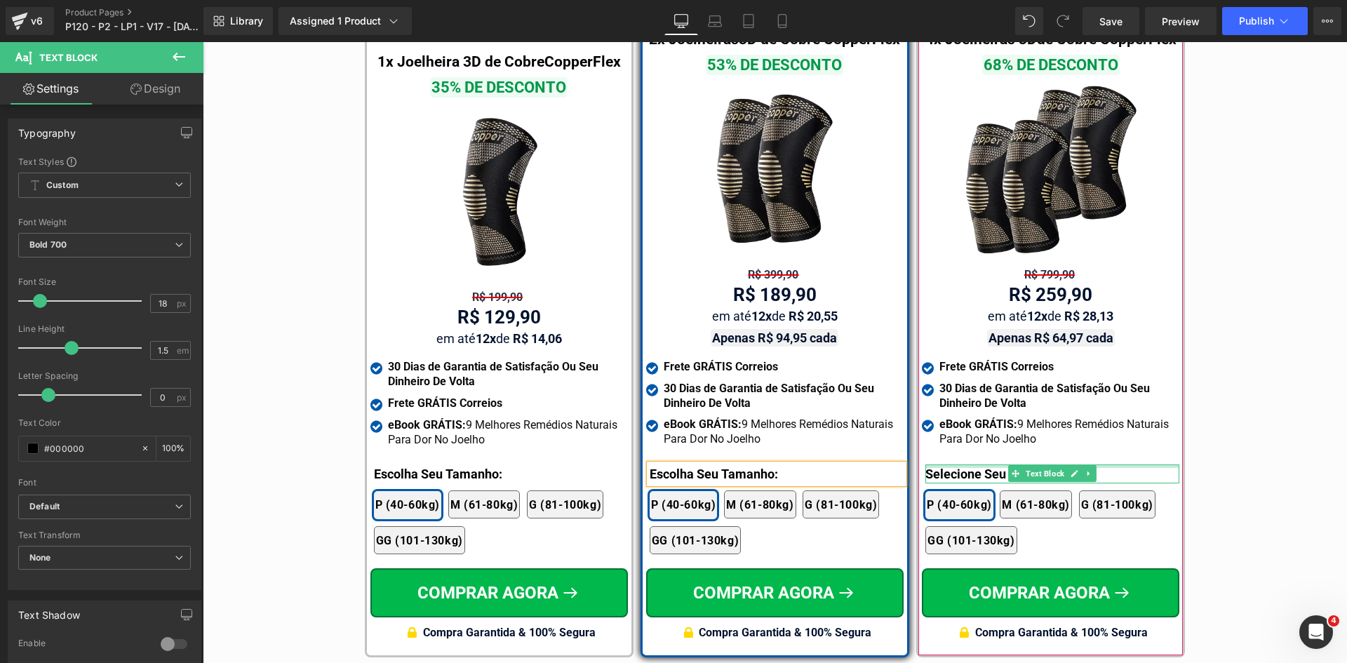
click at [944, 464] on div at bounding box center [1052, 466] width 254 height 4
click at [944, 464] on p "Selecione Seu Tamanho:" at bounding box center [1052, 473] width 254 height 19
paste div
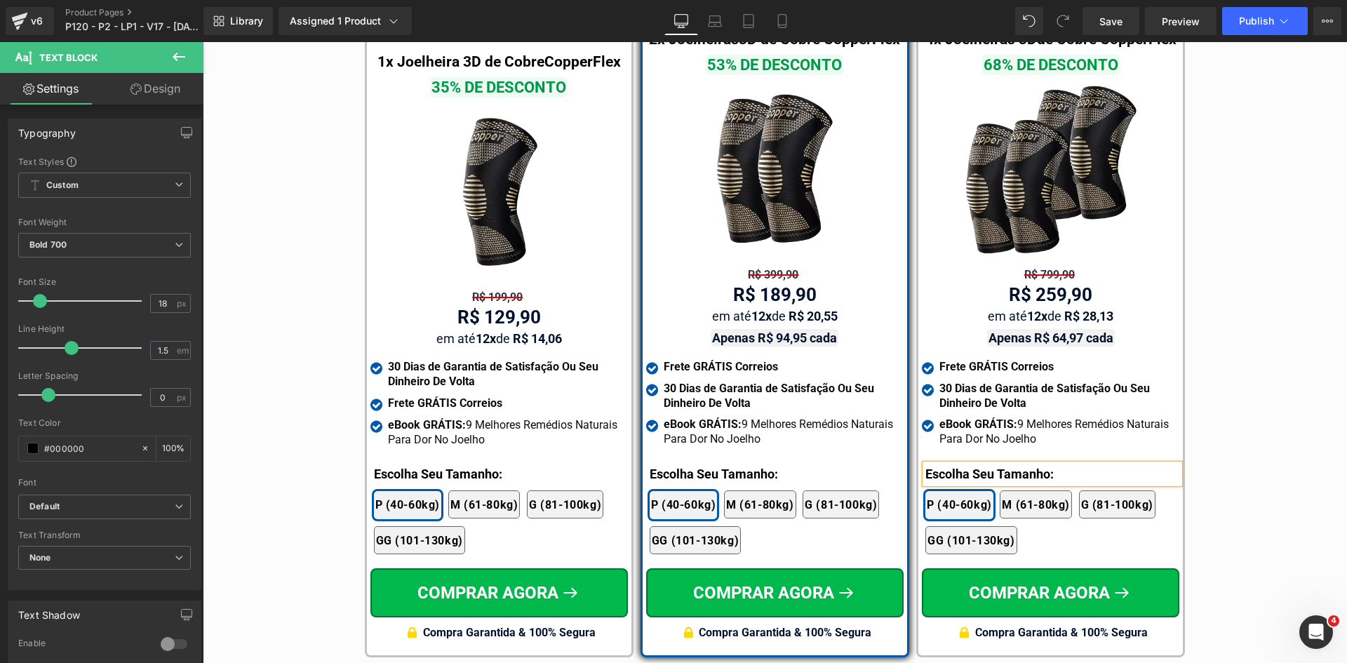
click at [1274, 363] on div "Tabela de Tamanhos Text Block Image Se você estiver entre tamanhos, recomendamo…" at bounding box center [775, 240] width 1144 height 847
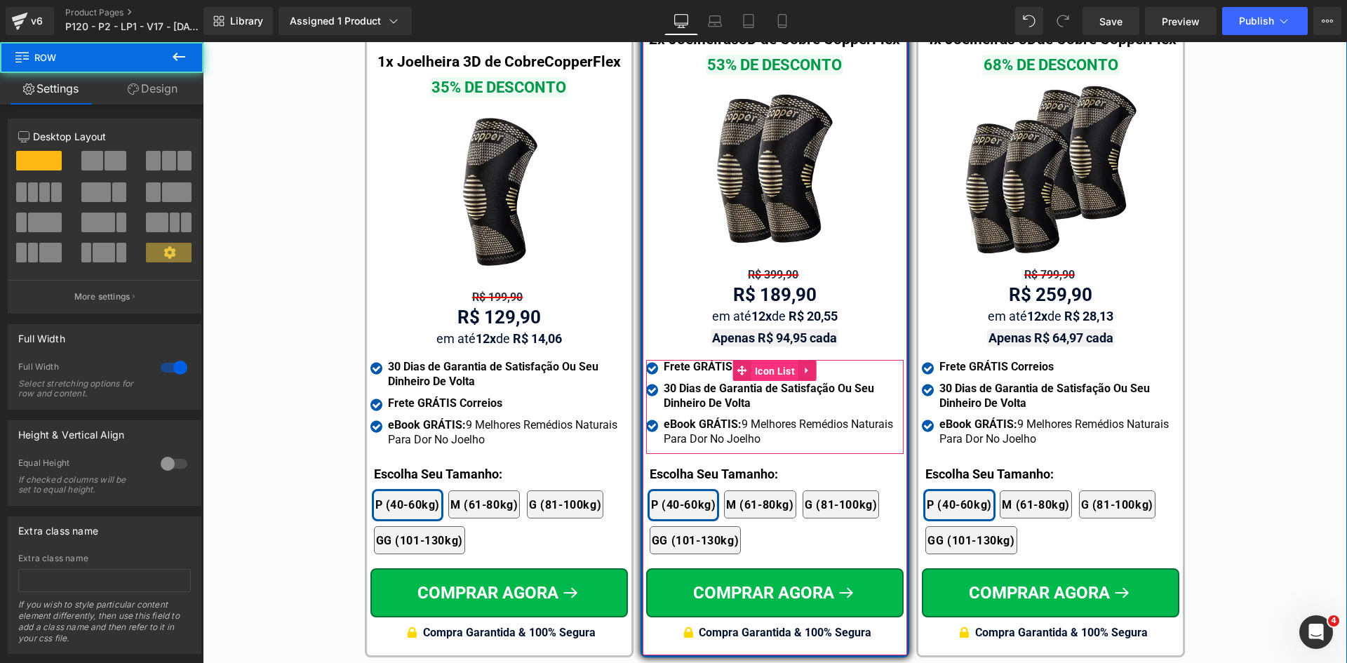
click at [774, 361] on span "Icon List" at bounding box center [774, 371] width 47 height 21
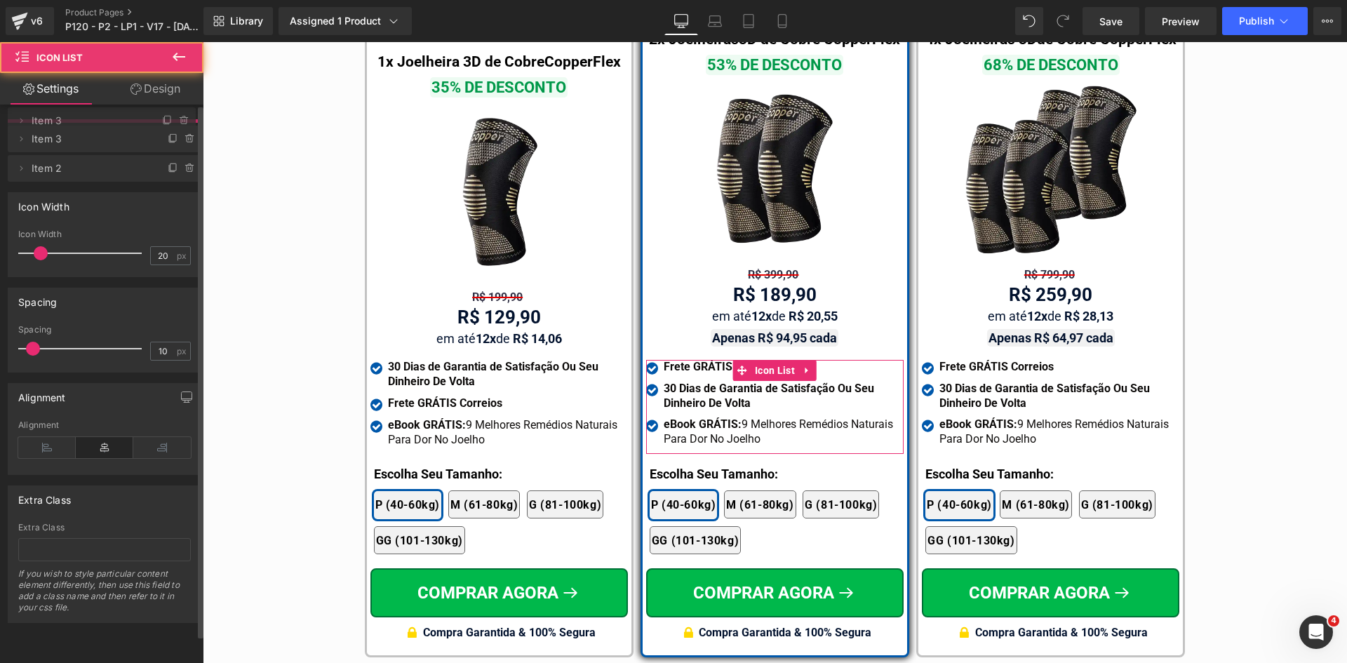
drag, startPoint x: 93, startPoint y: 170, endPoint x: 394, endPoint y: 176, distance: 301.0
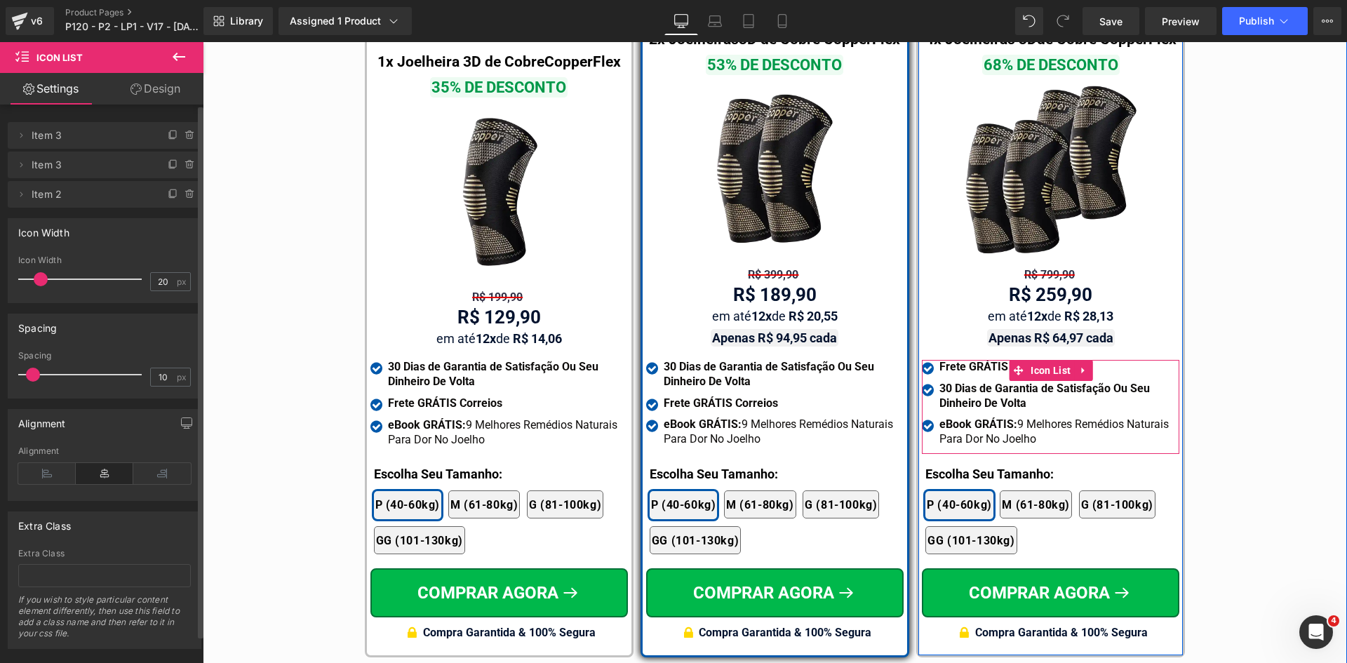
click at [1035, 360] on span "Icon List" at bounding box center [1050, 370] width 47 height 21
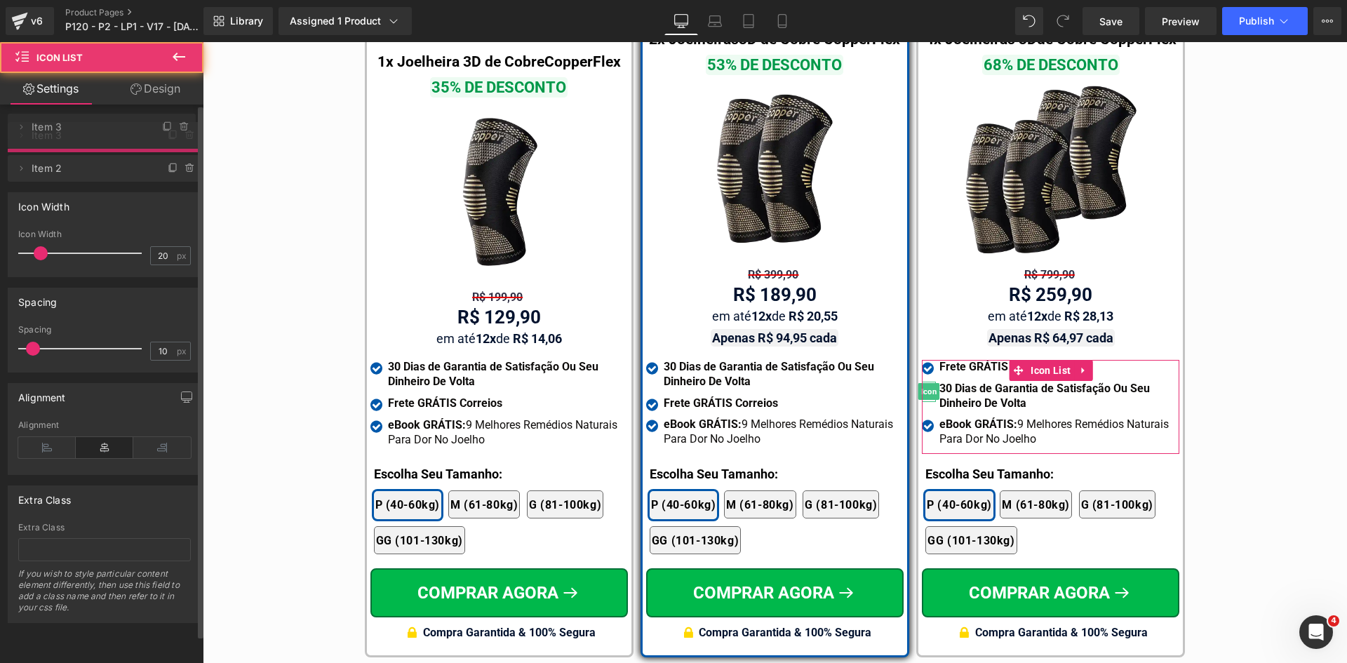
drag, startPoint x: 64, startPoint y: 160, endPoint x: 67, endPoint y: 122, distance: 38.0
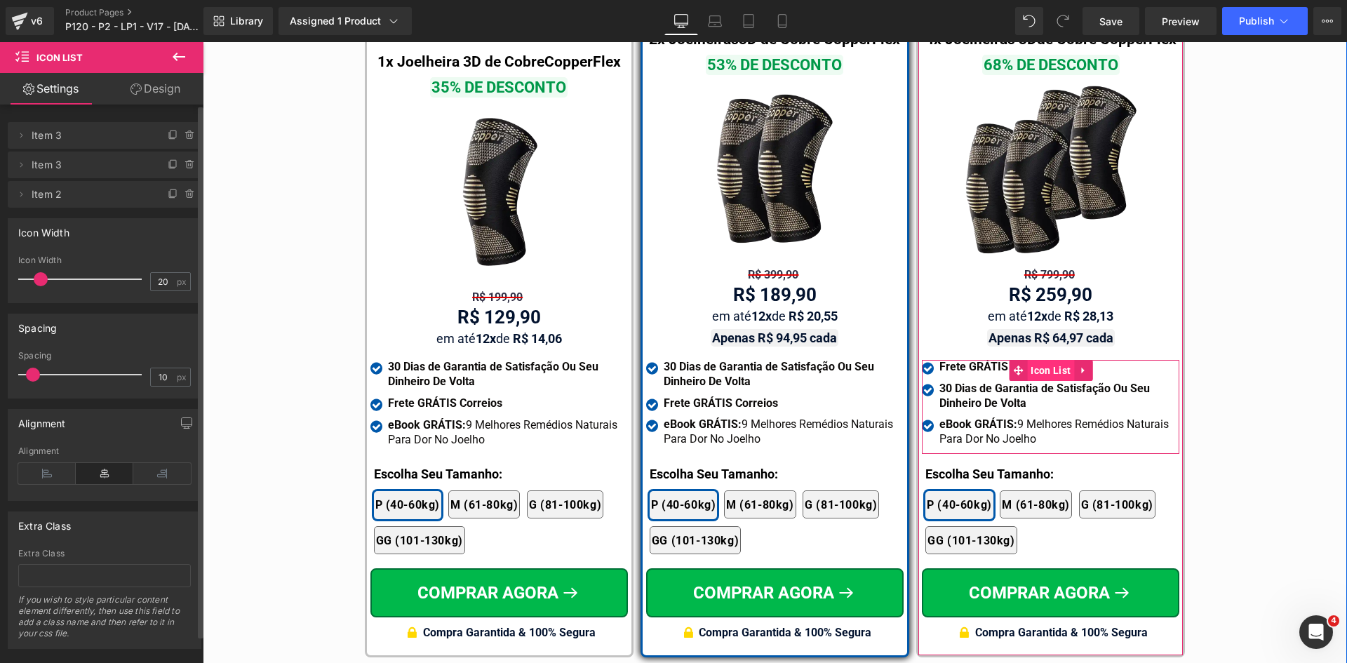
click at [1041, 360] on span "Icon List" at bounding box center [1050, 370] width 47 height 21
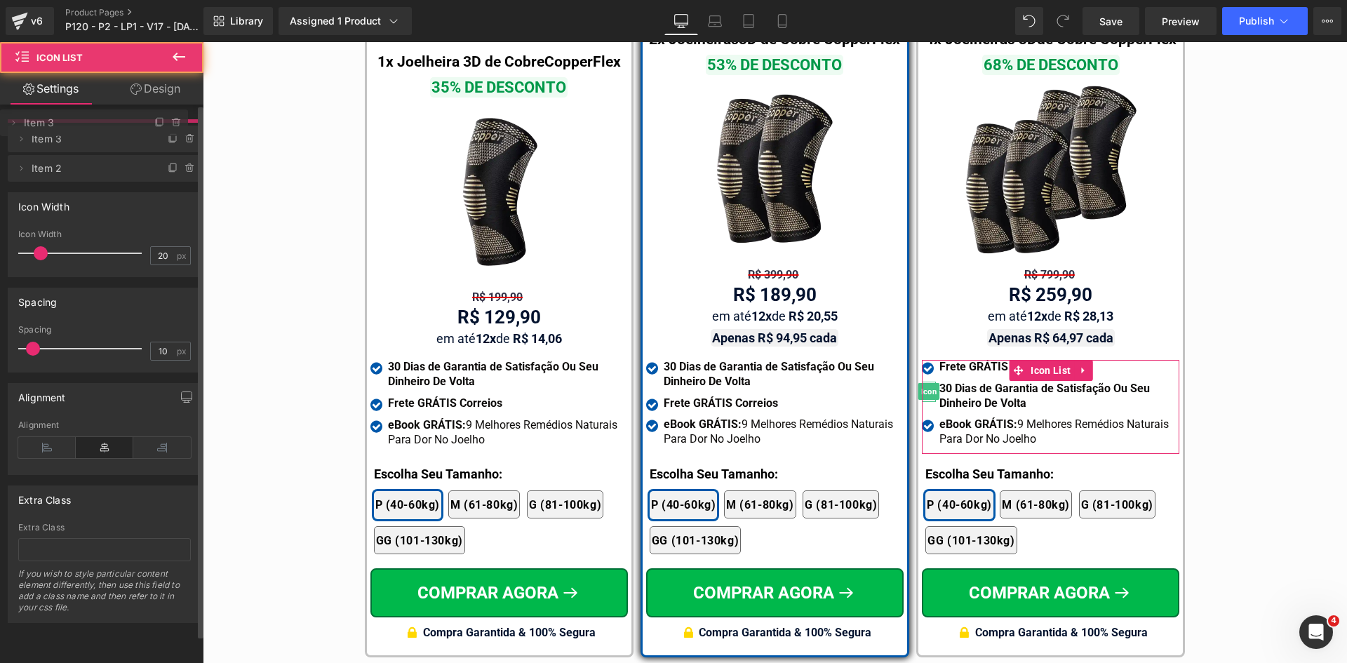
drag, startPoint x: 79, startPoint y: 168, endPoint x: 252, endPoint y: 220, distance: 180.9
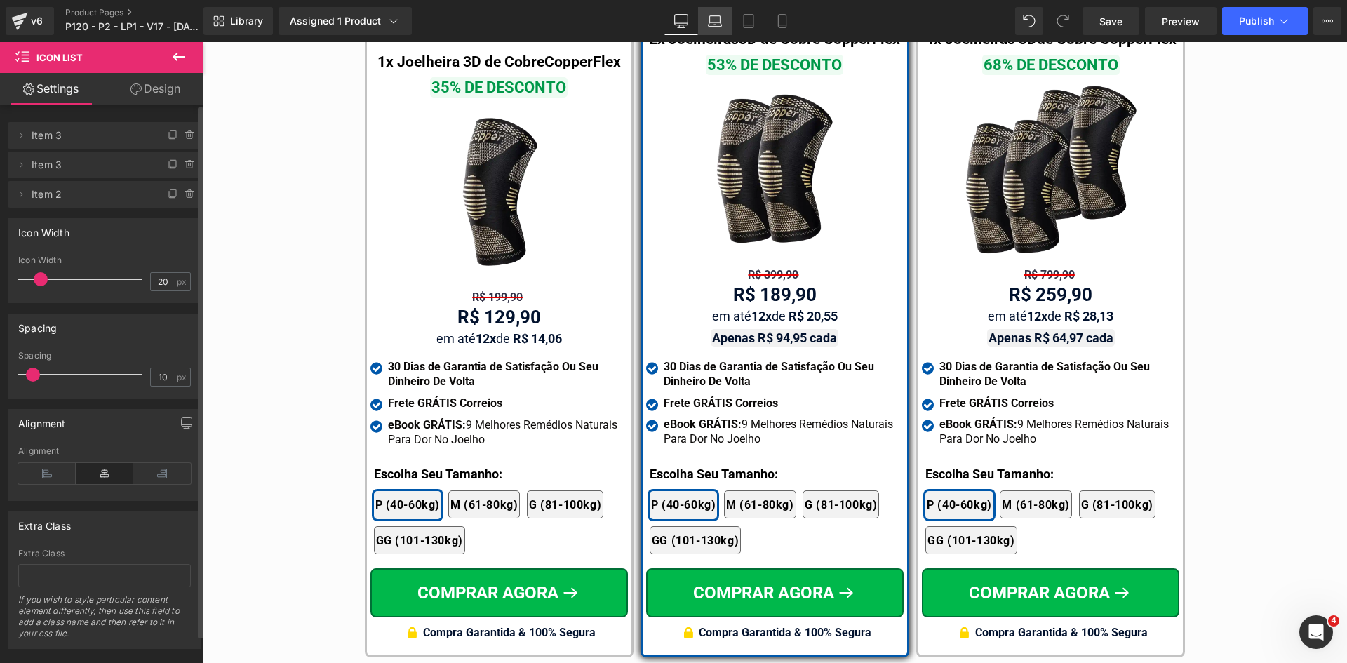
click at [706, 15] on link "Laptop" at bounding box center [715, 21] width 34 height 28
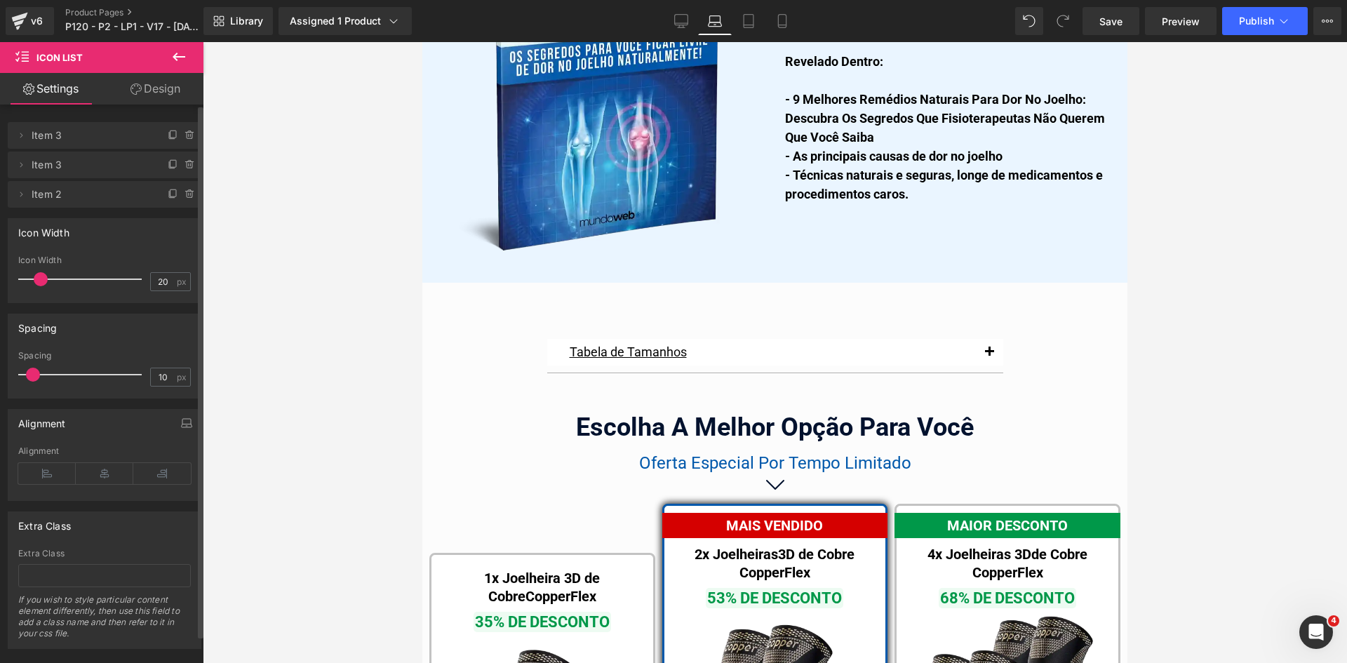
scroll to position [8706, 0]
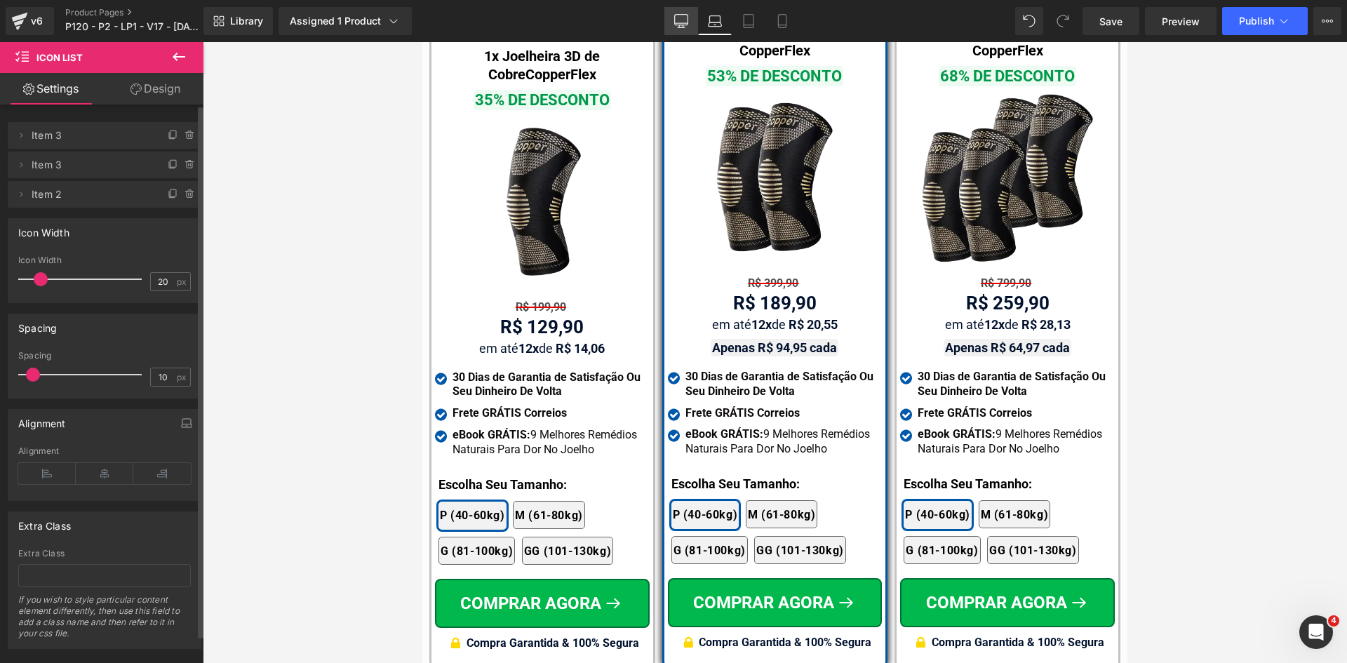
click at [680, 21] on icon at bounding box center [681, 21] width 14 height 14
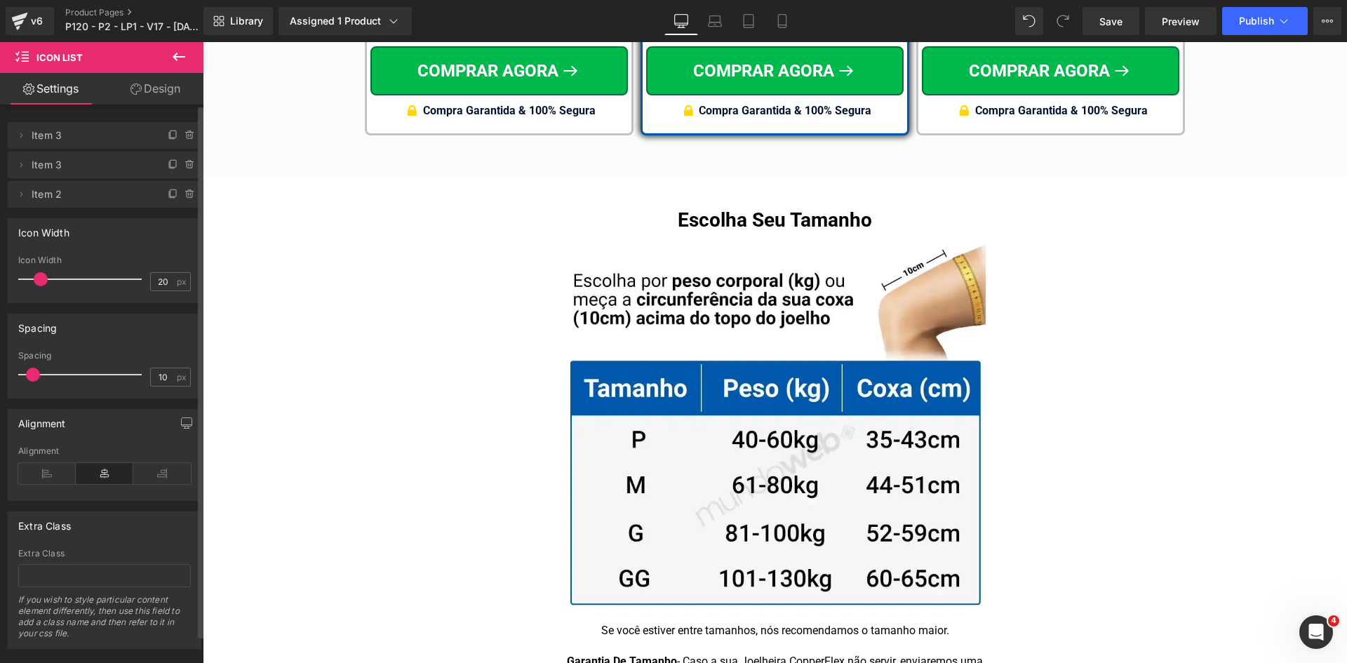
scroll to position [8184, 0]
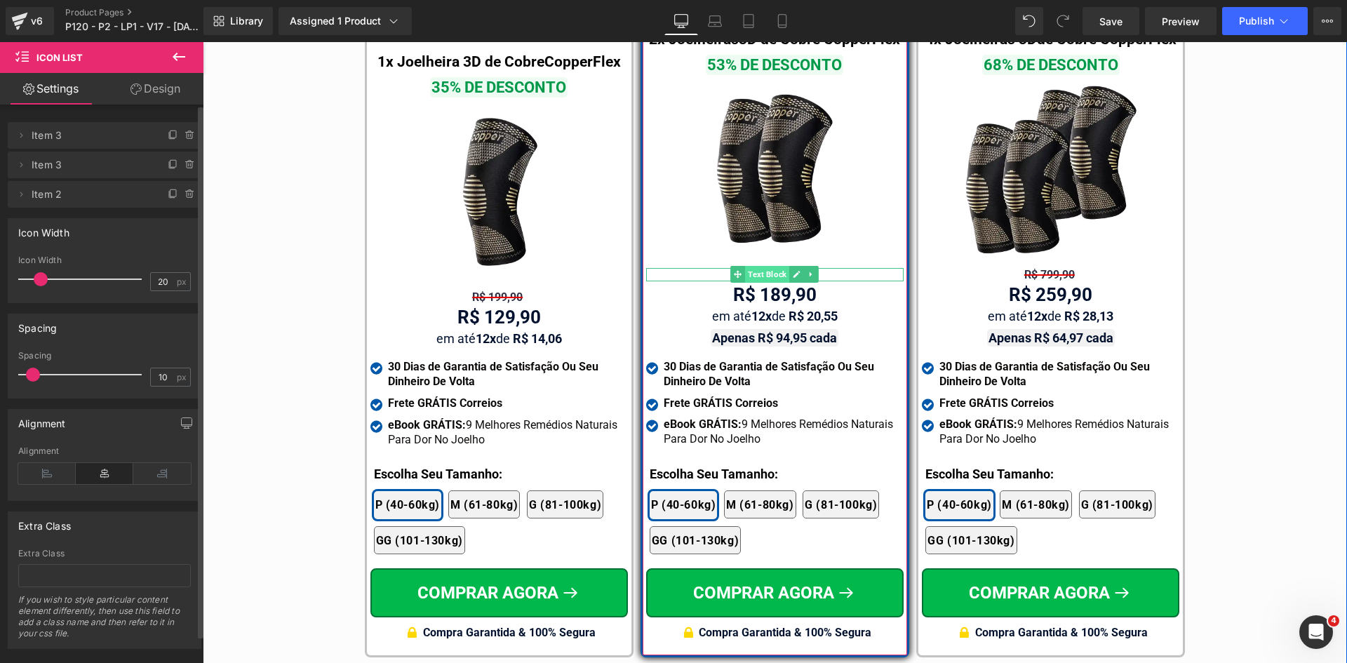
click at [761, 266] on span "Text Block" at bounding box center [767, 274] width 44 height 17
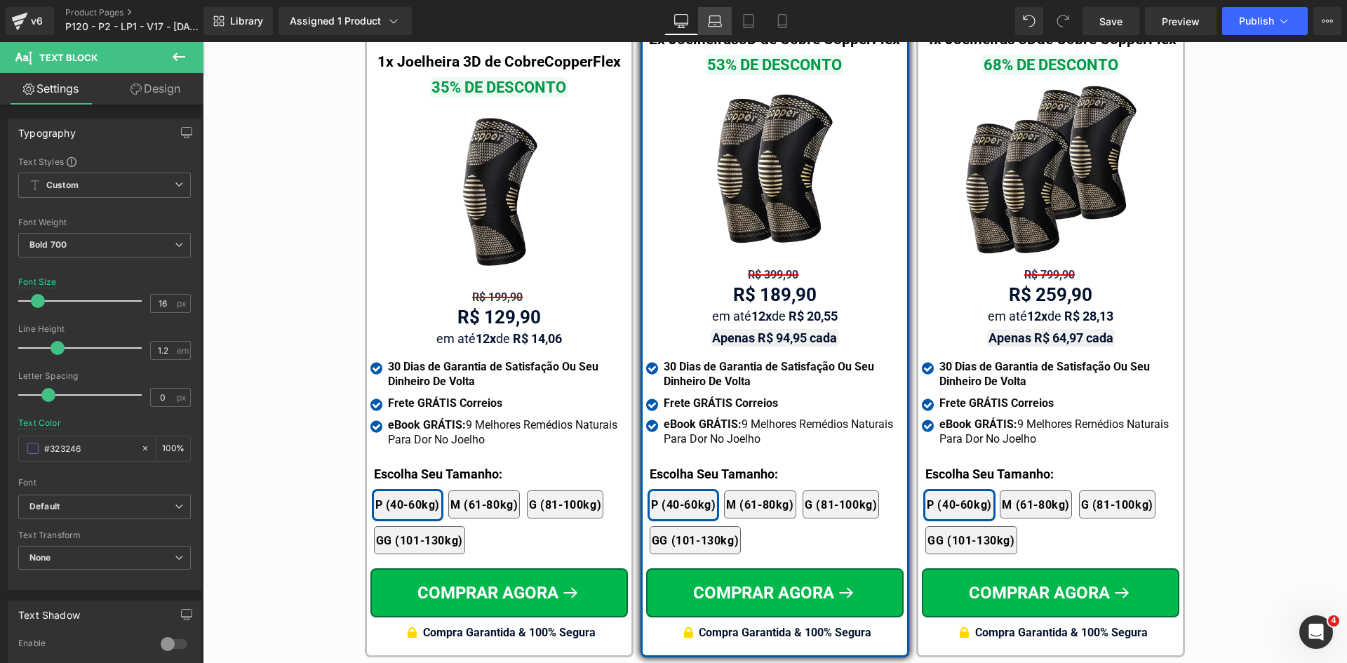
click at [715, 25] on icon at bounding box center [715, 21] width 14 height 14
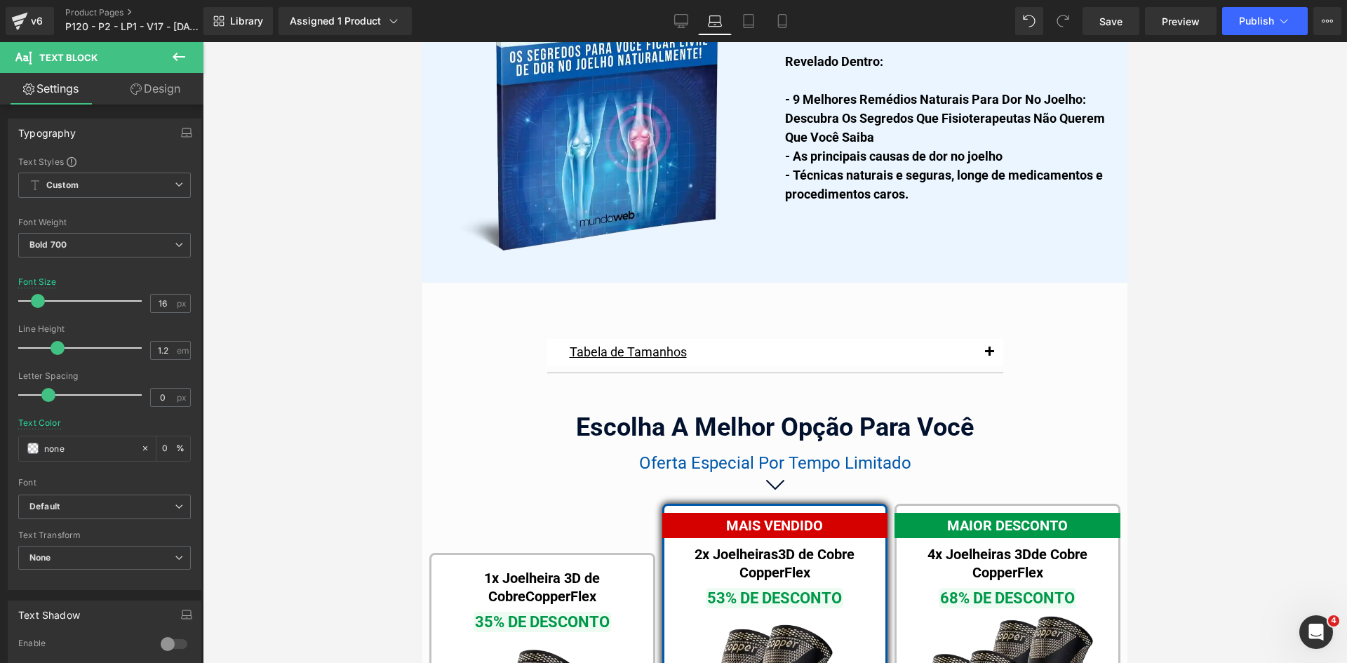
scroll to position [8704, 0]
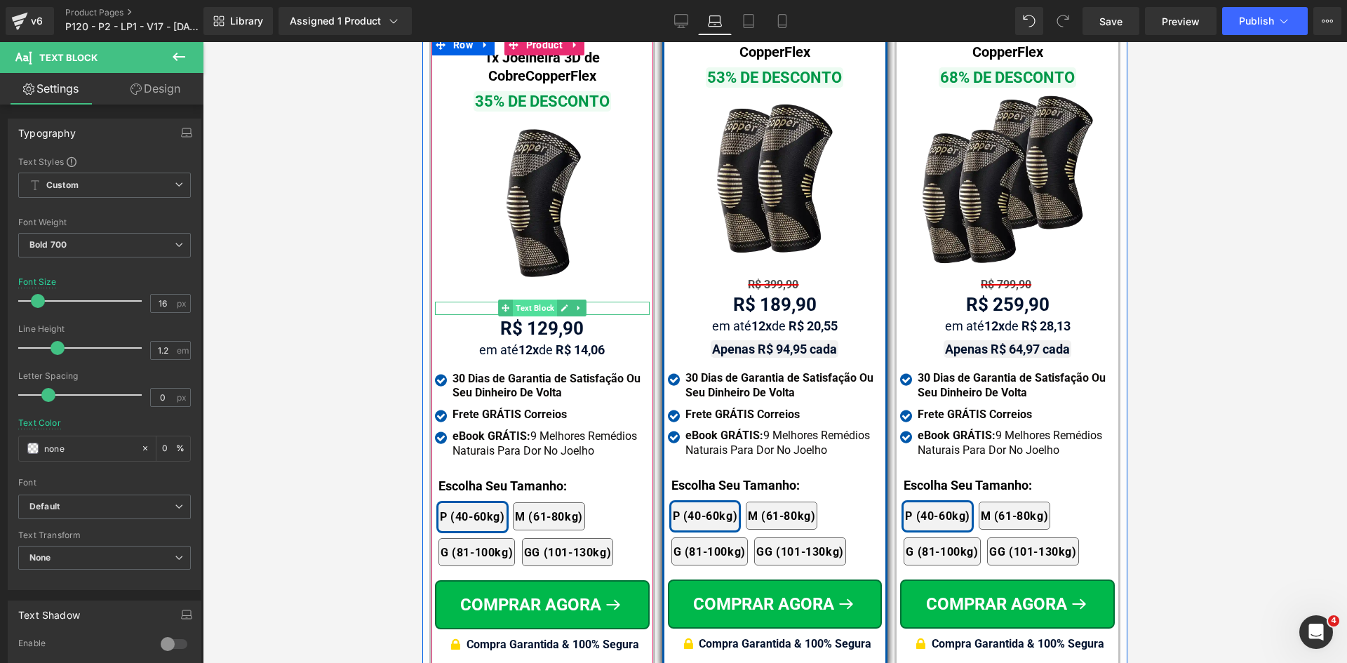
click at [532, 300] on span "Text Block" at bounding box center [535, 308] width 44 height 17
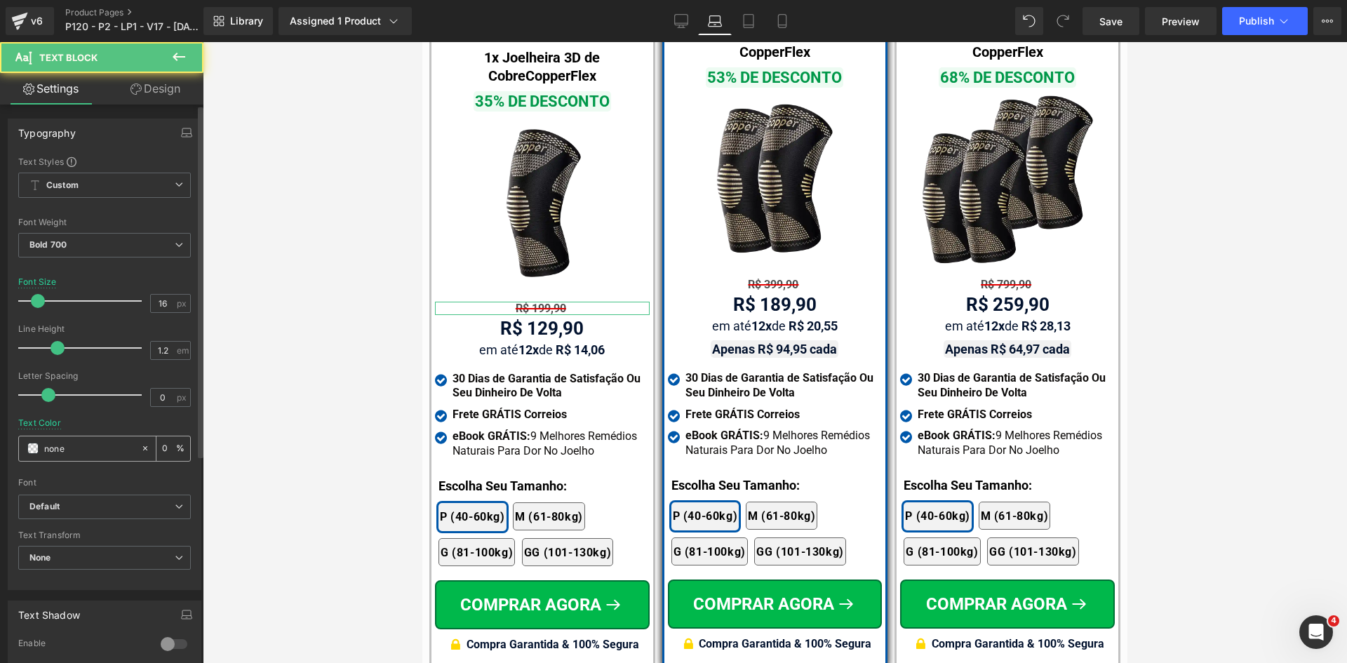
click at [96, 452] on input "none" at bounding box center [89, 448] width 90 height 15
paste input "Escolha Seu Tamanho:"
click at [60, 441] on input "none" at bounding box center [89, 448] width 90 height 15
click at [69, 448] on input "none" at bounding box center [89, 448] width 90 height 15
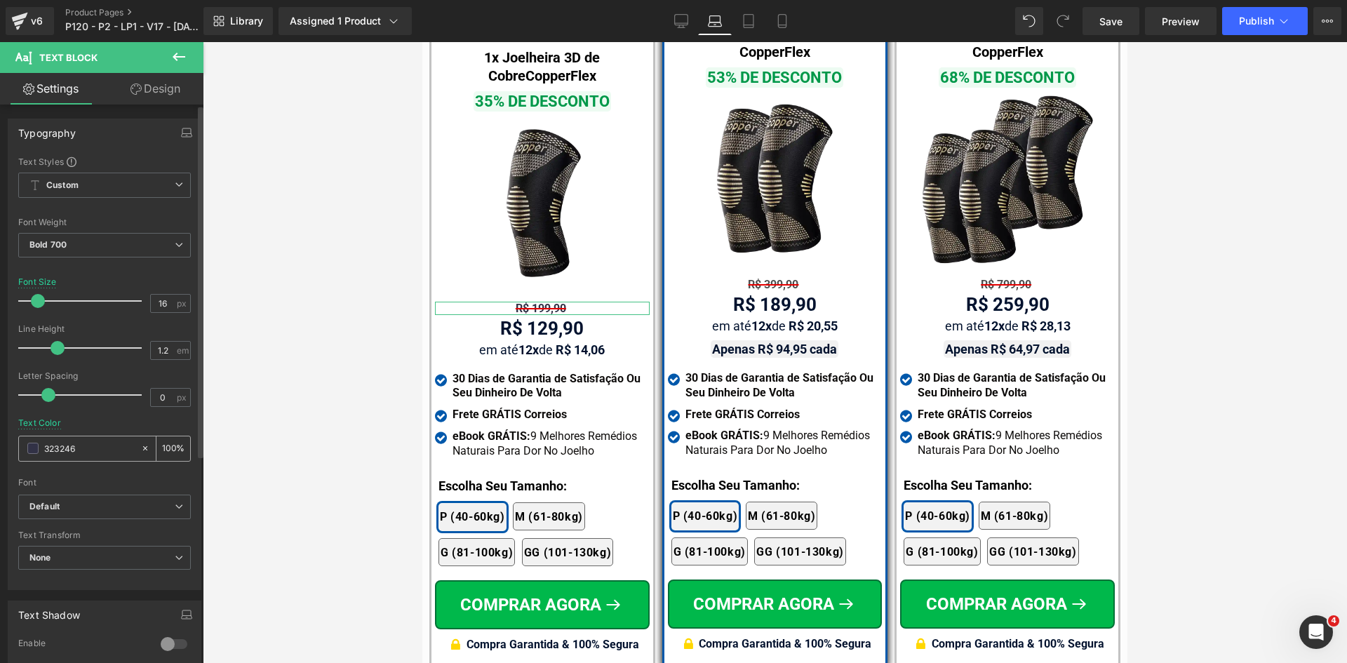
click at [88, 442] on input "323246" at bounding box center [89, 448] width 90 height 15
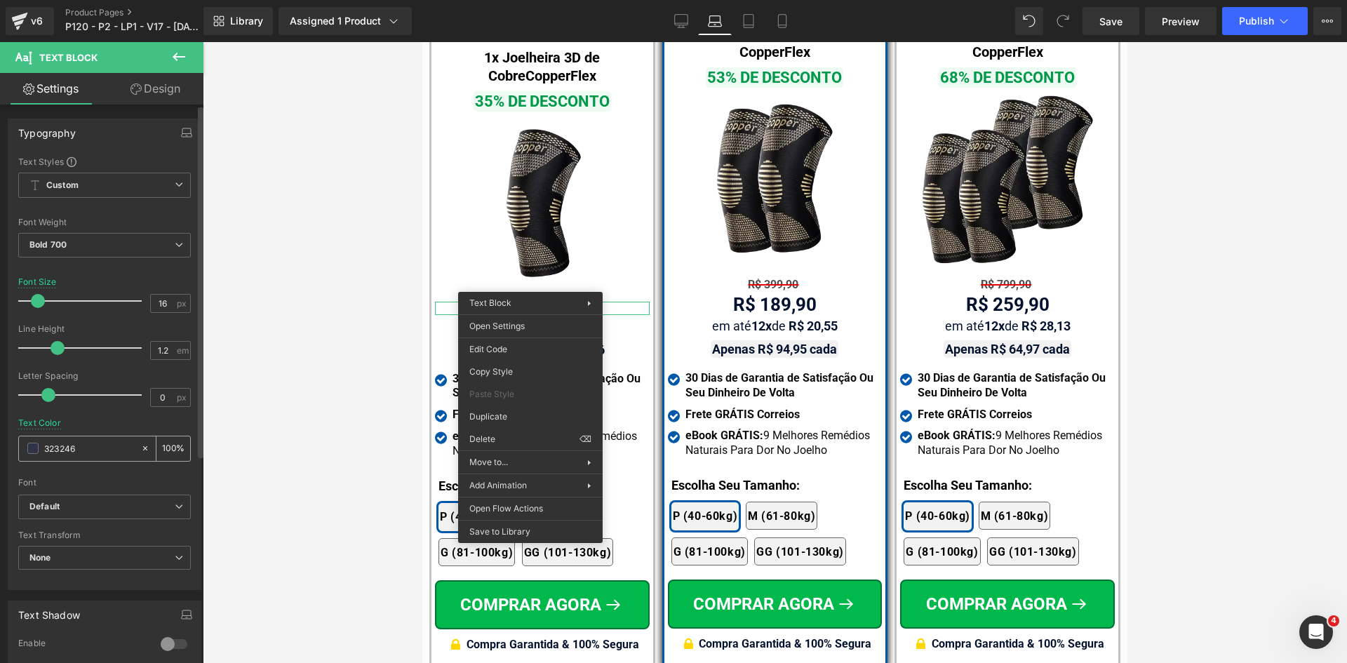
click at [83, 450] on input "323246" at bounding box center [89, 448] width 90 height 15
type input "#323246"
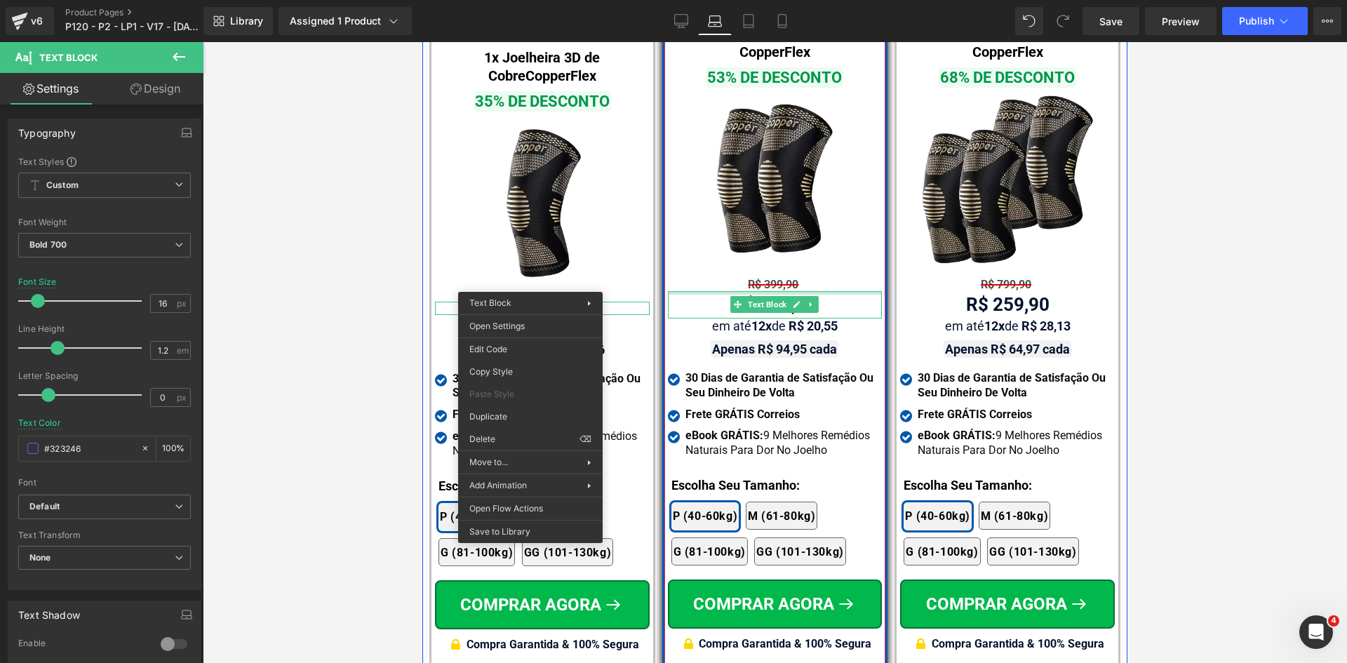
click at [767, 276] on span "Text Block" at bounding box center [767, 284] width 44 height 17
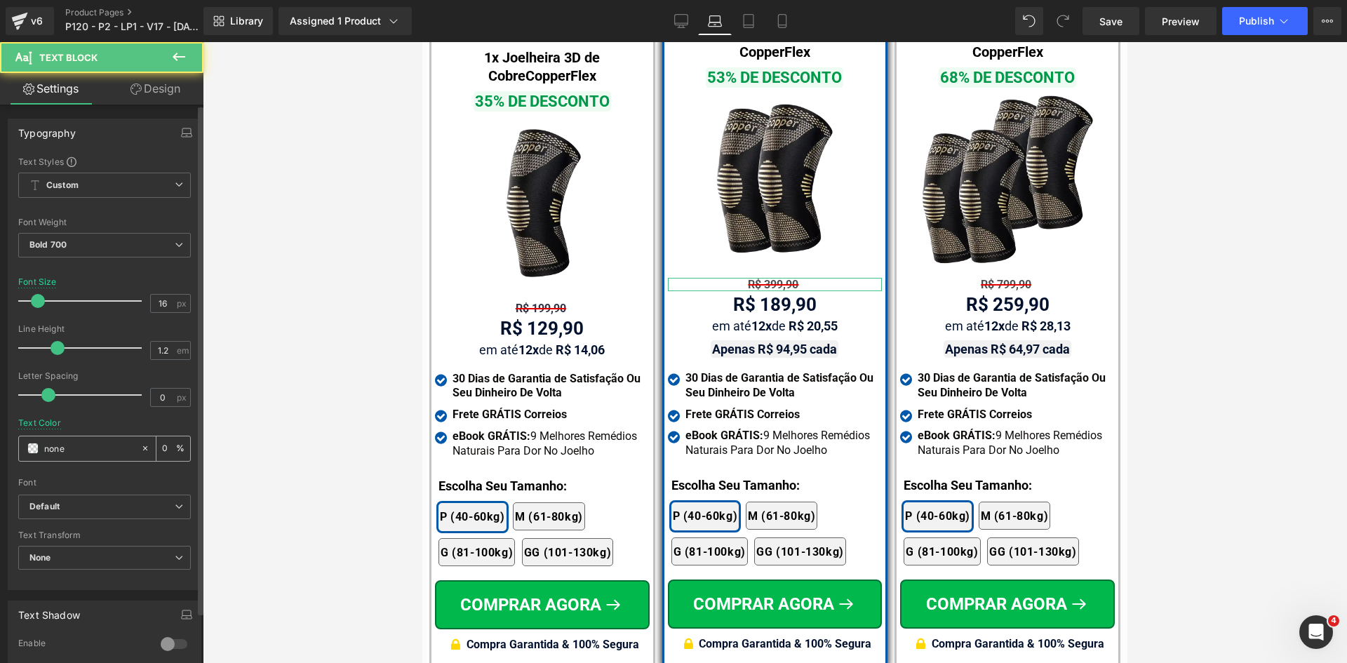
click at [79, 450] on input "none" at bounding box center [89, 448] width 90 height 15
paste input "#323246"
type input "#323246"
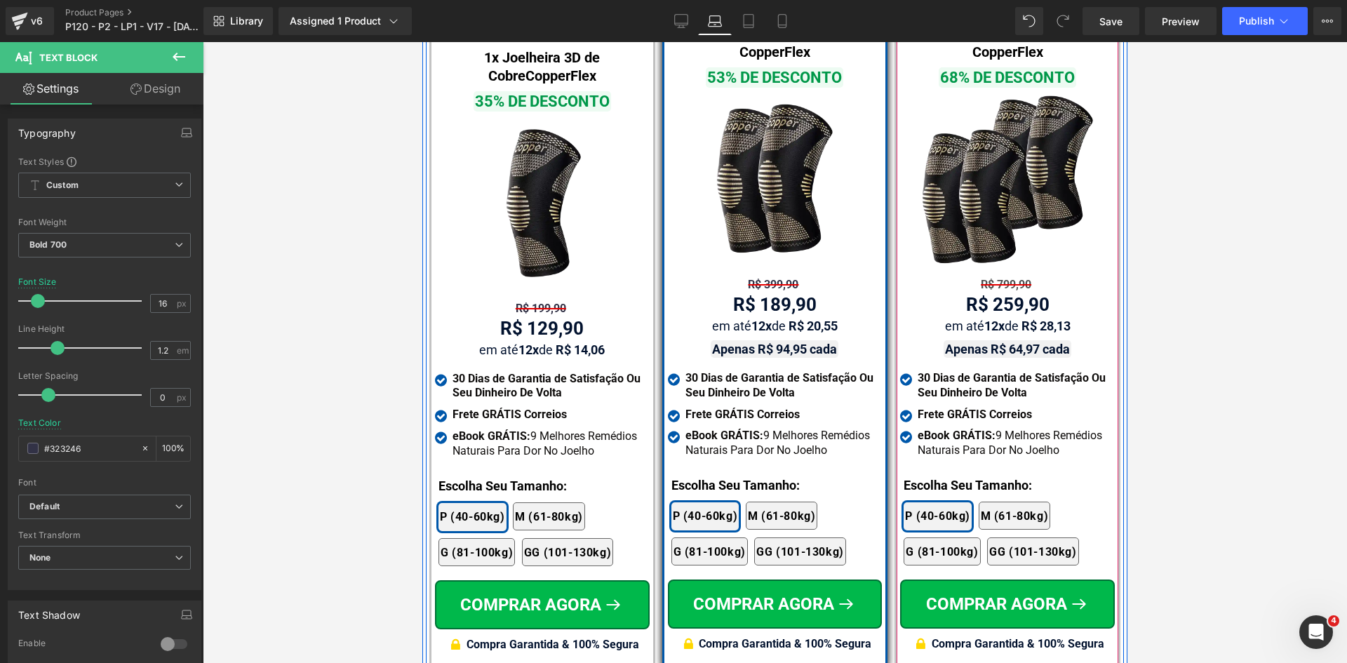
click at [1004, 276] on span "Text Block" at bounding box center [1000, 284] width 44 height 17
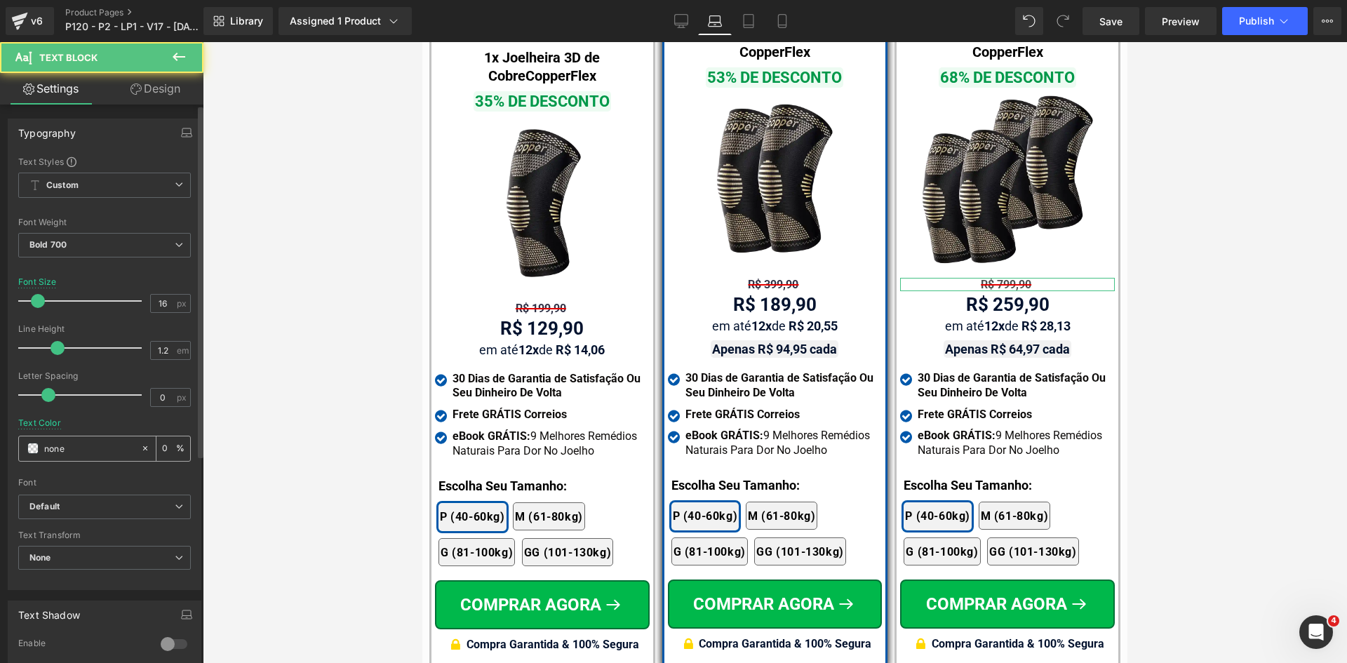
click at [65, 453] on input "none" at bounding box center [89, 448] width 90 height 15
paste input "#323246"
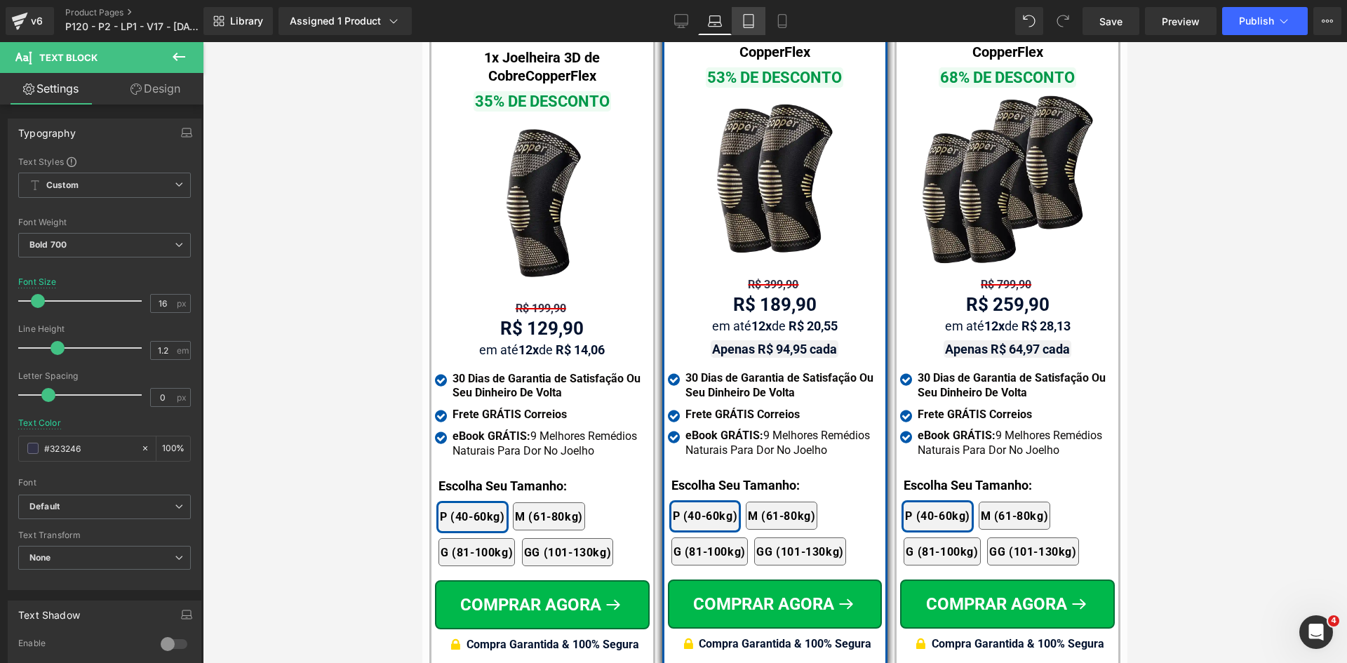
type input "#323246"
click at [753, 19] on icon at bounding box center [748, 21] width 14 height 14
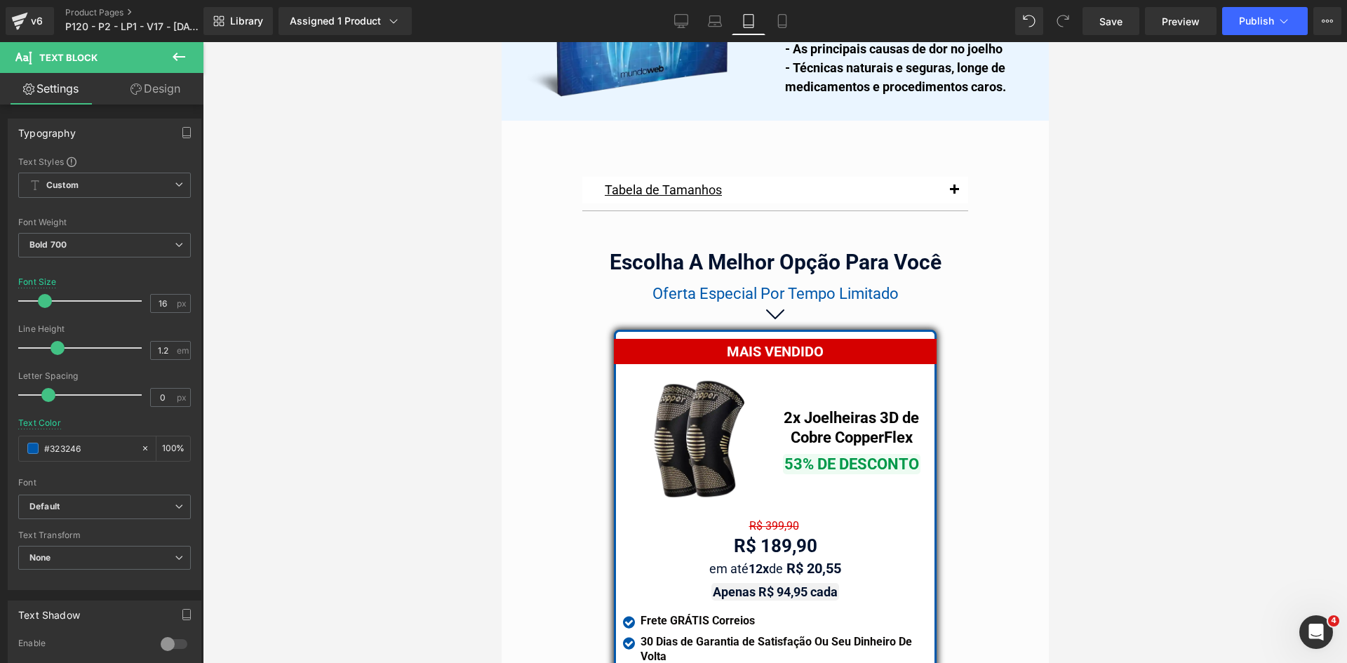
scroll to position [11719, 0]
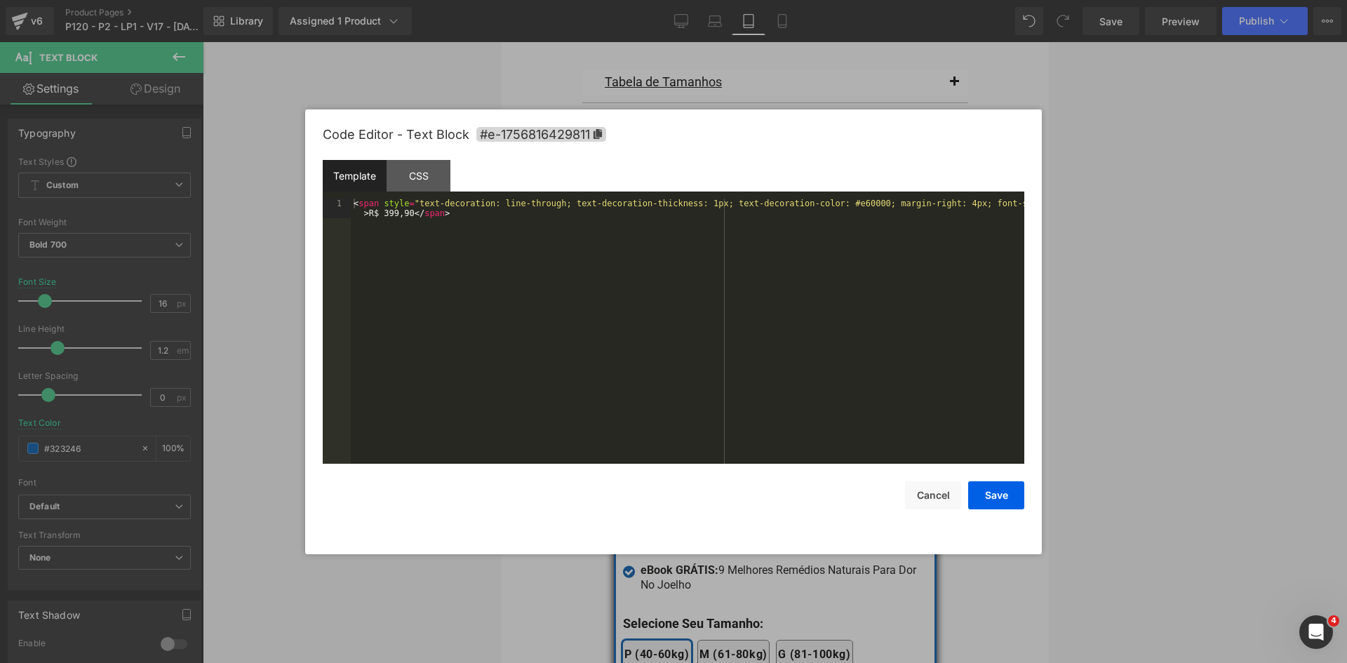
drag, startPoint x: 746, startPoint y: 471, endPoint x: 694, endPoint y: 355, distance: 126.6
click at [745, 0] on div "Text Block You are previewing how the will restyle your page. You can not edit …" at bounding box center [673, 0] width 1347 height 0
click at [686, 205] on div "< span style = "text-decoration: line-through; text-decoration-thickness: 1px; …" at bounding box center [687, 351] width 673 height 304
drag, startPoint x: 1003, startPoint y: 492, endPoint x: 168, endPoint y: 433, distance: 837.6
click at [1003, 492] on button "Save" at bounding box center [996, 495] width 56 height 28
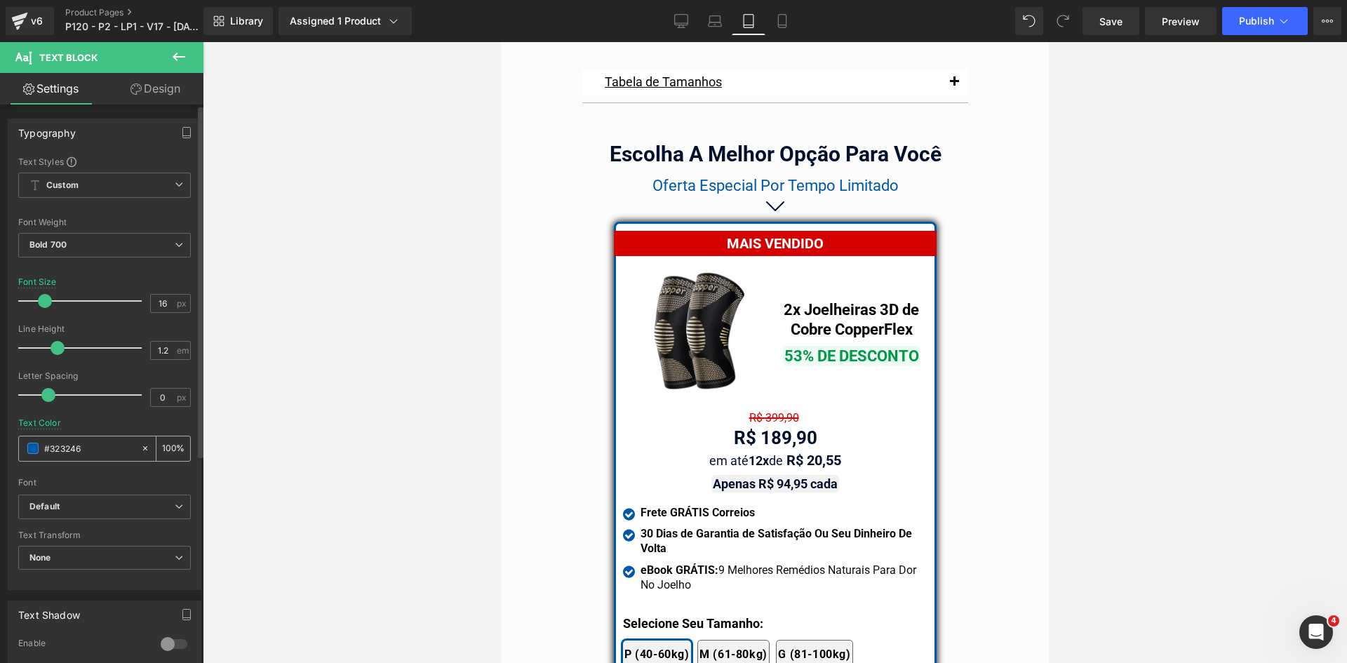
click at [75, 457] on div "#323246" at bounding box center [79, 448] width 121 height 25
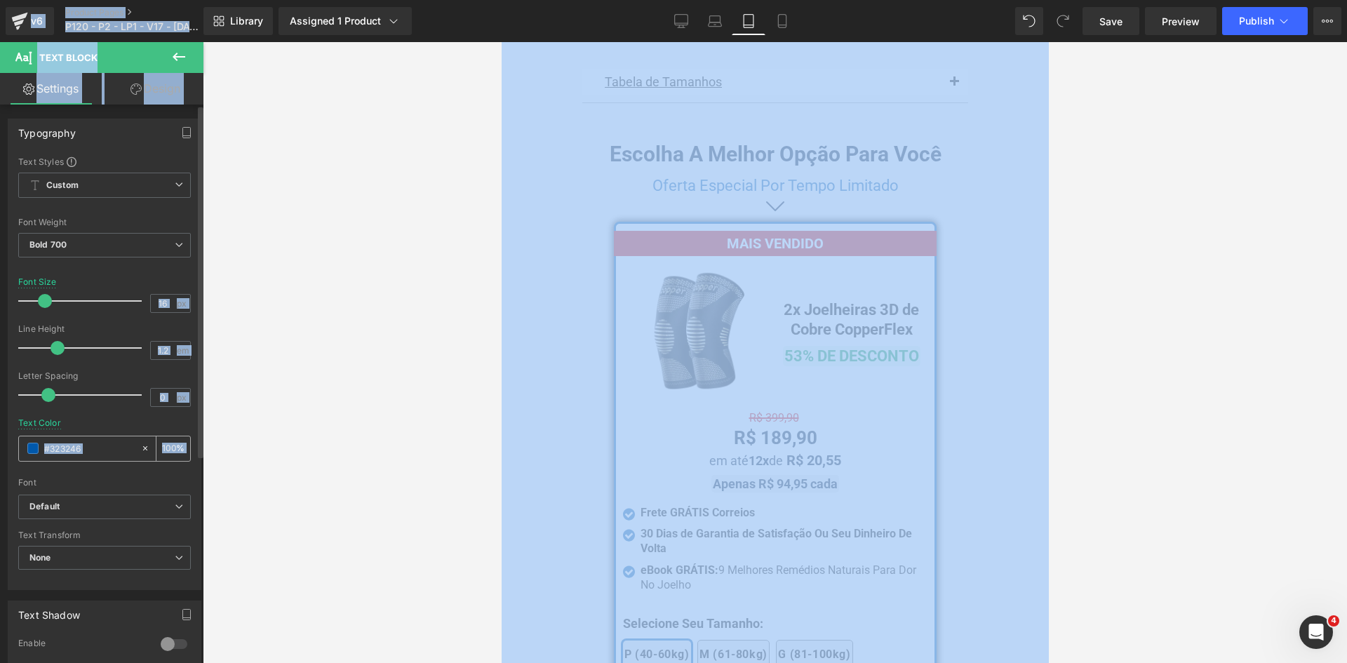
click at [77, 452] on input "#323246" at bounding box center [89, 448] width 90 height 15
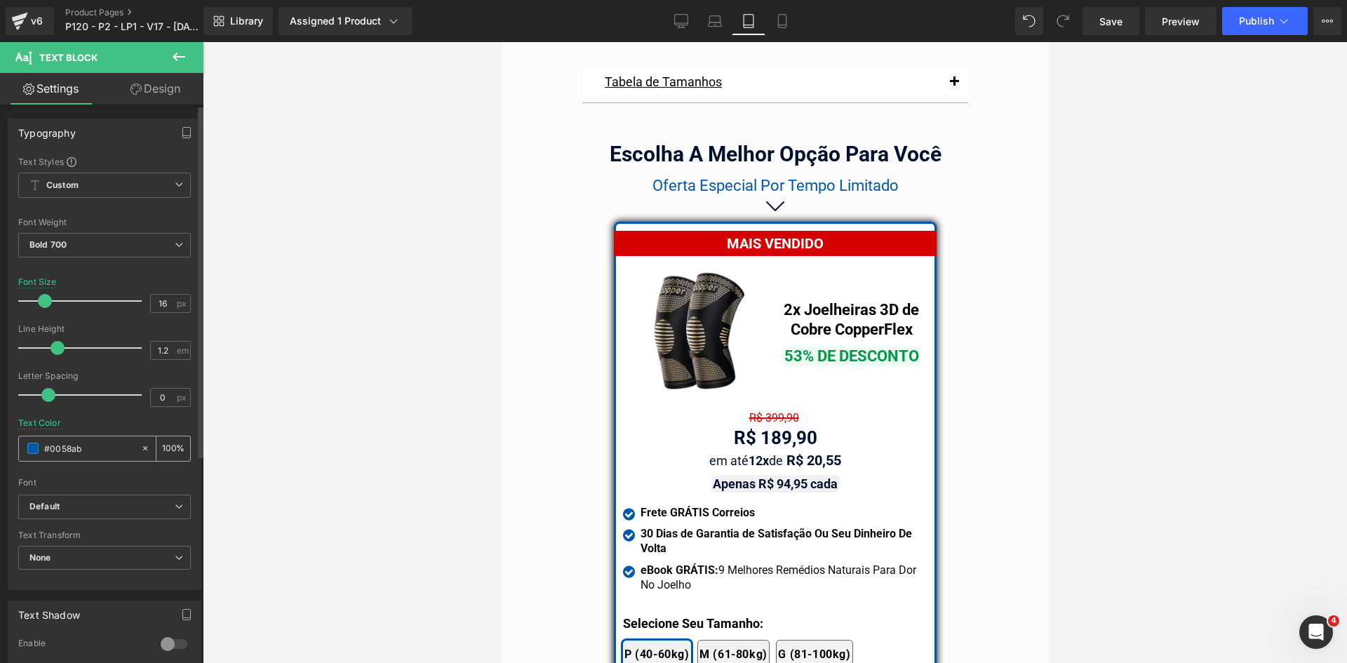
paste input "323246"
click at [84, 449] on input "#323246" at bounding box center [89, 448] width 90 height 15
type input "#323246"
drag, startPoint x: 124, startPoint y: 418, endPoint x: 469, endPoint y: 417, distance: 345.1
click at [127, 418] on div "Text Color #323246 0 %" at bounding box center [104, 448] width 173 height 60
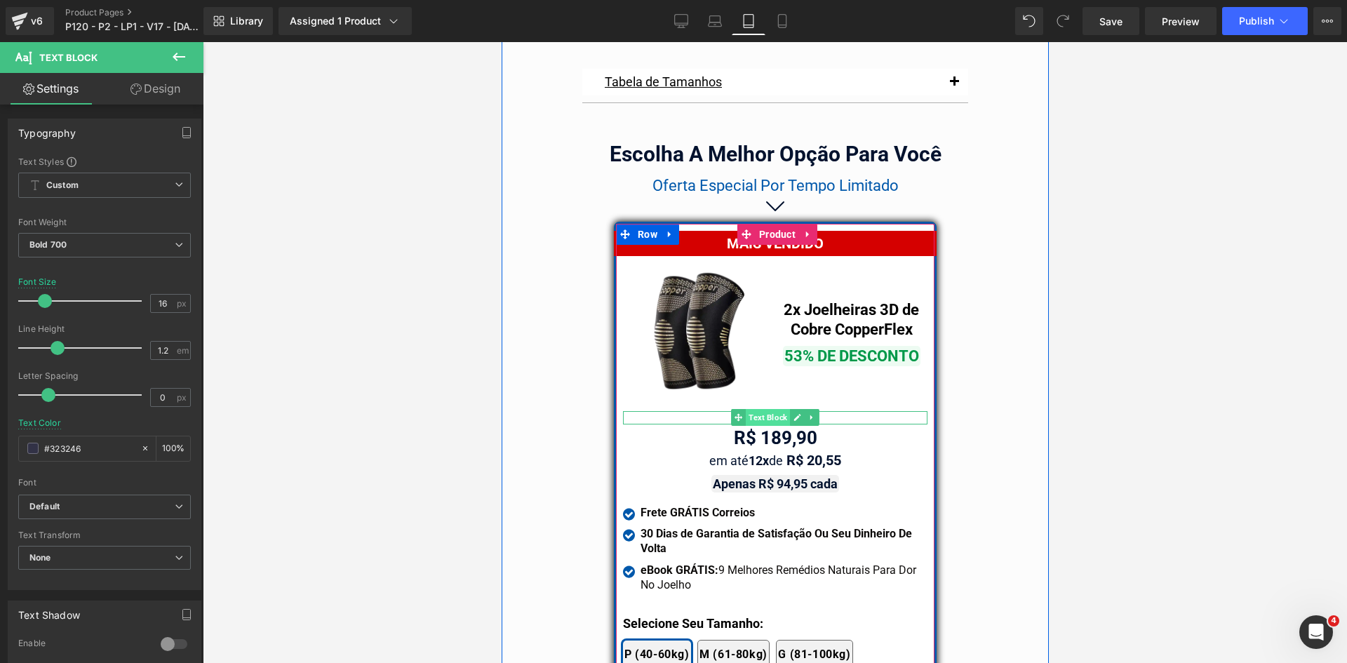
click at [757, 409] on span "Text Block" at bounding box center [767, 417] width 44 height 17
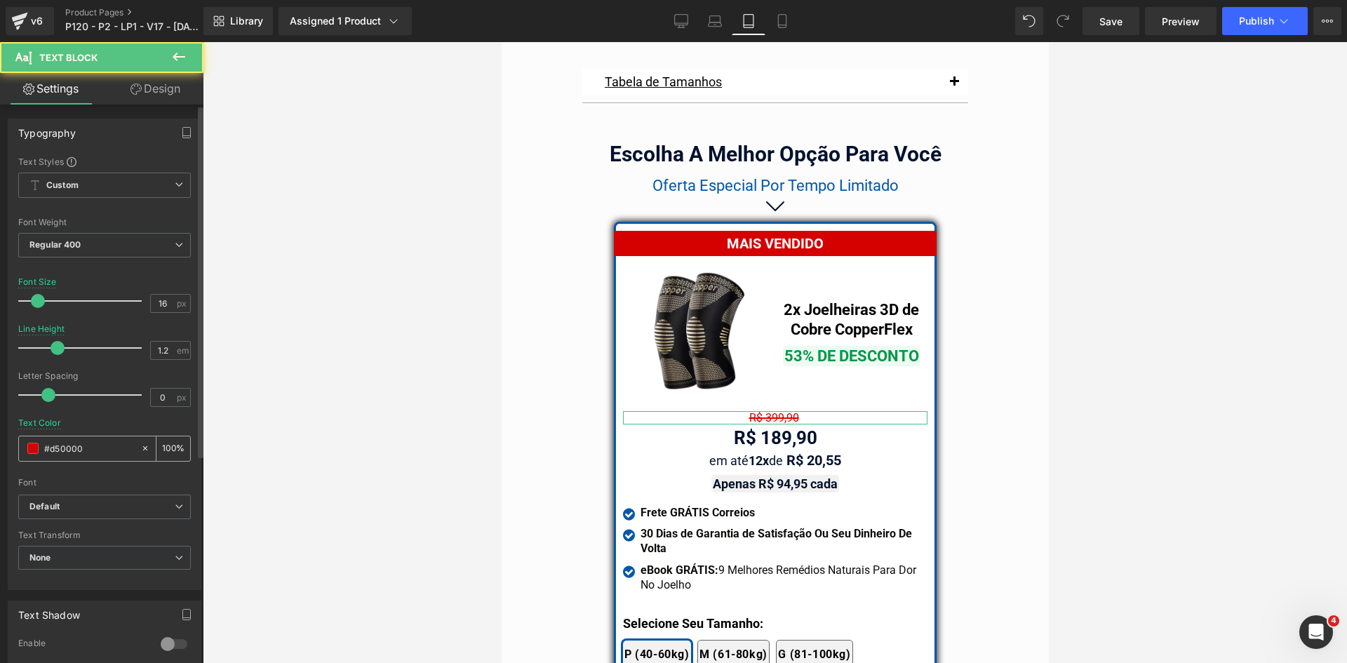
click at [98, 448] on input "#d50000" at bounding box center [89, 448] width 90 height 15
paste input "323246"
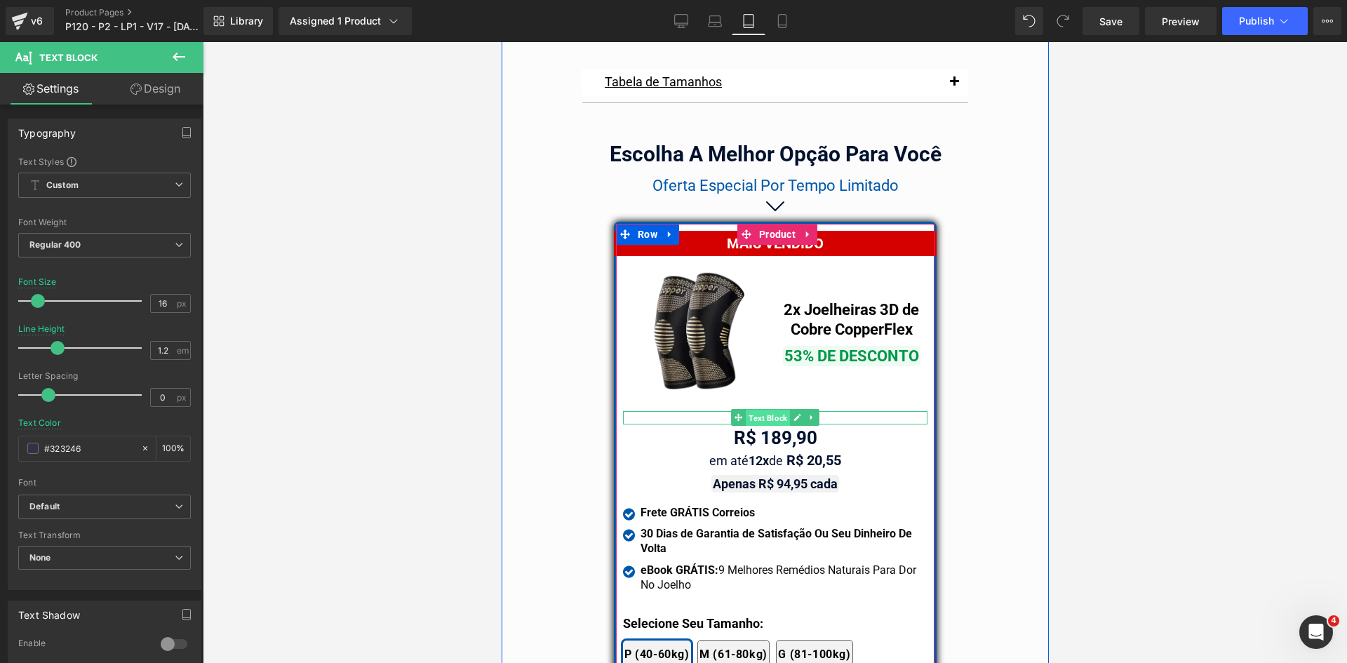
click at [755, 410] on span "Text Block" at bounding box center [767, 418] width 44 height 17
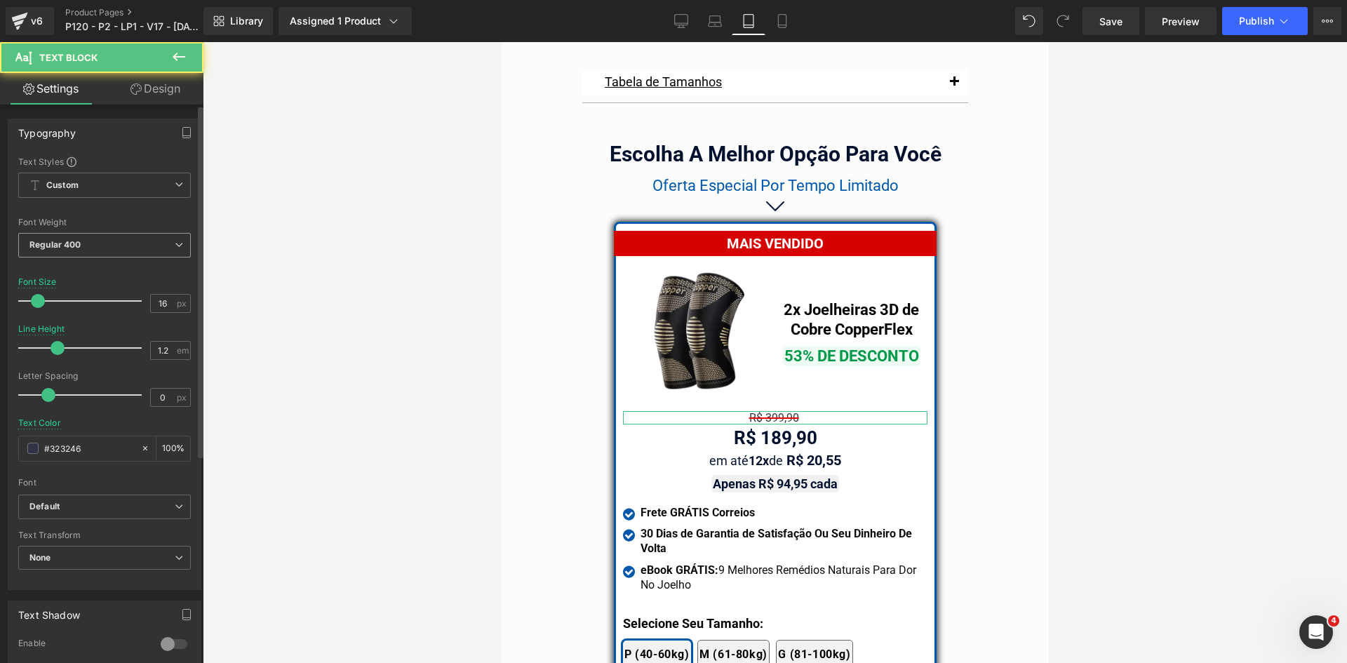
type input "#323246"
click at [91, 245] on span "Regular 400" at bounding box center [104, 245] width 173 height 25
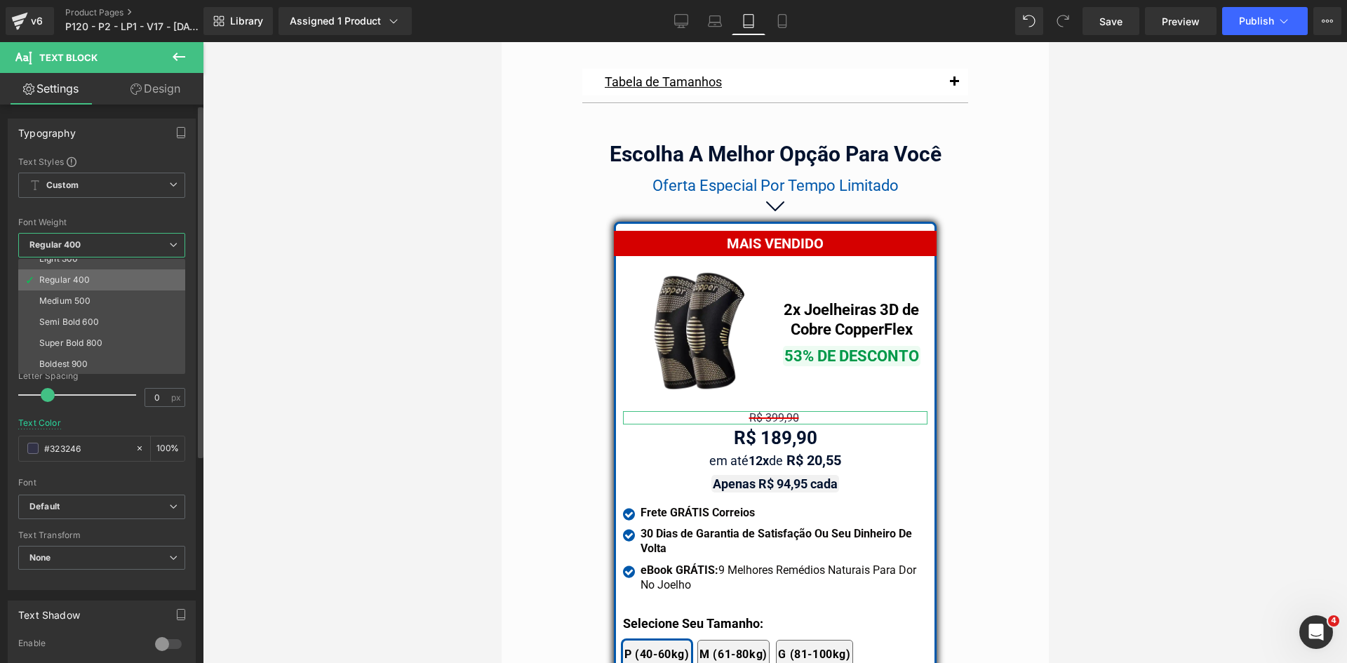
scroll to position [116, 0]
click at [75, 325] on div "Bold 700" at bounding box center [57, 321] width 36 height 10
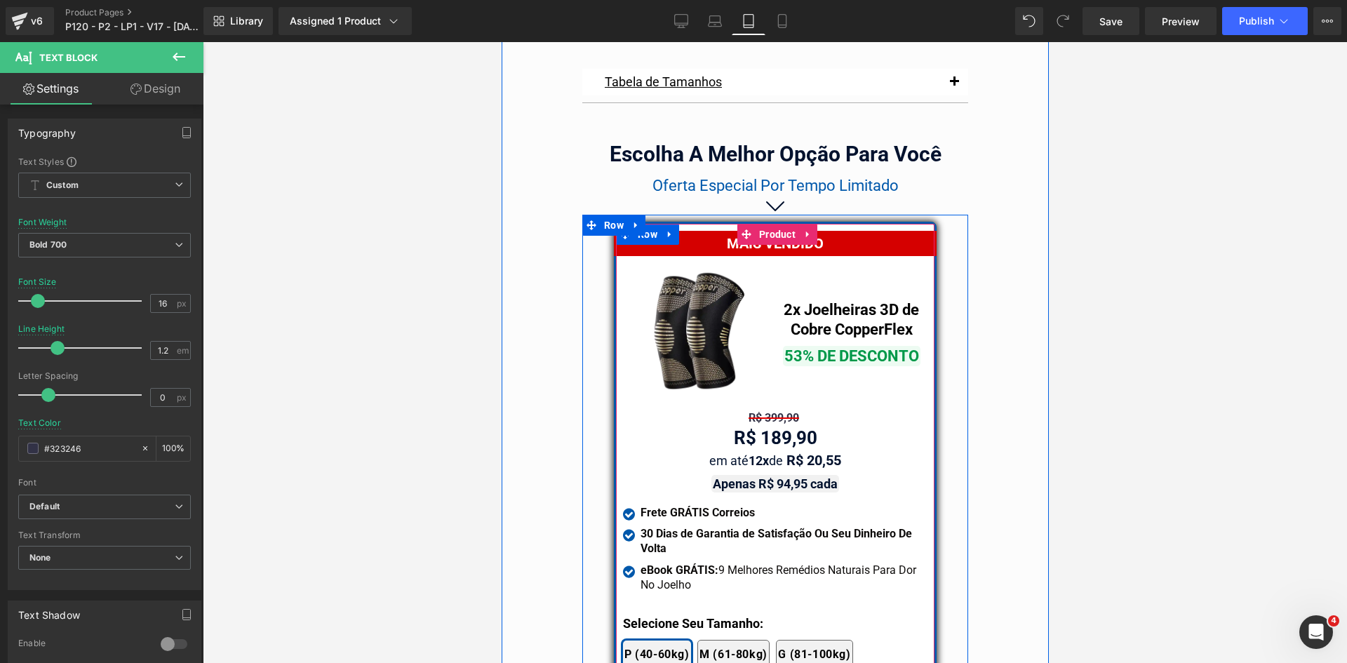
click at [762, 402] on div "MAIS VENDIDO Text Block Image 2x Joelheiras 3D de Cobre CopperFlex Text Block 5…" at bounding box center [774, 510] width 304 height 573
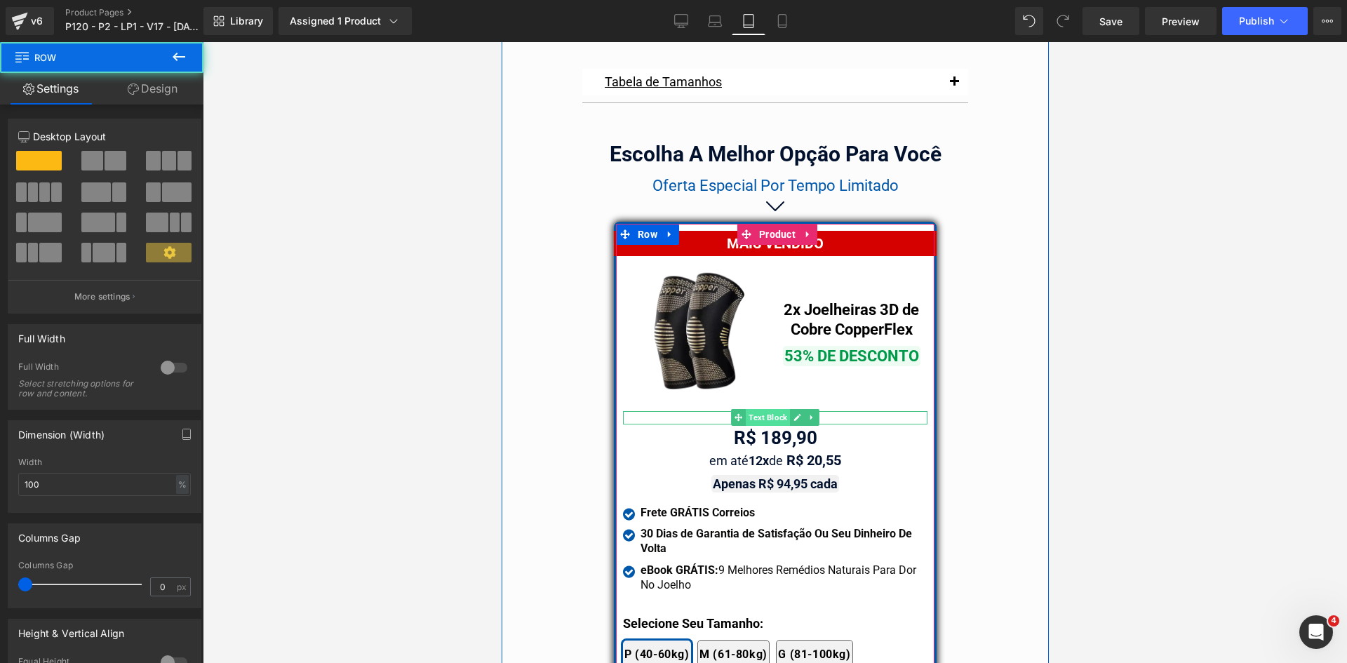
click at [762, 411] on span "Text Block" at bounding box center [767, 417] width 44 height 17
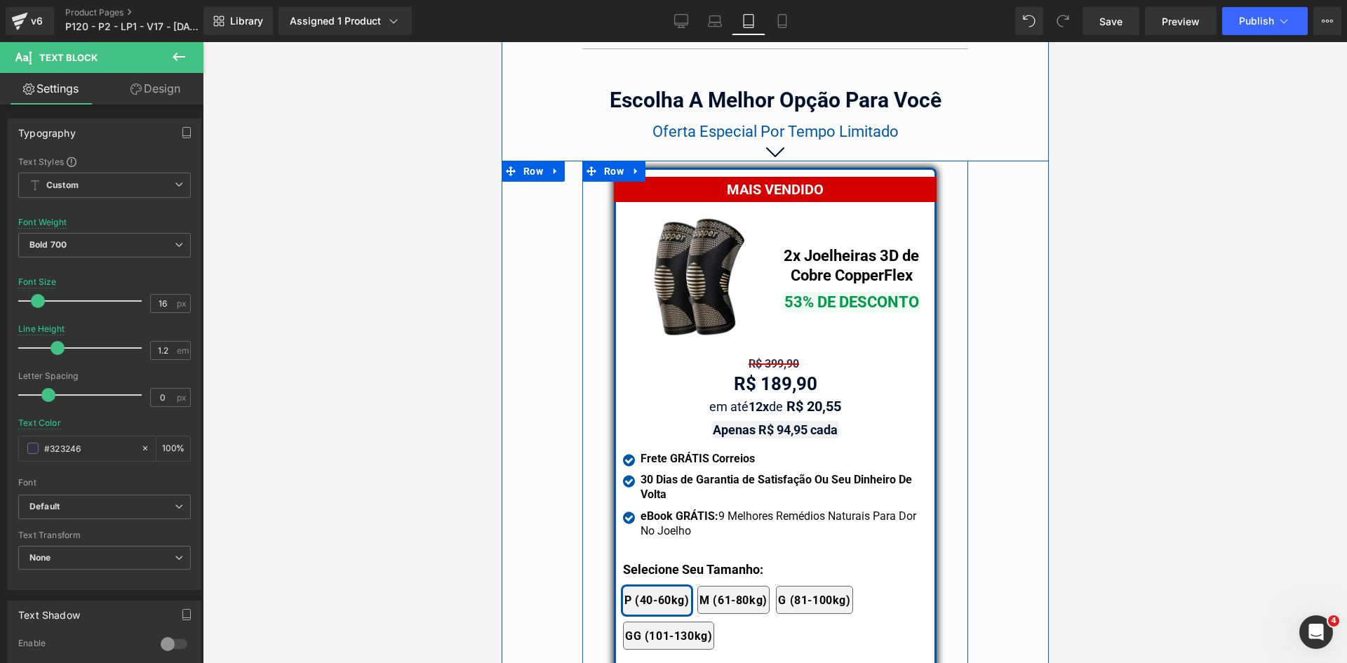
scroll to position [11789, 0]
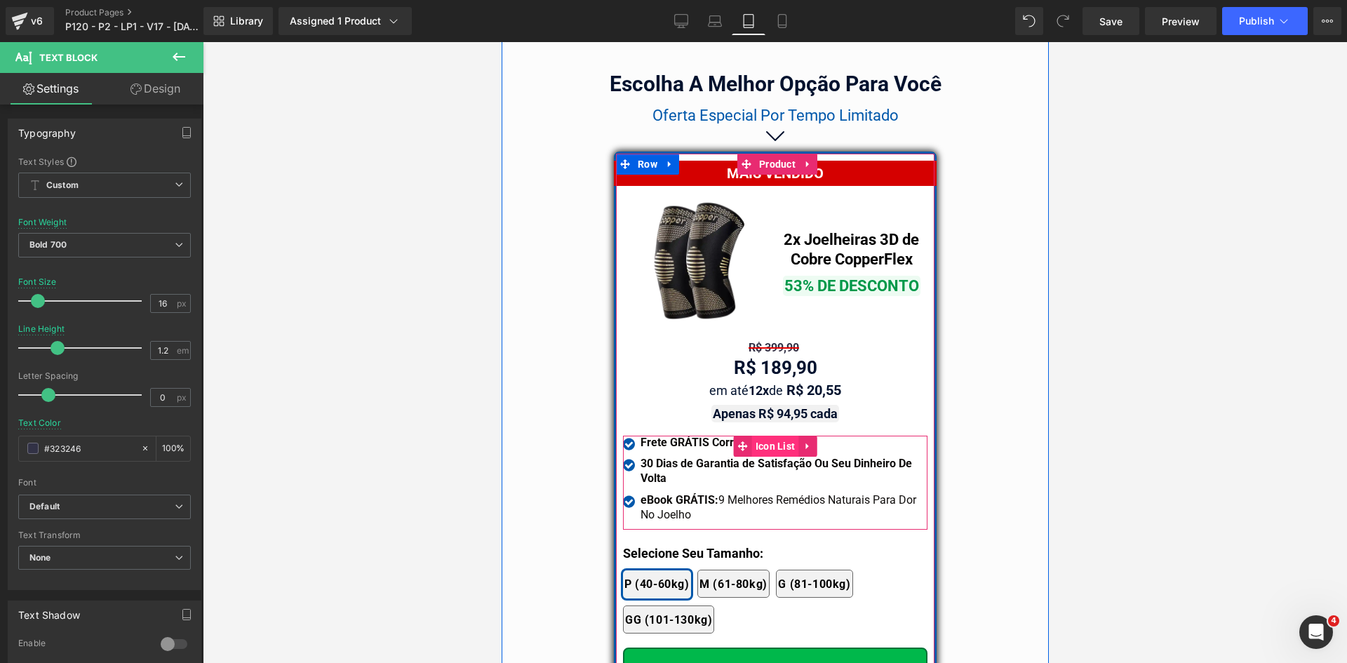
click at [771, 436] on span "Icon List" at bounding box center [774, 446] width 47 height 21
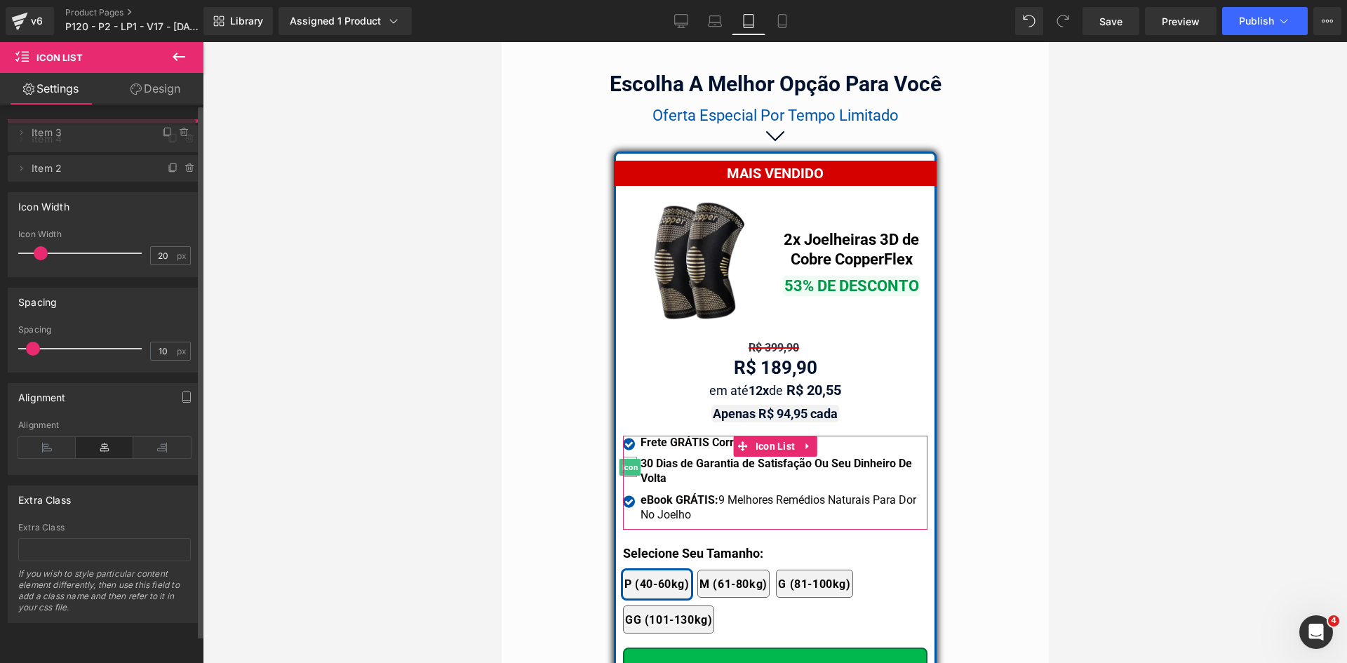
drag, startPoint x: 92, startPoint y: 164, endPoint x: 86, endPoint y: 132, distance: 32.8
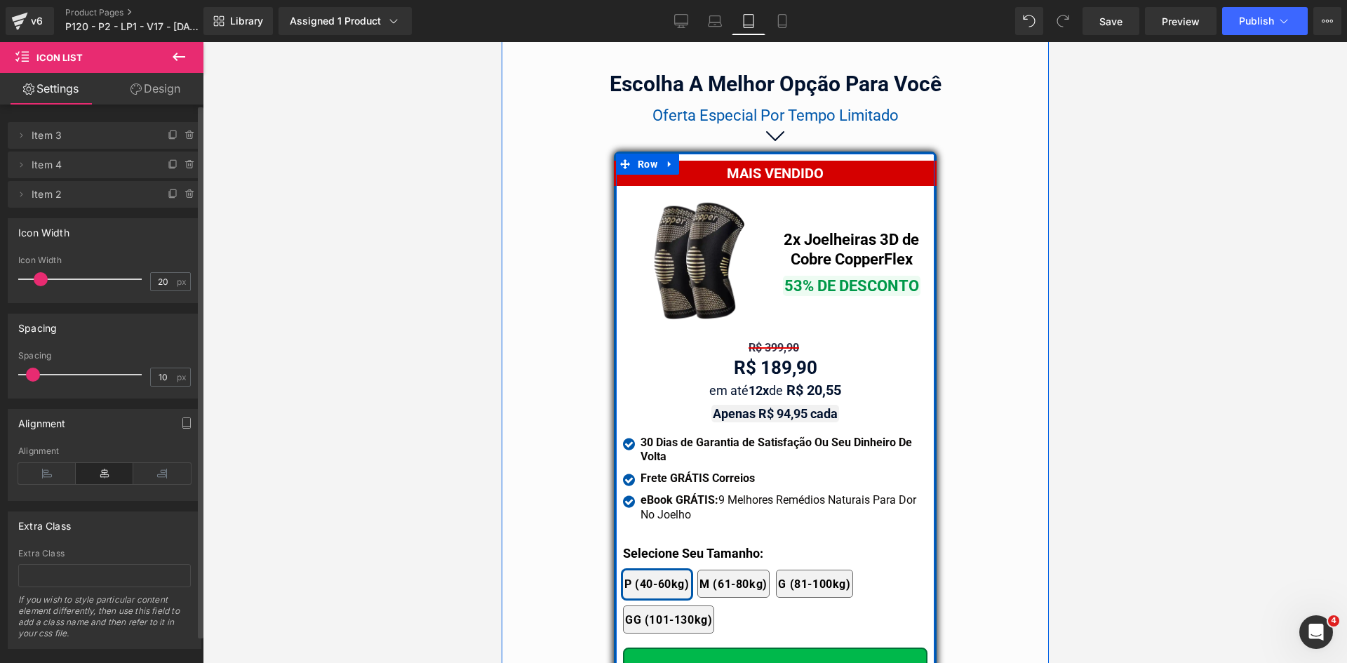
click at [501, 42] on div at bounding box center [501, 42] width 0 height 0
click at [652, 544] on div "Selecione Seu Tamanho:" at bounding box center [774, 553] width 304 height 19
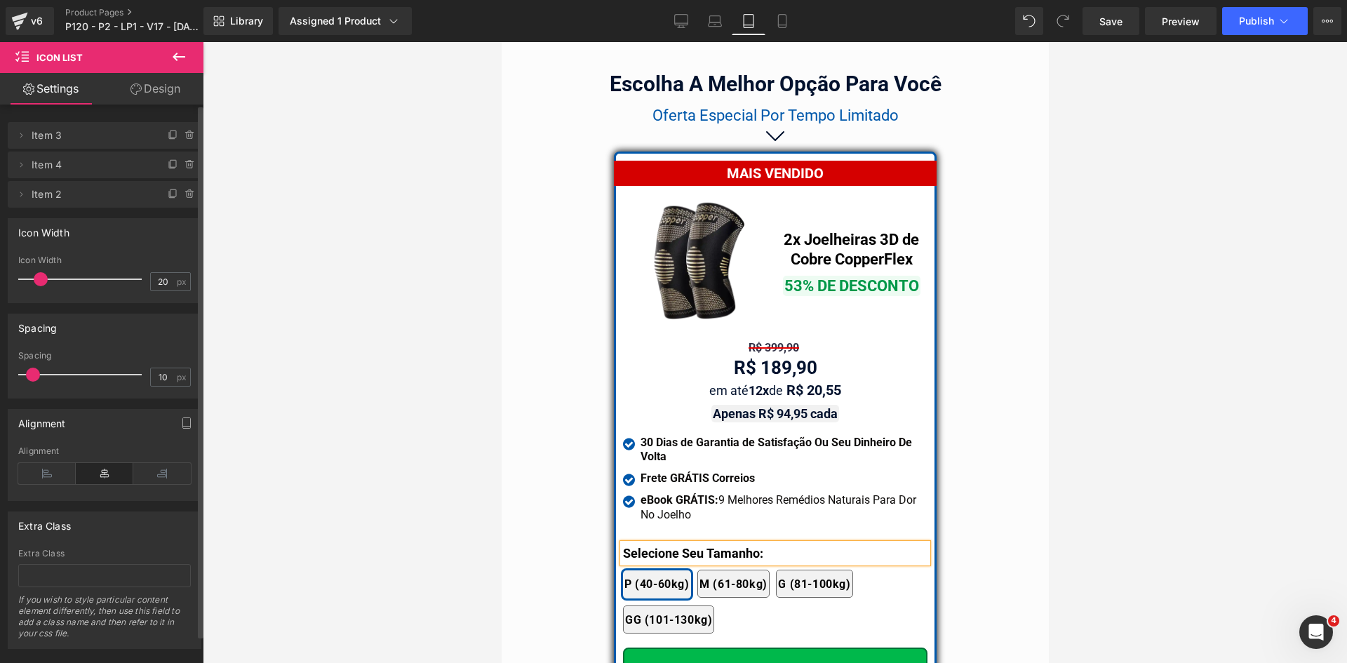
click at [652, 544] on div "Selecione Seu Tamanho:" at bounding box center [774, 553] width 304 height 19
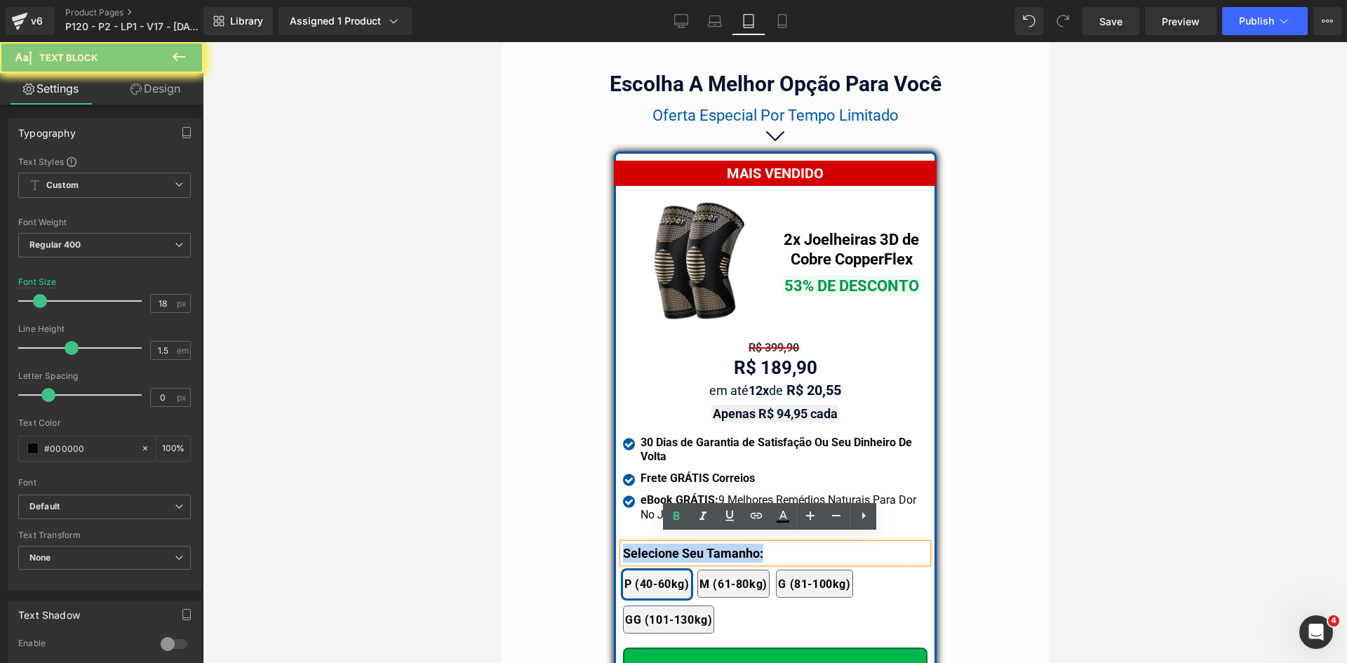
click at [652, 544] on div "Selecione Seu Tamanho:" at bounding box center [774, 553] width 304 height 19
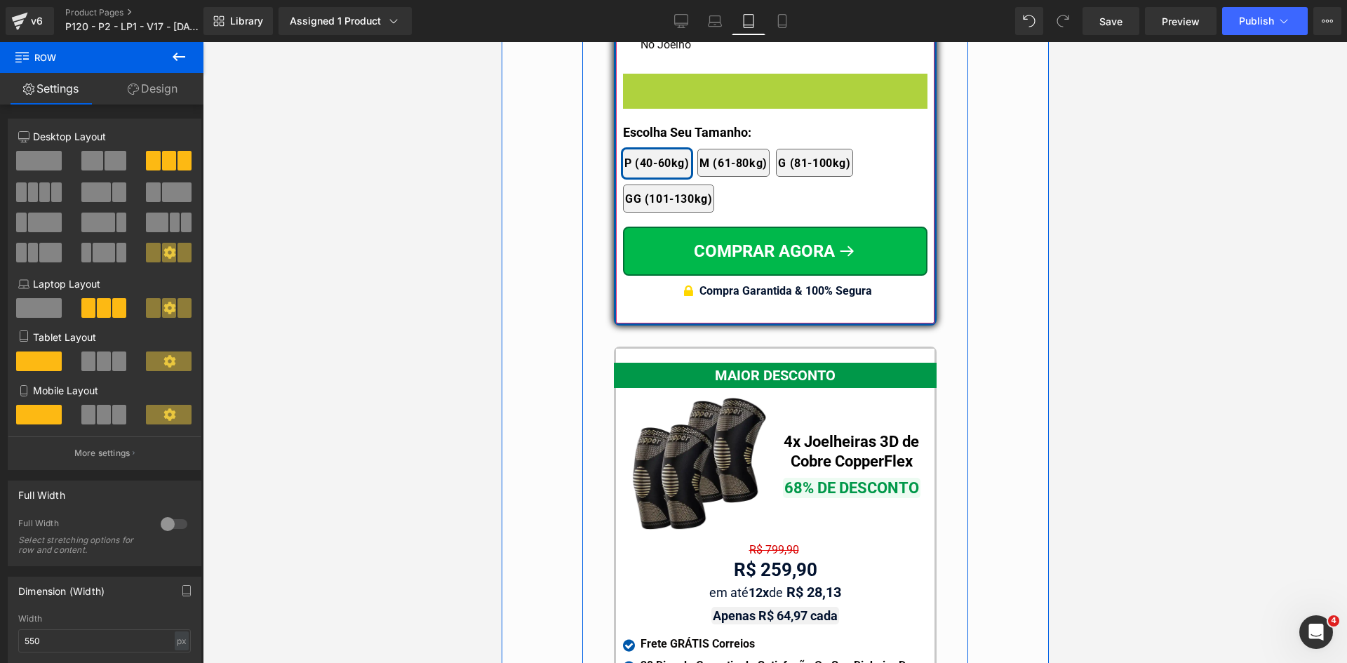
scroll to position [12456, 0]
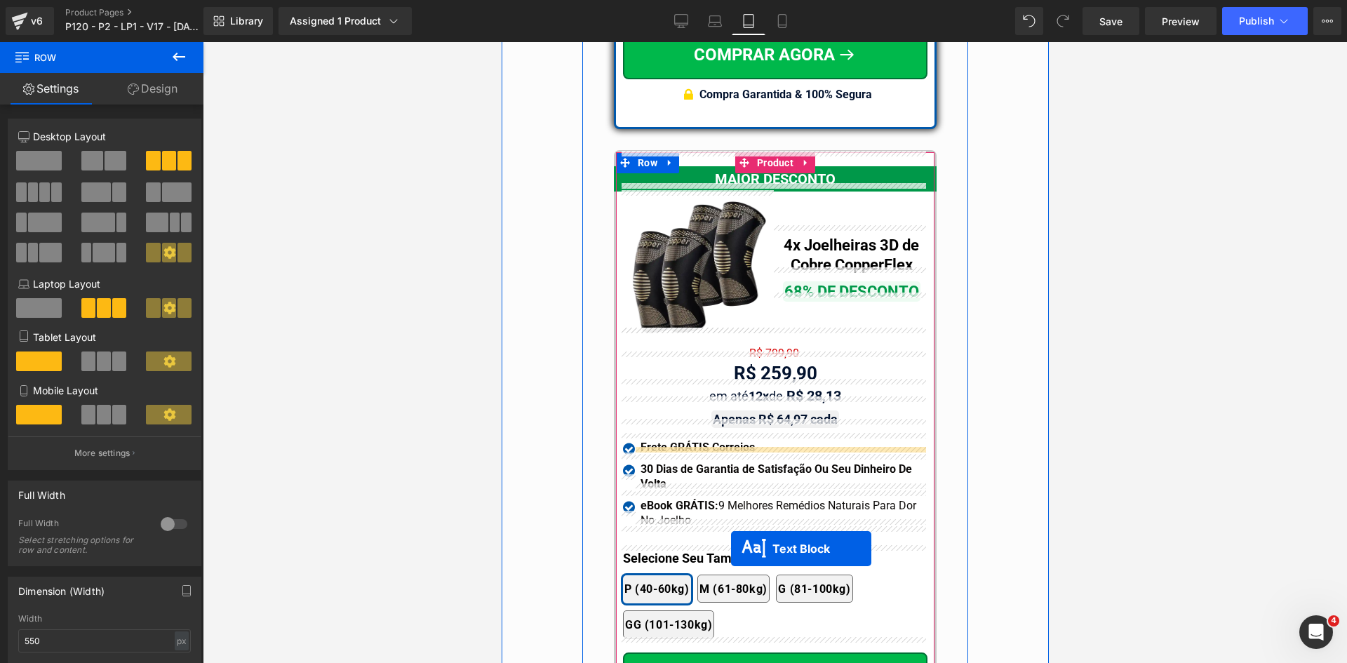
drag, startPoint x: 755, startPoint y: 73, endPoint x: 321, endPoint y: 278, distance: 480.4
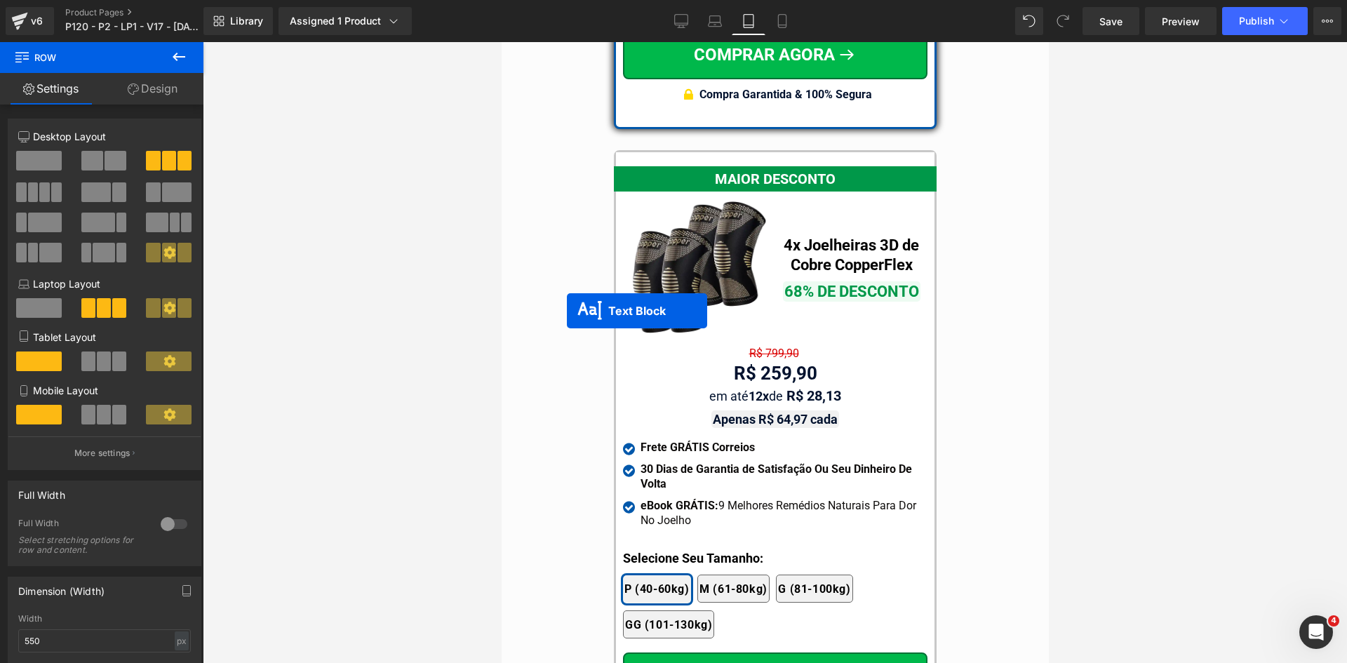
scroll to position [12386, 0]
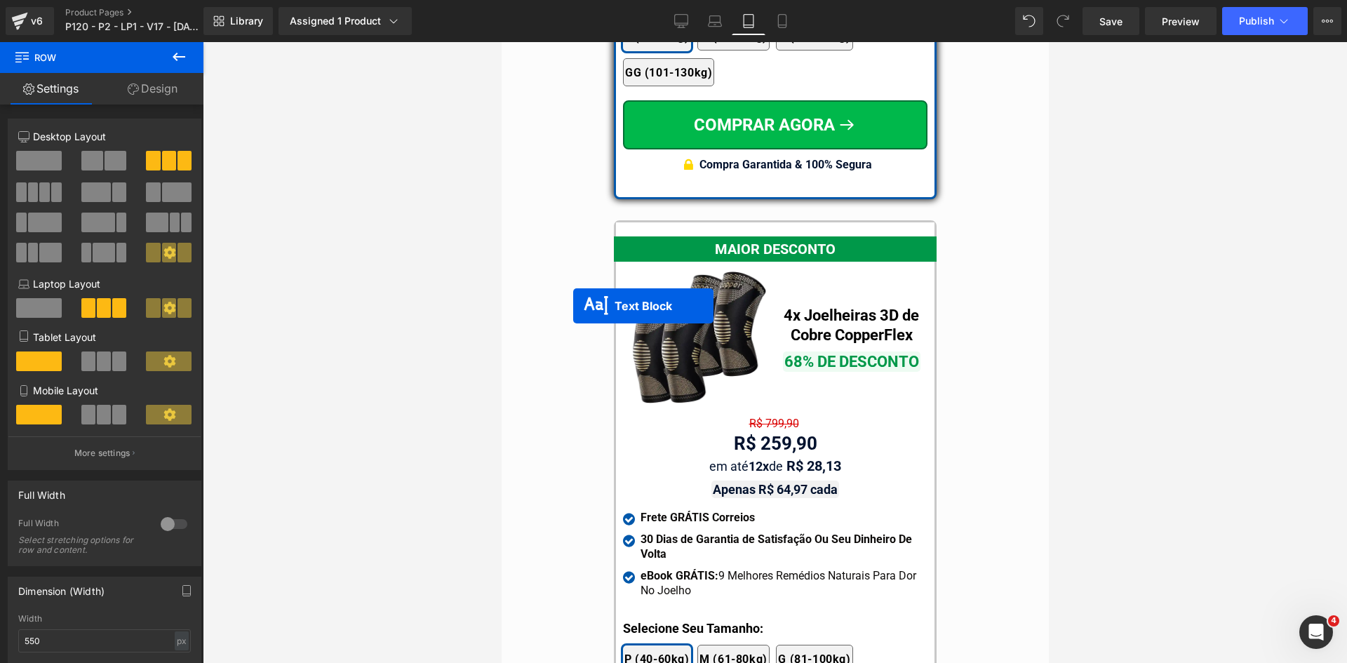
click at [798, 200] on div "MAIOR DESCONTO Text Block Image 4x Joelheiras 3D de Cobre CopperFlex Text Block…" at bounding box center [774, 510] width 337 height 623
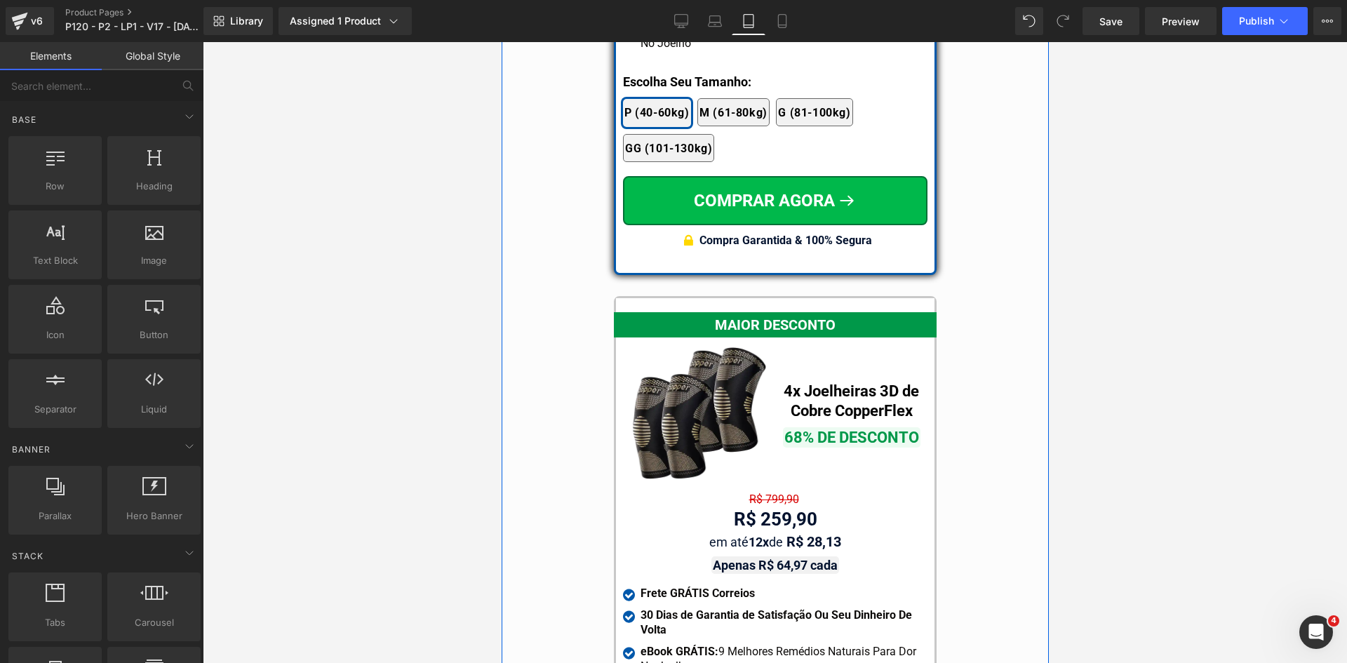
scroll to position [11916, 0]
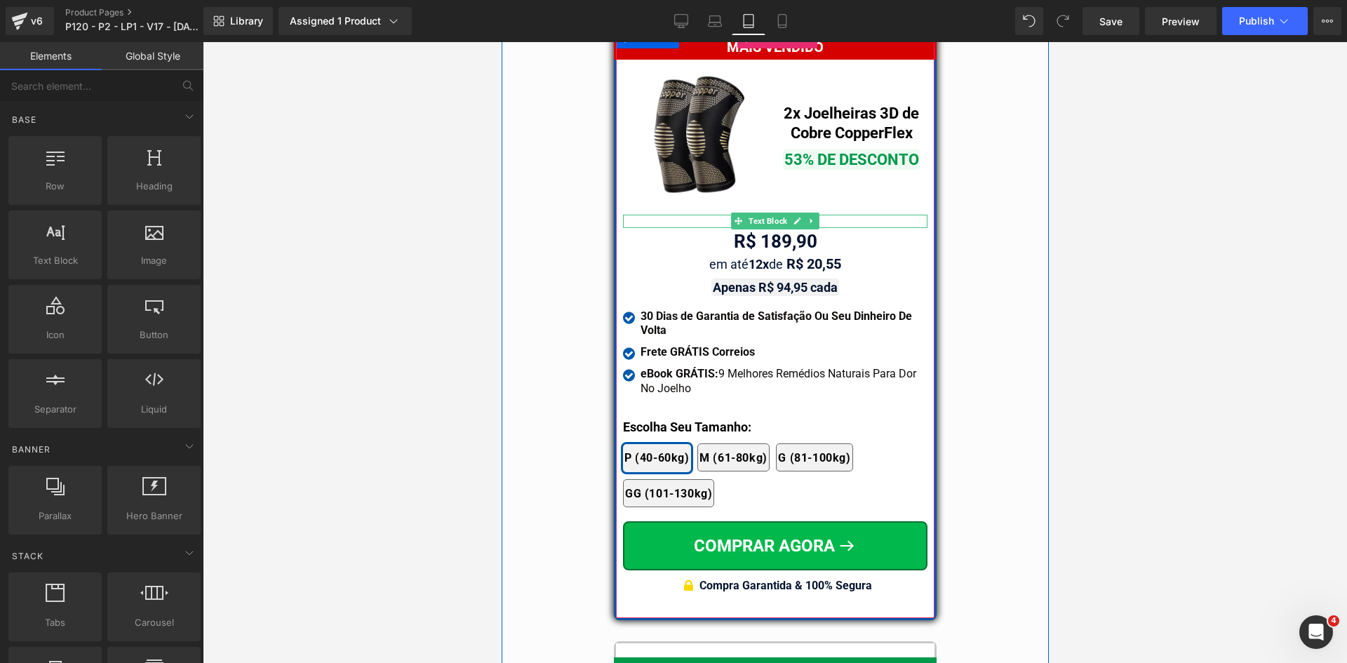
click at [766, 213] on span "Text Block" at bounding box center [767, 221] width 44 height 17
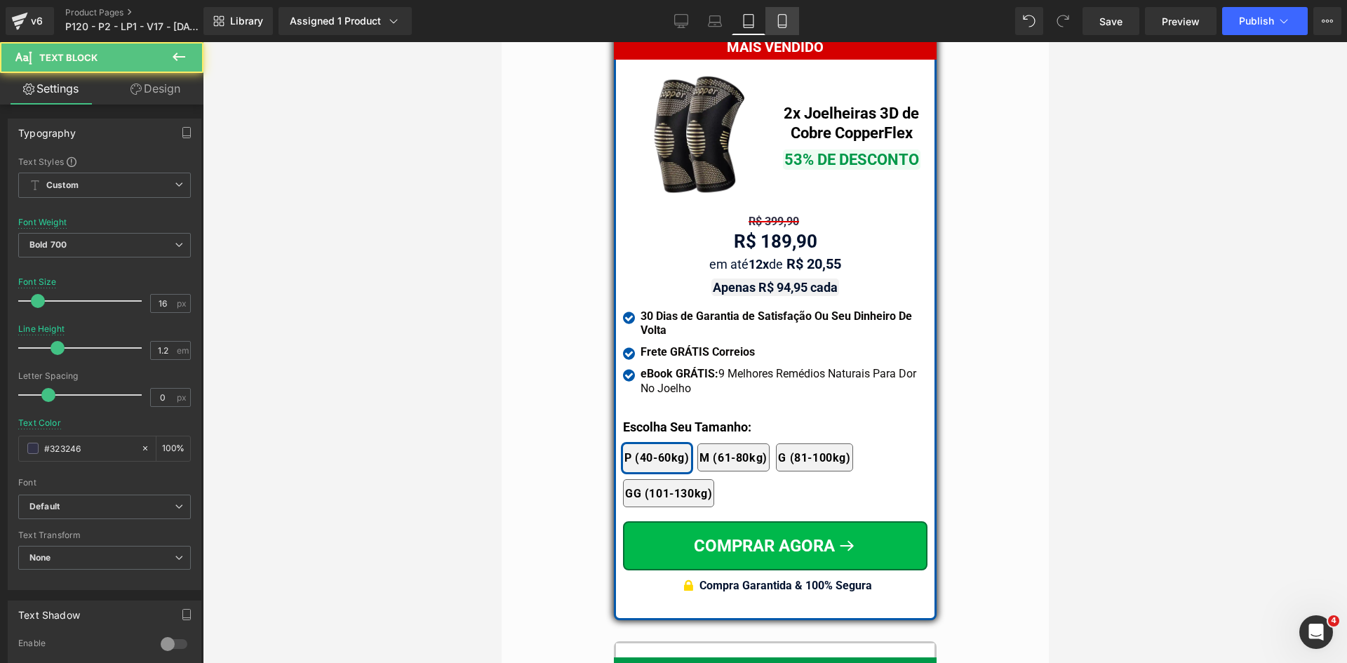
click at [779, 22] on icon at bounding box center [782, 21] width 8 height 13
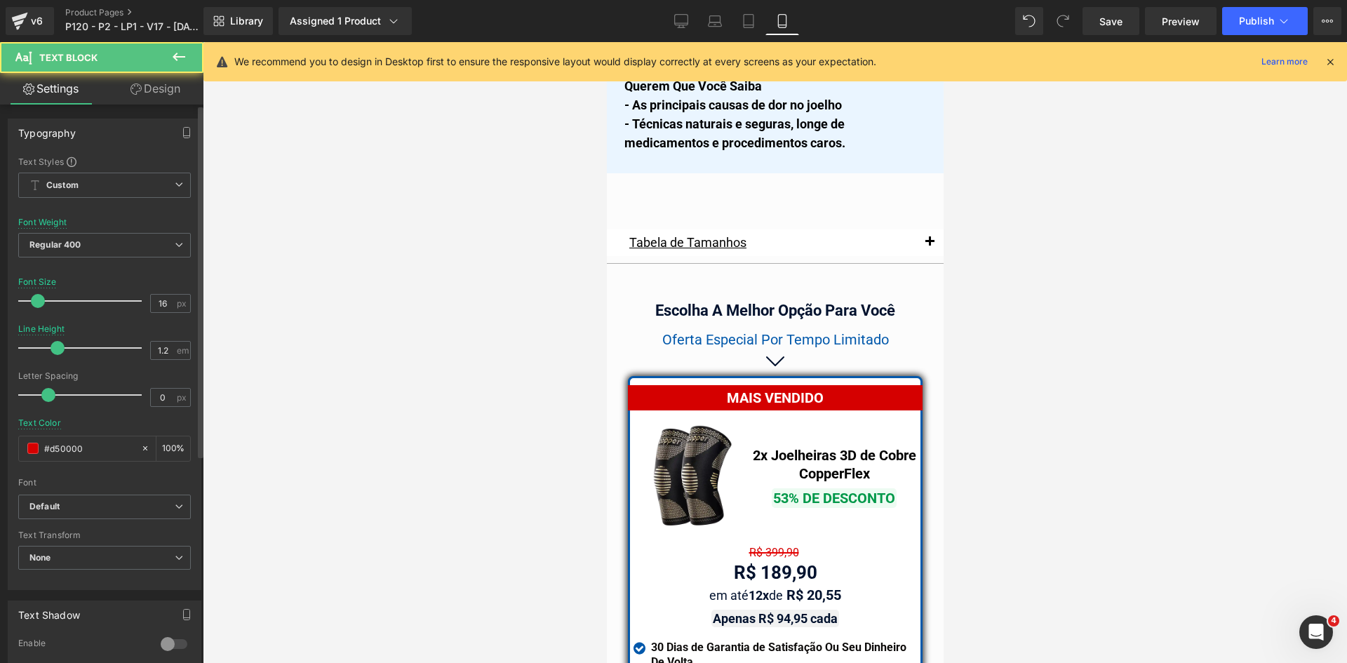
scroll to position [12235, 0]
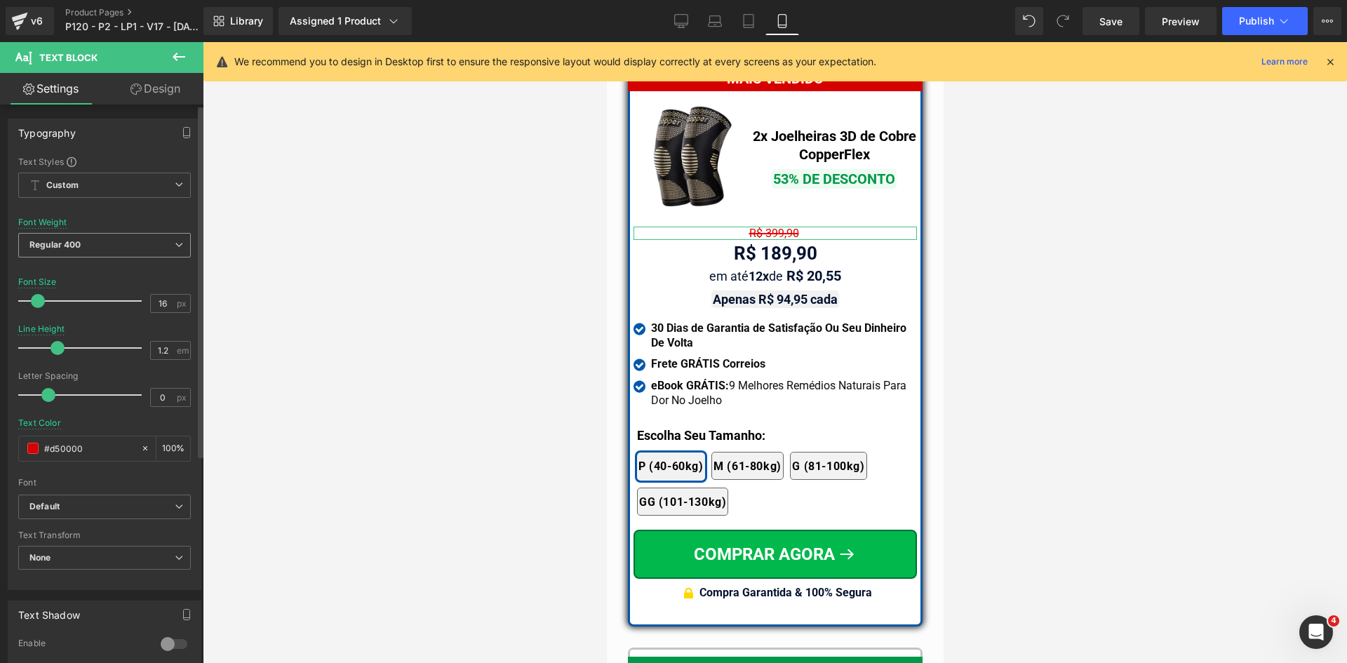
click at [93, 240] on span "Regular 400" at bounding box center [104, 245] width 173 height 25
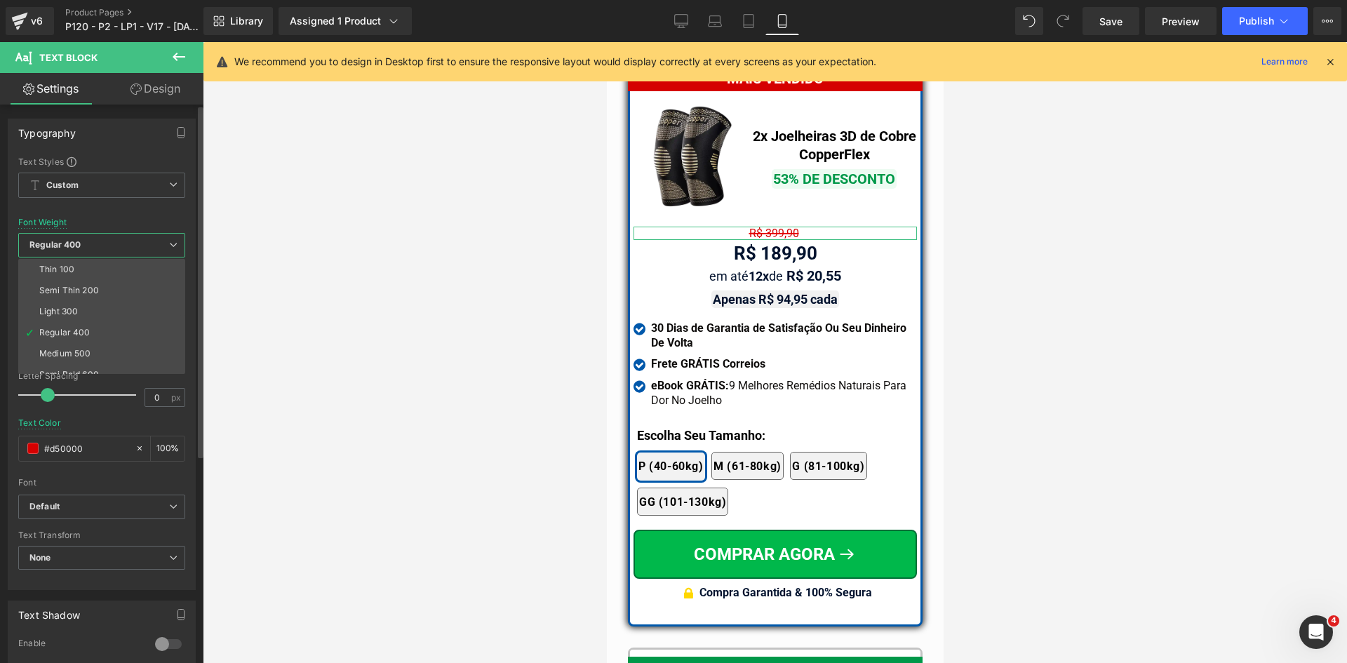
scroll to position [70, 0]
click at [74, 368] on div "Bold 700" at bounding box center [57, 368] width 36 height 10
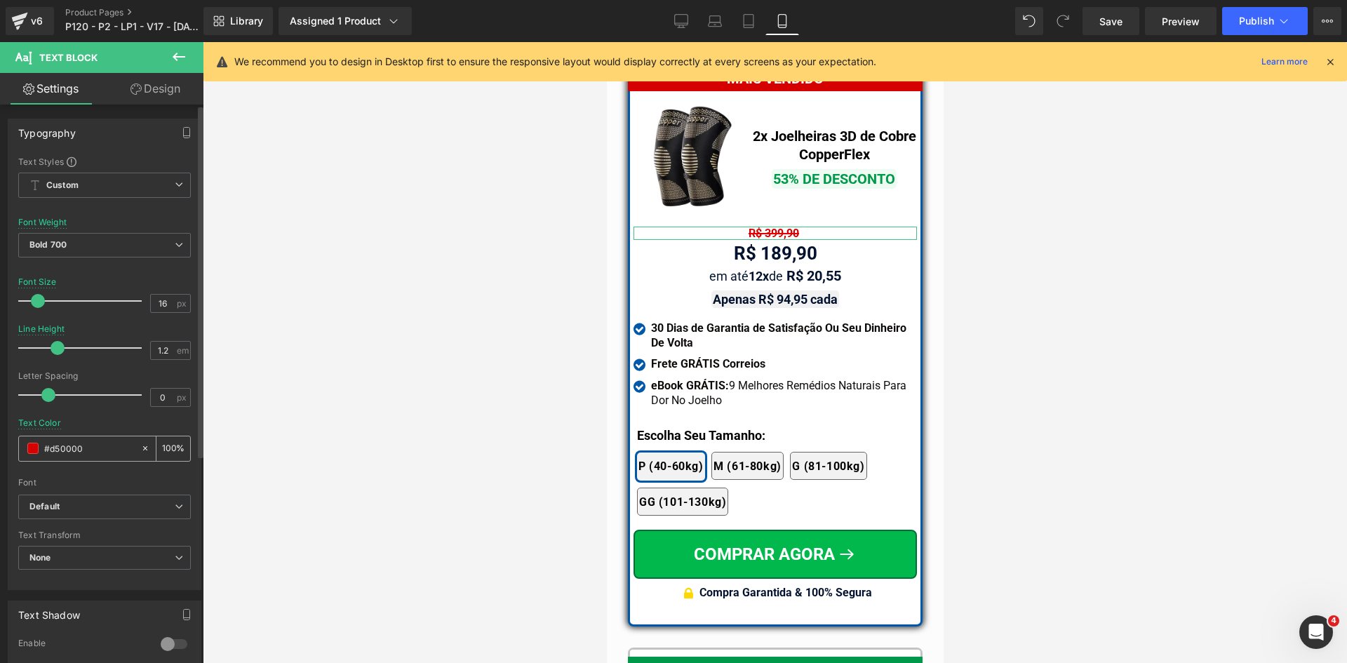
click at [79, 448] on input "#323246" at bounding box center [89, 448] width 90 height 15
paste input "323246"
type input "#323246"
drag, startPoint x: 746, startPoint y: 21, endPoint x: 238, endPoint y: 217, distance: 544.9
click at [746, 21] on icon at bounding box center [748, 21] width 14 height 14
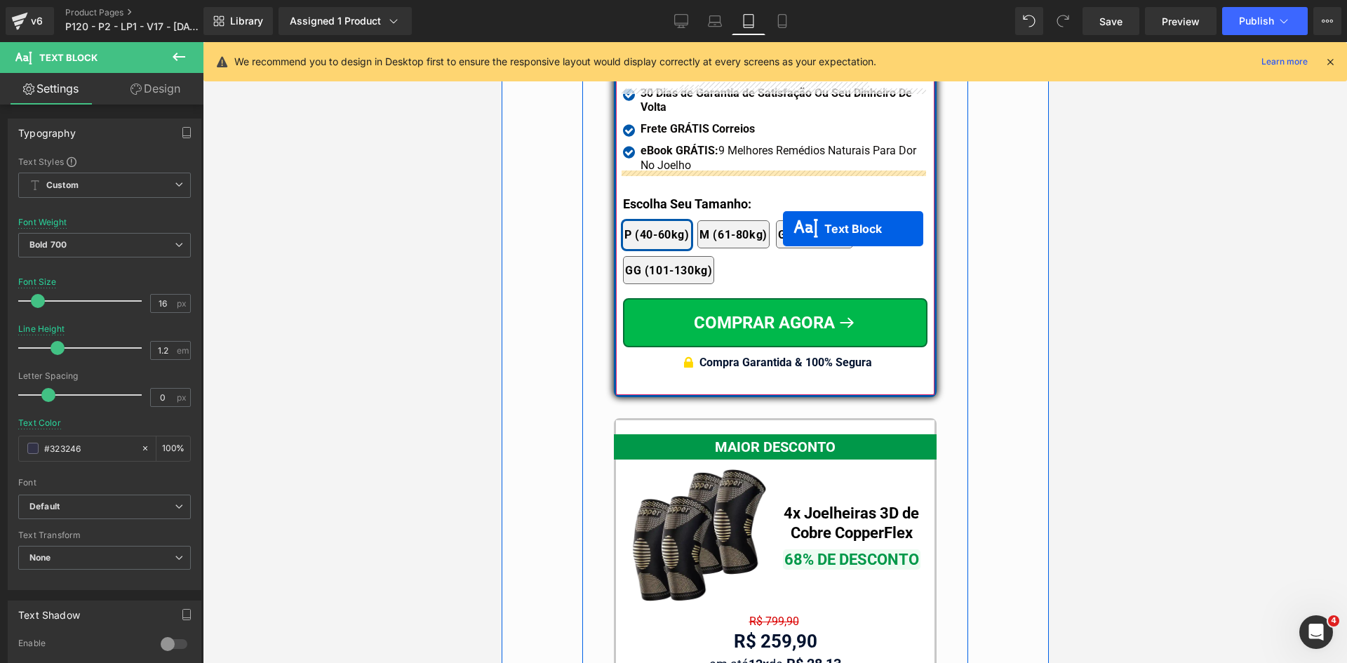
scroll to position [12465, 0]
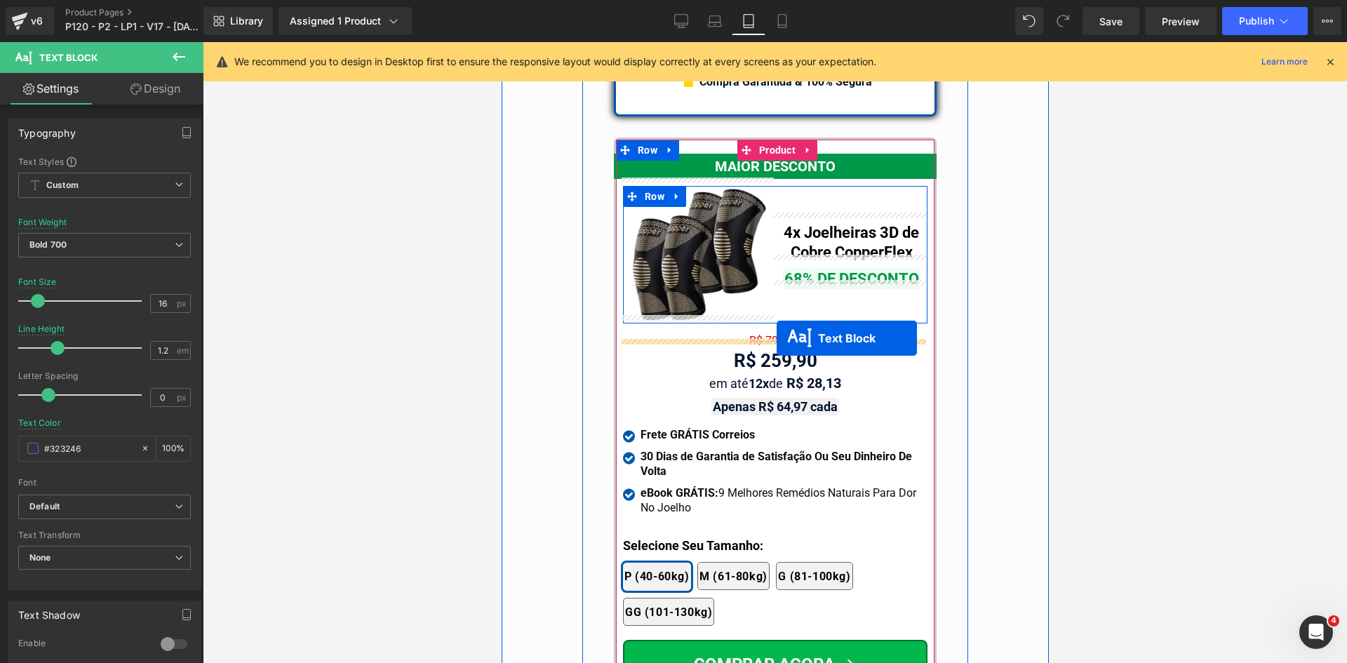
drag, startPoint x: 765, startPoint y: 225, endPoint x: 776, endPoint y: 338, distance: 113.4
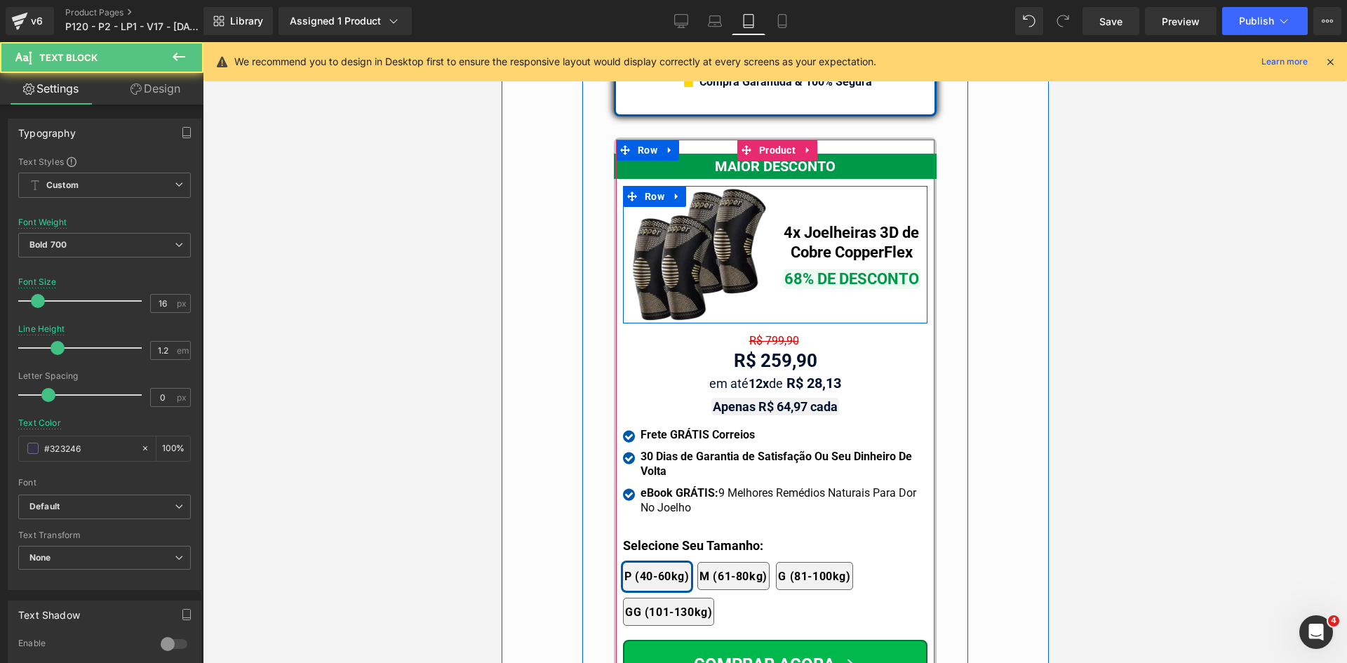
scroll to position [12419, 0]
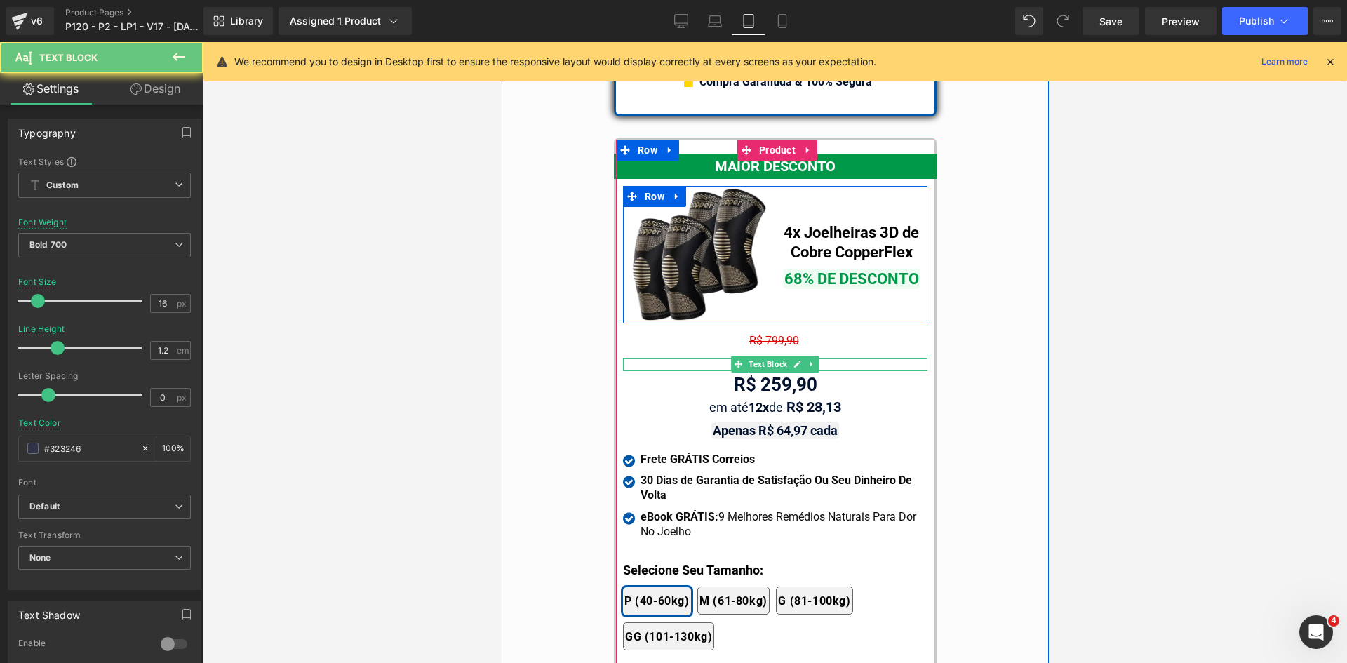
click at [710, 358] on div "R$ 399,90" at bounding box center [774, 364] width 304 height 13
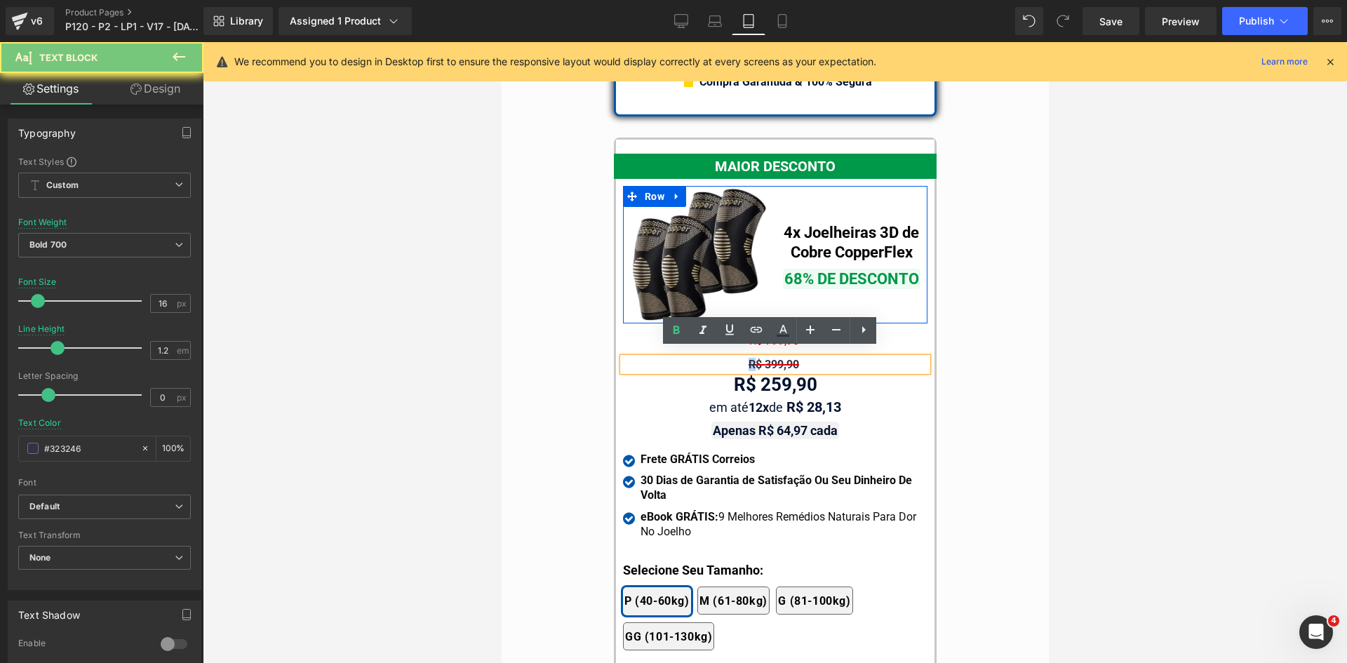
click at [710, 358] on div "R$ 399,90" at bounding box center [774, 364] width 304 height 13
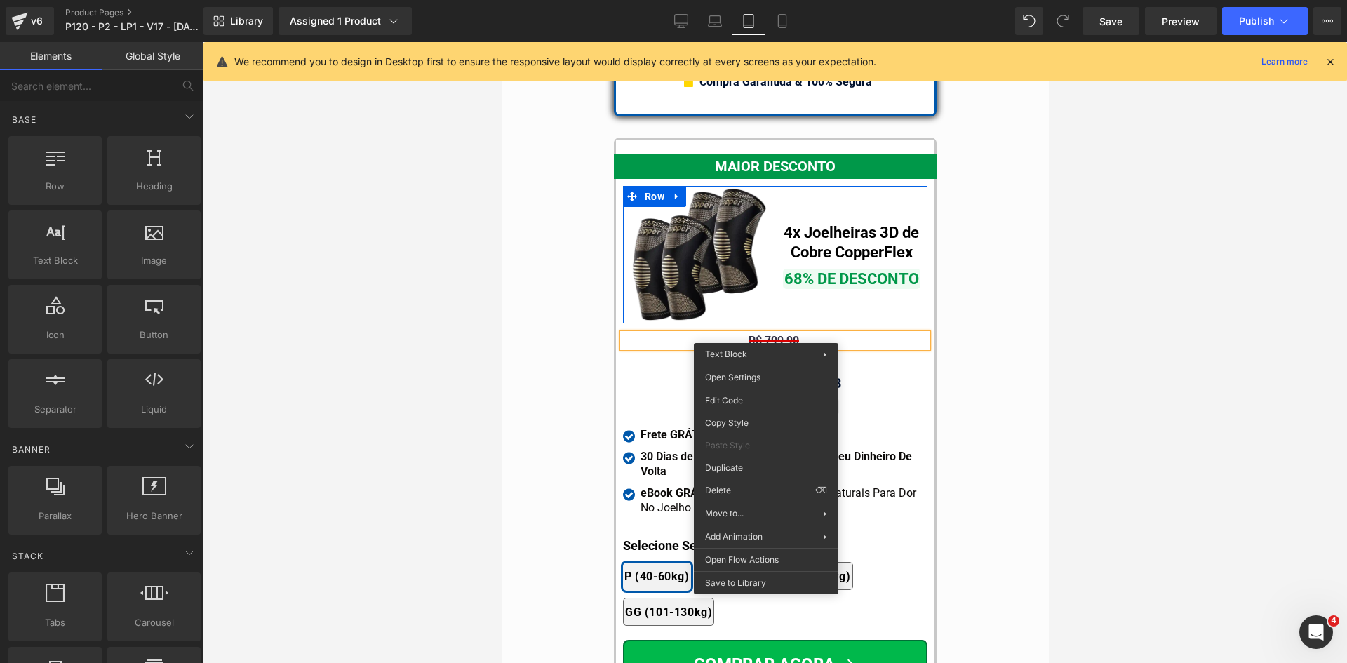
drag, startPoint x: 1242, startPoint y: 511, endPoint x: 745, endPoint y: 450, distance: 500.3
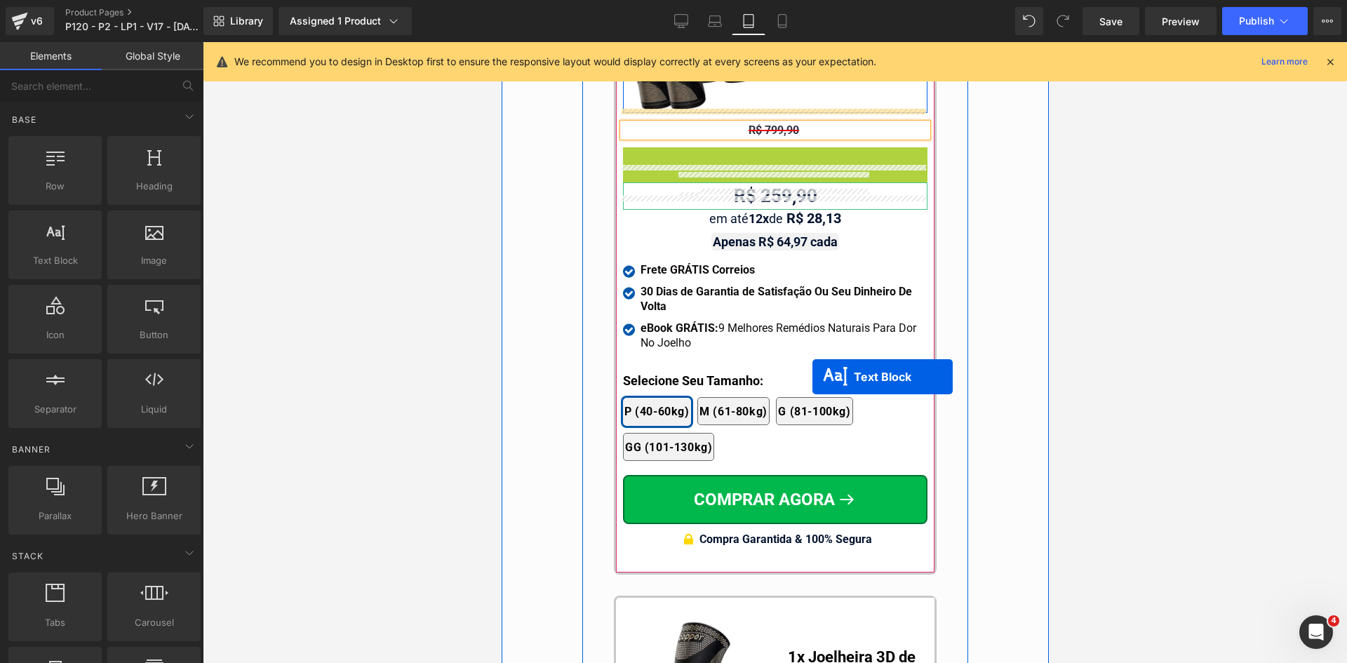
scroll to position [12980, 0]
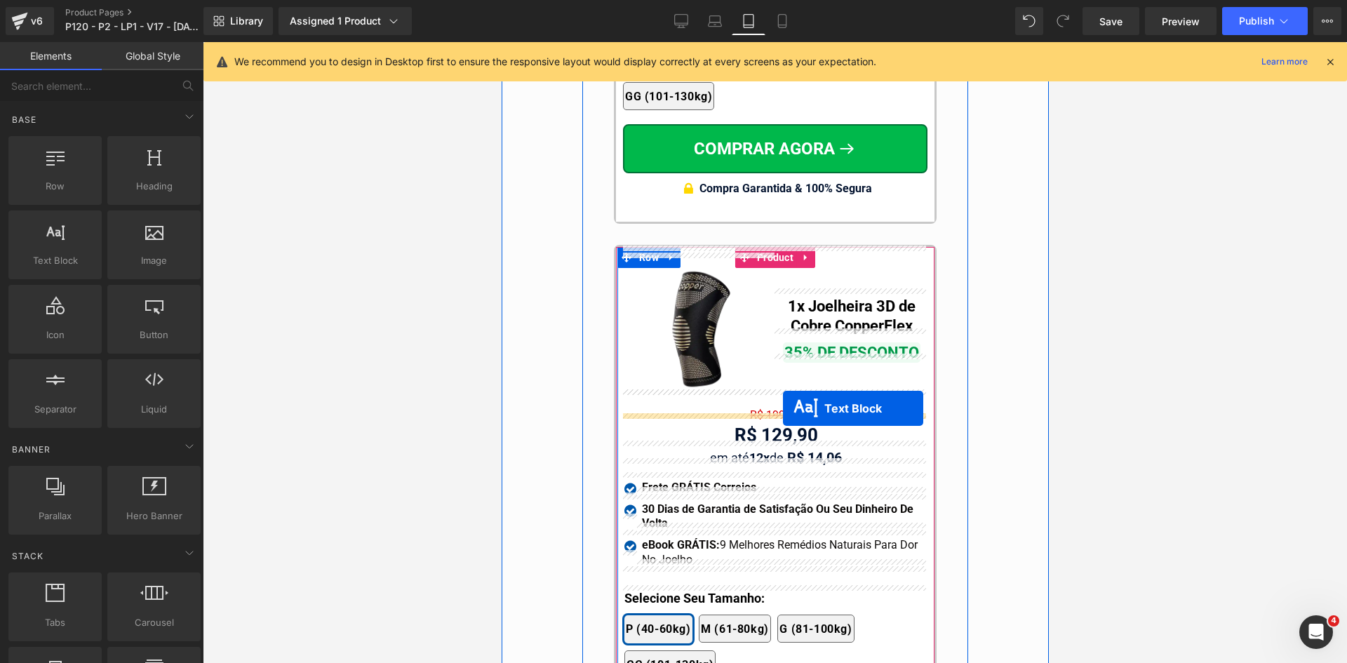
drag, startPoint x: 760, startPoint y: 355, endPoint x: 782, endPoint y: 408, distance: 57.6
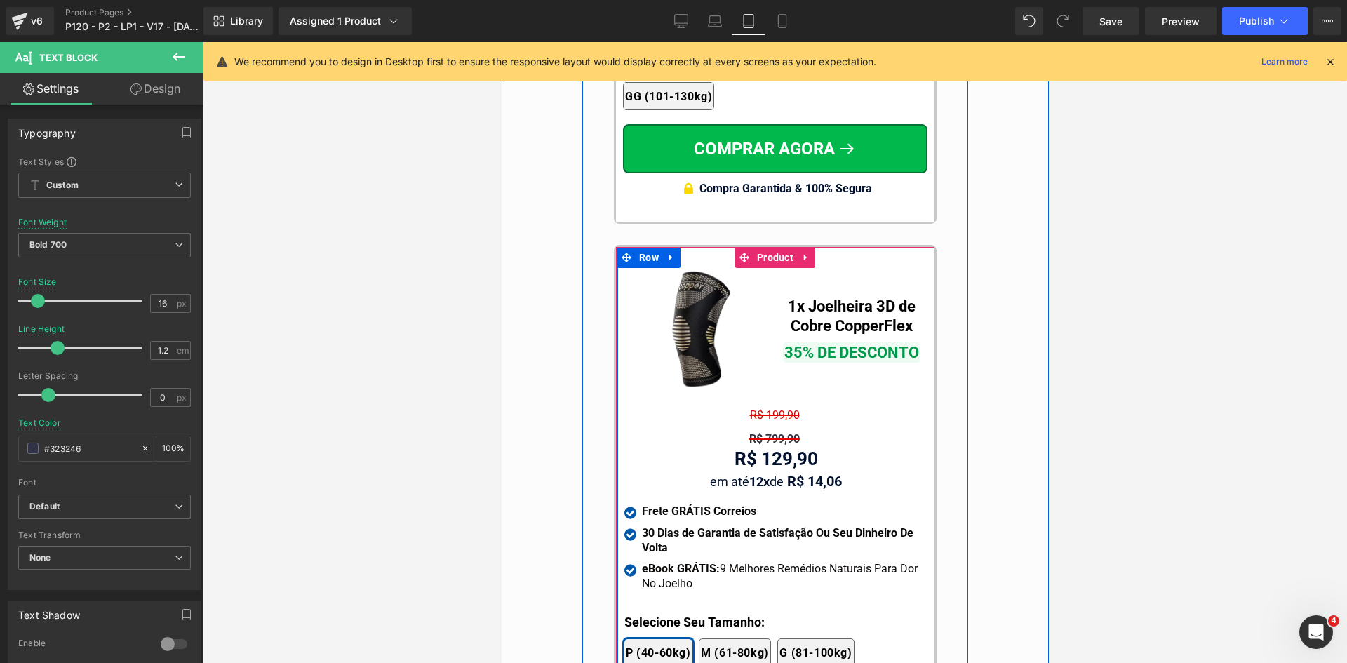
click at [709, 432] on div "R$ 799,90" at bounding box center [775, 438] width 303 height 13
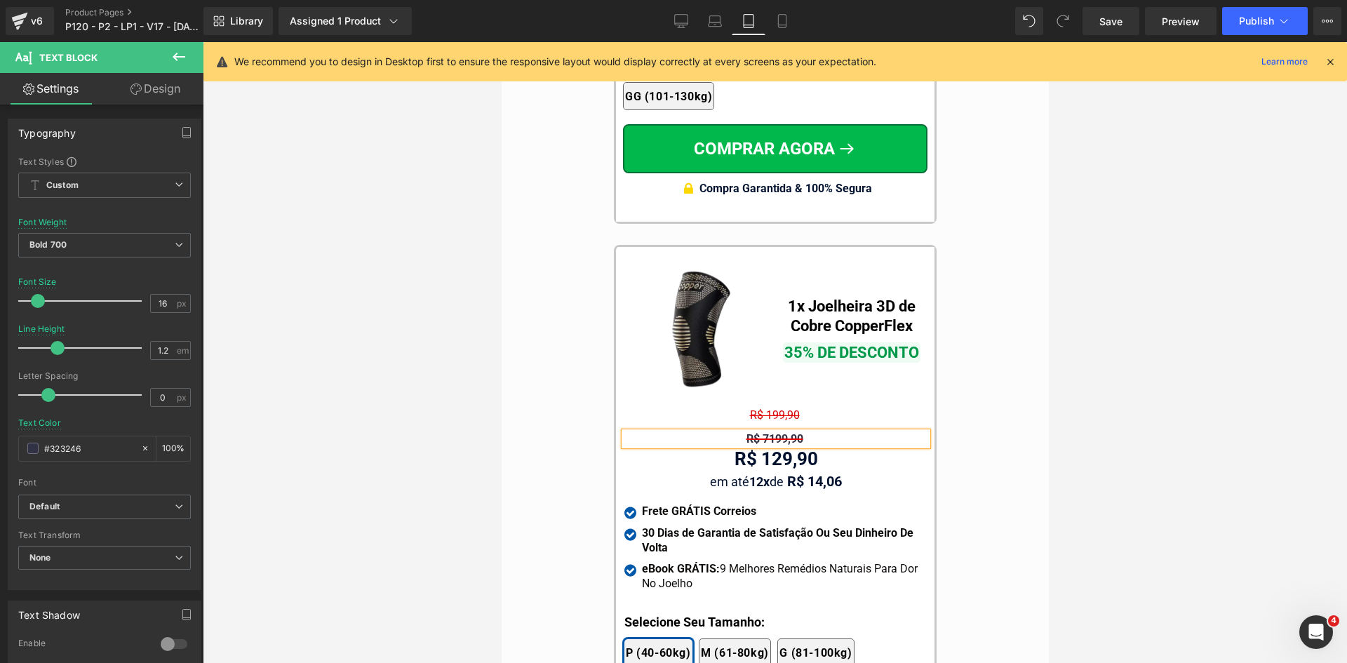
click at [760, 432] on span "R$ 7199,90" at bounding box center [774, 438] width 57 height 13
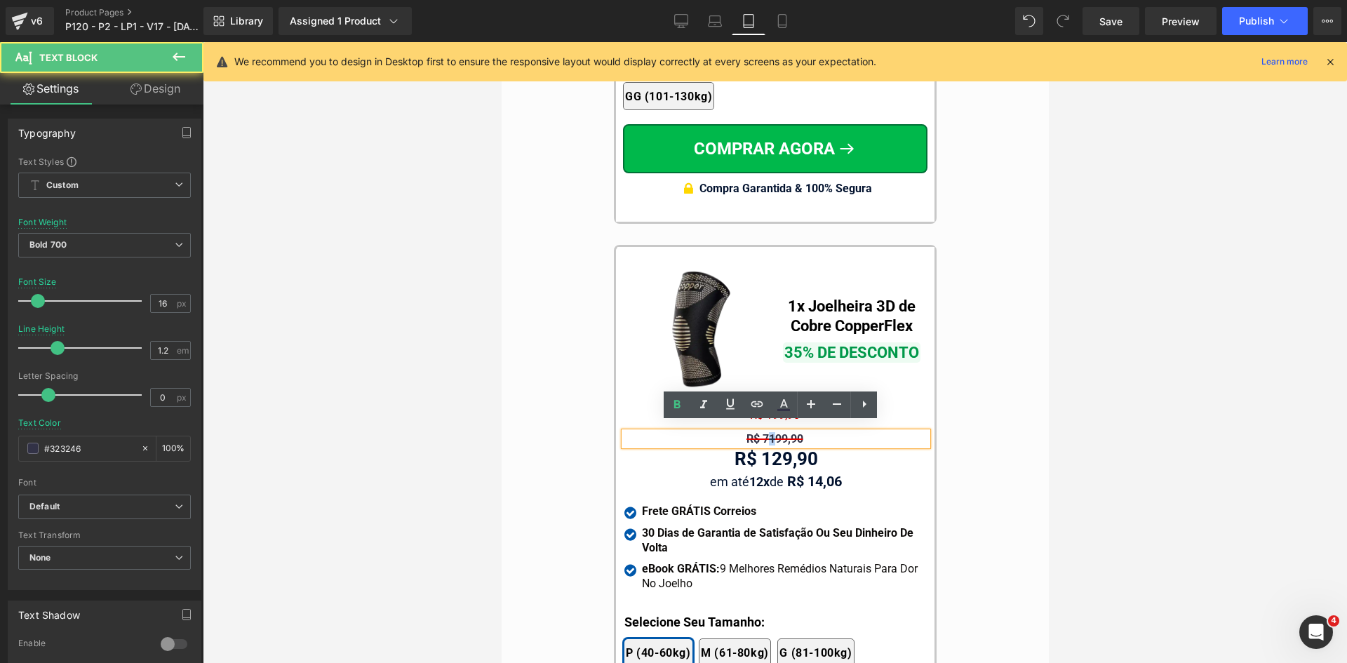
drag, startPoint x: 765, startPoint y: 428, endPoint x: 792, endPoint y: 427, distance: 27.4
click at [768, 432] on span "R$ 7199,90" at bounding box center [774, 438] width 57 height 13
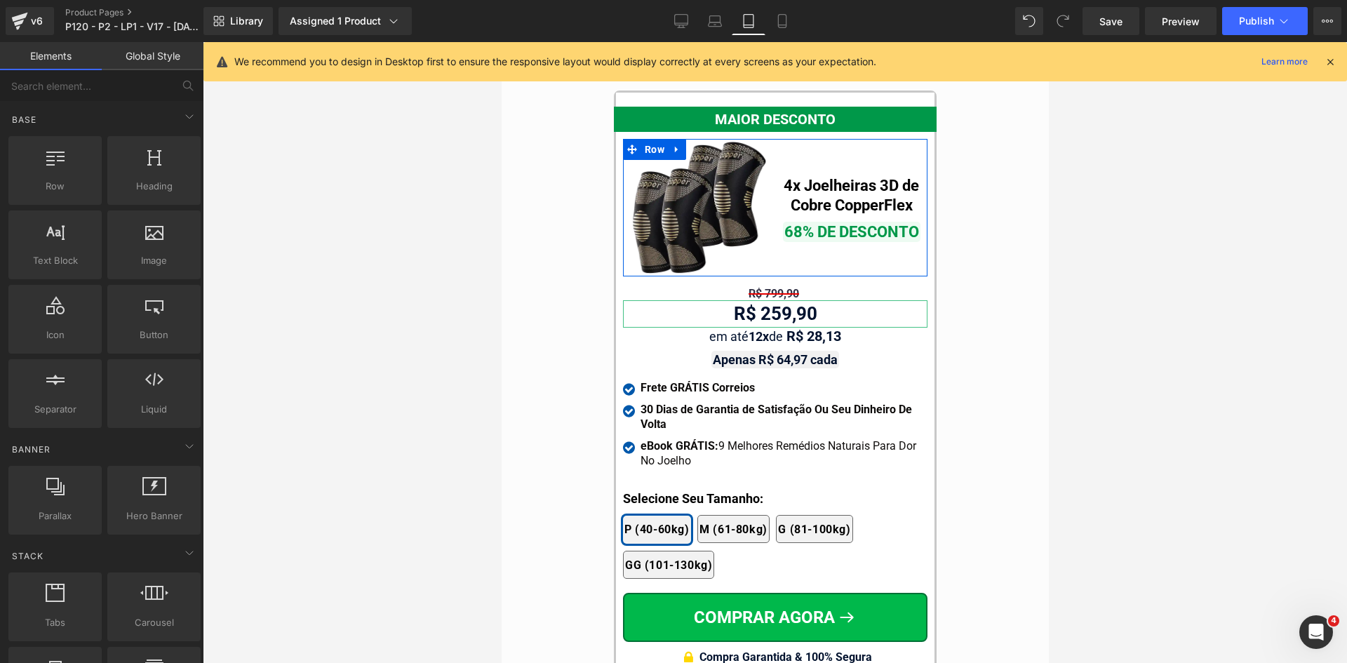
scroll to position [12444, 0]
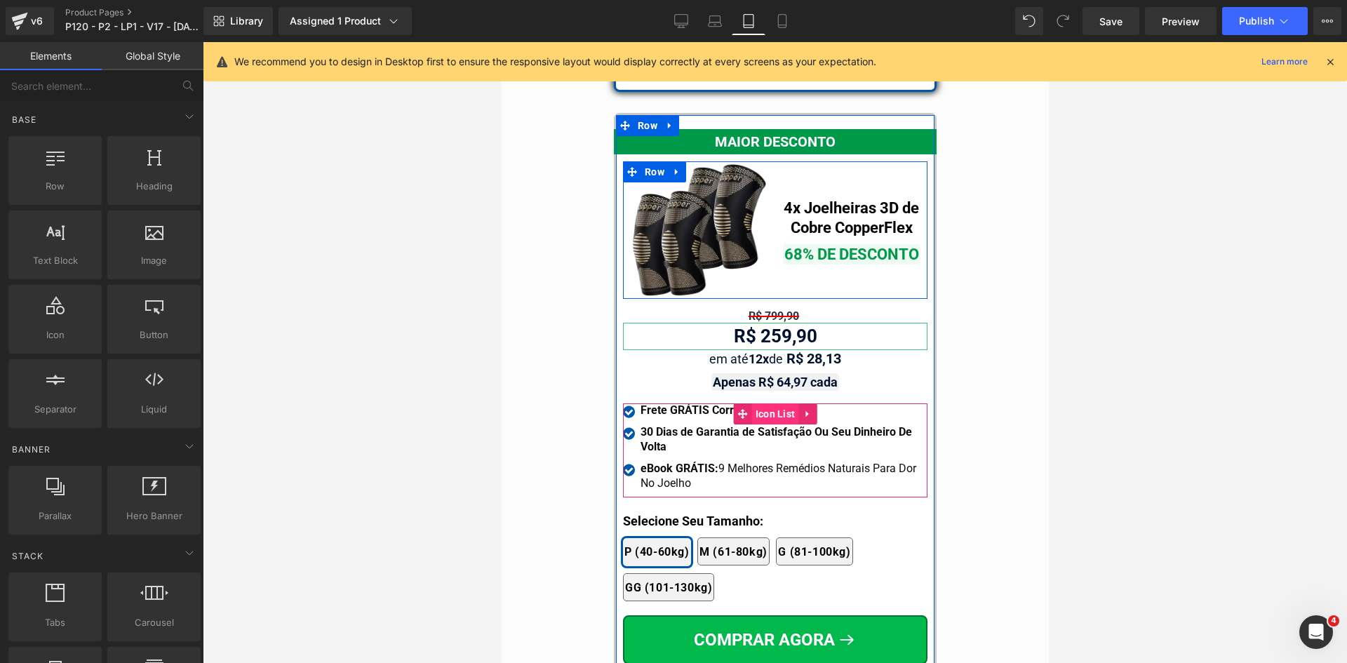
click at [763, 403] on span "Icon List" at bounding box center [774, 413] width 47 height 21
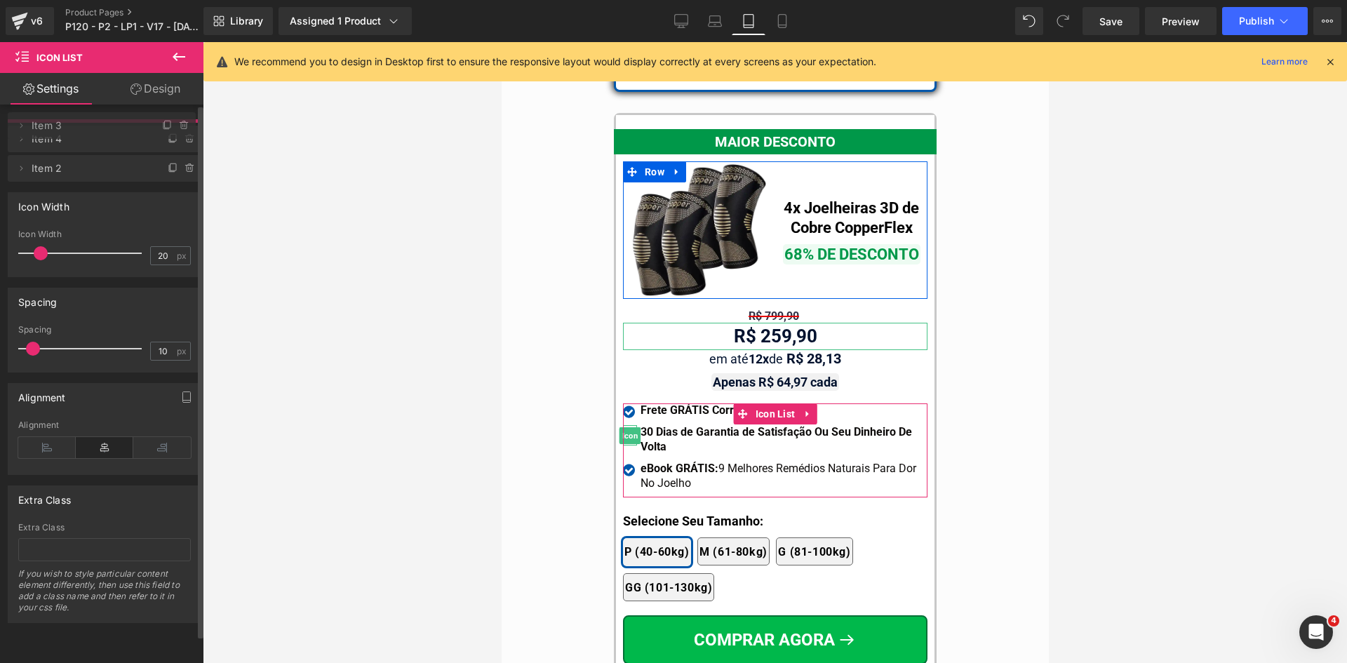
drag, startPoint x: 107, startPoint y: 157, endPoint x: 103, endPoint y: 288, distance: 131.2
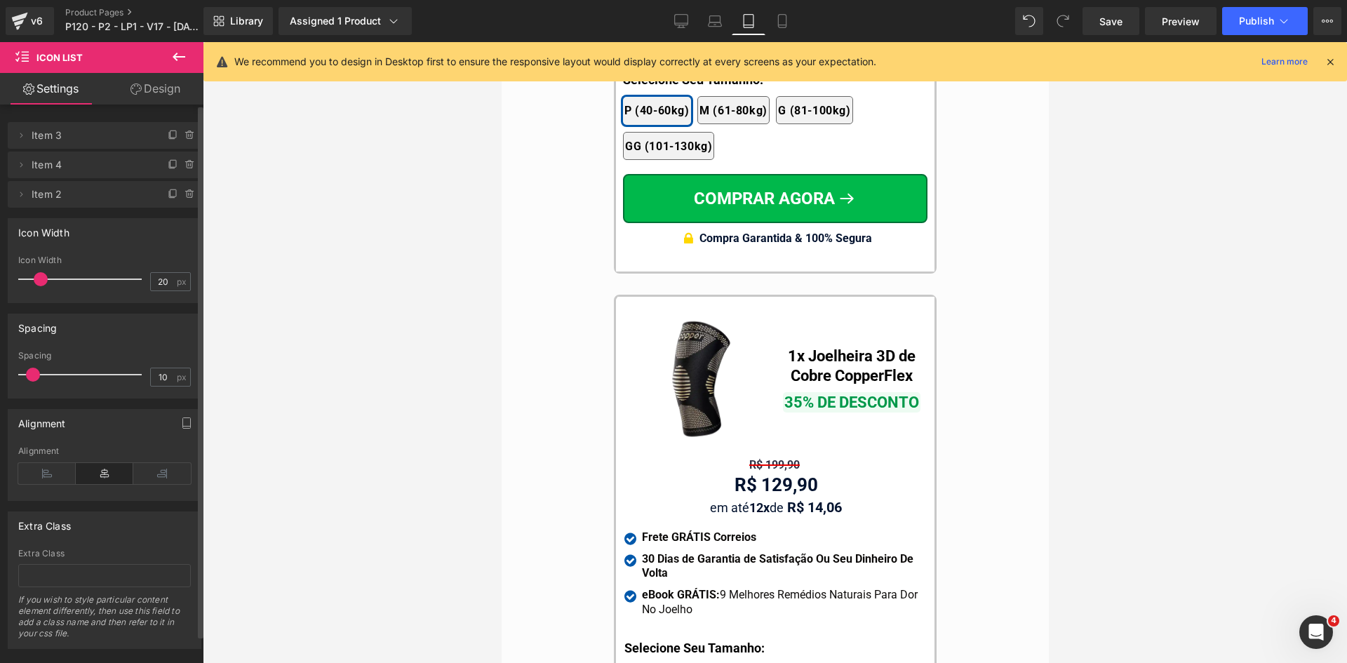
scroll to position [13075, 0]
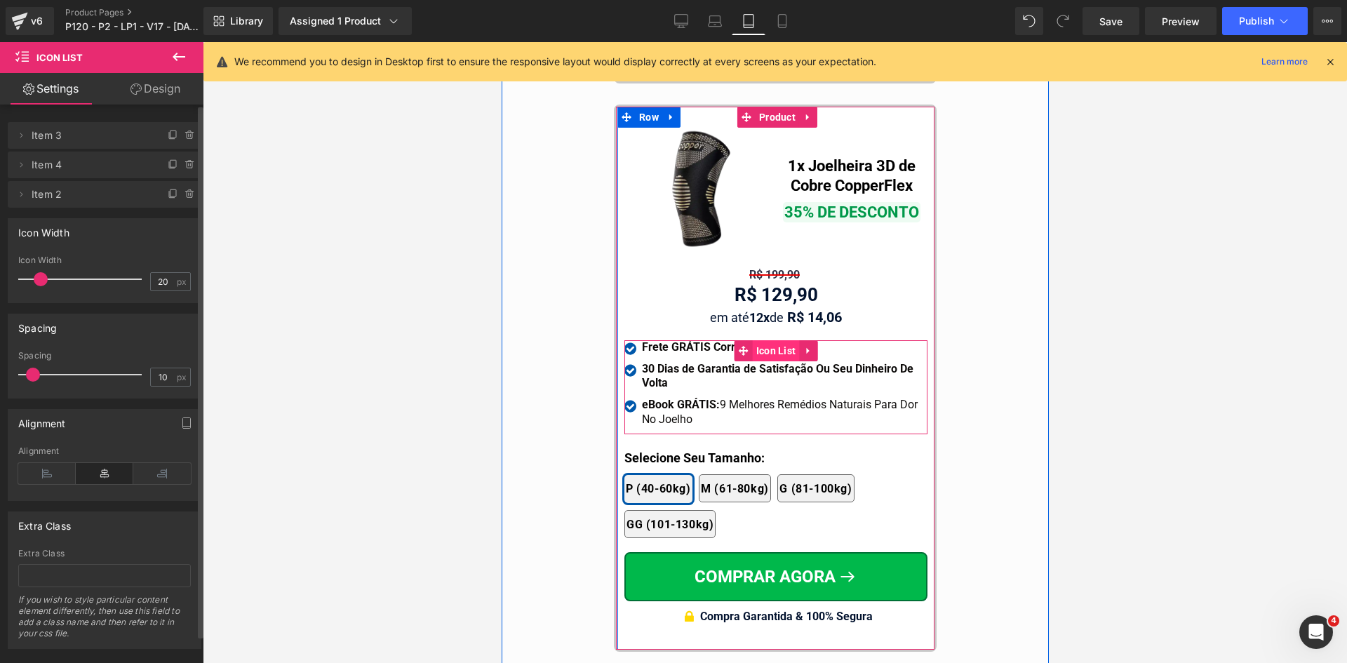
click at [771, 340] on span "Icon List" at bounding box center [775, 350] width 47 height 21
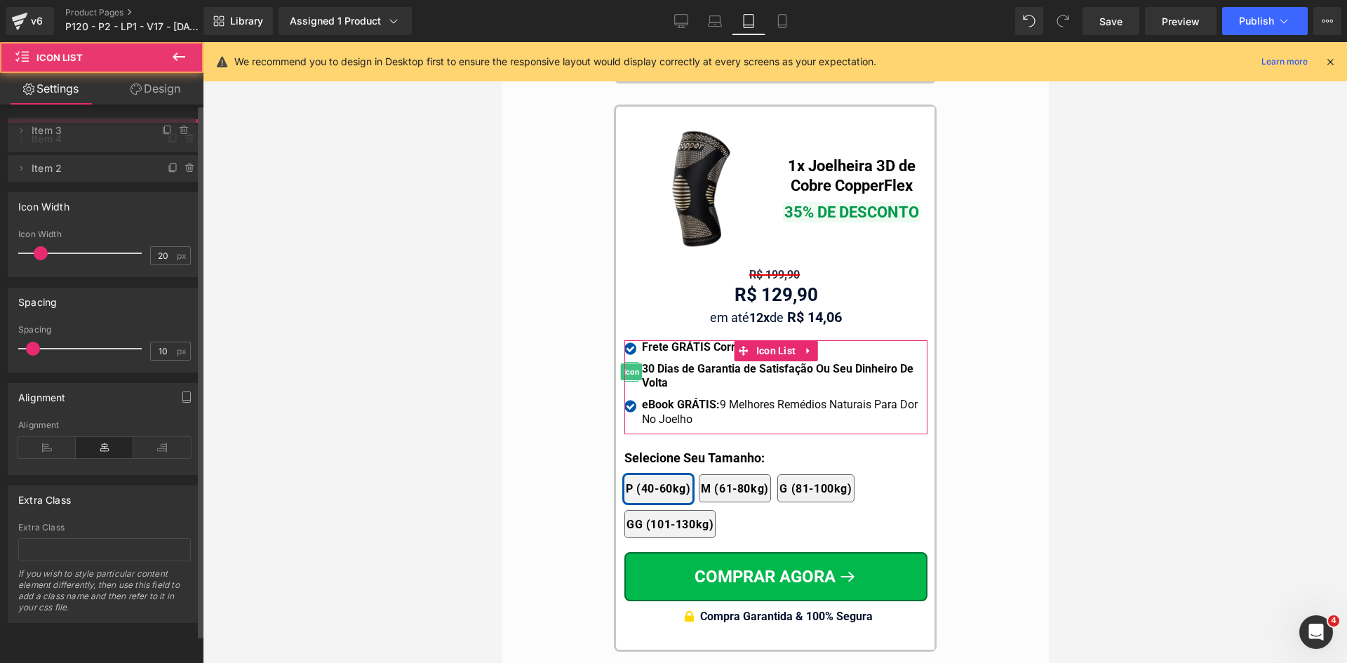
drag, startPoint x: 102, startPoint y: 161, endPoint x: 108, endPoint y: 127, distance: 34.9
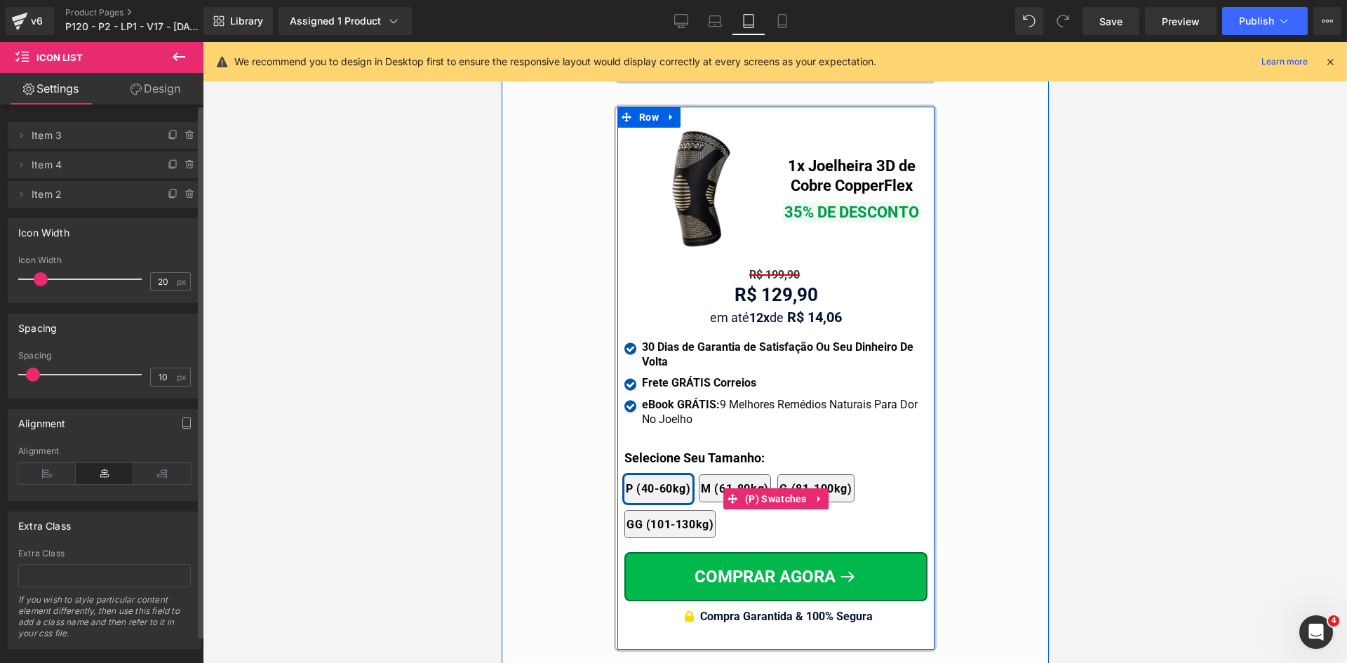
click at [644, 453] on div "2x Joelheiras 4x Joelheiras 1x Joelheira 3x Joelheiras P (40-60kg) M (61-80kg) …" at bounding box center [775, 499] width 303 height 92
click at [643, 450] on b "Selecione Seu Tamanho:" at bounding box center [694, 457] width 140 height 15
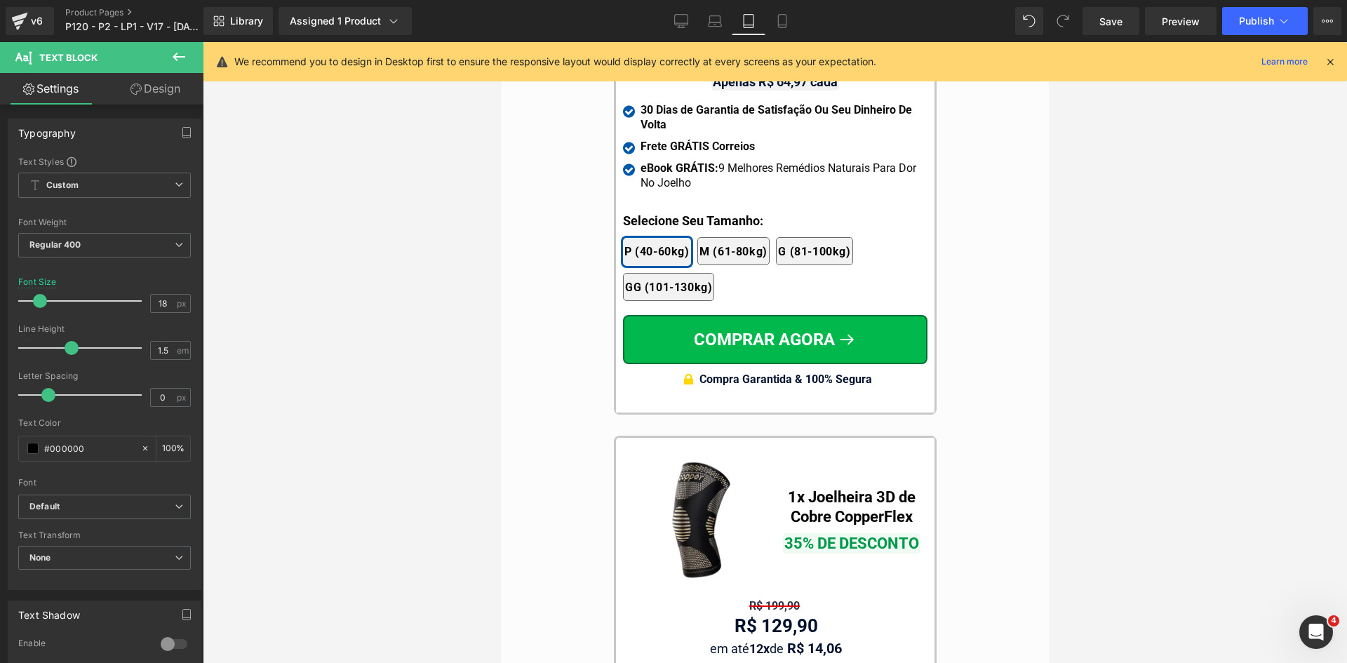
scroll to position [12724, 0]
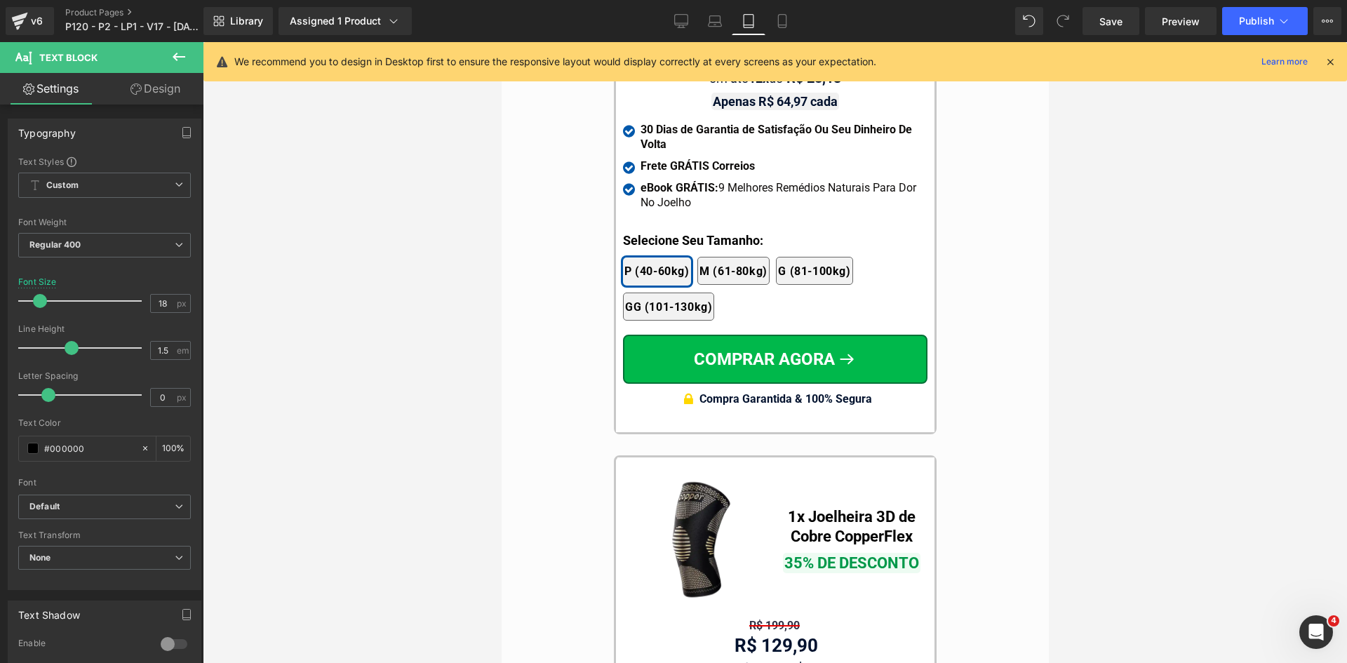
click at [501, 42] on div at bounding box center [501, 42] width 0 height 0
click at [645, 231] on div "Selecione Seu Tamanho:" at bounding box center [774, 240] width 304 height 19
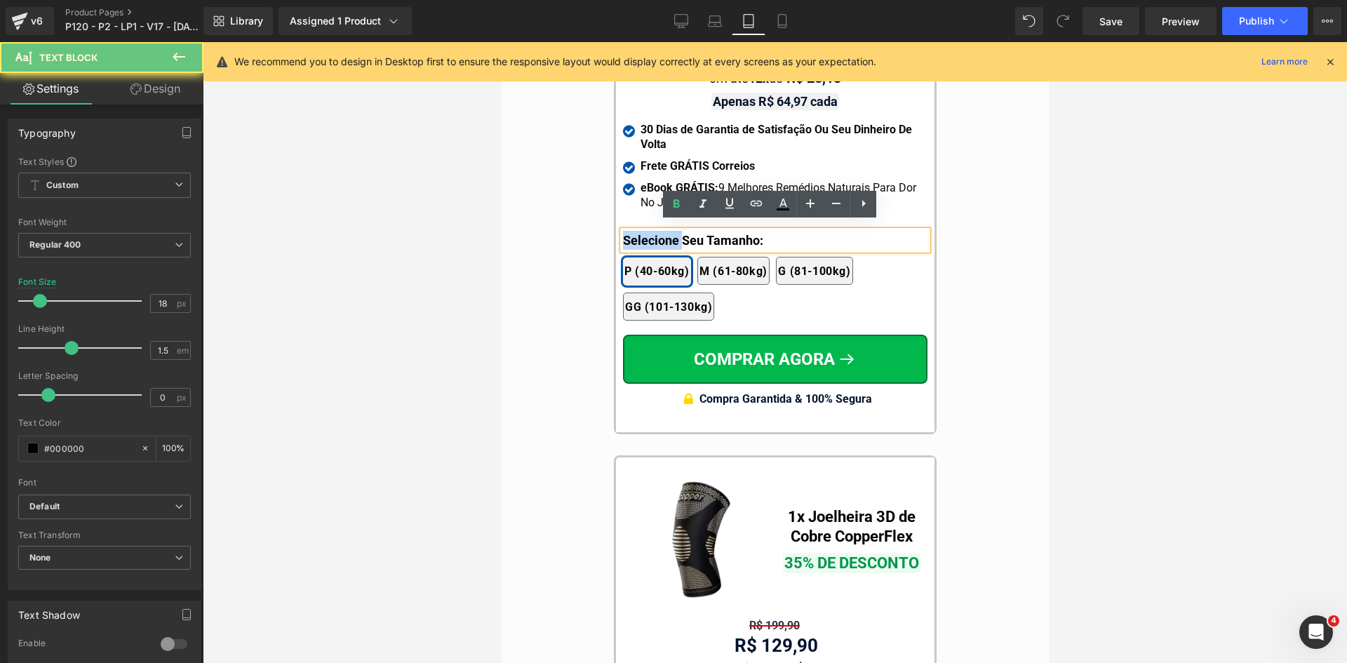
click at [645, 231] on div "Selecione Seu Tamanho:" at bounding box center [774, 240] width 304 height 19
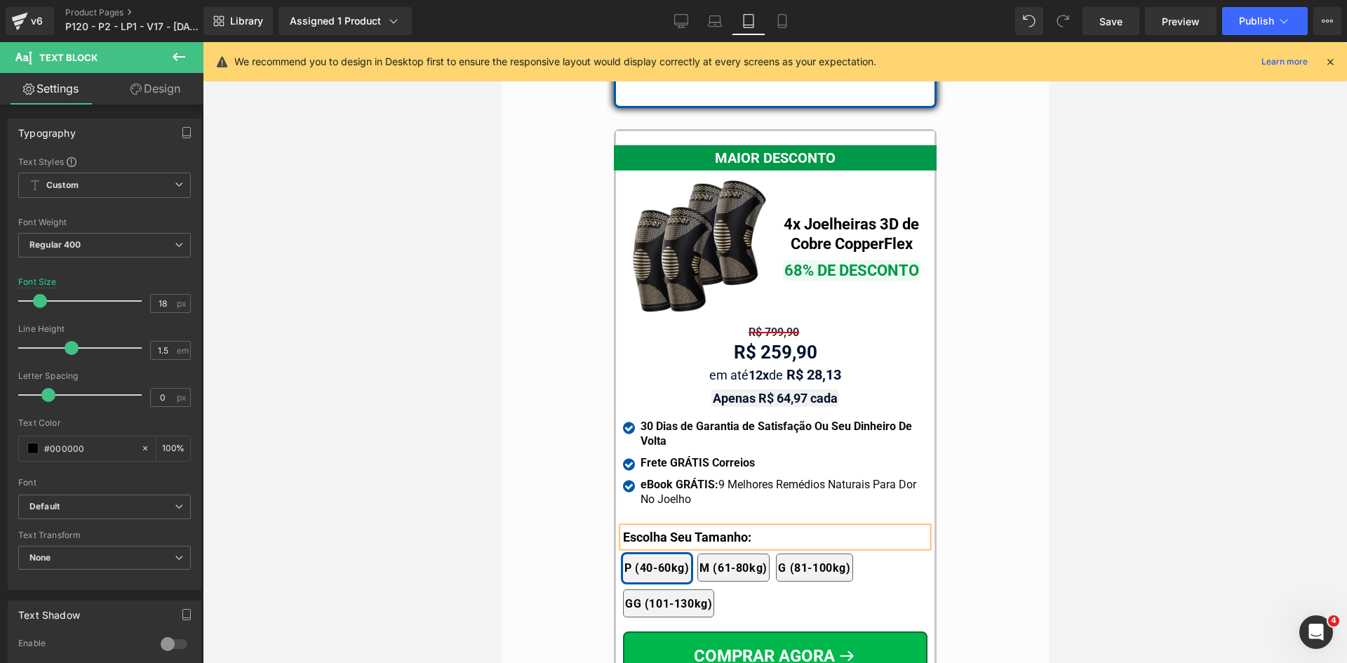
scroll to position [12374, 0]
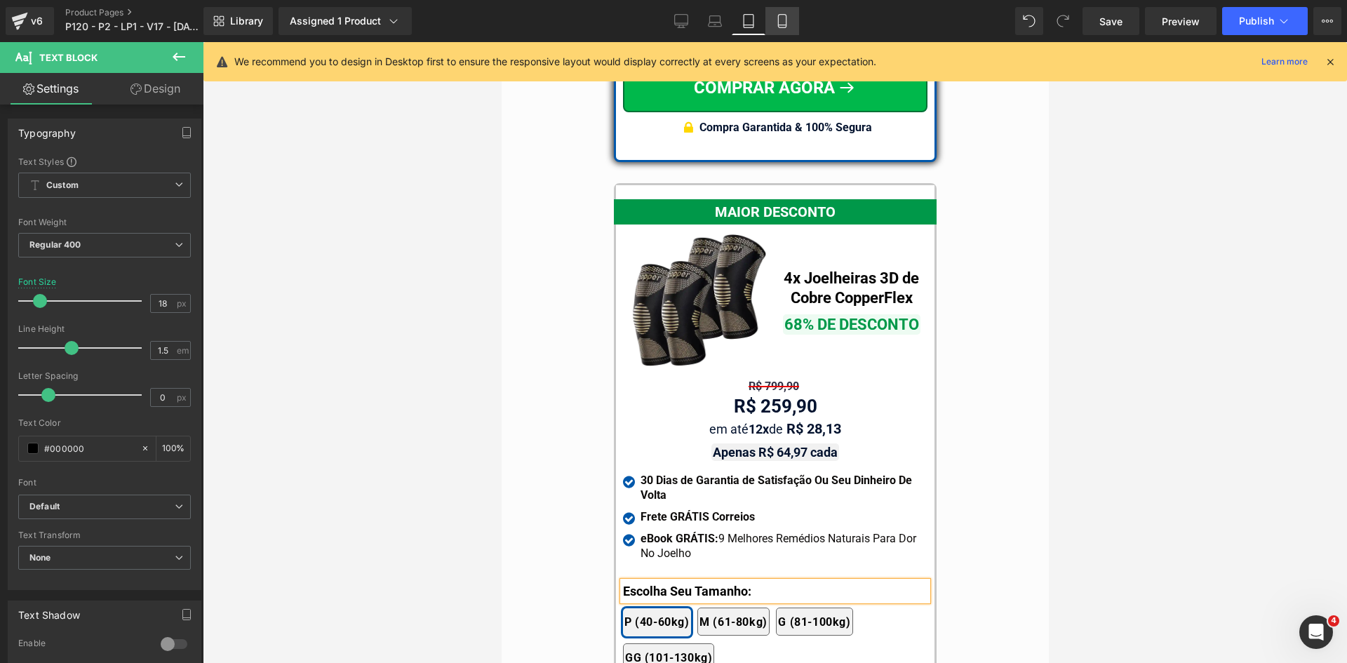
click at [785, 24] on icon at bounding box center [782, 21] width 14 height 14
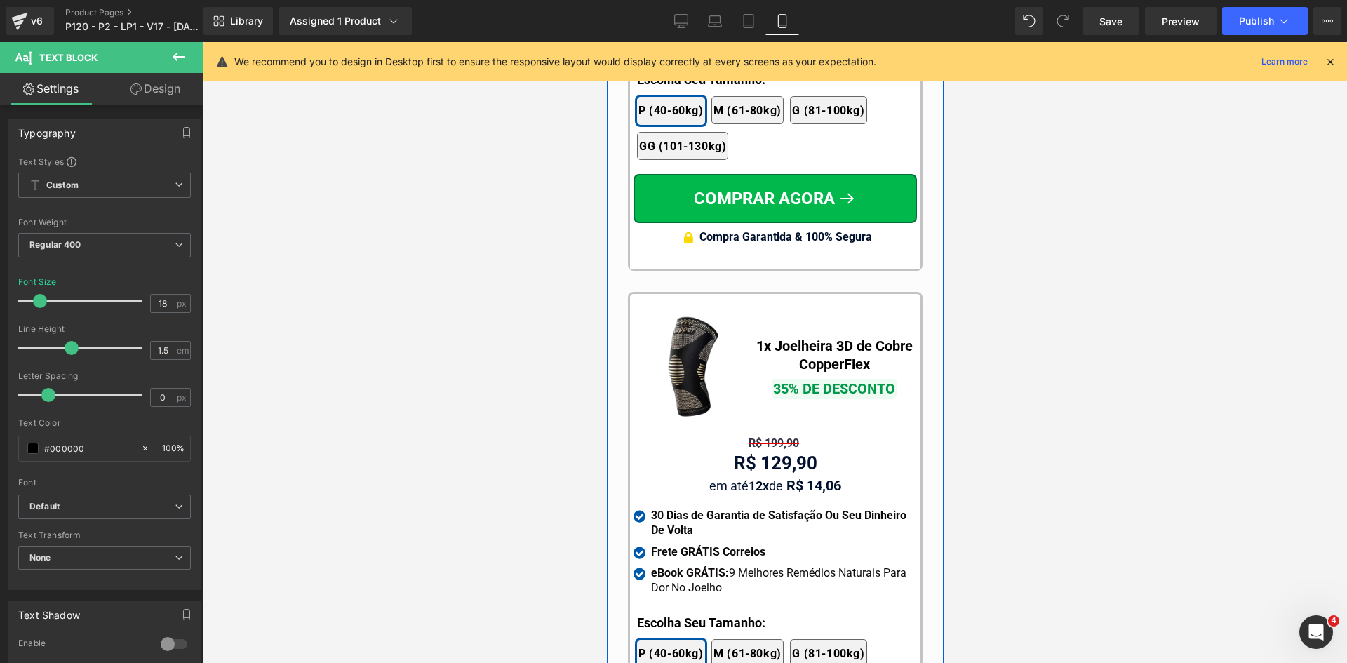
scroll to position [13209, 0]
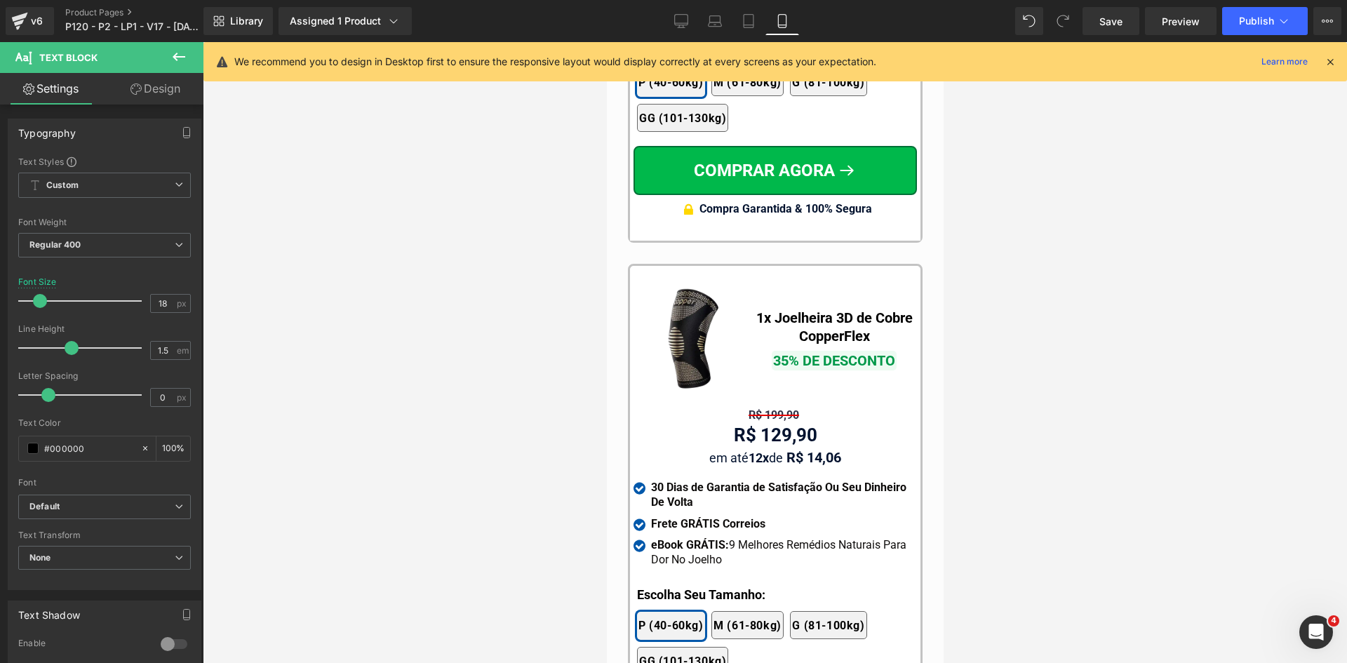
click at [1333, 58] on icon at bounding box center [1330, 61] width 13 height 13
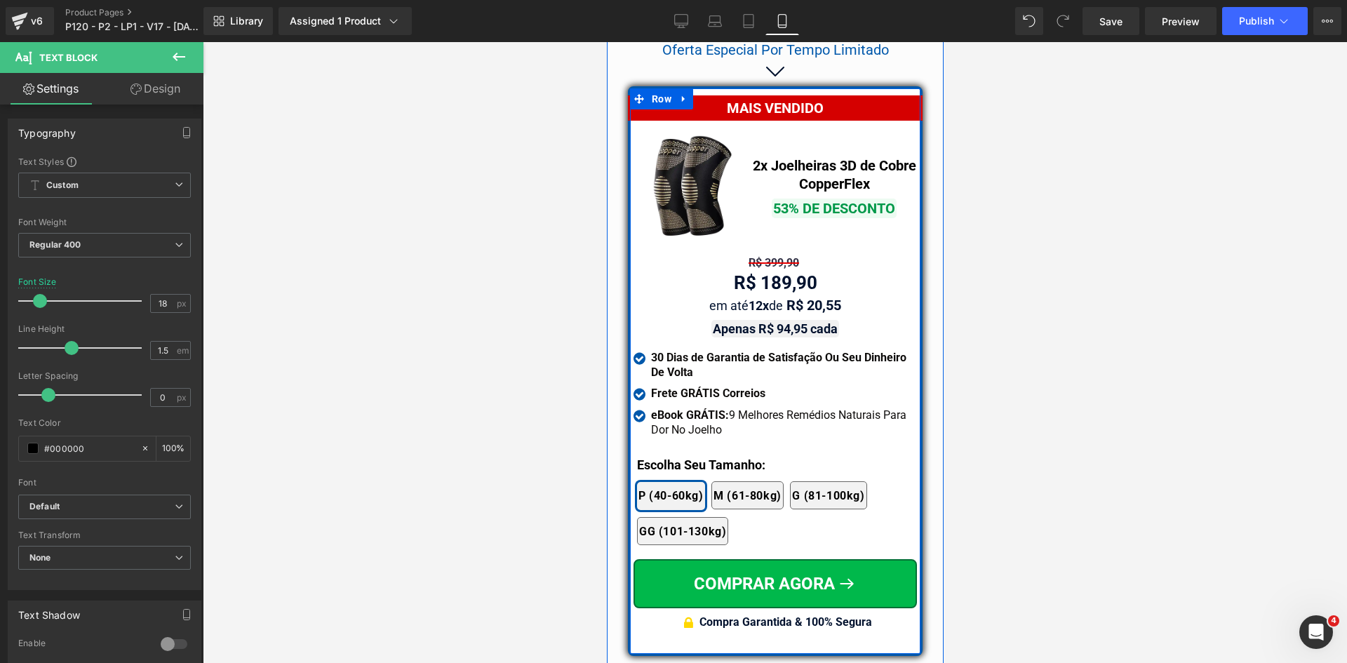
scroll to position [12157, 0]
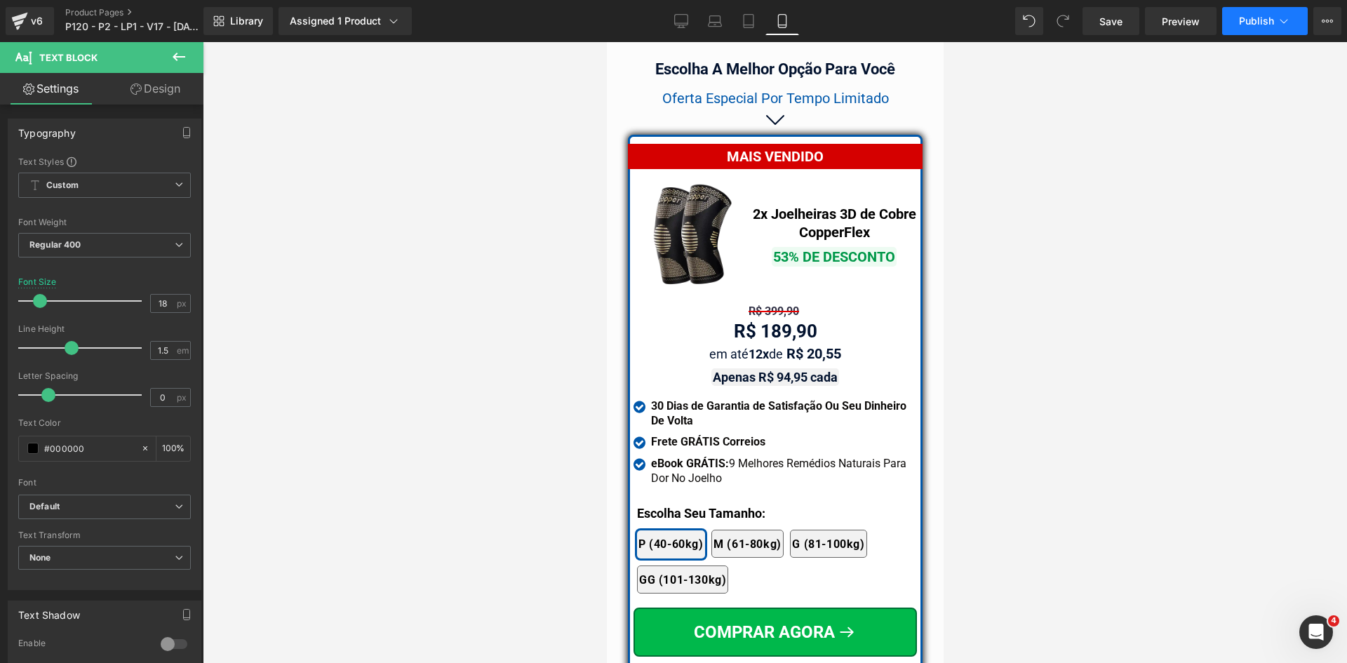
click at [1293, 28] on button "Publish" at bounding box center [1265, 21] width 86 height 28
click at [1248, 25] on span "Publish" at bounding box center [1256, 20] width 35 height 11
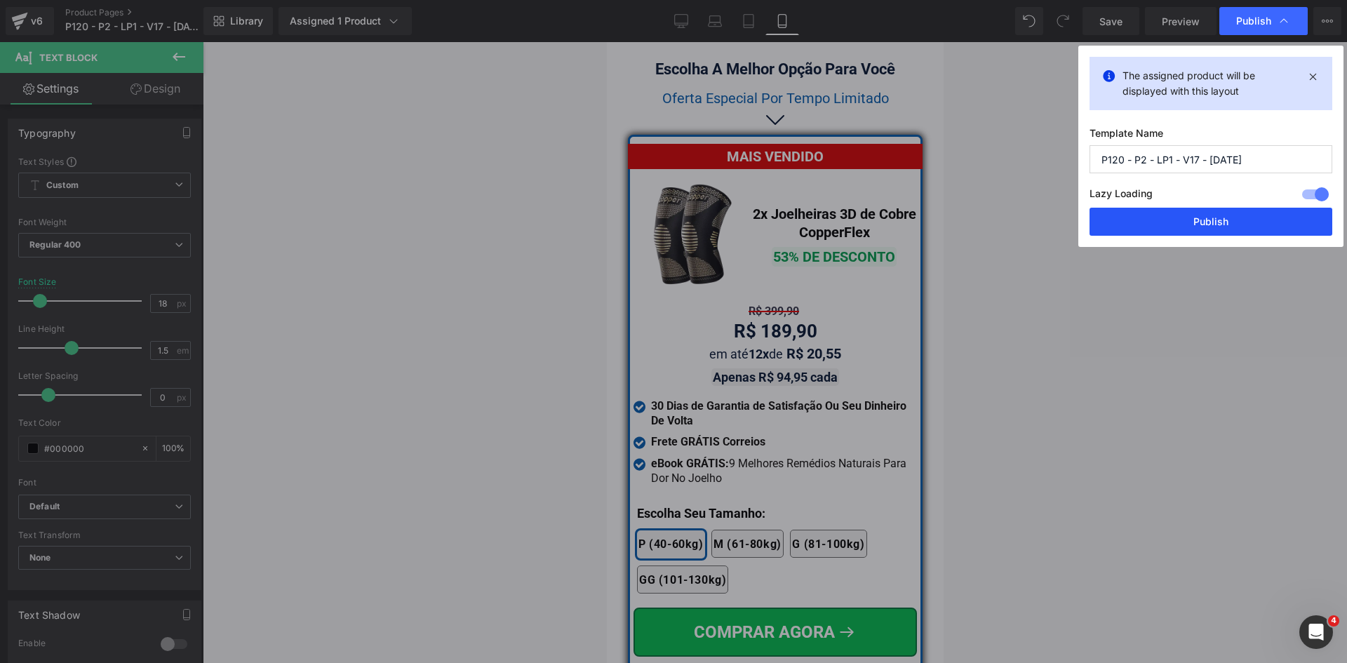
click at [1242, 228] on button "Publish" at bounding box center [1210, 222] width 243 height 28
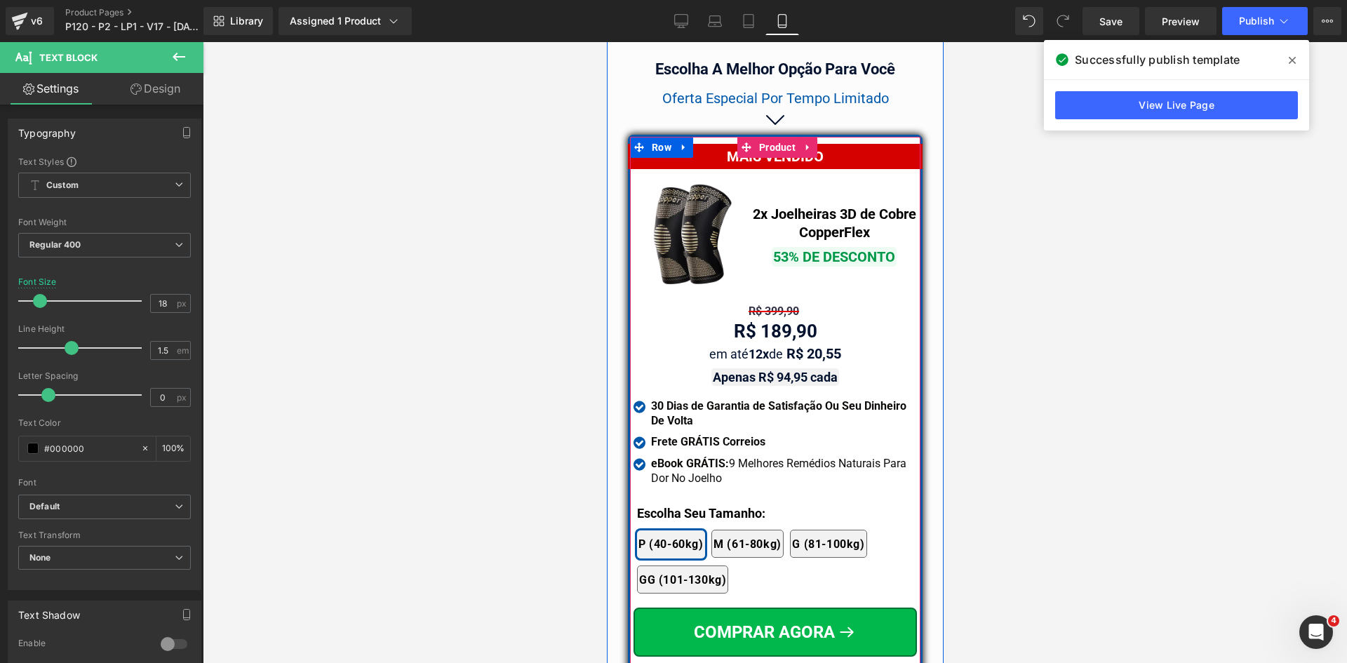
click at [754, 303] on span "Text Block" at bounding box center [767, 311] width 44 height 17
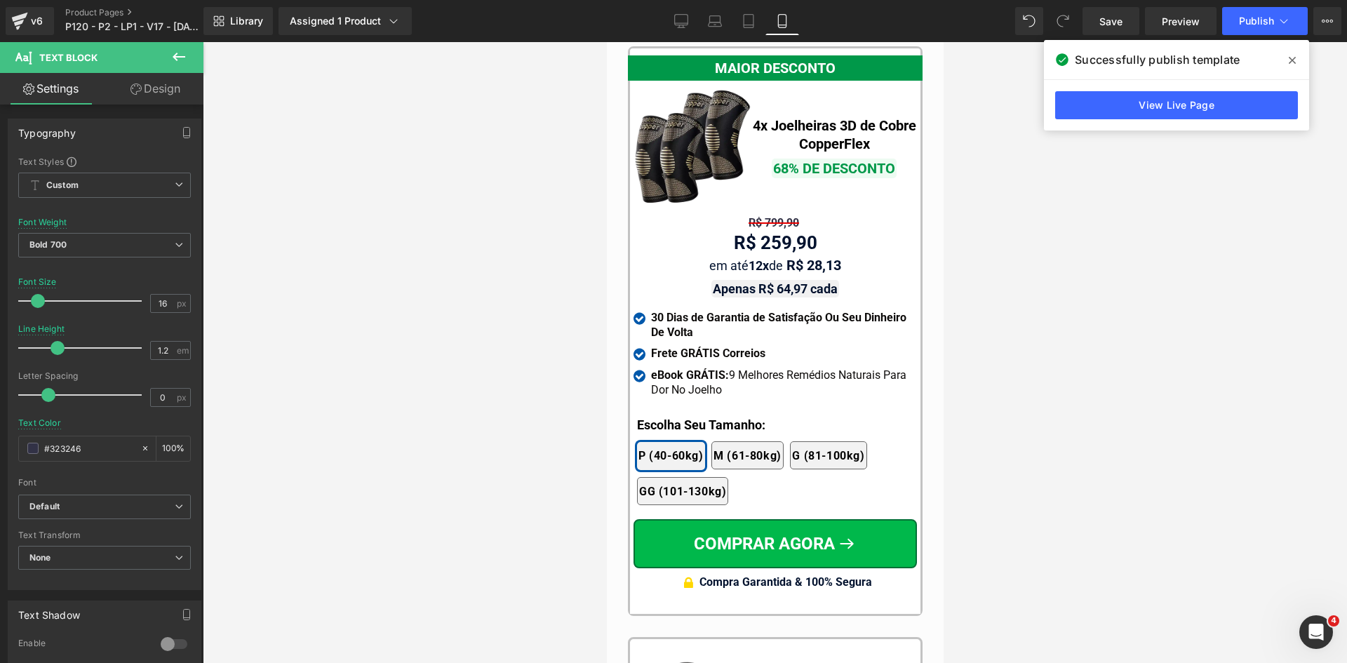
scroll to position [12999, 0]
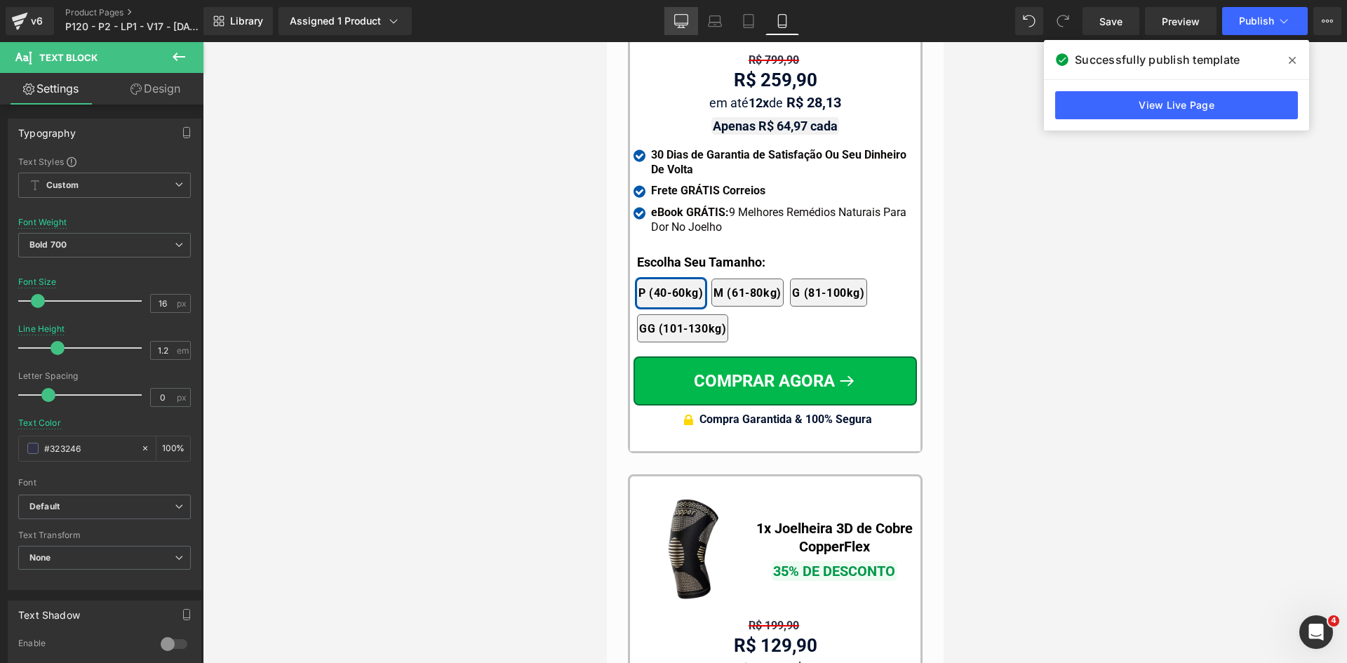
click at [680, 11] on link "Desktop" at bounding box center [681, 21] width 34 height 28
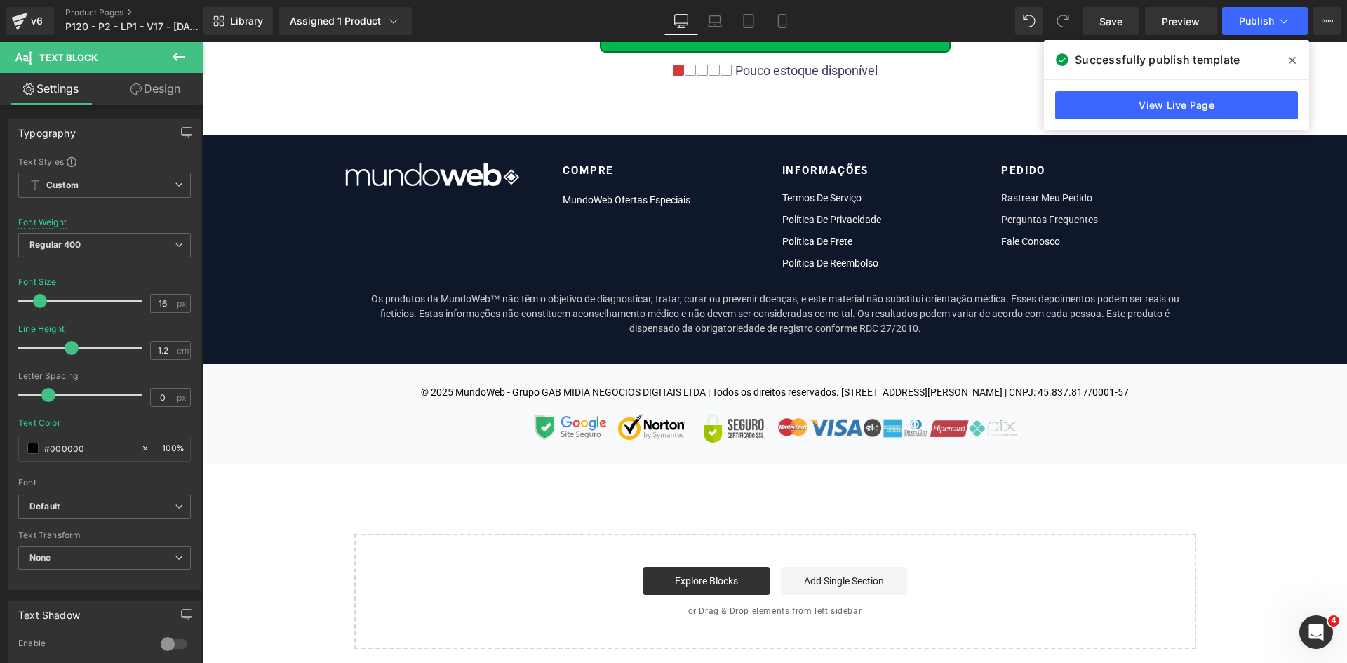
scroll to position [0, 0]
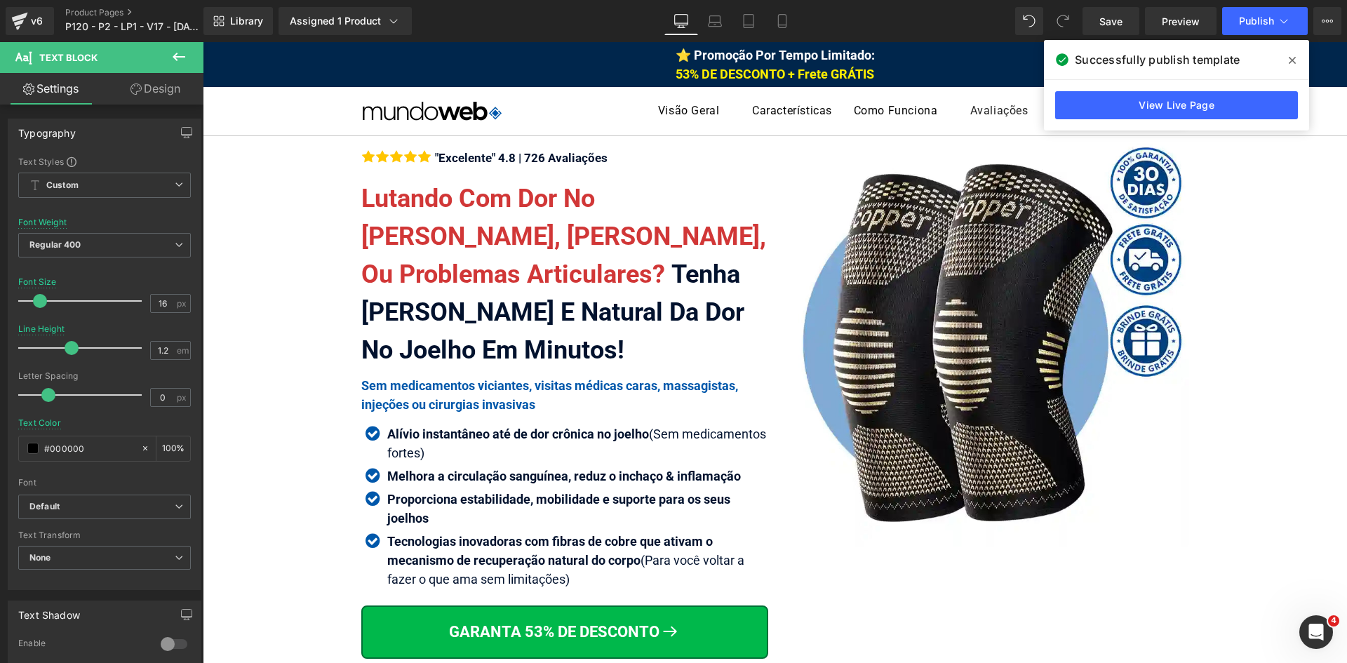
drag, startPoint x: 1293, startPoint y: 62, endPoint x: 1112, endPoint y: 20, distance: 185.6
click at [1293, 62] on icon at bounding box center [1292, 60] width 7 height 7
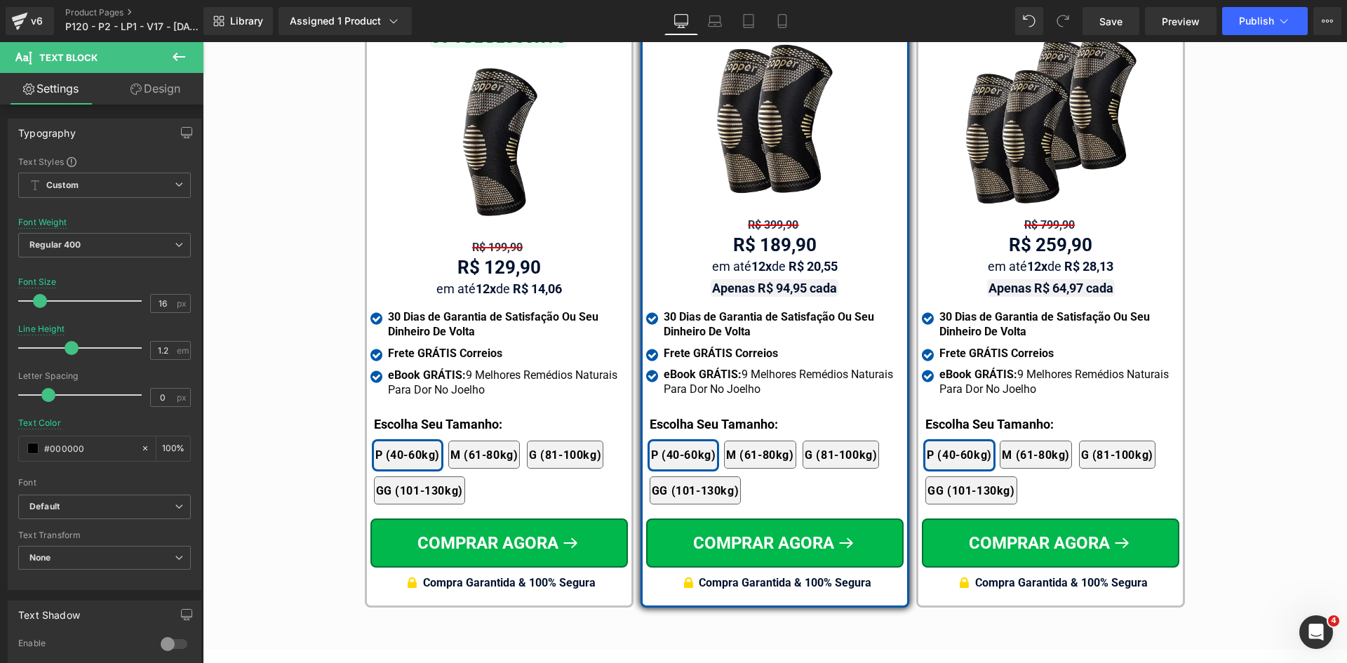
scroll to position [8206, 0]
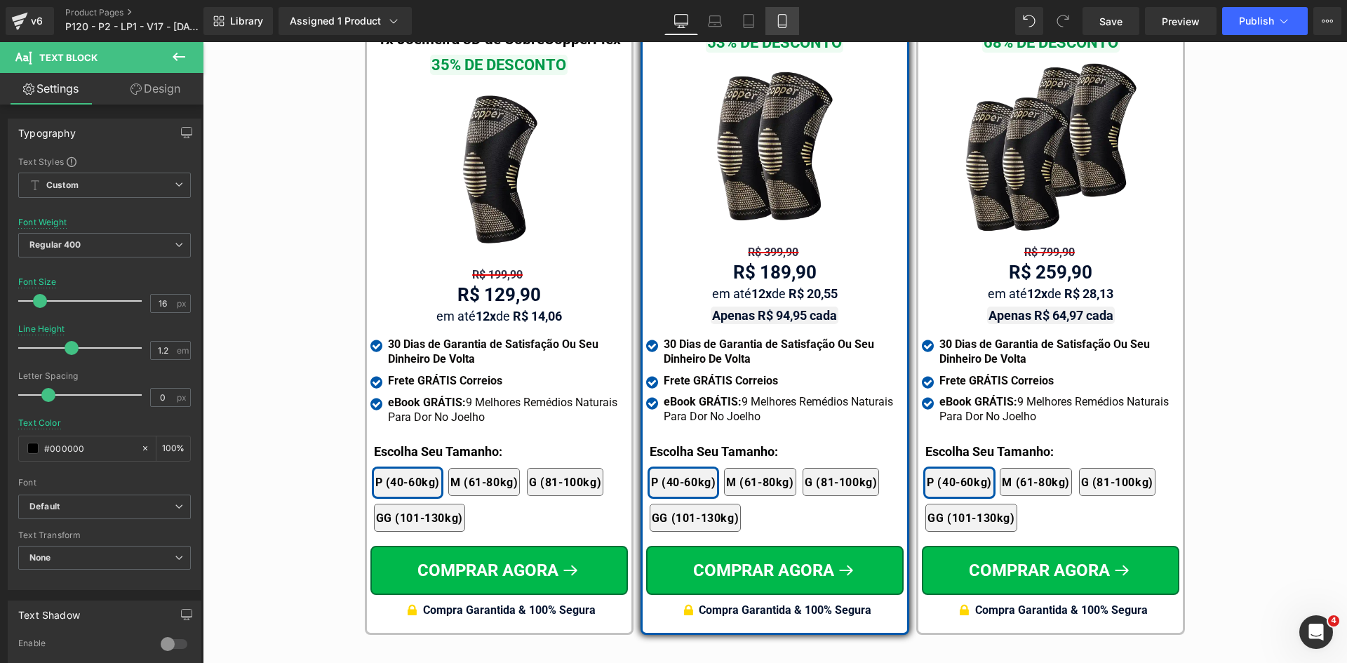
click at [784, 23] on icon at bounding box center [782, 21] width 14 height 14
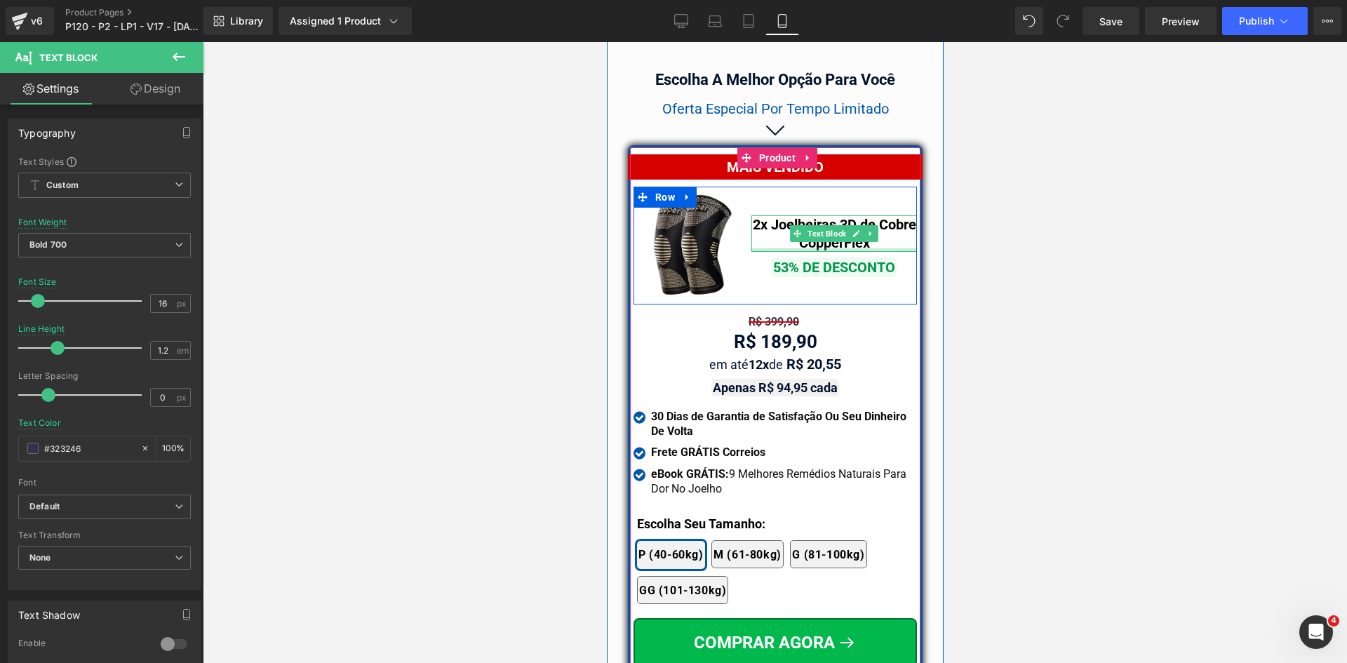
scroll to position [12147, 0]
